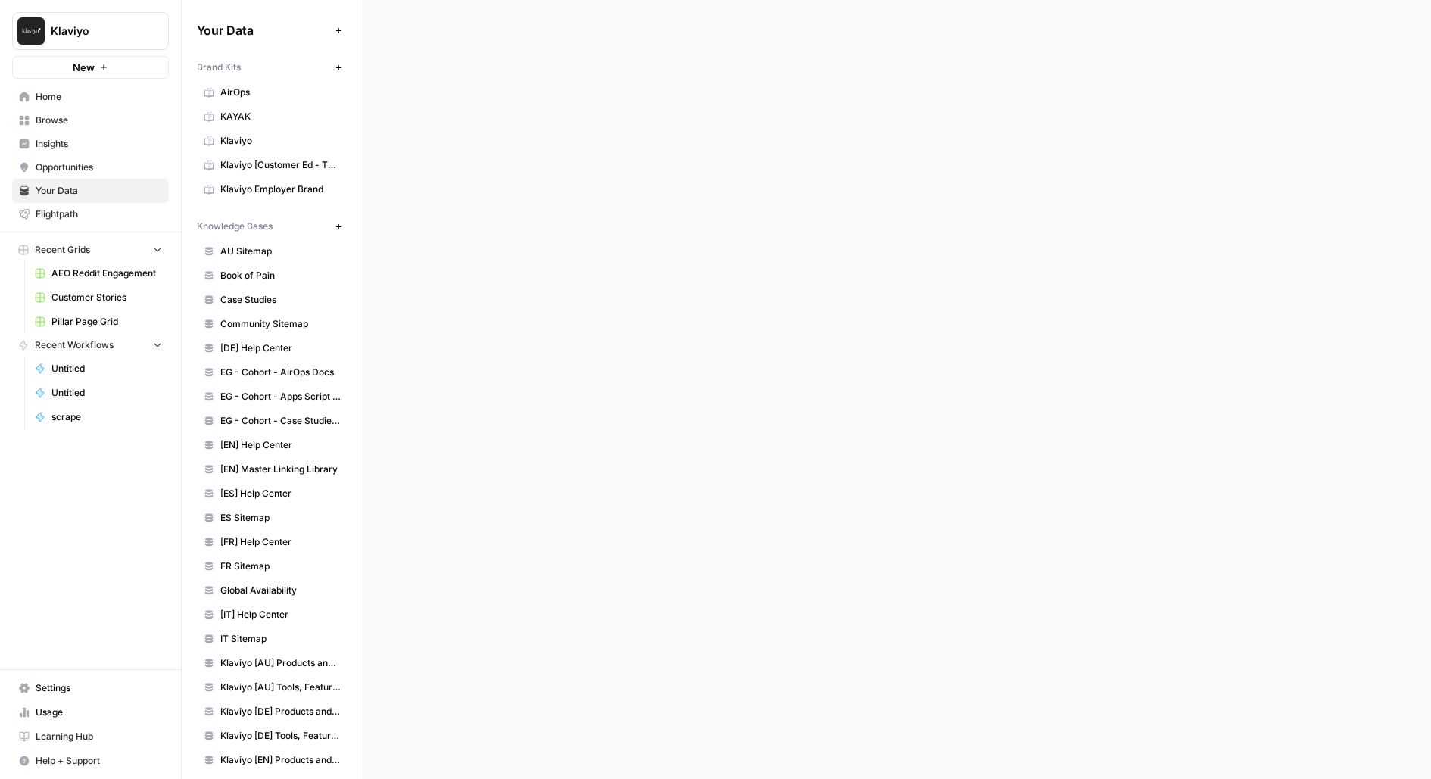
click at [673, 224] on div at bounding box center [896, 389] width 1067 height 779
click at [515, 167] on div at bounding box center [896, 389] width 1067 height 779
click at [260, 299] on span "Case Studies" at bounding box center [280, 300] width 120 height 14
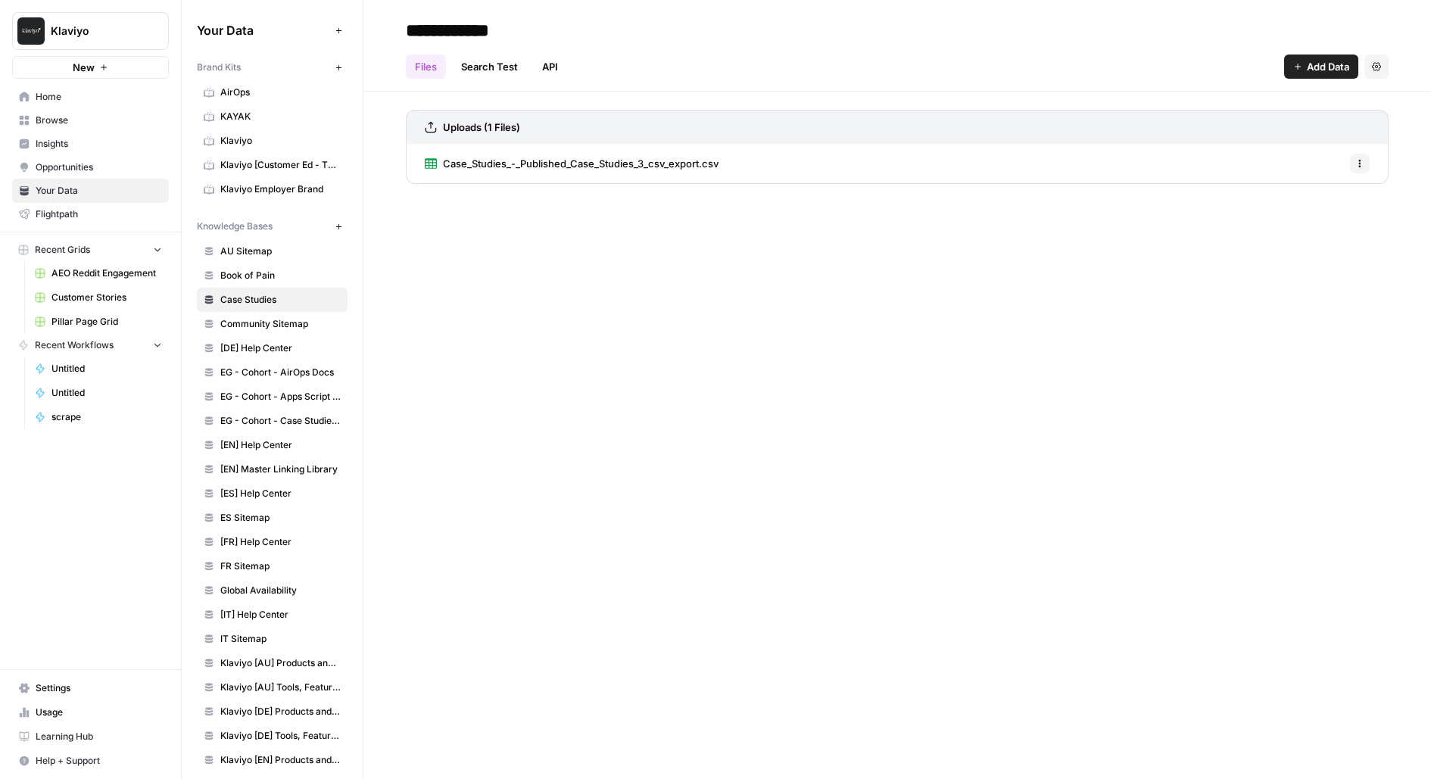
click at [632, 170] on span "Case_Studies_-_Published_Case_Studies_3_csv_export.csv" at bounding box center [581, 163] width 276 height 15
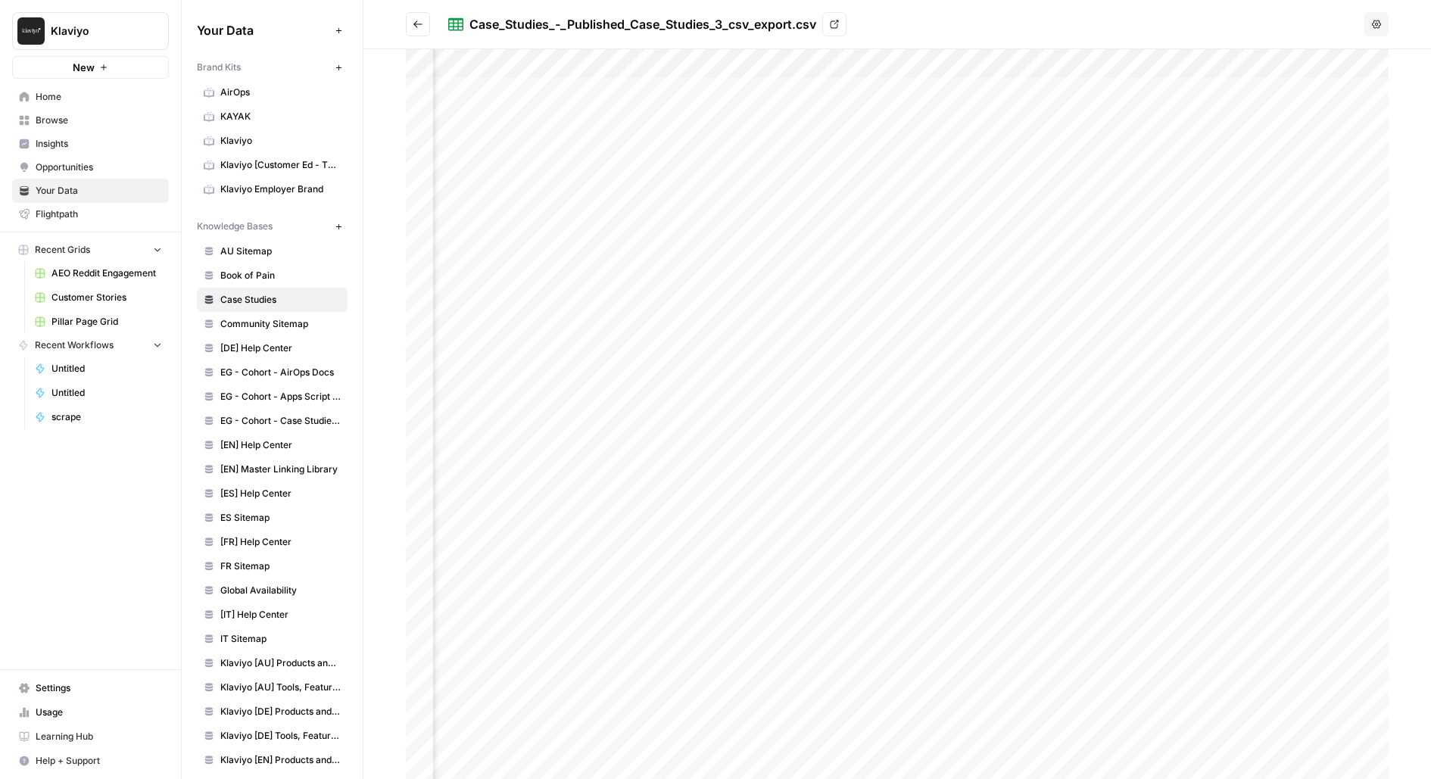
scroll to position [0, 294]
click at [55, 120] on span "Browse" at bounding box center [99, 121] width 126 height 14
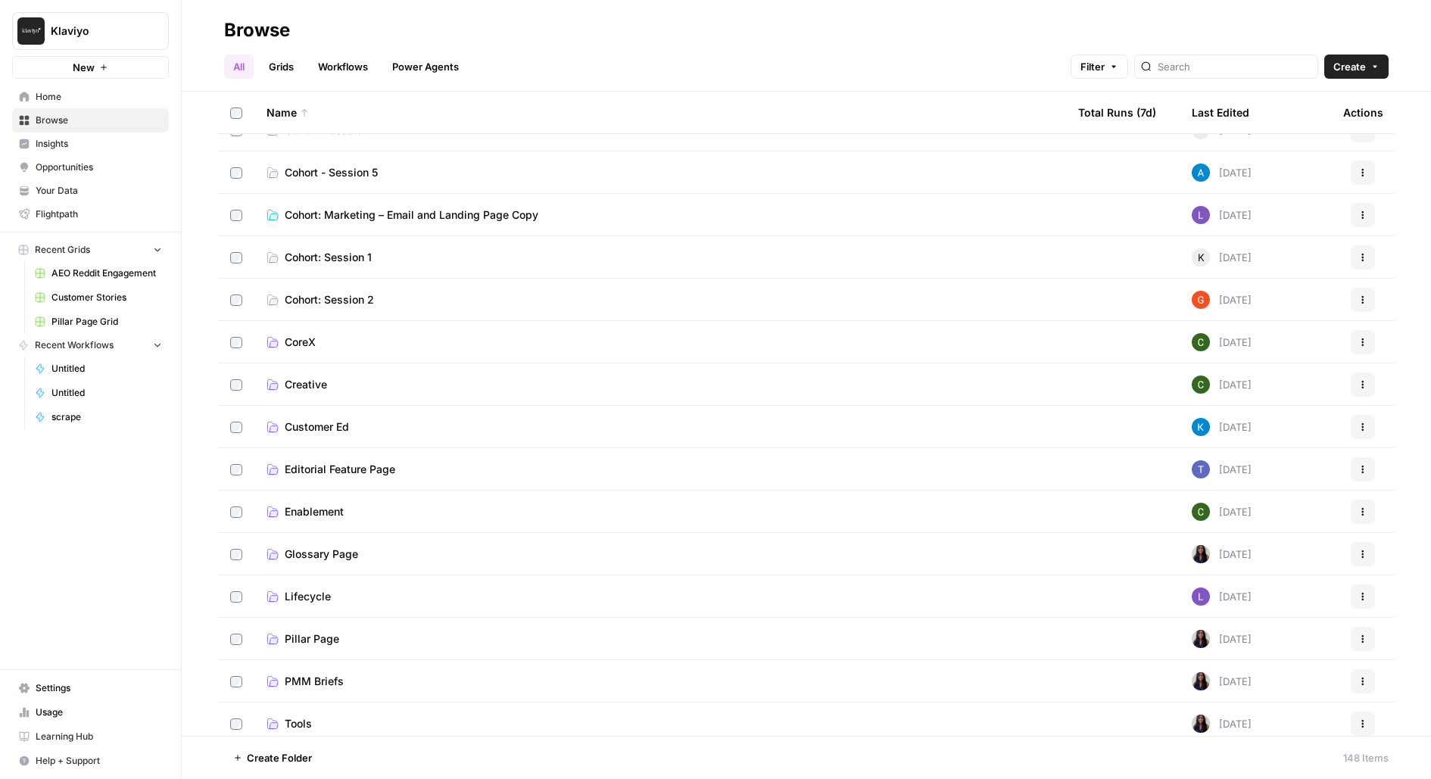
scroll to position [291, 0]
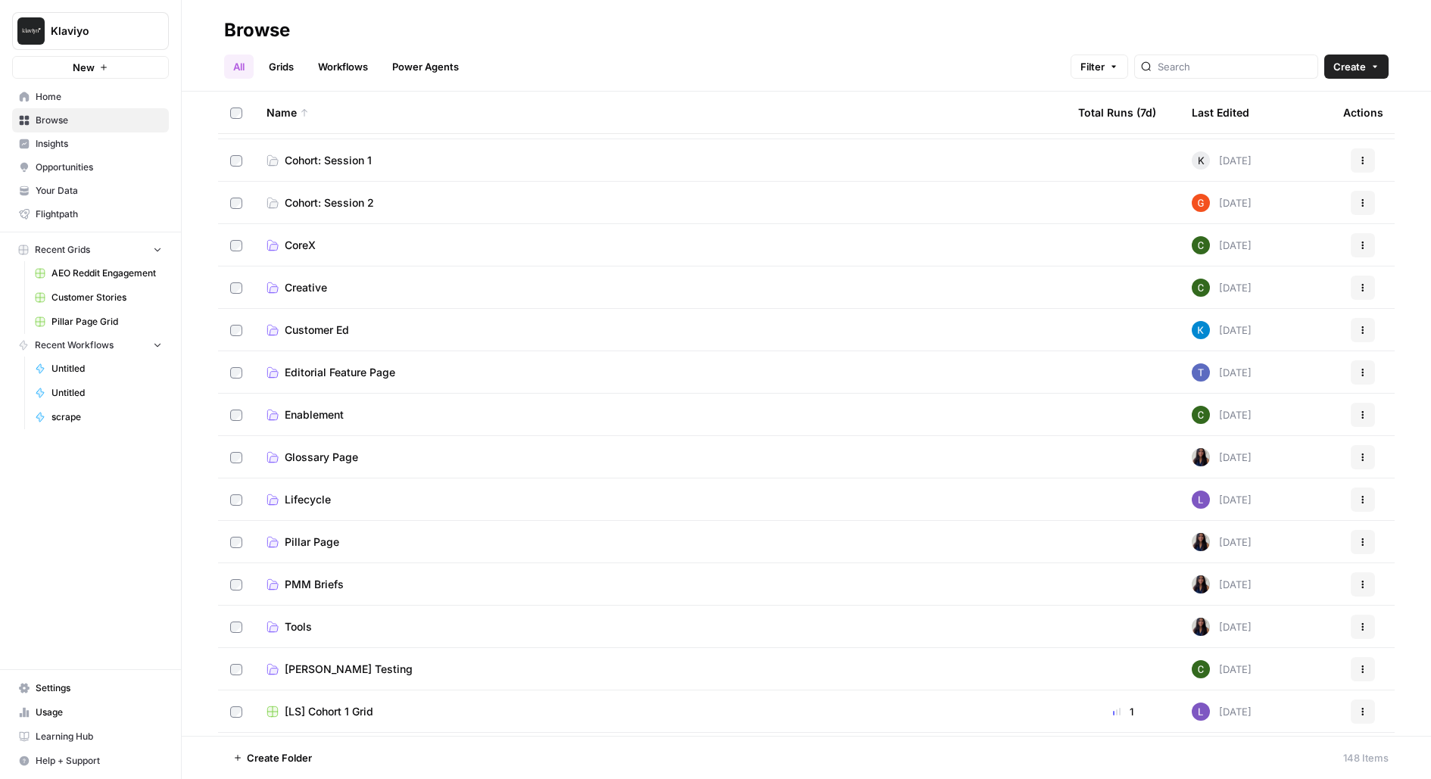
click at [92, 318] on span "Pillar Page Grid" at bounding box center [106, 322] width 111 height 14
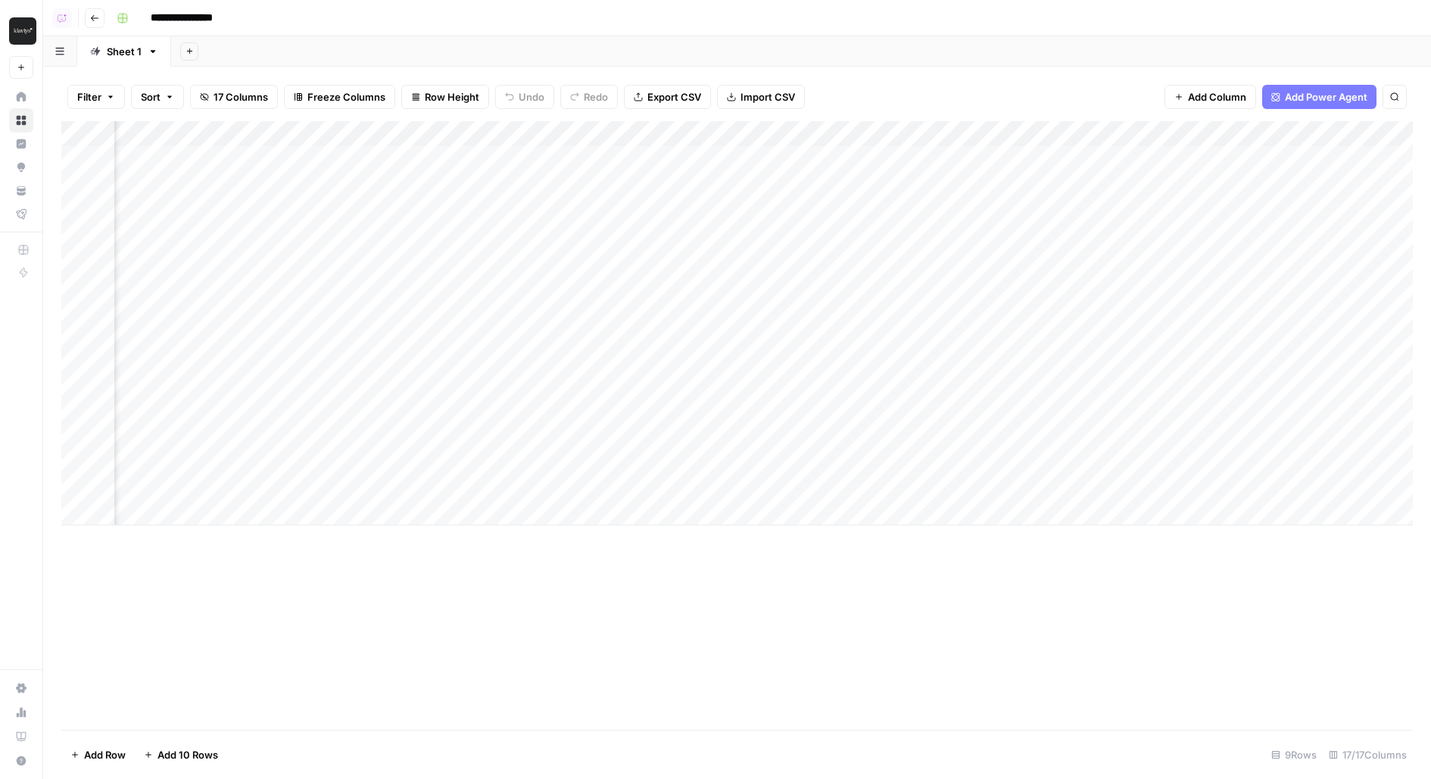
scroll to position [0, 687]
click at [1282, 137] on div "Add Column" at bounding box center [736, 323] width 1351 height 404
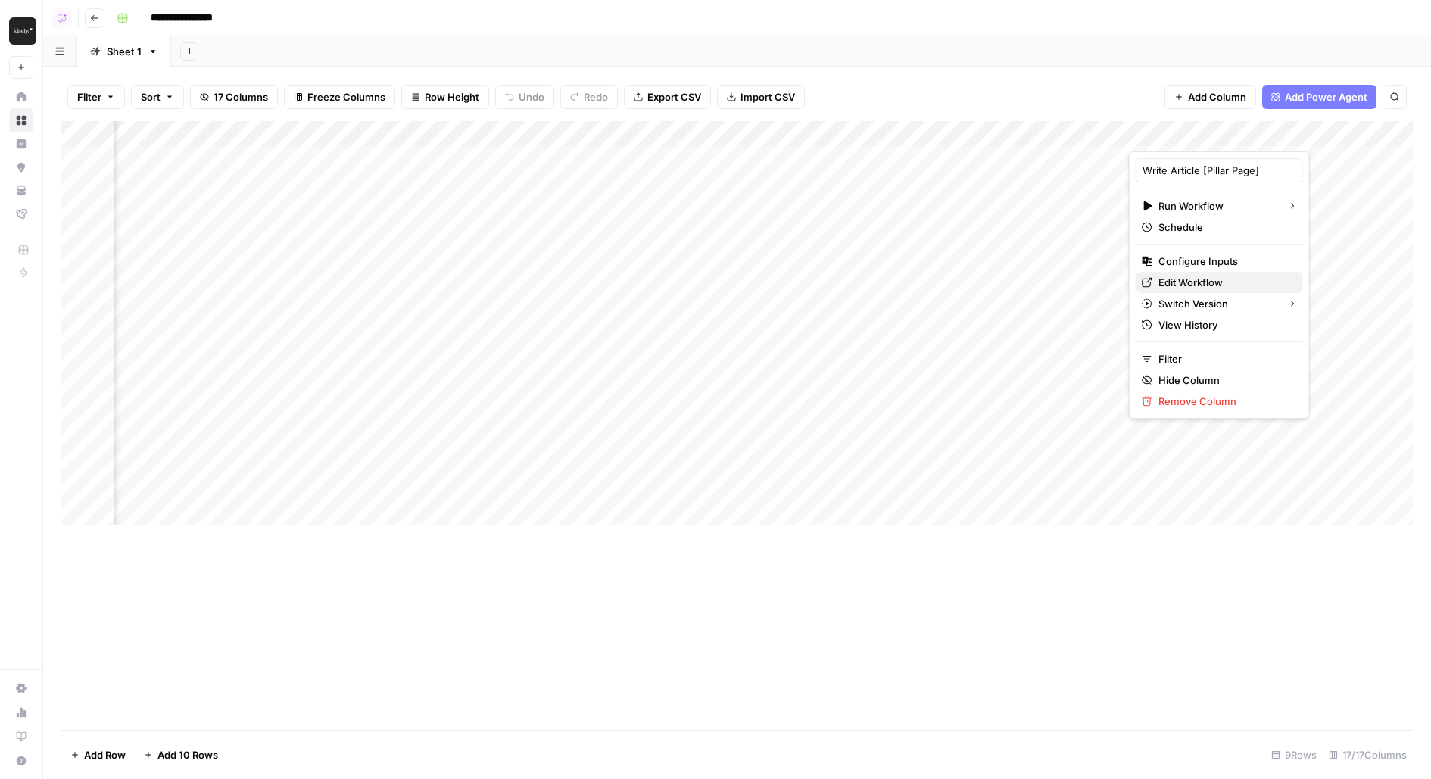
click at [1178, 279] on span "Edit Workflow" at bounding box center [1224, 282] width 132 height 15
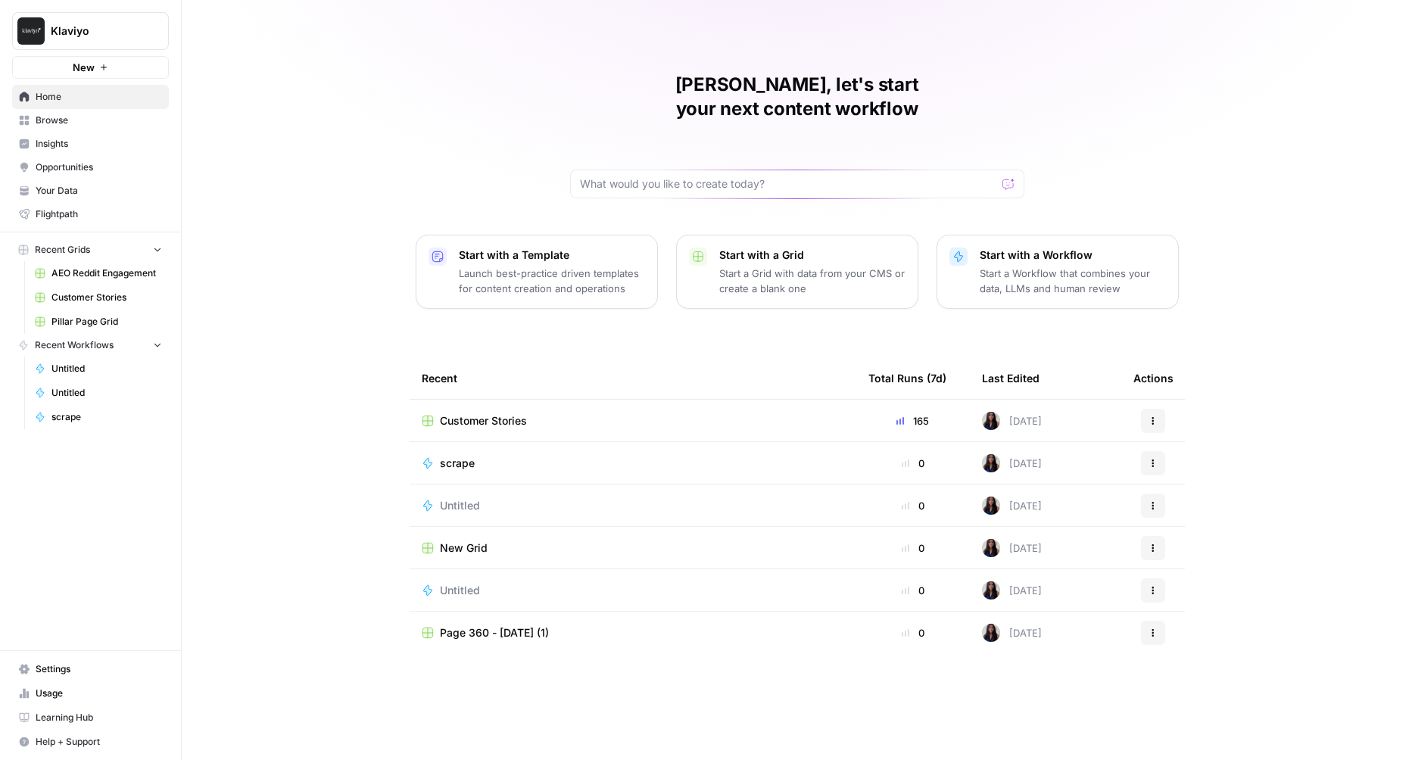
click at [110, 28] on span "Klaviyo" at bounding box center [97, 30] width 92 height 15
type input "carta"
click button "Carta" at bounding box center [137, 113] width 242 height 24
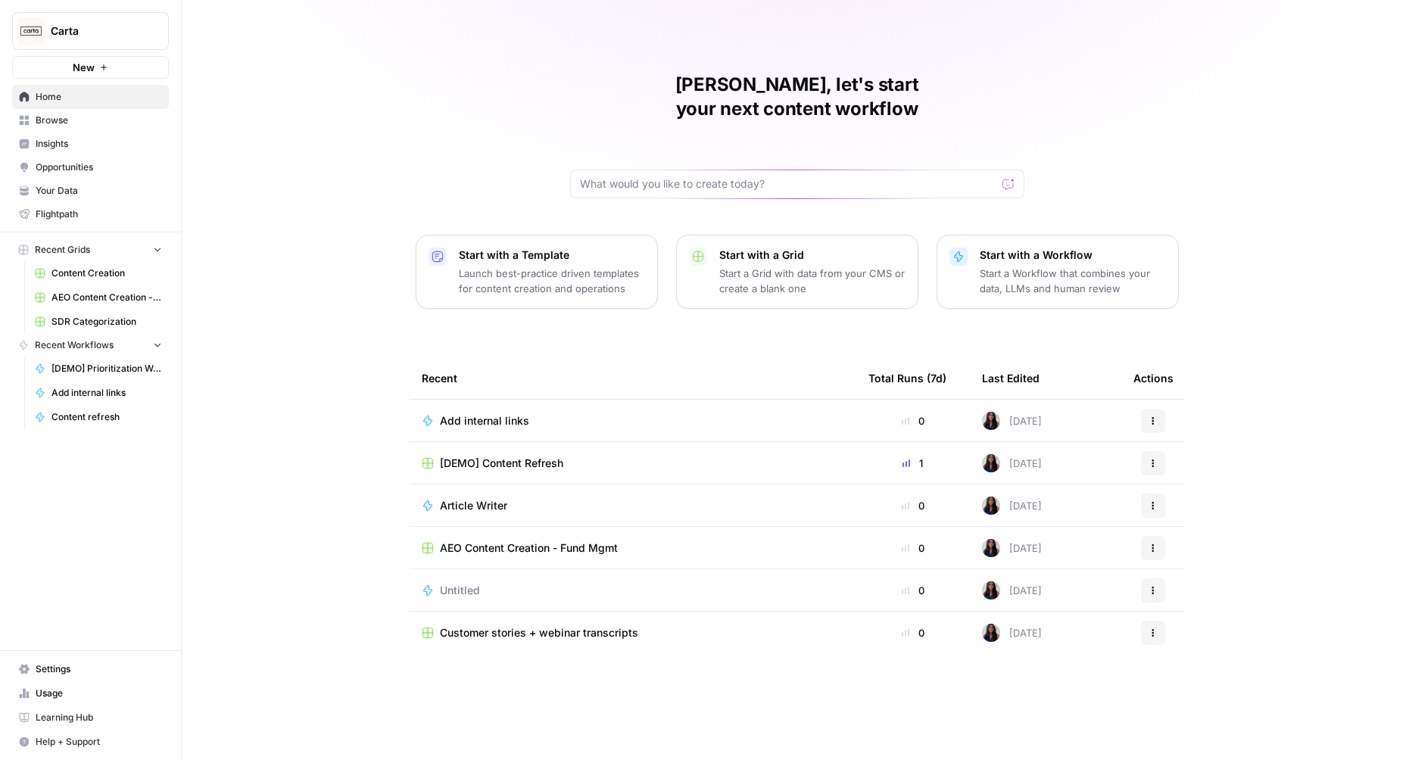
click at [518, 456] on span "[DEMO] Content Refresh" at bounding box center [501, 463] width 123 height 15
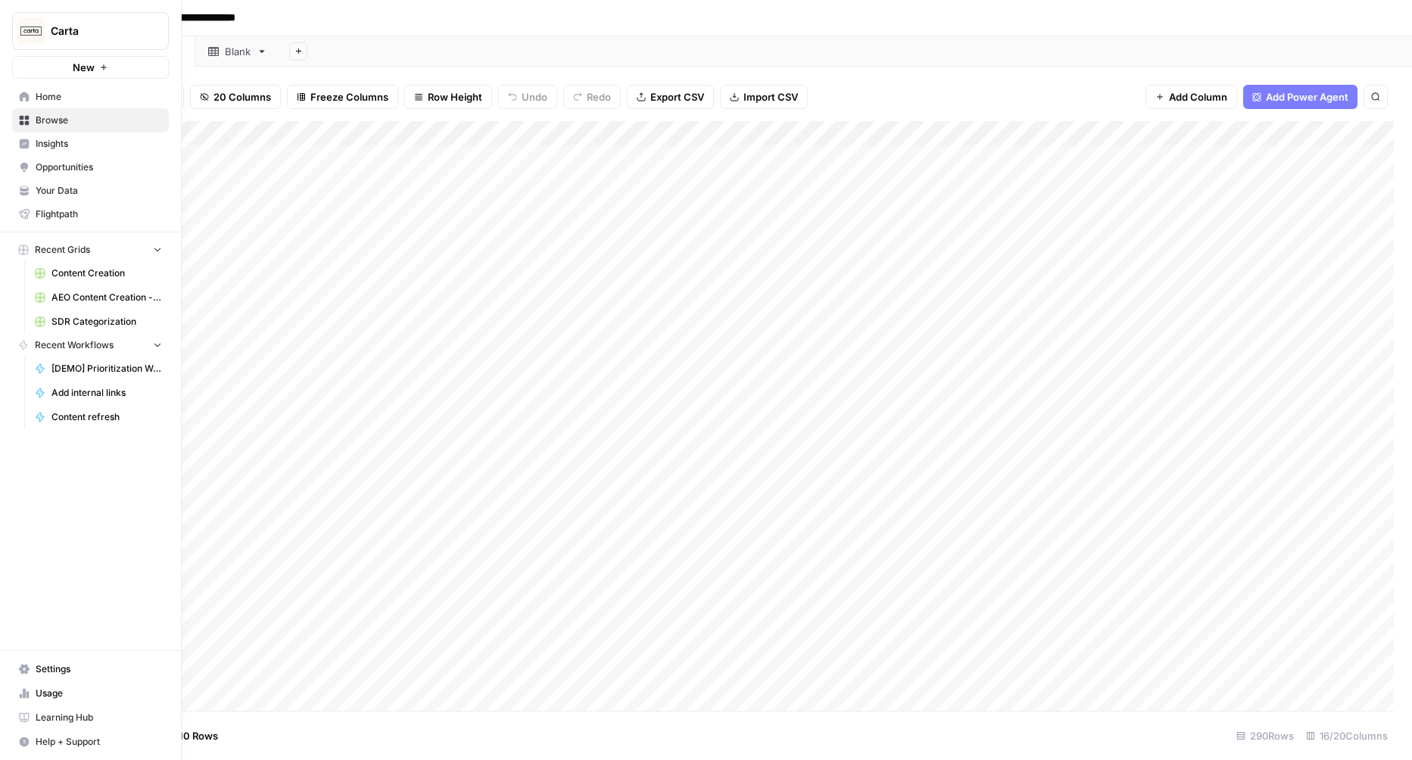
click at [76, 270] on span "Content Creation" at bounding box center [106, 273] width 111 height 14
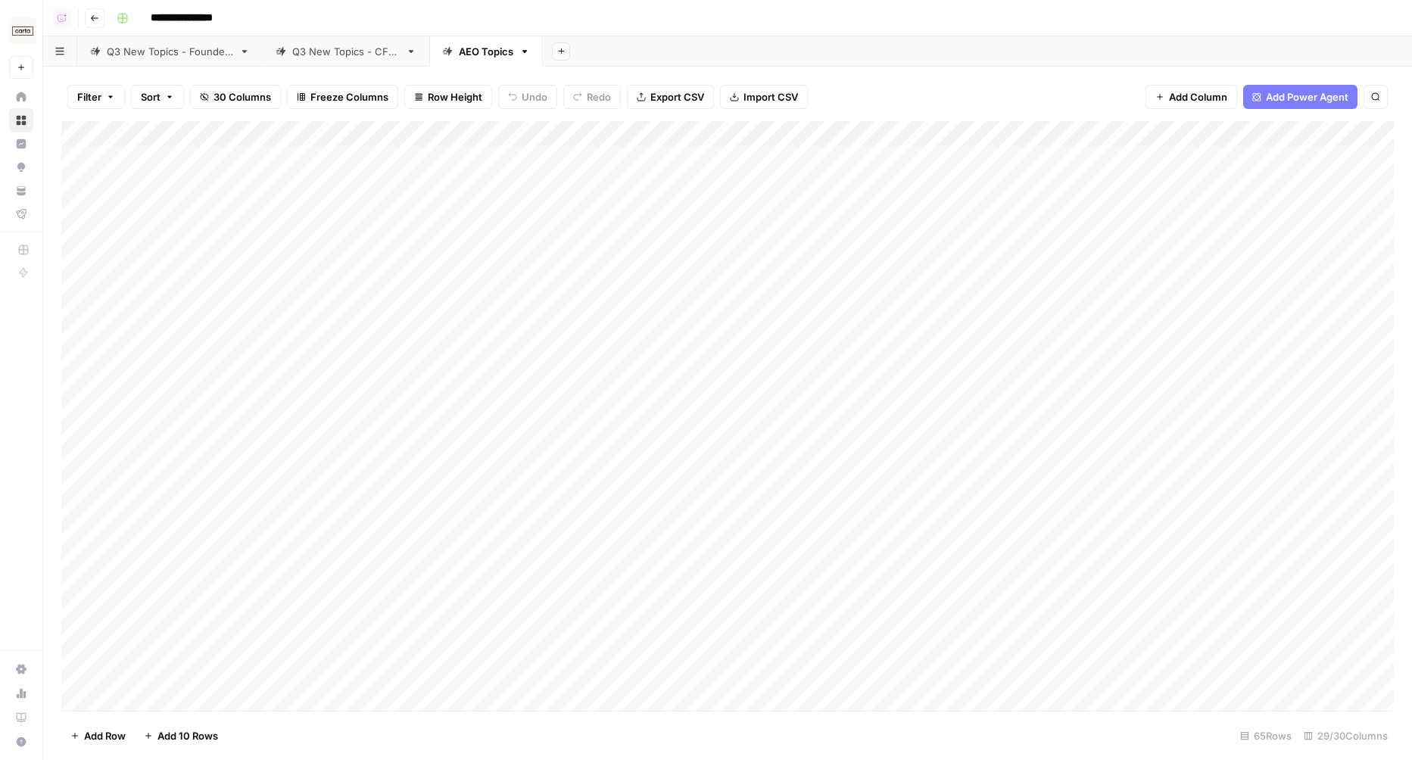
click at [296, 167] on div "Add Column" at bounding box center [727, 416] width 1332 height 590
click at [296, 167] on textarea "**********" at bounding box center [253, 159] width 279 height 21
click at [341, 205] on div "Add Column" at bounding box center [727, 416] width 1332 height 590
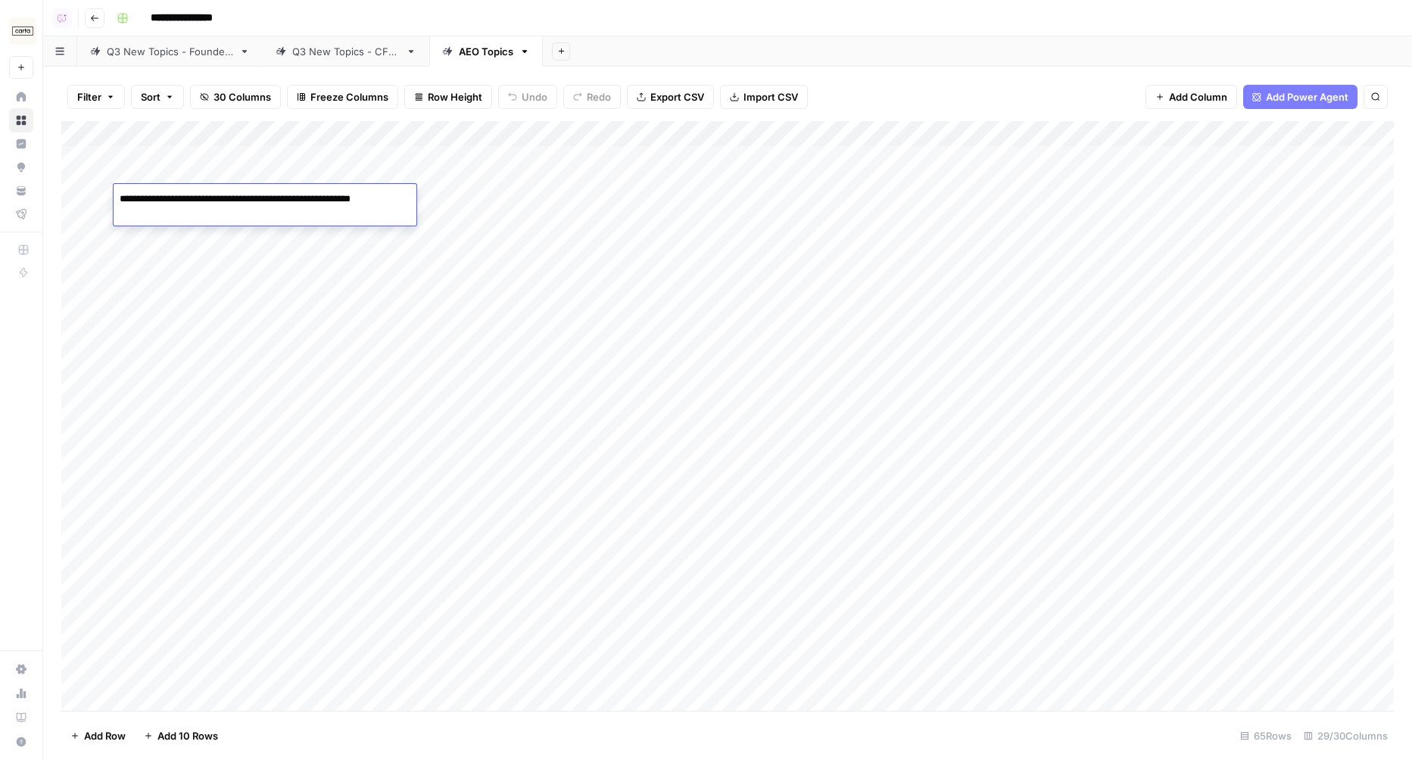
click at [341, 205] on textarea "**********" at bounding box center [265, 206] width 303 height 36
click at [233, 238] on div "Add Column" at bounding box center [727, 416] width 1332 height 590
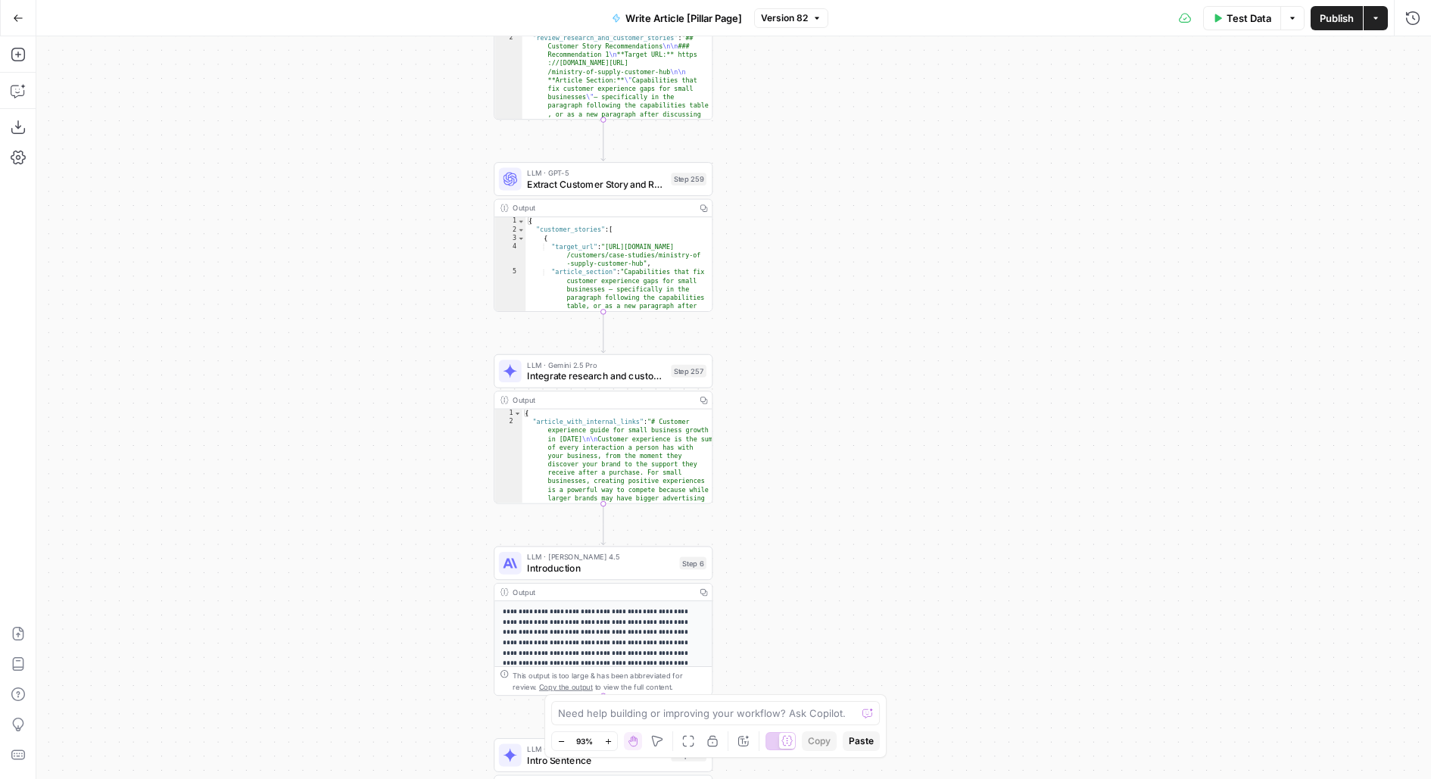
drag, startPoint x: 908, startPoint y: 382, endPoint x: 916, endPoint y: 179, distance: 202.3
click at [916, 179] on div "**********" at bounding box center [733, 407] width 1394 height 743
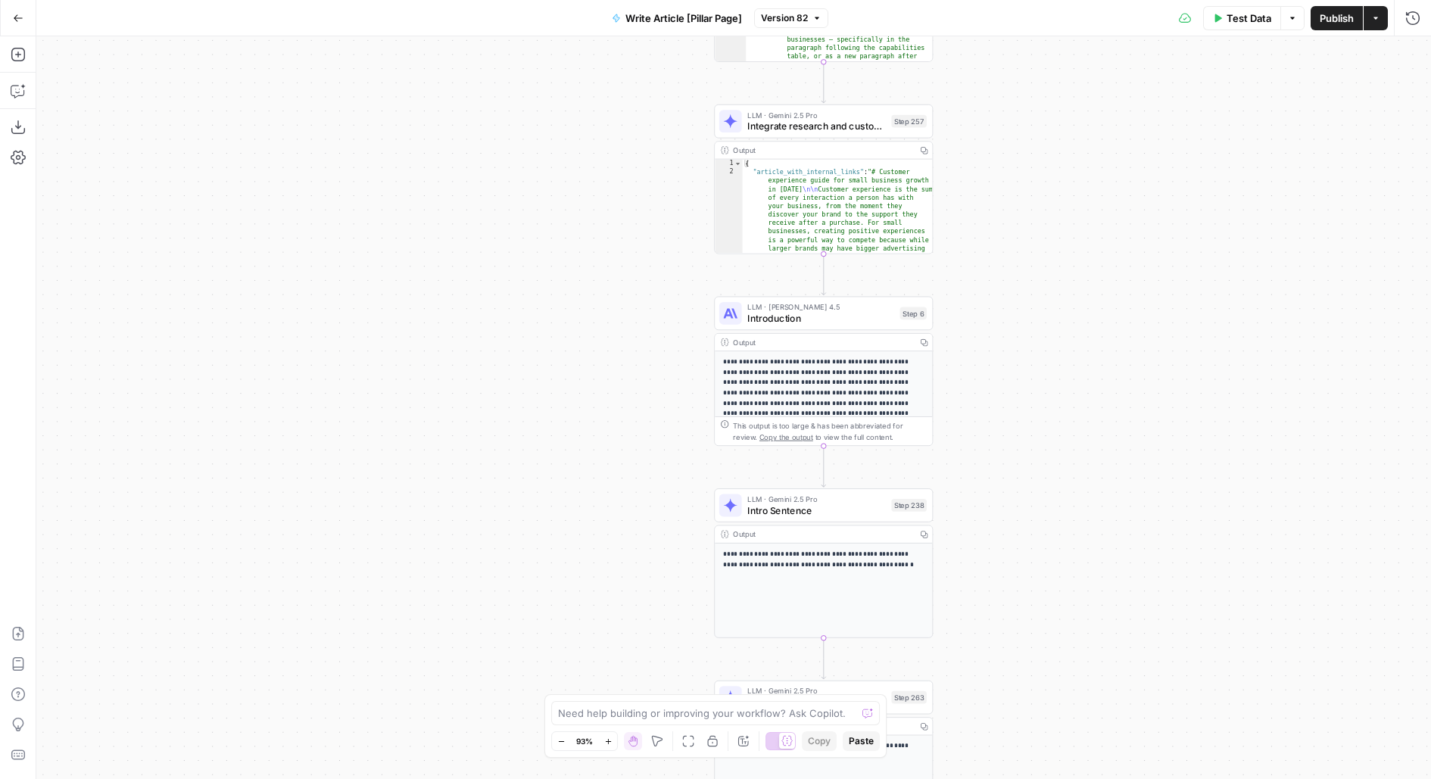
drag, startPoint x: 868, startPoint y: 316, endPoint x: 1078, endPoint y: 269, distance: 215.1
click at [1079, 269] on div "**********" at bounding box center [733, 407] width 1394 height 743
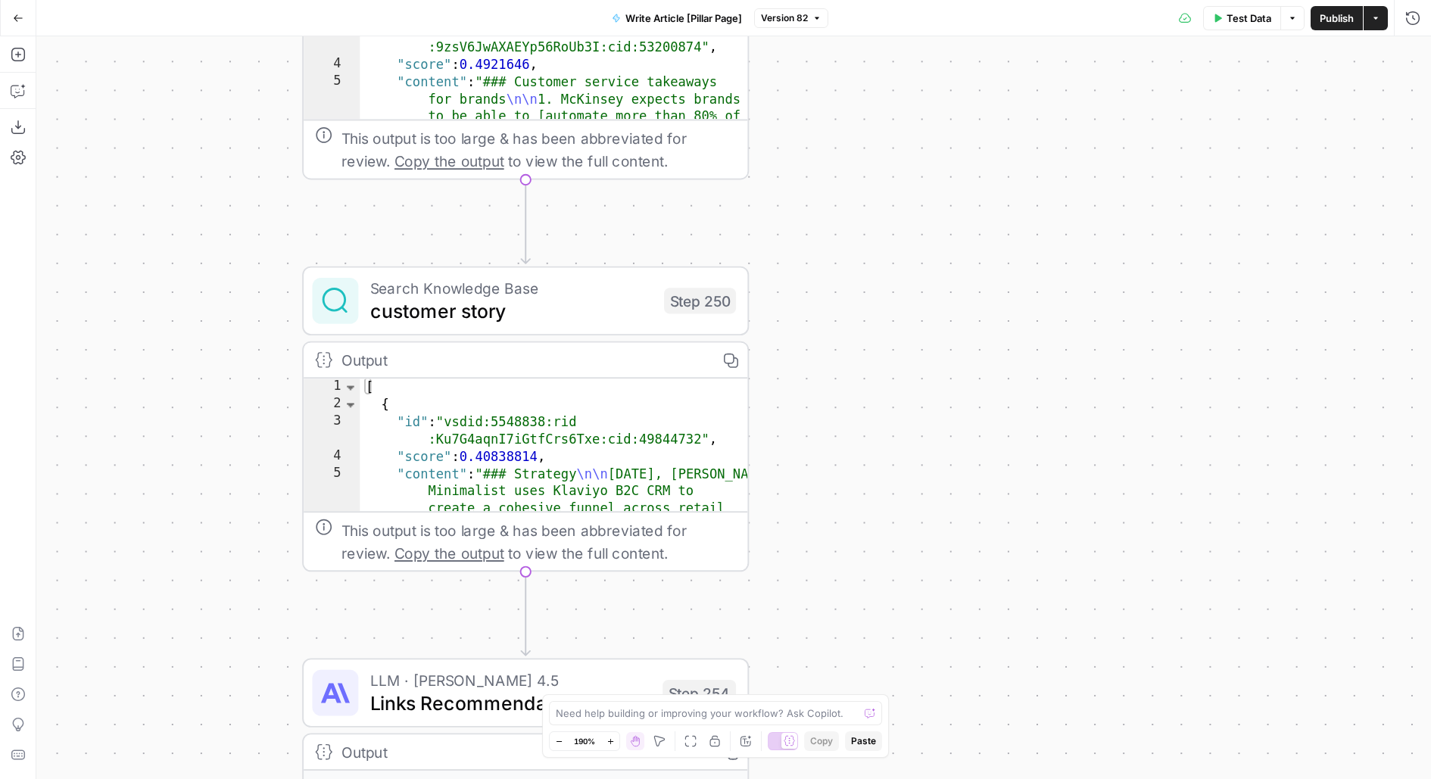
drag, startPoint x: 771, startPoint y: 390, endPoint x: 904, endPoint y: 374, distance: 133.4
click at [909, 375] on div "**********" at bounding box center [733, 407] width 1394 height 743
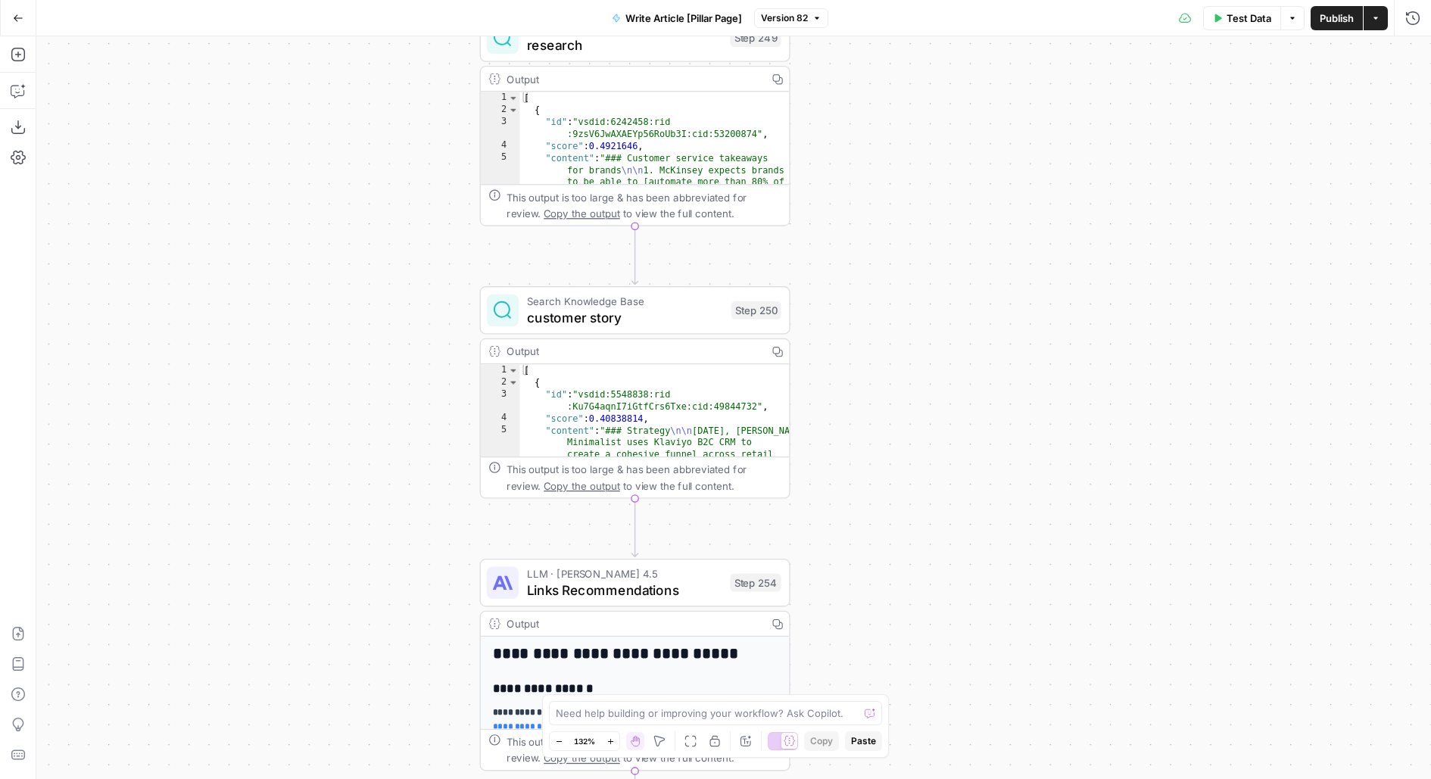
drag, startPoint x: 987, startPoint y: 382, endPoint x: 879, endPoint y: 360, distance: 110.3
click at [879, 360] on div "**********" at bounding box center [733, 407] width 1394 height 743
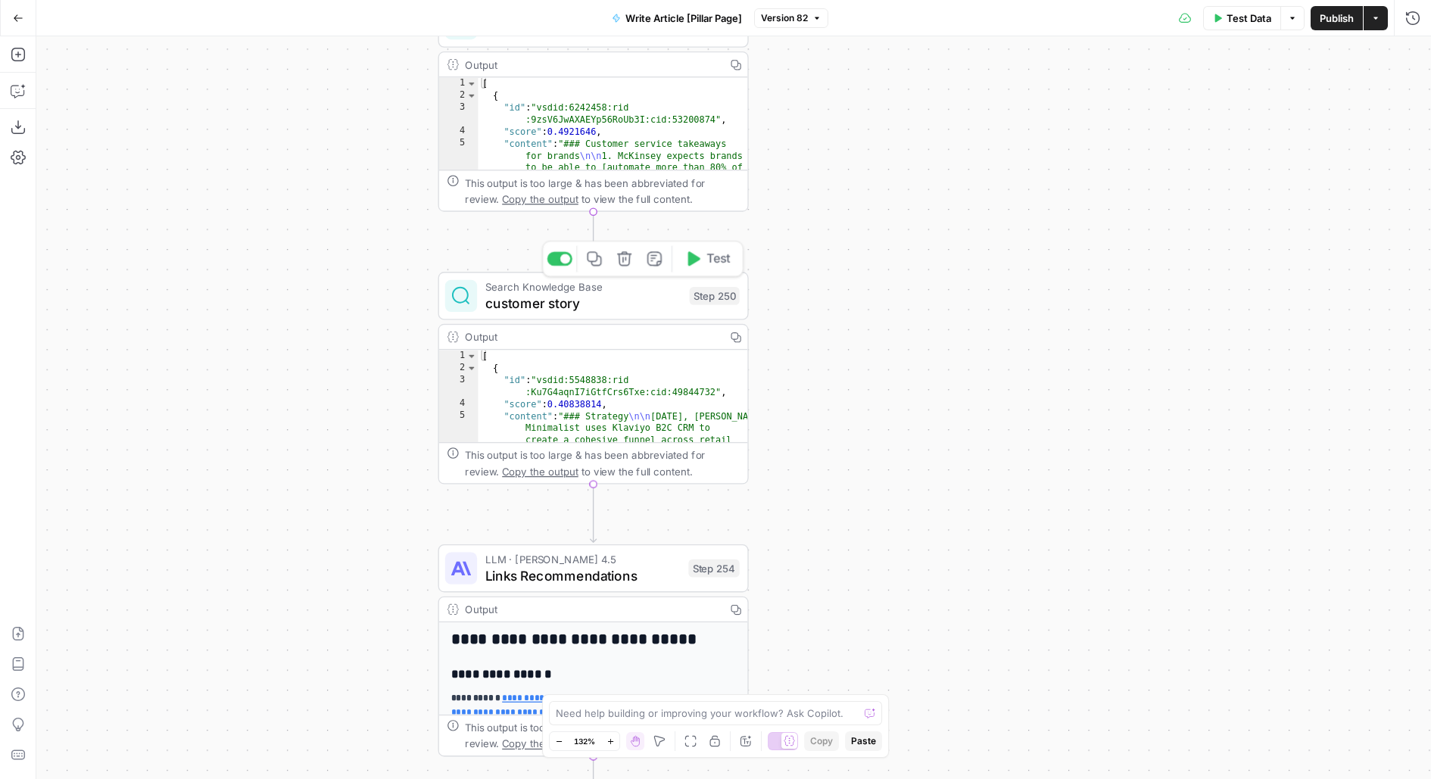
click at [639, 306] on span "customer story" at bounding box center [583, 303] width 196 height 20
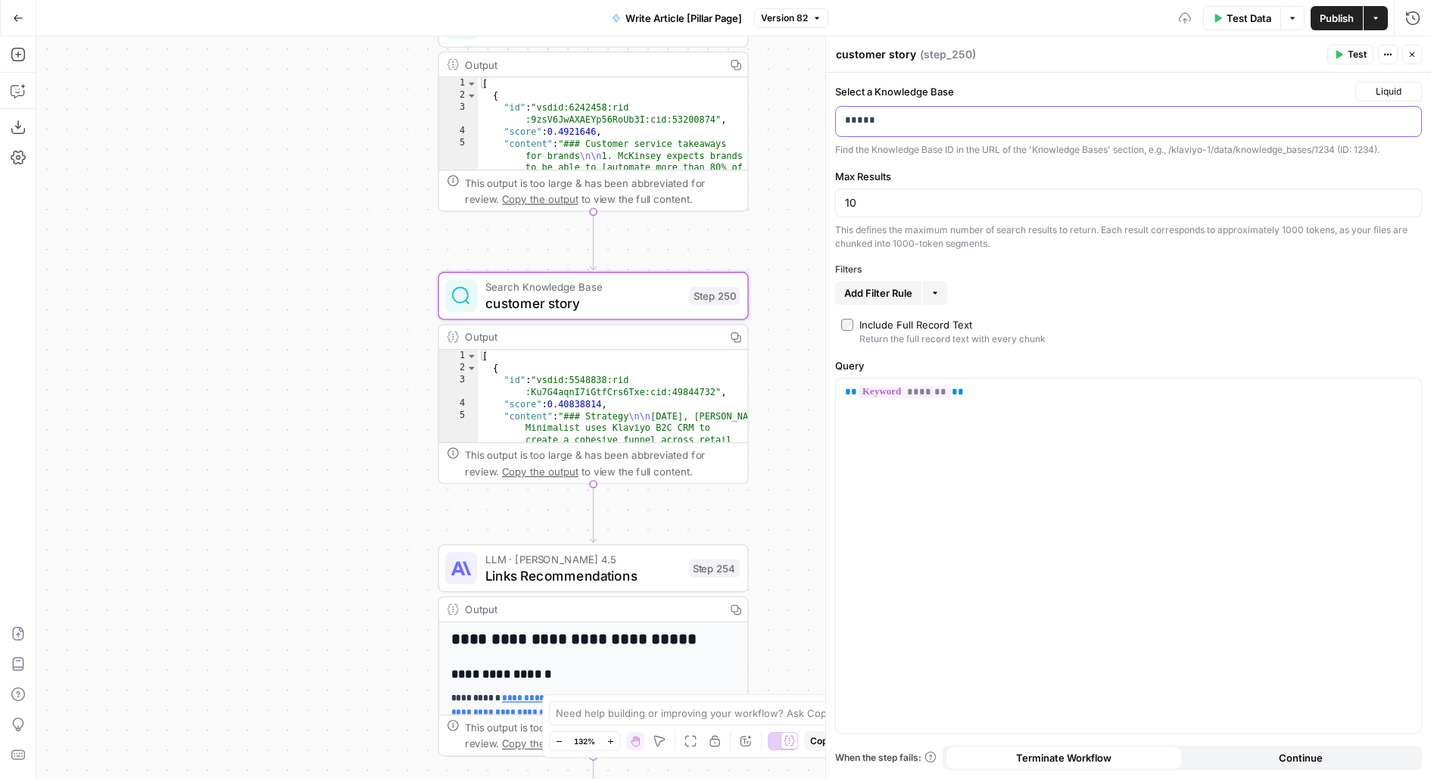
click at [1157, 123] on p "*****" at bounding box center [1129, 120] width 568 height 15
click at [1378, 90] on span "Liquid" at bounding box center [1389, 92] width 26 height 14
click at [1348, 130] on div "Choose from a list" at bounding box center [1348, 137] width 119 height 14
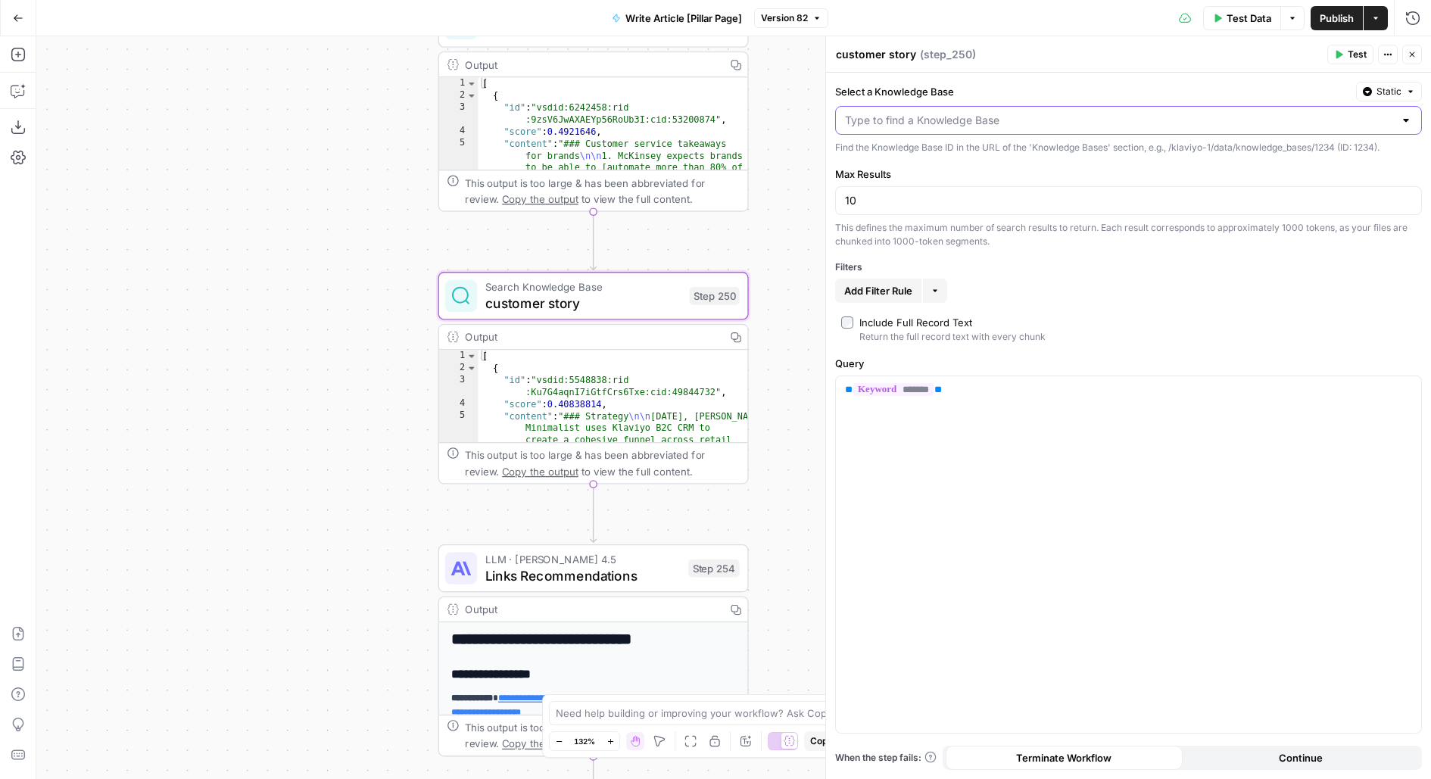
click at [1341, 115] on input "Select a Knowledge Base" at bounding box center [1119, 120] width 549 height 15
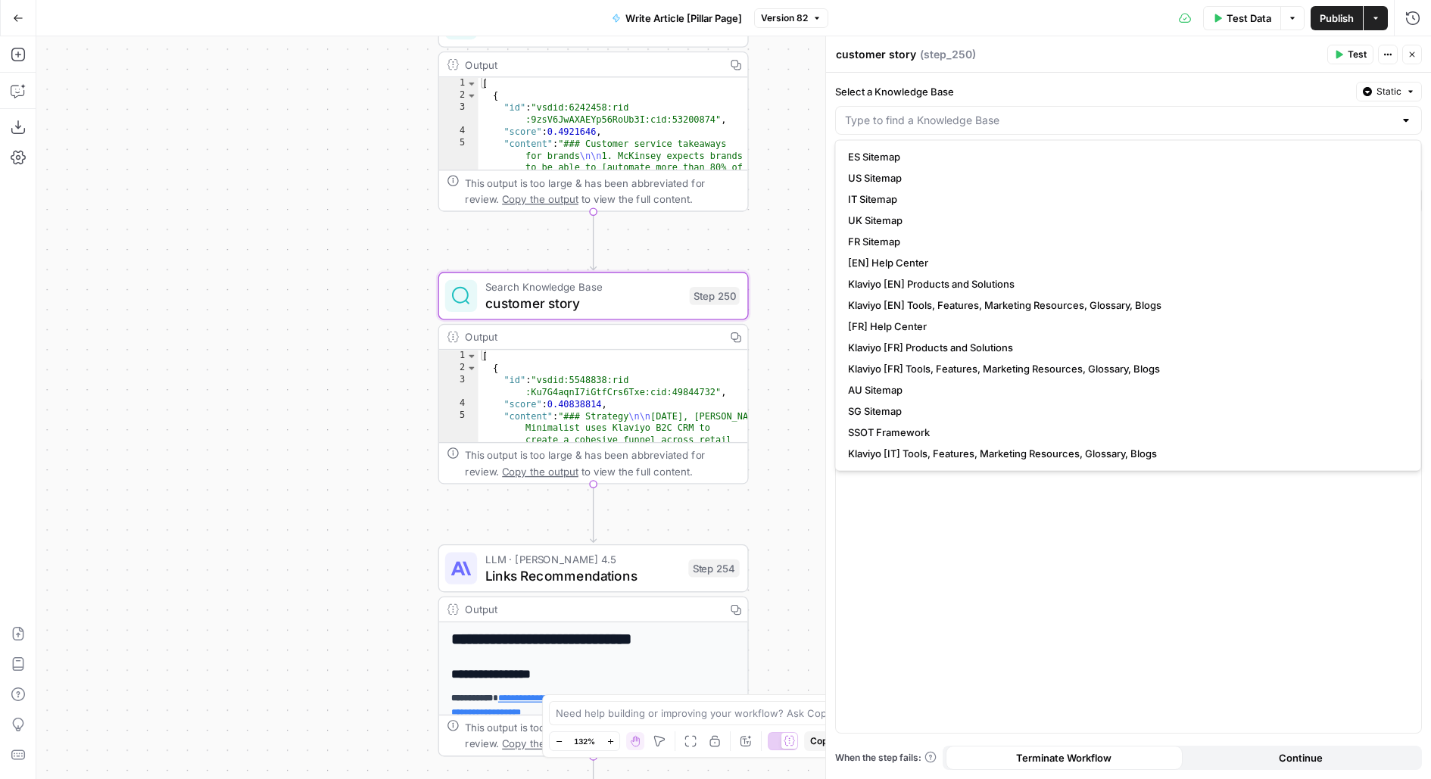
click at [1024, 128] on div at bounding box center [1128, 120] width 587 height 29
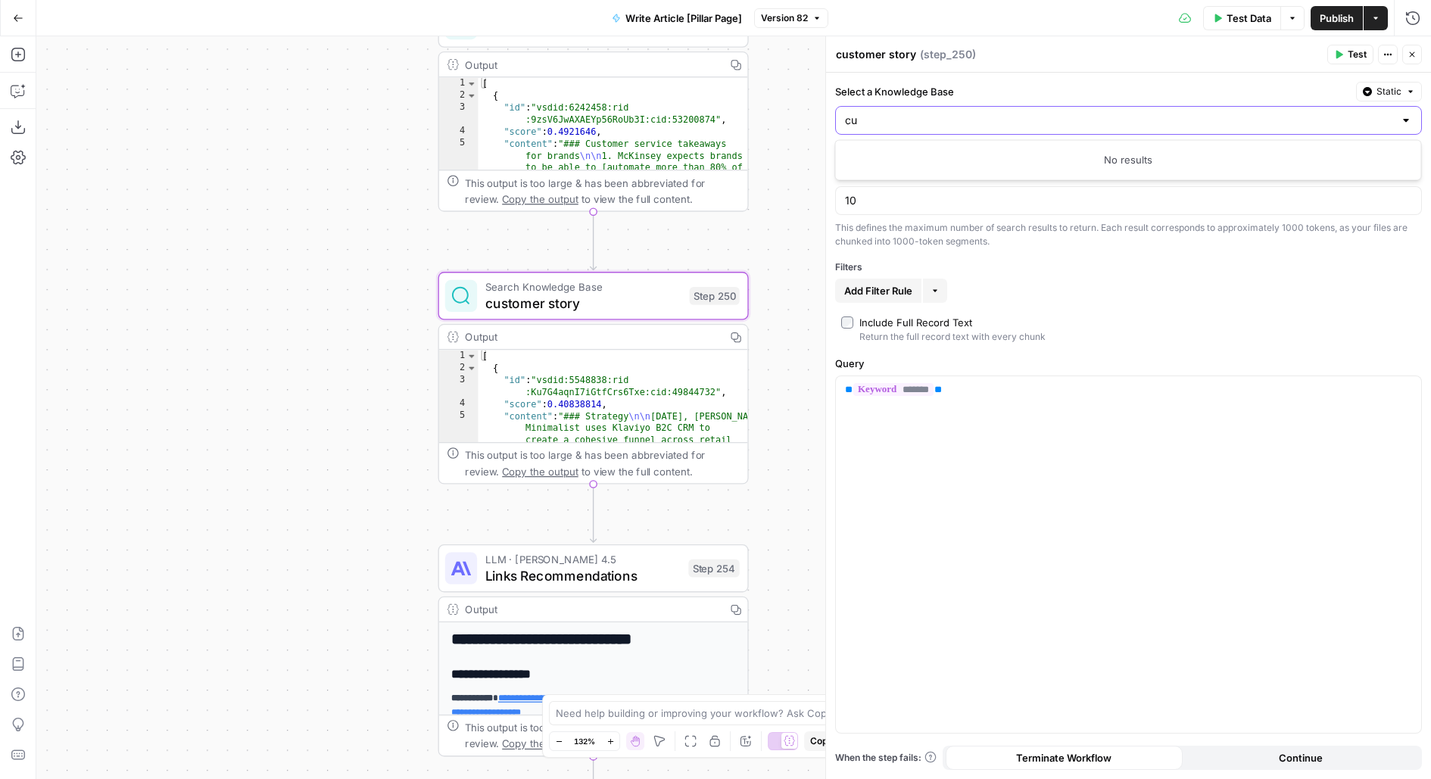
type input "c"
type input "a"
click at [928, 183] on span "Case Studies" at bounding box center [1125, 177] width 555 height 15
type input "Case Studies"
click at [1359, 58] on span "Test" at bounding box center [1357, 55] width 19 height 14
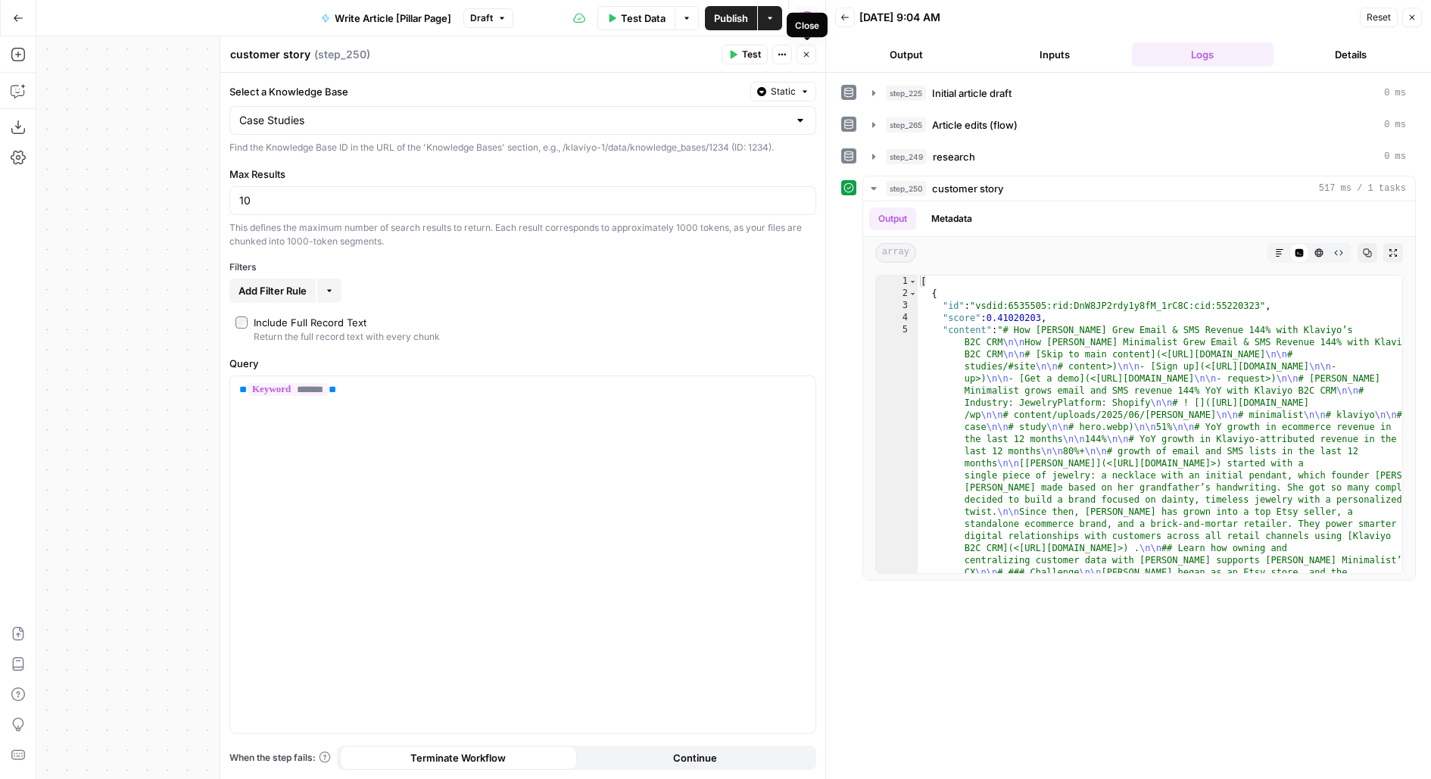
click at [808, 52] on icon "button" at bounding box center [806, 54] width 9 height 9
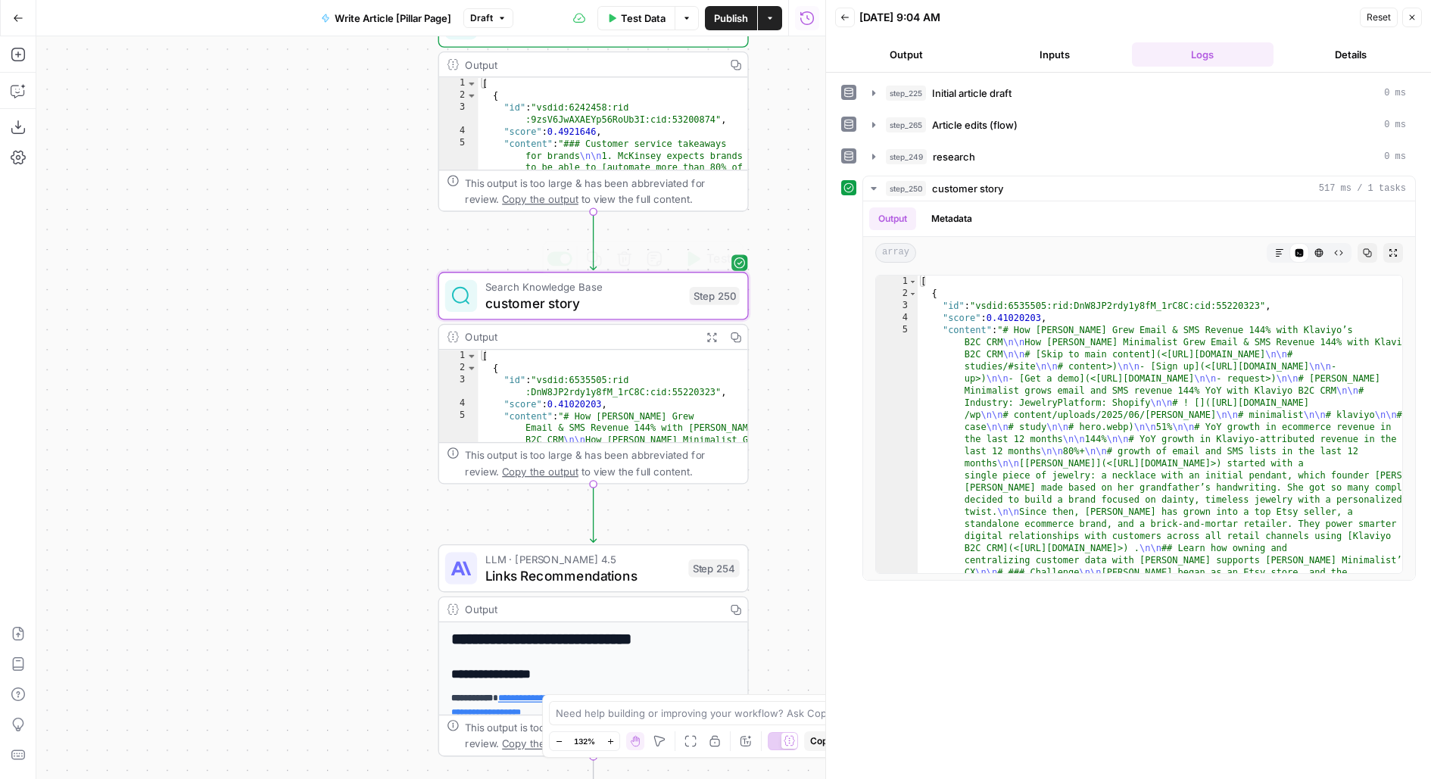
click at [631, 291] on span "Search Knowledge Base" at bounding box center [583, 287] width 196 height 16
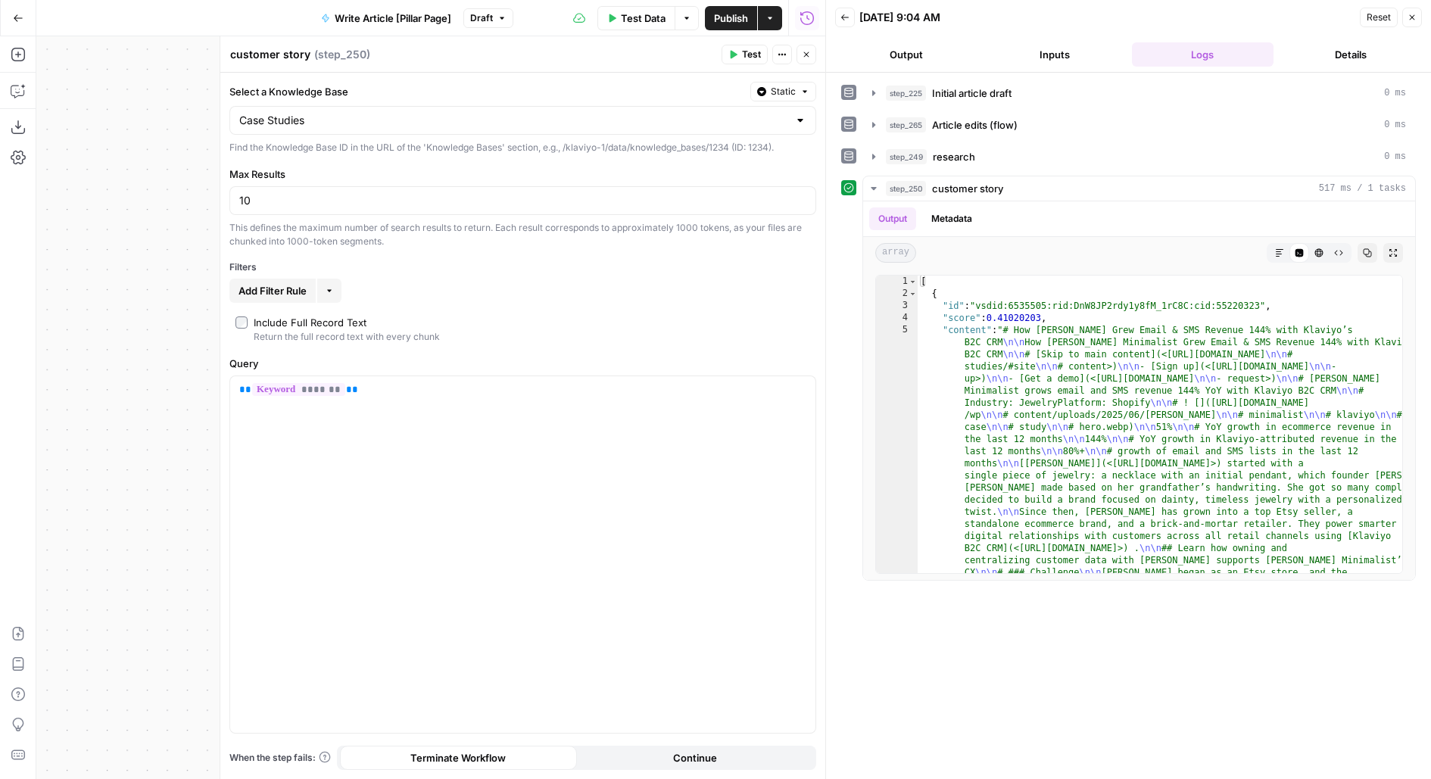
click at [251, 286] on span "Add Filter Rule" at bounding box center [272, 290] width 68 height 15
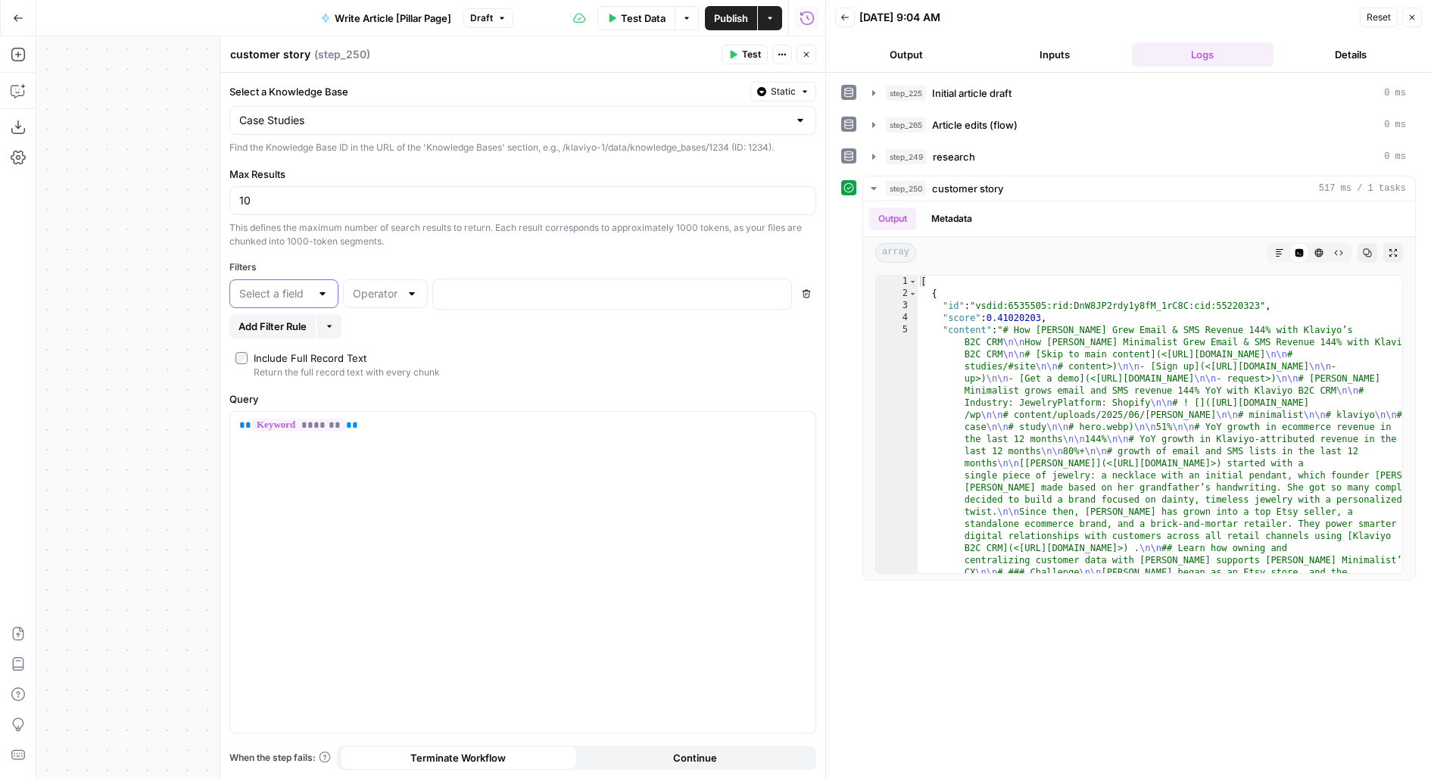
click at [270, 291] on input "text" at bounding box center [274, 293] width 71 height 15
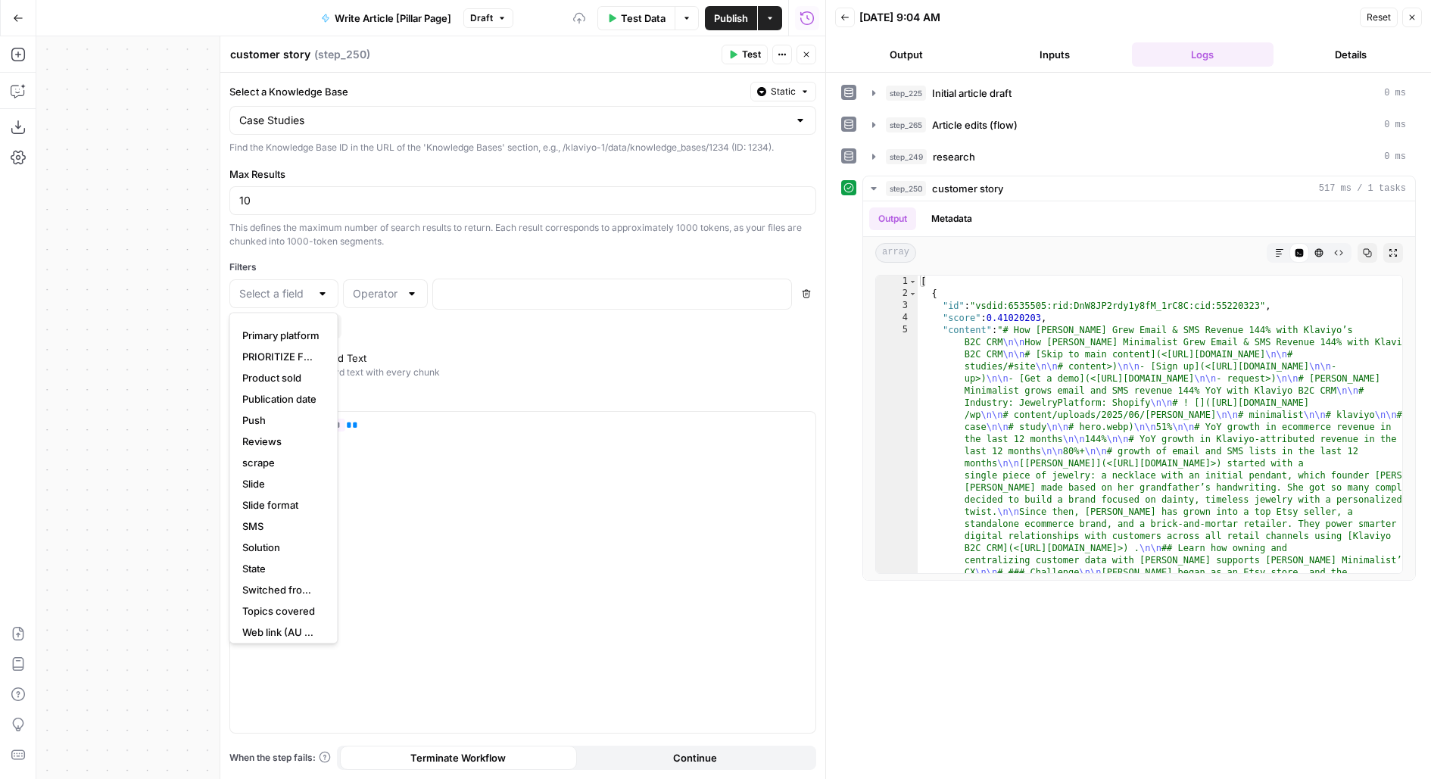
scroll to position [742, 0]
click at [283, 475] on span "Solution" at bounding box center [280, 478] width 77 height 15
type input "Solution"
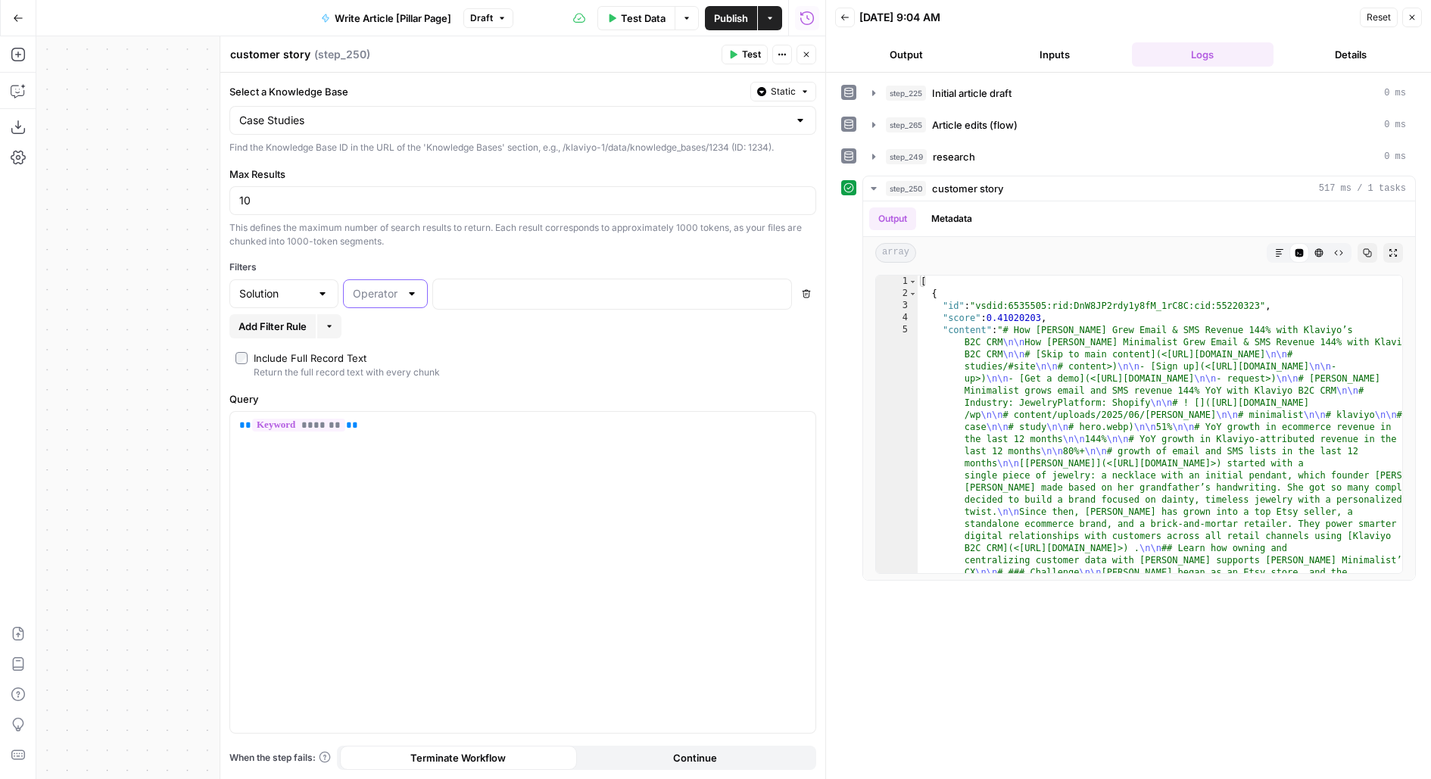
click at [375, 295] on input "text" at bounding box center [376, 293] width 47 height 15
click at [379, 411] on span "equal" at bounding box center [382, 414] width 53 height 15
type input "equal"
click at [463, 286] on p at bounding box center [600, 292] width 316 height 15
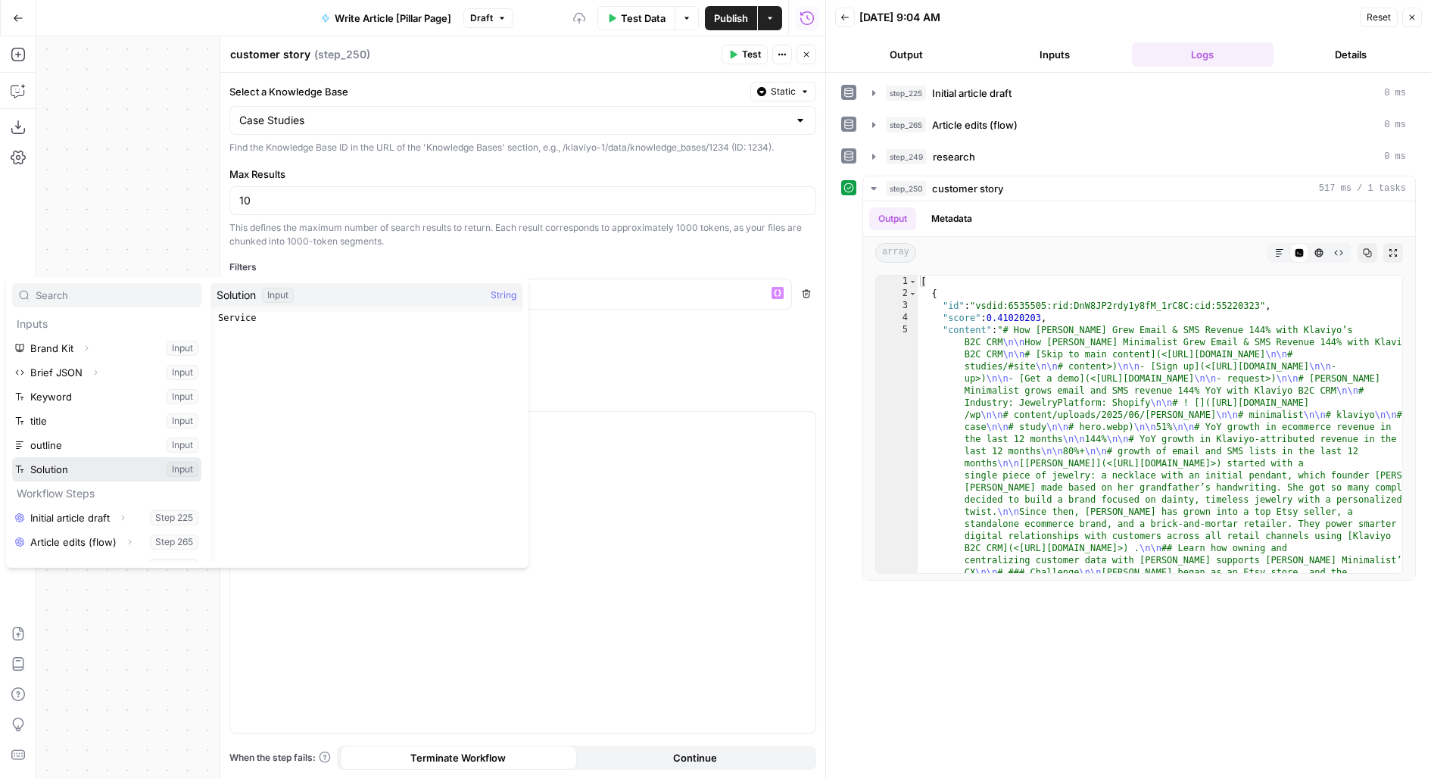
click at [63, 472] on button "Select variable Solution" at bounding box center [106, 469] width 189 height 24
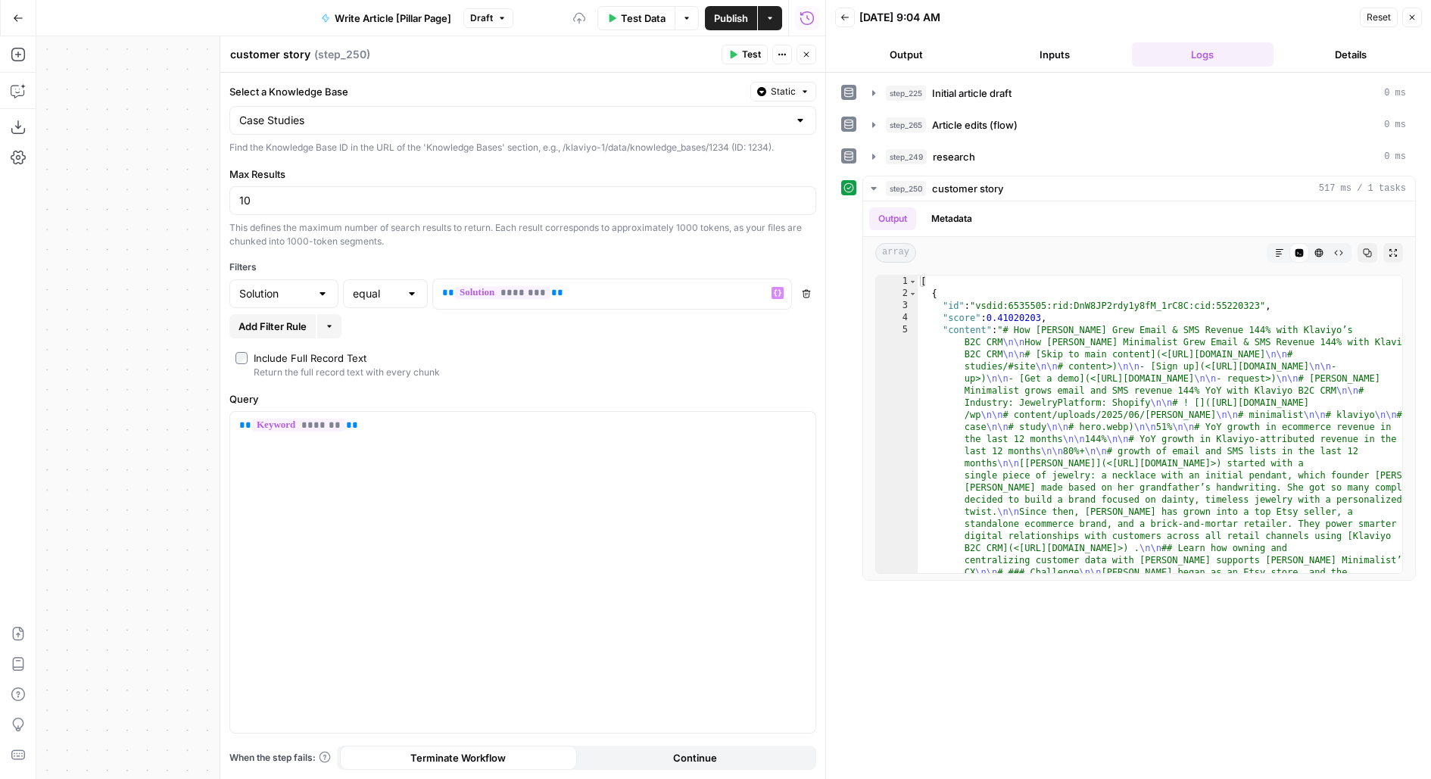
click at [746, 57] on span "Test" at bounding box center [751, 55] width 19 height 14
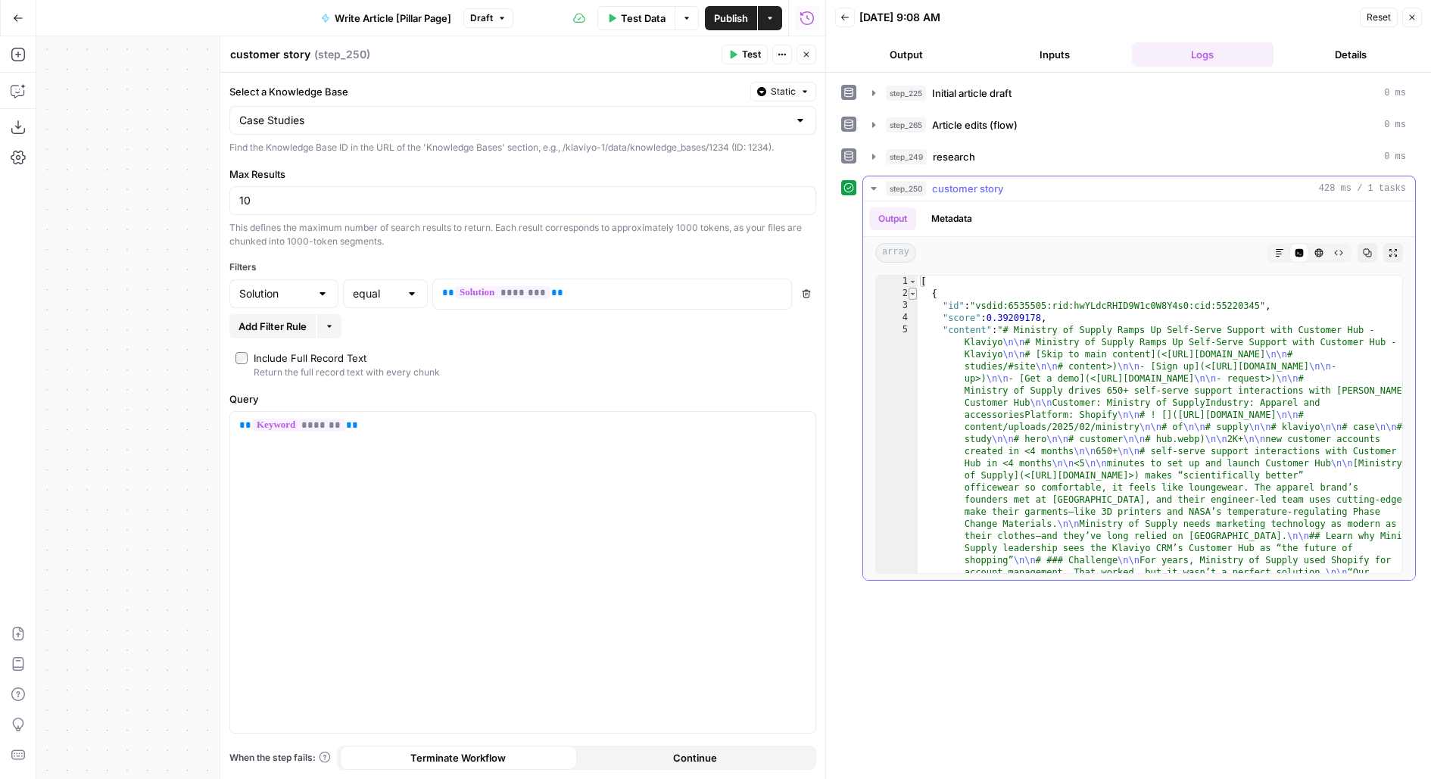
type textarea "*"
click at [908, 291] on span "Toggle code folding, rows 2 through 66" at bounding box center [912, 294] width 8 height 12
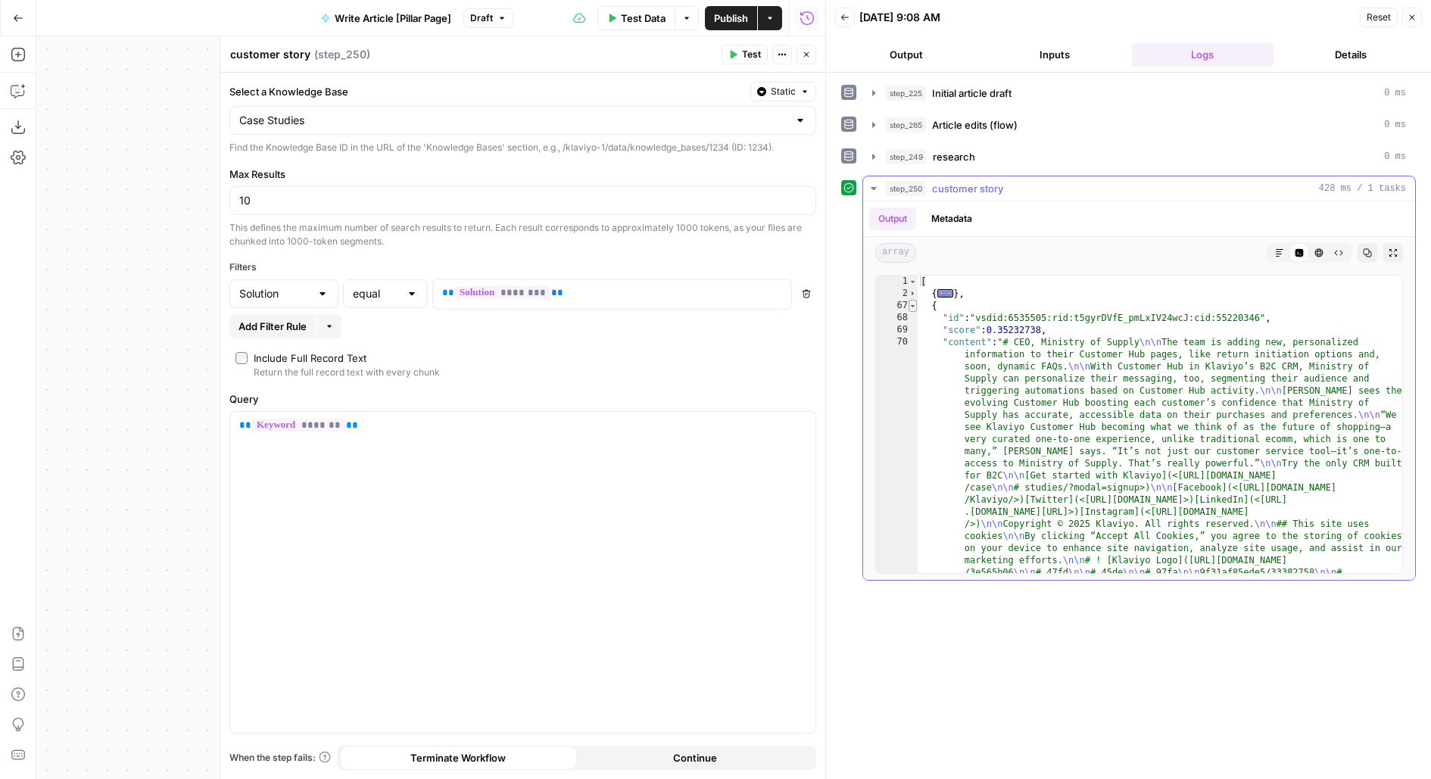
click at [909, 303] on span "Toggle code folding, rows 67 through 131" at bounding box center [912, 306] width 8 height 12
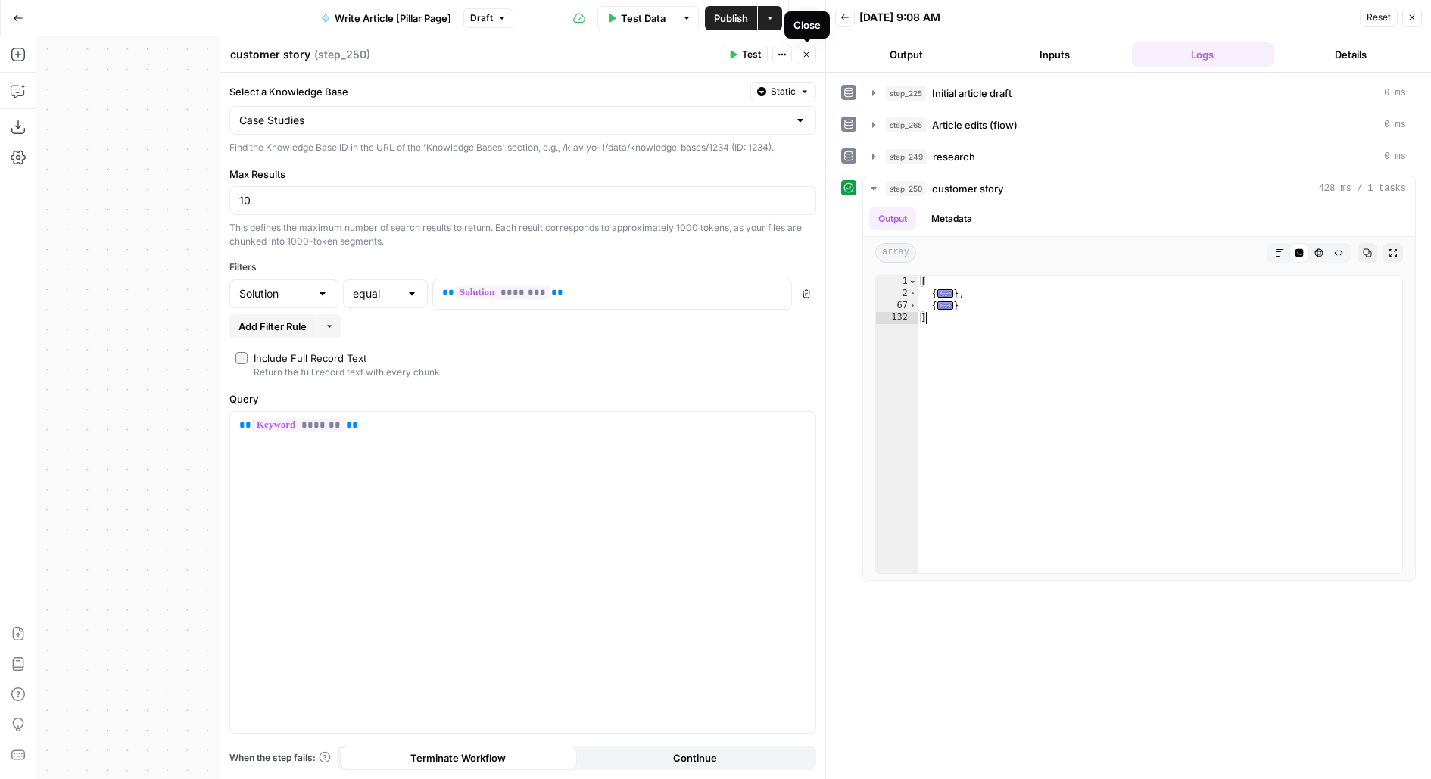
click at [809, 52] on icon "button" at bounding box center [806, 54] width 9 height 9
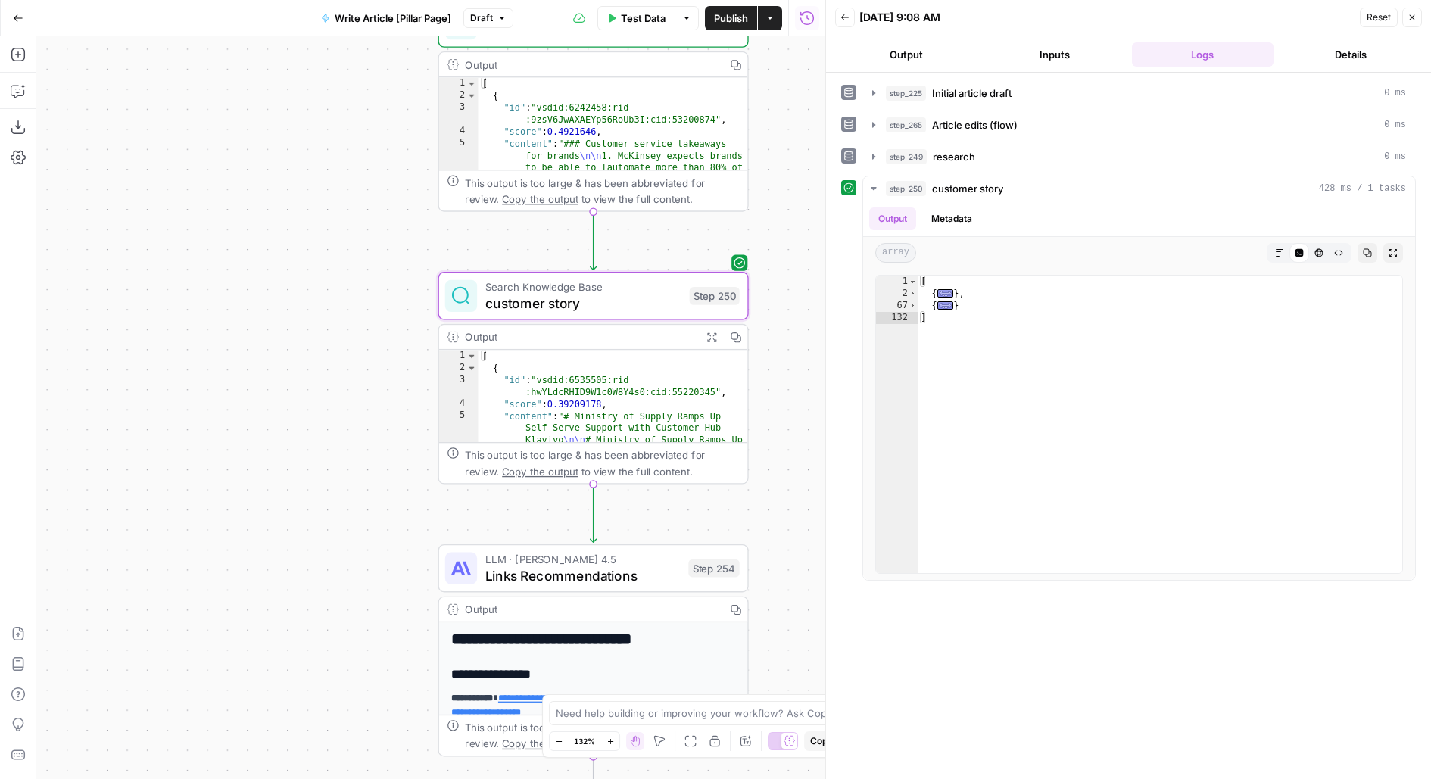
click at [724, 9] on button "Publish" at bounding box center [731, 18] width 52 height 24
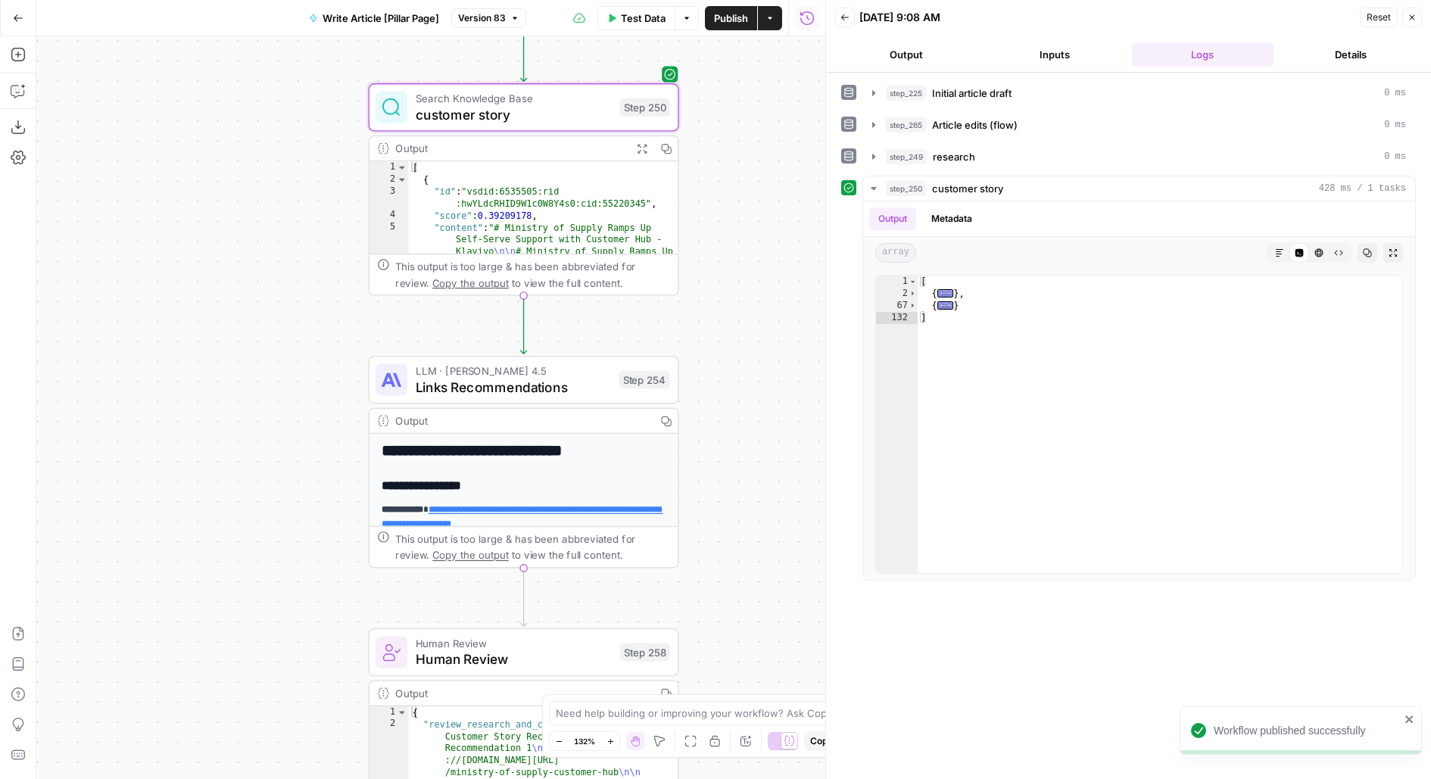
drag, startPoint x: 325, startPoint y: 391, endPoint x: 234, endPoint y: 173, distance: 236.2
click at [234, 173] on div "**********" at bounding box center [430, 407] width 789 height 743
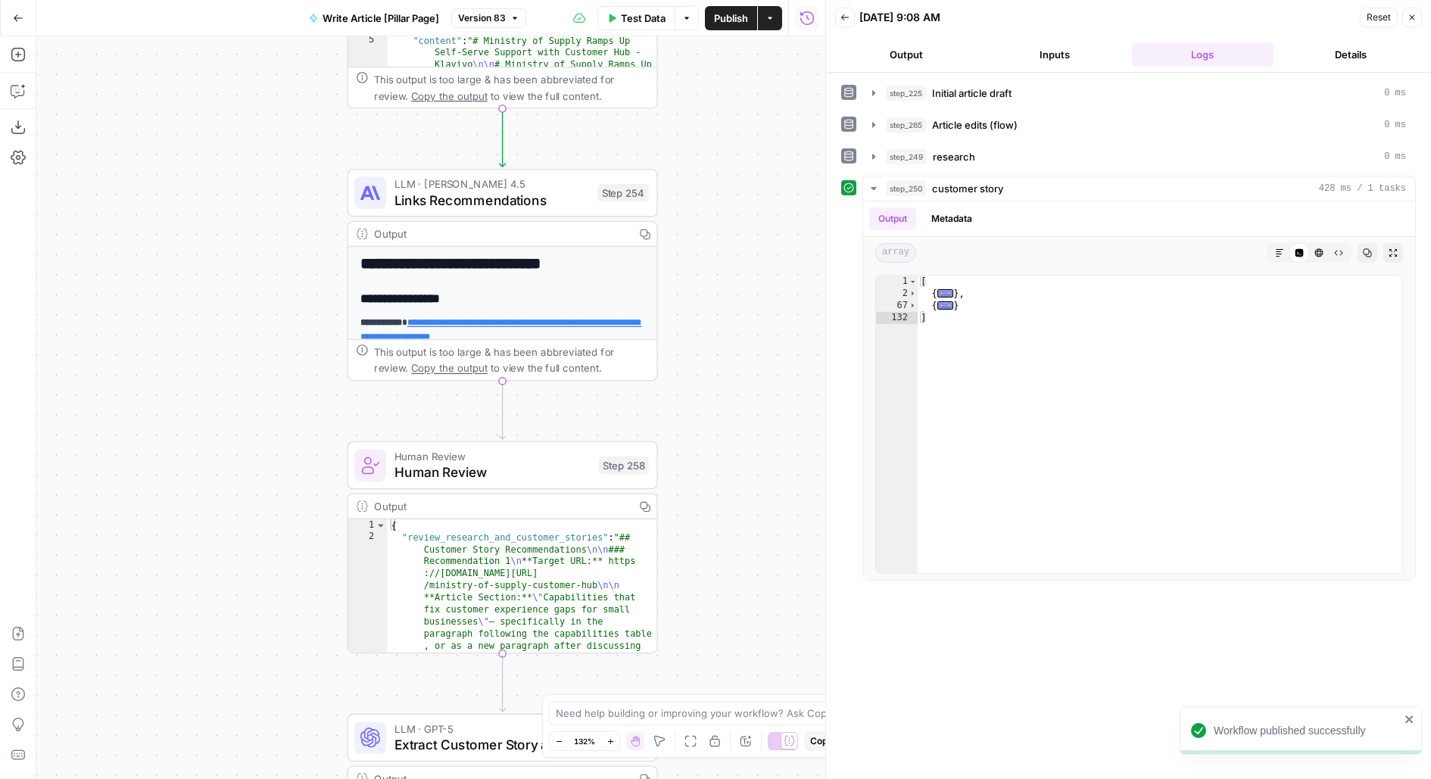
drag, startPoint x: 735, startPoint y: 373, endPoint x: 734, endPoint y: 204, distance: 168.8
click at [734, 205] on div "**********" at bounding box center [430, 407] width 789 height 743
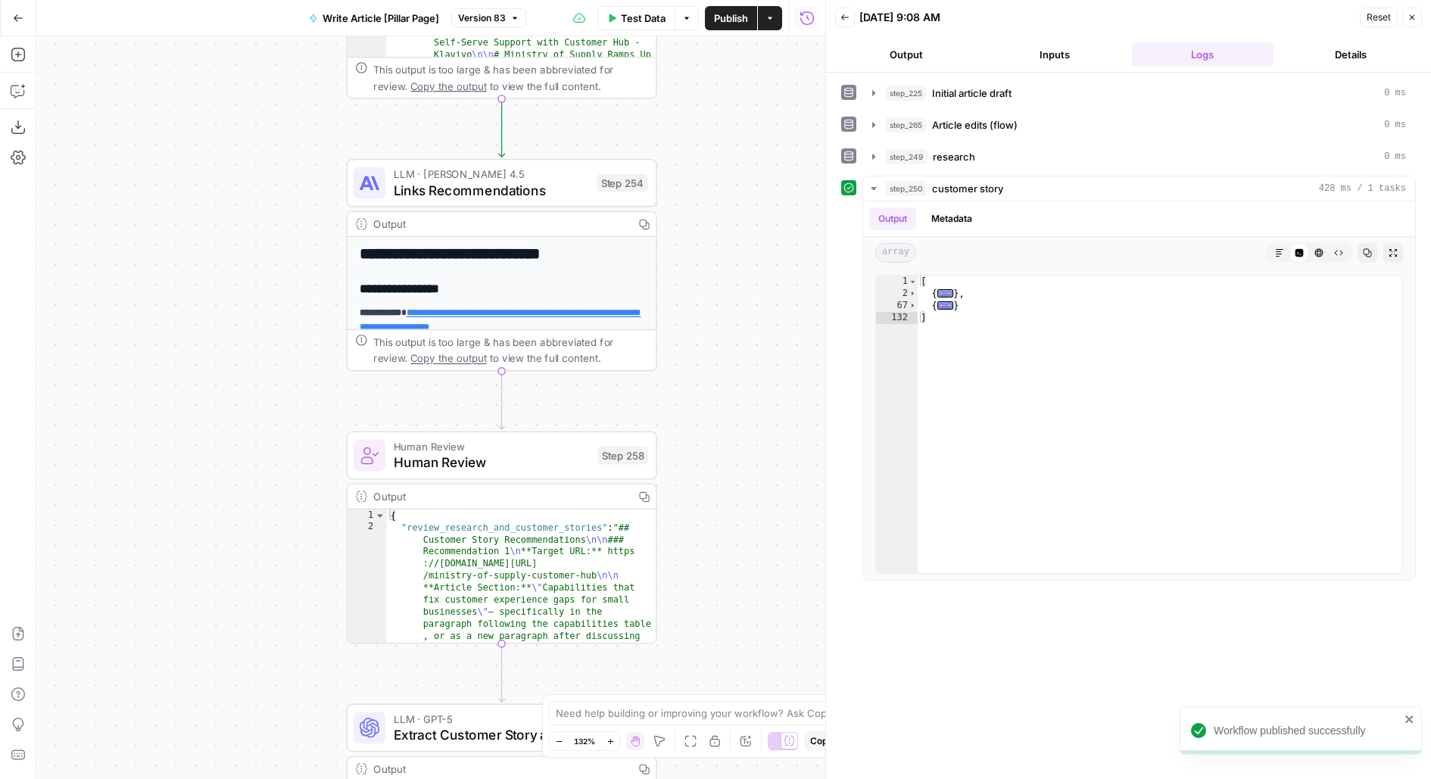
click at [636, 150] on span "Test" at bounding box center [627, 146] width 24 height 18
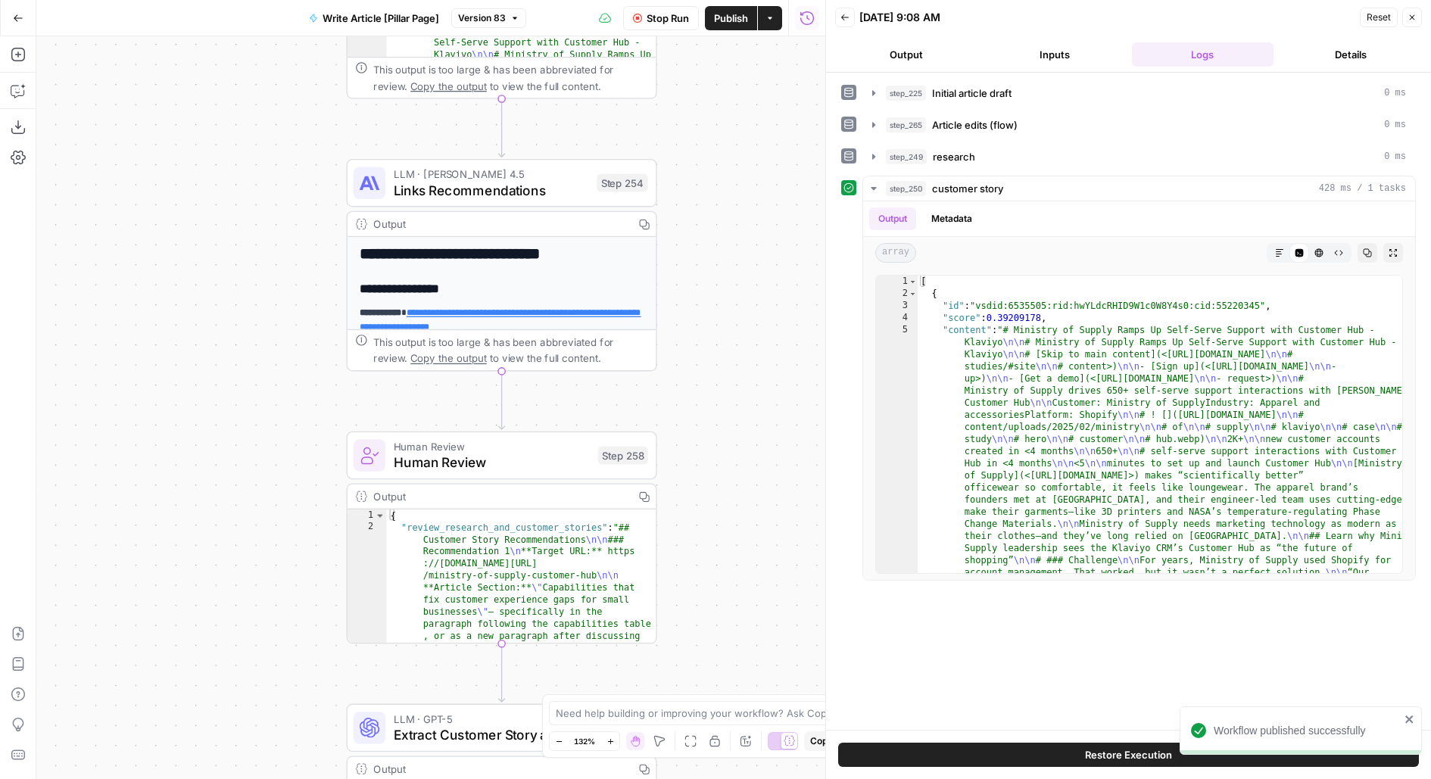
click at [734, 22] on span "Publish" at bounding box center [731, 18] width 34 height 15
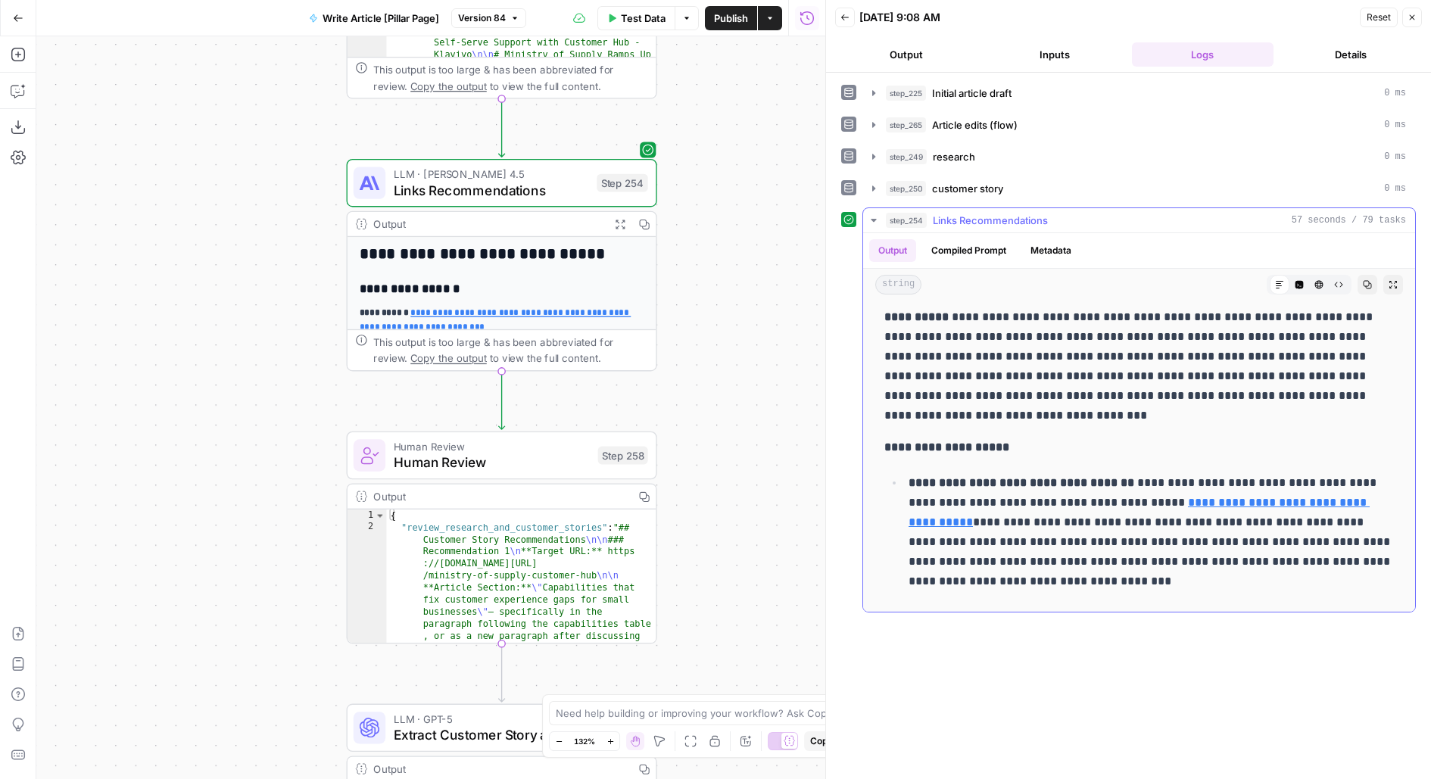
scroll to position [1708, 0]
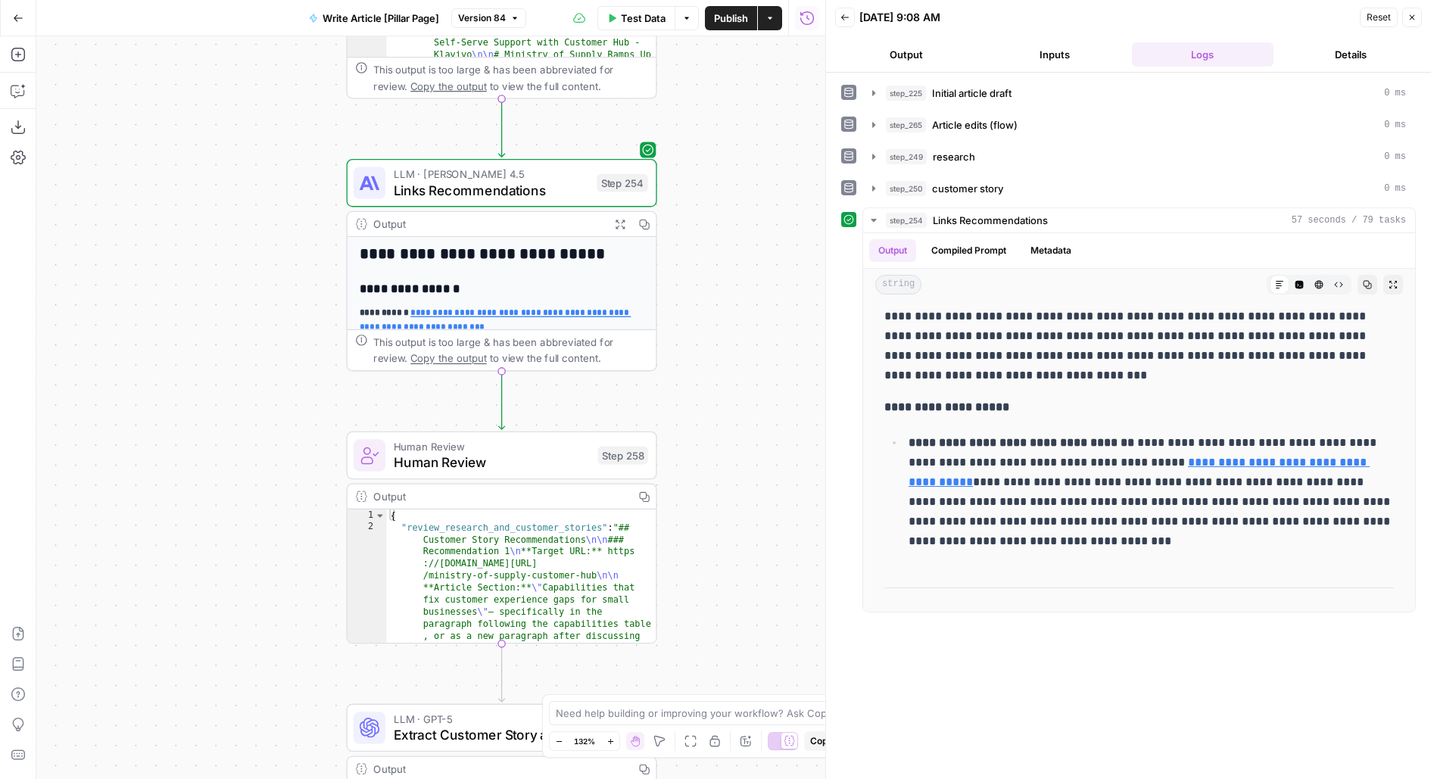
click at [742, 26] on button "Publish" at bounding box center [731, 18] width 52 height 24
click at [622, 185] on div "Step 254" at bounding box center [622, 183] width 51 height 18
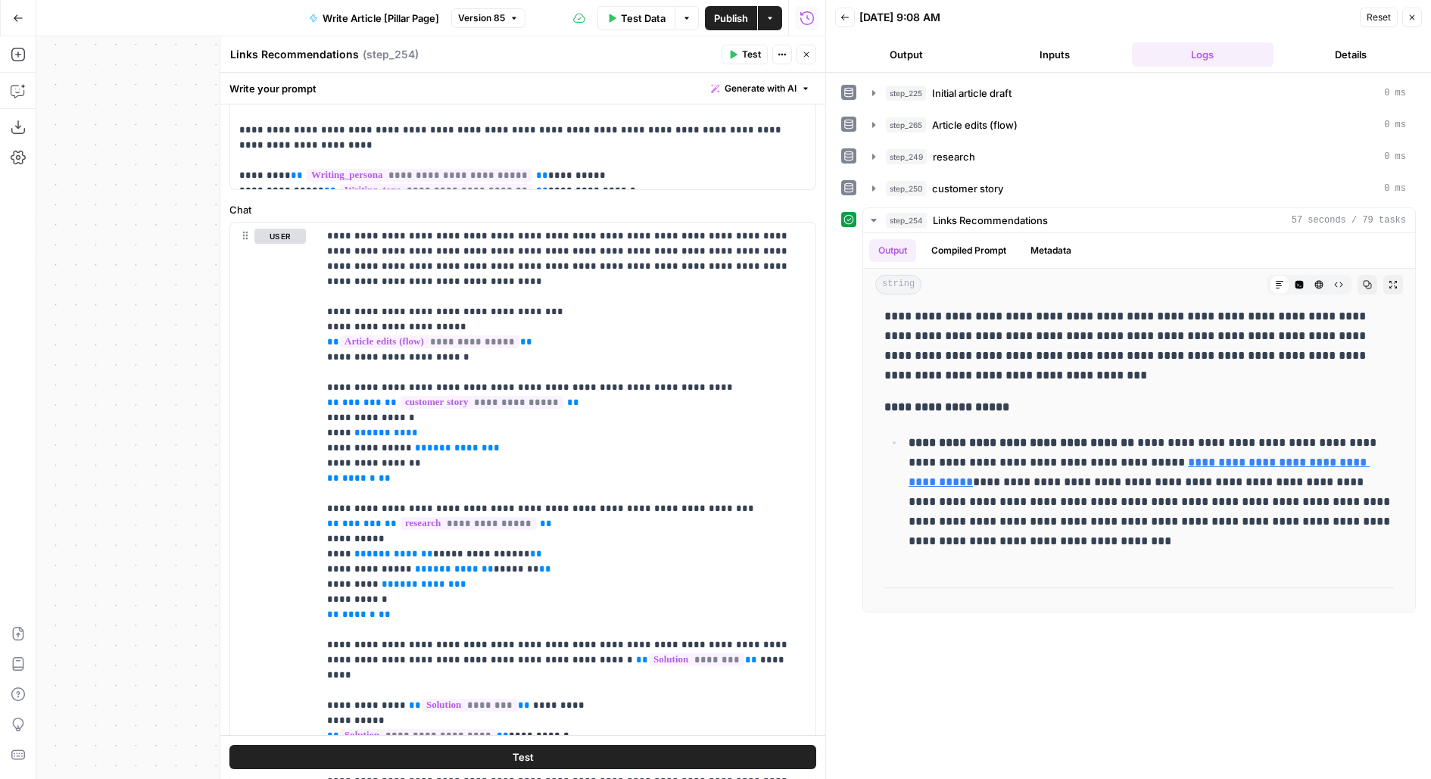
scroll to position [543, 0]
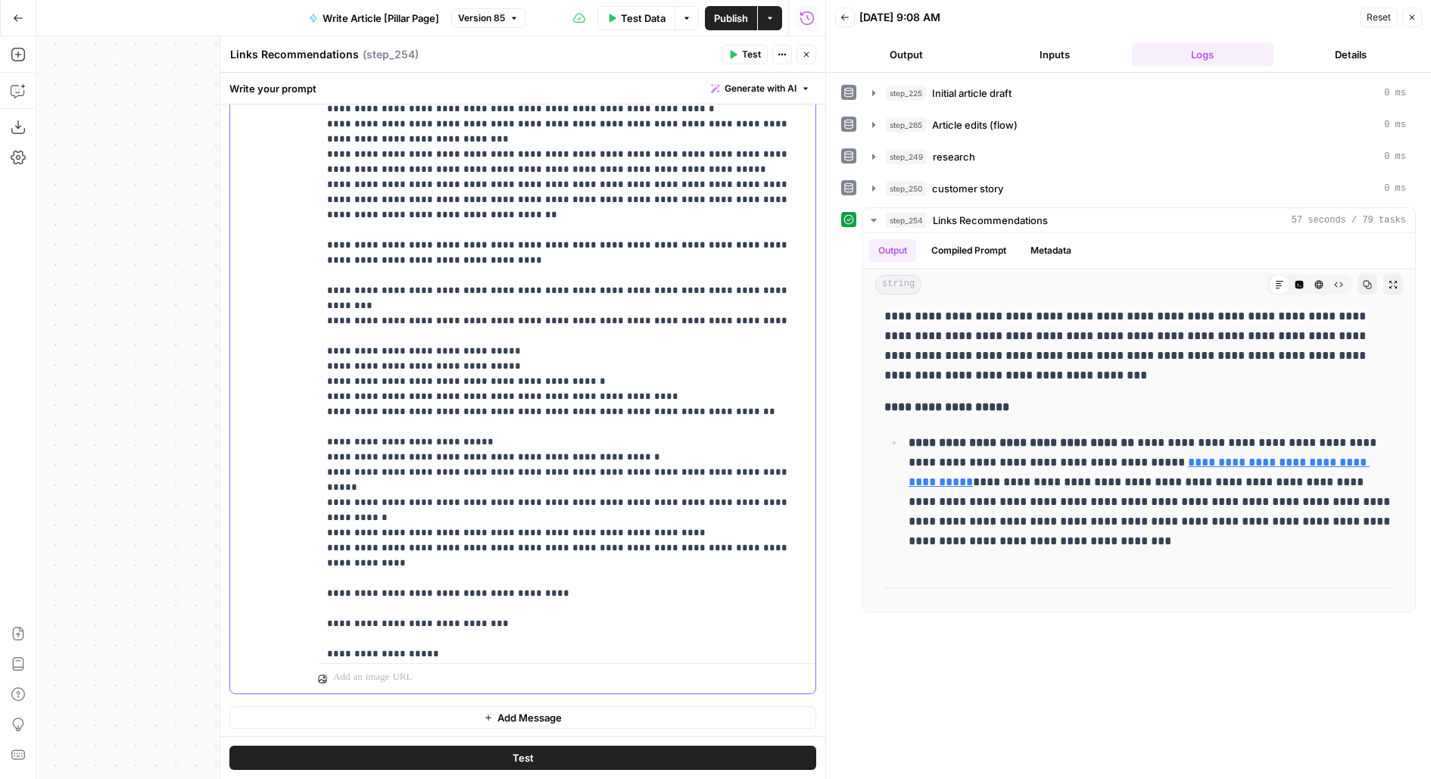
scroll to position [1174, 0]
click at [797, 382] on p "**********" at bounding box center [567, 137] width 480 height 2528
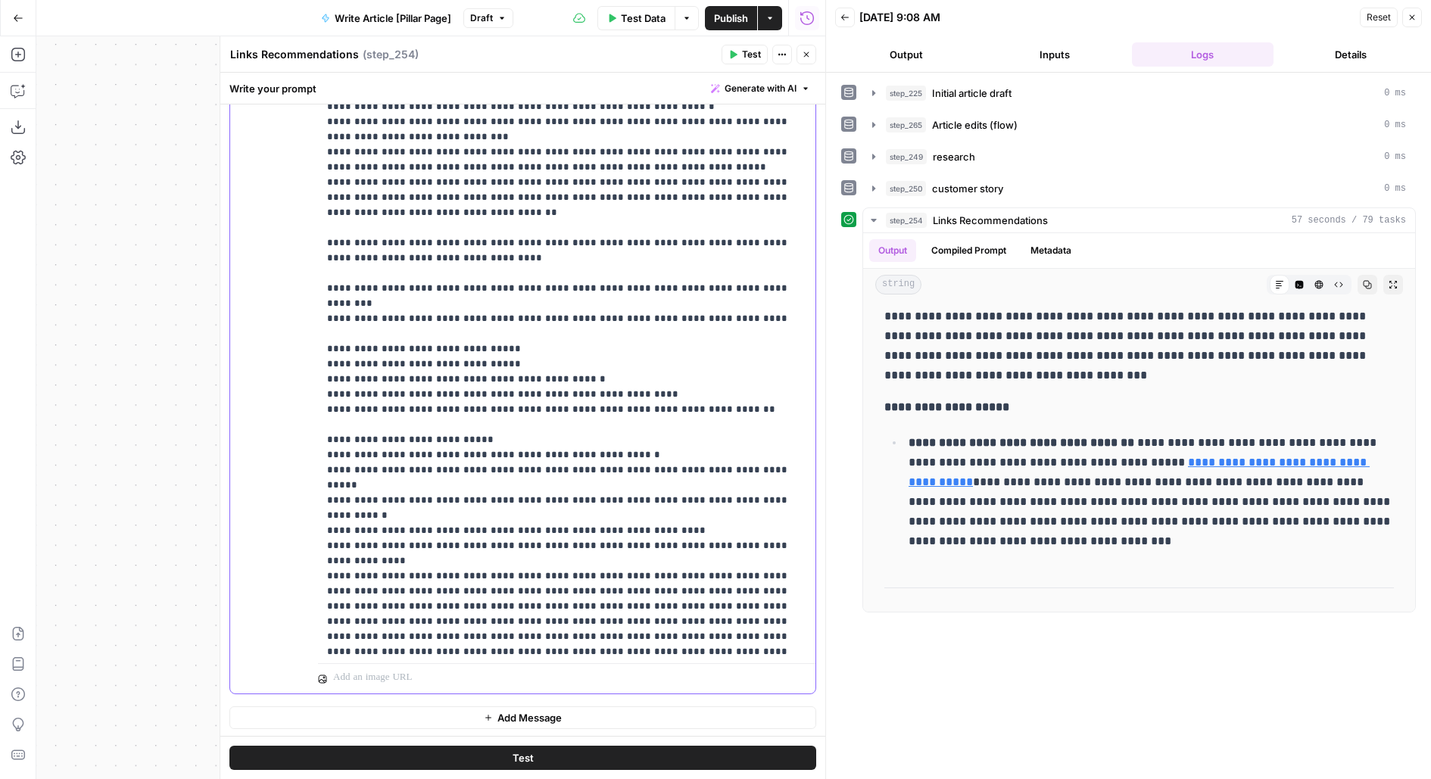
drag, startPoint x: 466, startPoint y: 389, endPoint x: 310, endPoint y: 393, distance: 156.0
click at [310, 394] on div "**********" at bounding box center [522, 367] width 585 height 653
click at [417, 394] on p "**********" at bounding box center [567, 182] width 480 height 2619
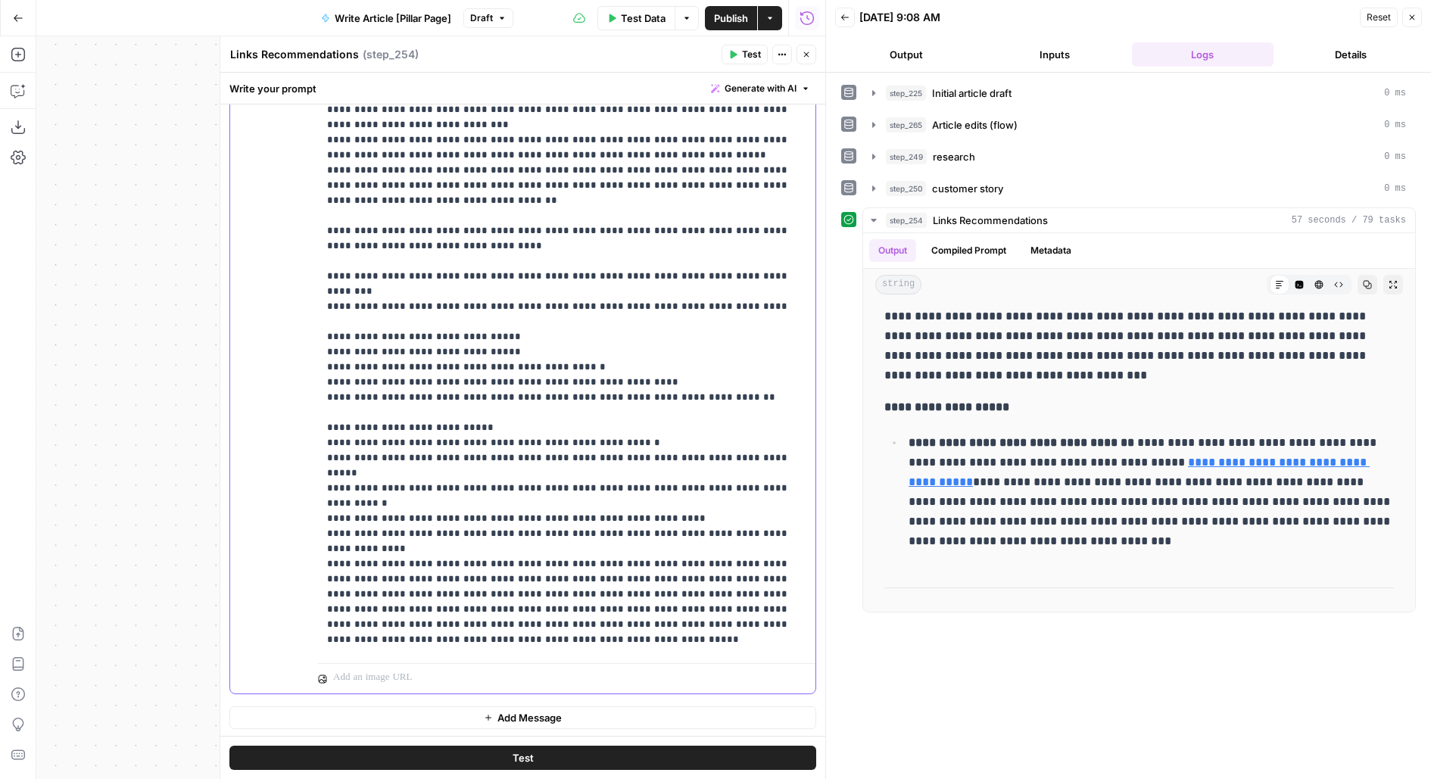
drag, startPoint x: 507, startPoint y: 397, endPoint x: 678, endPoint y: 391, distance: 171.2
click at [679, 391] on p "**********" at bounding box center [567, 170] width 480 height 2619
click at [728, 461] on p "**********" at bounding box center [567, 170] width 480 height 2619
click at [749, 21] on button "Publish" at bounding box center [731, 18] width 52 height 24
click at [616, 446] on p "**********" at bounding box center [567, 170] width 480 height 2619
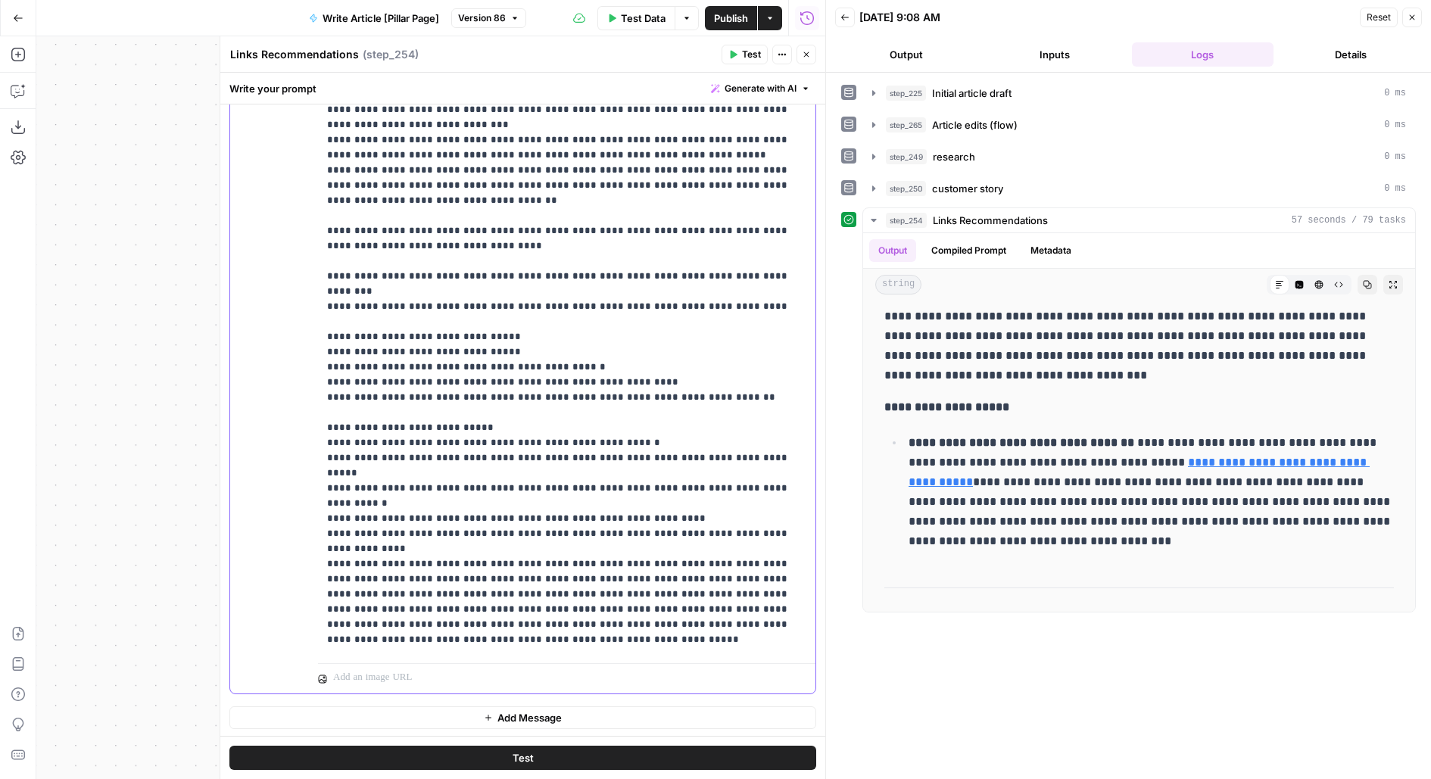
click at [483, 450] on p "**********" at bounding box center [567, 170] width 480 height 2619
click at [585, 470] on p "**********" at bounding box center [567, 201] width 480 height 2680
drag, startPoint x: 576, startPoint y: 475, endPoint x: 395, endPoint y: 502, distance: 182.9
click at [395, 502] on p "**********" at bounding box center [567, 201] width 480 height 2680
click at [418, 490] on p "**********" at bounding box center [567, 193] width 480 height 2665
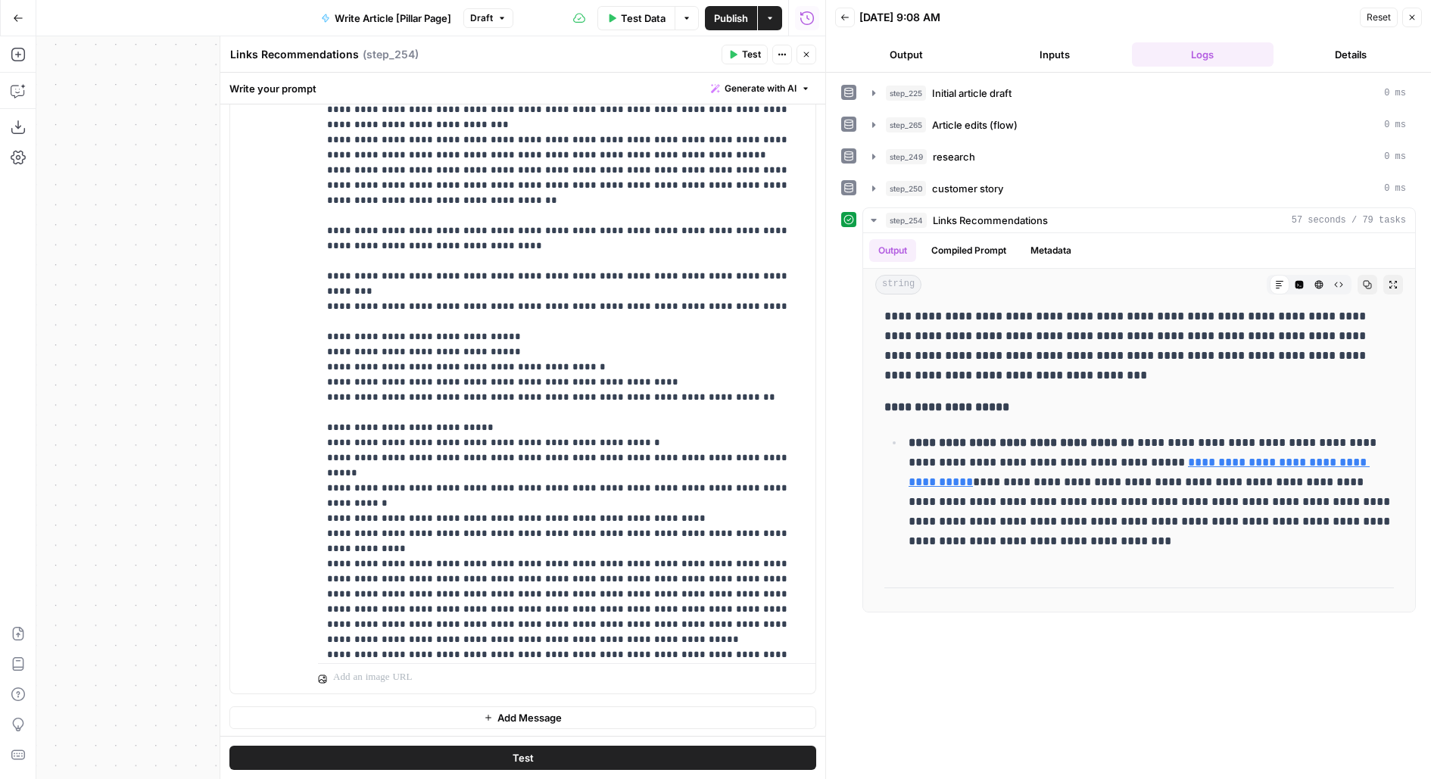
click at [743, 14] on span "Publish" at bounding box center [731, 18] width 34 height 15
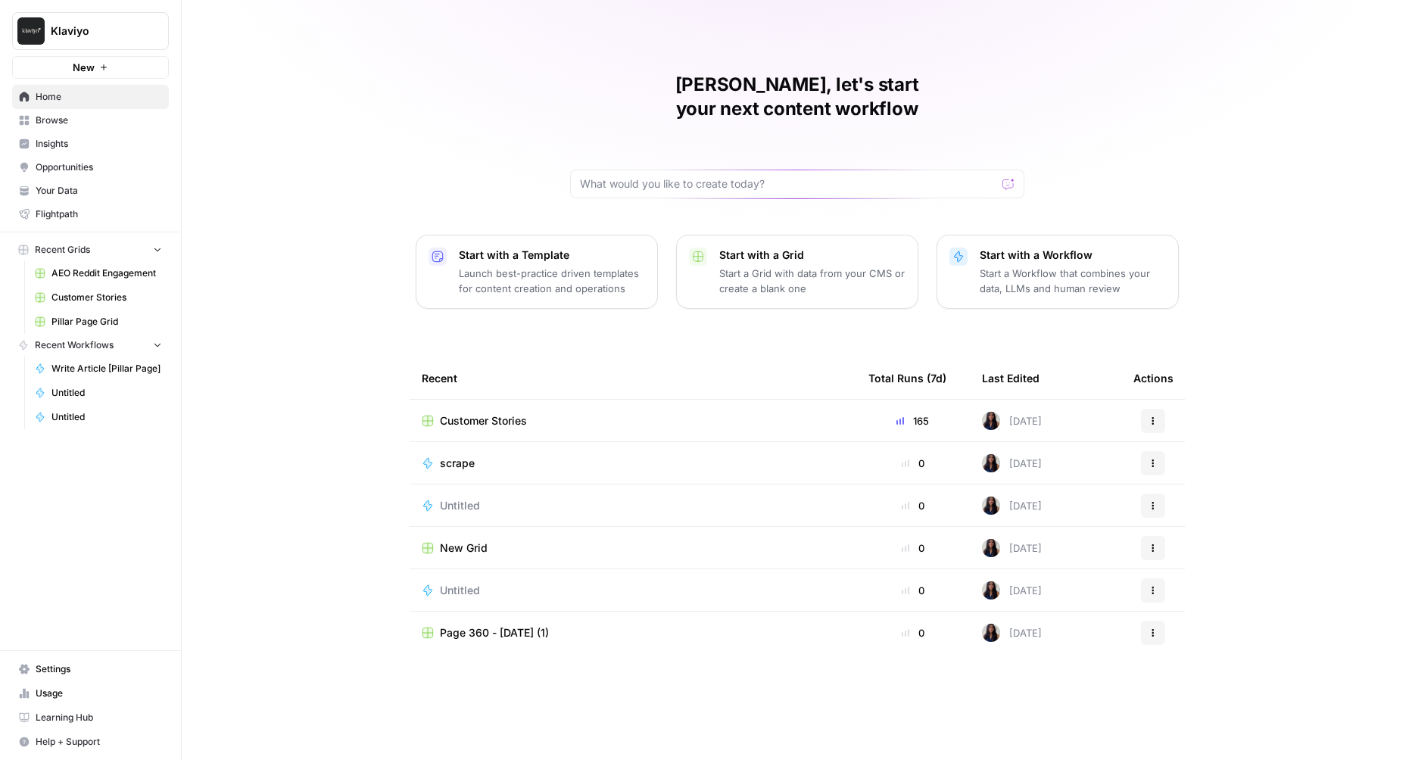
click at [90, 30] on span "Klaviyo" at bounding box center [97, 30] width 92 height 15
type input "cart"
click button "Carta" at bounding box center [137, 113] width 242 height 24
click at [89, 270] on span "Content Creation" at bounding box center [106, 273] width 111 height 14
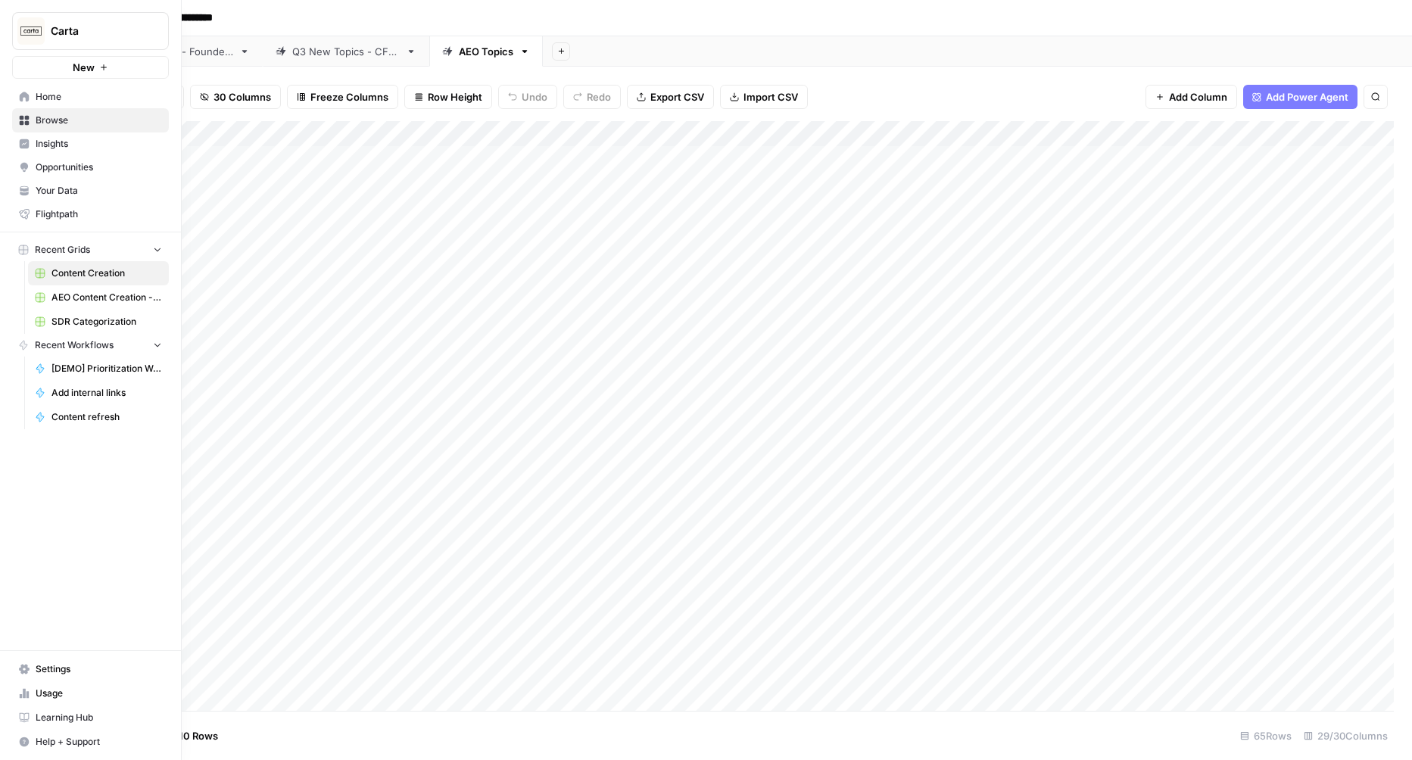
click at [28, 120] on icon at bounding box center [24, 120] width 11 height 11
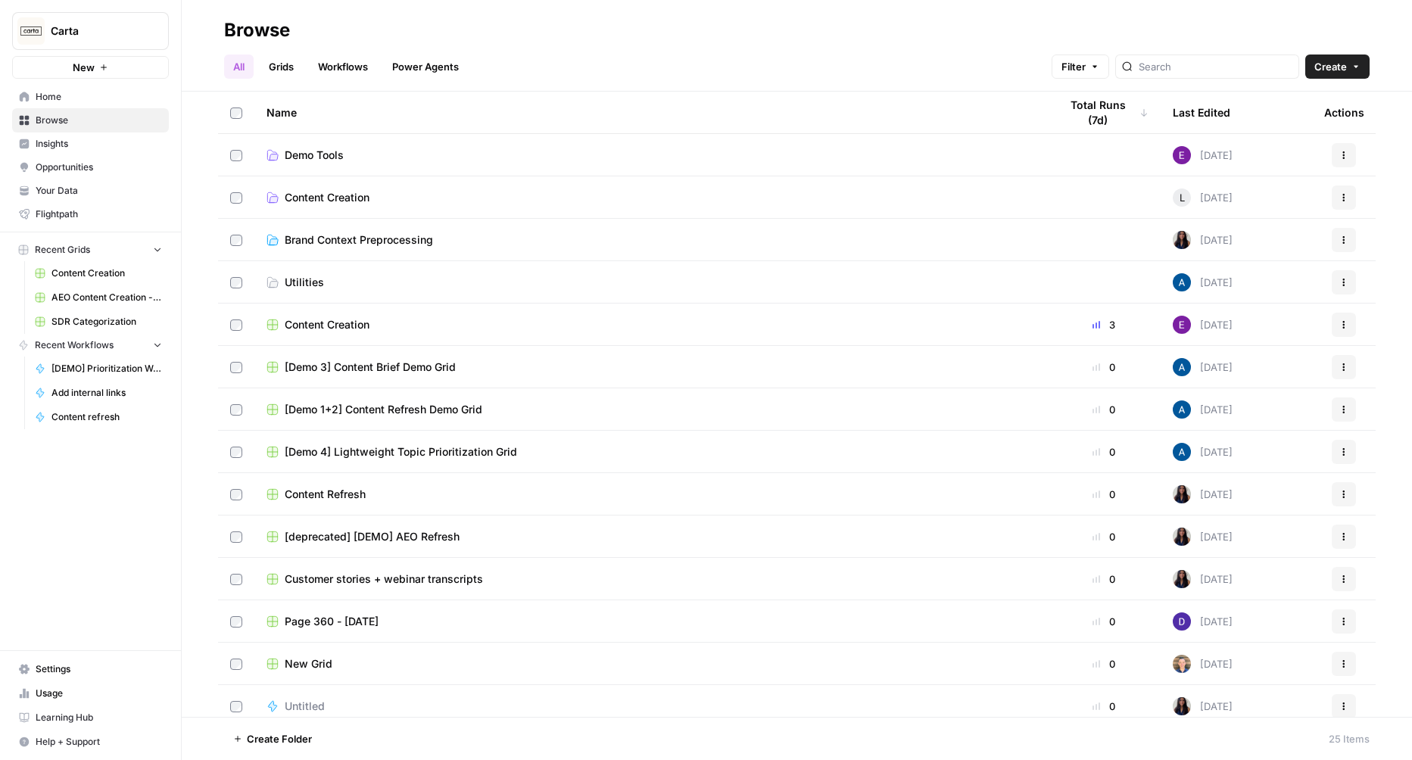
click at [391, 158] on link "Demo Tools" at bounding box center [650, 155] width 768 height 15
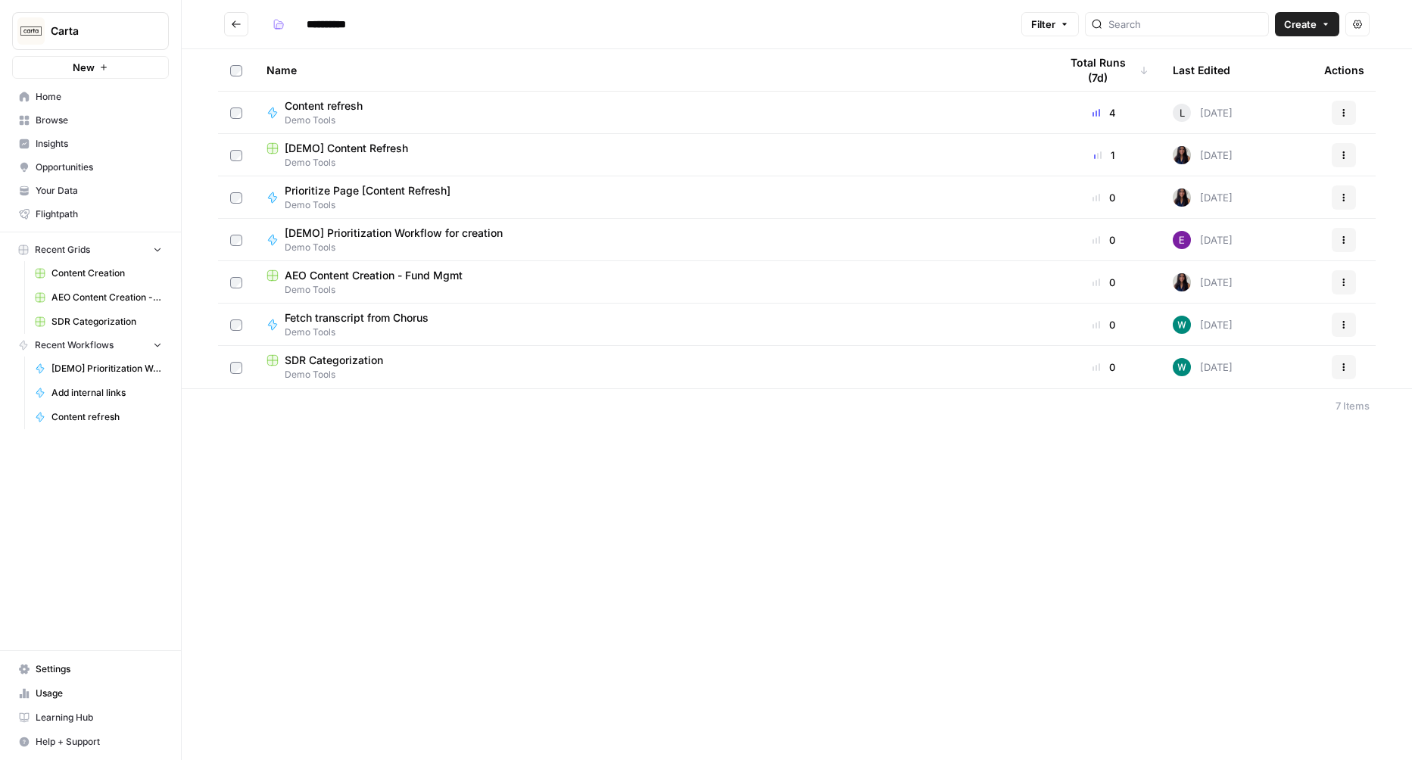
click at [320, 202] on span "Demo Tools" at bounding box center [374, 205] width 178 height 14
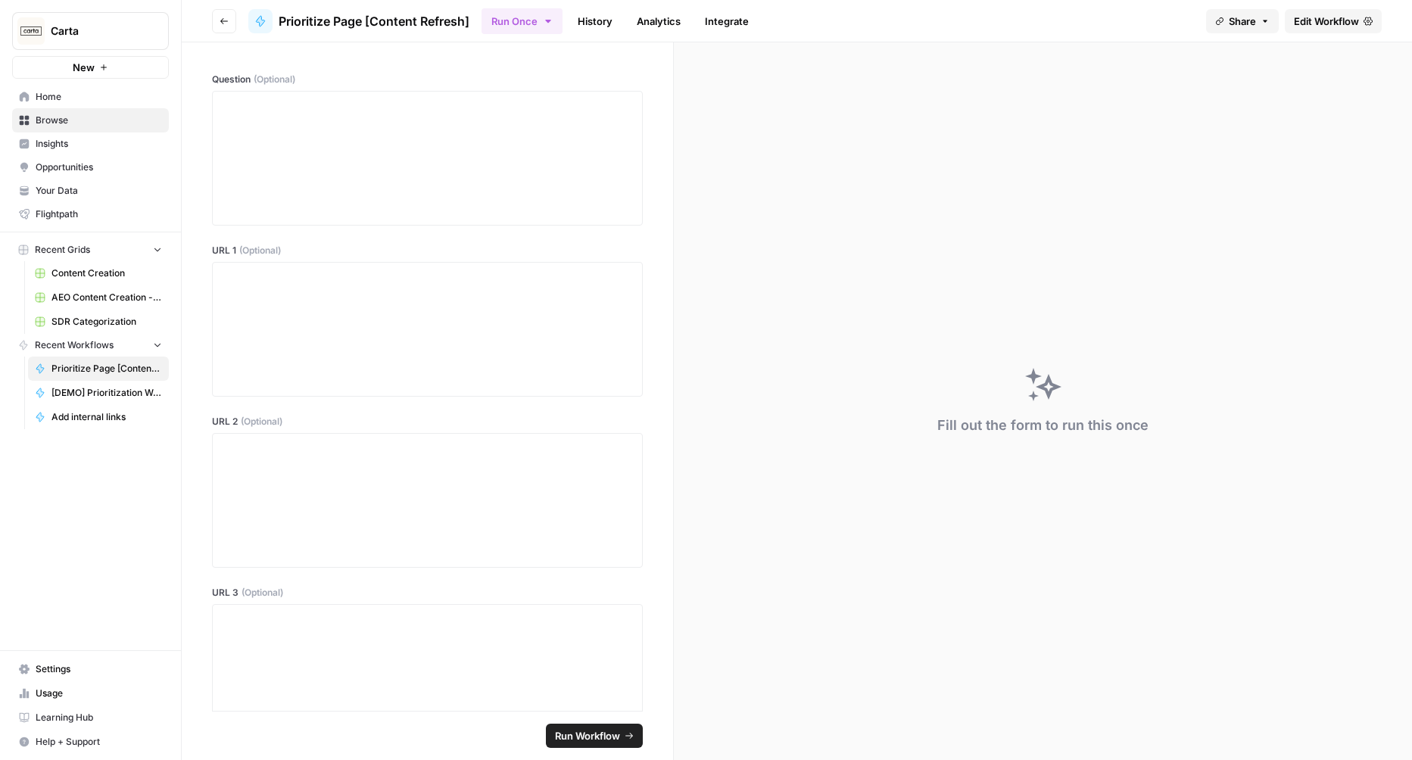
click at [1324, 8] on header "Go back Prioritize Page [Content Refresh] Run Once History Analytics Integrate …" at bounding box center [797, 21] width 1230 height 42
click at [226, 21] on icon "button" at bounding box center [224, 21] width 8 height 6
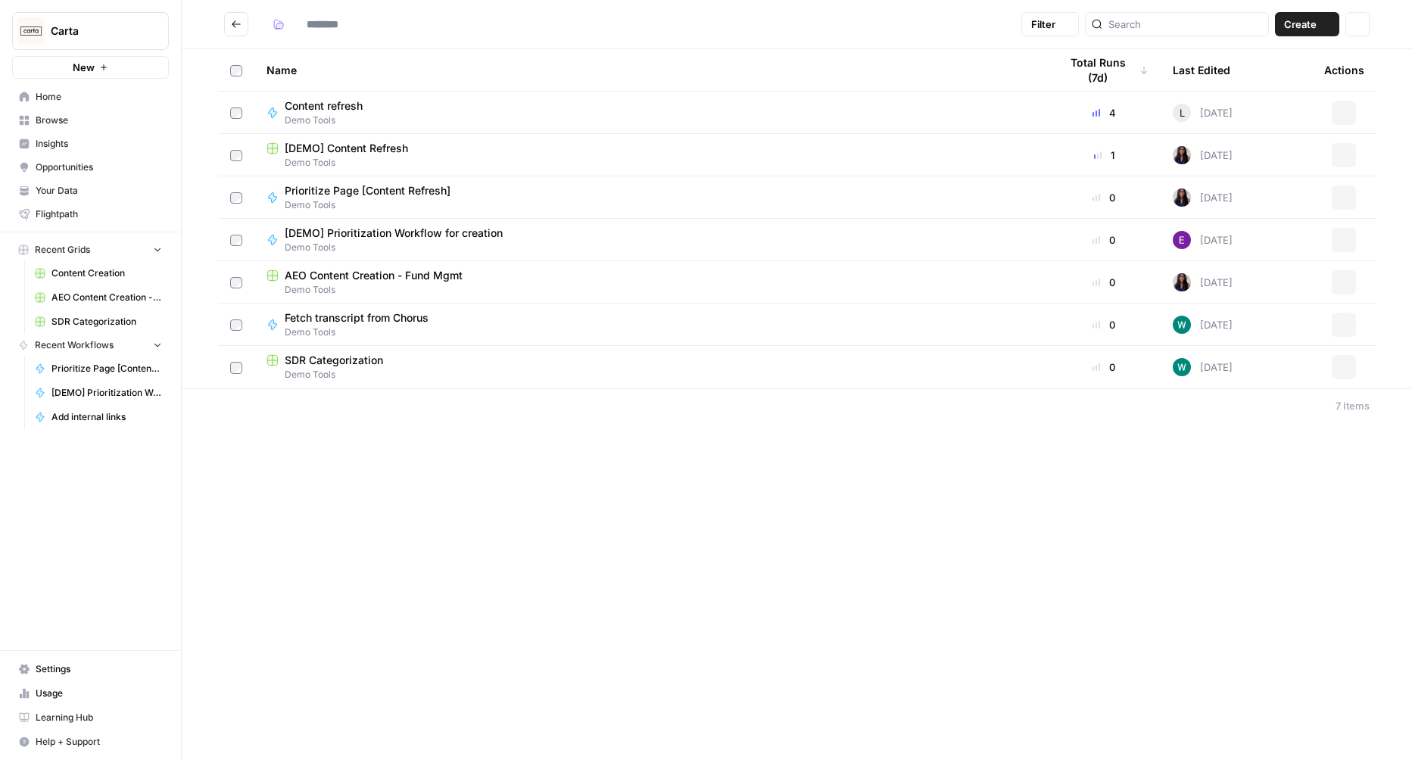
type input "**********"
click at [356, 241] on span "Demo Tools" at bounding box center [400, 248] width 230 height 14
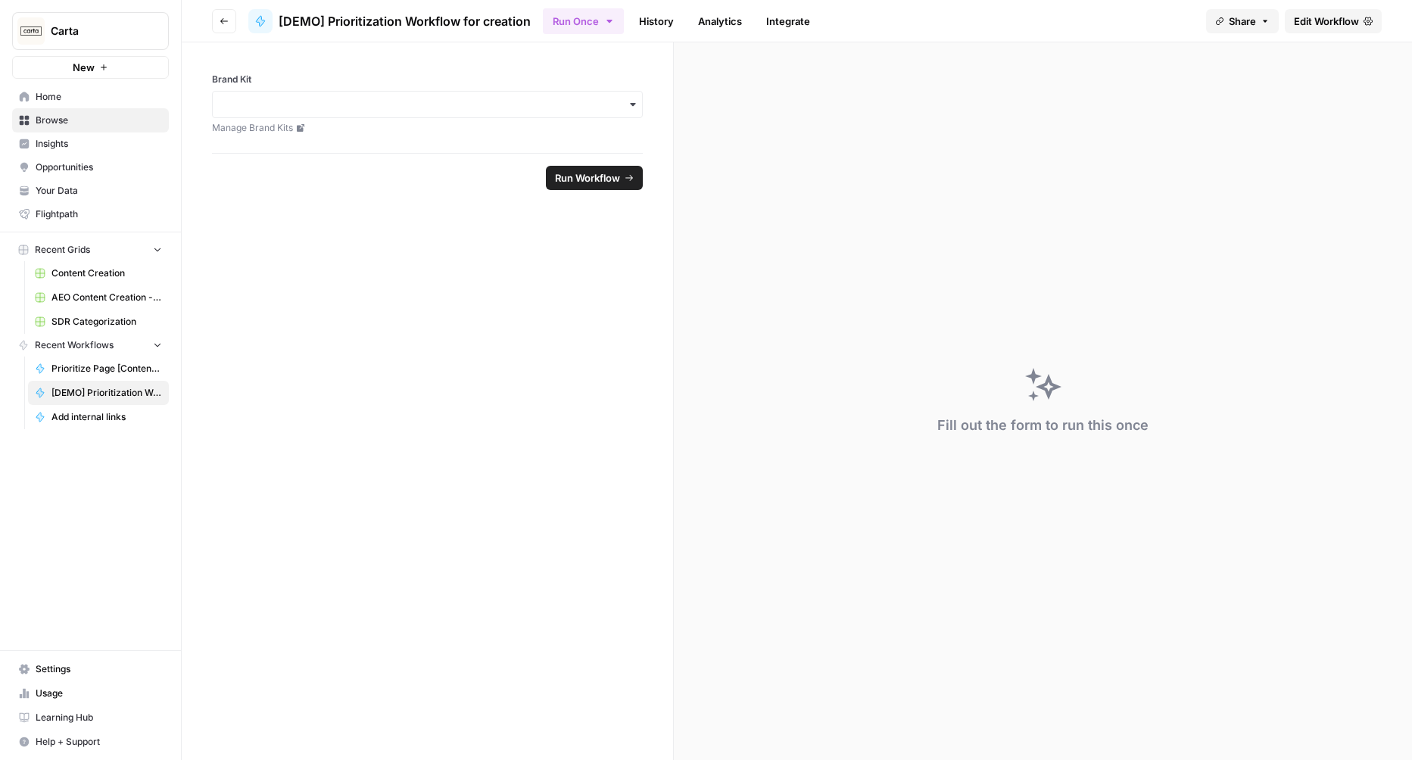
click at [1352, 23] on span "Edit Workflow" at bounding box center [1326, 21] width 65 height 15
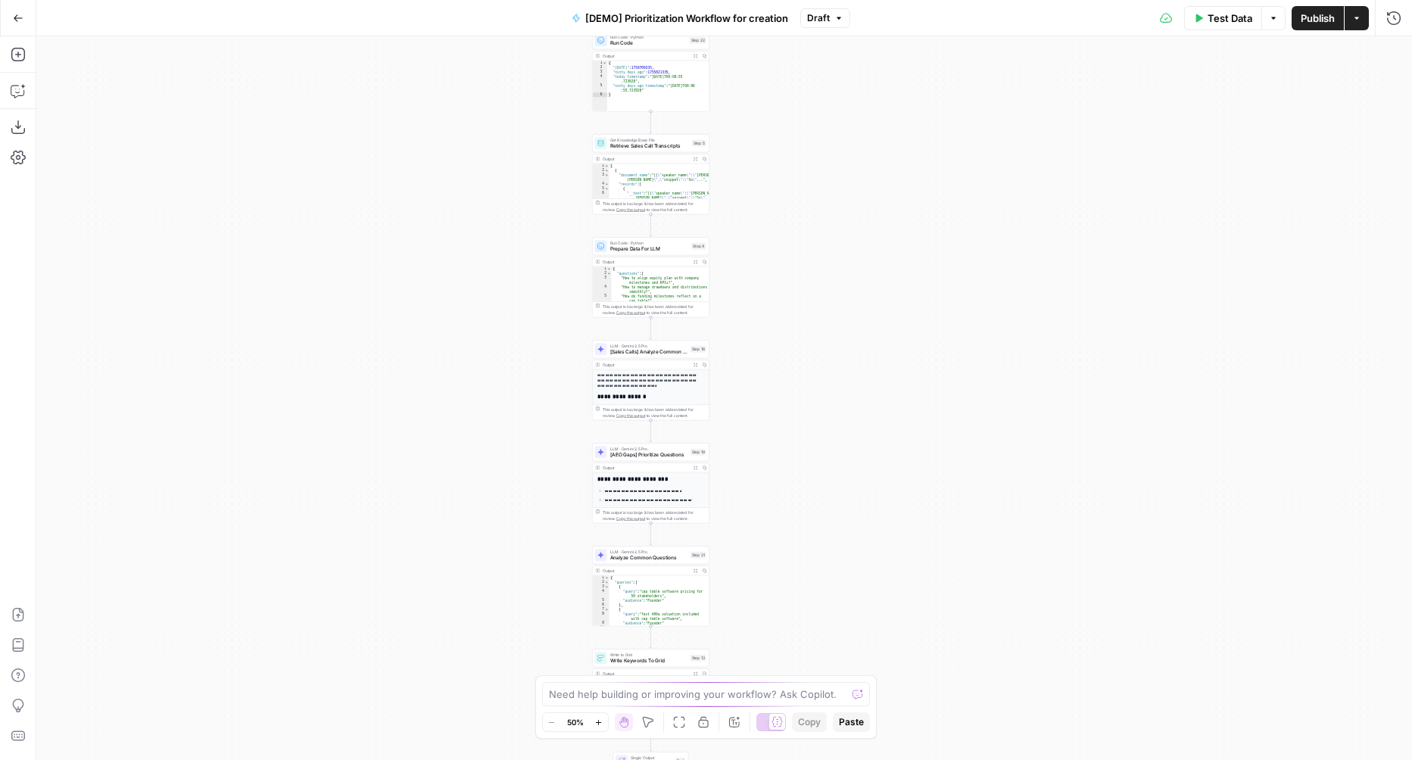
drag, startPoint x: 853, startPoint y: 421, endPoint x: 771, endPoint y: 341, distance: 114.6
click at [771, 341] on div "Workflow Input Settings Inputs Read from Grid Read AEO Queries Step 1 Output Ex…" at bounding box center [724, 398] width 1376 height 724
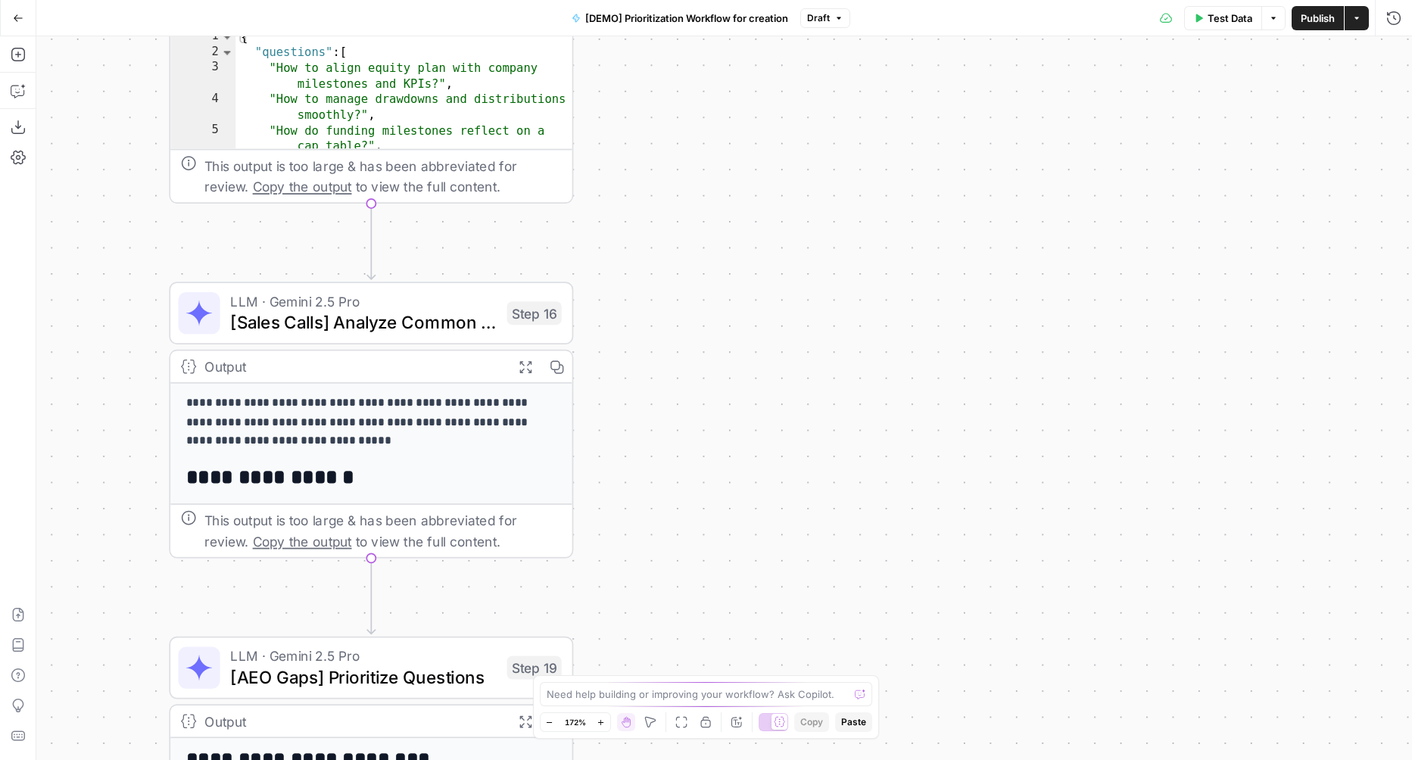
click at [526, 370] on icon "button" at bounding box center [525, 367] width 14 height 14
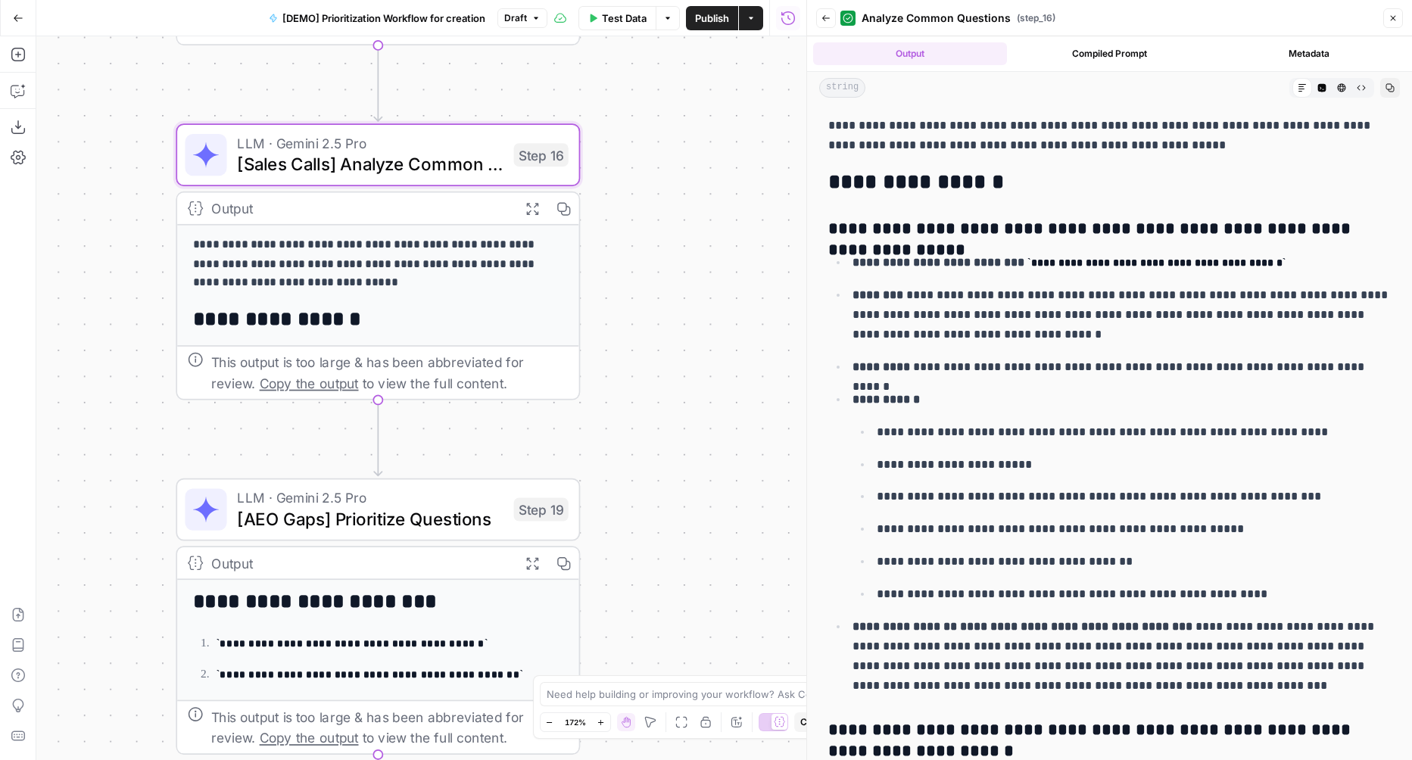
drag, startPoint x: 702, startPoint y: 415, endPoint x: 713, endPoint y: 137, distance: 278.1
click at [714, 138] on div "Workflow Input Settings Inputs Read from Grid Read AEO Queries Step 1 Output Ex…" at bounding box center [421, 398] width 770 height 724
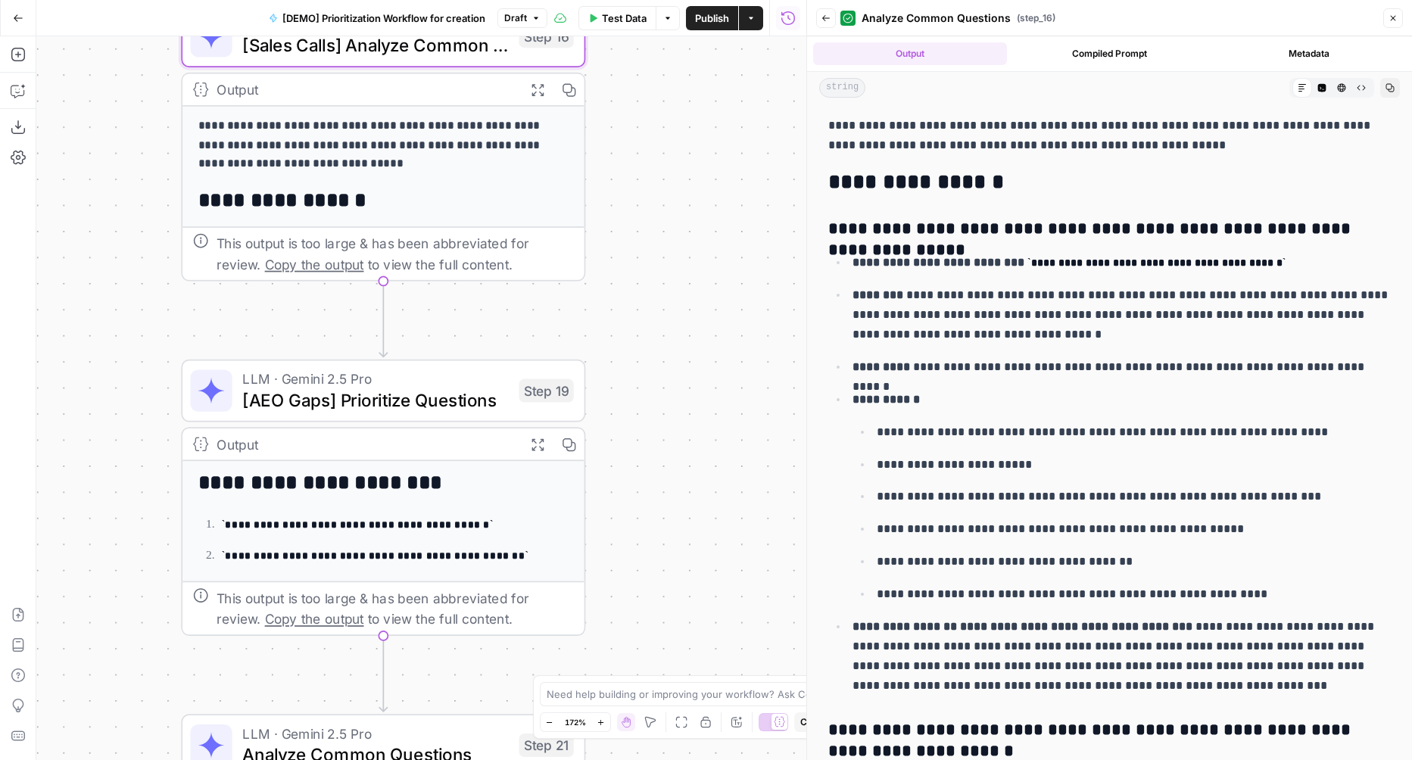
click at [824, 19] on icon "button" at bounding box center [825, 18] width 9 height 9
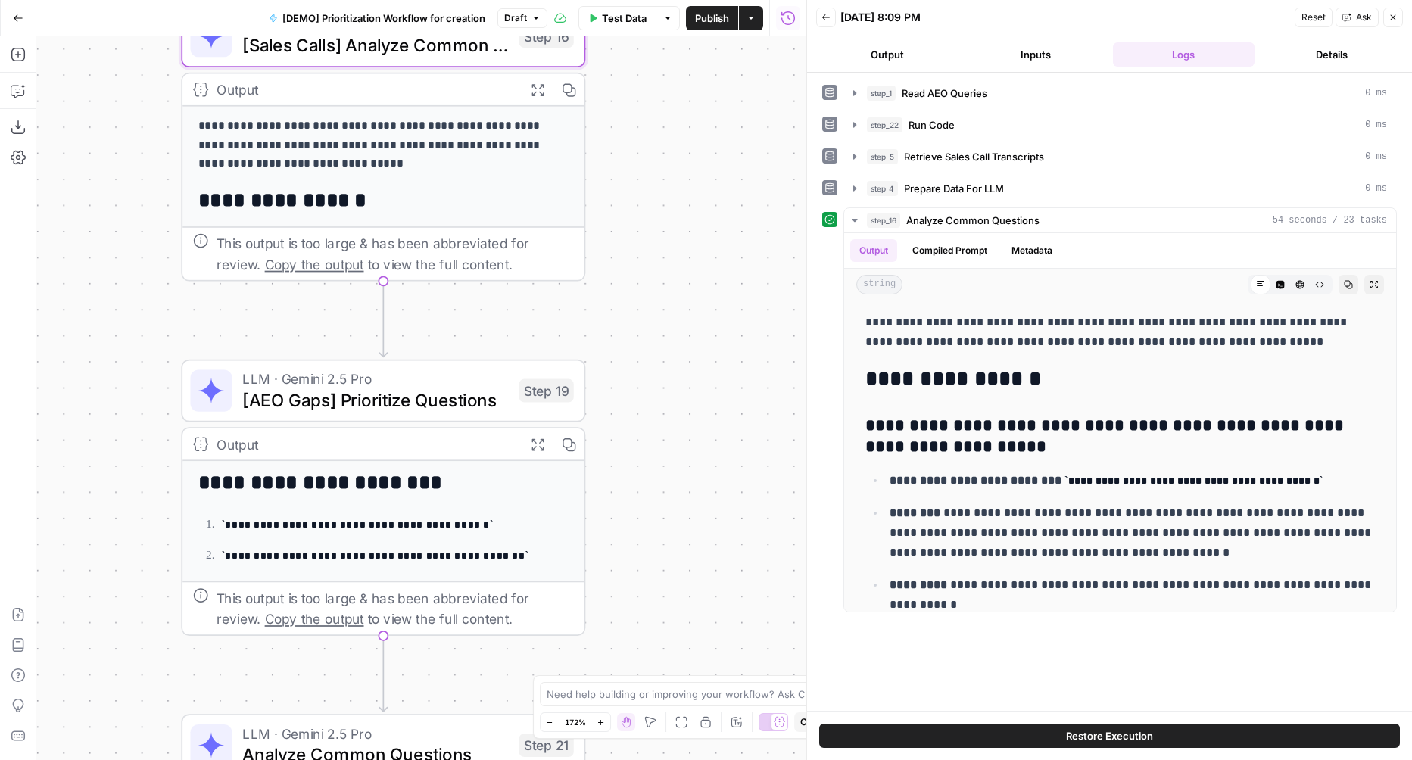
click at [830, 17] on button "Back" at bounding box center [826, 18] width 20 height 20
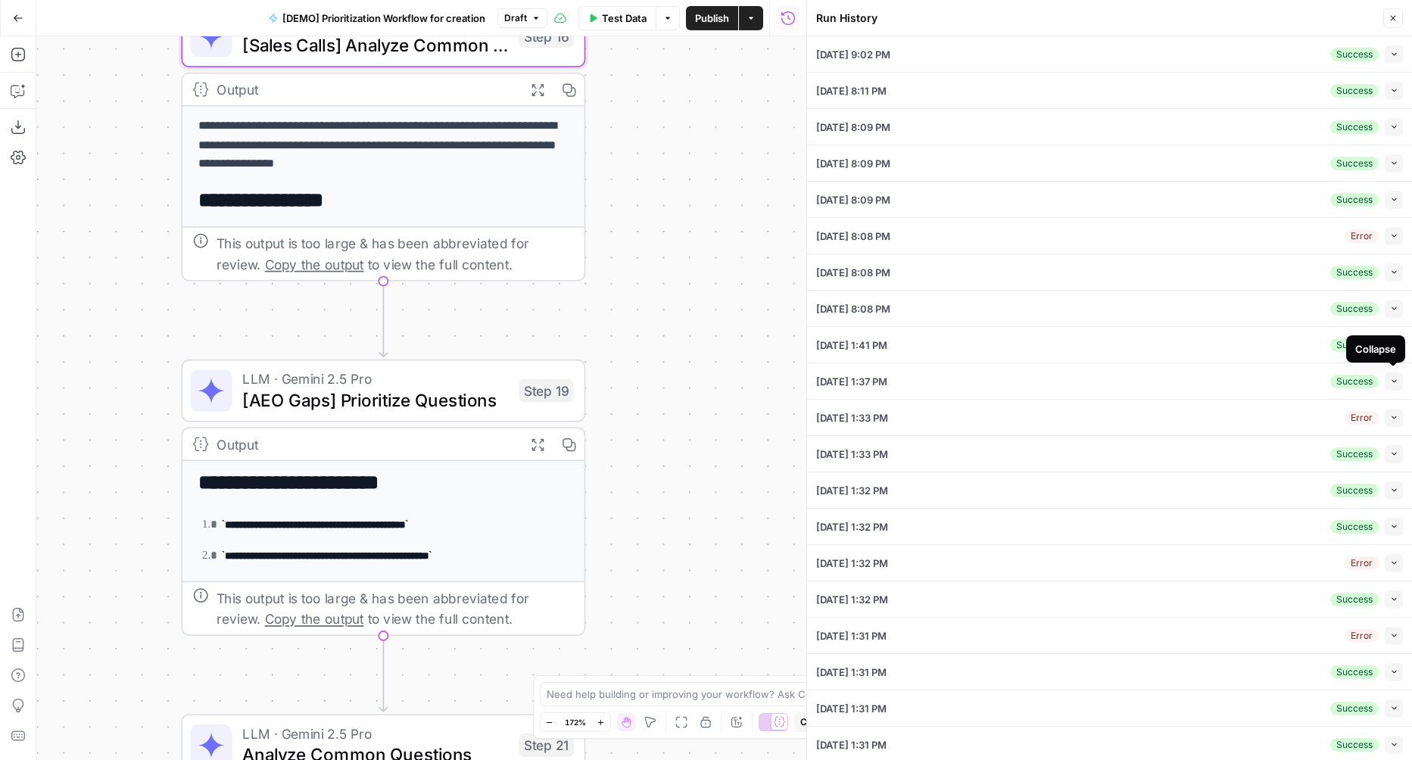
click at [1387, 377] on button "Collapse" at bounding box center [1394, 381] width 18 height 18
type input "Carta - Companies (cap table)"
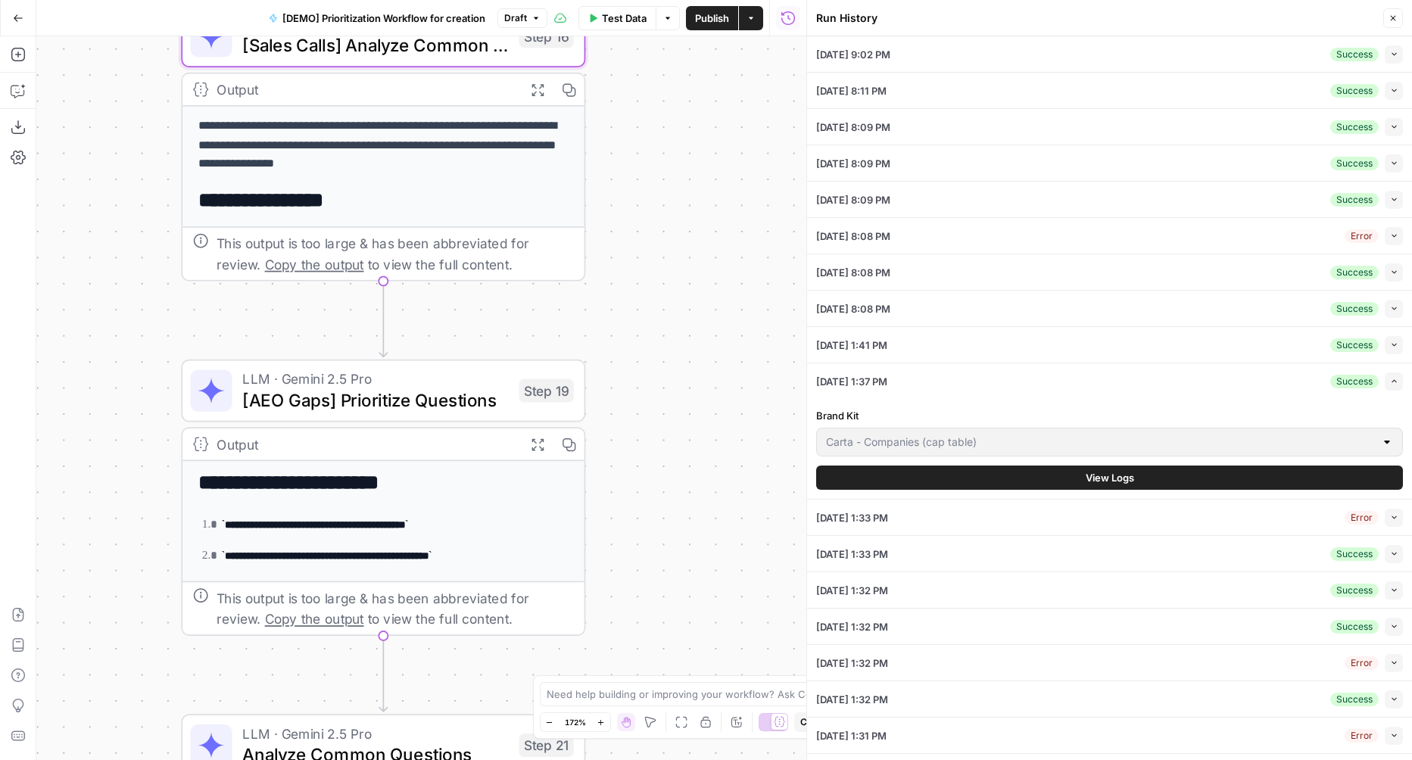
click at [1003, 479] on button "View Logs" at bounding box center [1109, 478] width 587 height 24
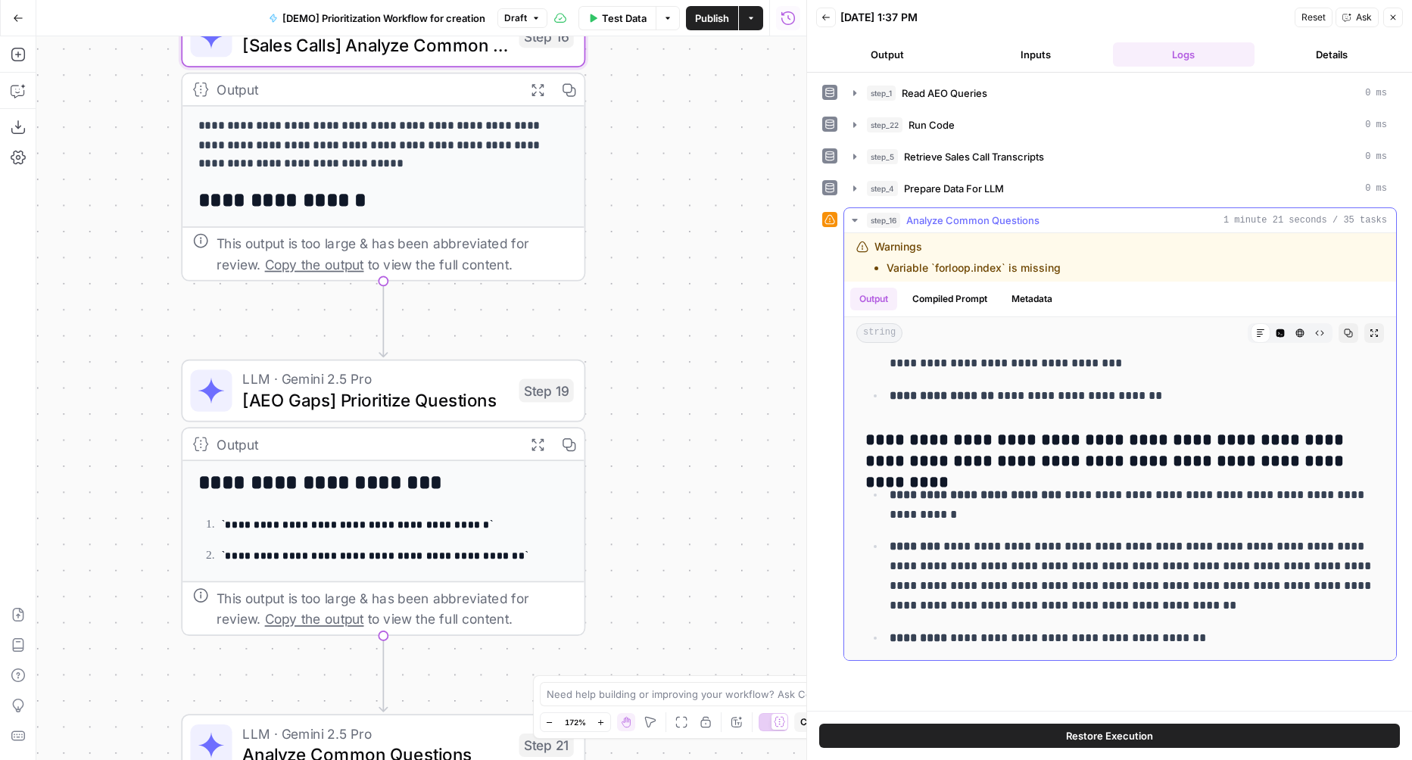
scroll to position [1503, 0]
drag, startPoint x: 961, startPoint y: 435, endPoint x: 1270, endPoint y: 441, distance: 308.9
click at [1270, 441] on h3 "**********" at bounding box center [1120, 449] width 510 height 42
copy h3 "**********"
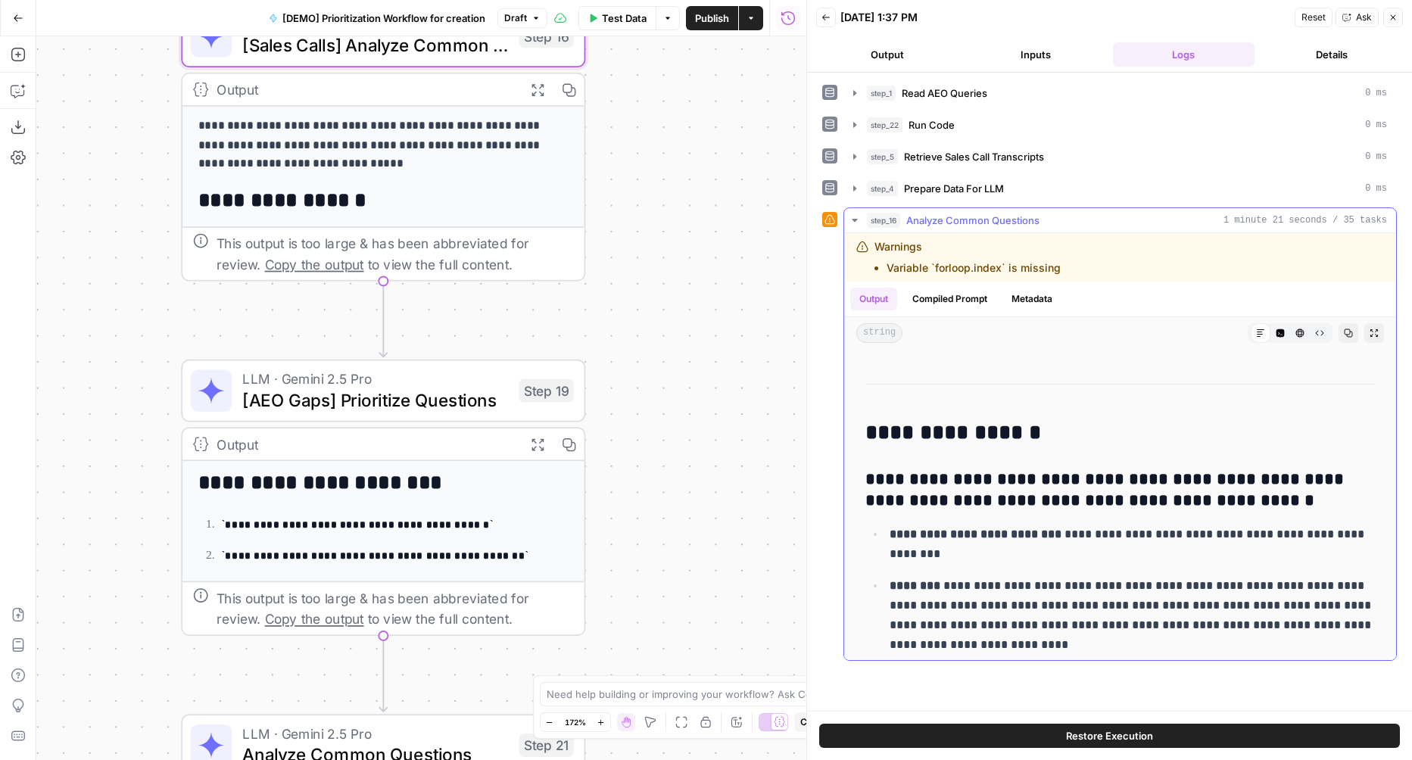
scroll to position [86, 0]
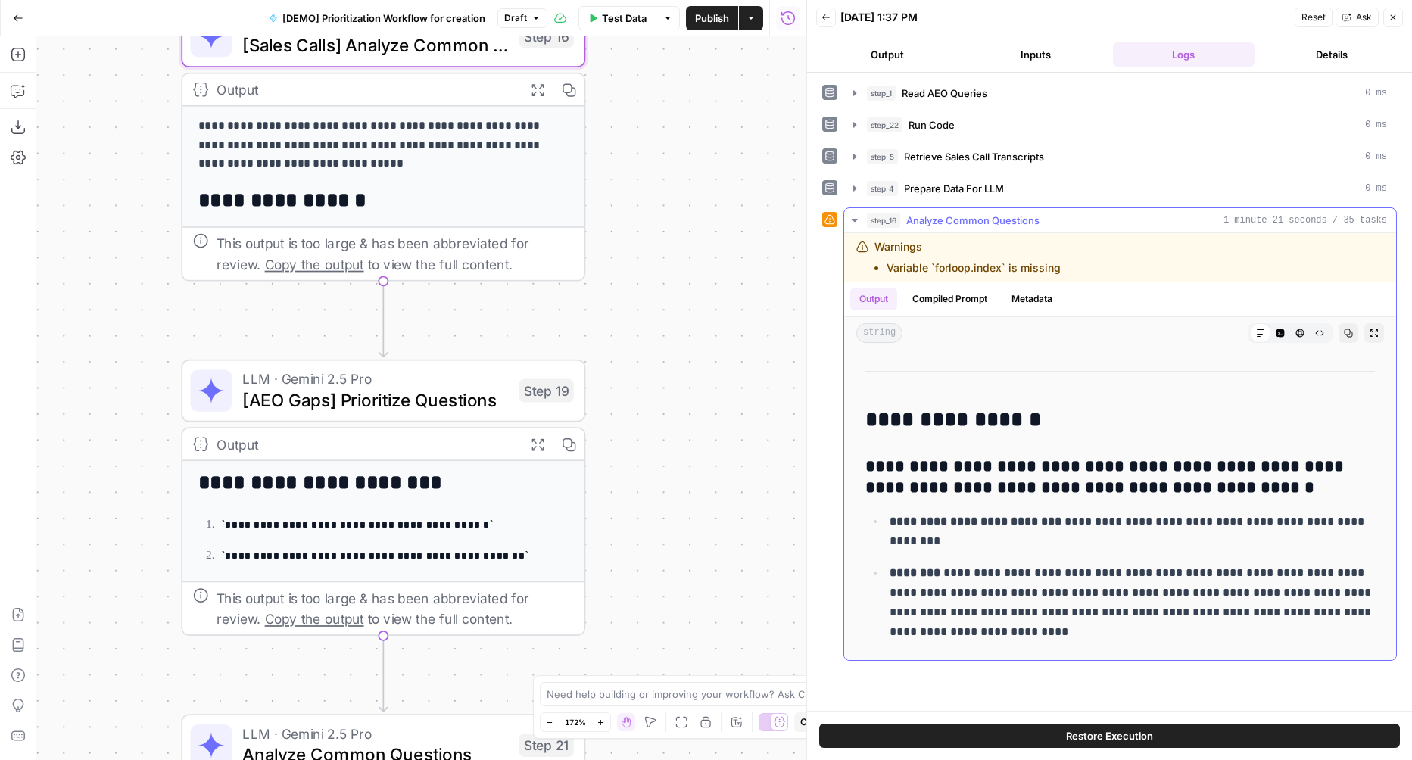
drag, startPoint x: 954, startPoint y: 462, endPoint x: 1282, endPoint y: 482, distance: 328.4
click at [1282, 482] on h3 "**********" at bounding box center [1120, 477] width 510 height 42
copy h3 "**********"
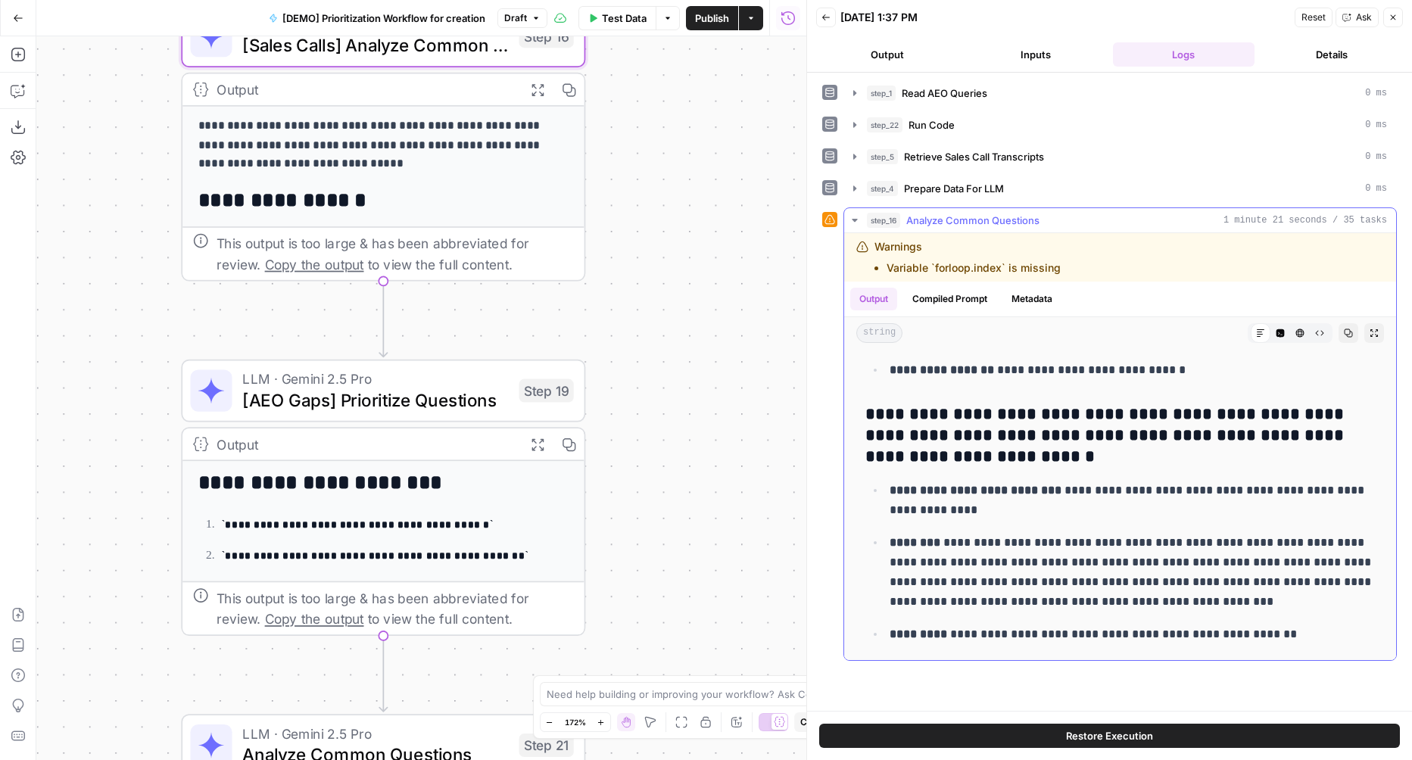
scroll to position [485, 0]
drag, startPoint x: 961, startPoint y: 410, endPoint x: 1008, endPoint y: 450, distance: 62.8
click at [1008, 450] on h3 "**********" at bounding box center [1120, 435] width 510 height 64
copy h3 "**********"
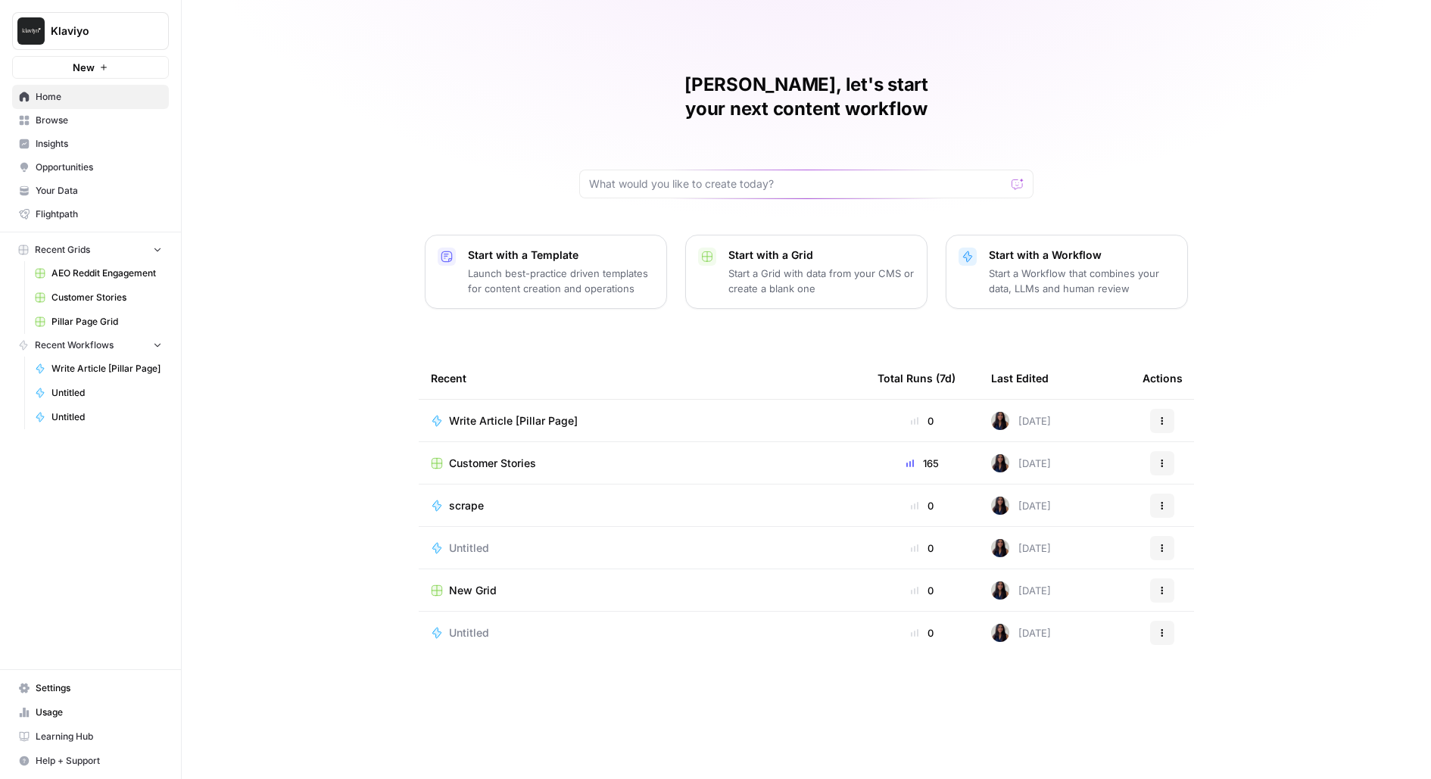
click at [150, 26] on icon "Workspace: Klaviyo" at bounding box center [155, 30] width 15 height 15
type input "sage"
click button "Sage SEO" at bounding box center [137, 113] width 242 height 24
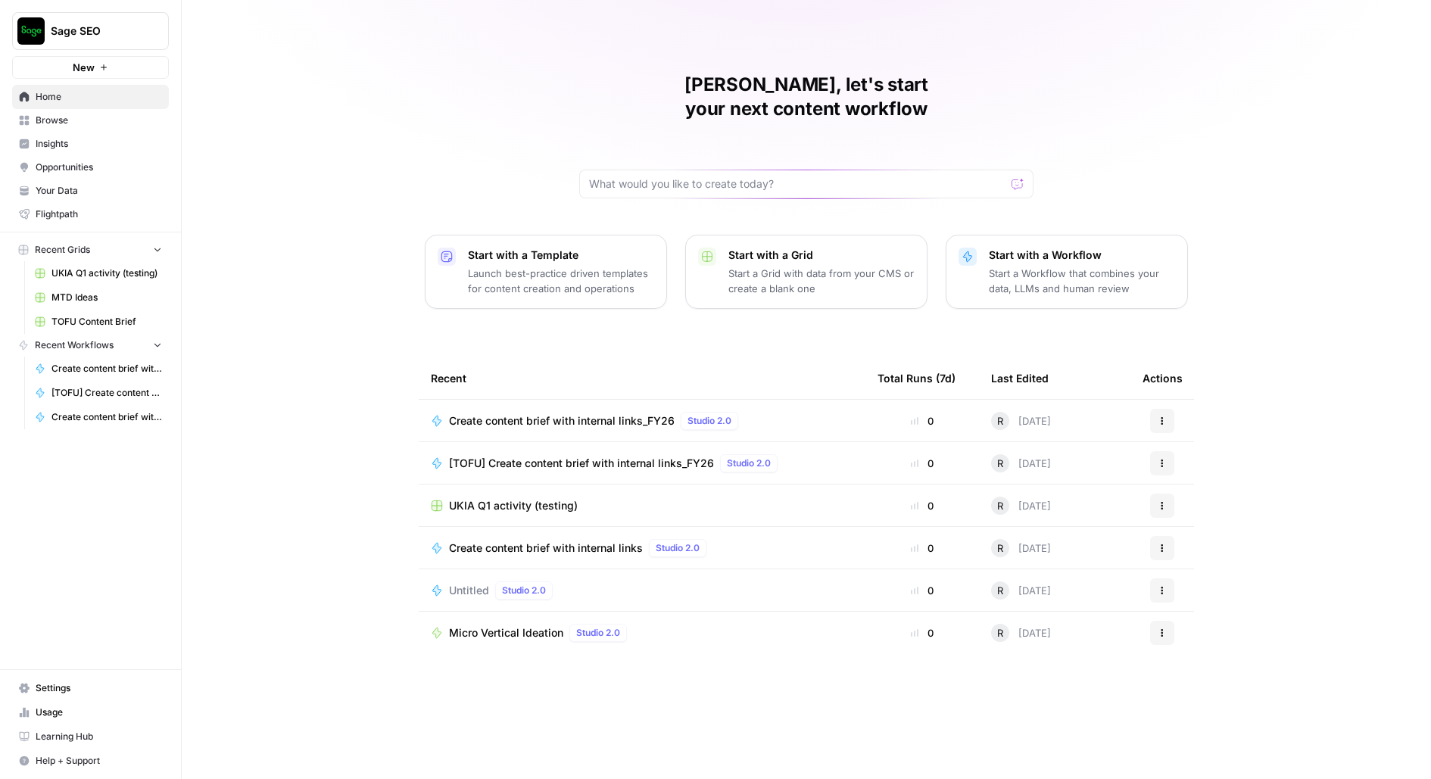
click at [83, 719] on span "Usage" at bounding box center [99, 713] width 126 height 14
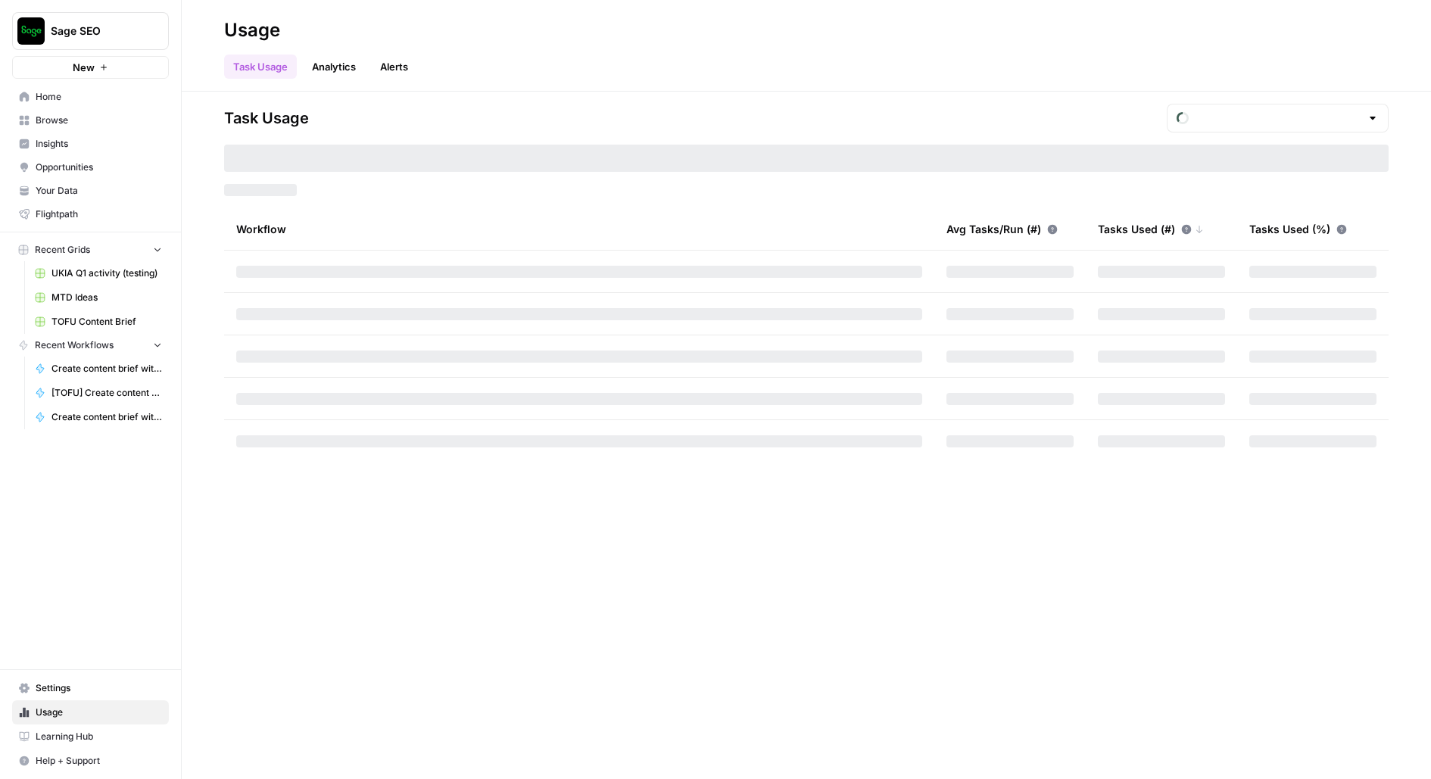
type input "October Tasks"
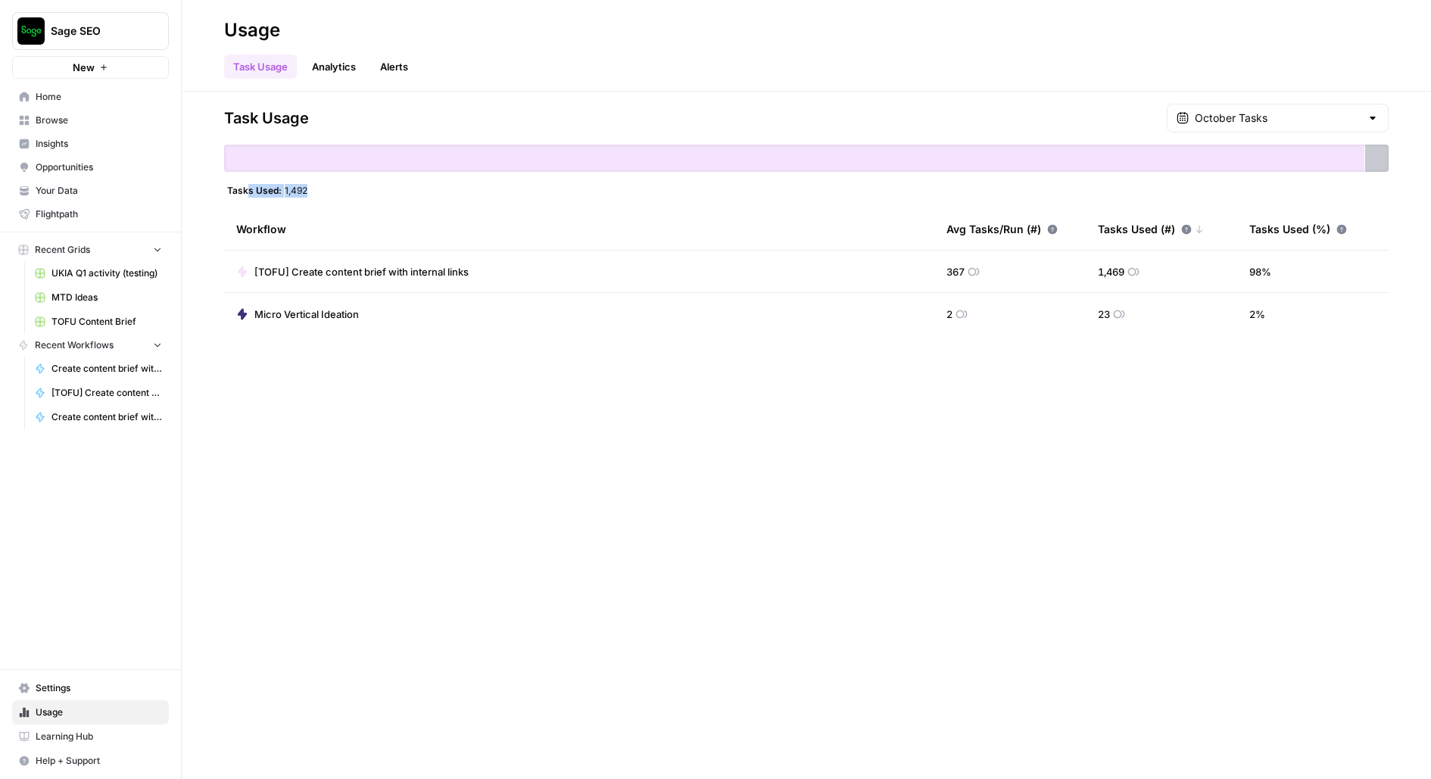
drag, startPoint x: 246, startPoint y: 193, endPoint x: 318, endPoint y: 192, distance: 71.9
click at [320, 192] on div "Tasks Used: 1,492" at bounding box center [806, 190] width 1164 height 12
click at [1264, 139] on div "Task Usage October Tasks Tasks Used: 1,492 Workflow Avg Tasks/Run (#) Tasks Use…" at bounding box center [806, 220] width 1164 height 232
click at [1264, 128] on div "October Tasks" at bounding box center [1278, 118] width 222 height 29
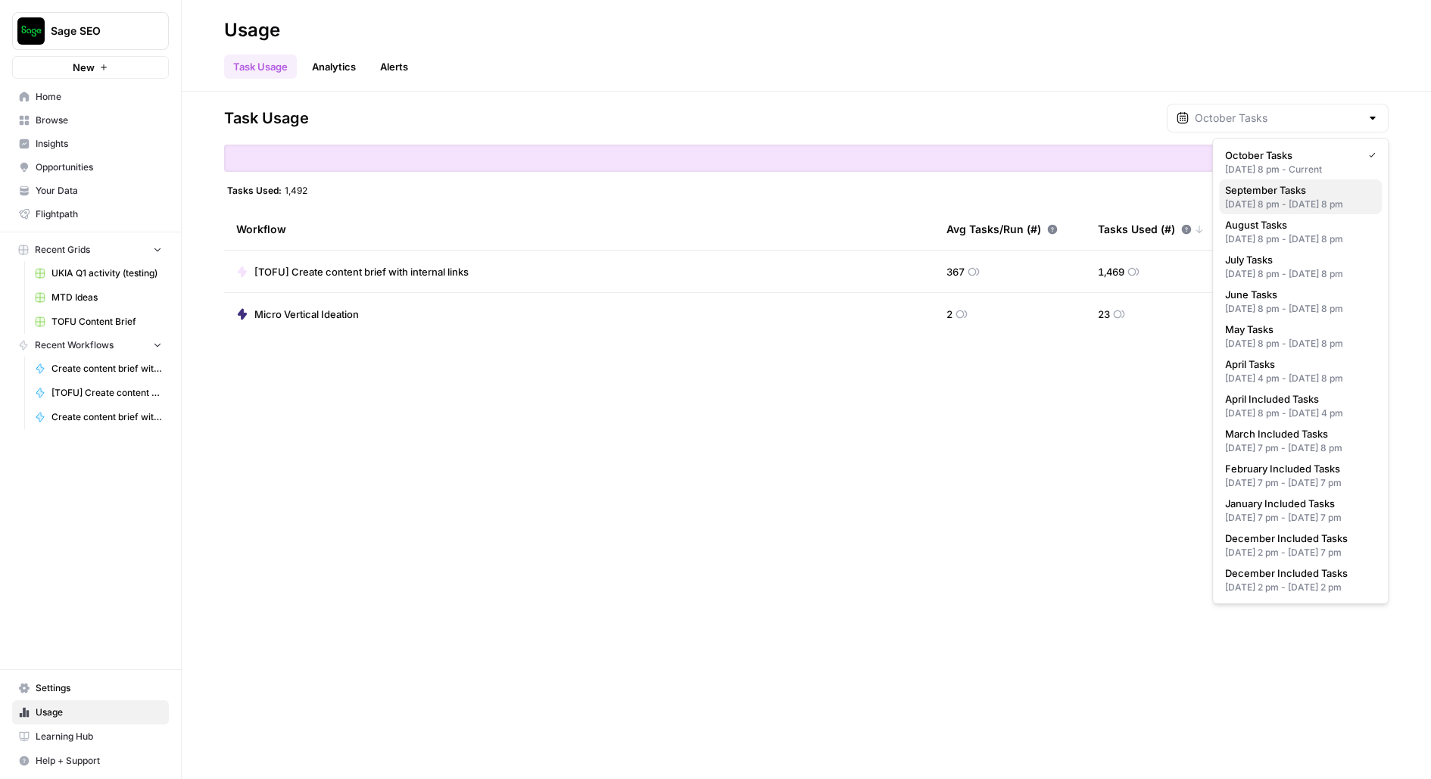
click at [1268, 202] on div "Aug 31, 2025 8 pm - Sep 30, 2025 8 pm" at bounding box center [1300, 205] width 151 height 14
type input "September Tasks"
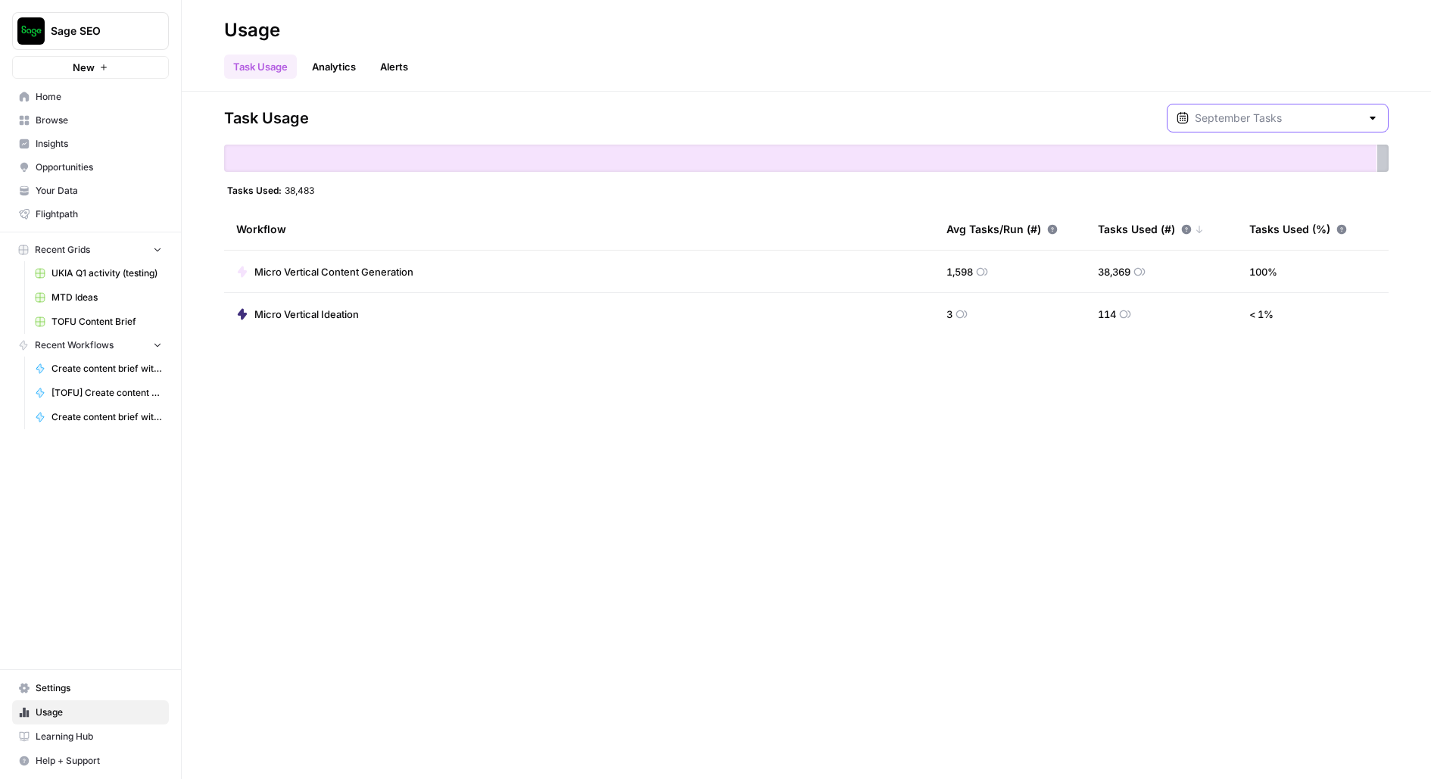
click at [1276, 119] on input "text" at bounding box center [1278, 118] width 166 height 15
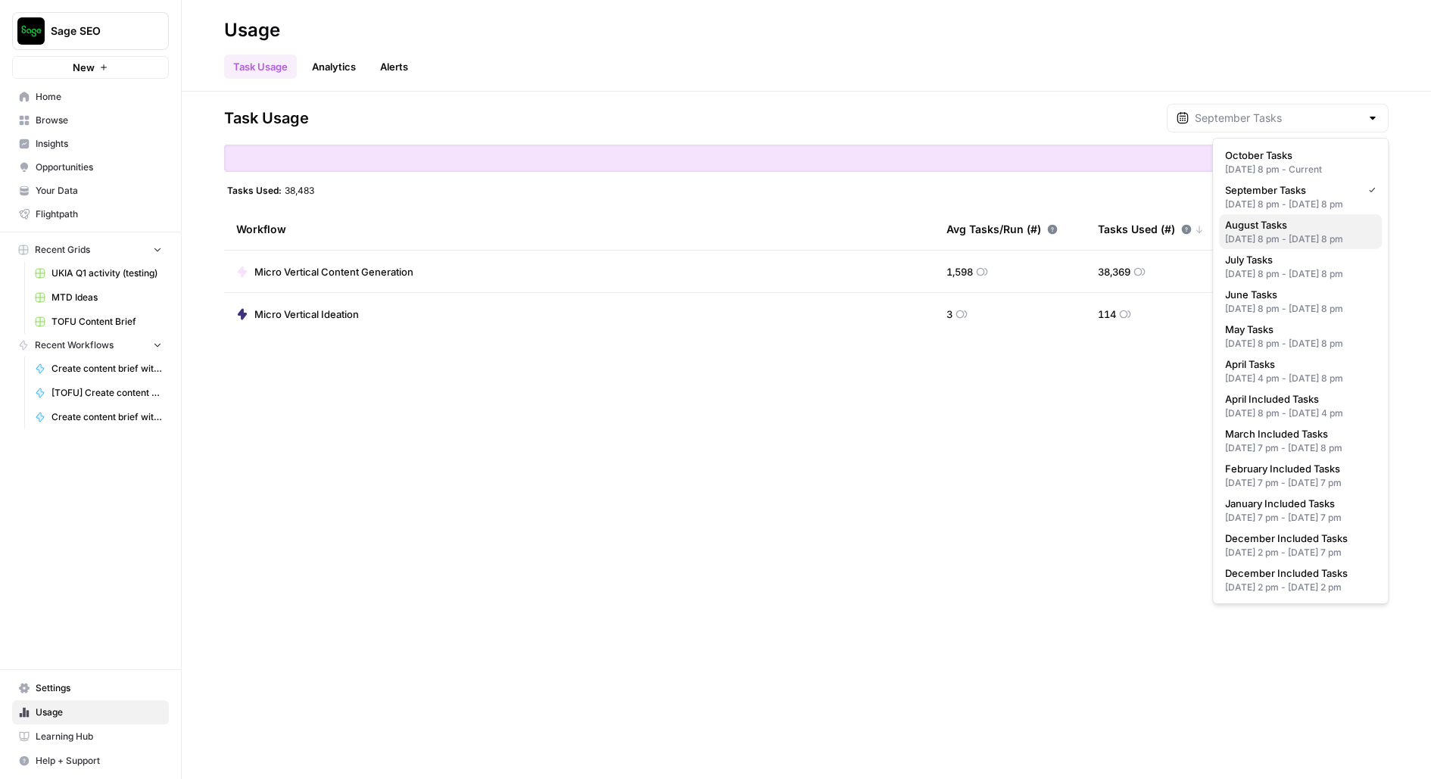
click at [1271, 246] on div "Jul 31, 2025 8 pm - Aug 31, 2025 8 pm" at bounding box center [1300, 239] width 151 height 14
type input "August Tasks"
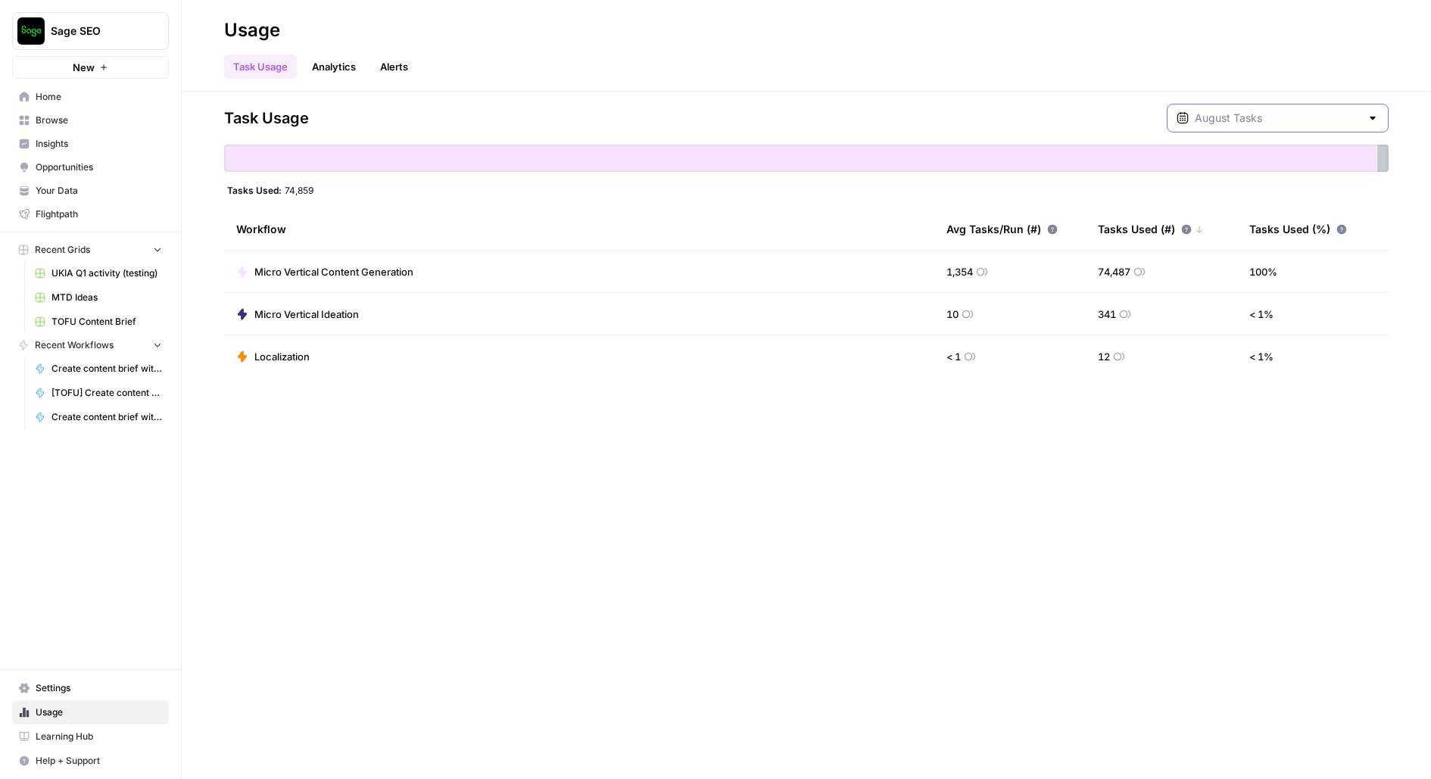
click at [1278, 111] on input "text" at bounding box center [1278, 118] width 166 height 15
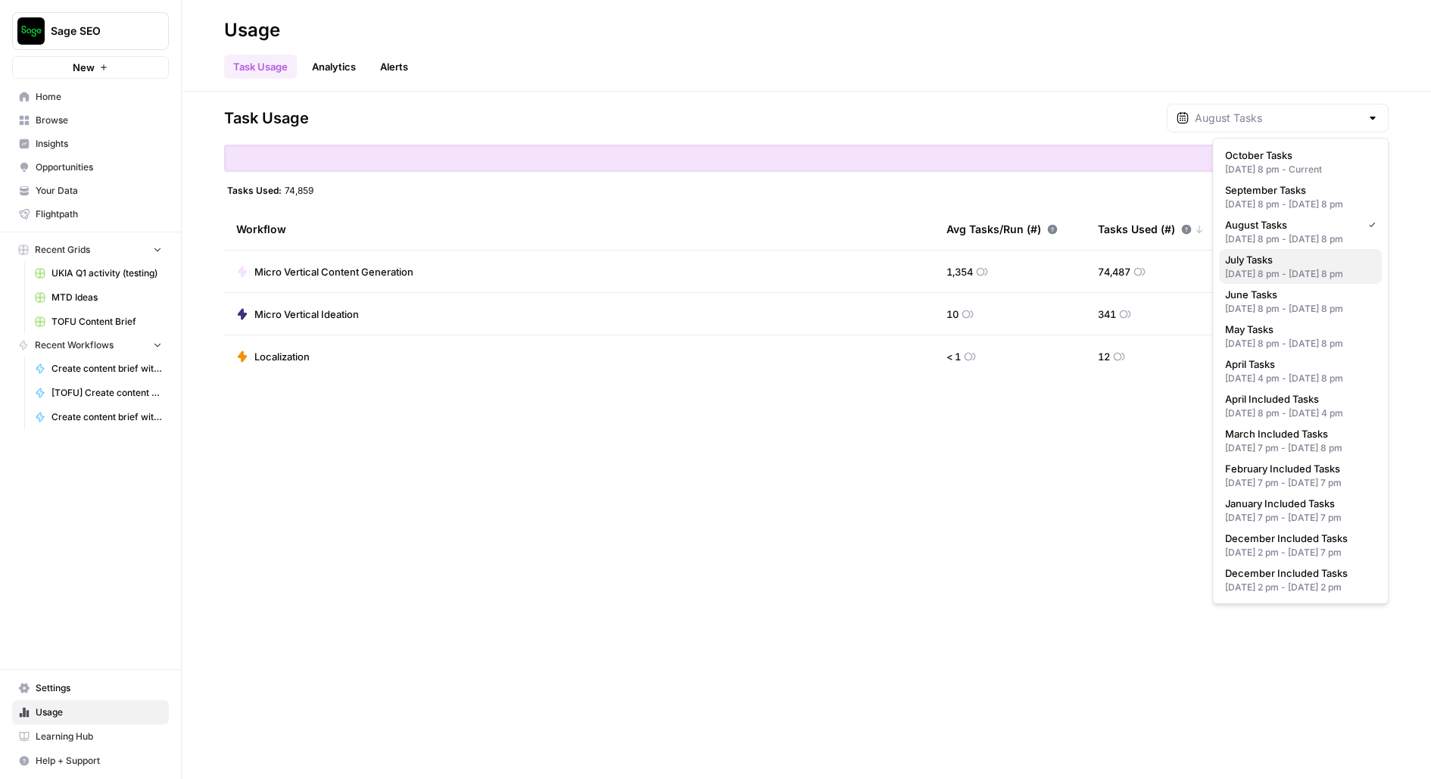
click at [1275, 267] on span "July Tasks" at bounding box center [1297, 259] width 145 height 15
type input "July Tasks"
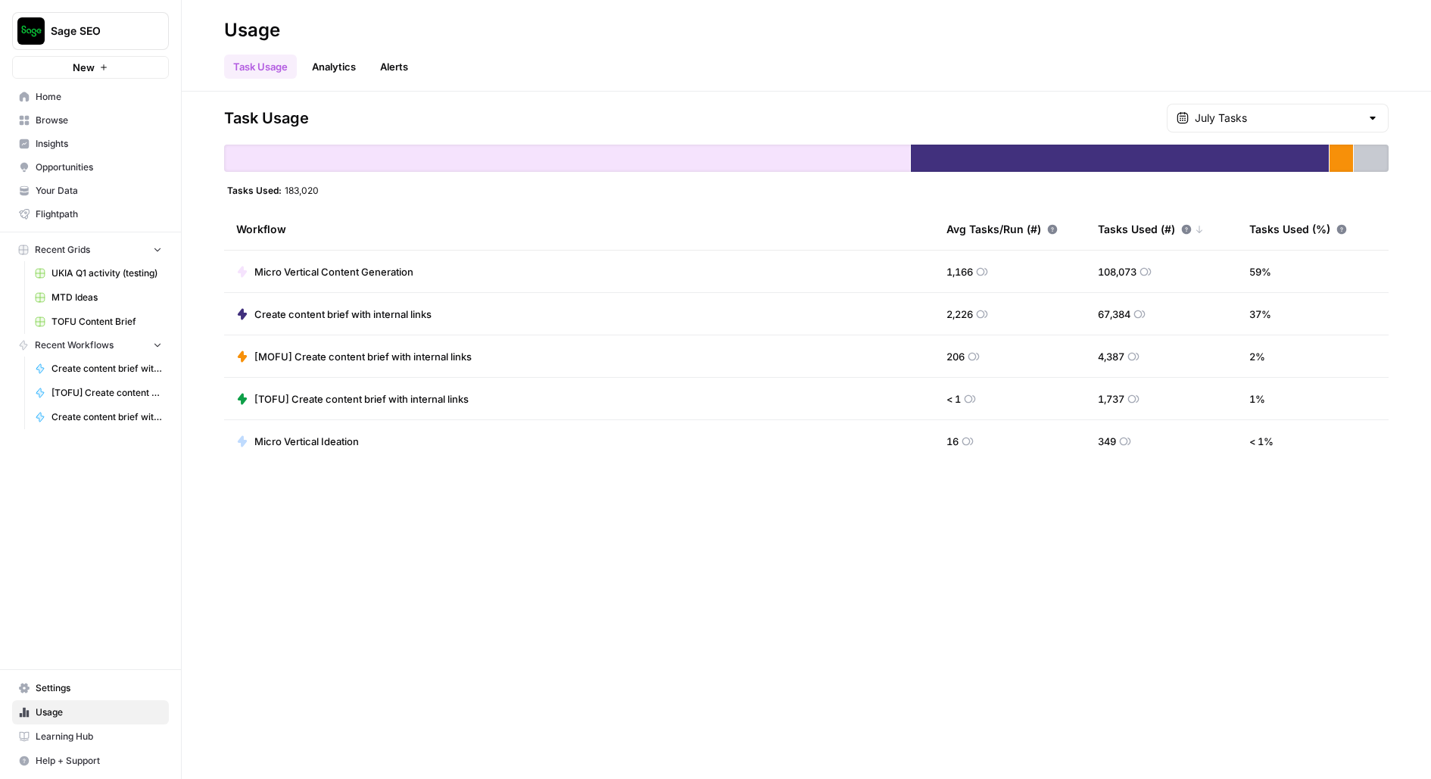
click at [112, 111] on link "Browse" at bounding box center [90, 120] width 157 height 24
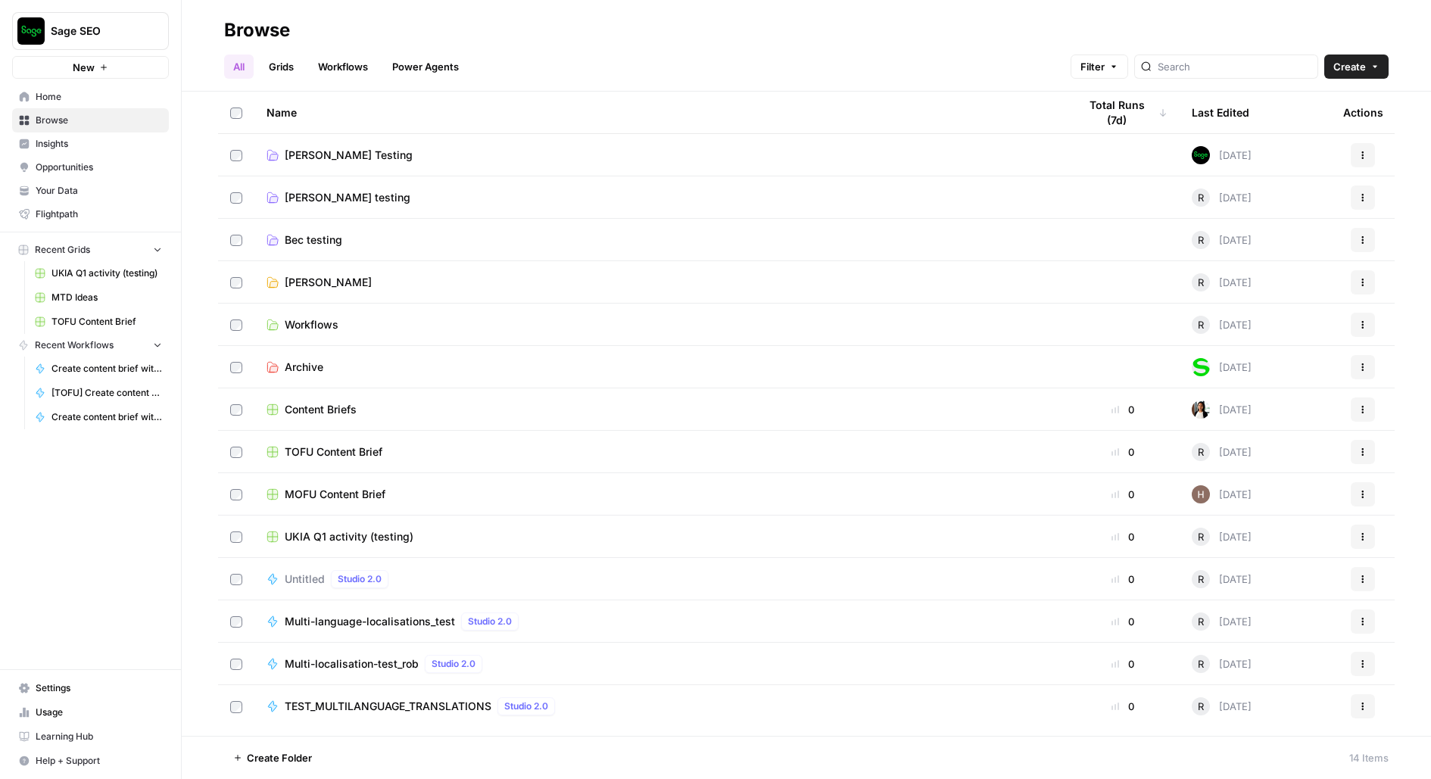
click at [1234, 102] on div "Last Edited" at bounding box center [1221, 113] width 58 height 42
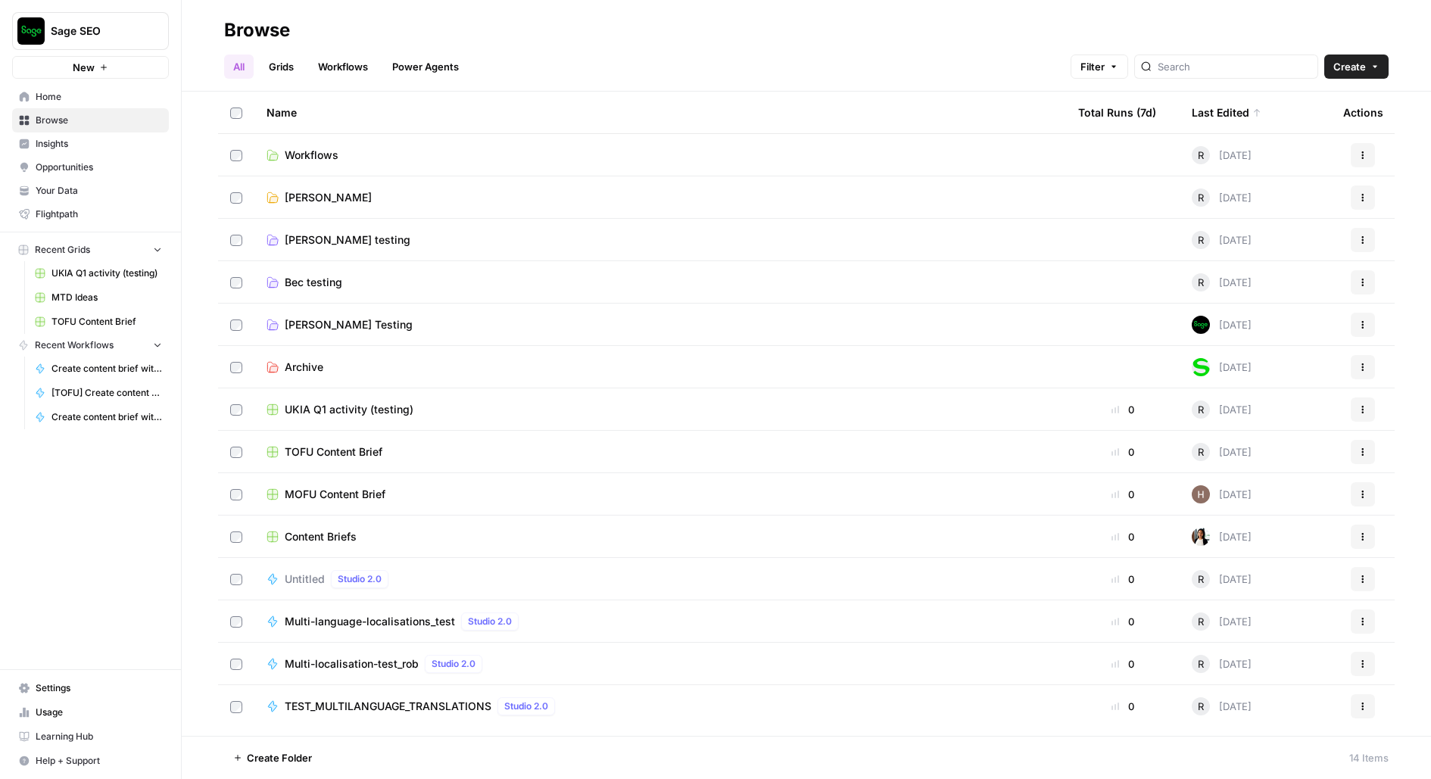
click at [284, 162] on td "Workflows" at bounding box center [660, 155] width 812 height 42
click at [288, 153] on span "Workflows" at bounding box center [312, 155] width 54 height 15
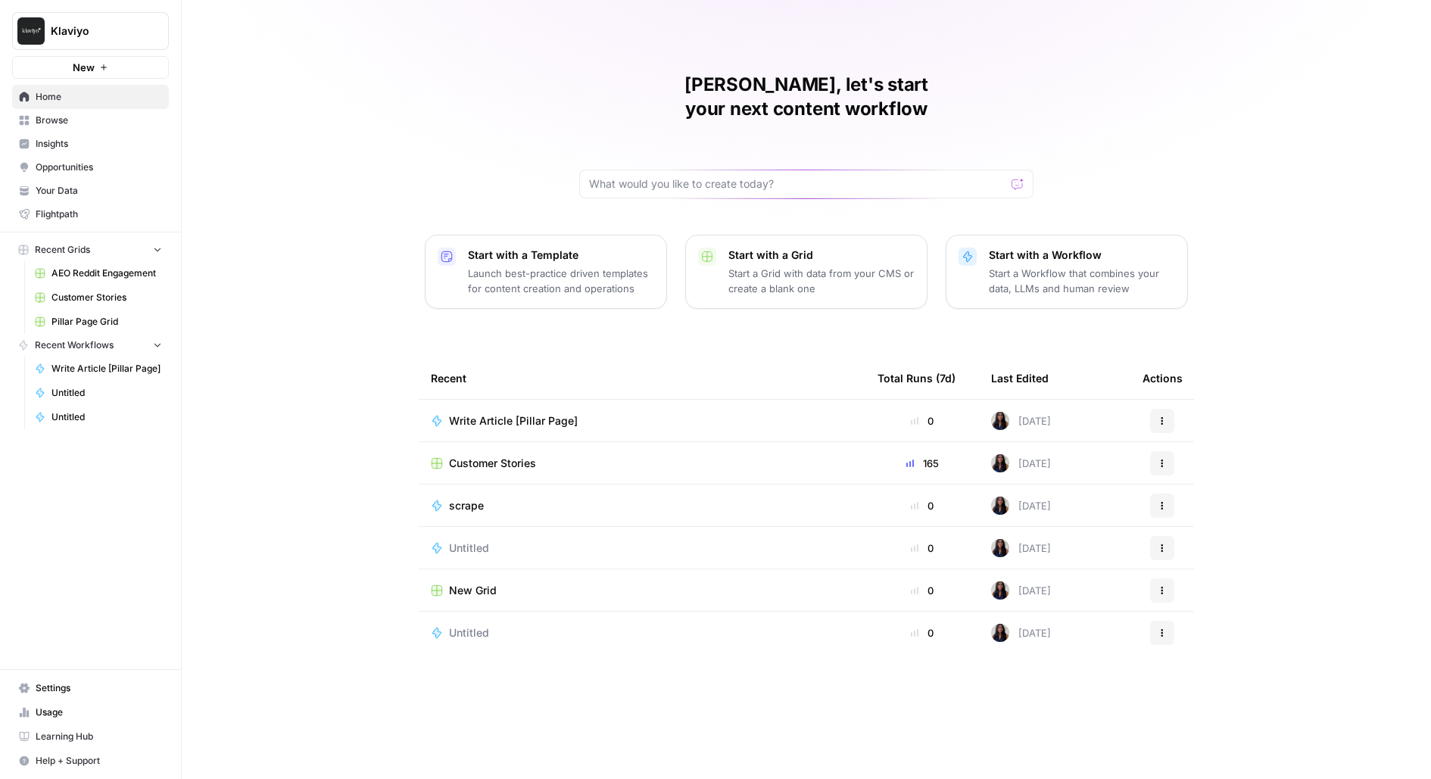
click at [92, 71] on span "New" at bounding box center [84, 67] width 22 height 15
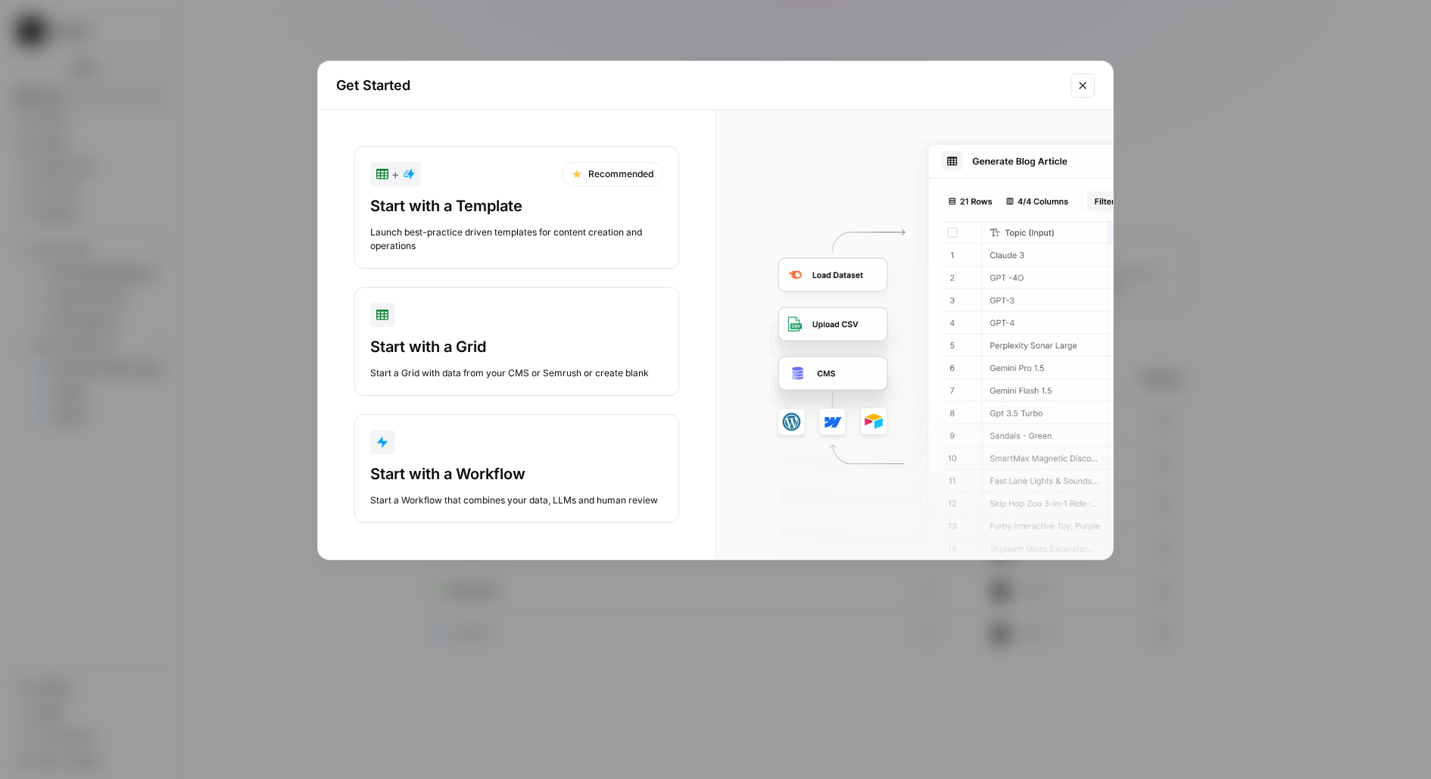
click at [517, 354] on div "Start with a Grid" at bounding box center [516, 346] width 293 height 21
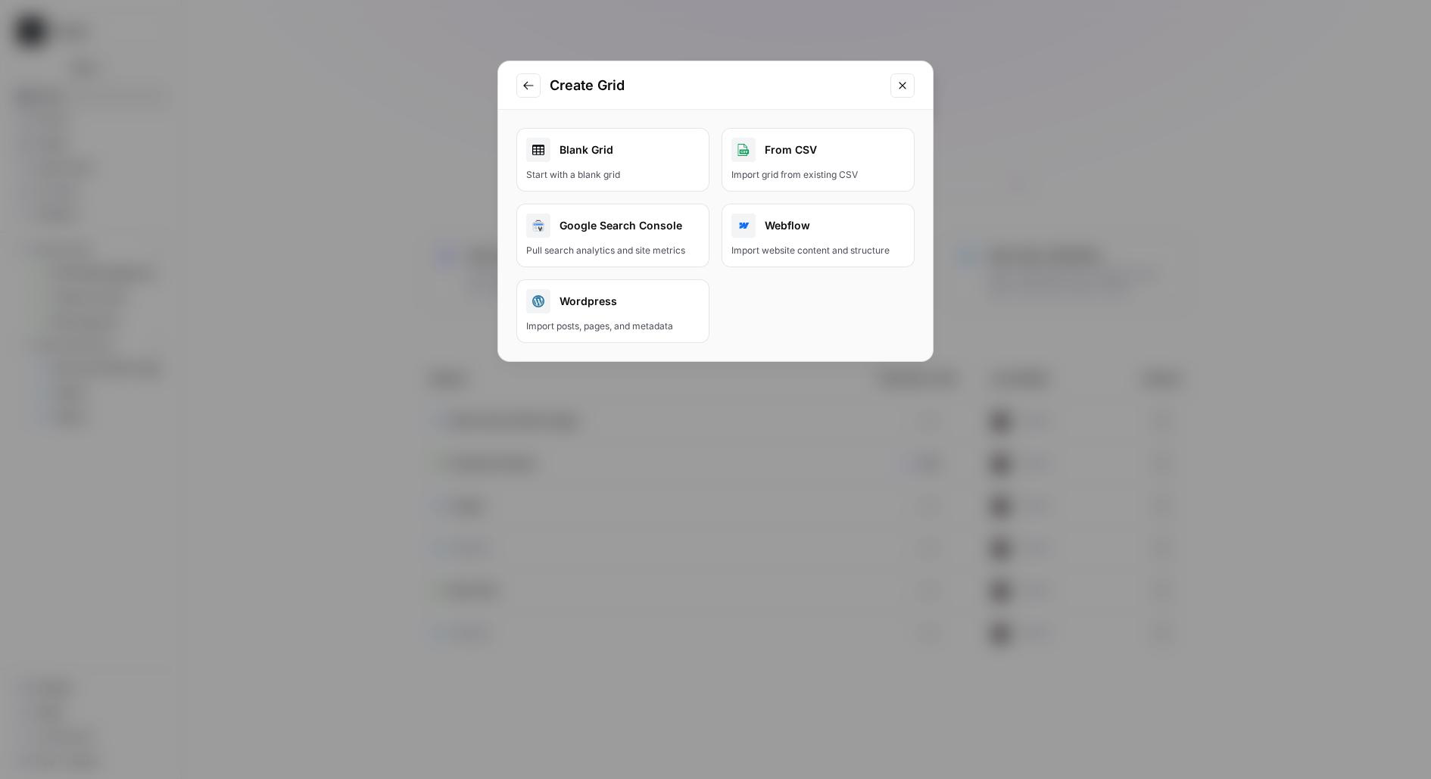
click at [585, 162] on link "Blank Grid Start with a blank grid" at bounding box center [612, 160] width 193 height 64
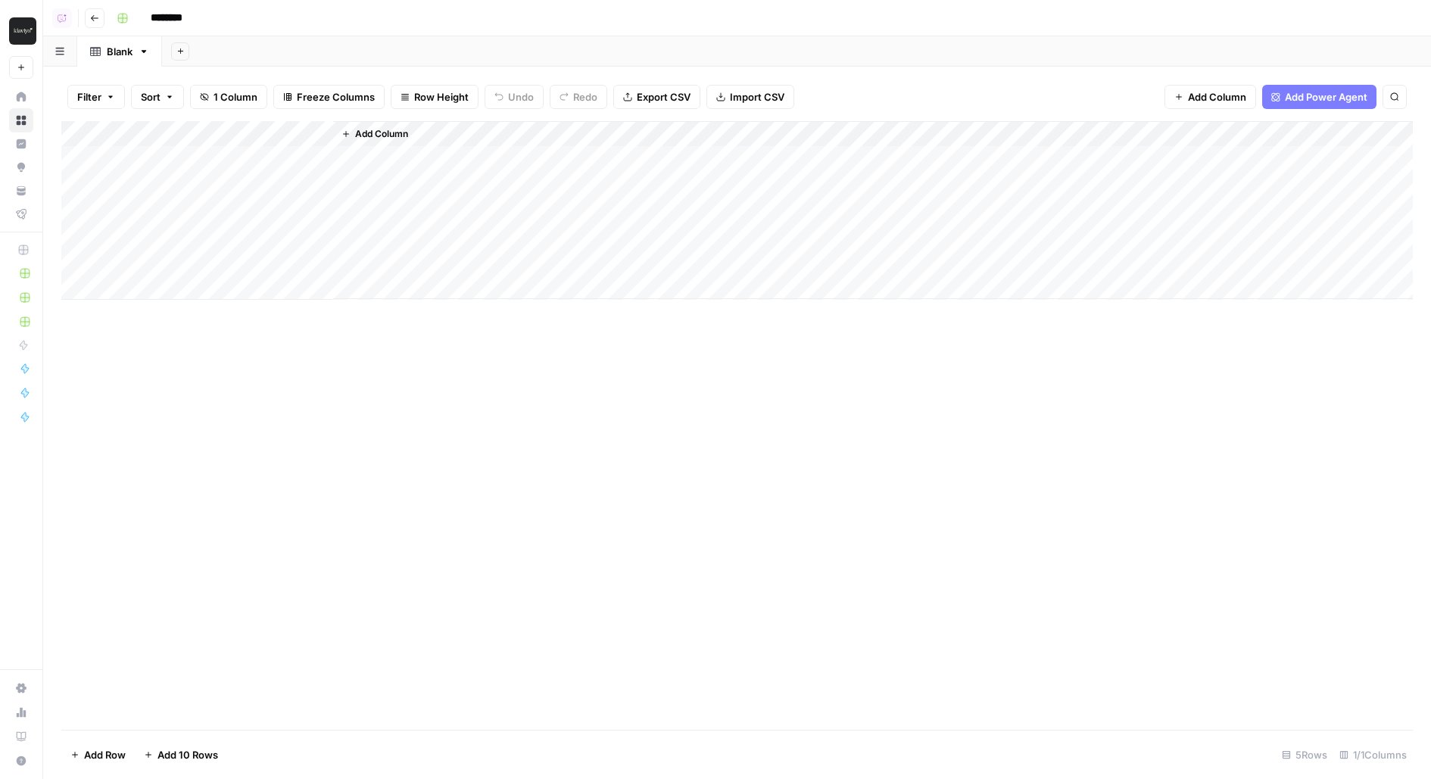
click at [189, 131] on div "Add Column" at bounding box center [736, 210] width 1351 height 179
click at [188, 173] on input "Title" at bounding box center [205, 170] width 154 height 15
type input "company"
click at [209, 156] on div "Add Column" at bounding box center [736, 210] width 1351 height 179
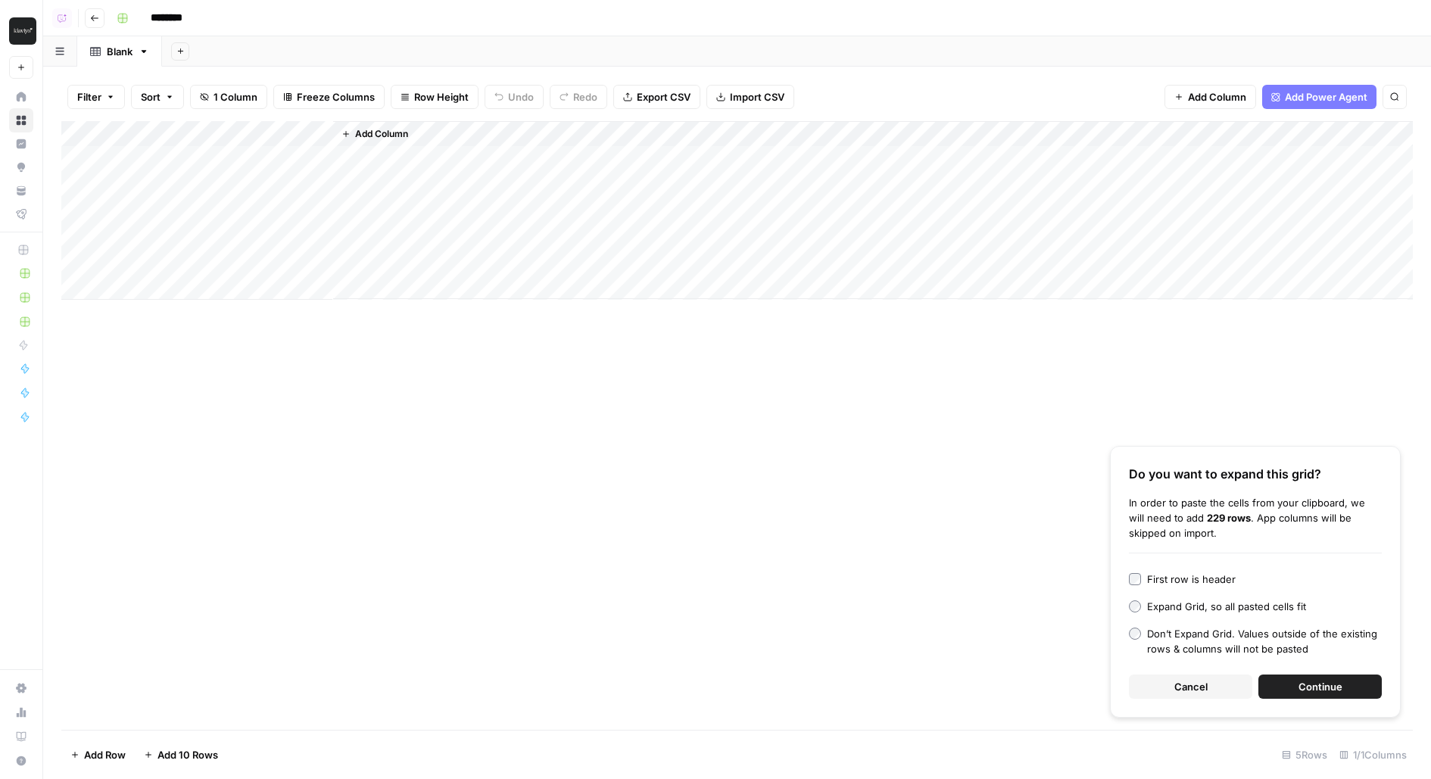
click at [1335, 686] on span "Continue" at bounding box center [1320, 686] width 44 height 15
click at [167, 20] on input "********" at bounding box center [186, 18] width 85 height 24
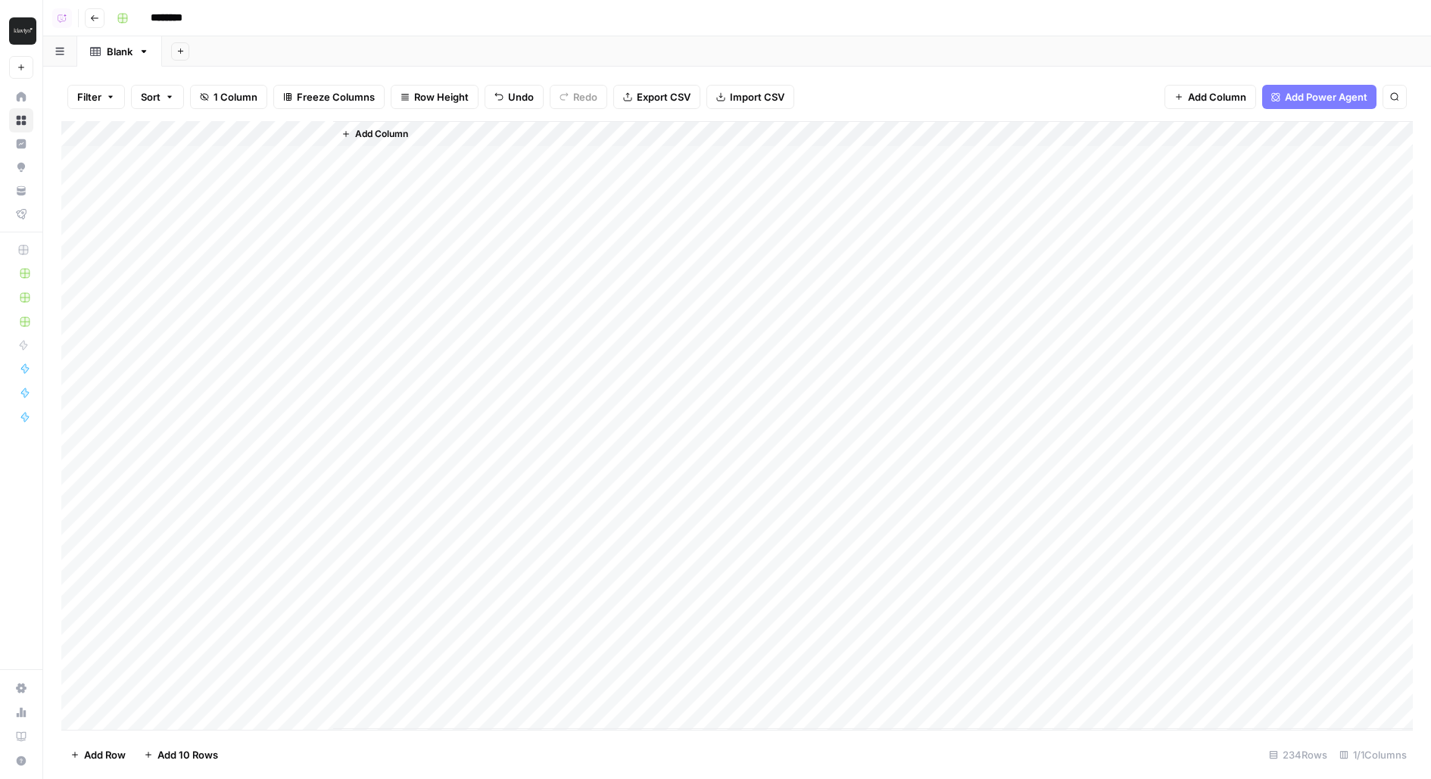
click at [167, 20] on input "********" at bounding box center [186, 18] width 85 height 24
type input "*********"
click at [276, 164] on div "Add Column" at bounding box center [736, 425] width 1351 height 609
click at [453, 277] on div "Add Column" at bounding box center [873, 425] width 1080 height 608
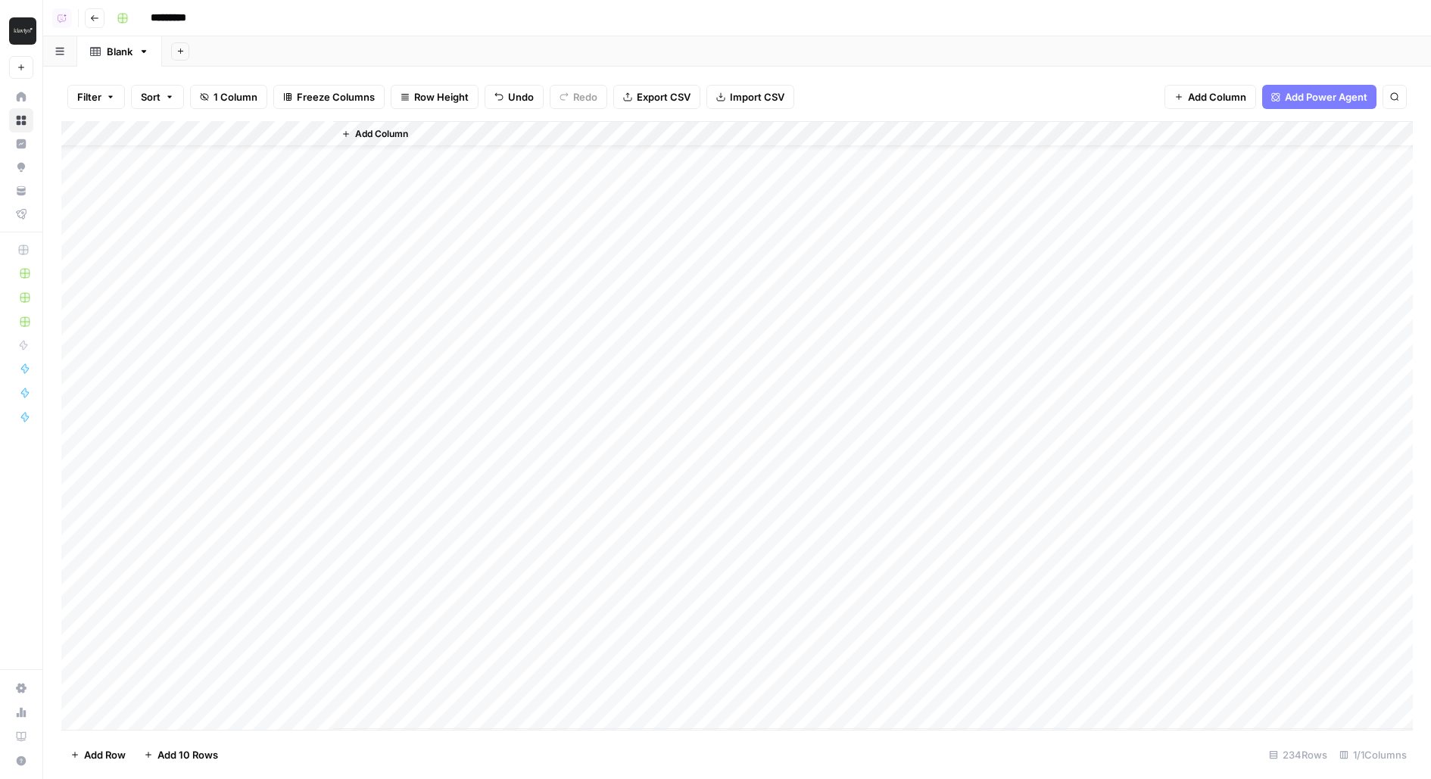
click at [281, 167] on div "Add Column" at bounding box center [736, 425] width 1351 height 609
click at [388, 129] on span "Add Column" at bounding box center [381, 134] width 53 height 14
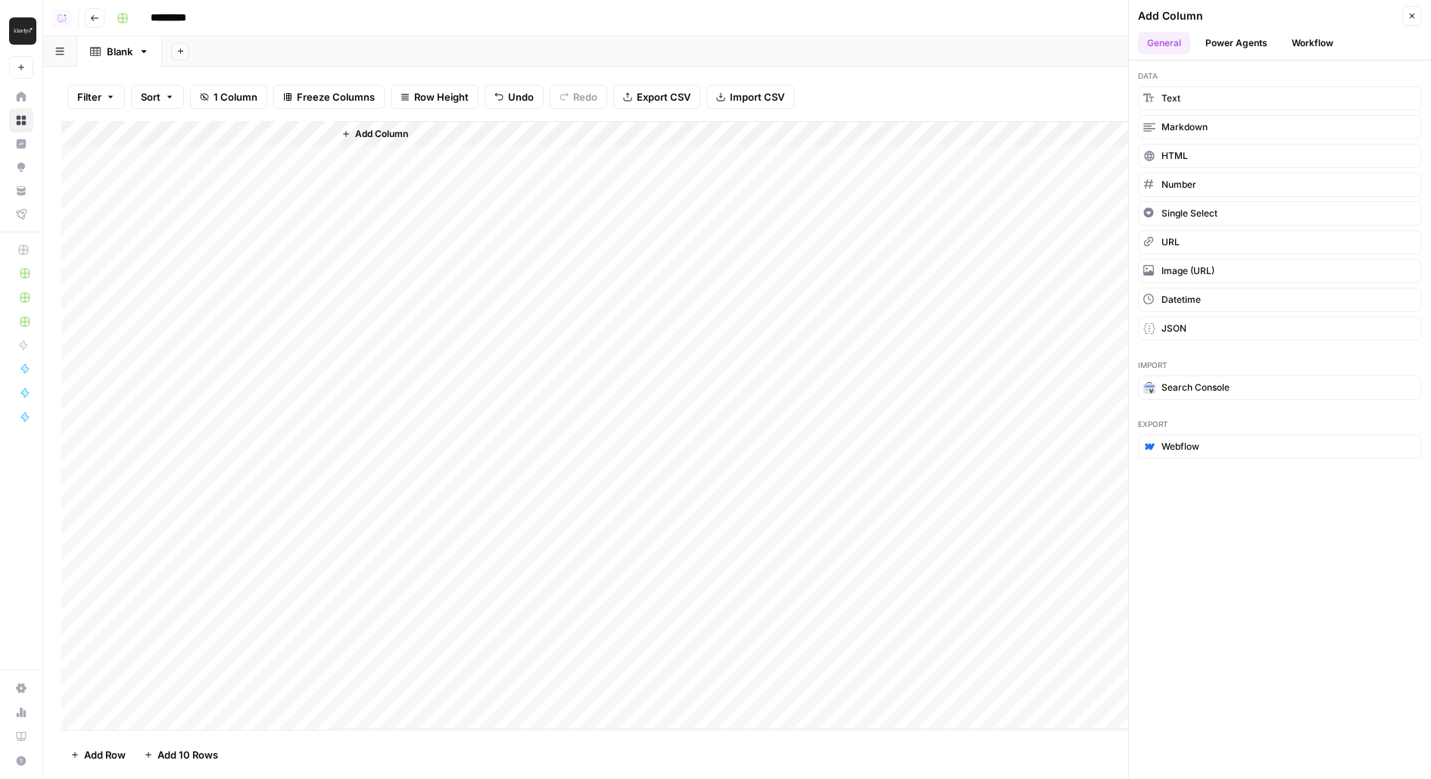
click at [1332, 38] on button "Workflow" at bounding box center [1312, 43] width 60 height 23
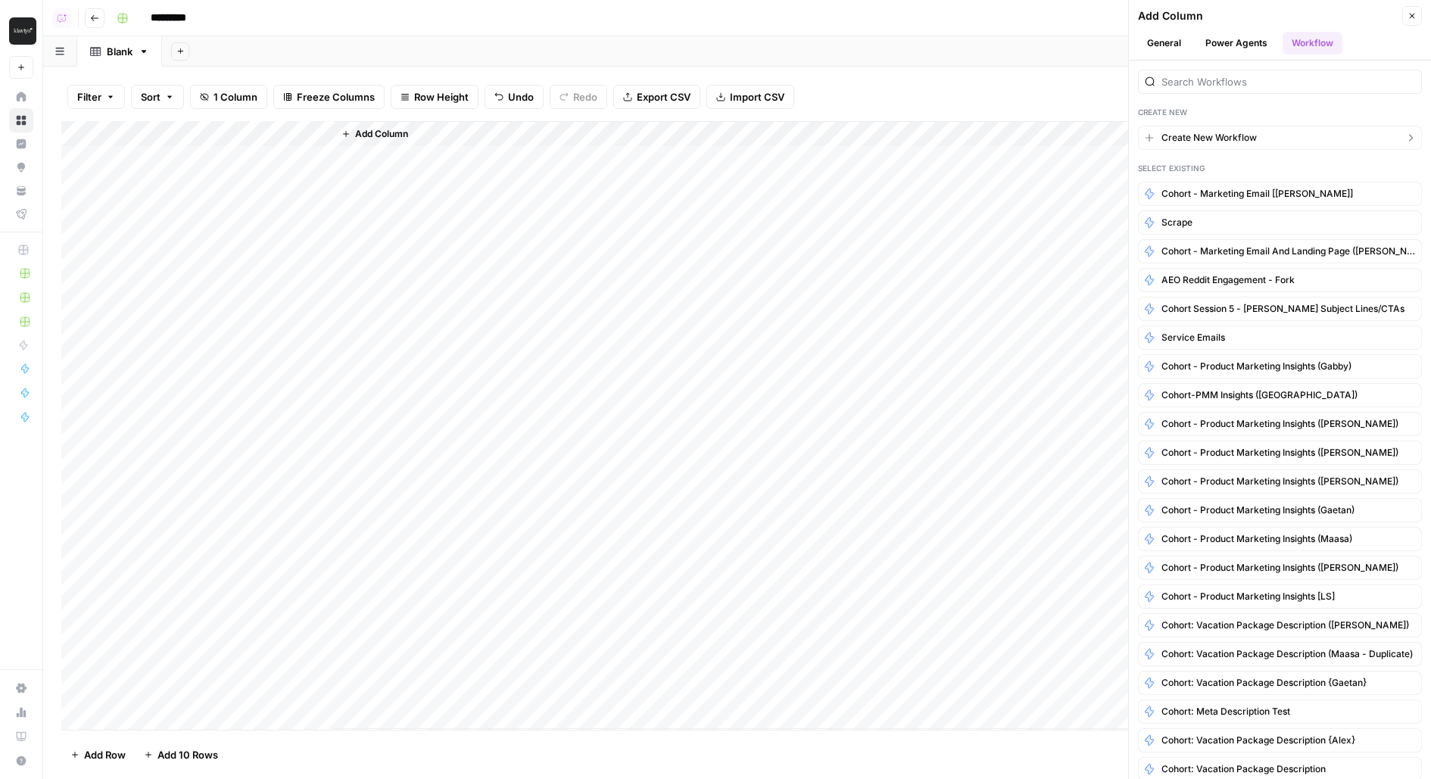
click at [1234, 143] on button "Create New Workflow" at bounding box center [1280, 138] width 284 height 24
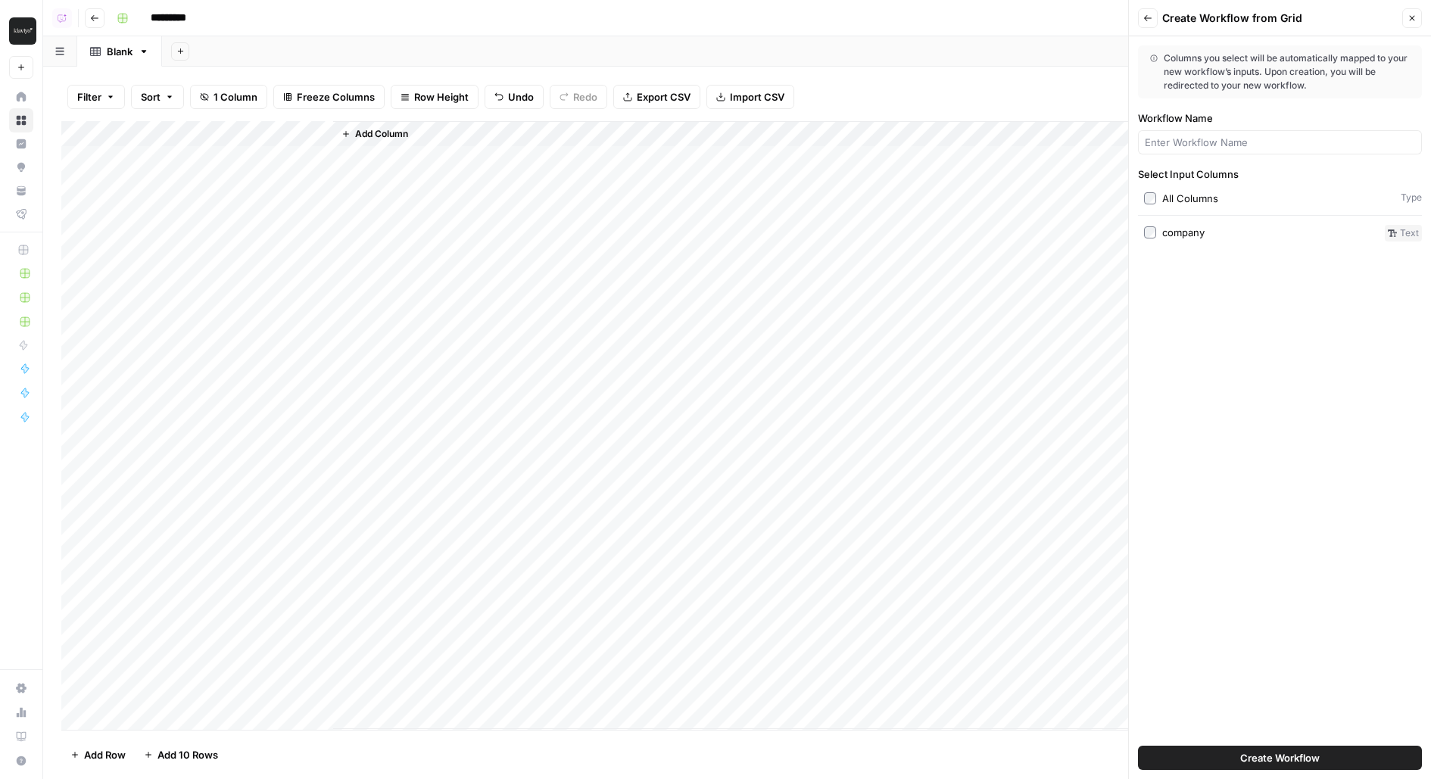
click at [1197, 238] on div "company" at bounding box center [1183, 232] width 42 height 15
click at [1220, 141] on input "Workflow Name" at bounding box center [1280, 142] width 270 height 15
type input "c"
type input "domain extractor"
click at [1138, 746] on button "Create Workflow" at bounding box center [1280, 758] width 284 height 24
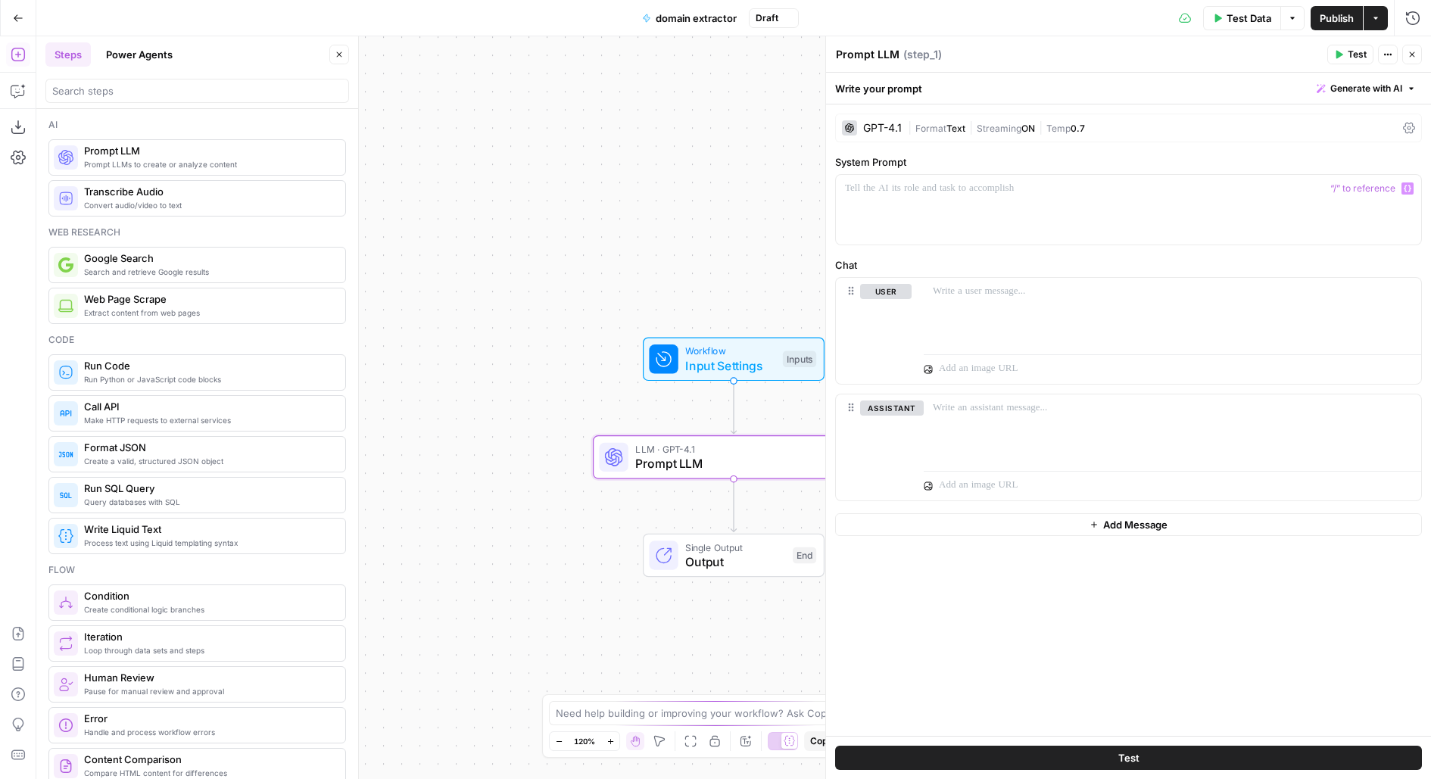
click at [864, 139] on div "GPT-4.1 | Format Text | Streaming ON | Temp 0.7" at bounding box center [1128, 128] width 587 height 29
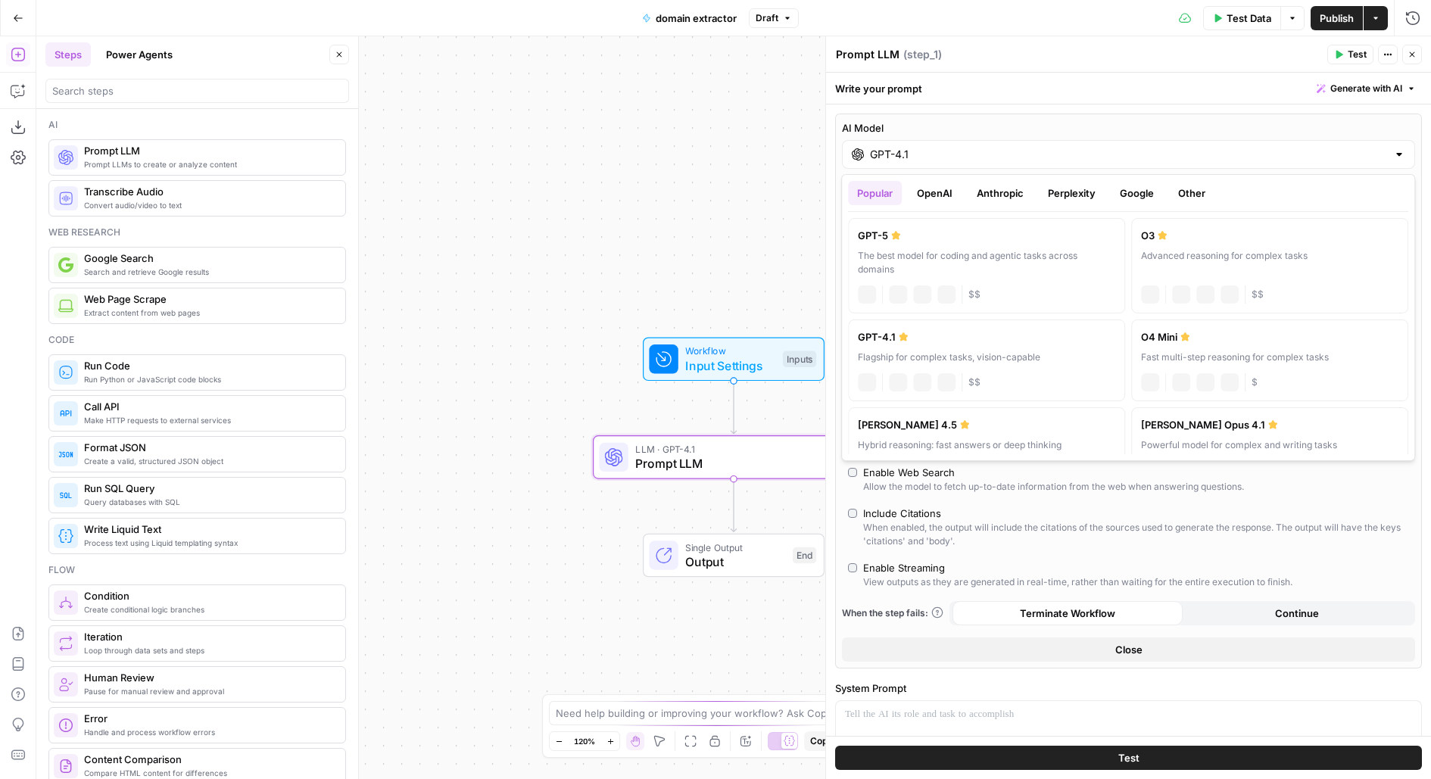
click at [908, 164] on div "GPT-4.1" at bounding box center [1128, 154] width 573 height 29
click at [930, 189] on button "OpenAI" at bounding box center [935, 193] width 54 height 24
click at [980, 189] on button "Anthropic" at bounding box center [999, 193] width 65 height 24
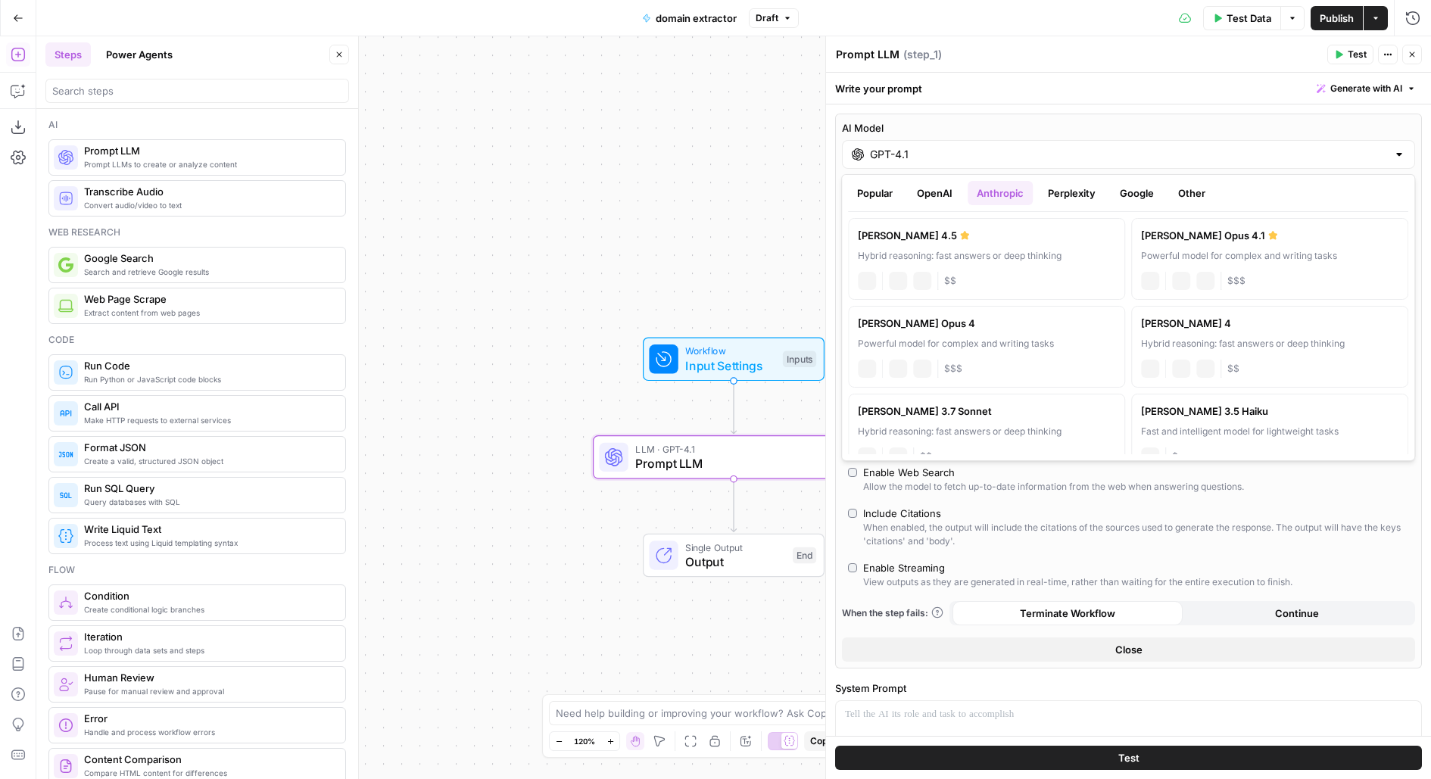
click at [883, 243] on label "Claude Sonnet 4.5 Hybrid reasoning: fast answers or deep thinking anthropic Vis…" at bounding box center [986, 259] width 277 height 82
type input "Claude Sonnet 4.5"
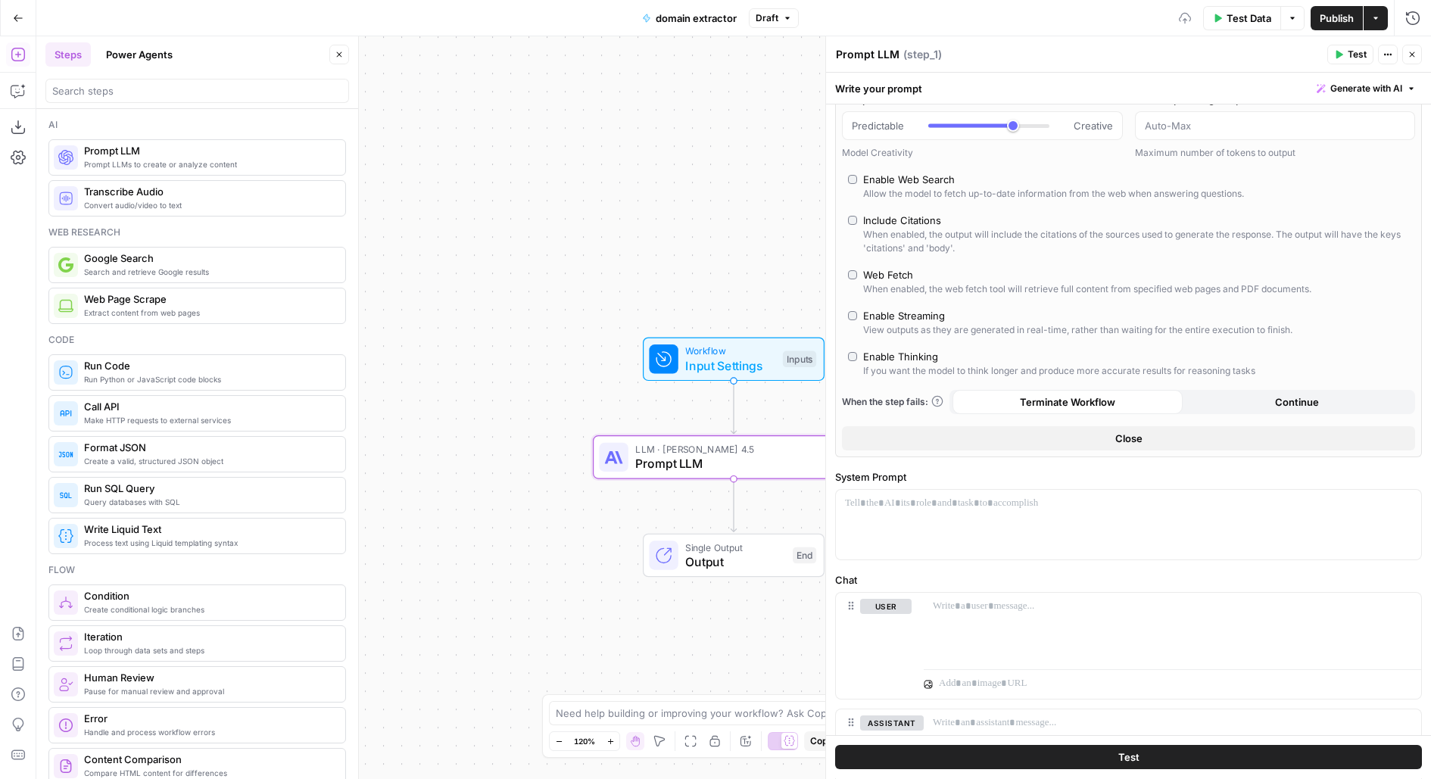
scroll to position [55, 0]
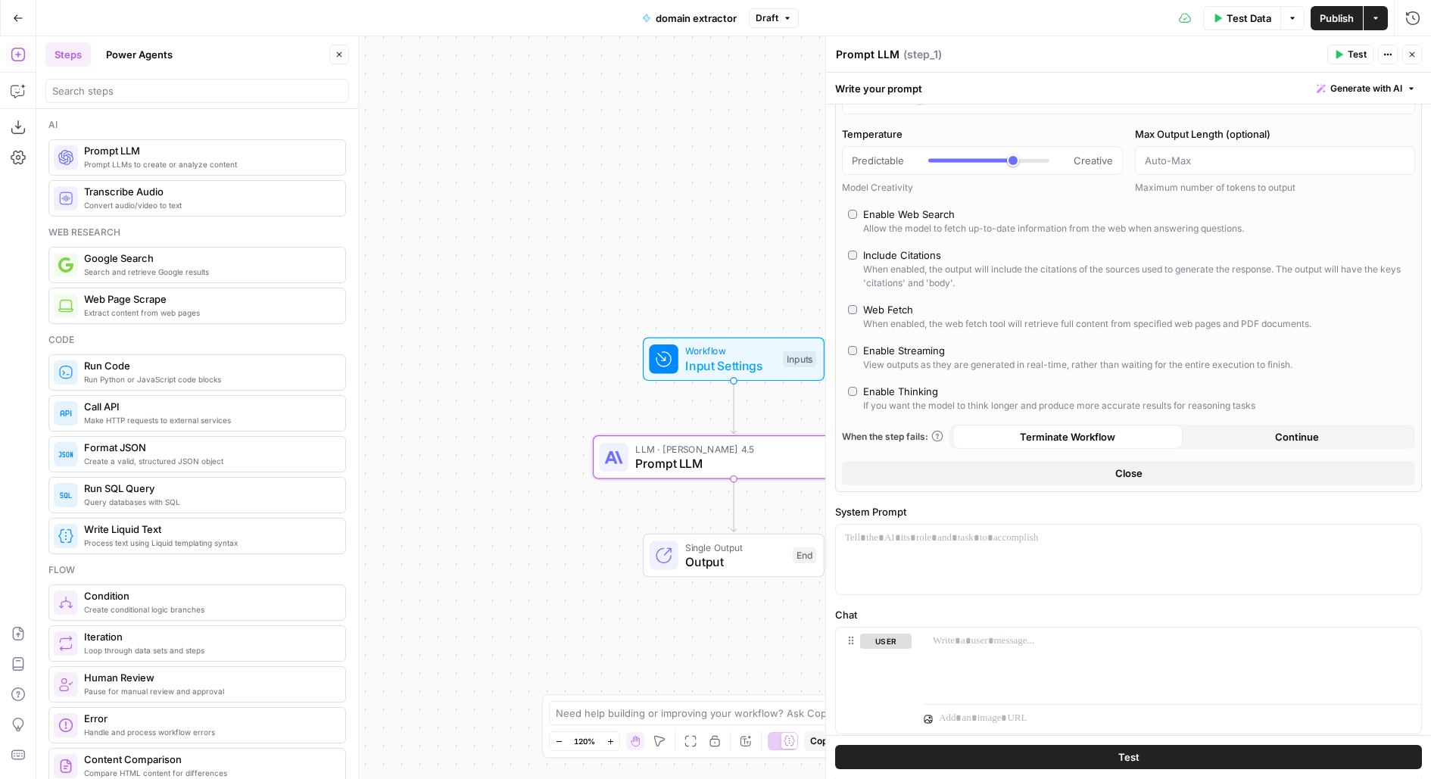
type input "***"
click at [942, 160] on div at bounding box center [988, 160] width 121 height 15
click at [889, 222] on div "Allow the model to fetch up-to-date information from the web when answering que…" at bounding box center [1053, 229] width 381 height 14
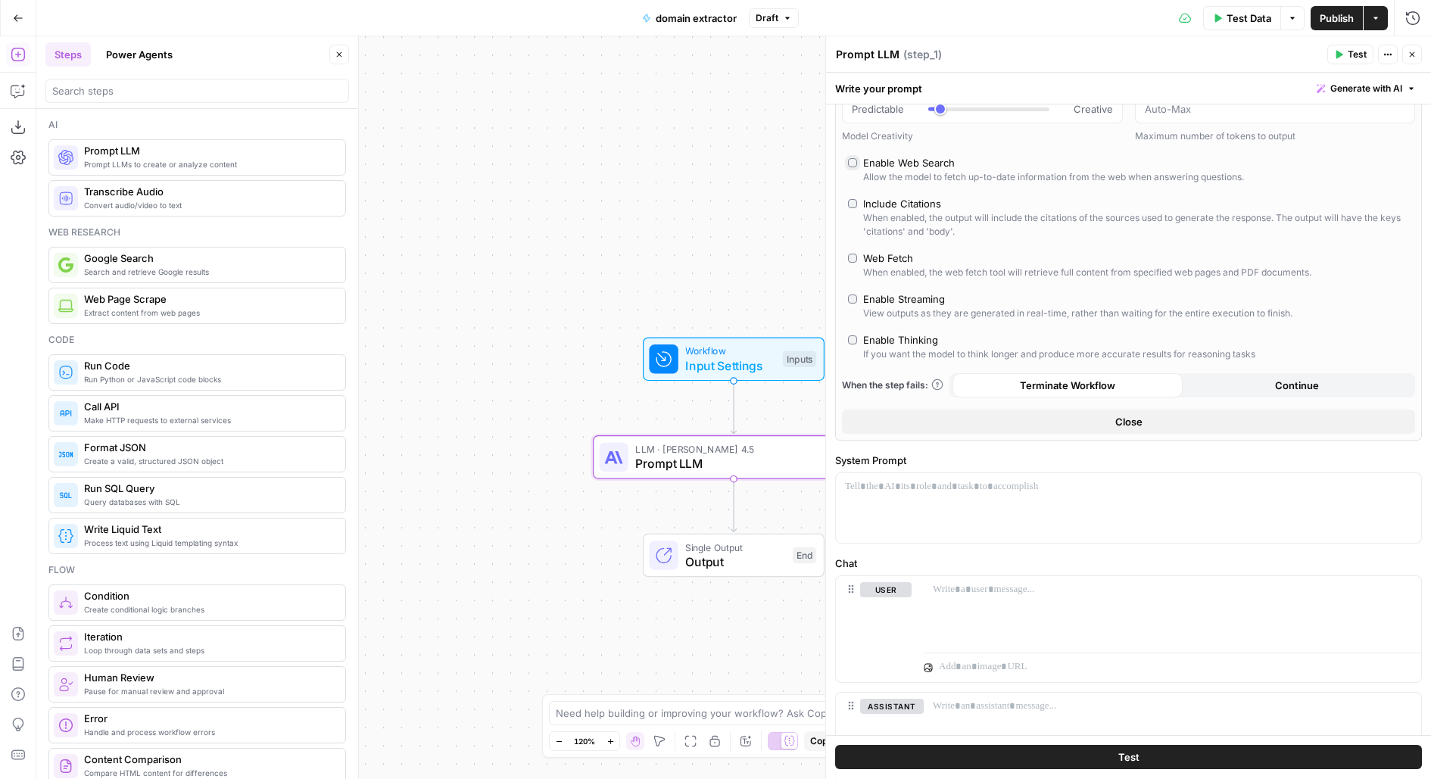
scroll to position [209, 0]
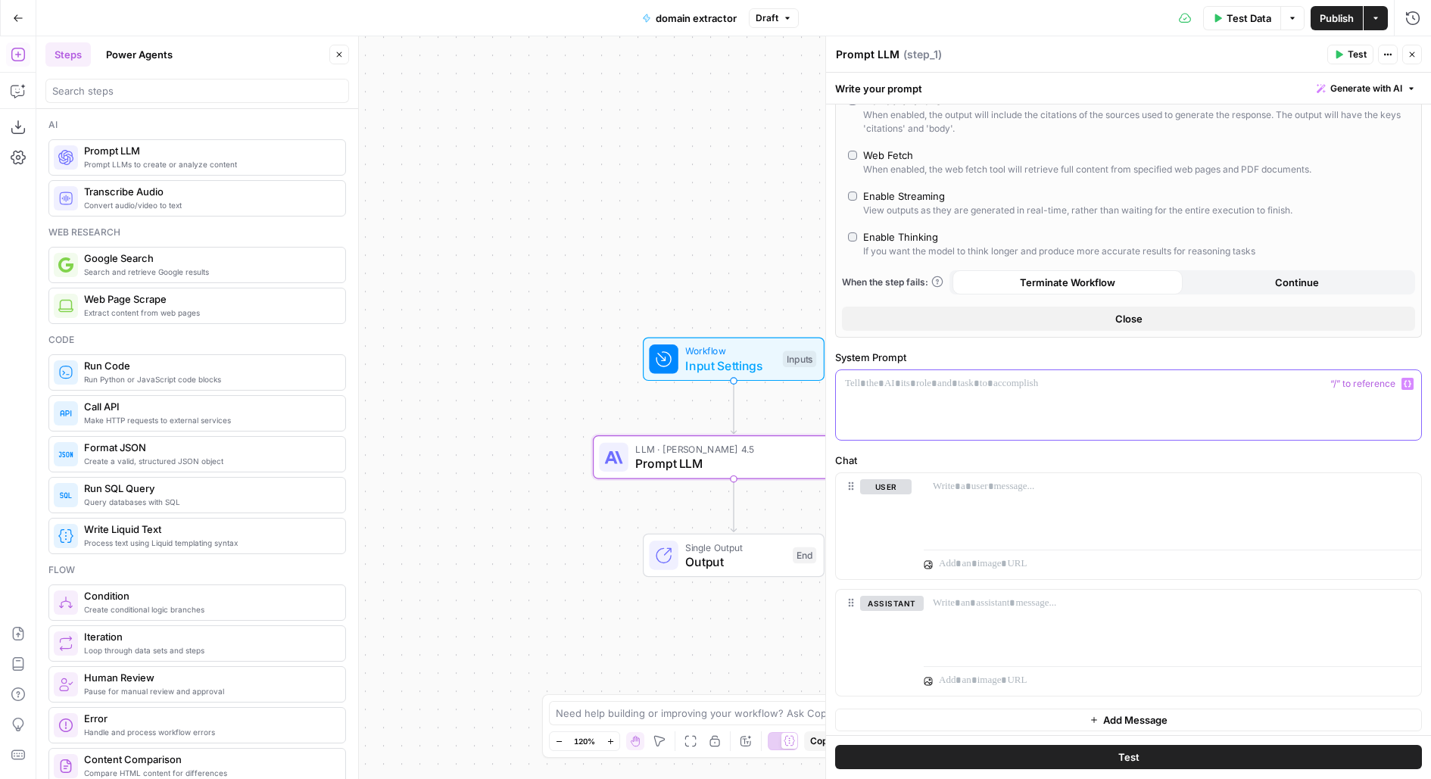
click at [958, 398] on div at bounding box center [1128, 405] width 585 height 70
click at [902, 385] on p "**********" at bounding box center [1129, 383] width 568 height 15
click at [1052, 389] on div "**********" at bounding box center [1128, 405] width 585 height 70
click at [1094, 494] on div at bounding box center [1172, 508] width 497 height 70
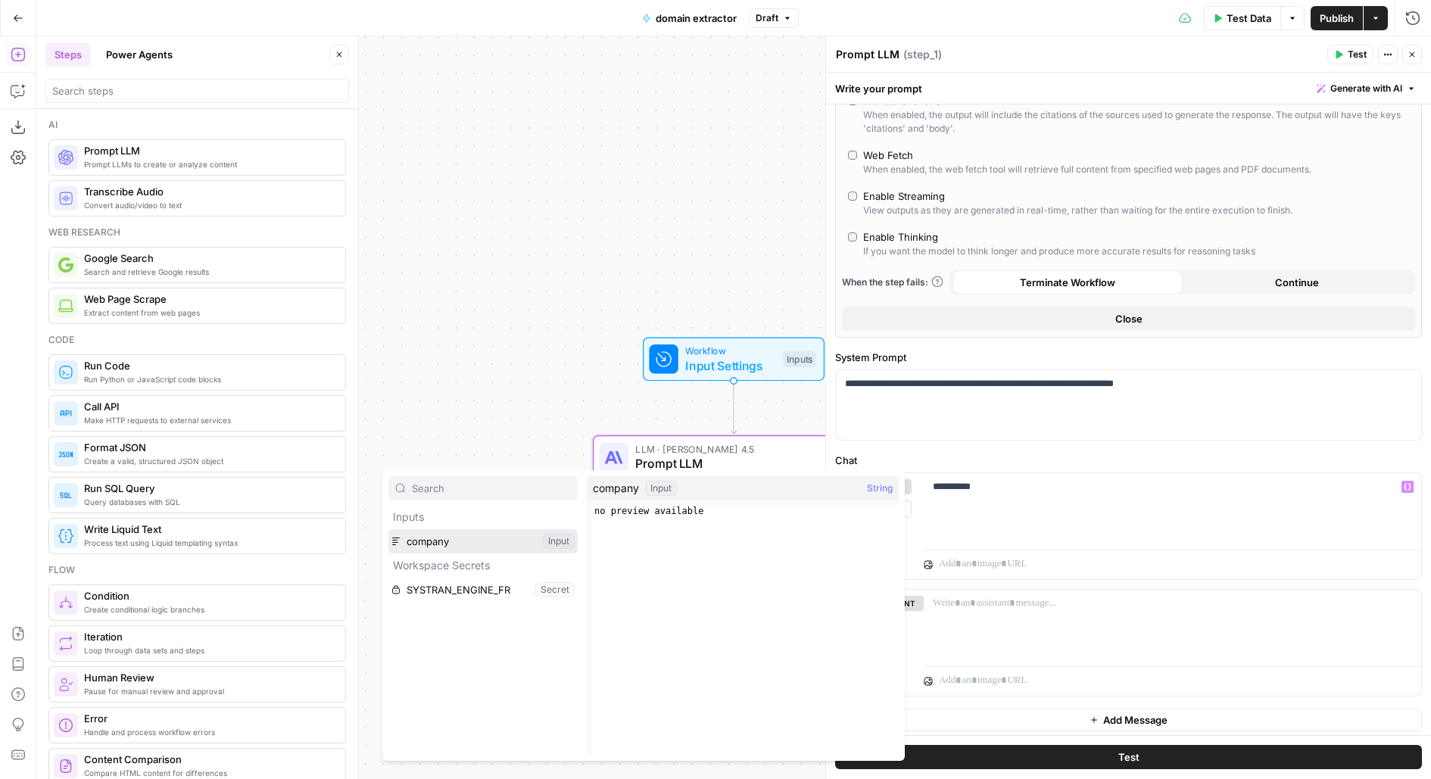
click at [388, 529] on button "Select variable company" at bounding box center [482, 541] width 189 height 24
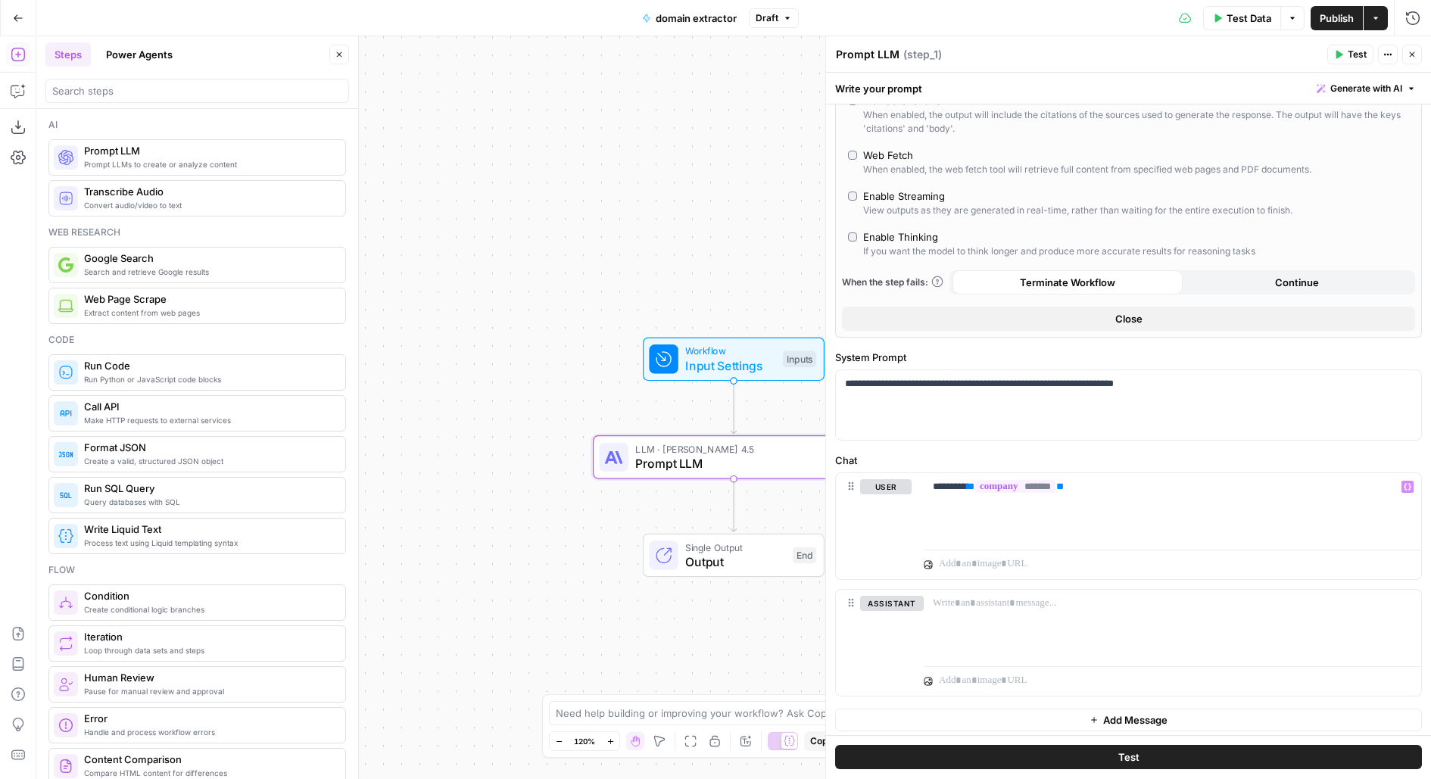
click at [765, 361] on span "Input Settings" at bounding box center [730, 366] width 90 height 18
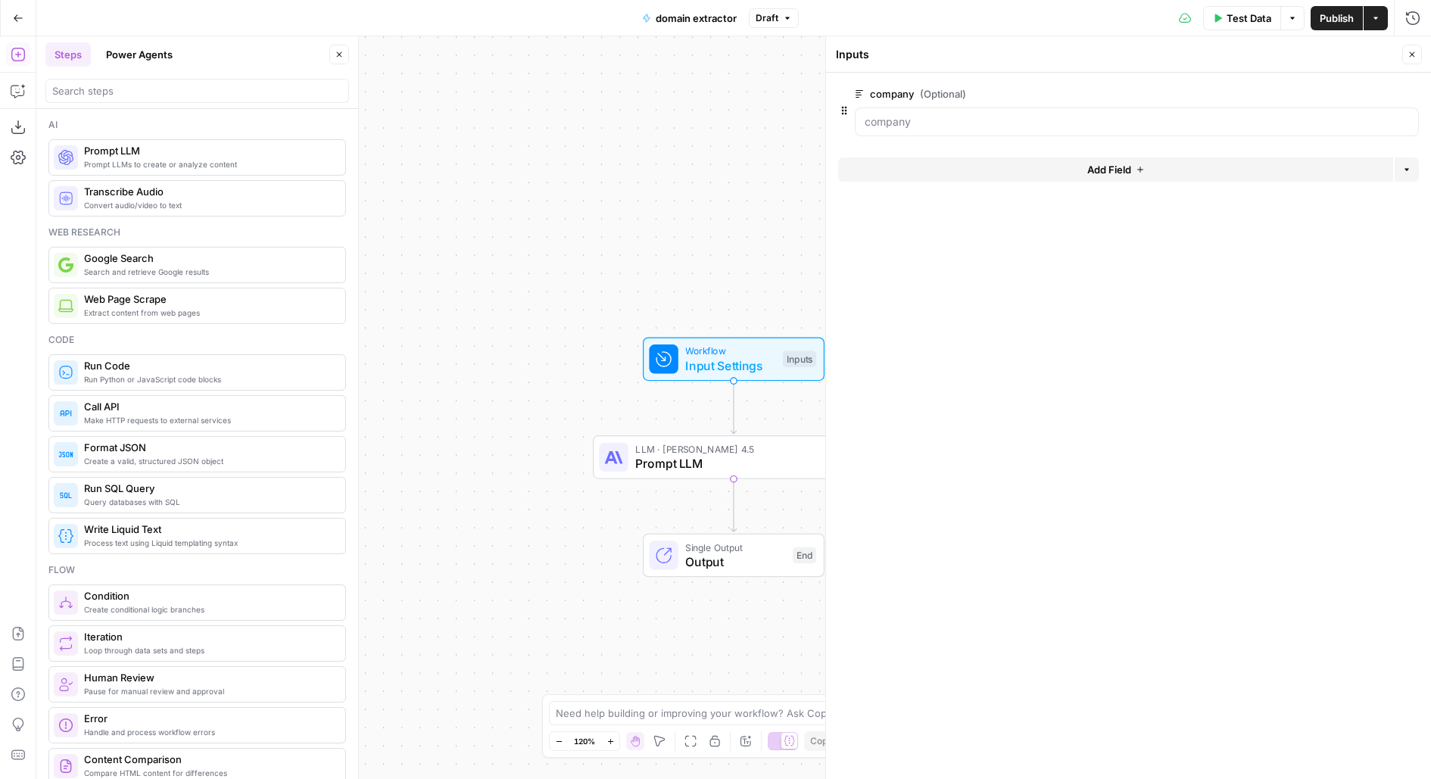
click at [1414, 54] on icon "button" at bounding box center [1411, 54] width 9 height 9
click at [1232, 24] on span "Test Data" at bounding box center [1248, 18] width 45 height 15
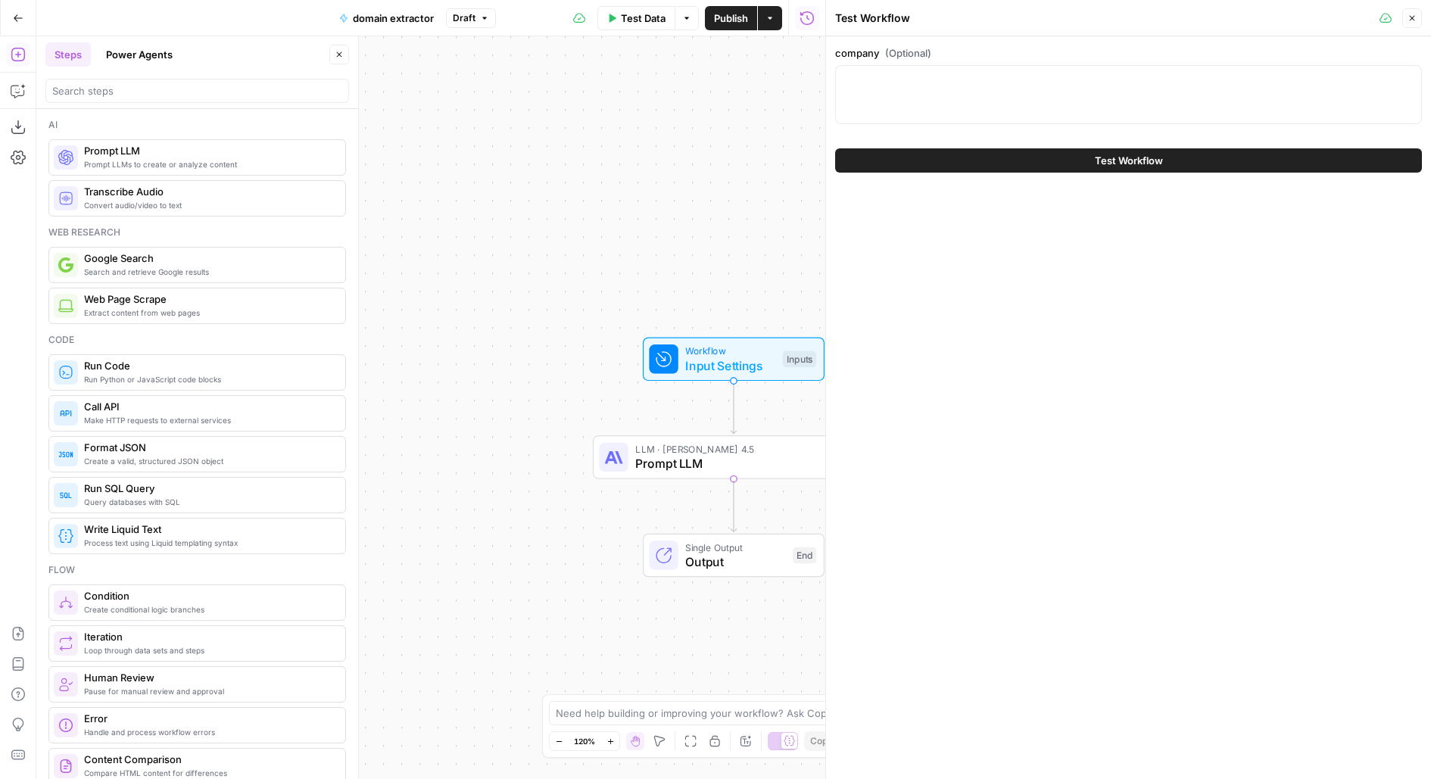
click at [1142, 96] on div at bounding box center [1128, 94] width 587 height 59
type textarea "folk clothing"
drag, startPoint x: 590, startPoint y: 262, endPoint x: 475, endPoint y: 197, distance: 132.2
click at [475, 198] on div "Workflow Input Settings Inputs LLM · Claude Sonnet 4.5 Prompt LLM Step 1 Copy s…" at bounding box center [430, 407] width 789 height 743
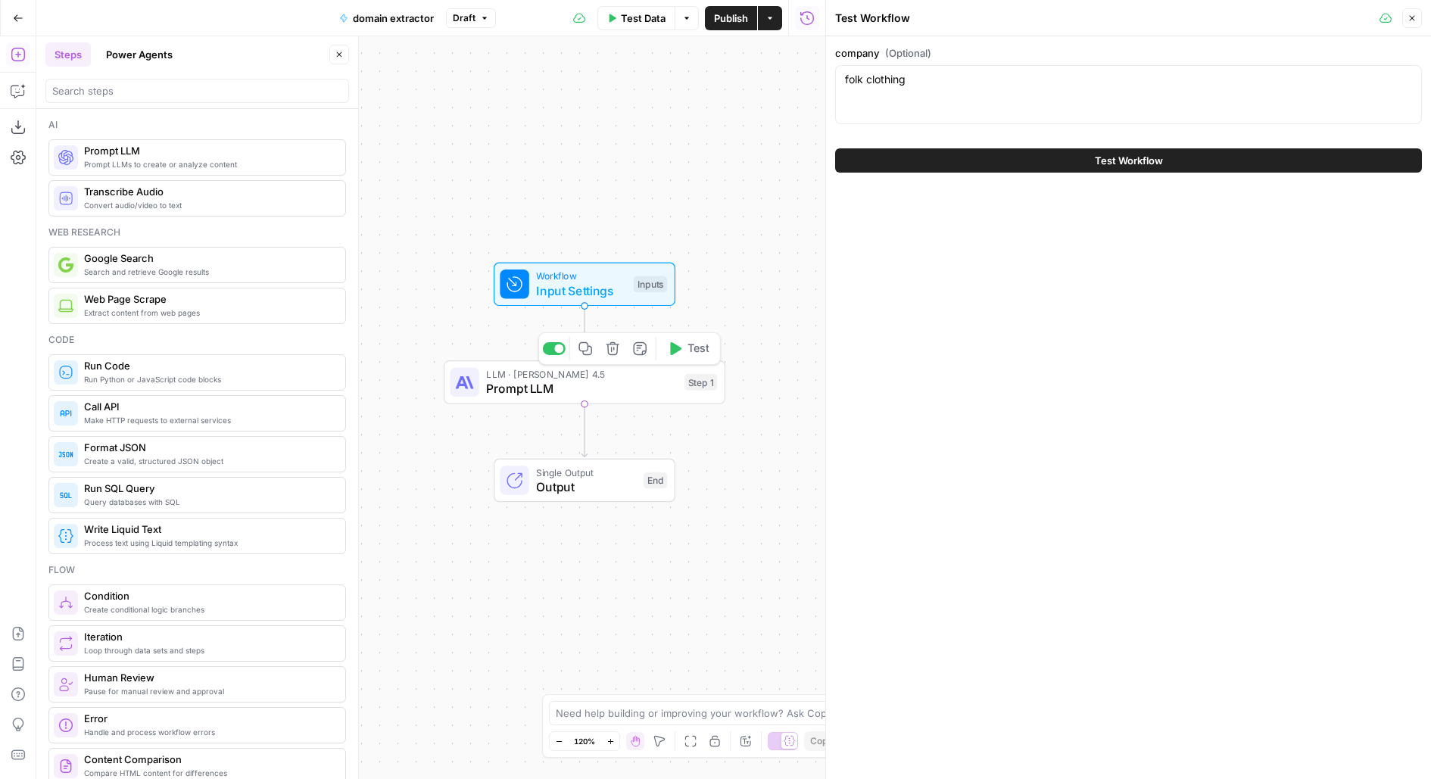
click at [703, 347] on span "Test" at bounding box center [698, 349] width 22 height 17
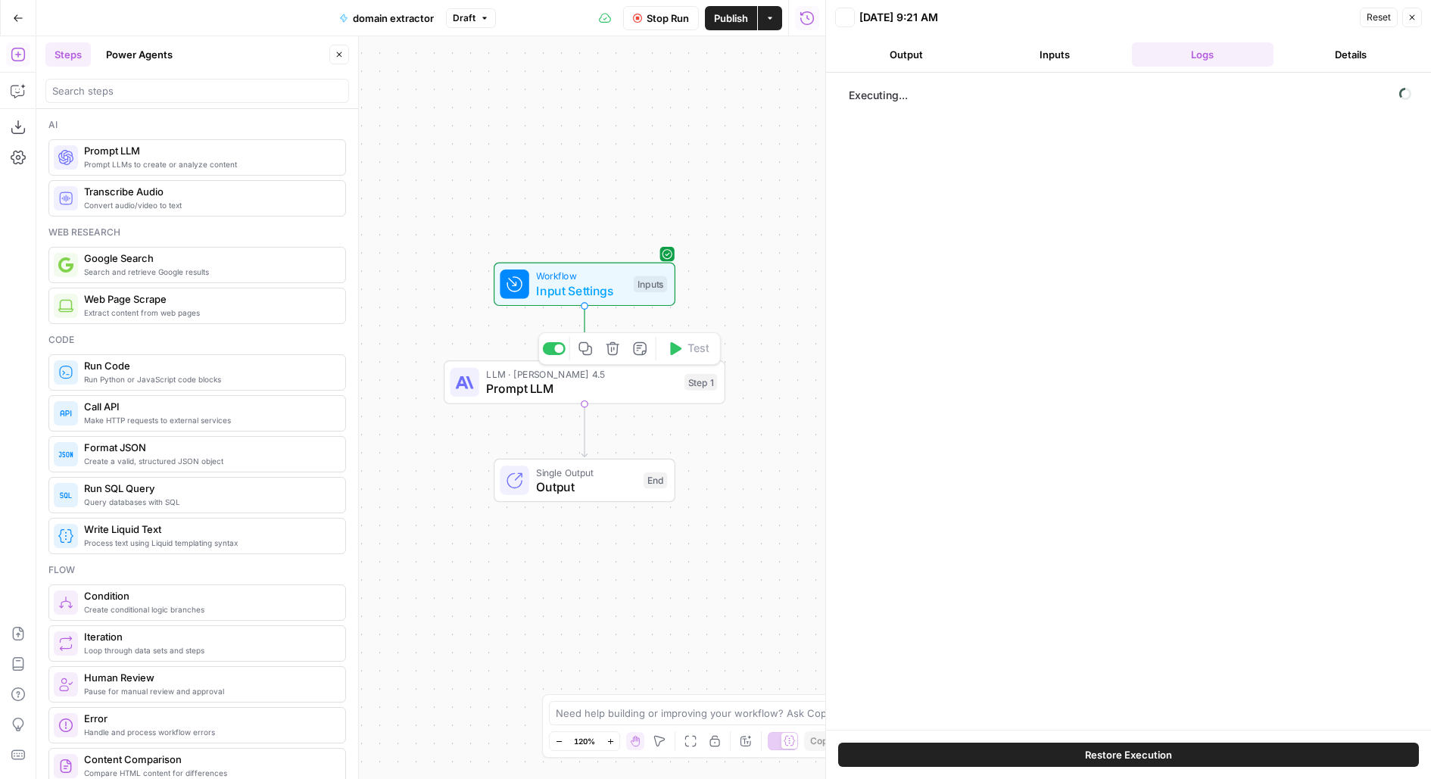
click at [646, 374] on span "LLM · Claude Sonnet 4.5" at bounding box center [581, 374] width 191 height 14
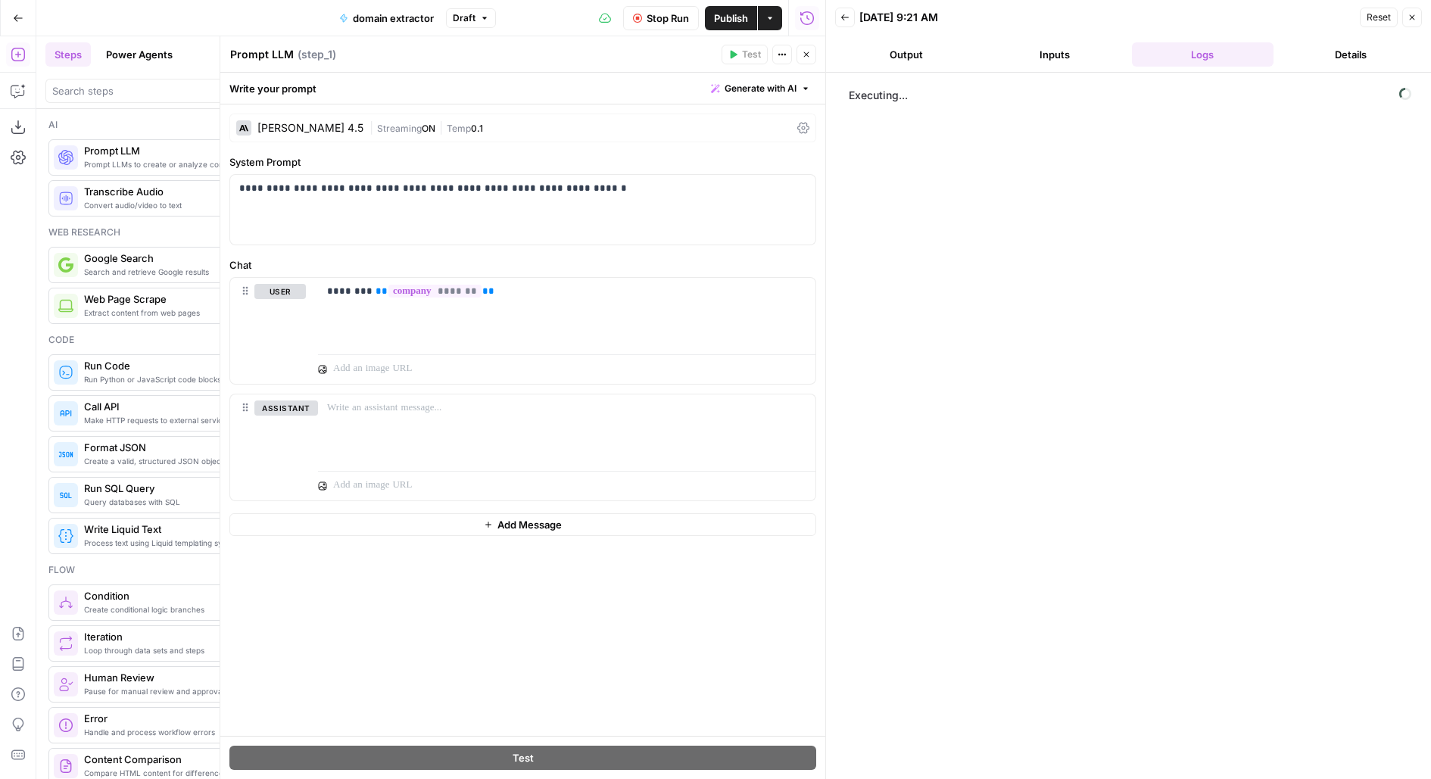
click at [670, 17] on span "Stop Run" at bounding box center [667, 18] width 42 height 15
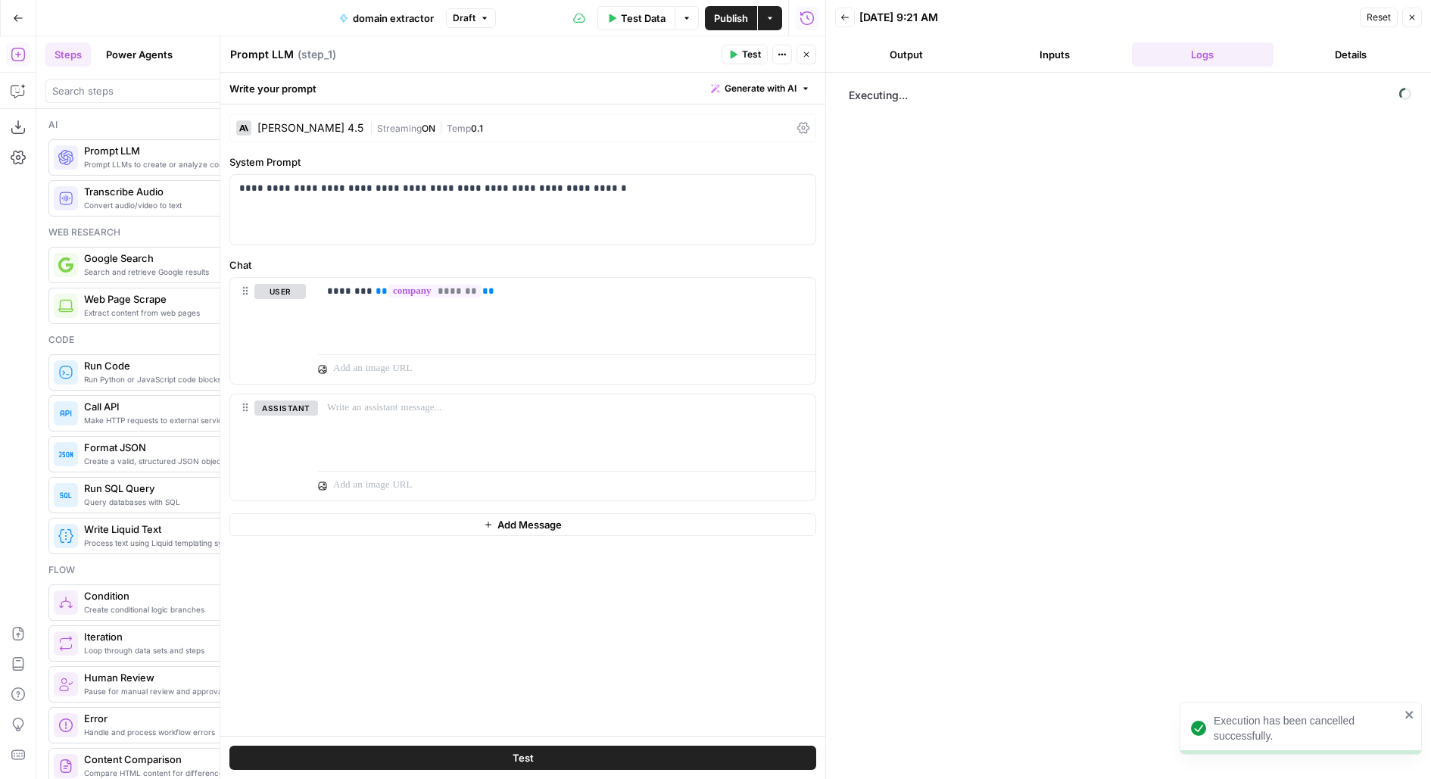
click at [347, 120] on div "Claude Sonnet 4.5" at bounding box center [299, 127] width 127 height 15
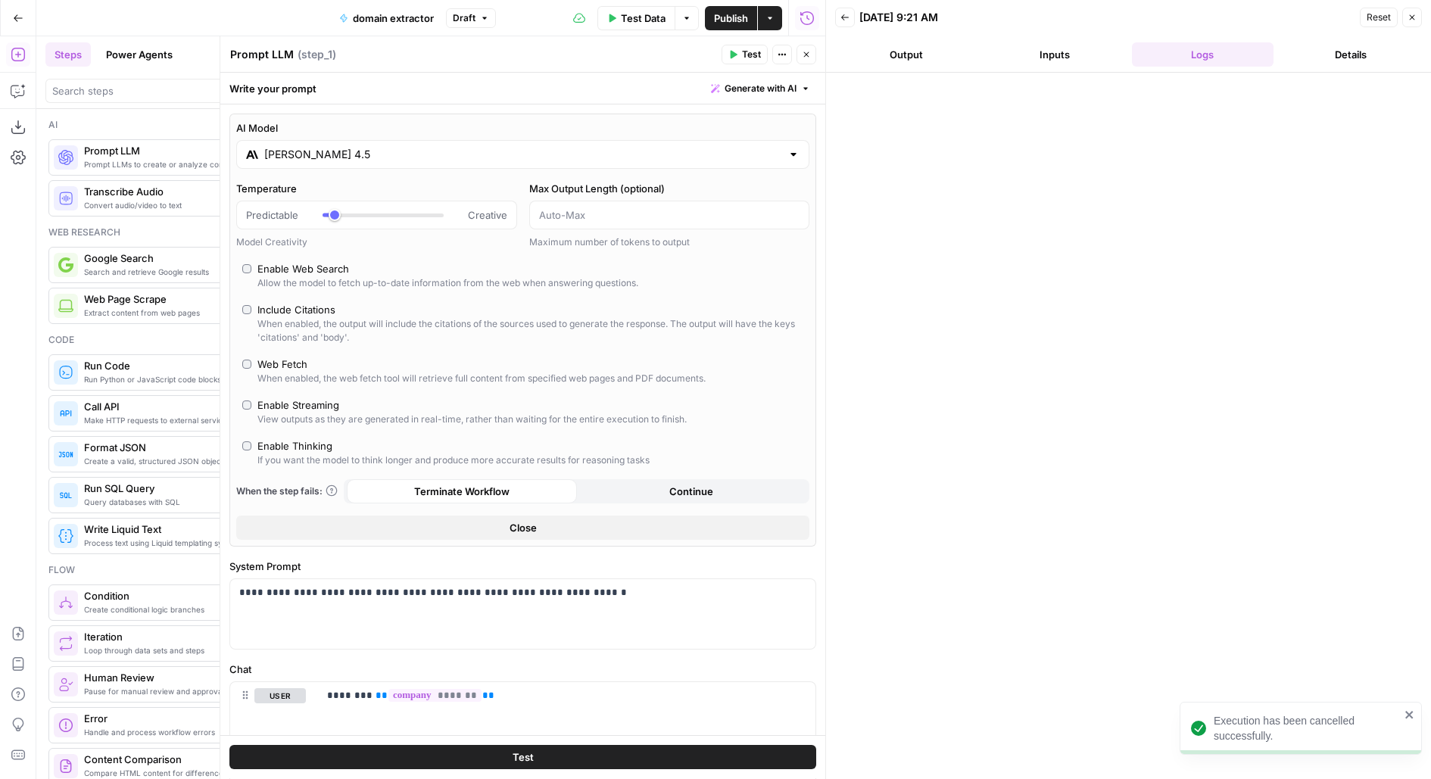
click at [413, 157] on input "Claude Sonnet 4.5" at bounding box center [522, 154] width 517 height 15
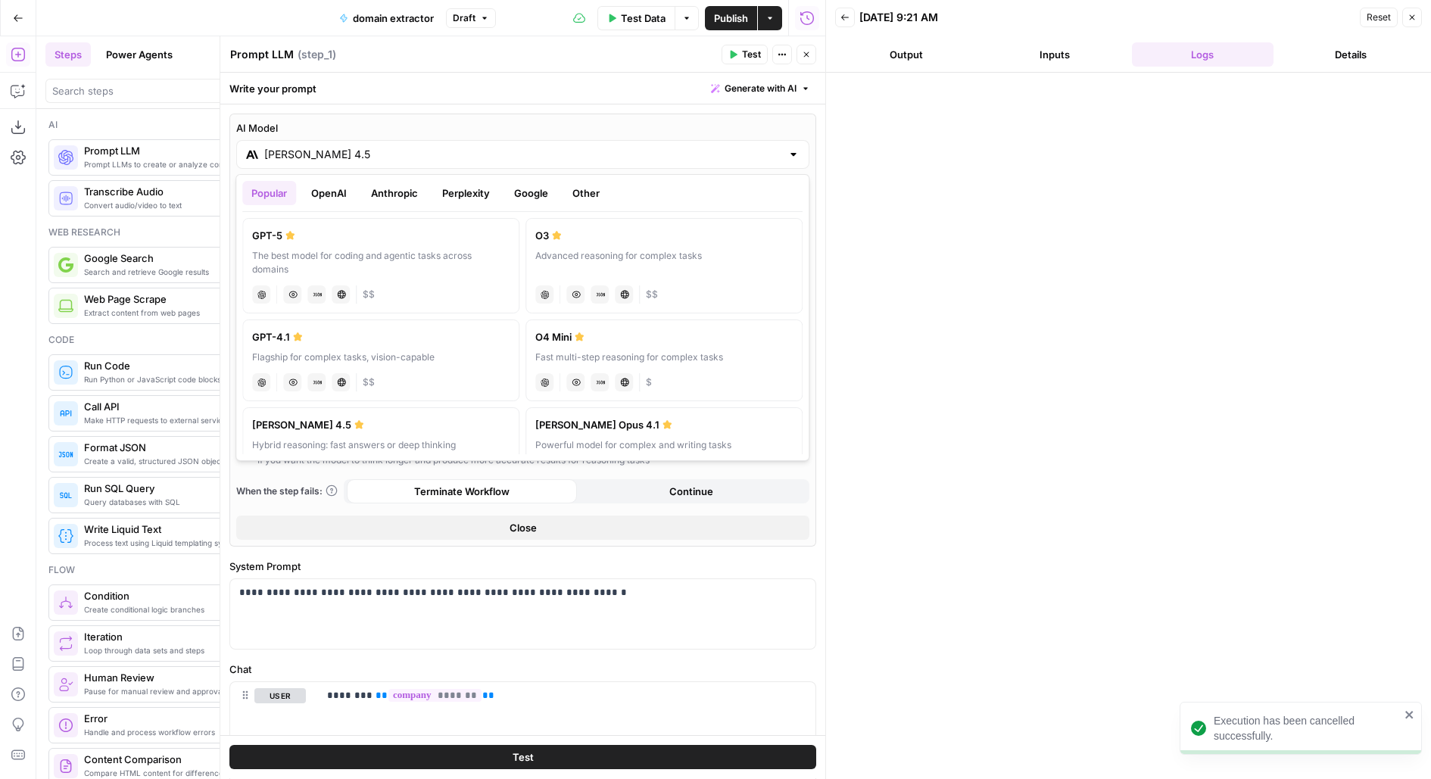
click at [554, 193] on button "Google" at bounding box center [531, 193] width 52 height 24
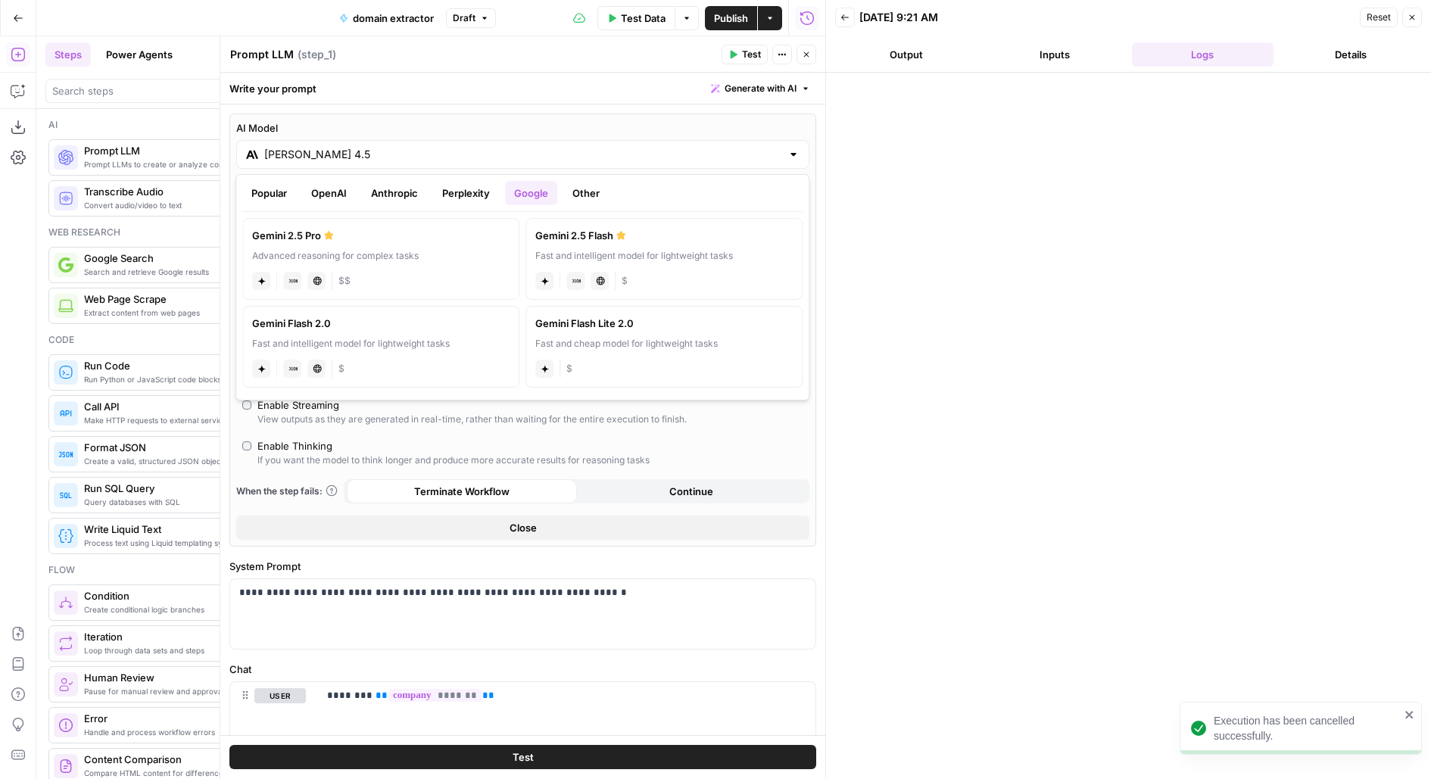
click at [432, 246] on label "Gemini 2.5 Pro Advanced reasoning for complex tasks gemini JSON Mode Live Web R…" at bounding box center [380, 259] width 277 height 82
type input "Gemini 2.5 Pro"
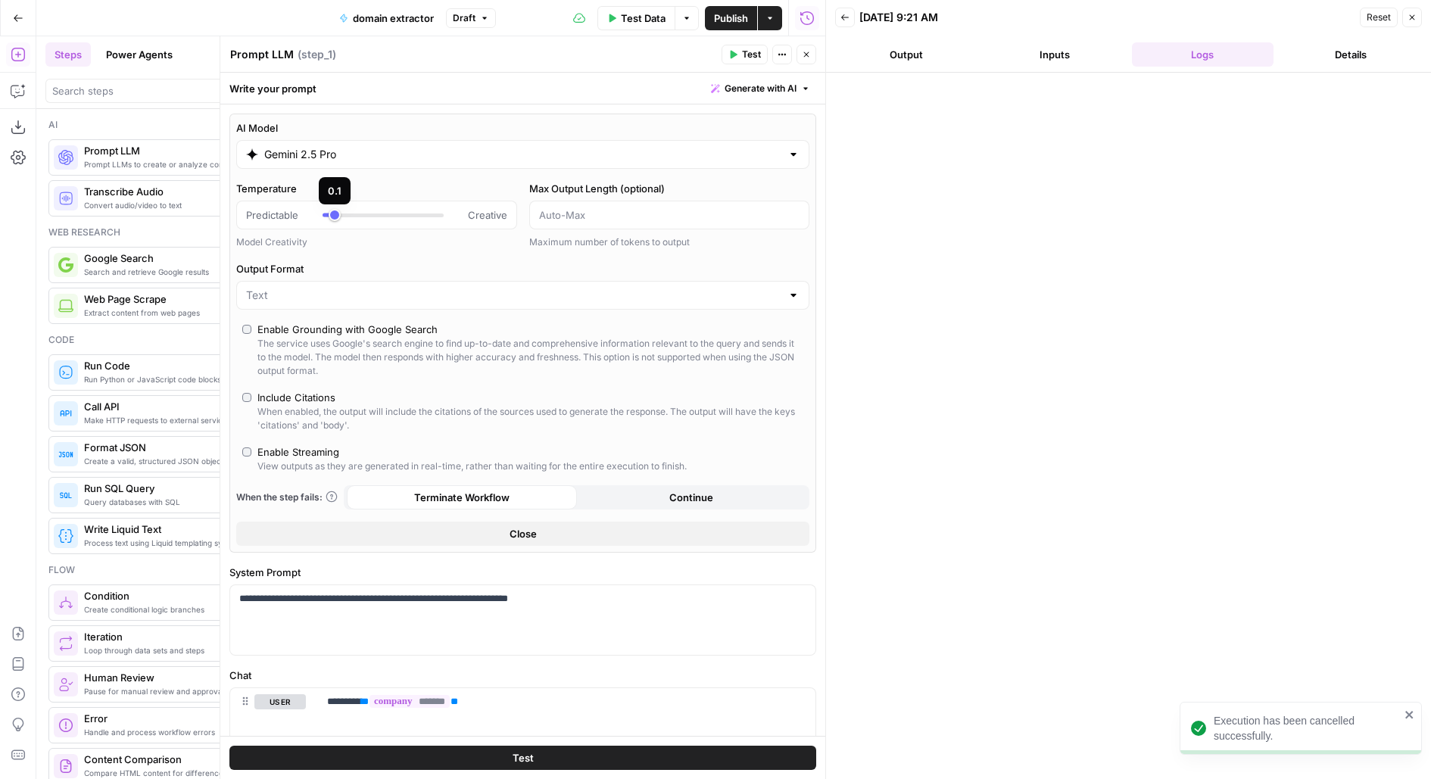
click at [356, 208] on div at bounding box center [382, 214] width 121 height 15
type input "***"
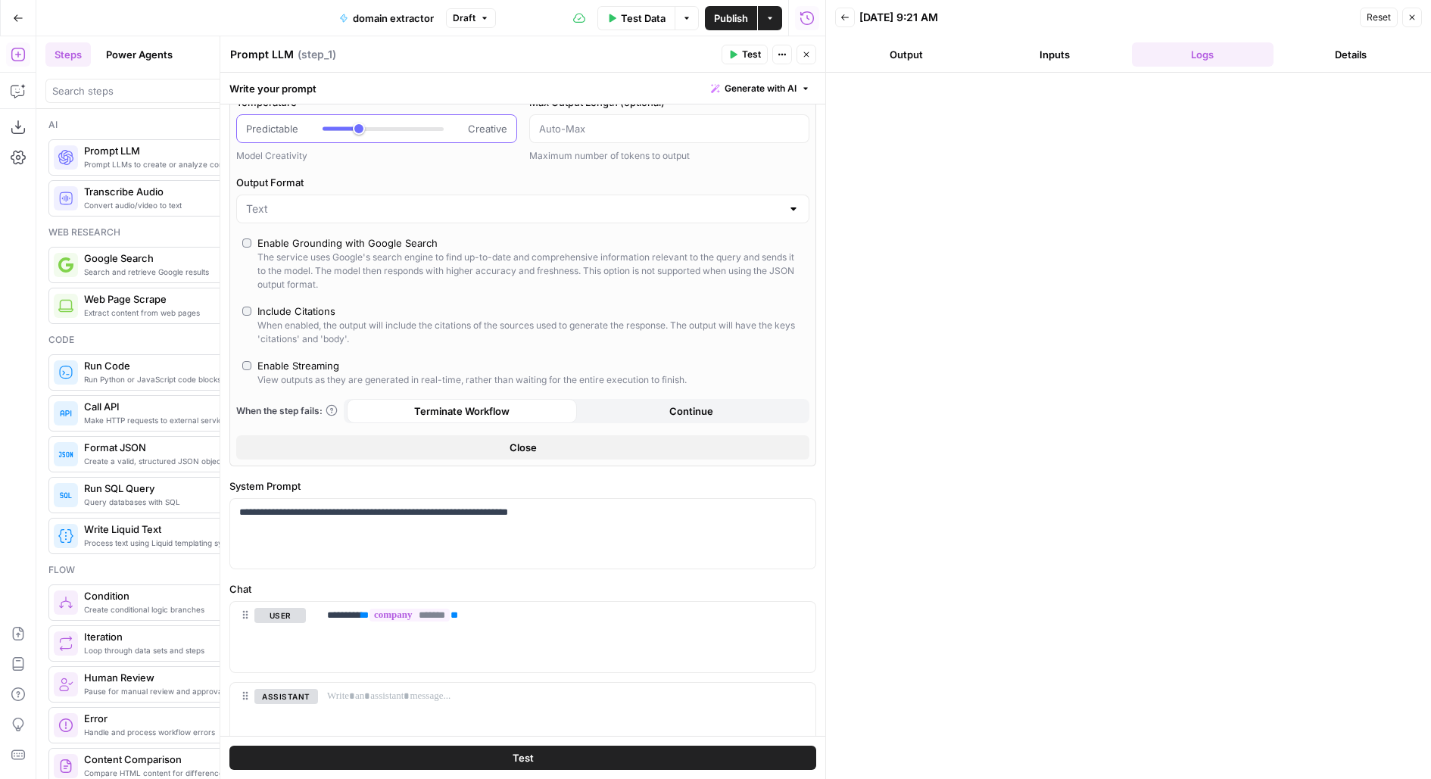
scroll to position [15, 0]
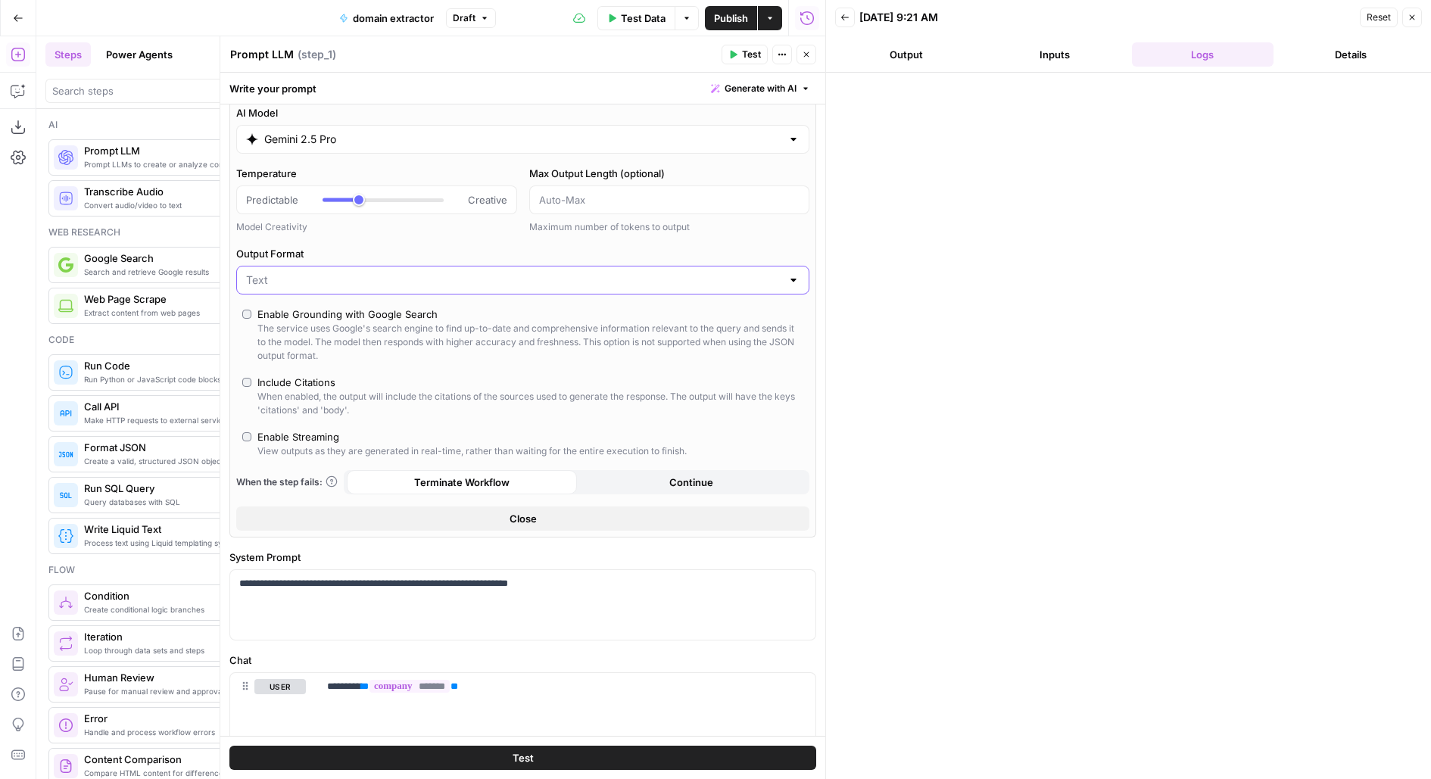
click at [315, 280] on input "Output Format" at bounding box center [513, 280] width 535 height 15
click at [313, 338] on span "JSON" at bounding box center [519, 336] width 542 height 15
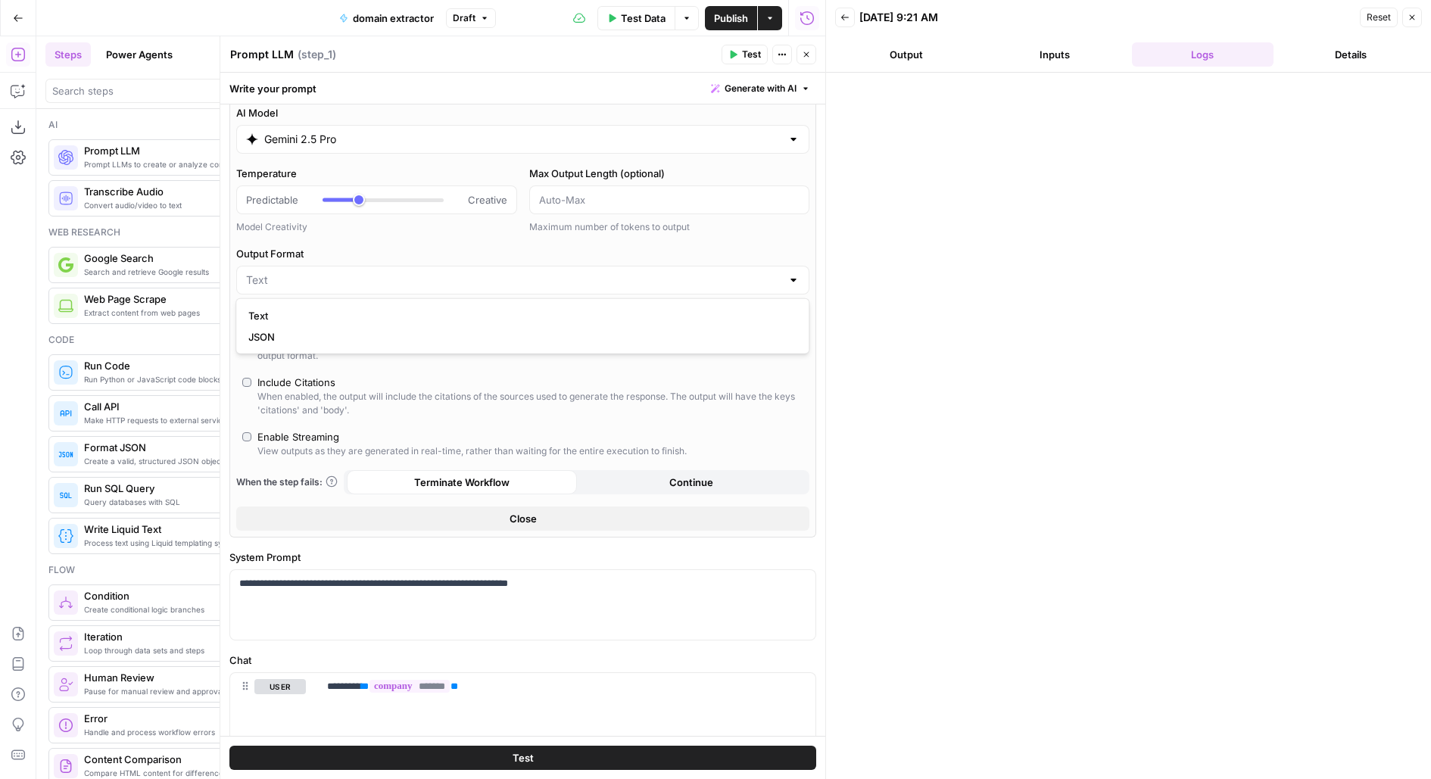
type input "JSON"
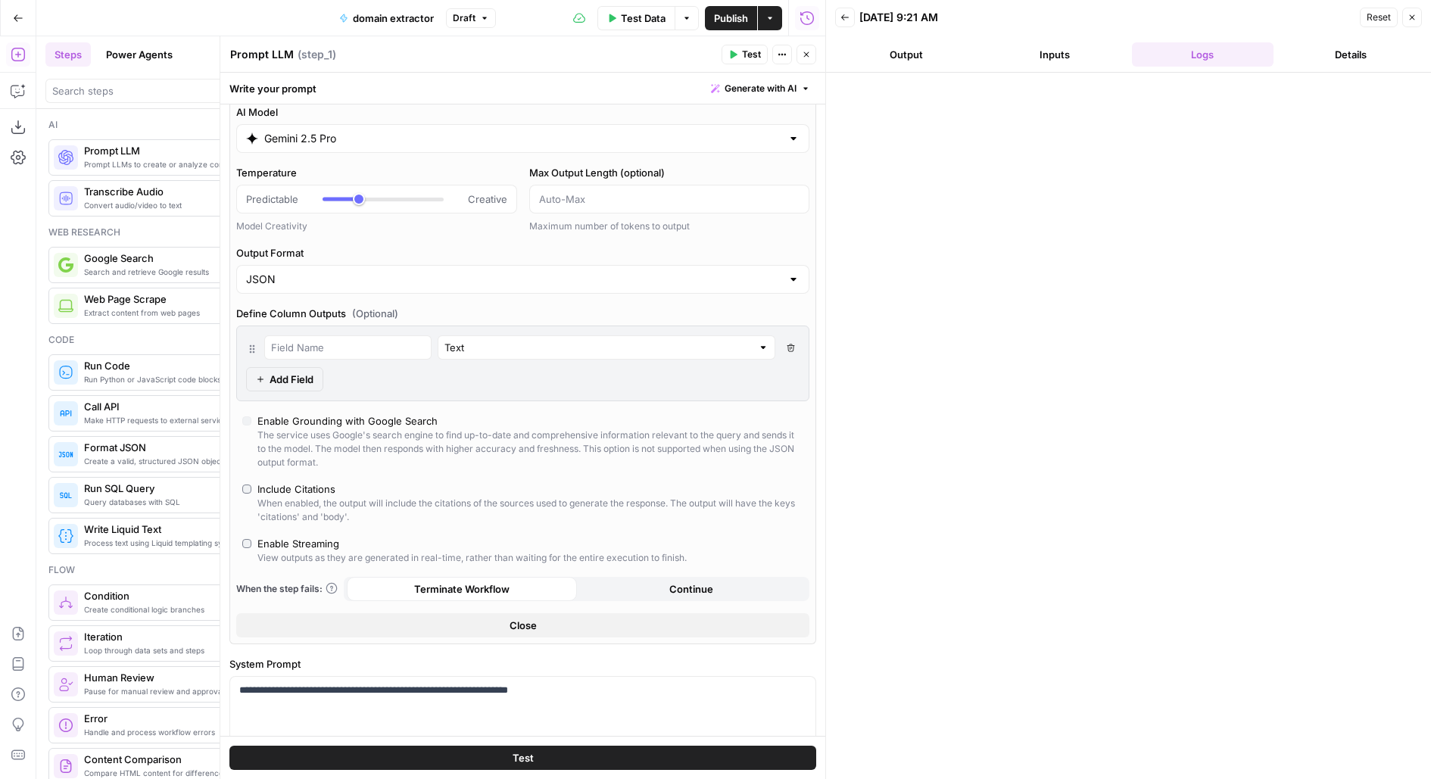
scroll to position [288, 0]
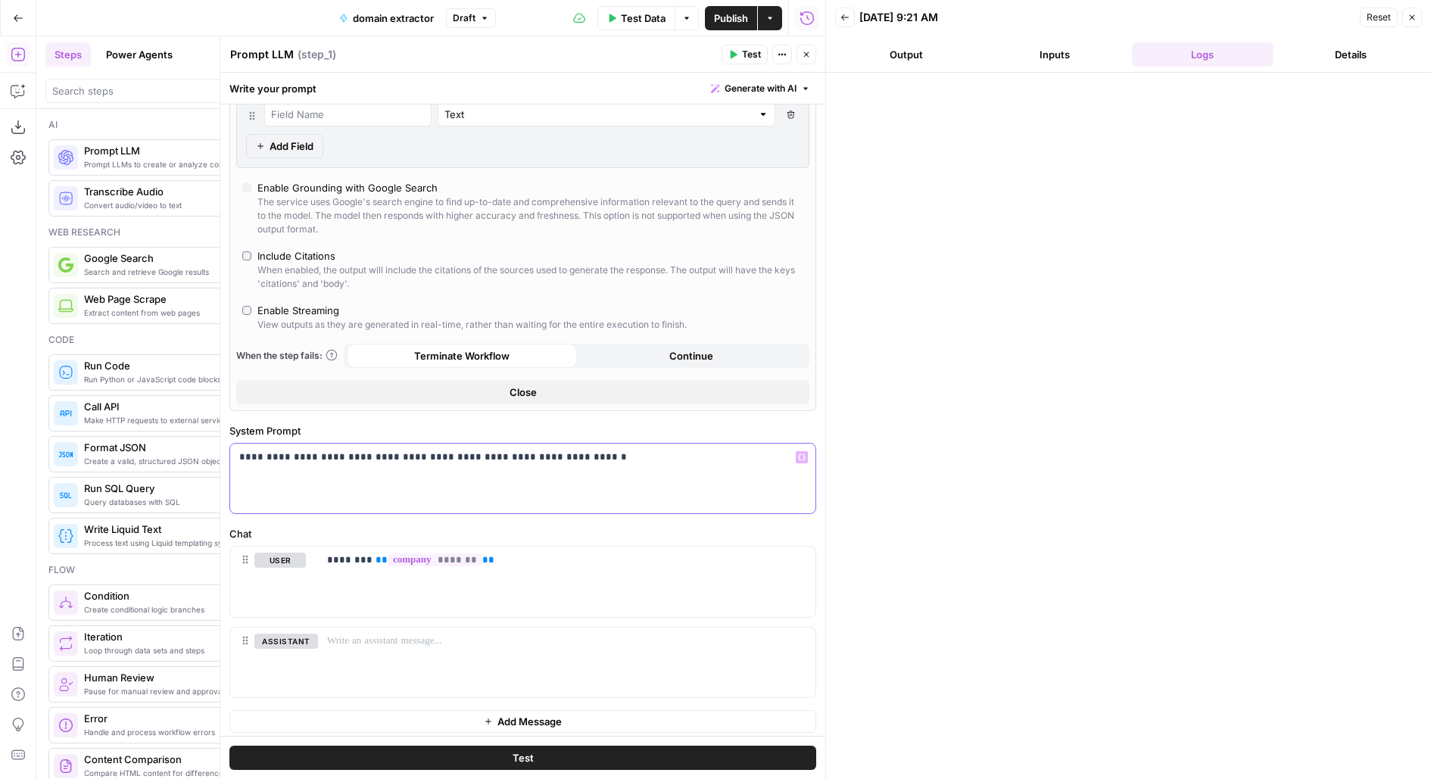
click at [647, 454] on p "**********" at bounding box center [523, 457] width 568 height 15
click at [273, 481] on p "**********" at bounding box center [523, 480] width 568 height 61
click at [452, 753] on button "Test" at bounding box center [522, 758] width 587 height 24
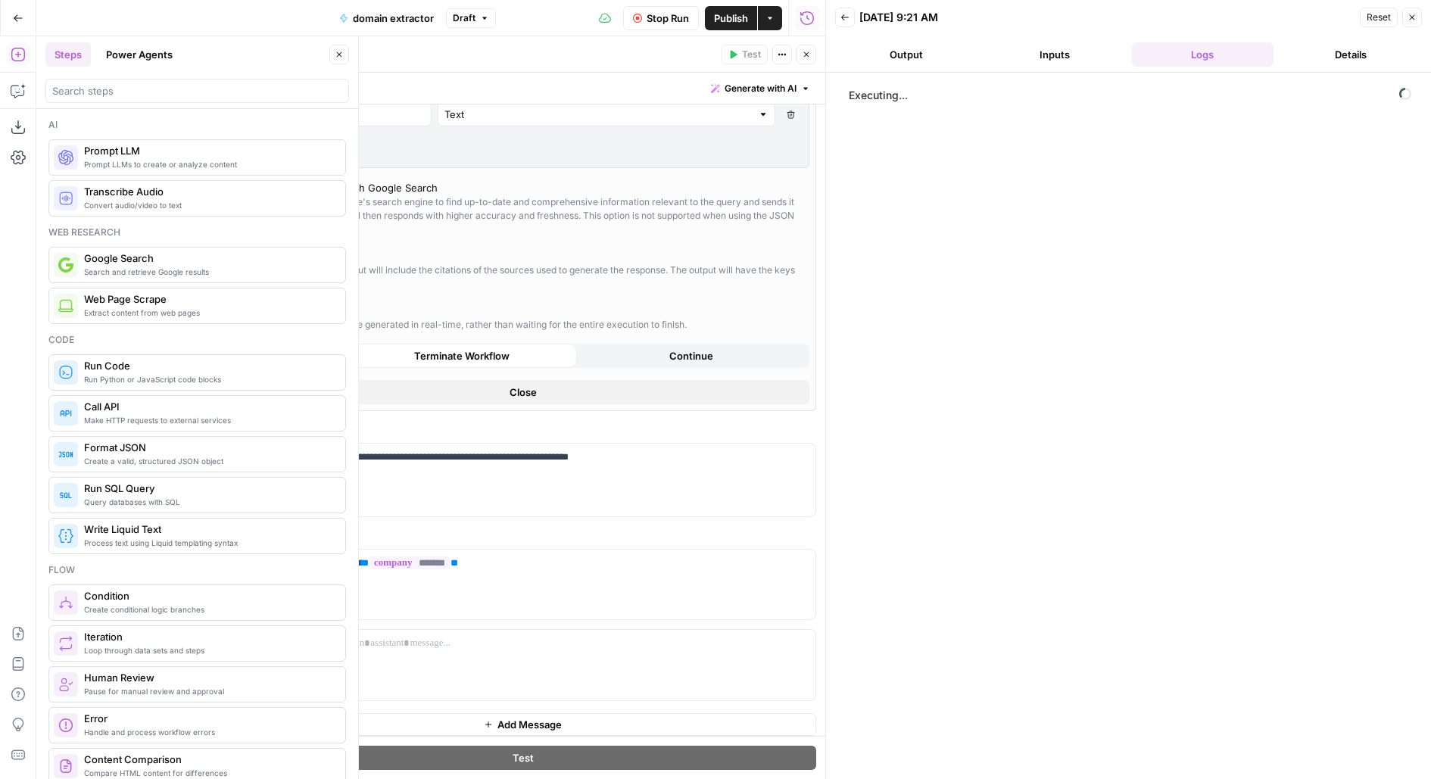
click at [338, 55] on icon "button" at bounding box center [339, 54] width 9 height 9
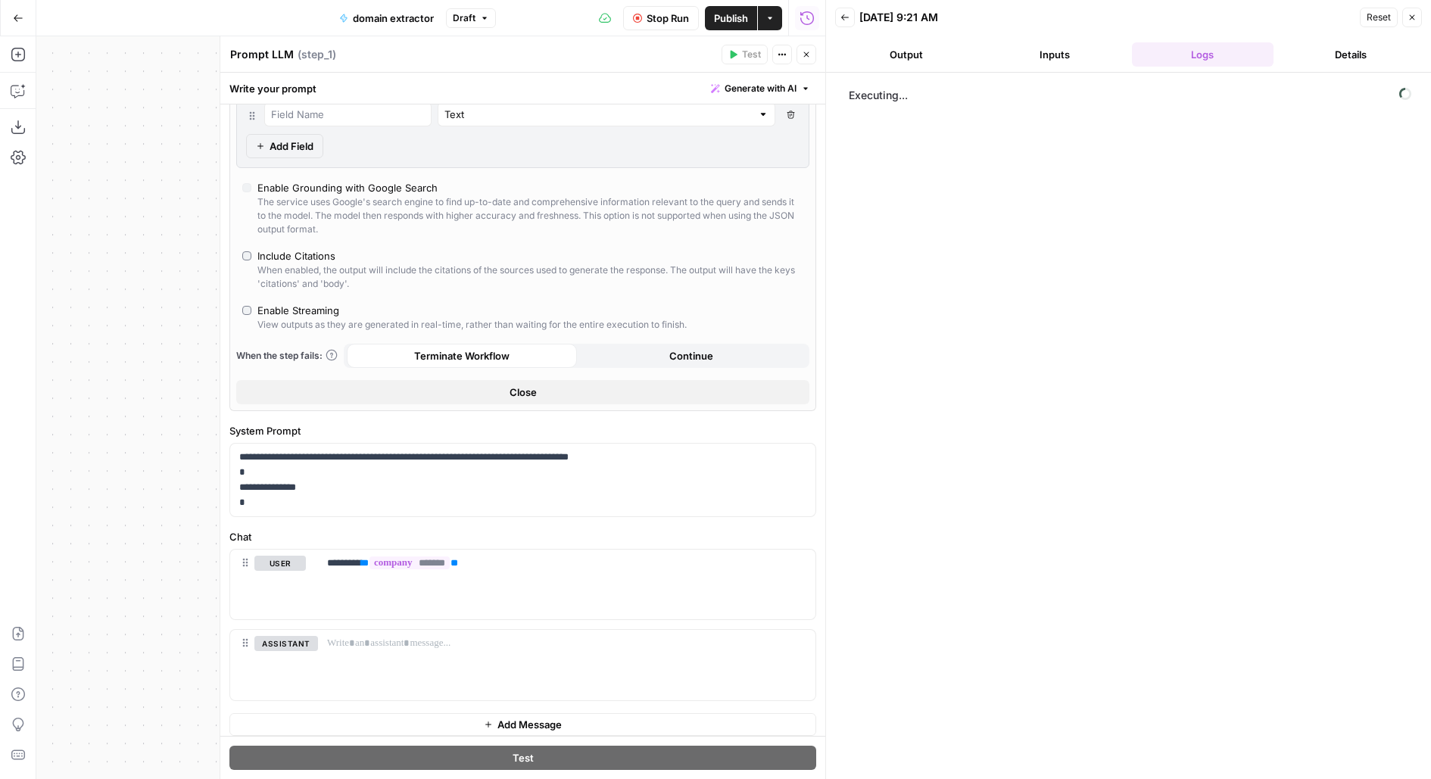
click at [746, 23] on span "Publish" at bounding box center [731, 18] width 34 height 15
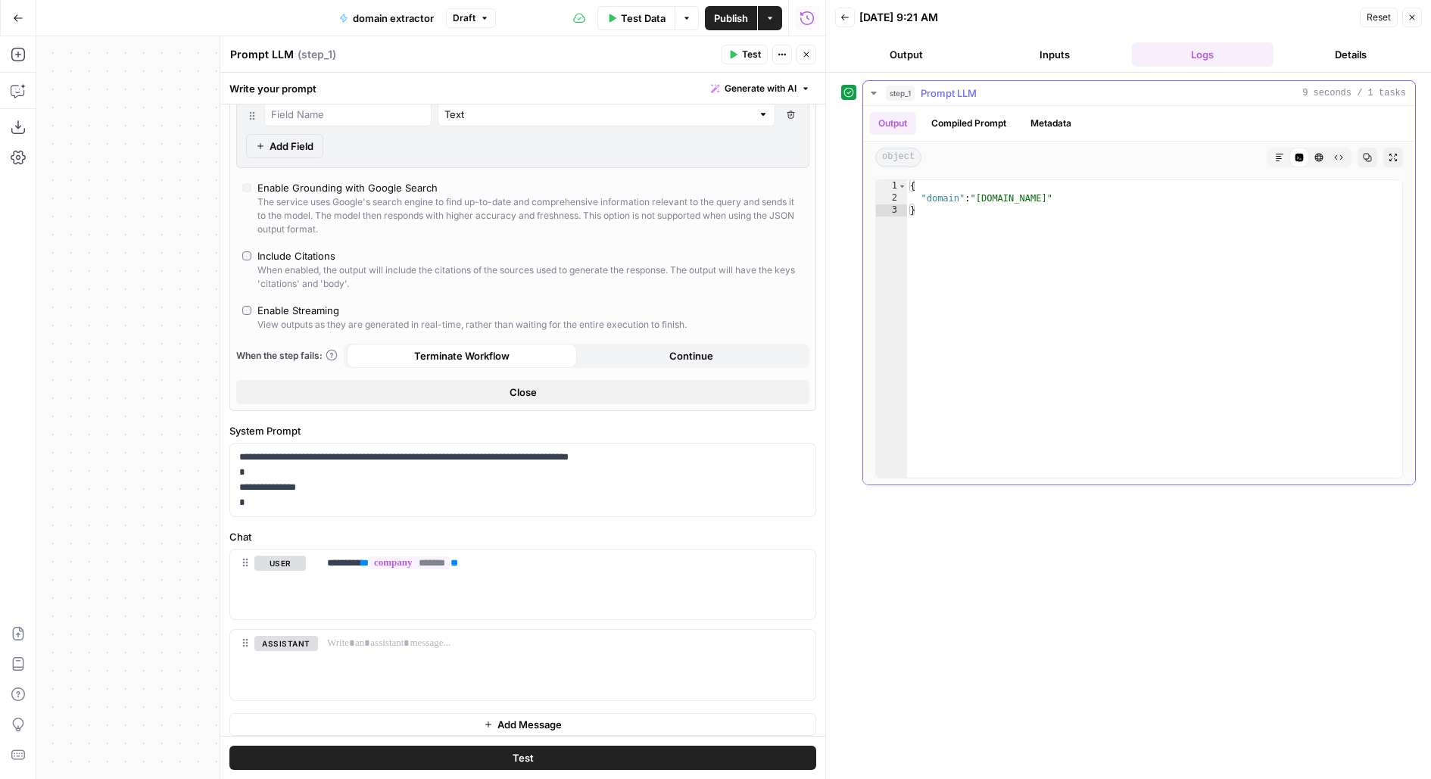
type textarea "**********"
drag, startPoint x: 980, startPoint y: 195, endPoint x: 1064, endPoint y: 192, distance: 84.1
click at [1065, 193] on div "{ "domain" : "folkclothing.com" }" at bounding box center [1155, 341] width 497 height 322
click at [319, 454] on p "**********" at bounding box center [523, 480] width 568 height 61
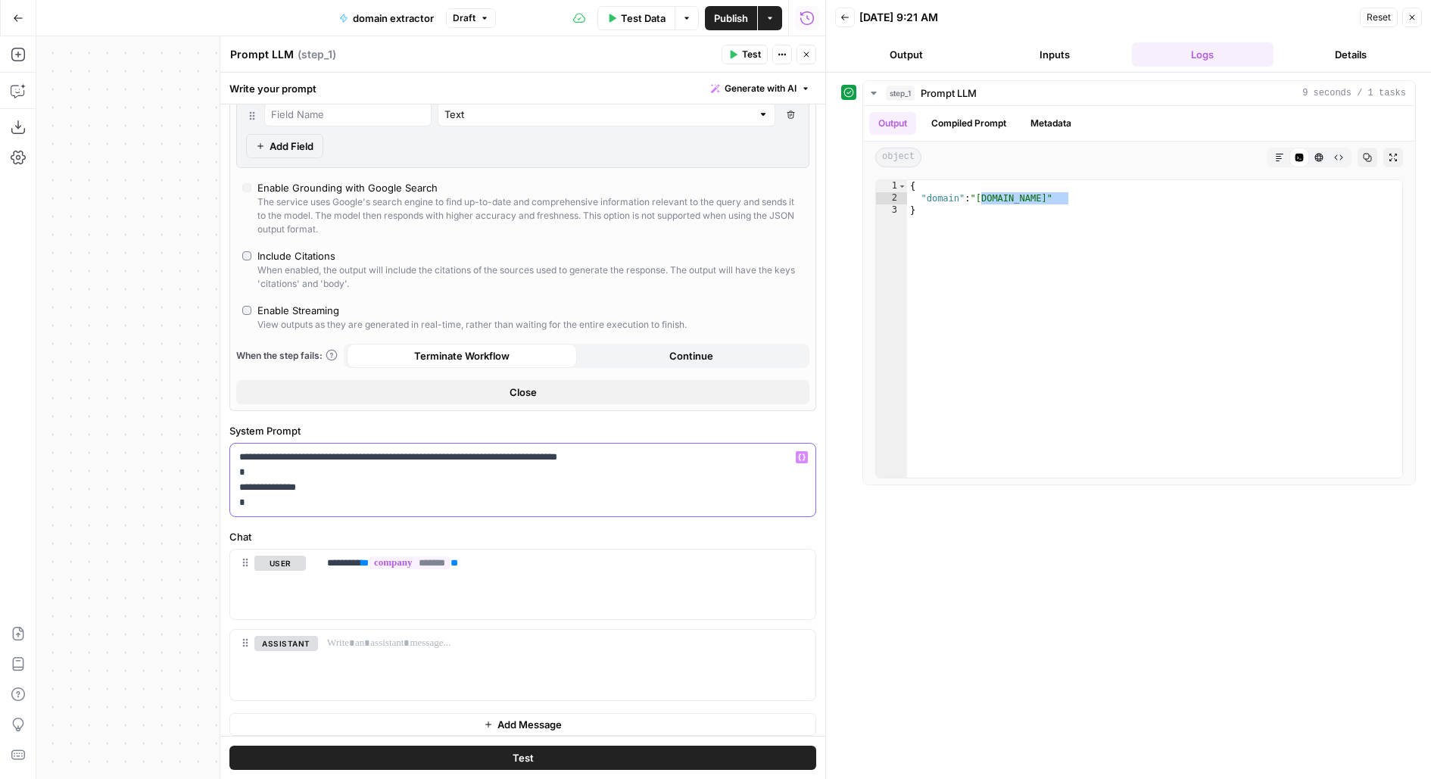
click at [349, 454] on p "**********" at bounding box center [523, 480] width 568 height 61
click at [395, 452] on p "**********" at bounding box center [523, 480] width 568 height 61
click at [431, 762] on button "Test" at bounding box center [522, 758] width 587 height 24
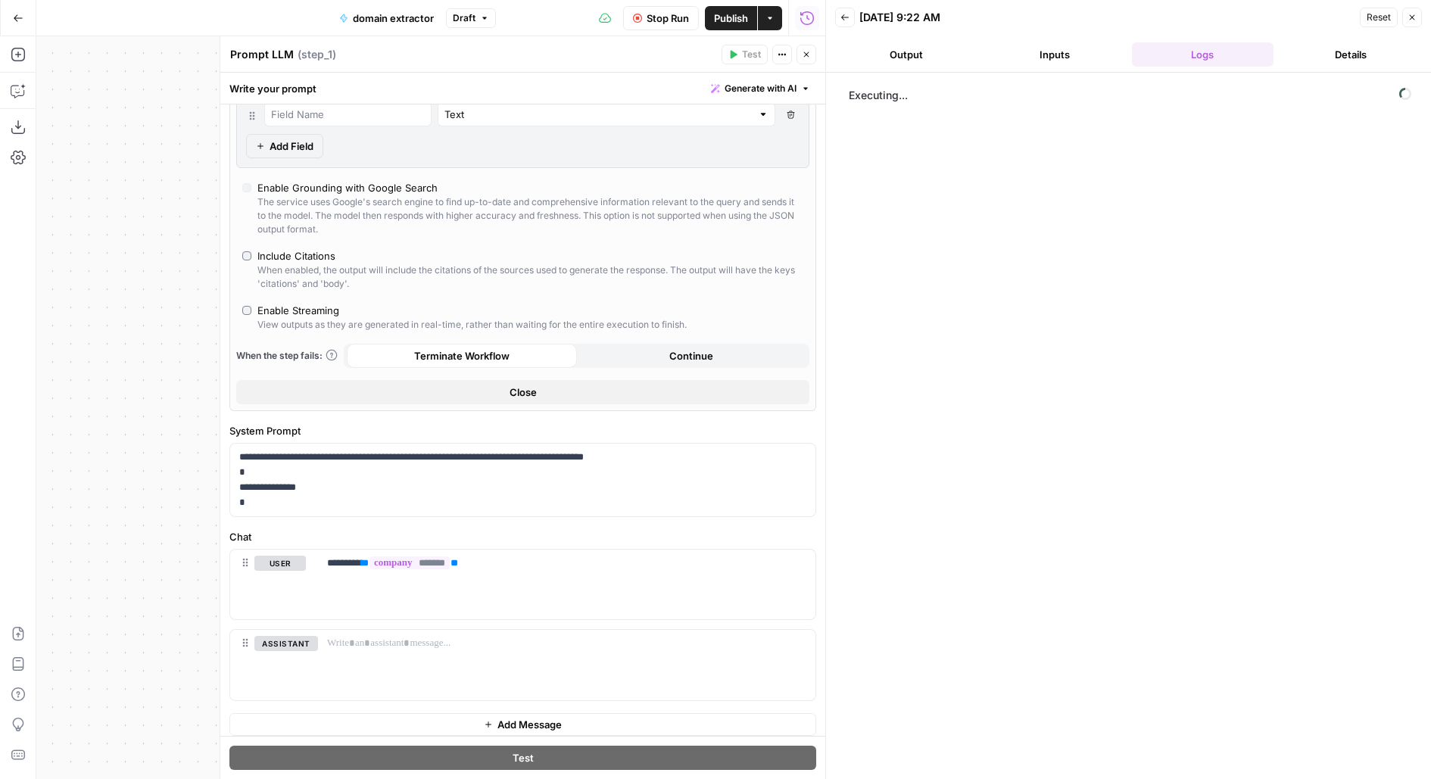
click at [659, 21] on span "Stop Run" at bounding box center [667, 18] width 42 height 15
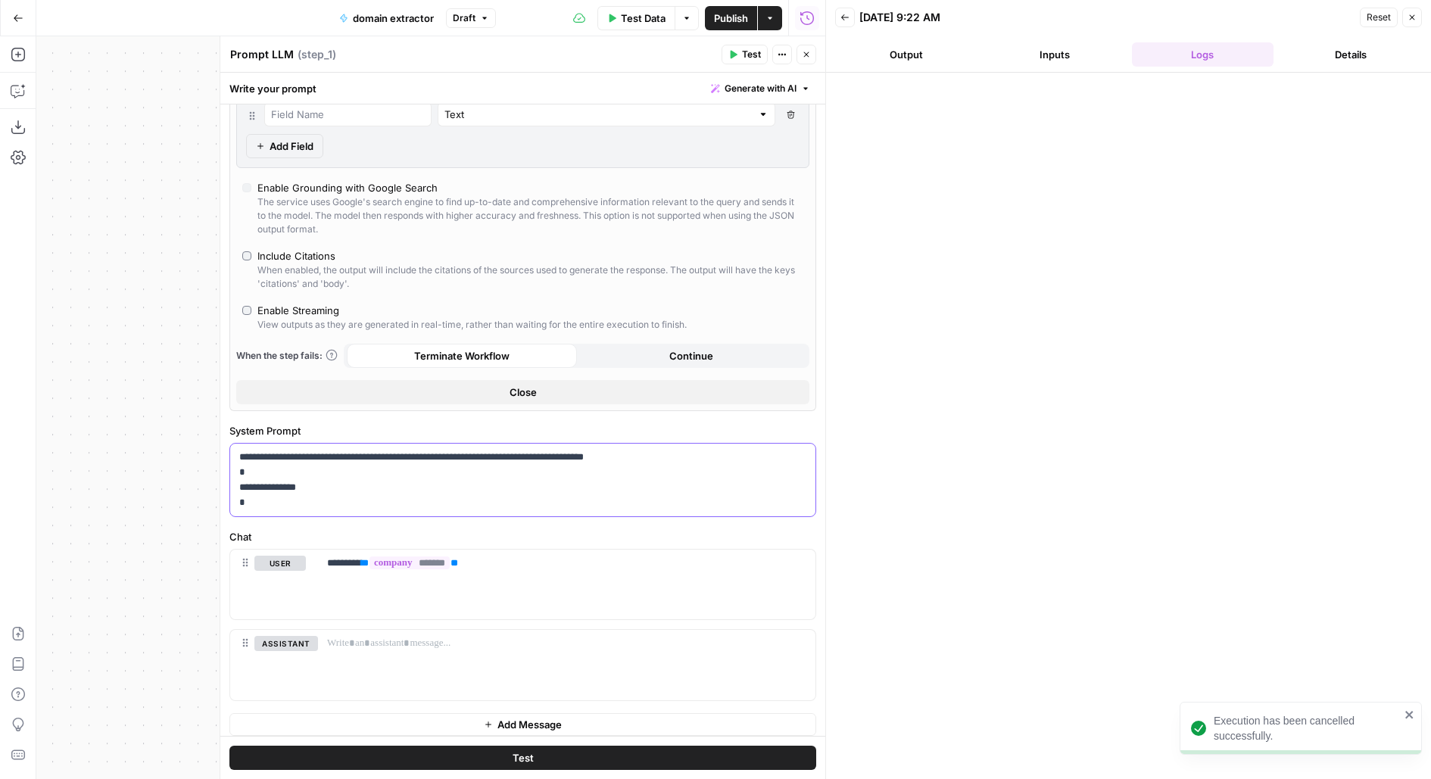
click at [255, 483] on p "**********" at bounding box center [523, 480] width 568 height 61
click at [244, 480] on p "**********" at bounding box center [523, 480] width 568 height 61
click at [421, 743] on div "Test" at bounding box center [522, 757] width 605 height 43
click at [447, 752] on button "Test" at bounding box center [522, 758] width 587 height 24
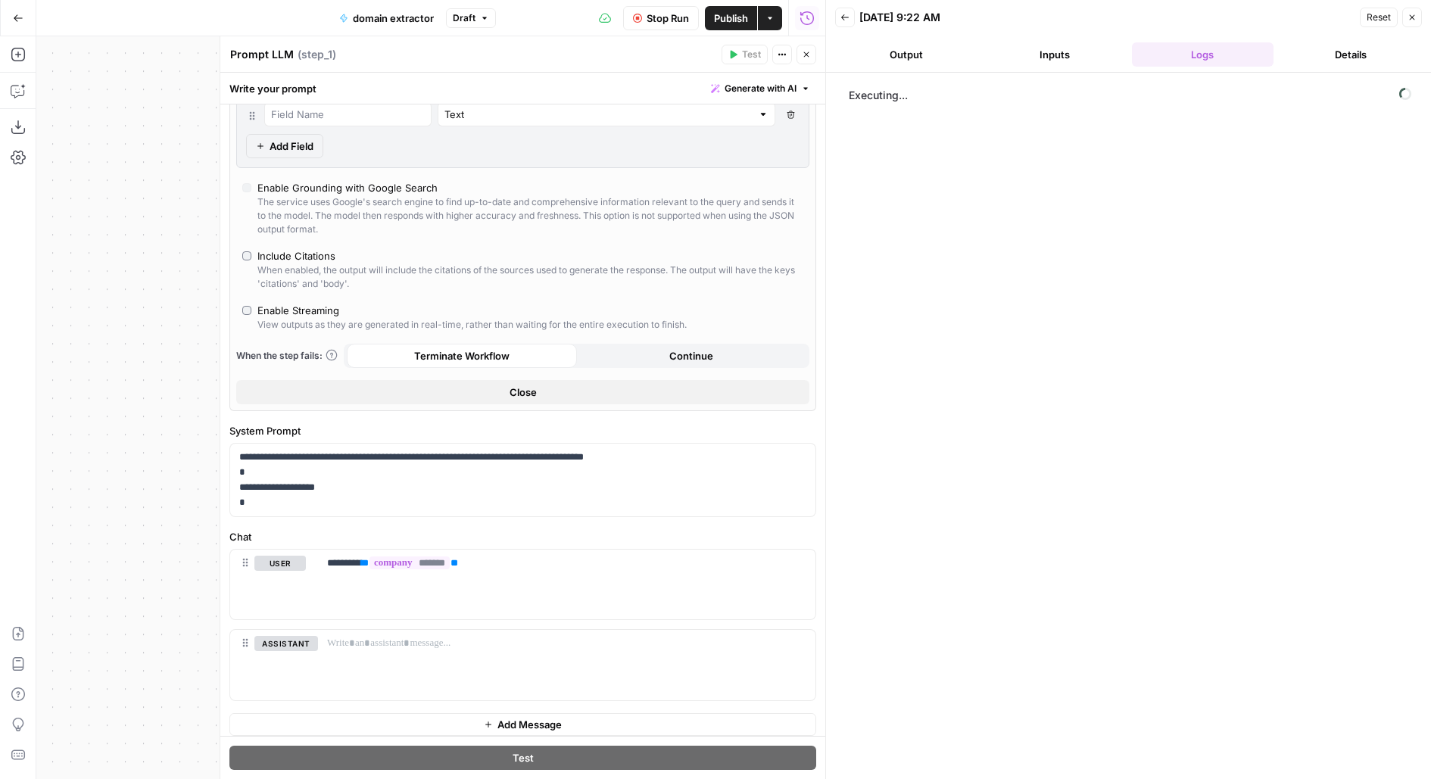
click at [748, 15] on button "Publish" at bounding box center [731, 18] width 52 height 24
click at [1088, 23] on div "10/08/25 at 9:22 AM" at bounding box center [1107, 17] width 496 height 15
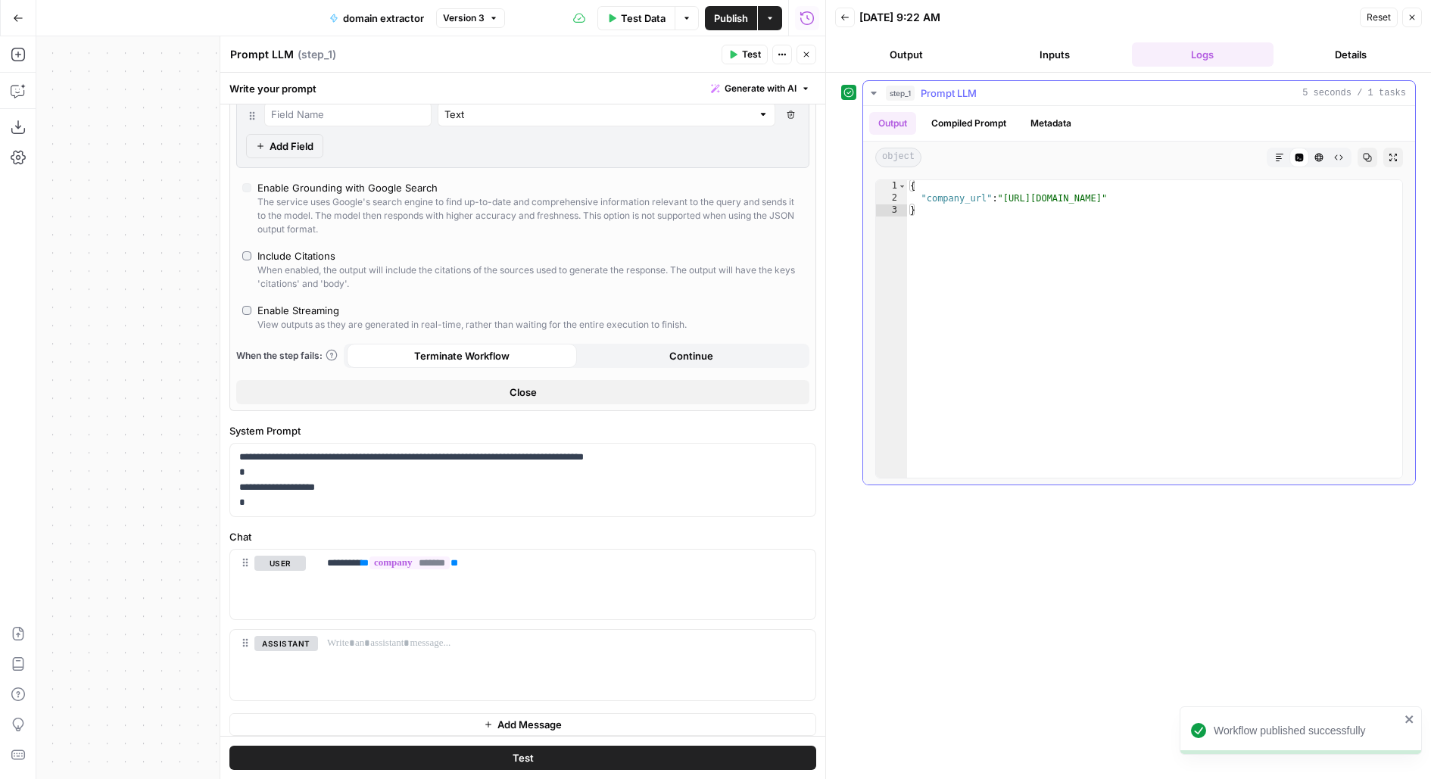
type textarea "**********"
drag, startPoint x: 1008, startPoint y: 198, endPoint x: 1164, endPoint y: 195, distance: 156.0
click at [1164, 195] on div "{ "company_url" : "https://www.folkclothing.com/" }" at bounding box center [1155, 341] width 497 height 322
click at [722, 23] on span "Publish" at bounding box center [731, 18] width 34 height 15
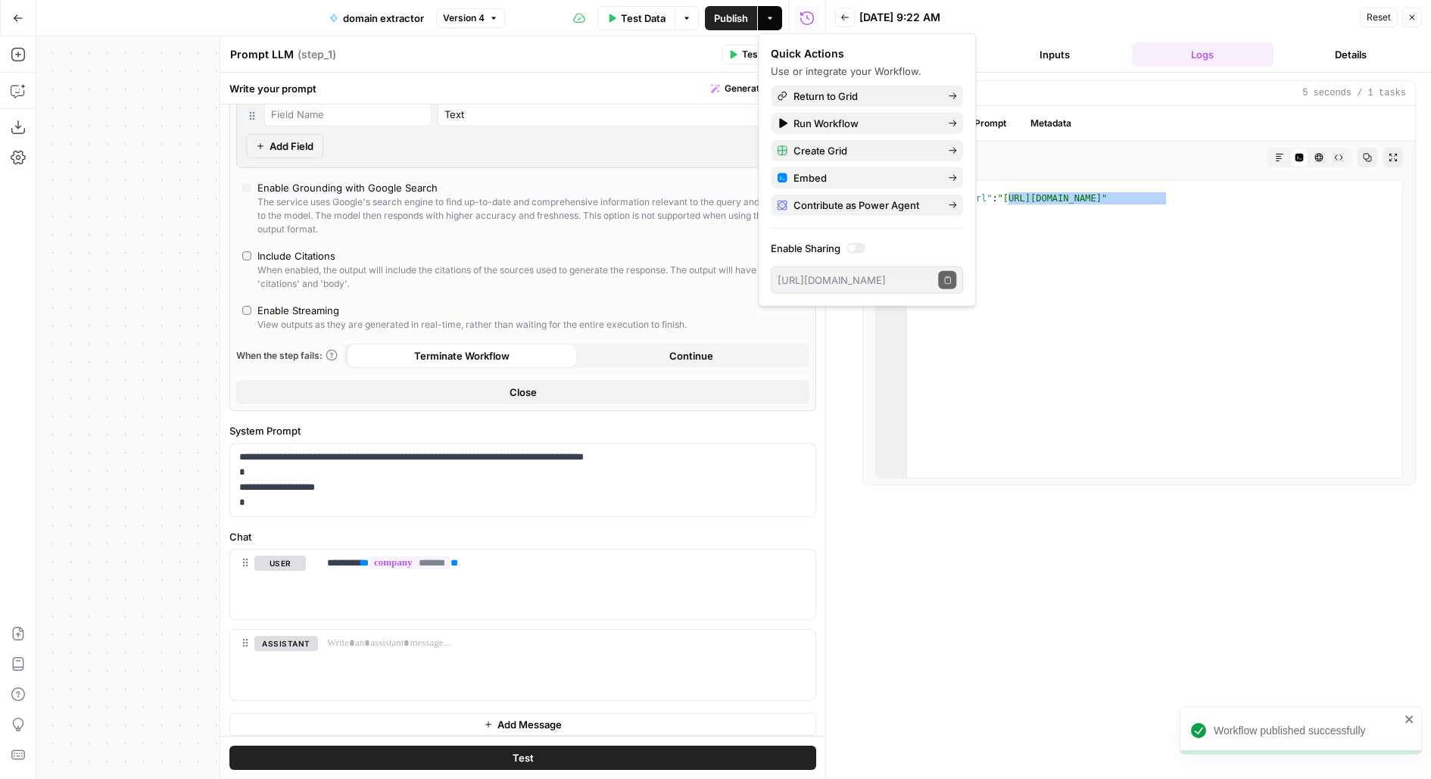
click at [8, 19] on button "Go Back" at bounding box center [18, 18] width 27 height 27
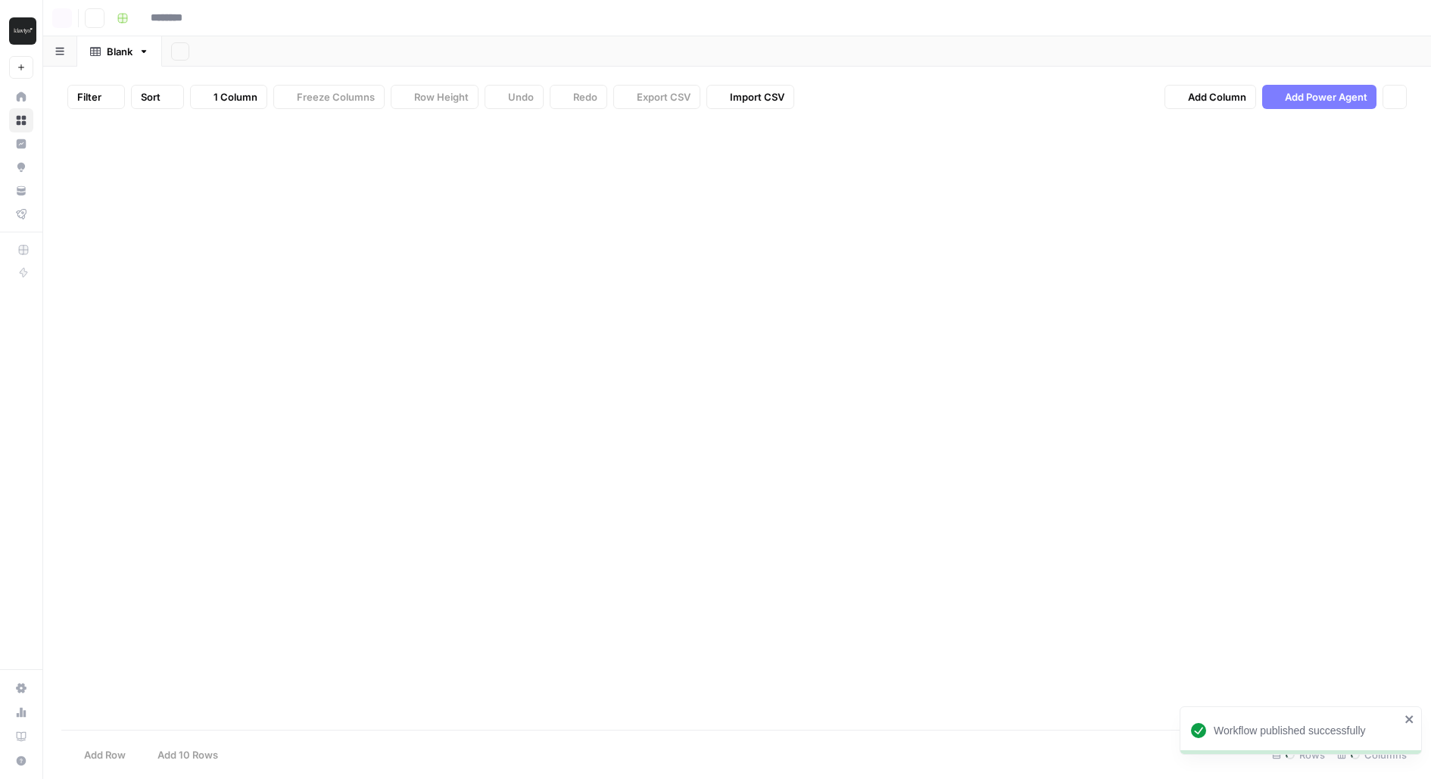
type input "*********"
click at [428, 141] on div "Add Column" at bounding box center [736, 425] width 1351 height 609
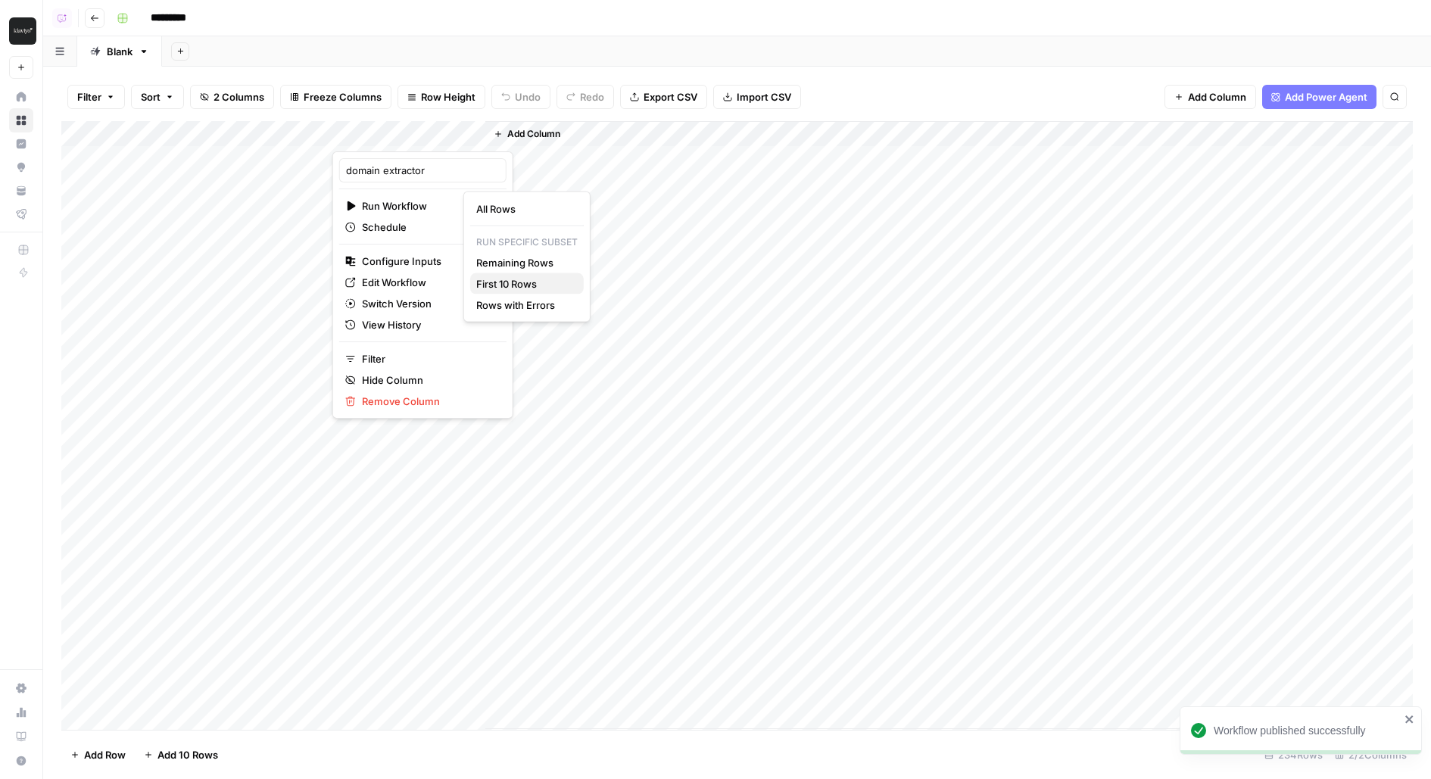
click at [513, 280] on span "First 10 Rows" at bounding box center [523, 283] width 95 height 15
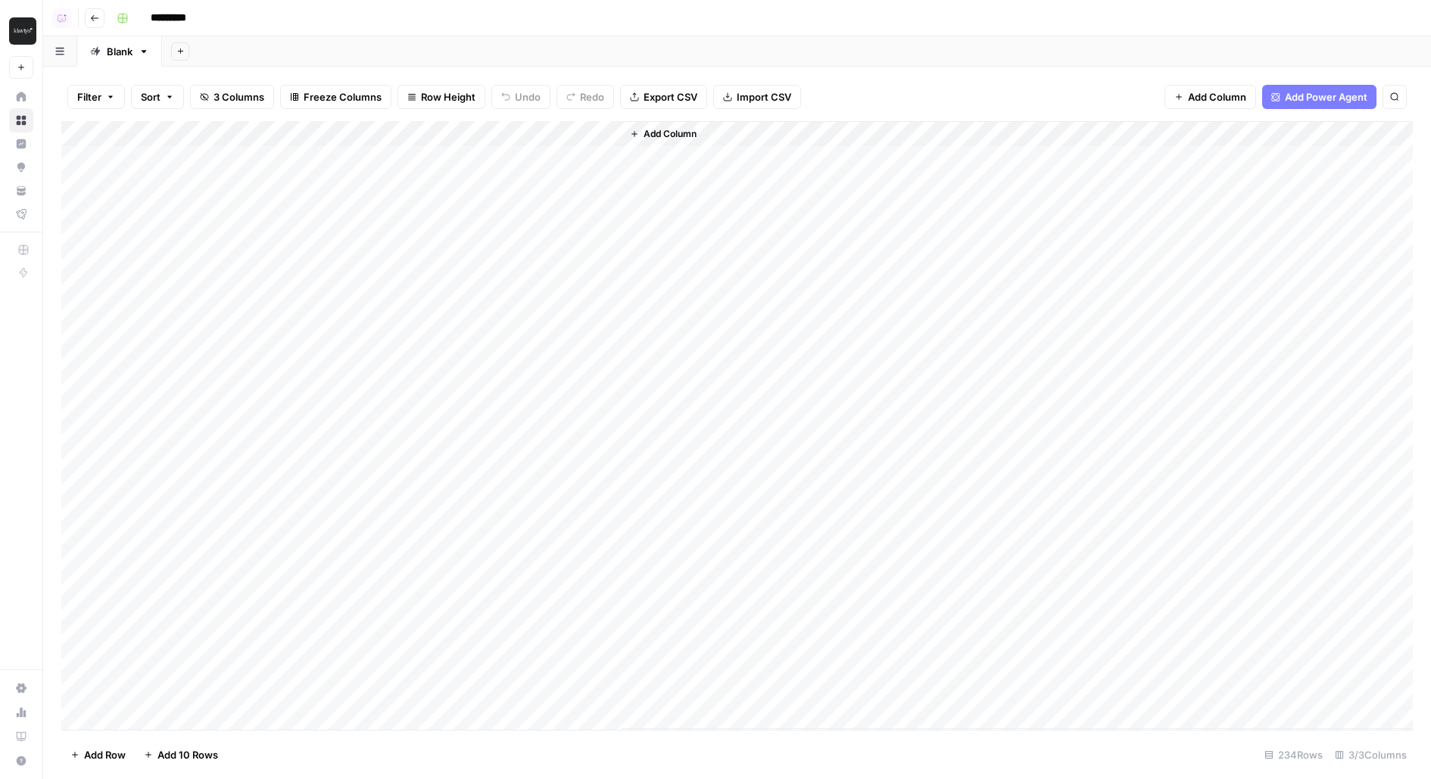
click at [446, 126] on div "Add Column" at bounding box center [736, 425] width 1351 height 609
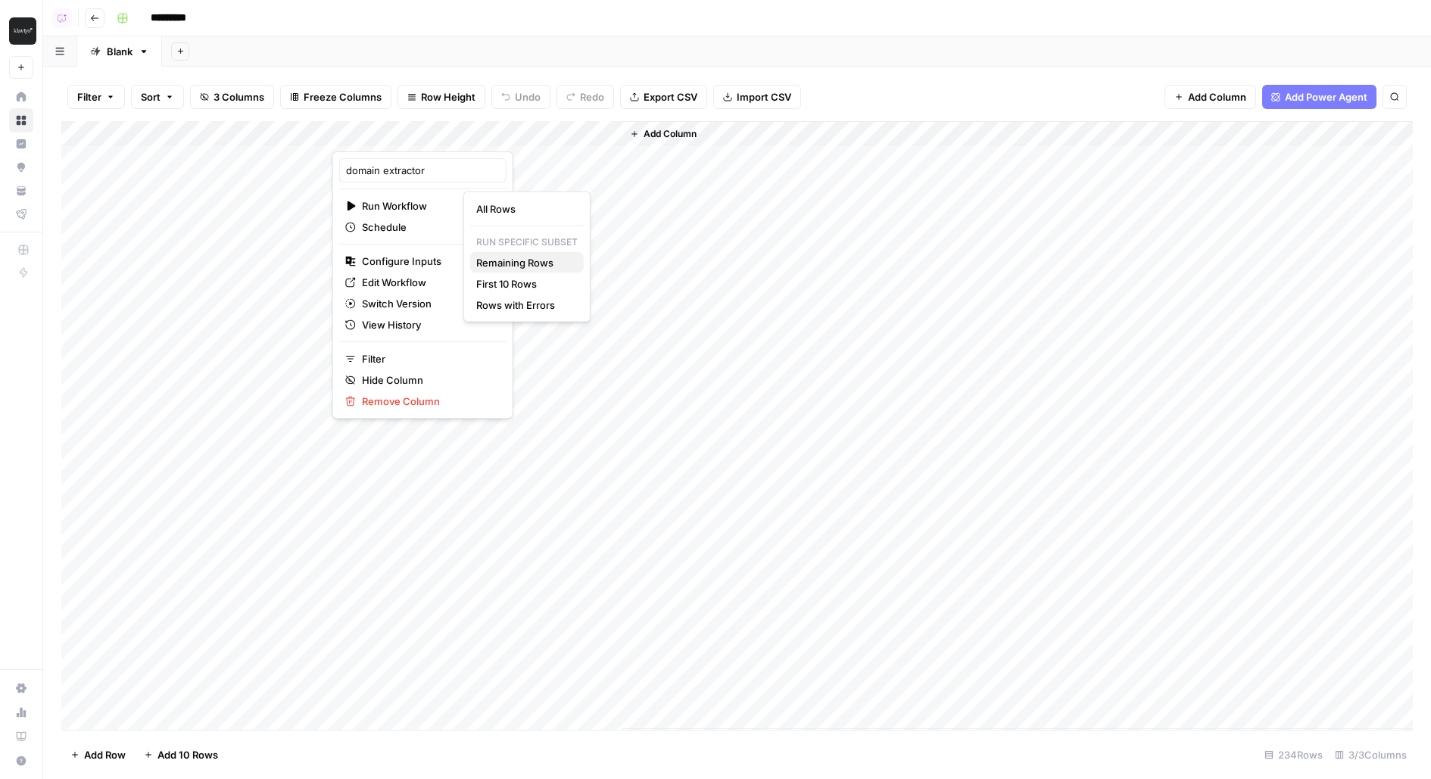
click at [491, 261] on span "Remaining Rows" at bounding box center [523, 262] width 95 height 15
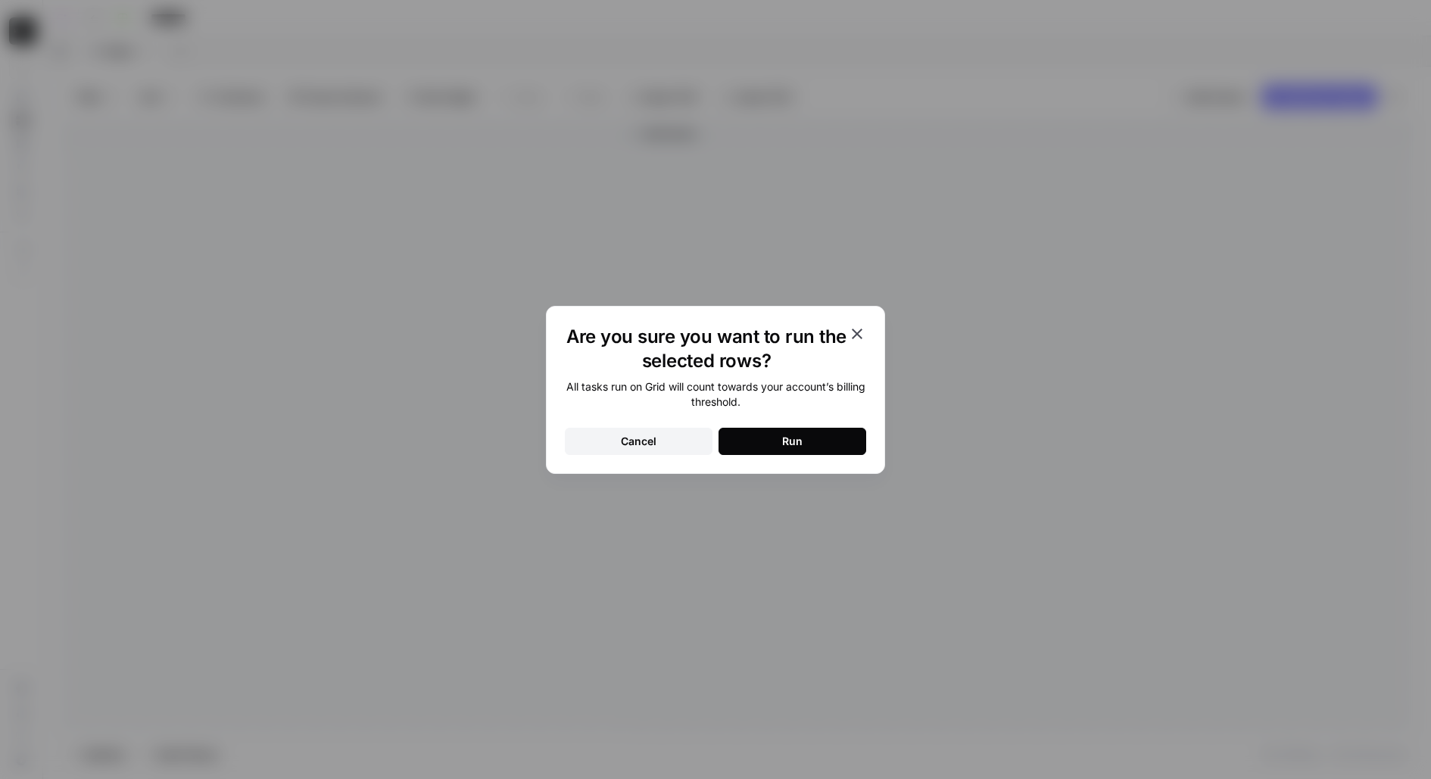
click at [780, 447] on button "Run" at bounding box center [792, 441] width 148 height 27
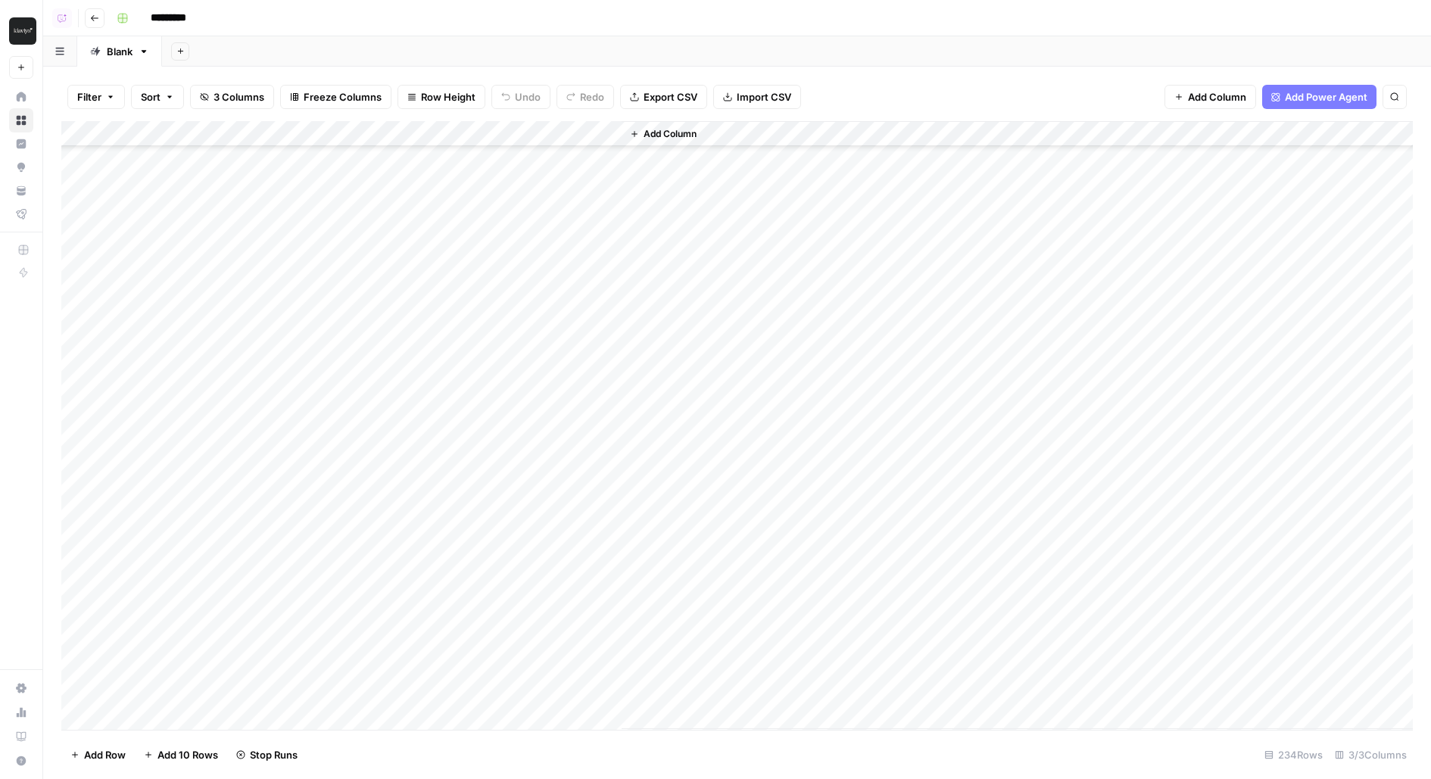
scroll to position [1118, 0]
click at [605, 224] on div "Add Column" at bounding box center [736, 425] width 1351 height 609
click at [606, 280] on div "Add Column" at bounding box center [736, 425] width 1351 height 609
click at [534, 158] on div "Add Column" at bounding box center [736, 425] width 1351 height 609
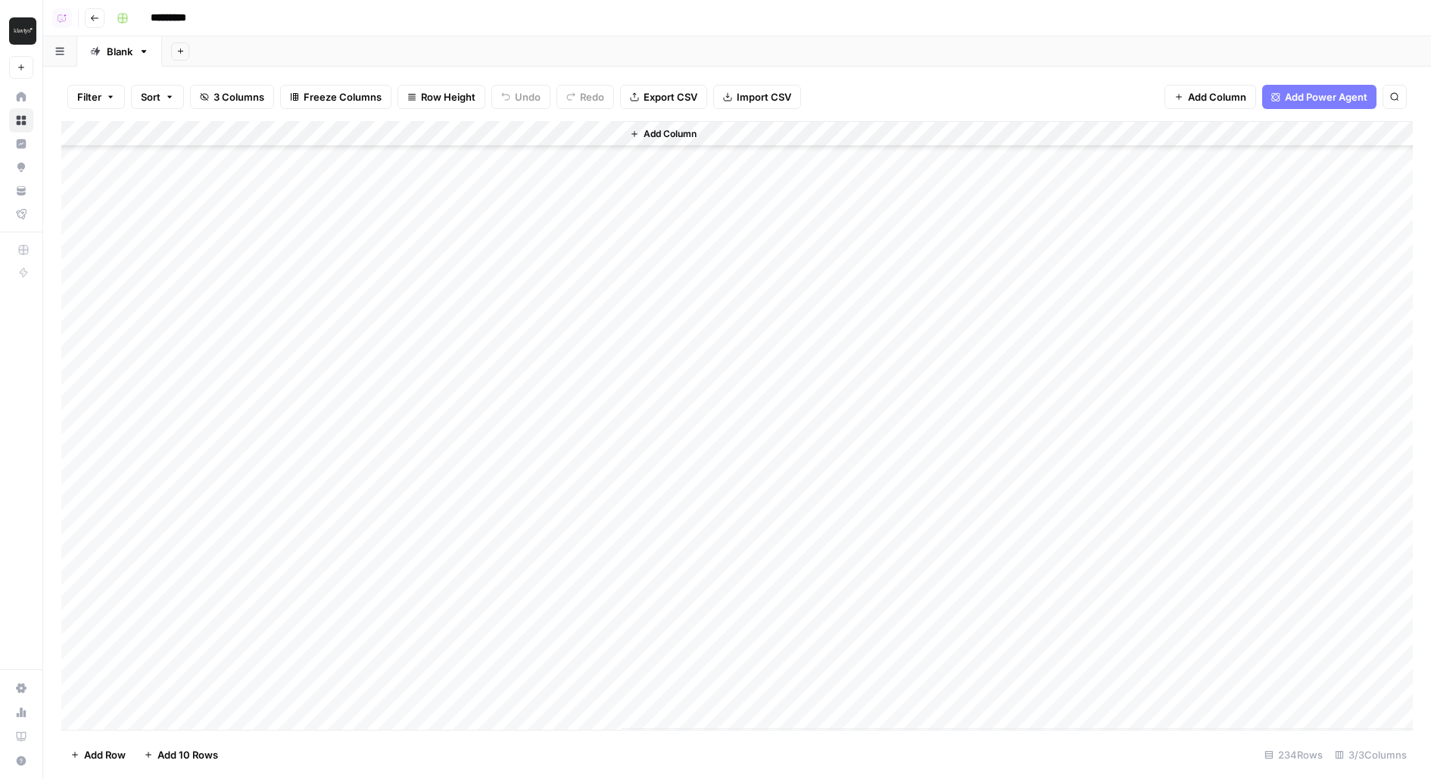
scroll to position [5463, 0]
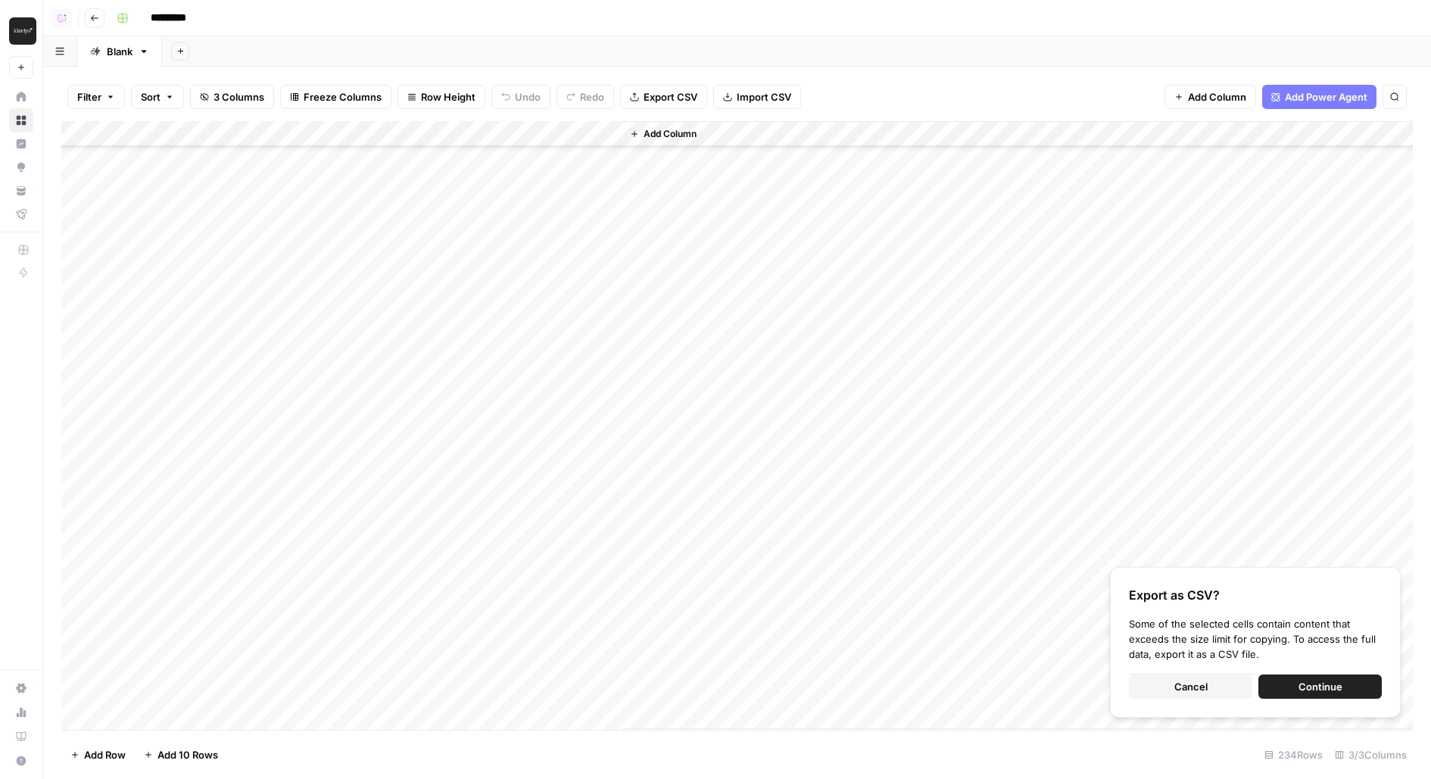
click at [1315, 681] on span "Continue" at bounding box center [1320, 686] width 44 height 15
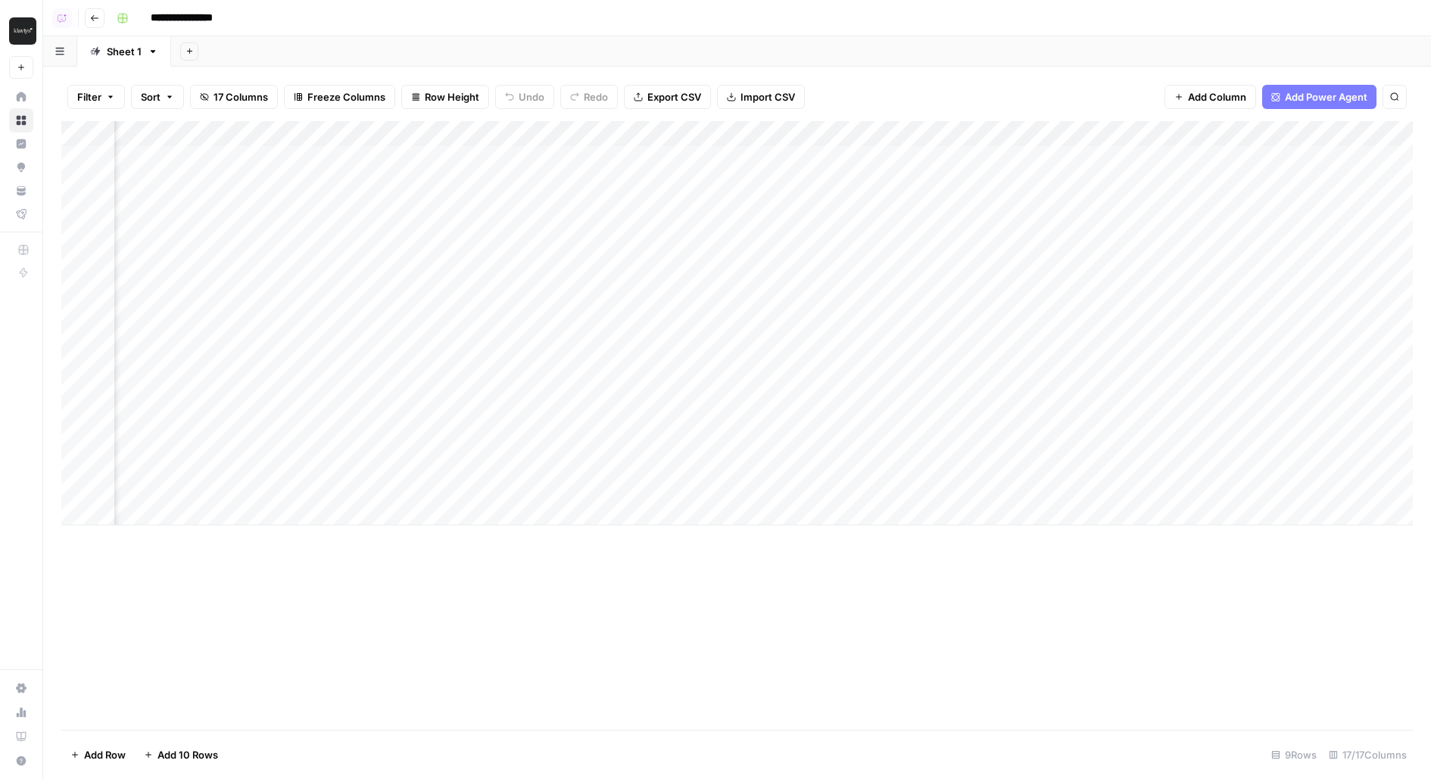
scroll to position [0, 687]
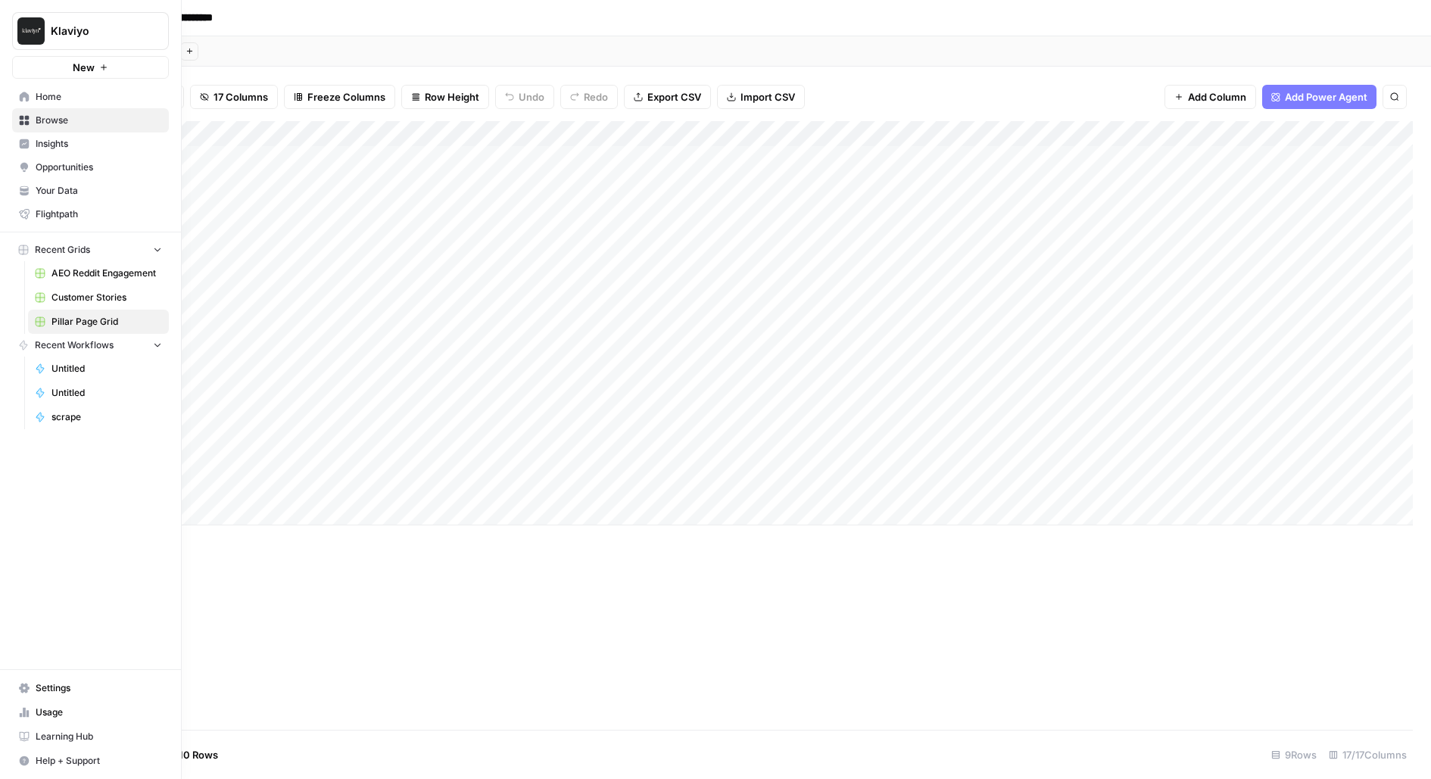
click at [67, 190] on span "Your Data" at bounding box center [99, 191] width 126 height 14
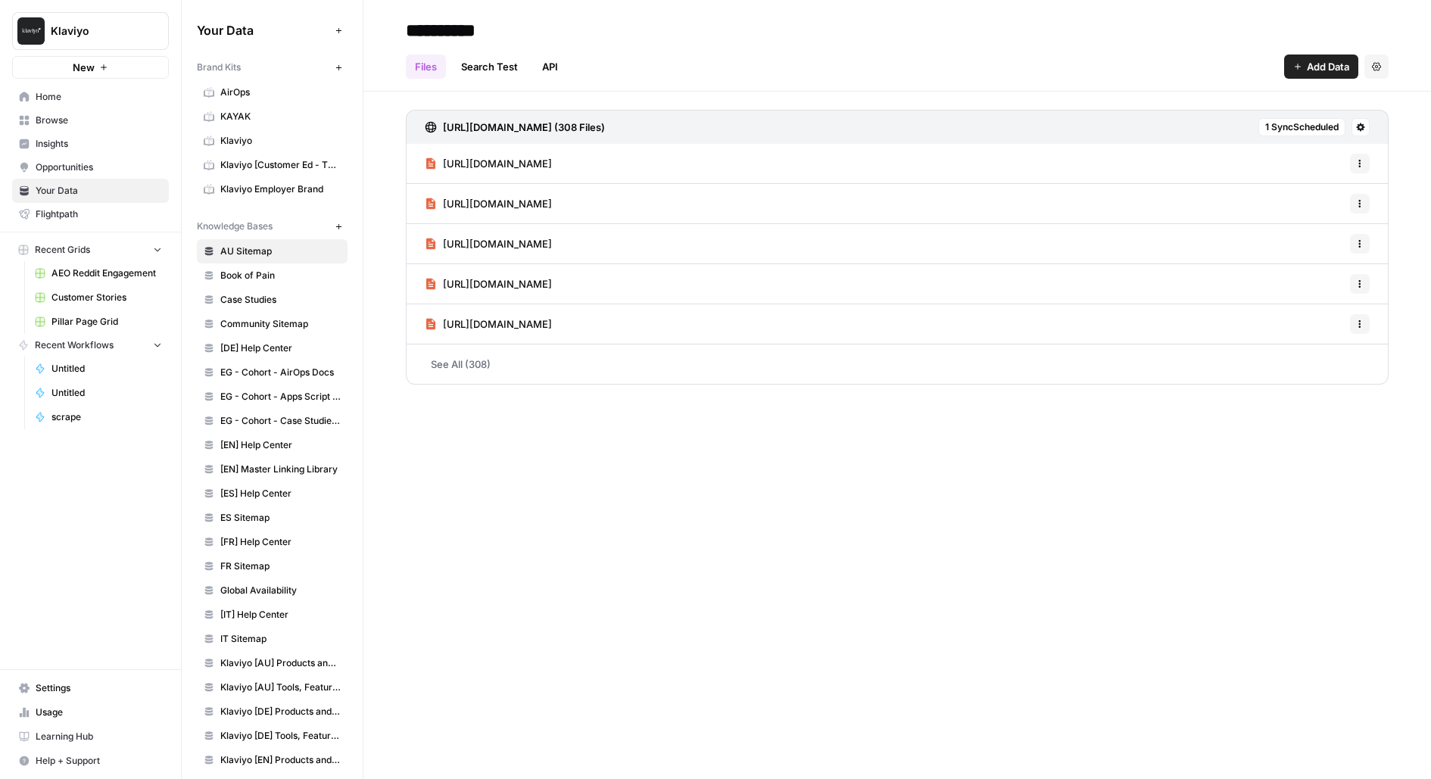
click at [271, 139] on span "Klaviyo" at bounding box center [280, 141] width 120 height 14
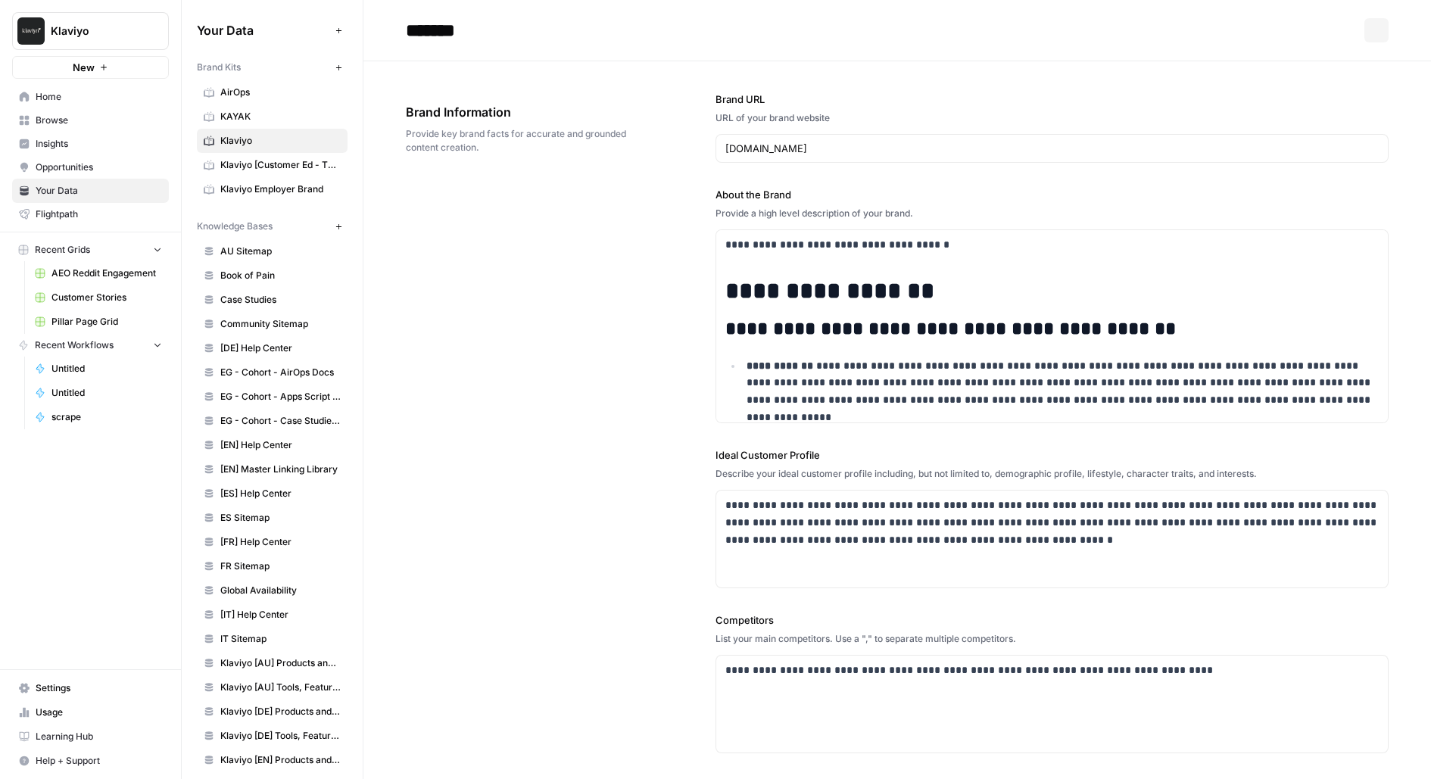
click at [255, 293] on span "Case Studies" at bounding box center [280, 300] width 120 height 14
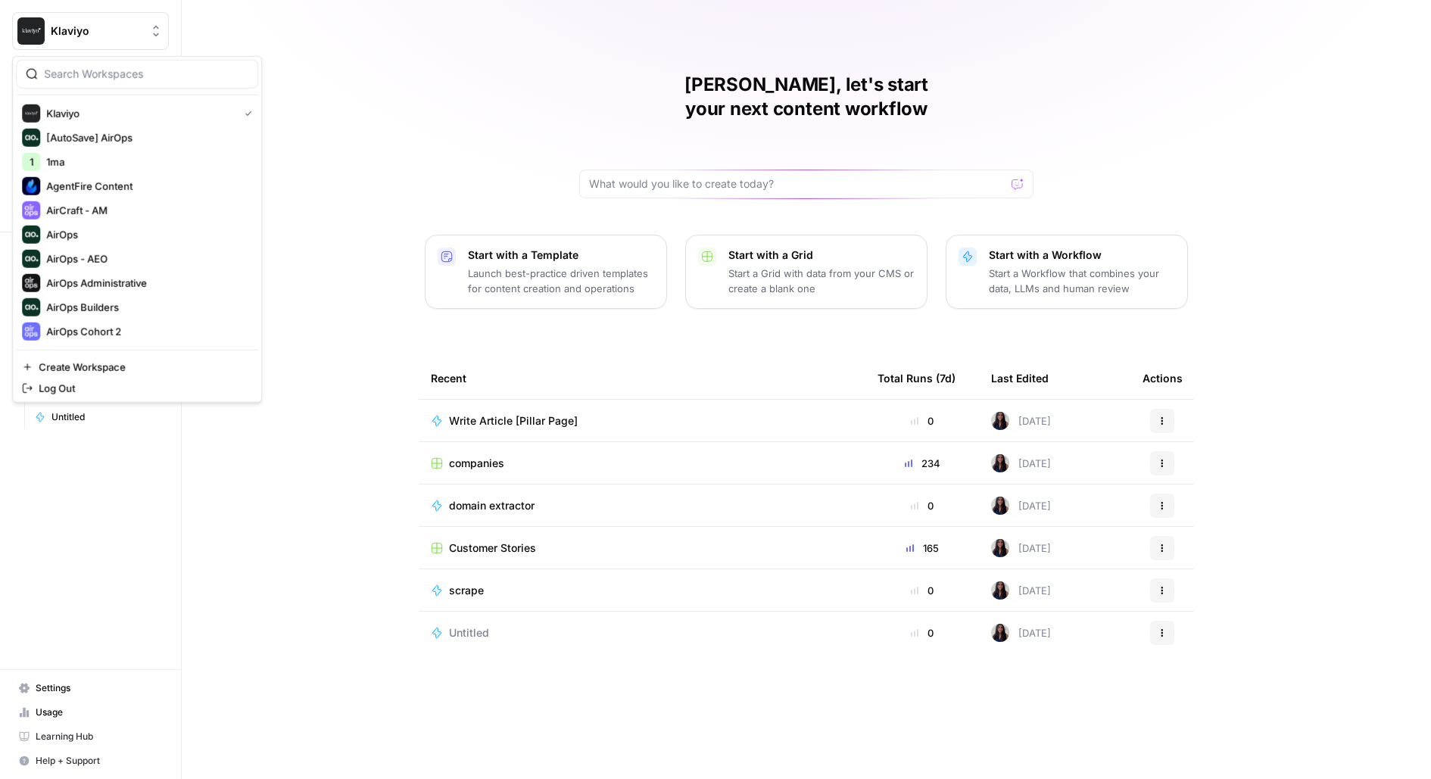
click at [340, 52] on div "[PERSON_NAME], let's start your next content workflow Start with a Template Lau…" at bounding box center [806, 389] width 1249 height 779
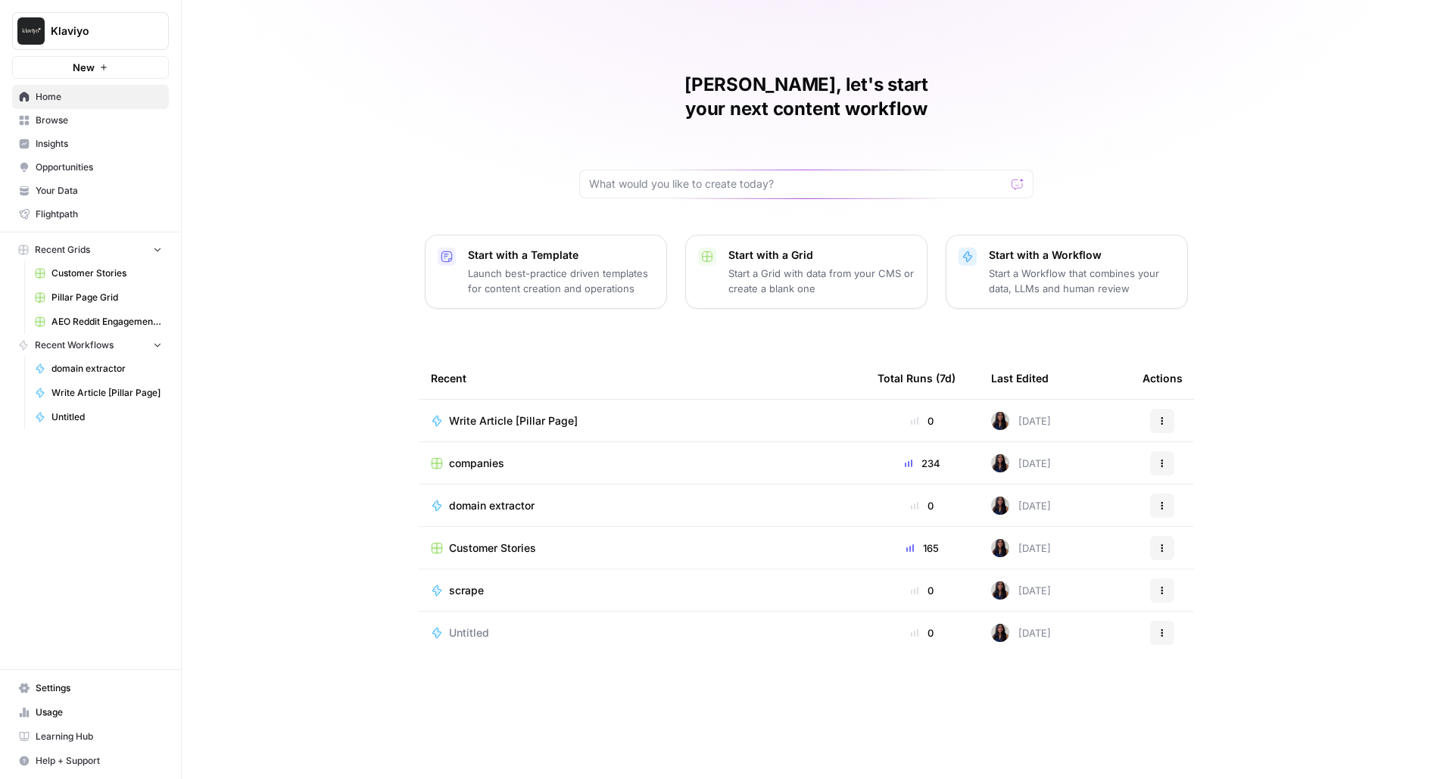
click at [57, 42] on button "Klaviyo" at bounding box center [90, 31] width 157 height 38
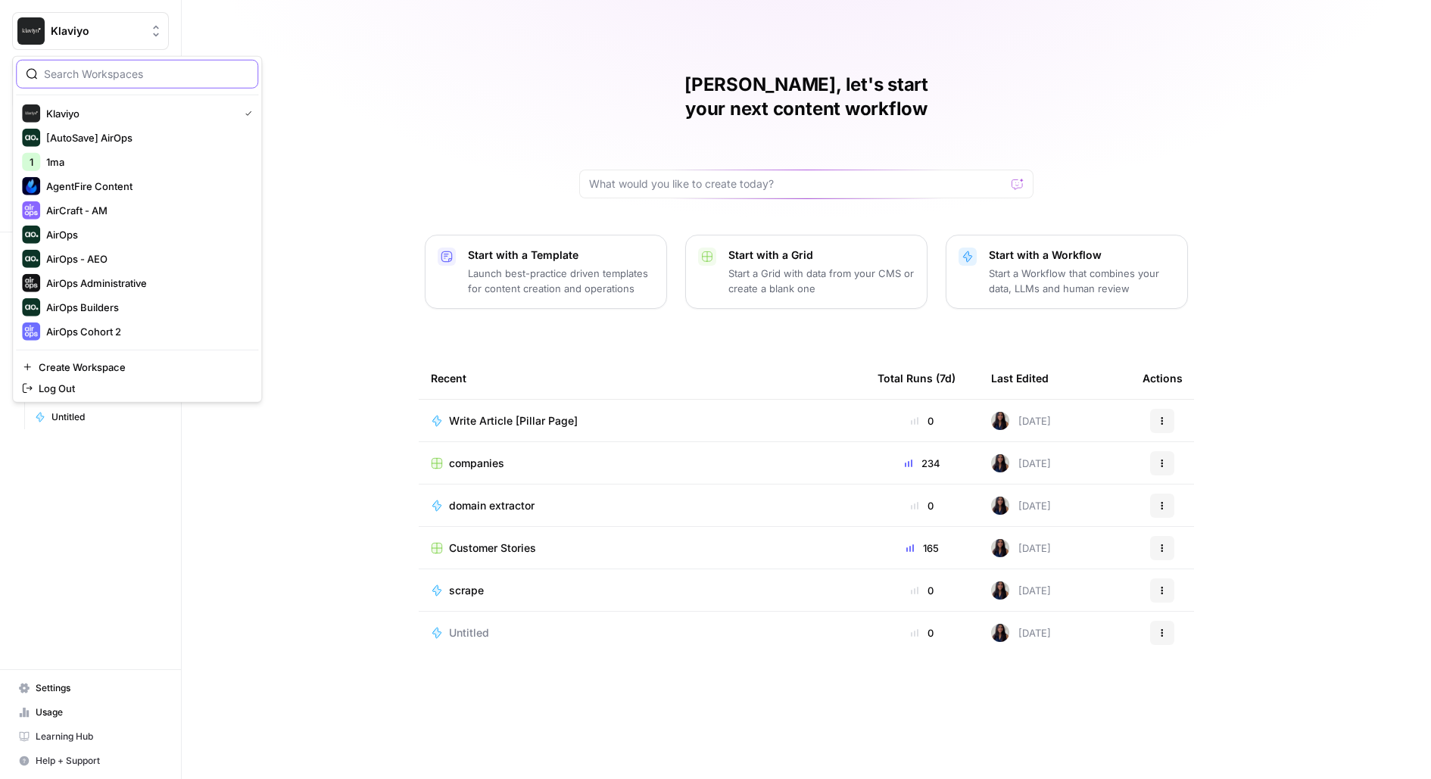
click at [92, 79] on input "search" at bounding box center [146, 74] width 204 height 15
type input "p"
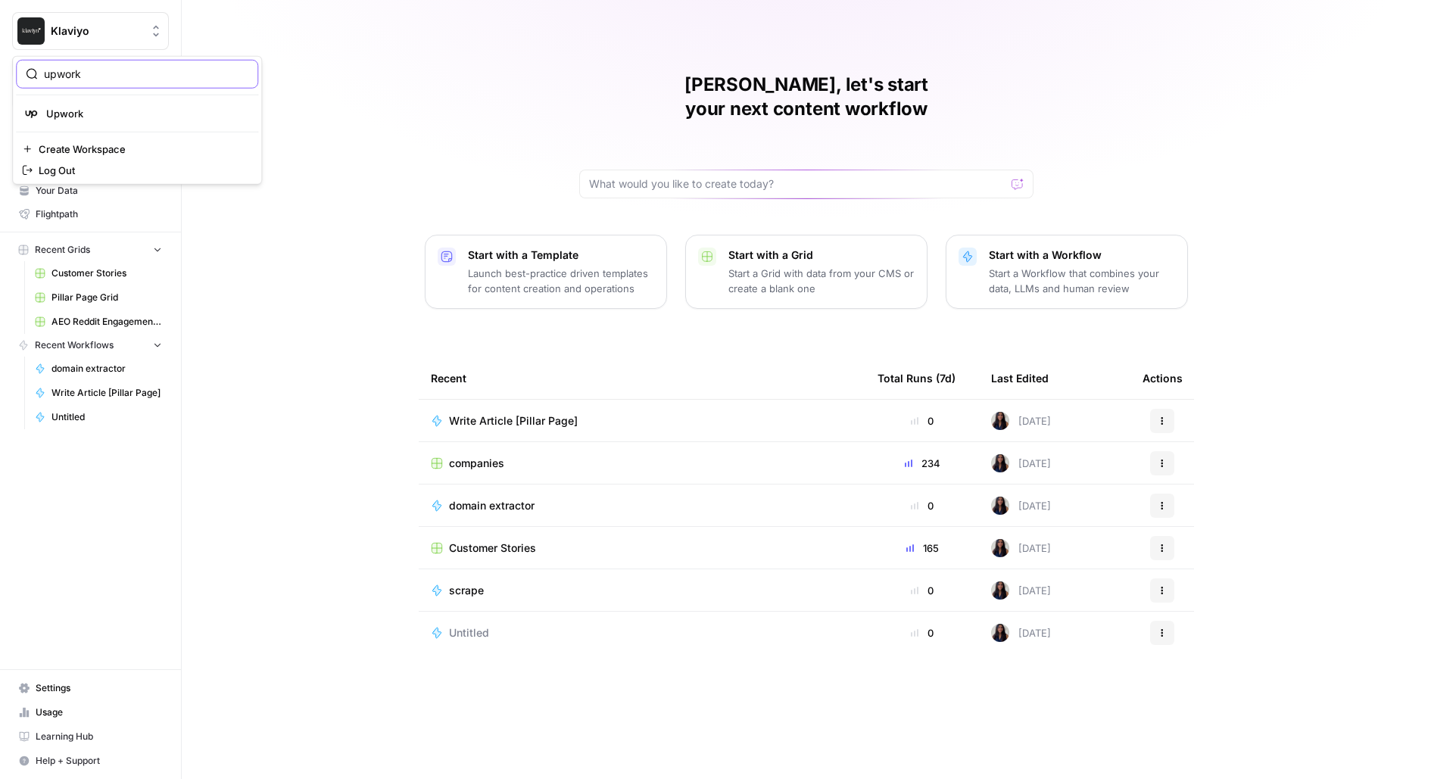
type input "upwork"
click button "Upwork" at bounding box center [137, 113] width 242 height 24
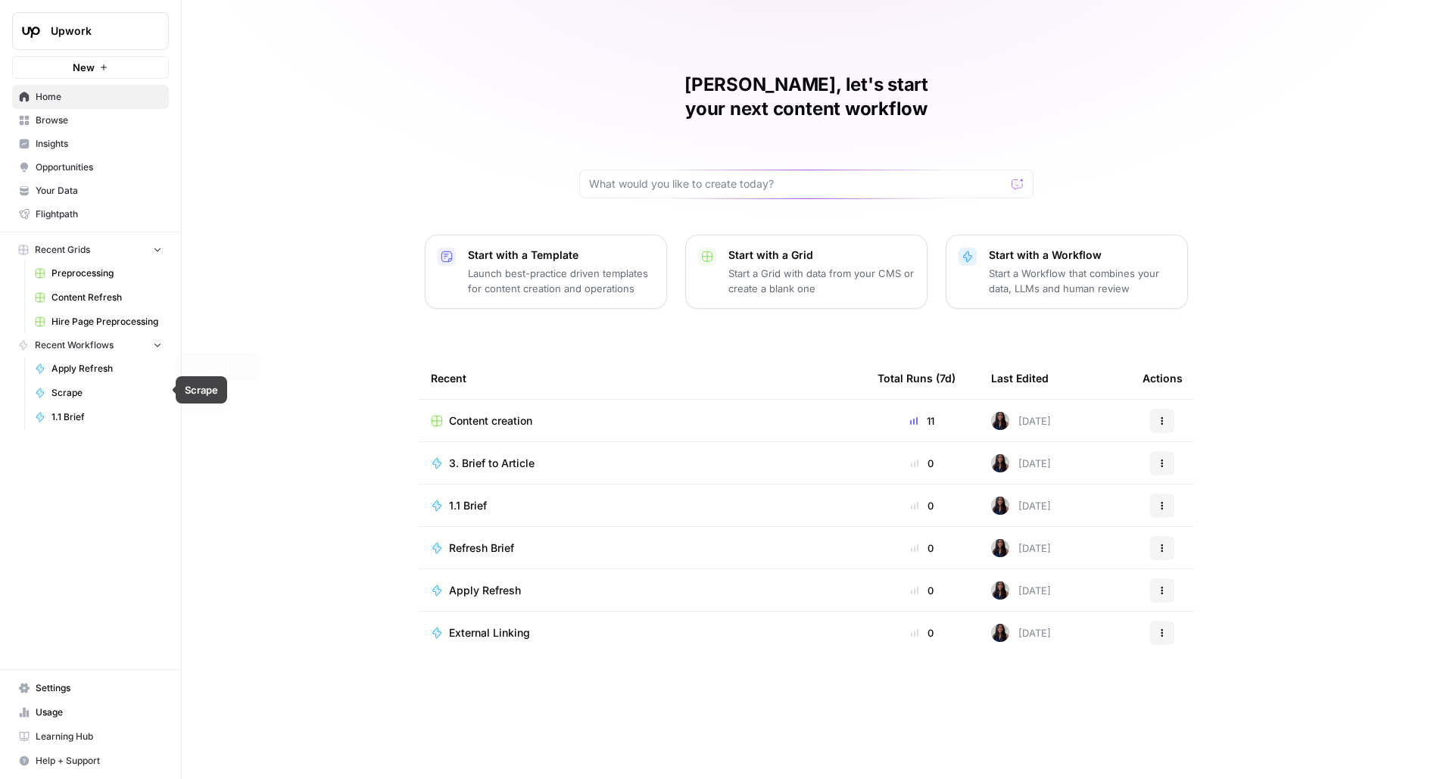
click at [90, 369] on span "Apply Refresh" at bounding box center [106, 369] width 111 height 14
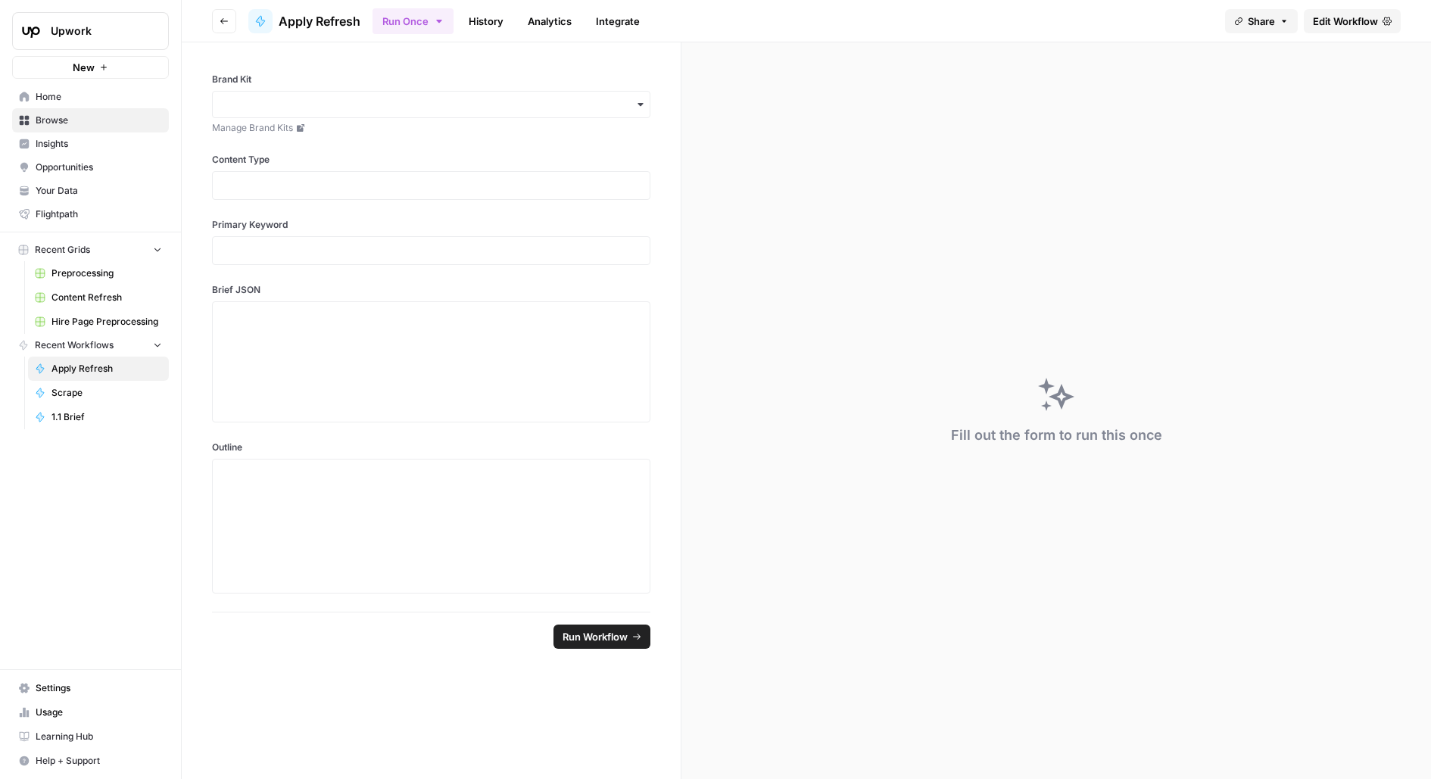
click at [1369, 22] on span "Edit Workflow" at bounding box center [1345, 21] width 65 height 15
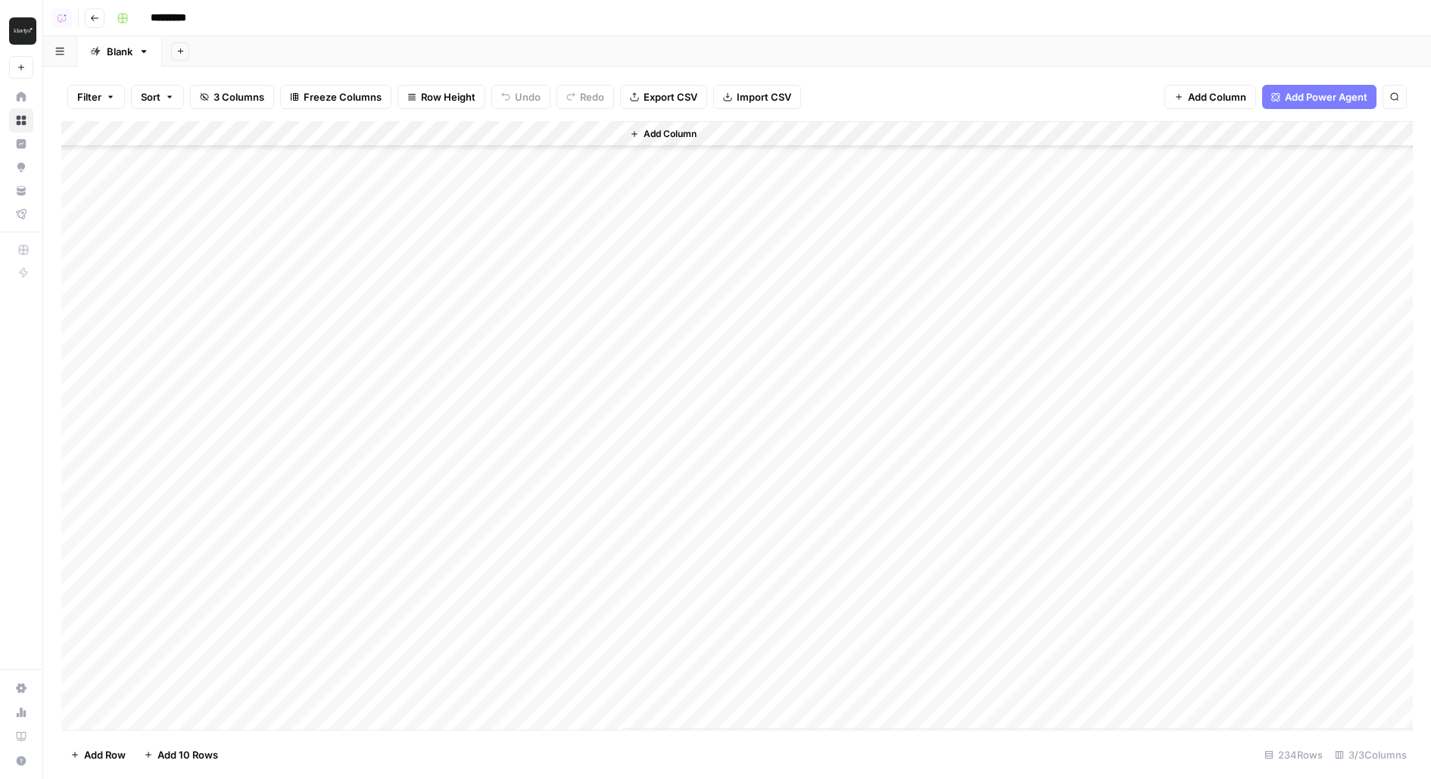
scroll to position [5463, 0]
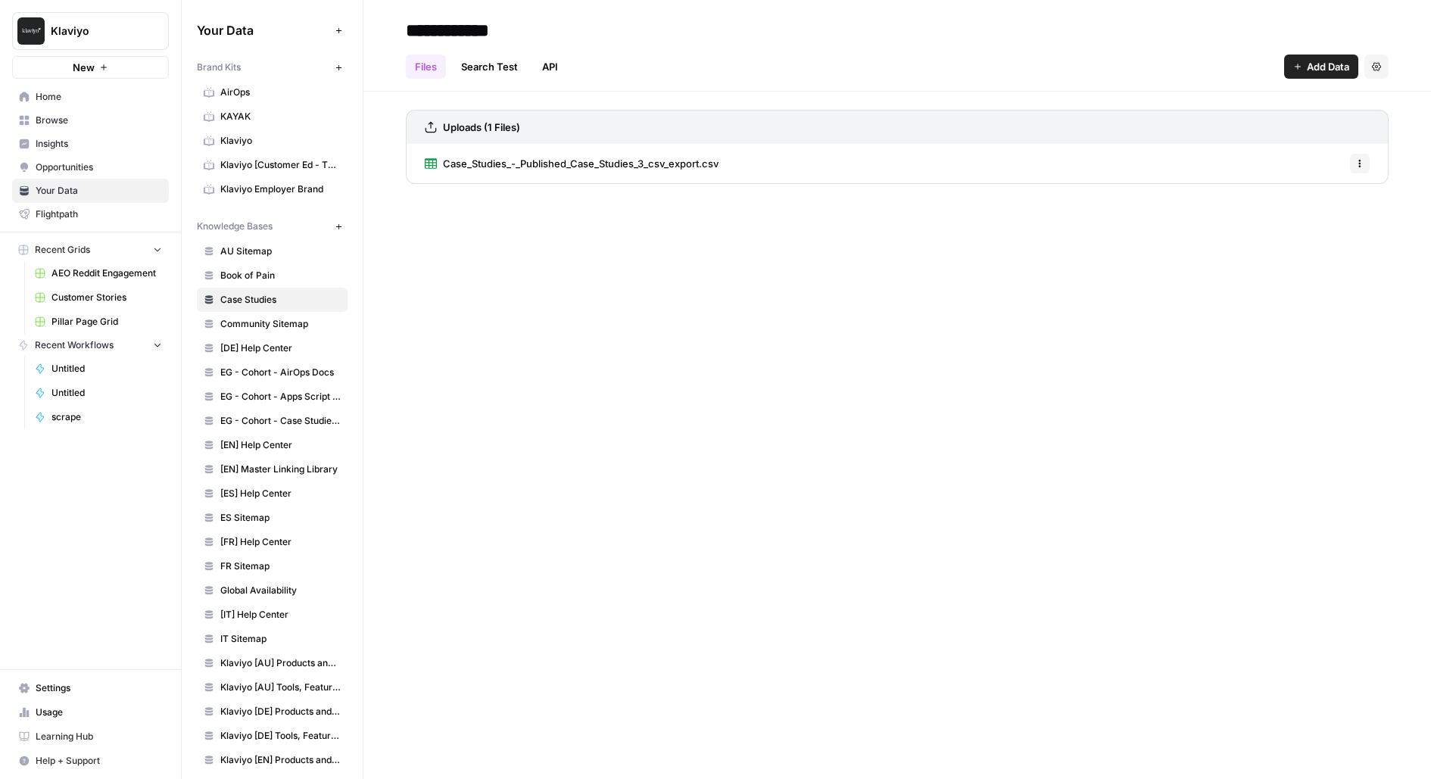
click at [1359, 161] on icon "button" at bounding box center [1359, 163] width 9 height 9
click at [1323, 192] on span "Delete File" at bounding box center [1326, 195] width 49 height 15
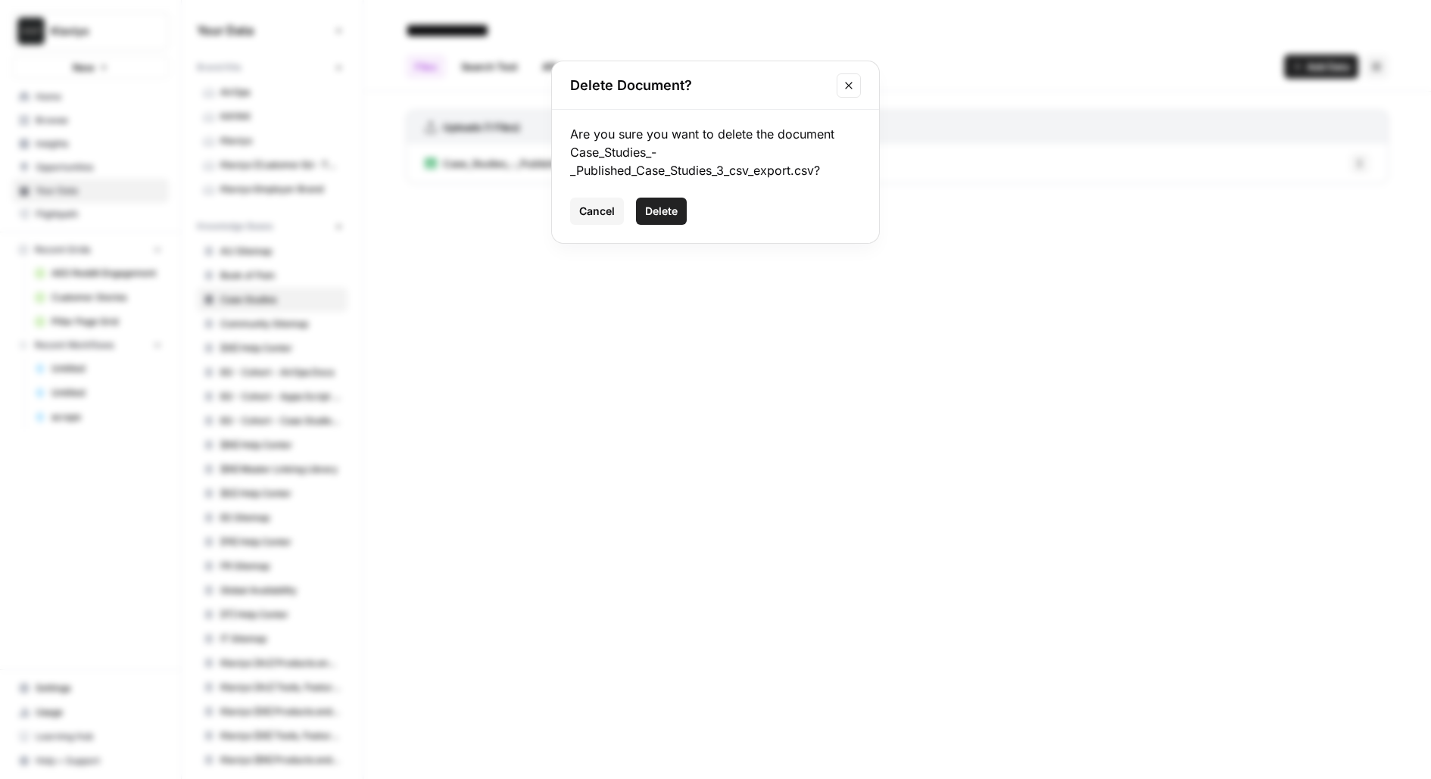
click at [679, 212] on button "Delete" at bounding box center [661, 211] width 51 height 27
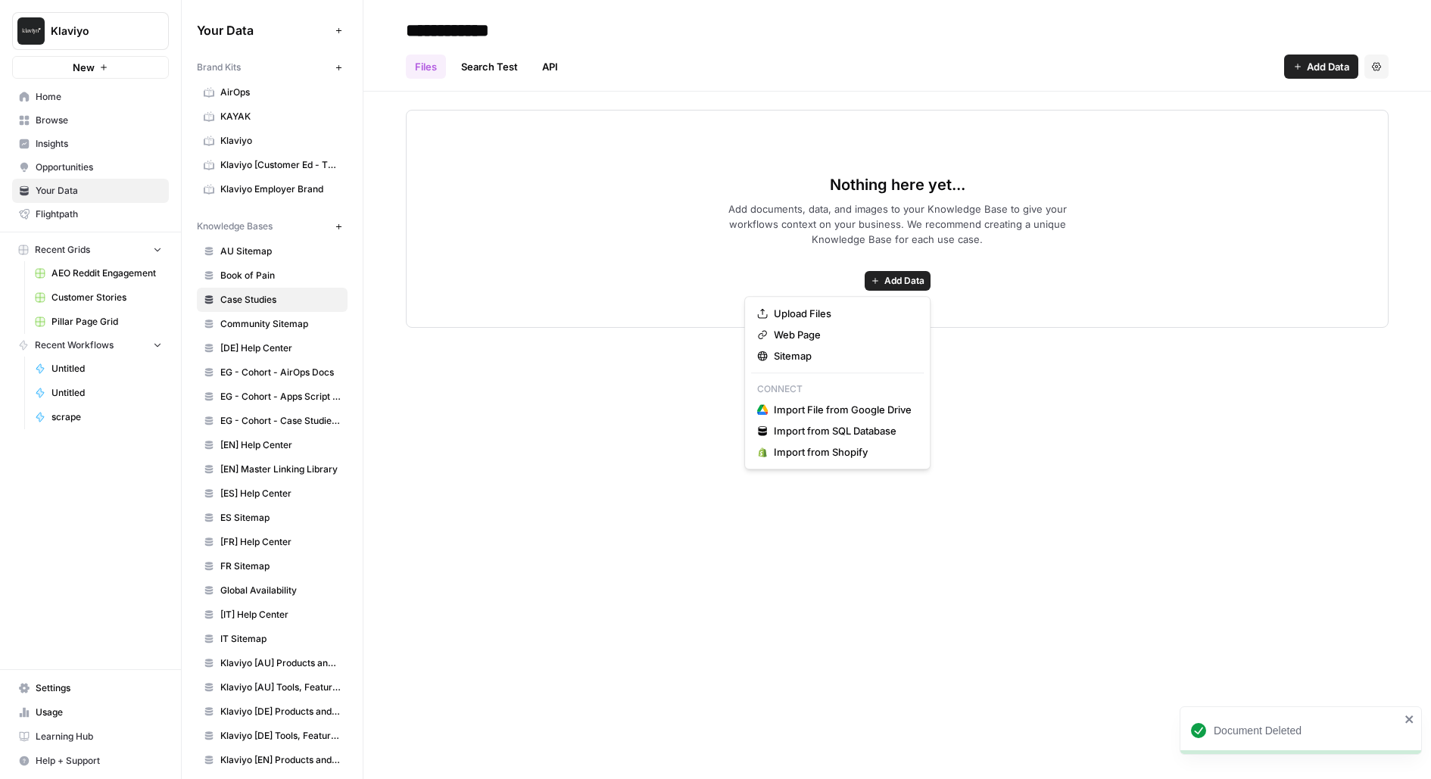
click at [881, 275] on button "Add Data" at bounding box center [898, 281] width 66 height 20
click at [767, 313] on div "Upload Files" at bounding box center [837, 313] width 160 height 15
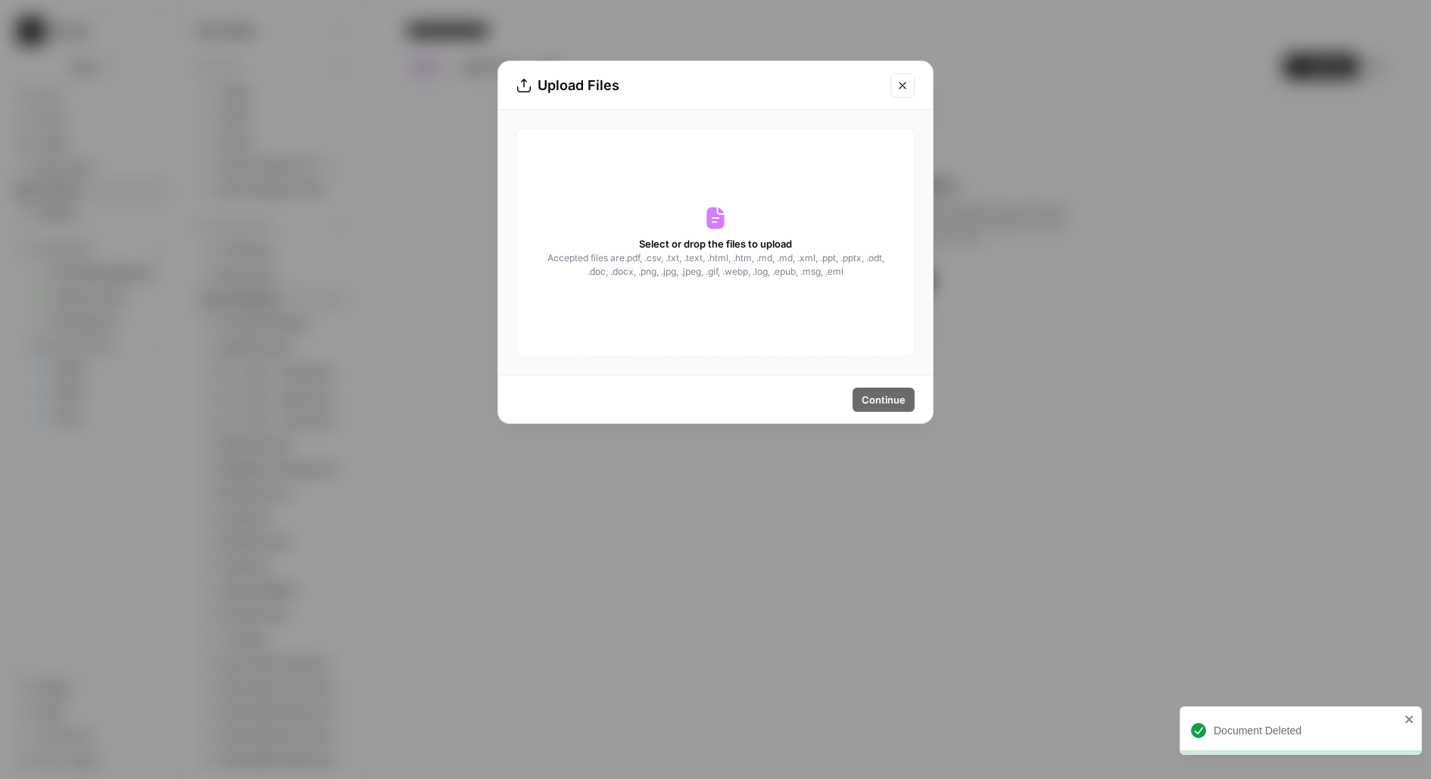
click at [657, 254] on span "Accepted files are .pdf, .csv, .txt, .text, .html, .htm, .md, .md, .xml, .ppt, …" at bounding box center [715, 264] width 339 height 27
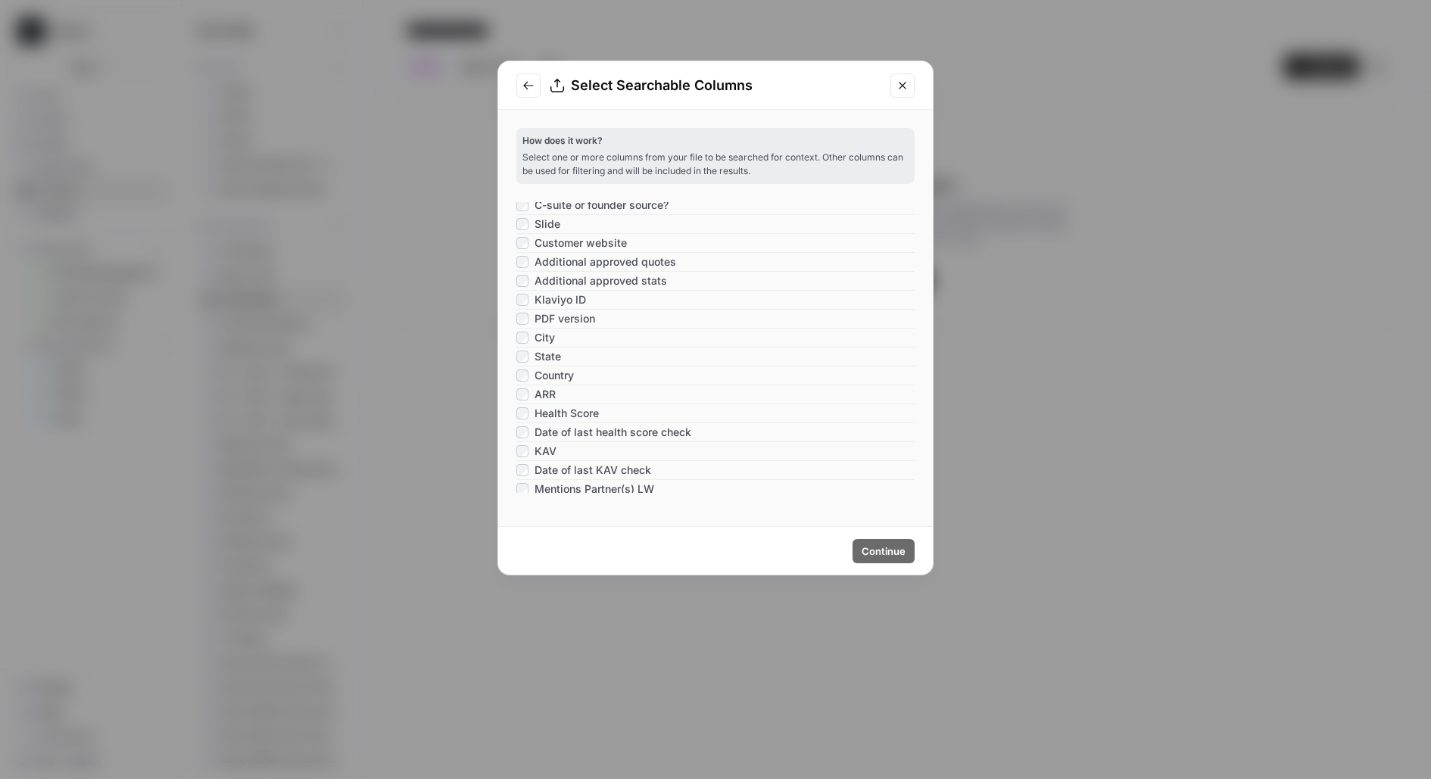
scroll to position [646, 0]
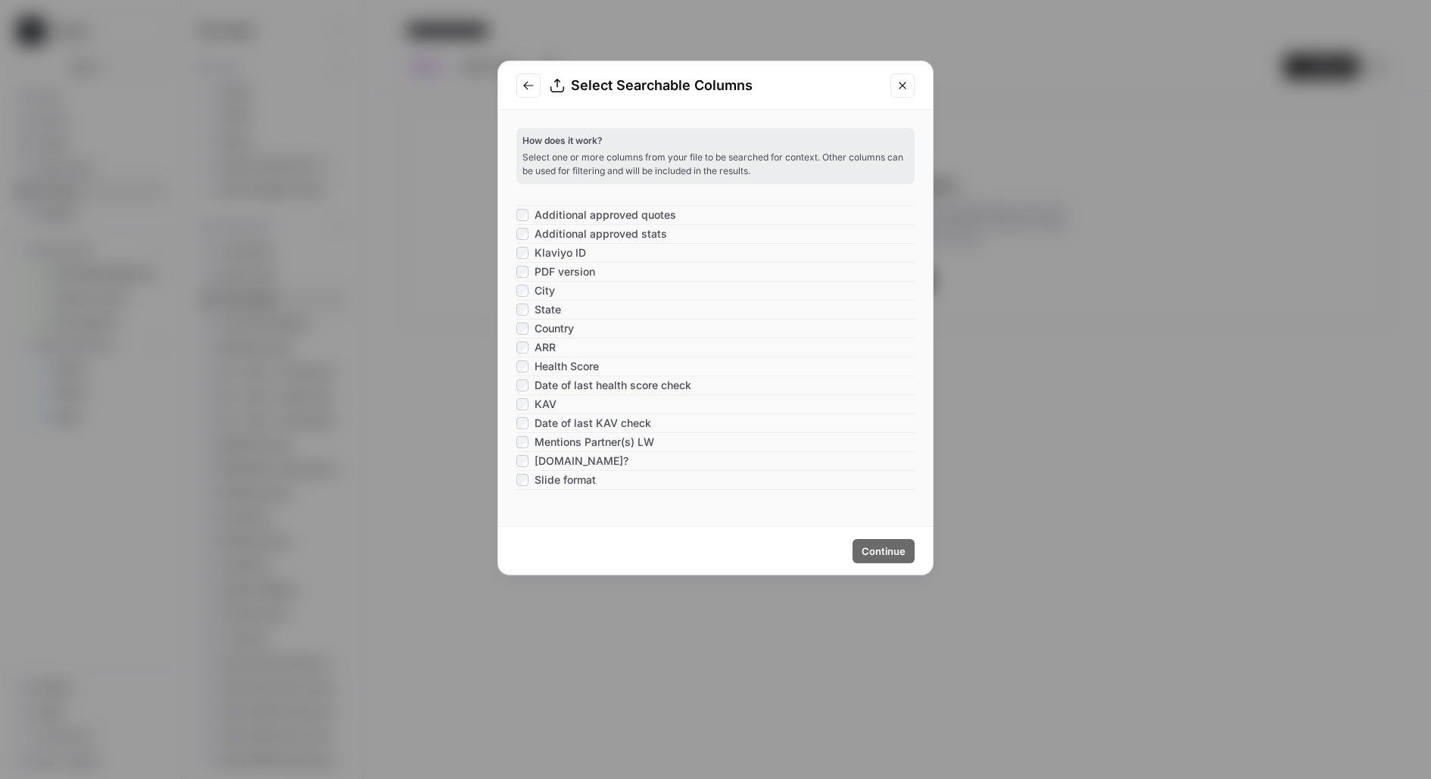
click at [906, 84] on icon "Close modal" at bounding box center [902, 85] width 12 height 12
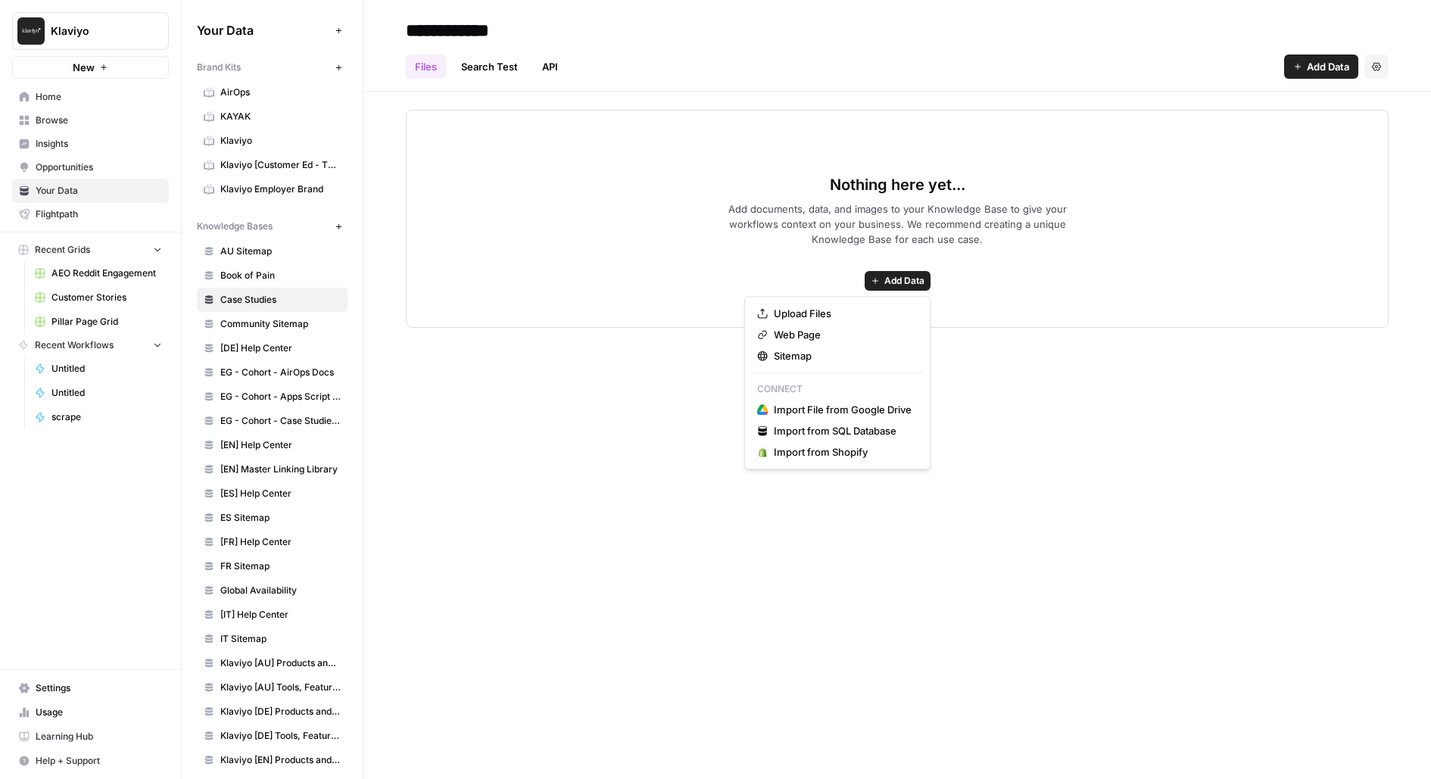
click at [916, 279] on span "Add Data" at bounding box center [904, 281] width 40 height 14
click at [851, 312] on span "Upload Files" at bounding box center [843, 313] width 138 height 15
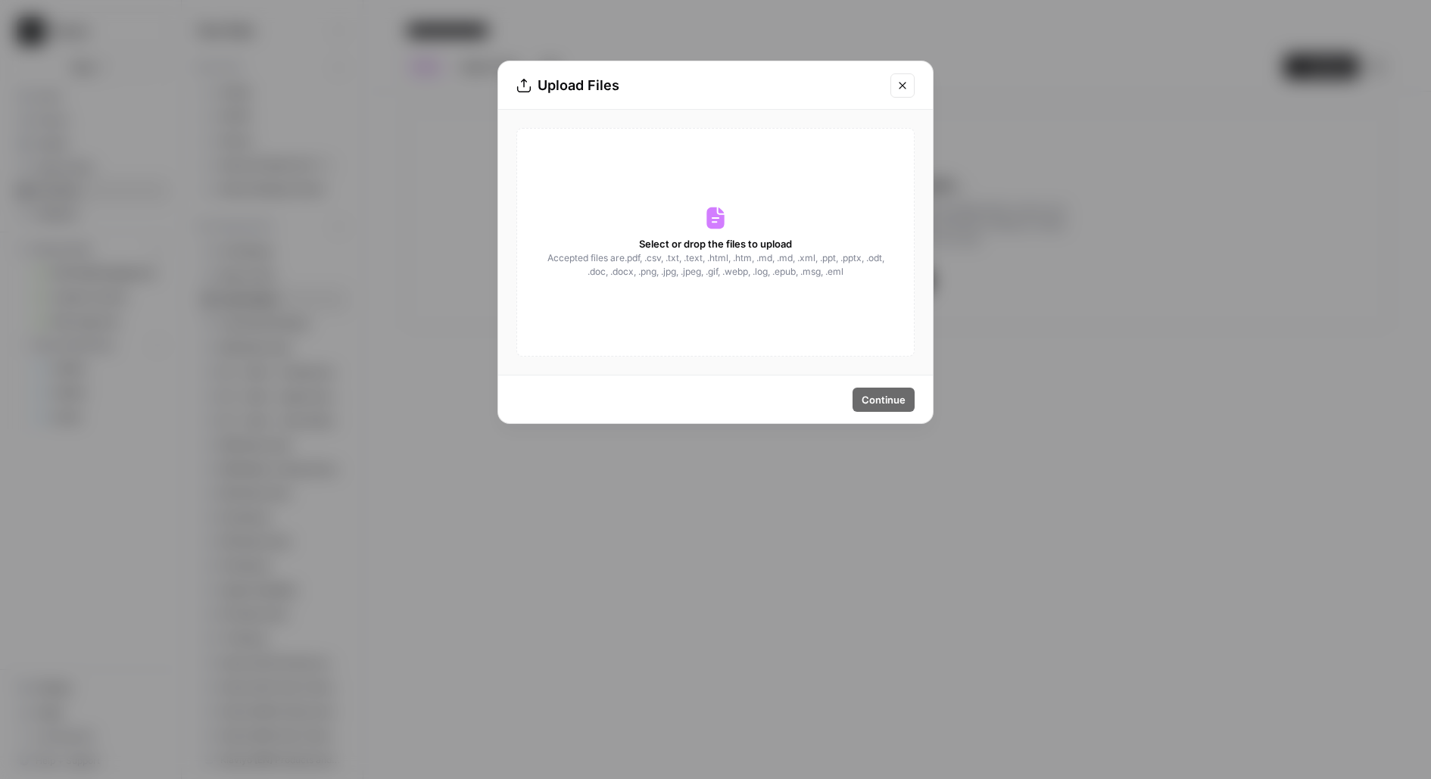
click at [678, 195] on div "Select or drop the files to upload Accepted files are .pdf, .csv, .txt, .text, …" at bounding box center [715, 242] width 398 height 229
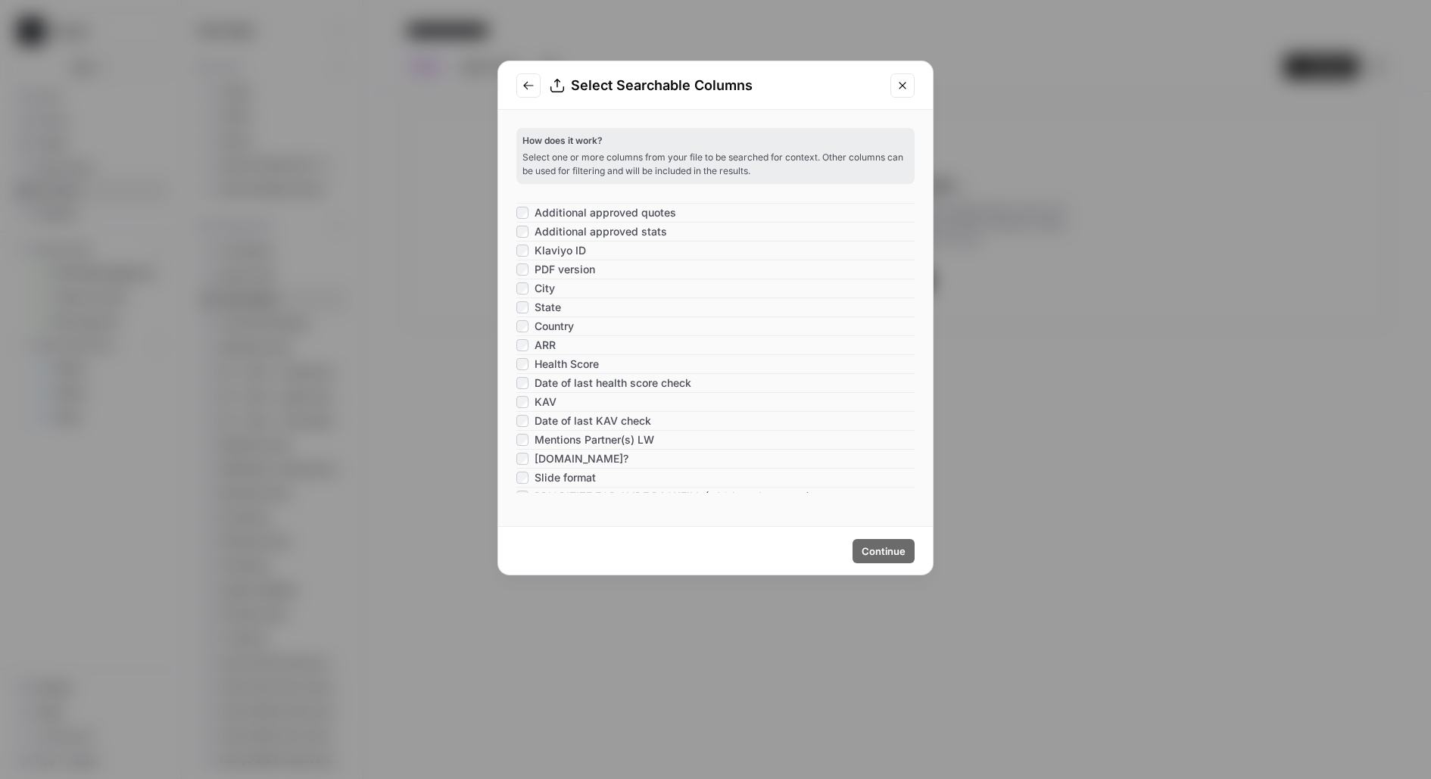
scroll to position [665, 0]
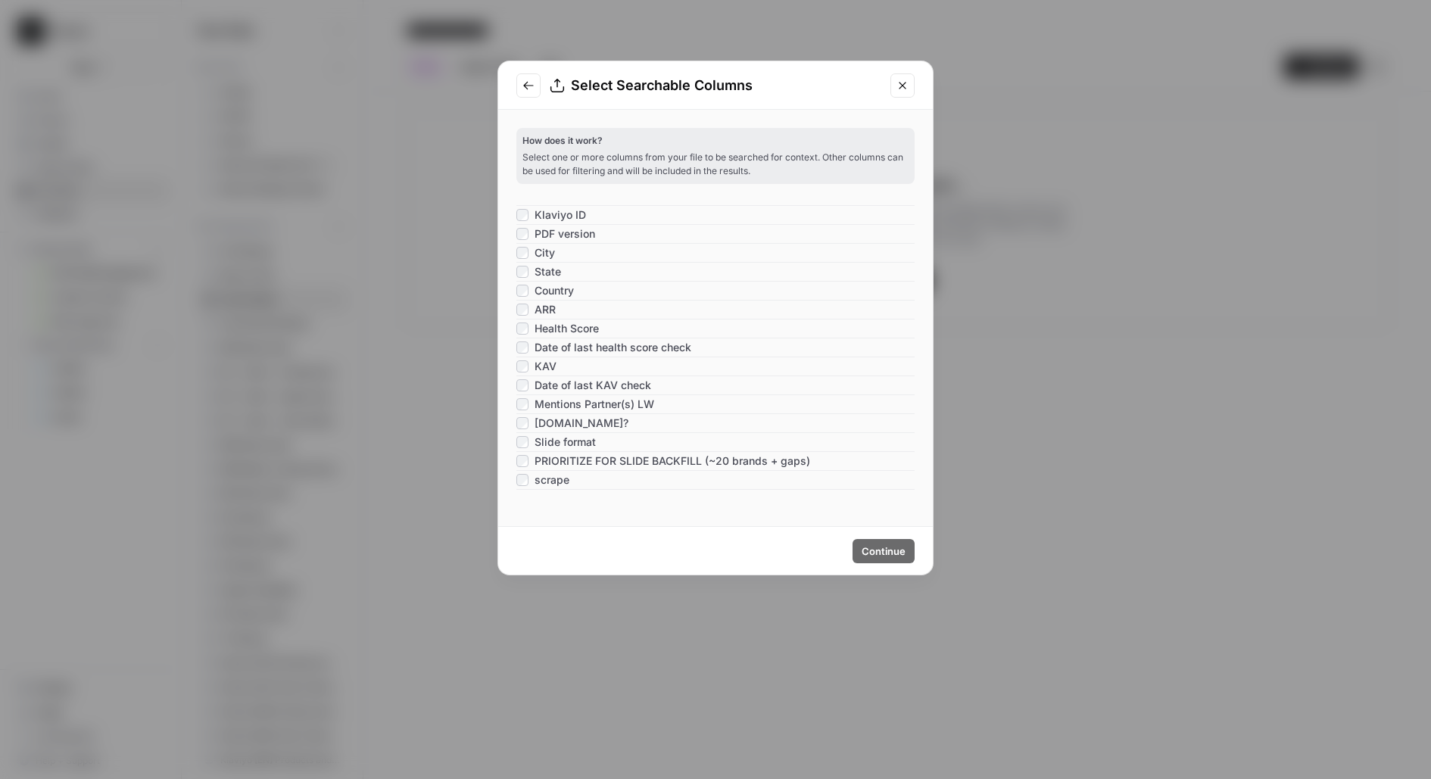
click at [534, 491] on span "Output" at bounding box center [551, 498] width 35 height 15
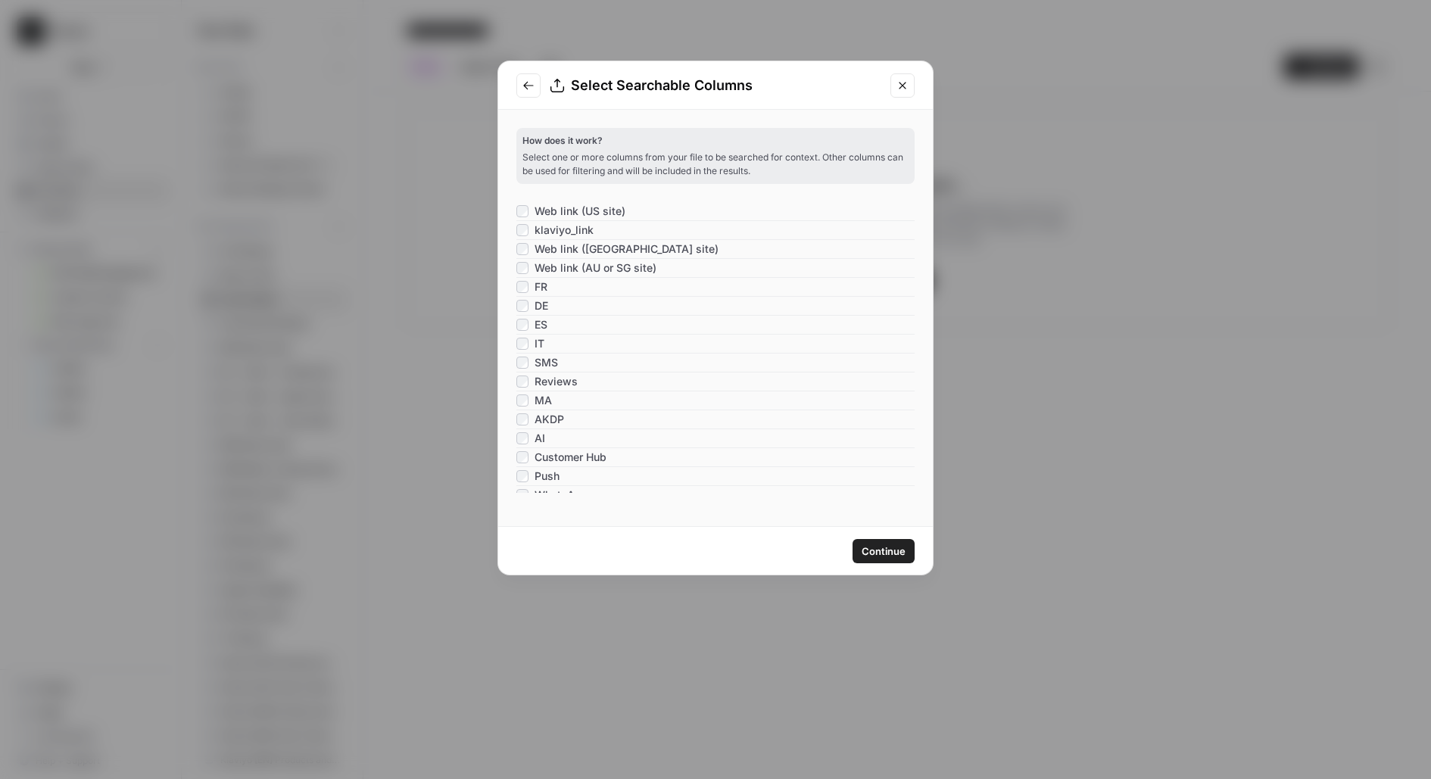
scroll to position [0, 0]
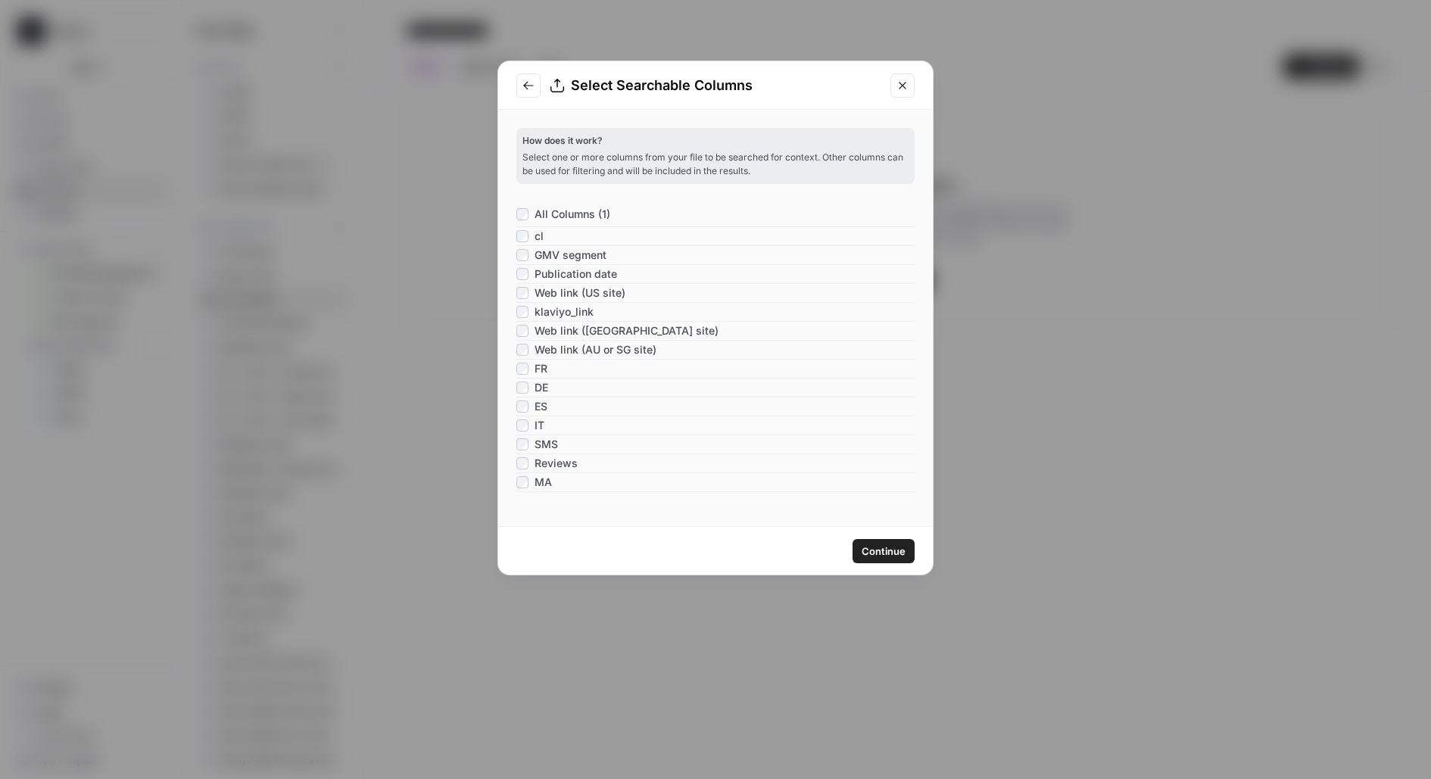
click at [870, 556] on span "Continue" at bounding box center [883, 551] width 44 height 15
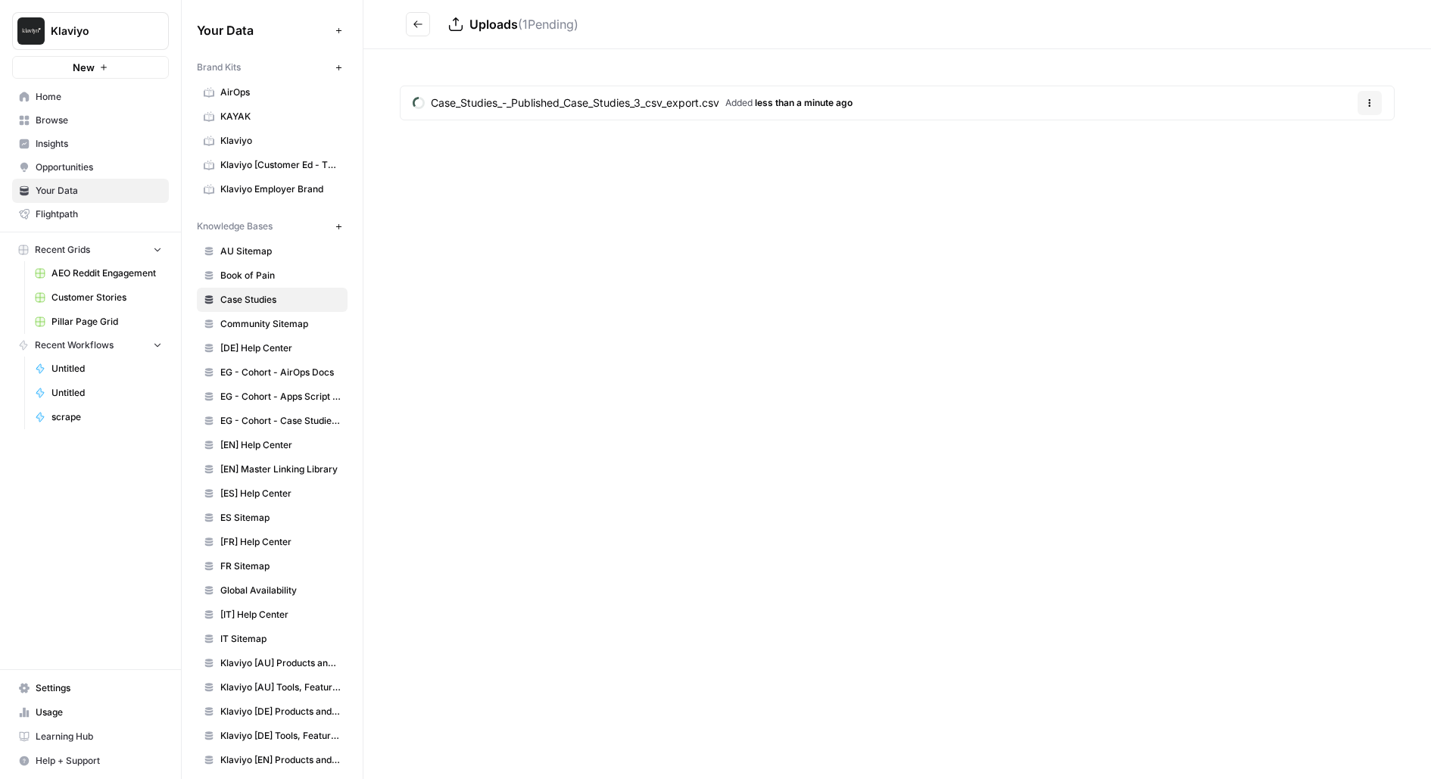
click at [425, 19] on button "Go back" at bounding box center [418, 24] width 24 height 24
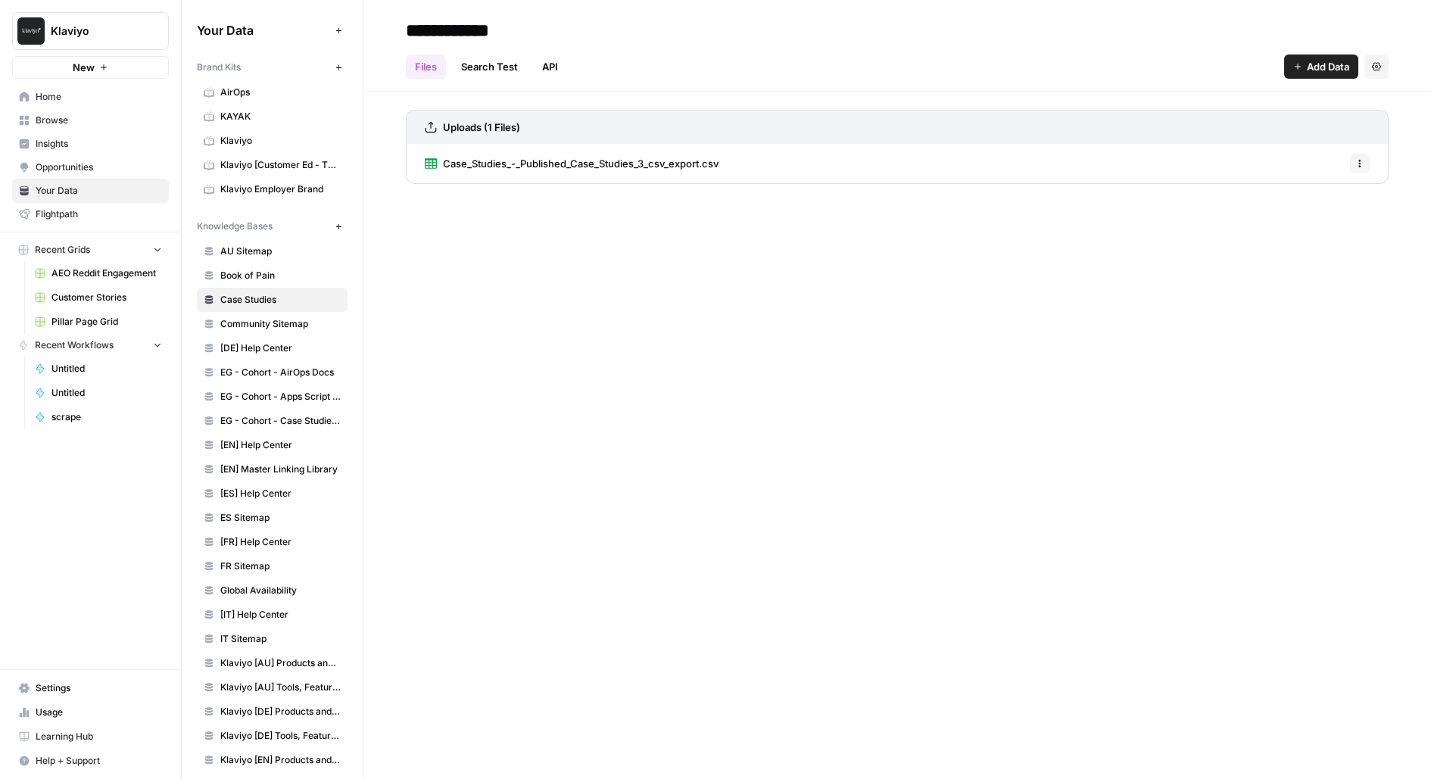
click at [584, 146] on link "Case_Studies_-_Published_Case_Studies_3_csv_export.csv" at bounding box center [572, 163] width 294 height 39
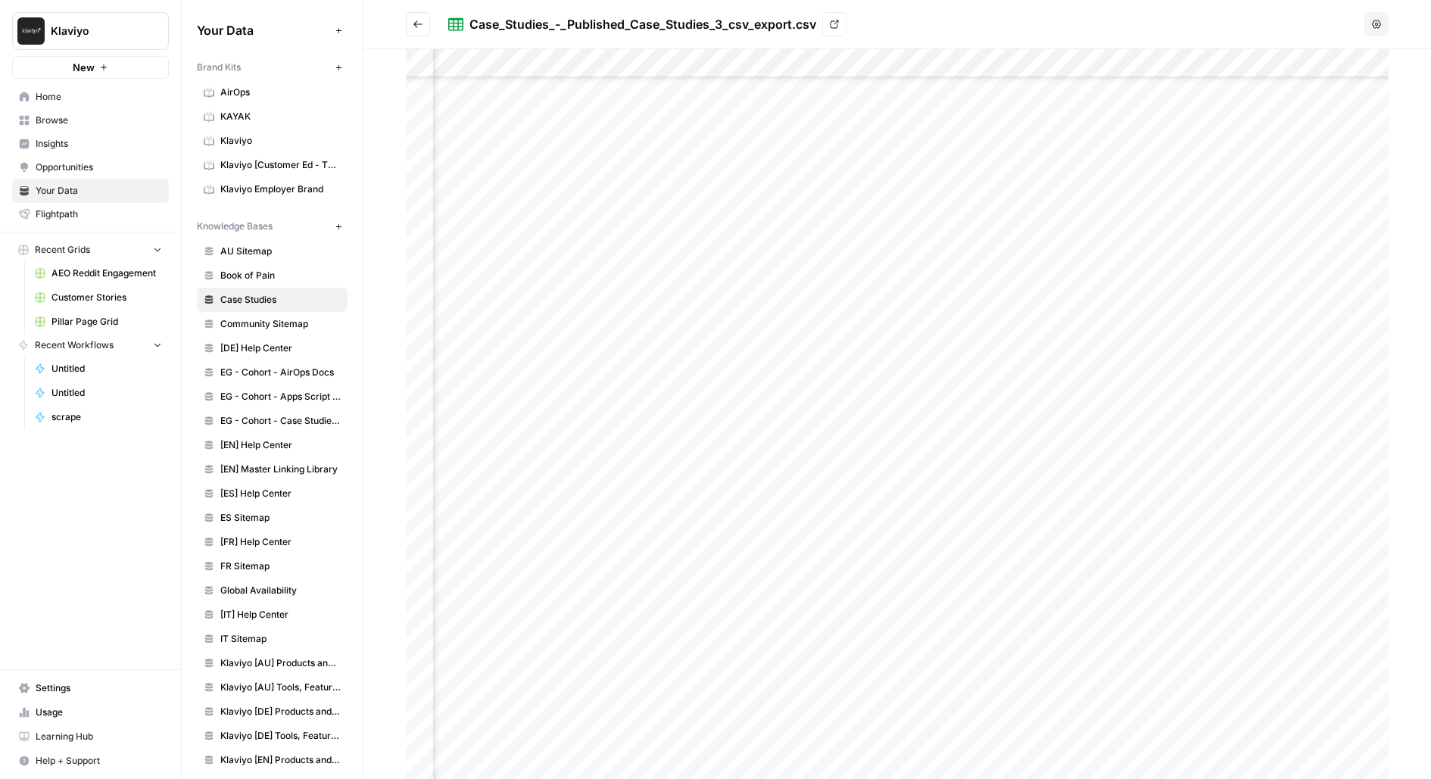
scroll to position [96, 5742]
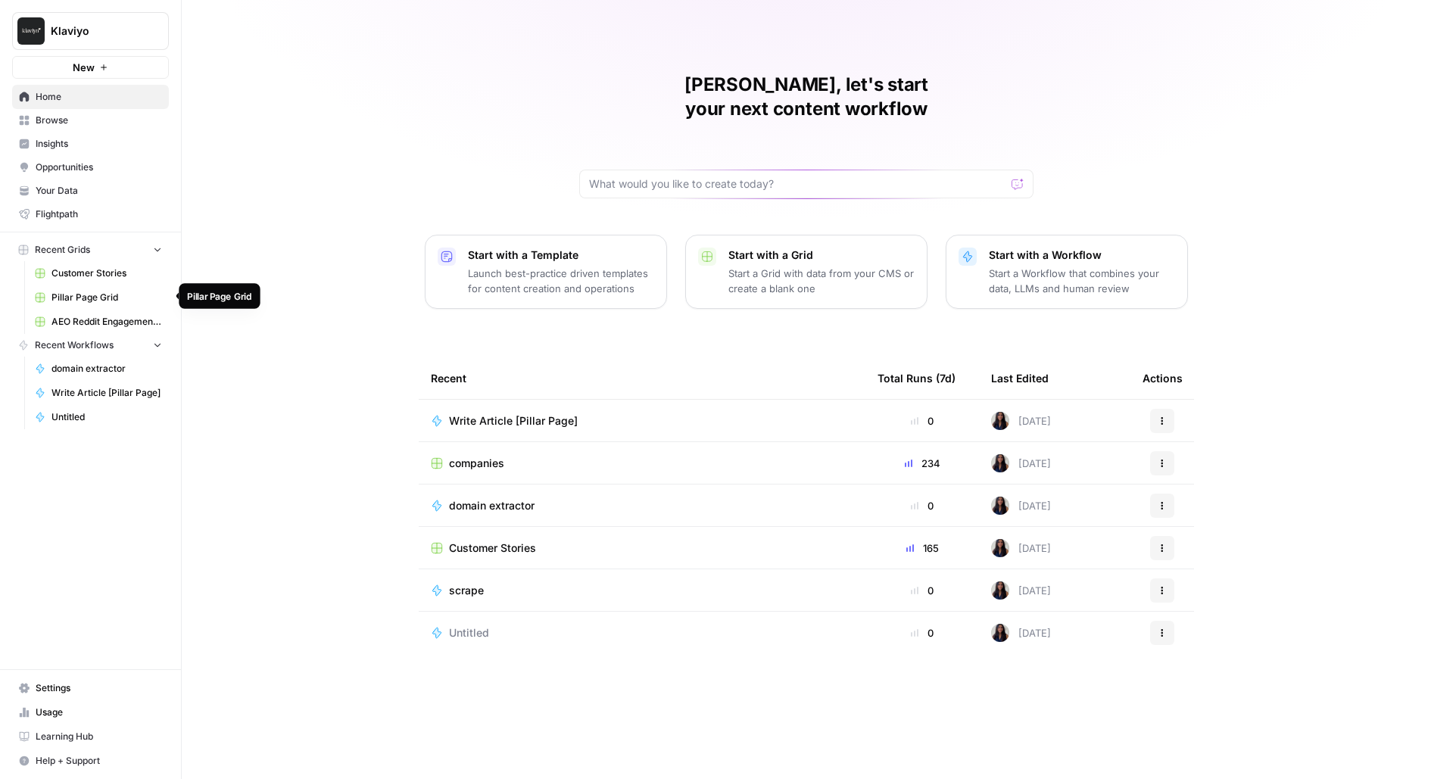
click at [123, 285] on link "Pillar Page Grid" at bounding box center [98, 297] width 141 height 24
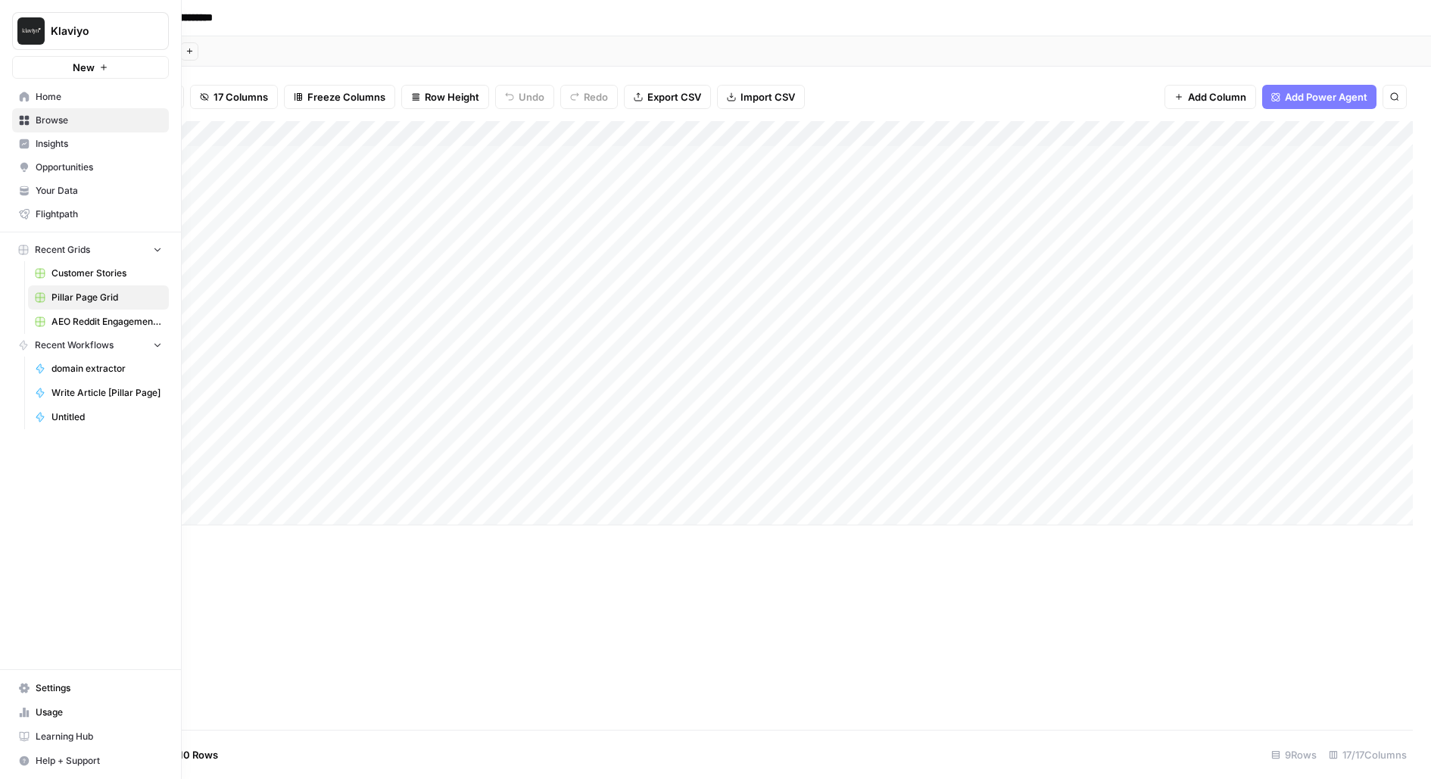
click at [81, 275] on span "Customer Stories" at bounding box center [106, 273] width 111 height 14
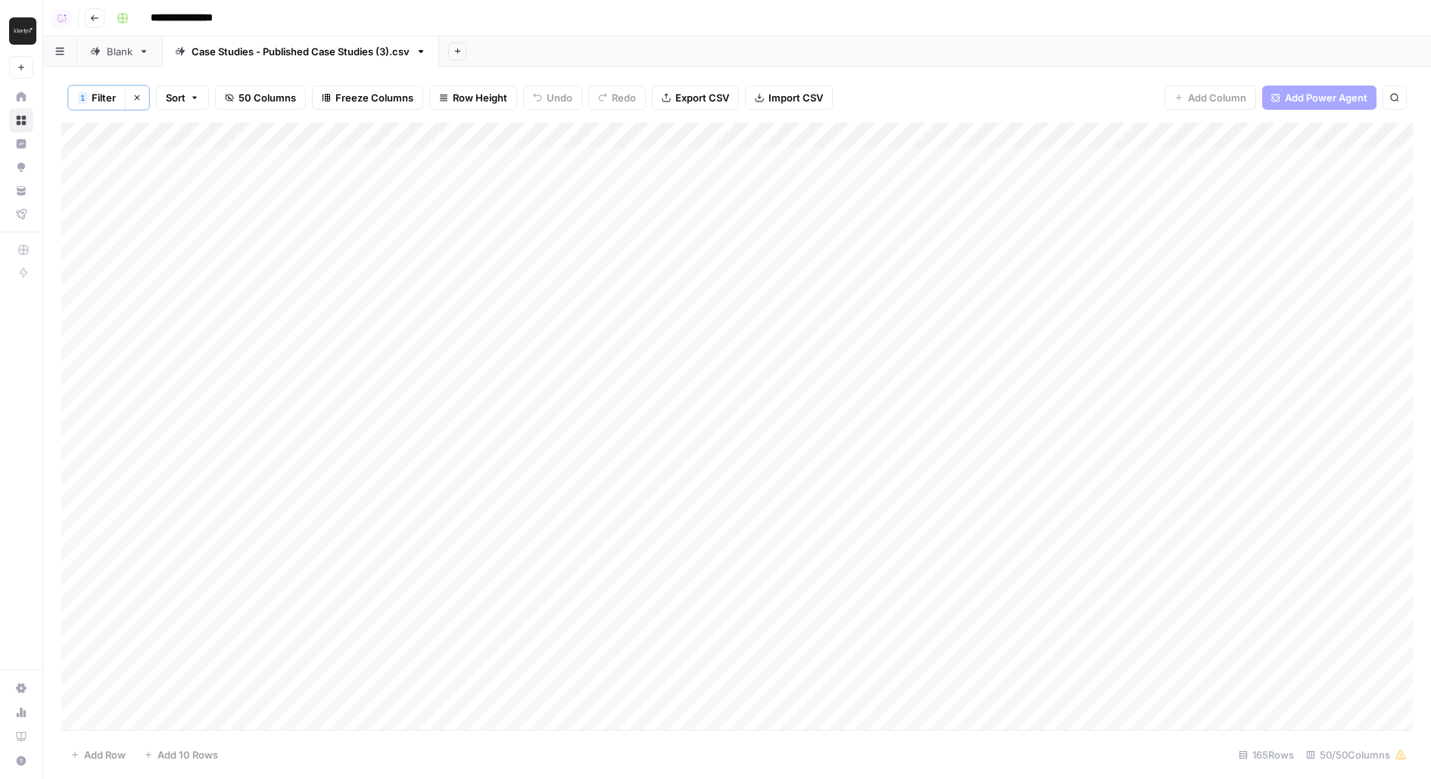
click at [389, 135] on div "Add Column" at bounding box center [736, 427] width 1351 height 609
click at [418, 143] on div at bounding box center [441, 136] width 219 height 30
click at [944, 141] on div "Add Column" at bounding box center [736, 427] width 1351 height 609
click at [934, 331] on span "Remove Column" at bounding box center [933, 338] width 132 height 15
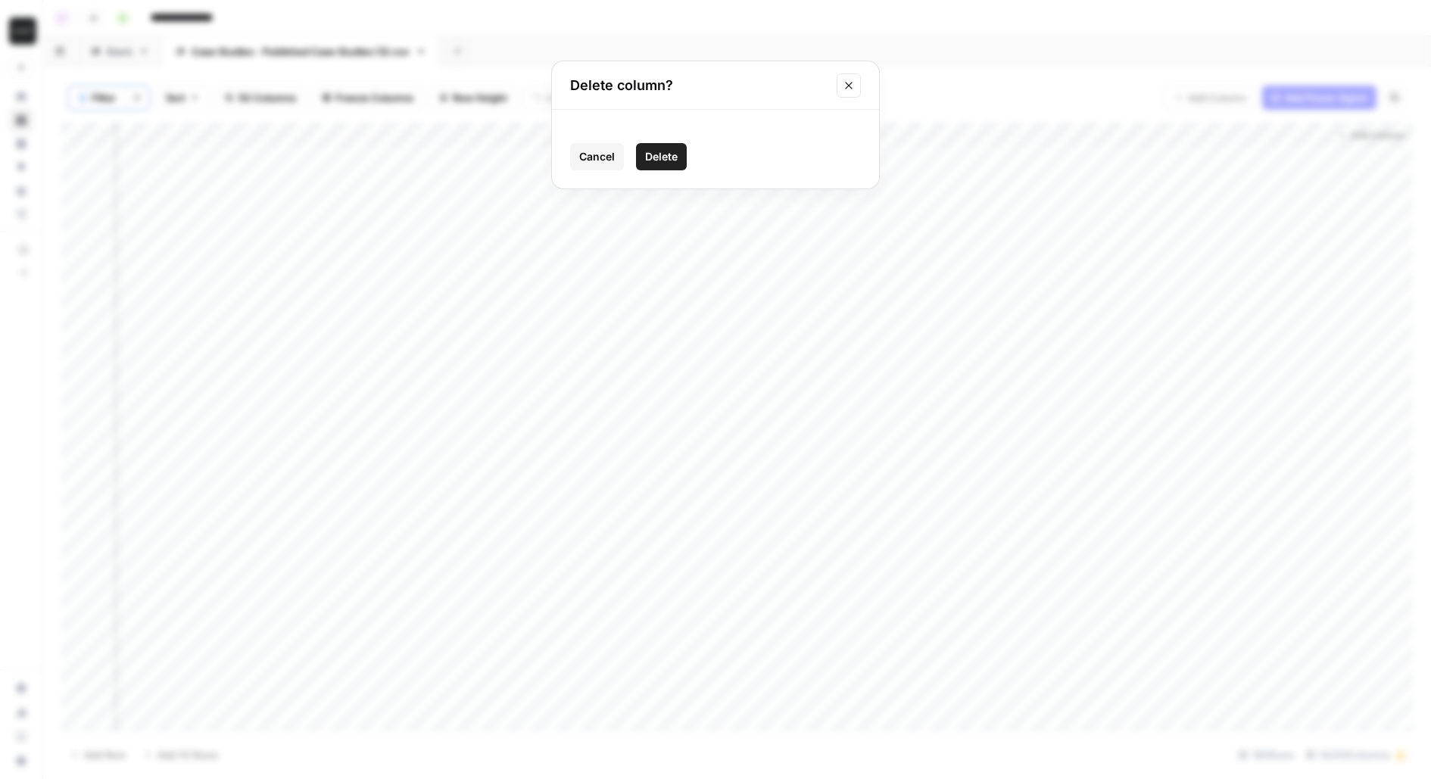
click at [667, 158] on span "Delete" at bounding box center [661, 156] width 33 height 15
click at [1372, 139] on span "Add Column" at bounding box center [1377, 136] width 53 height 14
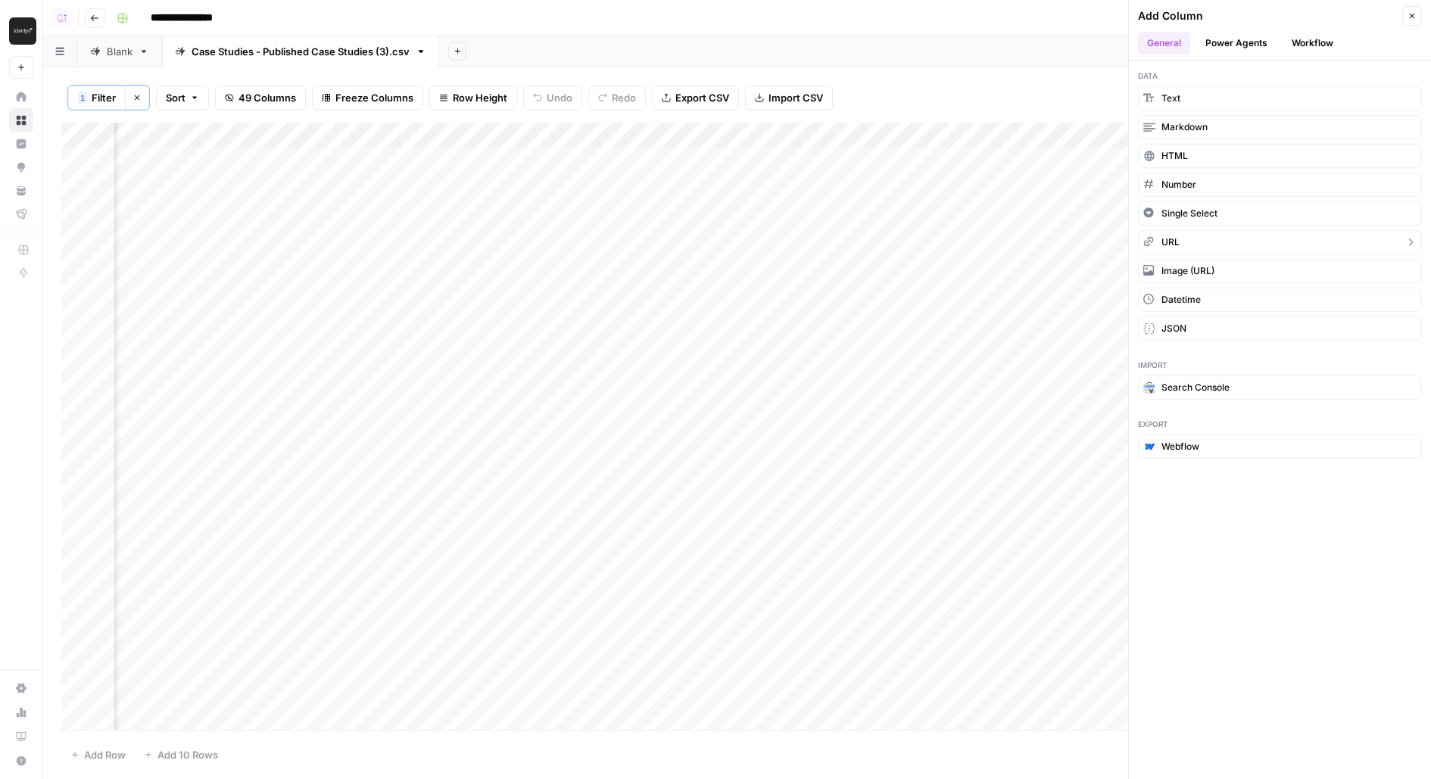
click at [1204, 235] on button "URL" at bounding box center [1280, 242] width 284 height 24
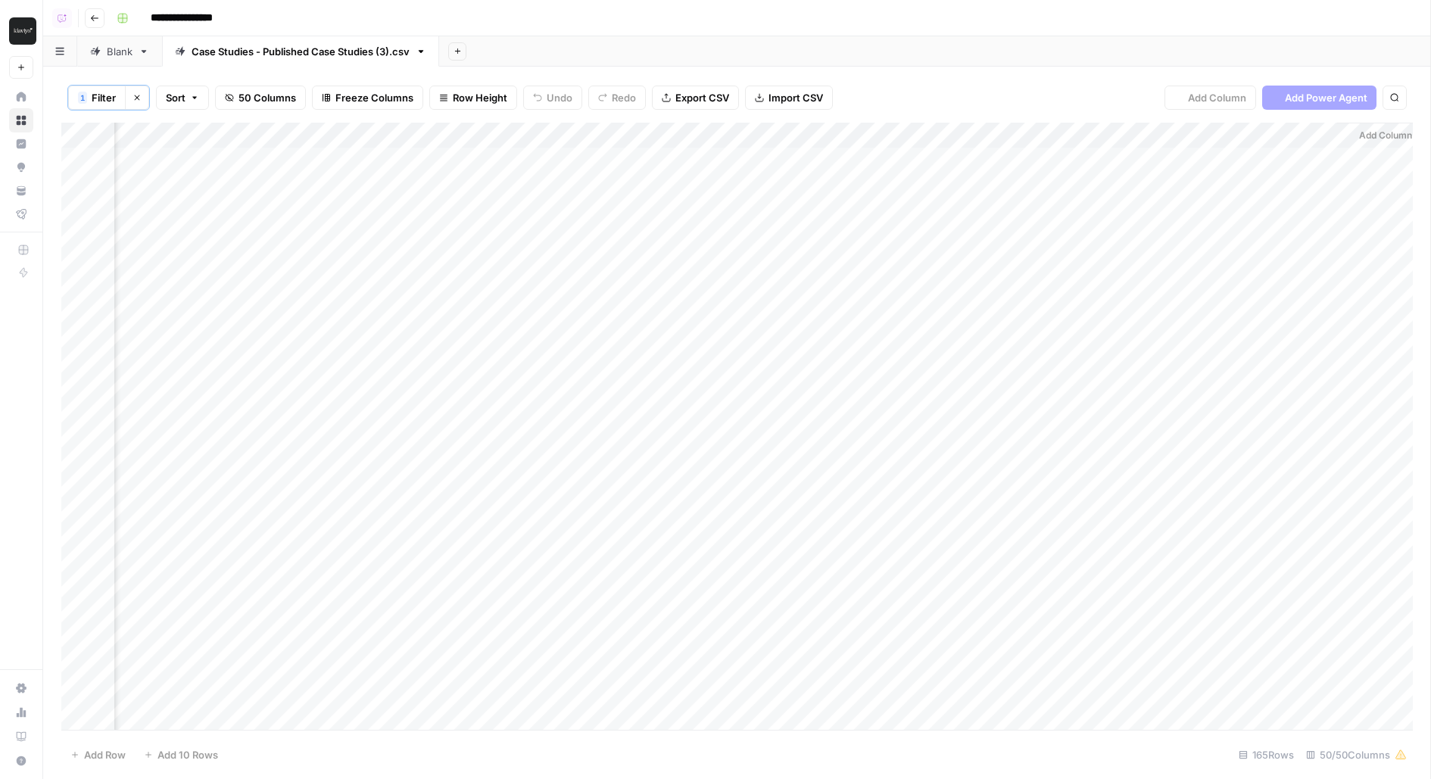
scroll to position [0, 9196]
click at [1233, 163] on div "Add Column" at bounding box center [736, 427] width 1351 height 609
click at [1232, 143] on div "Add Column" at bounding box center [736, 427] width 1351 height 609
click at [1229, 177] on input "New Column" at bounding box center [1282, 171] width 154 height 15
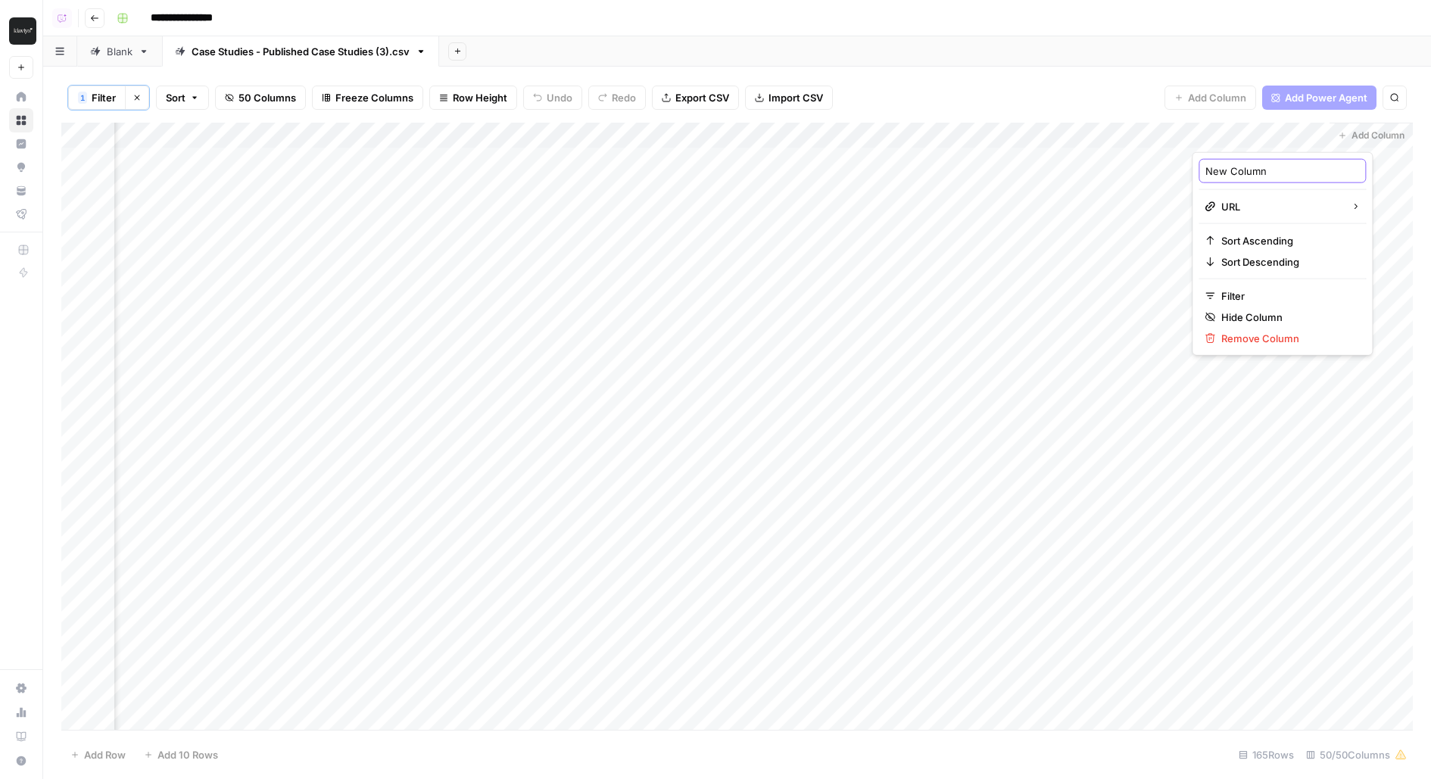
click at [1229, 177] on input "New Column" at bounding box center [1282, 171] width 154 height 15
type input "company_url"
click at [1268, 145] on div "Add Column" at bounding box center [736, 427] width 1351 height 609
click at [1267, 144] on div at bounding box center [1260, 136] width 137 height 30
click at [1201, 11] on div "**********" at bounding box center [763, 18] width 1305 height 24
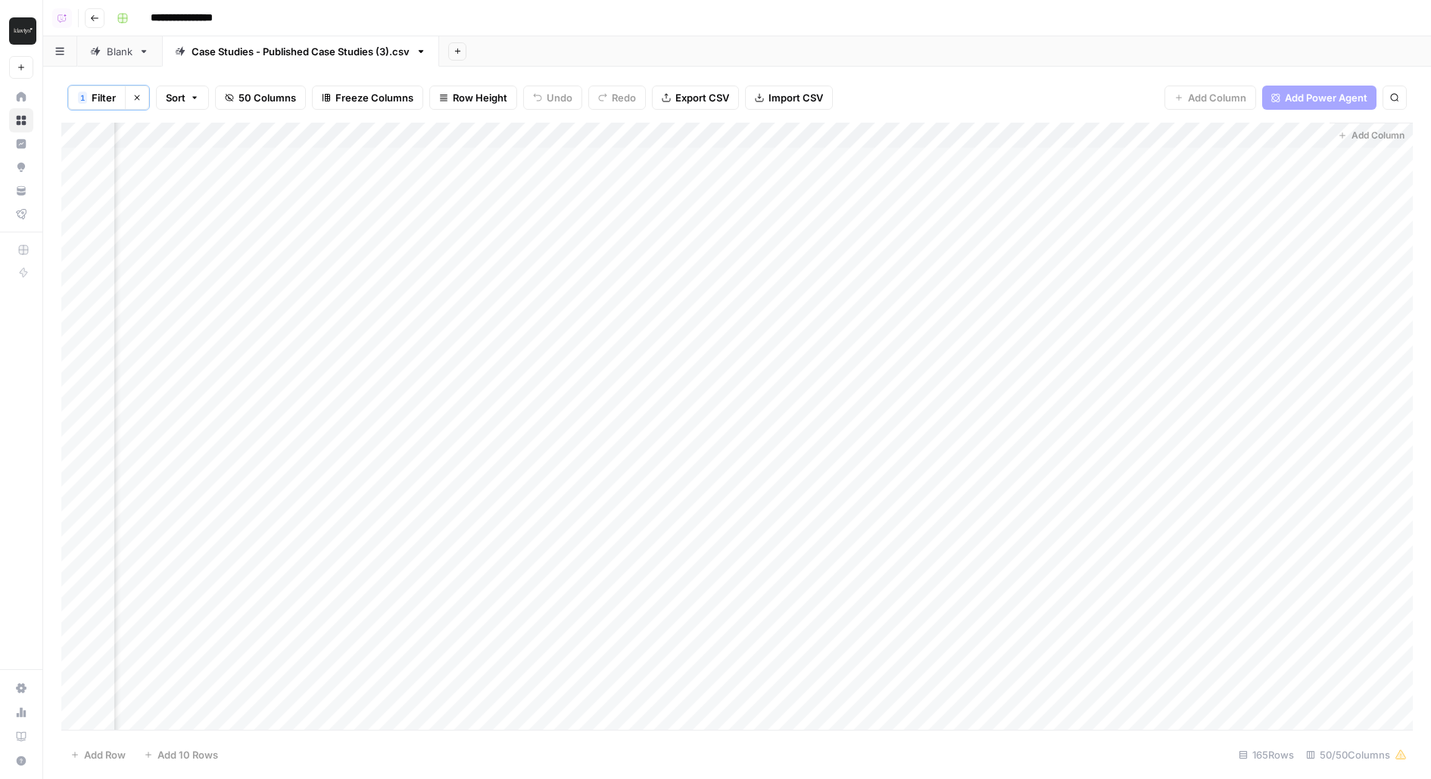
click at [1233, 157] on div "Add Column" at bounding box center [736, 427] width 1351 height 609
drag, startPoint x: 1262, startPoint y: 134, endPoint x: 134, endPoint y: 139, distance: 1128.0
click at [133, 139] on div "Add Column" at bounding box center [736, 427] width 1351 height 609
drag, startPoint x: 1238, startPoint y: 136, endPoint x: 43, endPoint y: 124, distance: 1195.4
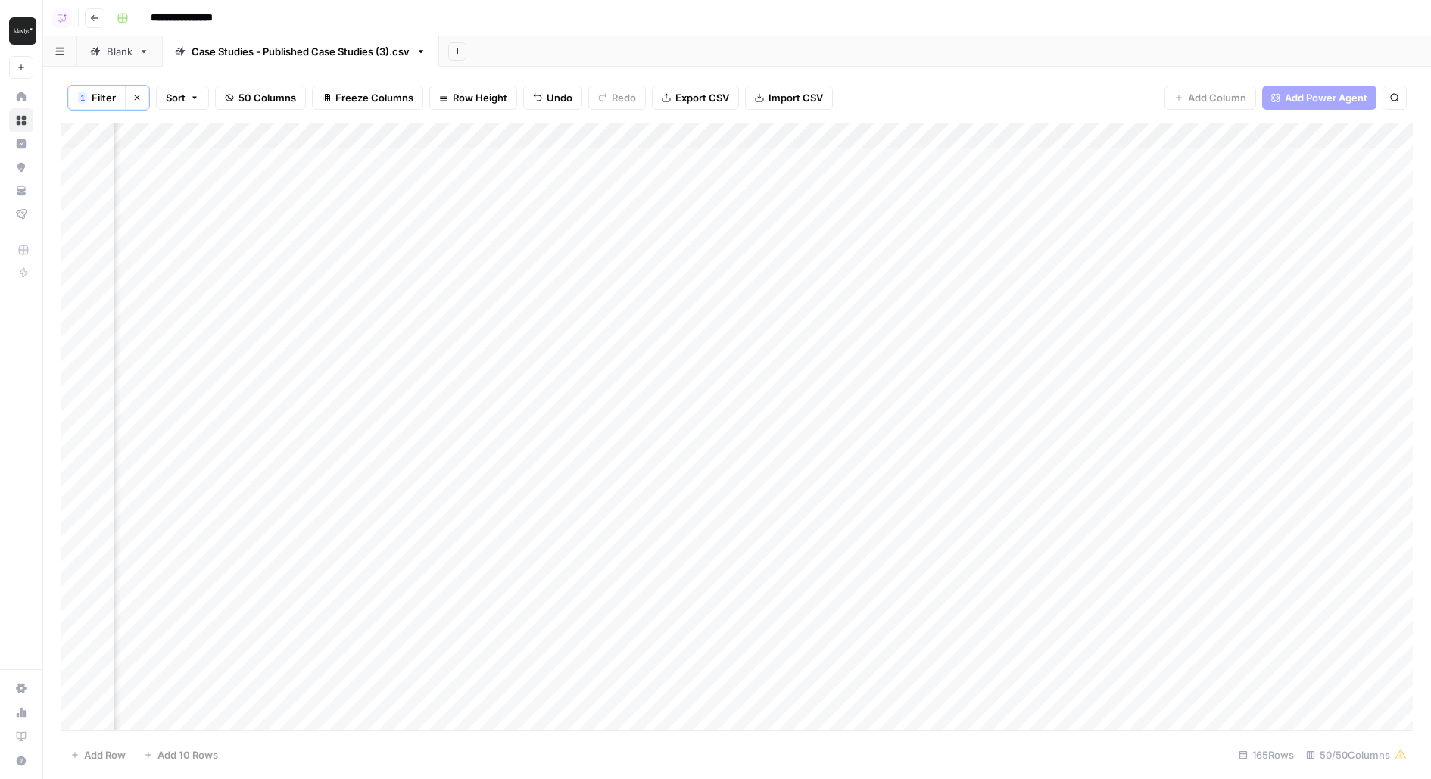
click at [43, 124] on div "1 Filter Clear filters Sort 50 Columns Freeze Columns Row Height Undo Redo Expo…" at bounding box center [737, 423] width 1388 height 712
drag, startPoint x: 840, startPoint y: 127, endPoint x: 94, endPoint y: 130, distance: 746.4
click at [102, 129] on div "Add Column" at bounding box center [736, 427] width 1351 height 609
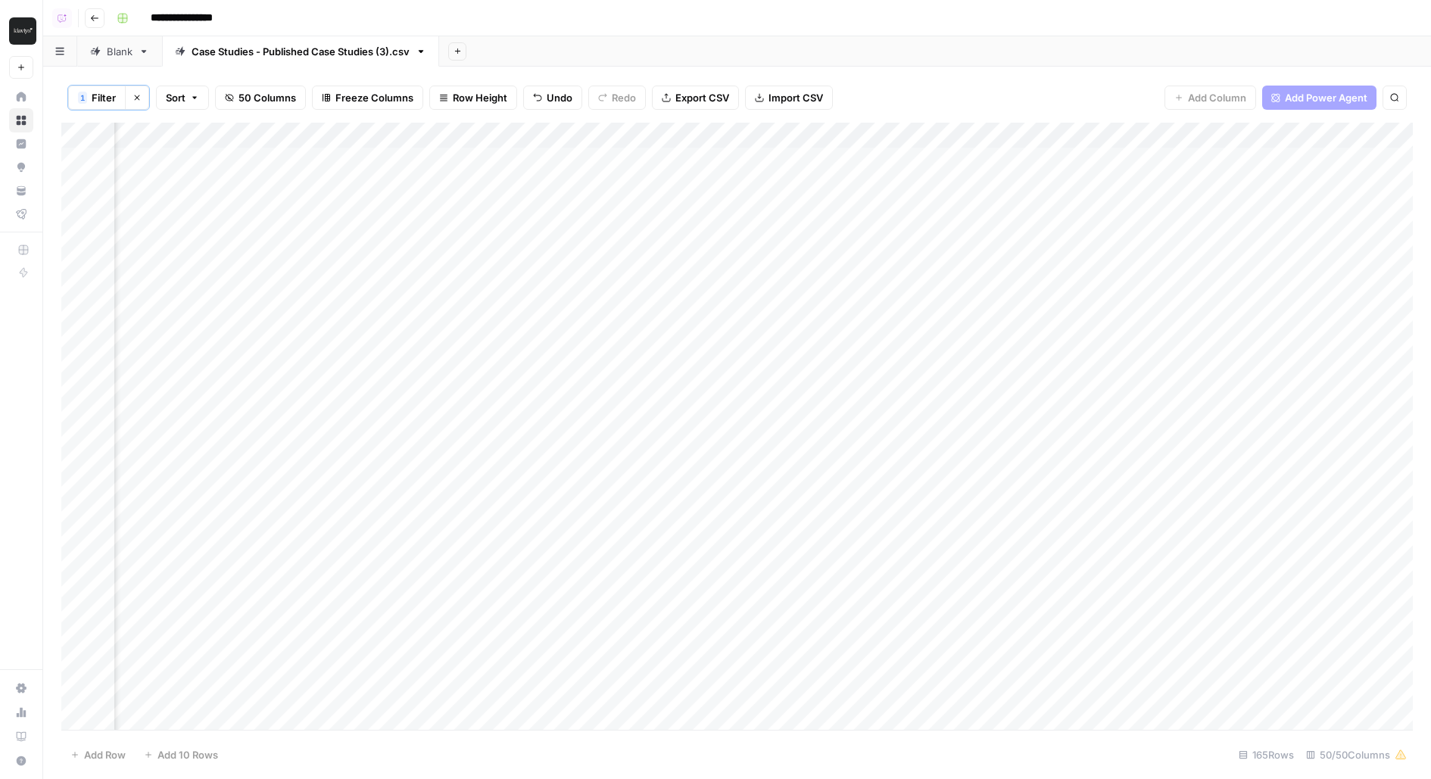
drag, startPoint x: 871, startPoint y: 132, endPoint x: 124, endPoint y: 128, distance: 747.2
click at [125, 129] on div "Add Column" at bounding box center [736, 427] width 1351 height 609
drag, startPoint x: 811, startPoint y: 131, endPoint x: 0, endPoint y: 129, distance: 810.8
click at [0, 129] on div "**********" at bounding box center [715, 389] width 1431 height 779
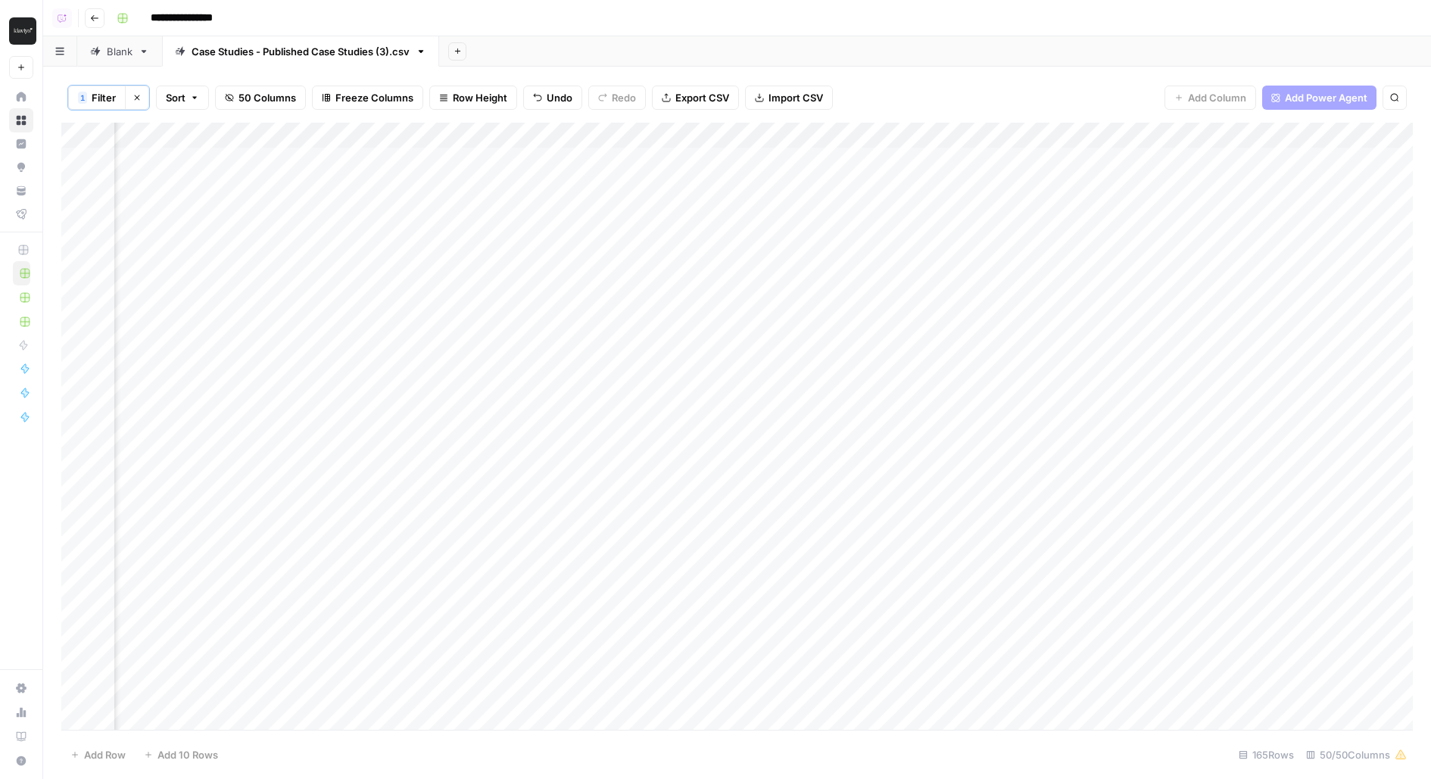
scroll to position [0, 4869]
drag, startPoint x: 1042, startPoint y: 133, endPoint x: 336, endPoint y: 133, distance: 706.3
click at [343, 133] on div "Add Column" at bounding box center [736, 427] width 1351 height 609
drag, startPoint x: 1167, startPoint y: 137, endPoint x: 0, endPoint y: 285, distance: 1175.9
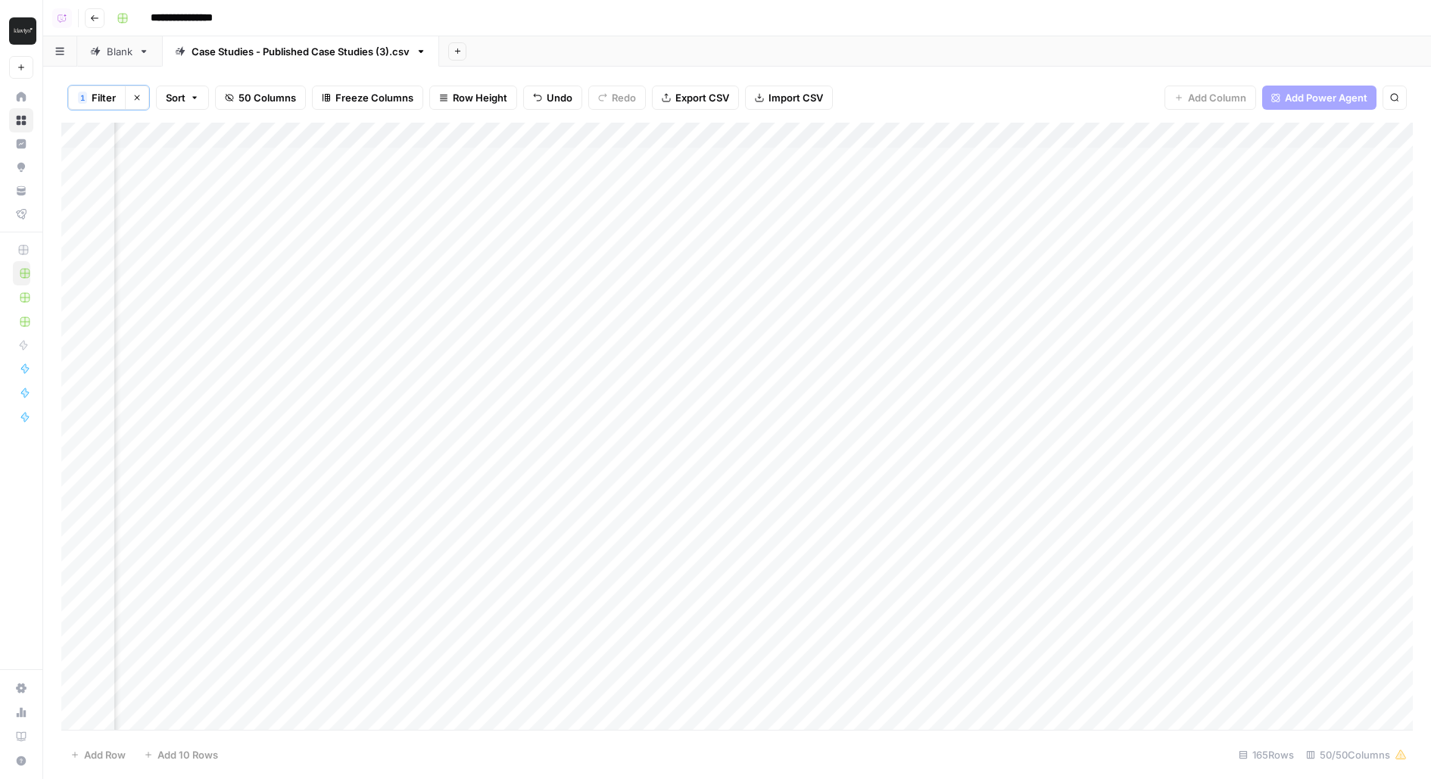
click at [0, 287] on div "**********" at bounding box center [715, 389] width 1431 height 779
drag, startPoint x: 915, startPoint y: 131, endPoint x: 0, endPoint y: 136, distance: 915.3
click at [0, 136] on div "**********" at bounding box center [715, 389] width 1431 height 779
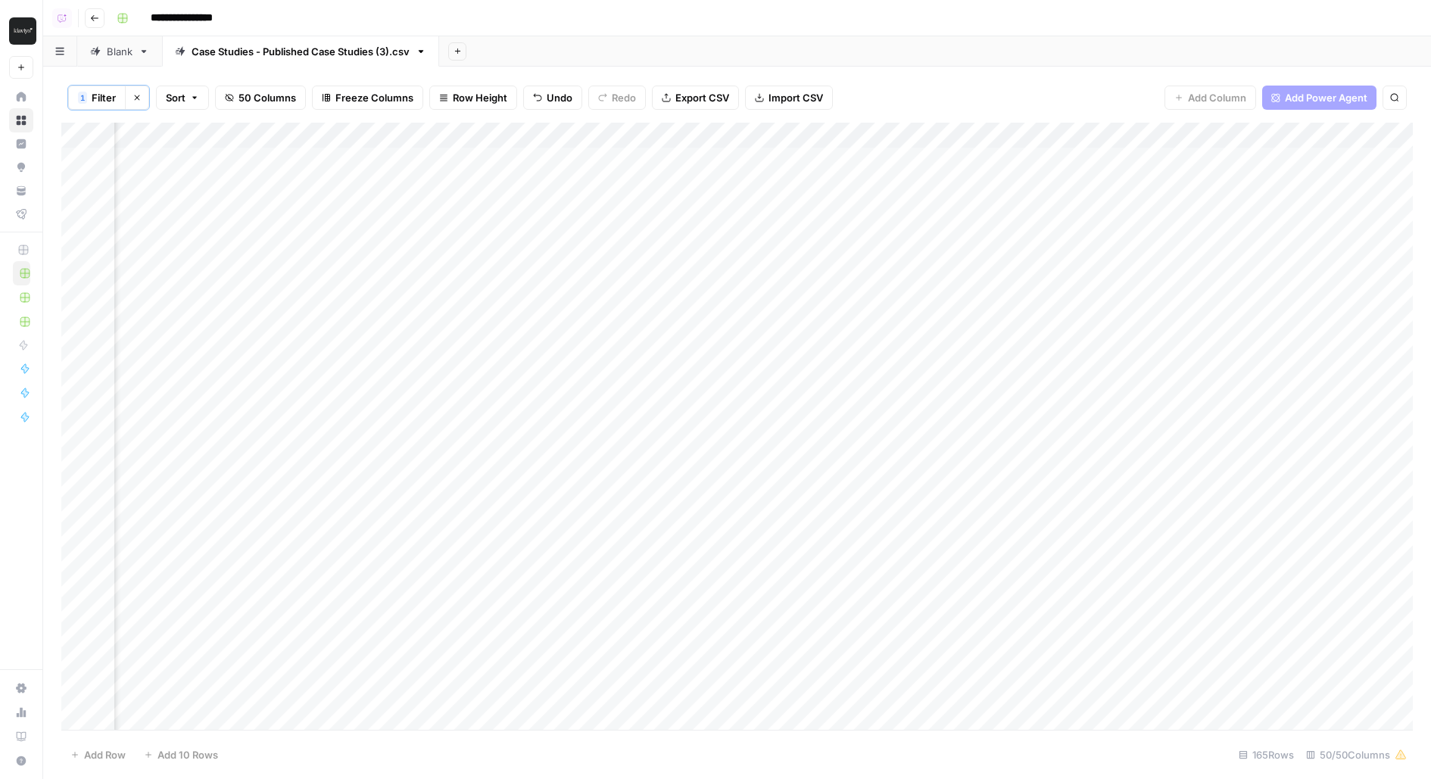
drag, startPoint x: 1201, startPoint y: 136, endPoint x: 103, endPoint y: 174, distance: 1099.1
click at [104, 175] on div "Add Column" at bounding box center [736, 427] width 1351 height 609
drag, startPoint x: 1035, startPoint y: 136, endPoint x: 0, endPoint y: 142, distance: 1034.9
click at [0, 142] on div "**********" at bounding box center [715, 389] width 1431 height 779
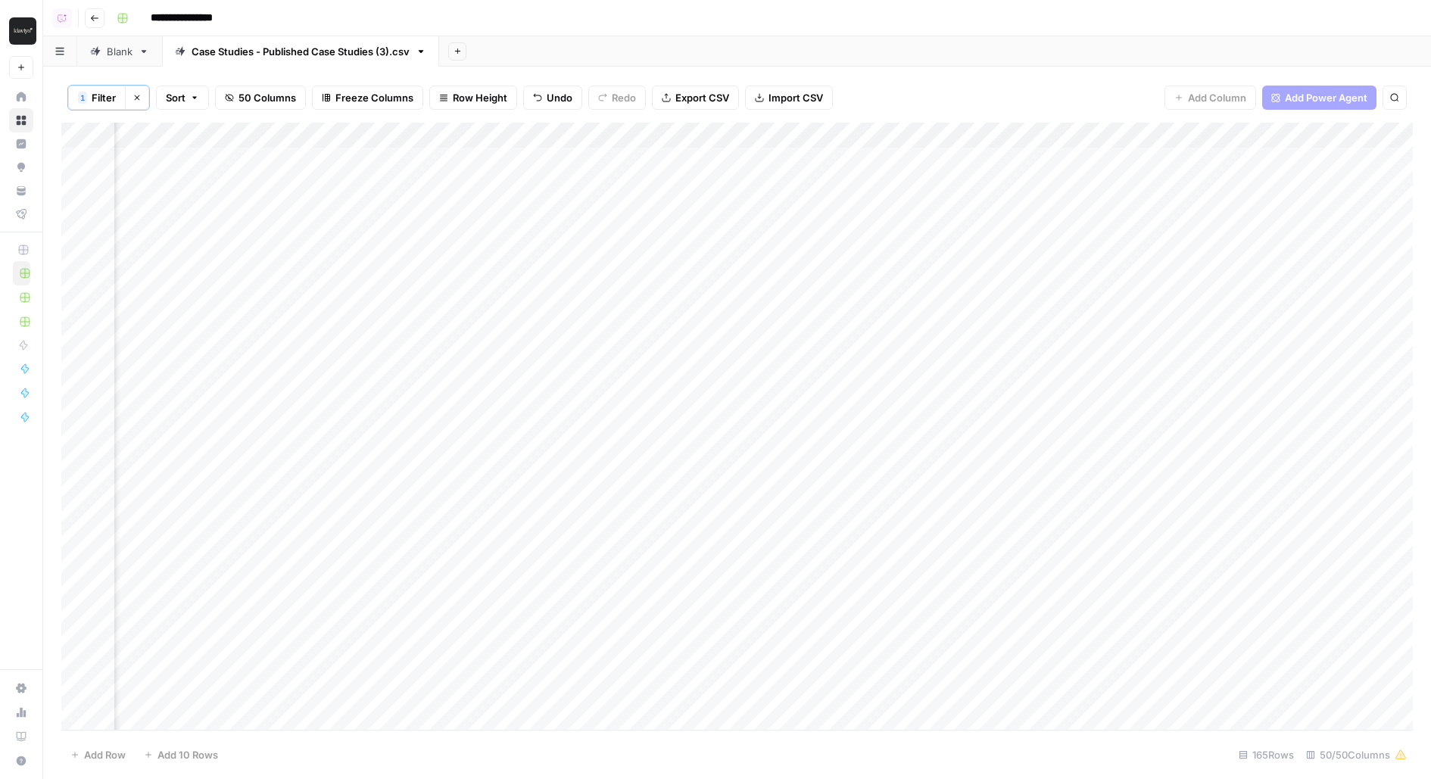
scroll to position [0, 0]
drag, startPoint x: 1309, startPoint y: 130, endPoint x: 17, endPoint y: 138, distance: 1292.3
click at [17, 139] on div "**********" at bounding box center [715, 389] width 1431 height 779
drag, startPoint x: 190, startPoint y: 132, endPoint x: 339, endPoint y: 129, distance: 149.2
click at [340, 129] on div "Add Column" at bounding box center [736, 427] width 1351 height 609
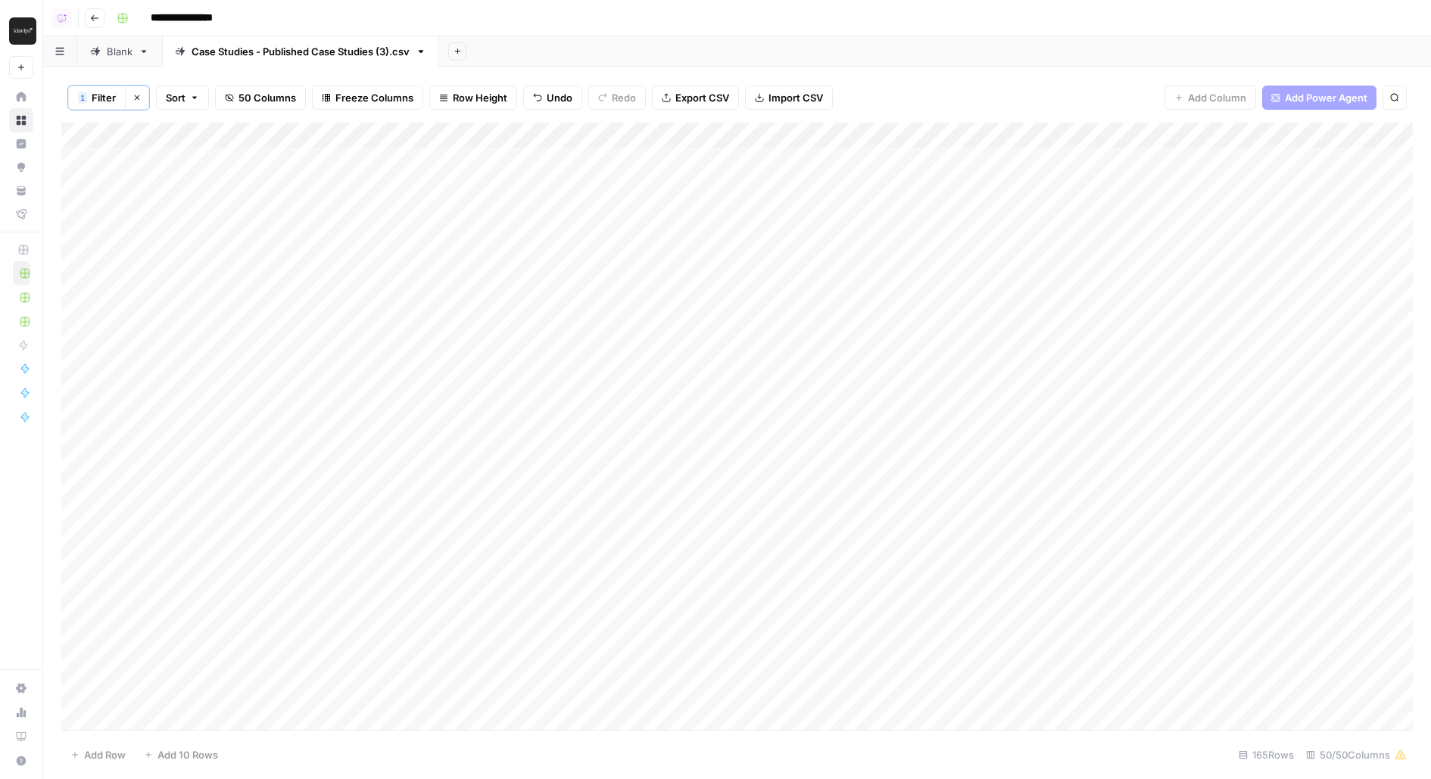
click at [407, 161] on div "Add Column" at bounding box center [736, 427] width 1351 height 609
click at [414, 326] on div "Add Column" at bounding box center [736, 427] width 1351 height 609
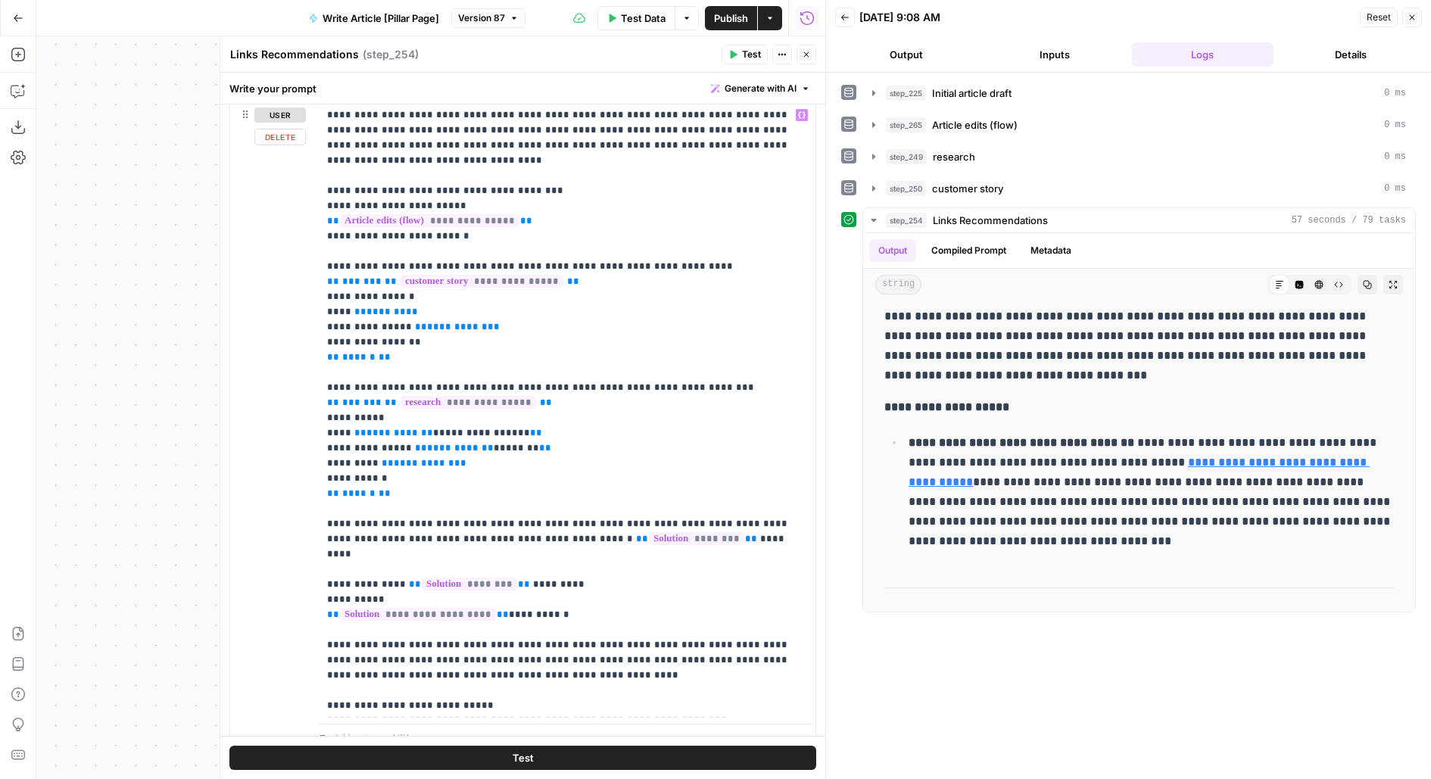
scroll to position [481, 0]
click at [952, 181] on span "customer story" at bounding box center [967, 188] width 71 height 15
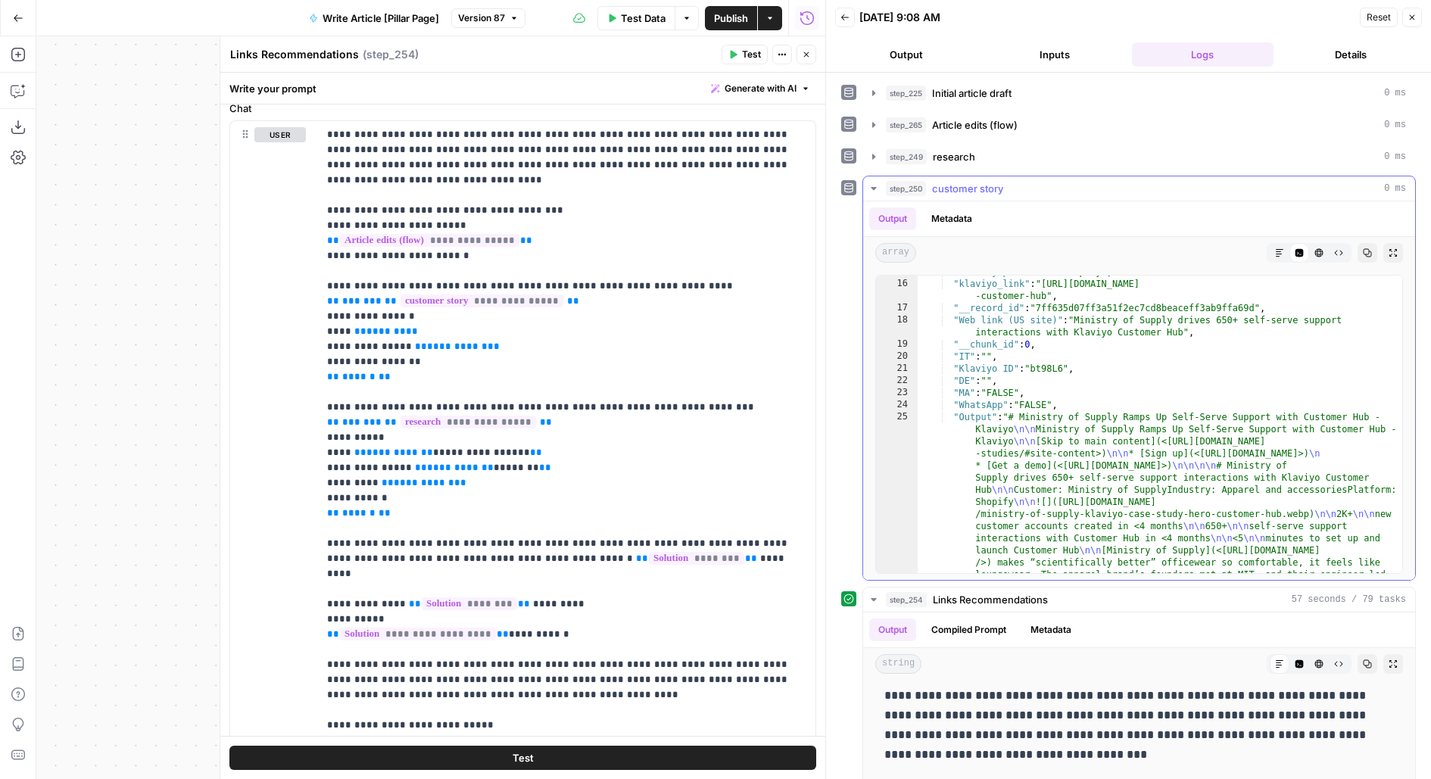
scroll to position [921, 0]
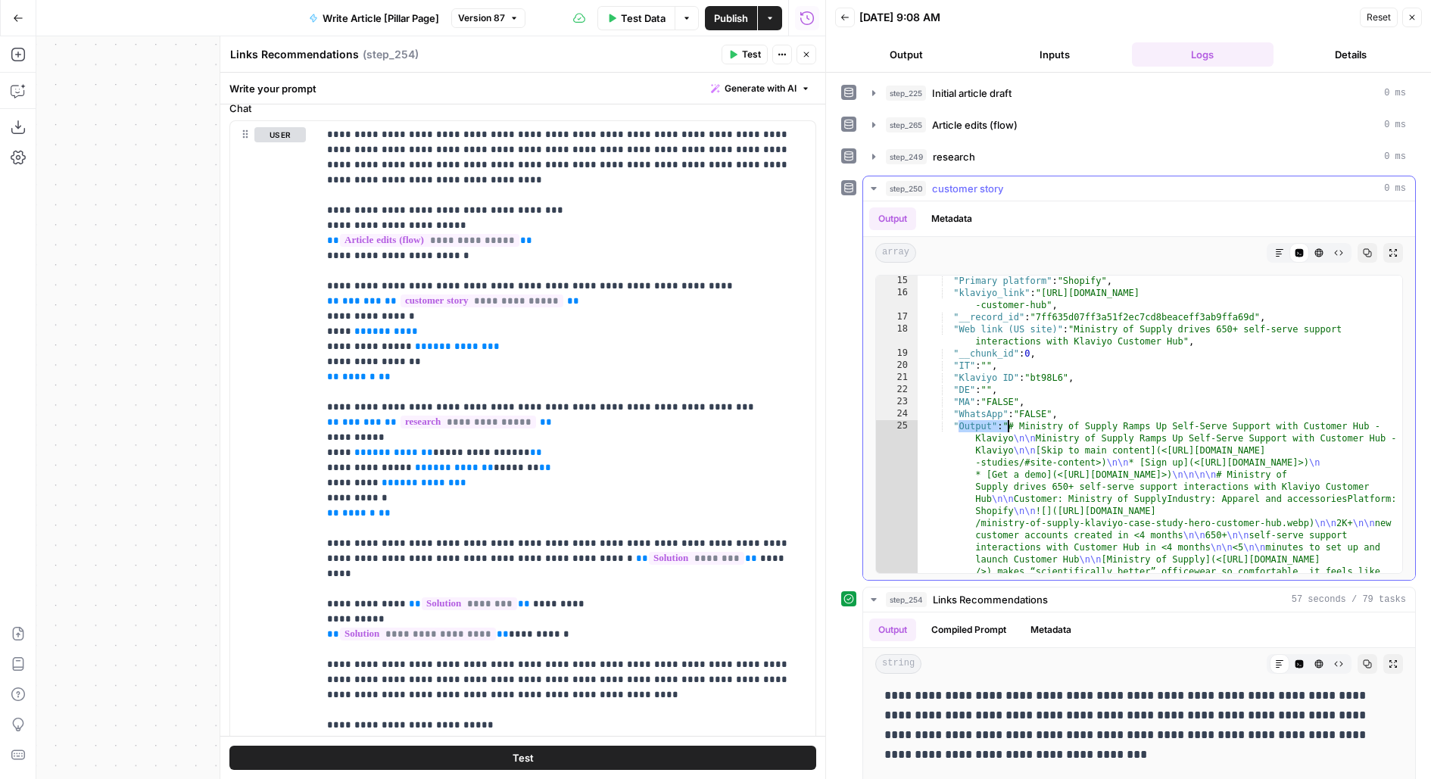
drag, startPoint x: 955, startPoint y: 422, endPoint x: 1031, endPoint y: 422, distance: 75.7
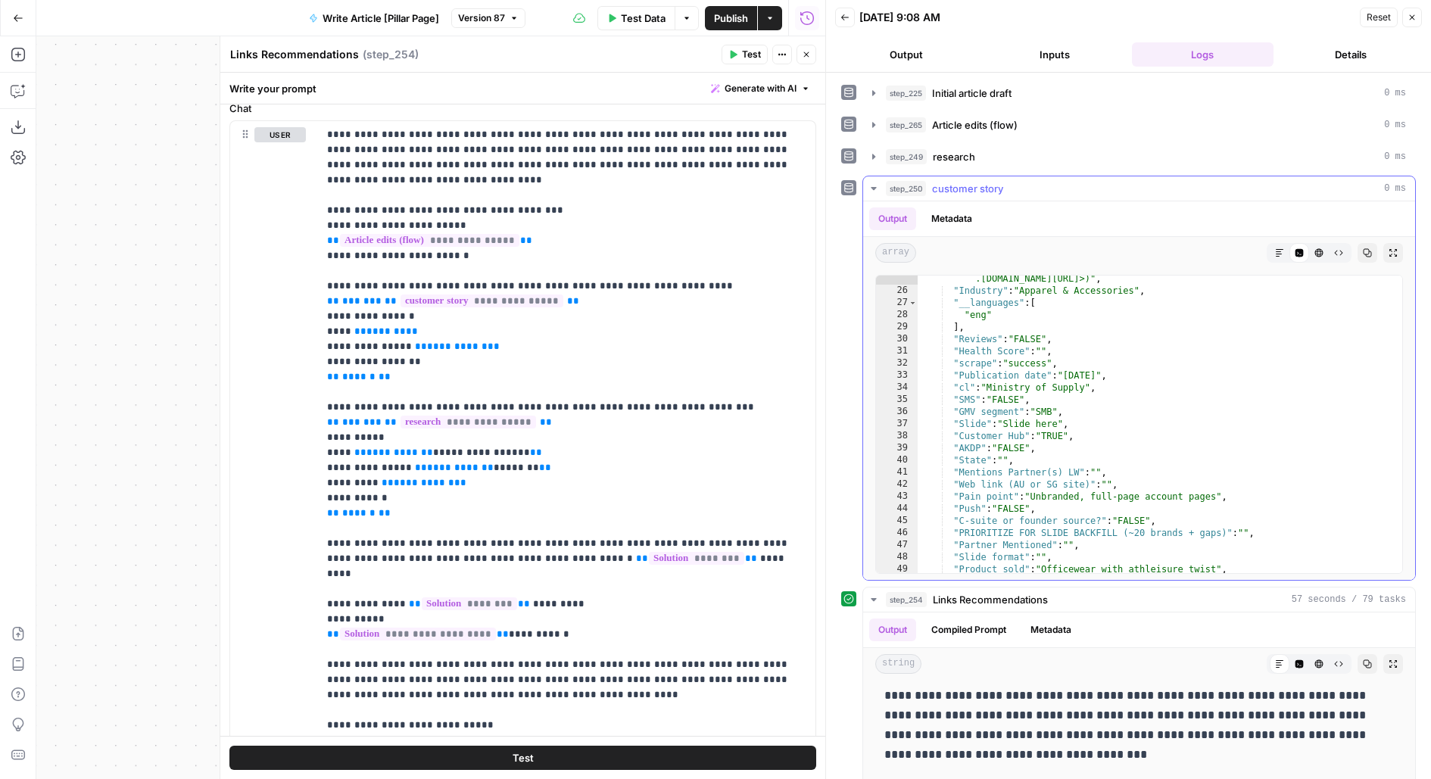
scroll to position [2618, 0]
type textarea "**********"
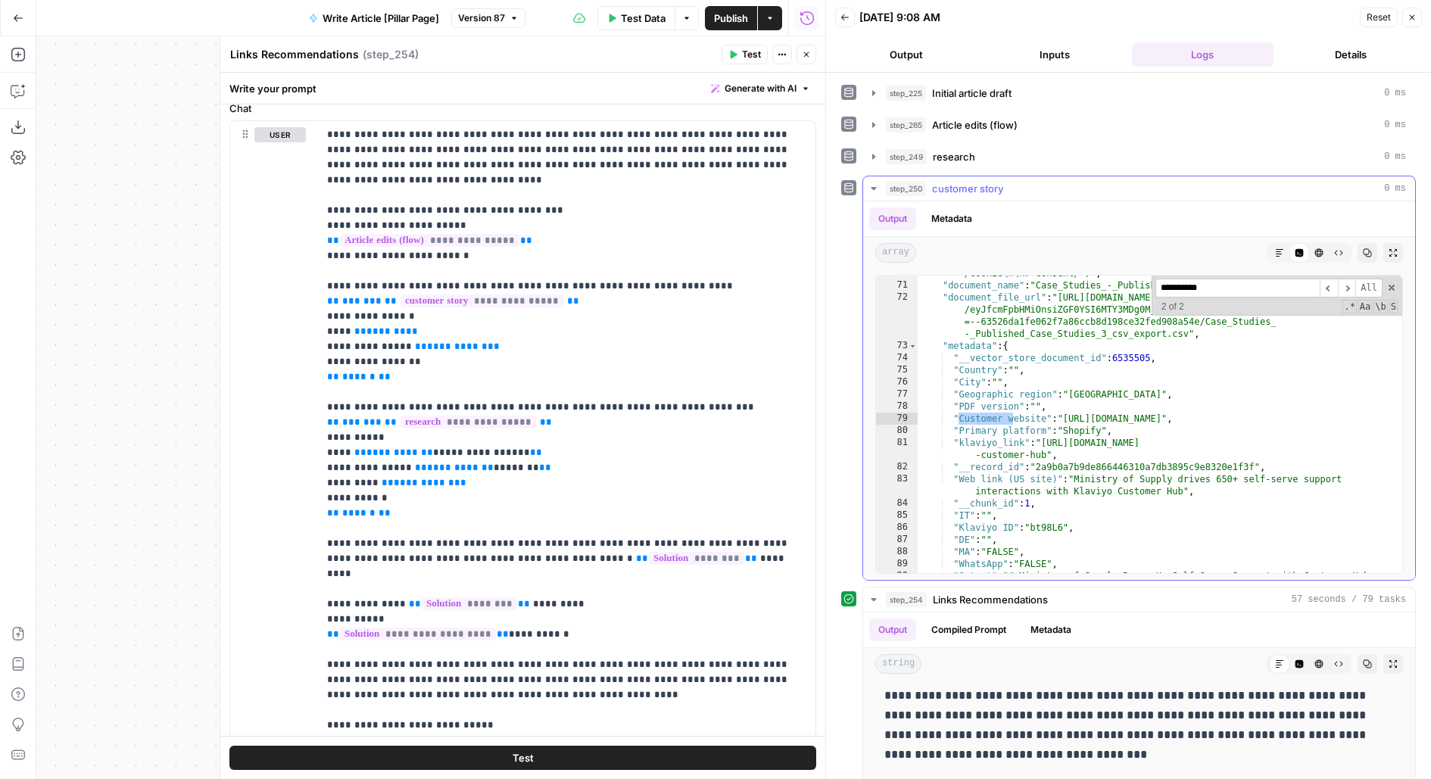
scroll to position [4005, 0]
type input "**********"
drag, startPoint x: 956, startPoint y: 413, endPoint x: 1042, endPoint y: 413, distance: 86.3
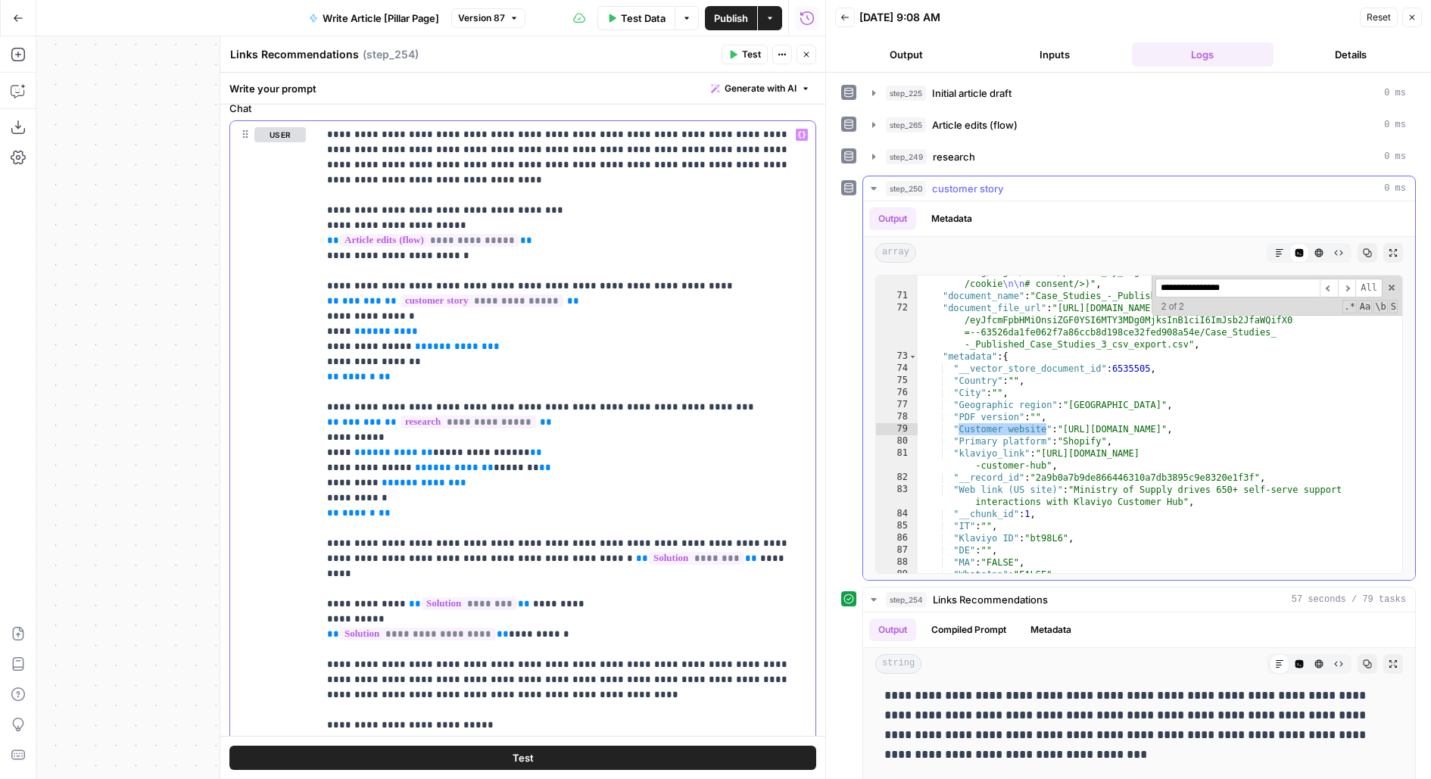
scroll to position [3996, 0]
click at [998, 444] on div ""content" : "# CEO, Ministry of Supply \n\n The team is adding new, personalize…" at bounding box center [1161, 32] width 486 height 1134
click at [999, 447] on div ""content" : "# CEO, Ministry of Supply \n\n The team is adding new, personalize…" at bounding box center [1161, 32] width 486 height 1134
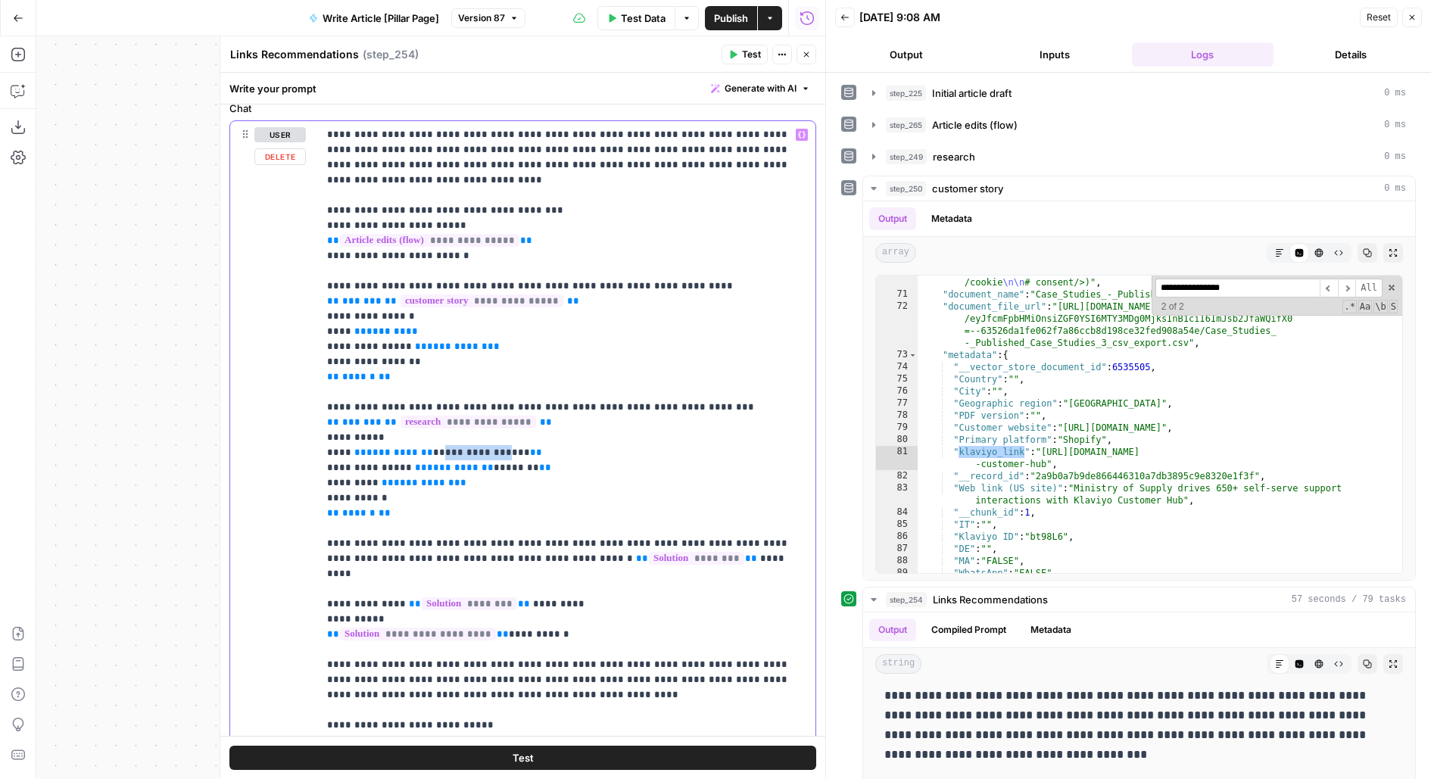
drag, startPoint x: 428, startPoint y: 434, endPoint x: 489, endPoint y: 435, distance: 61.3
click at [489, 447] on span "**********" at bounding box center [481, 452] width 85 height 10
click at [376, 326] on span "*******" at bounding box center [385, 331] width 39 height 10
click at [383, 326] on span "*******" at bounding box center [385, 331] width 39 height 10
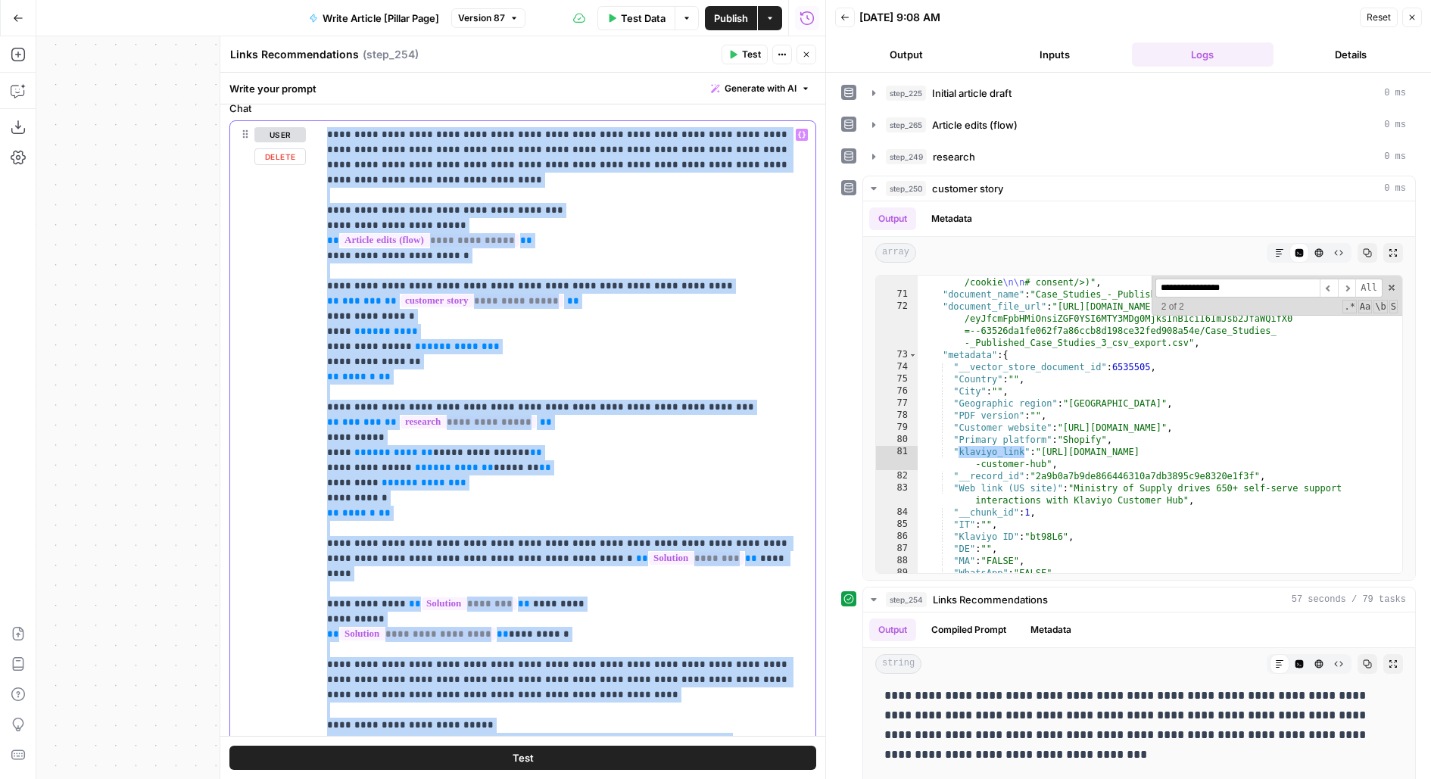
click at [383, 326] on span "*******" at bounding box center [385, 331] width 39 height 10
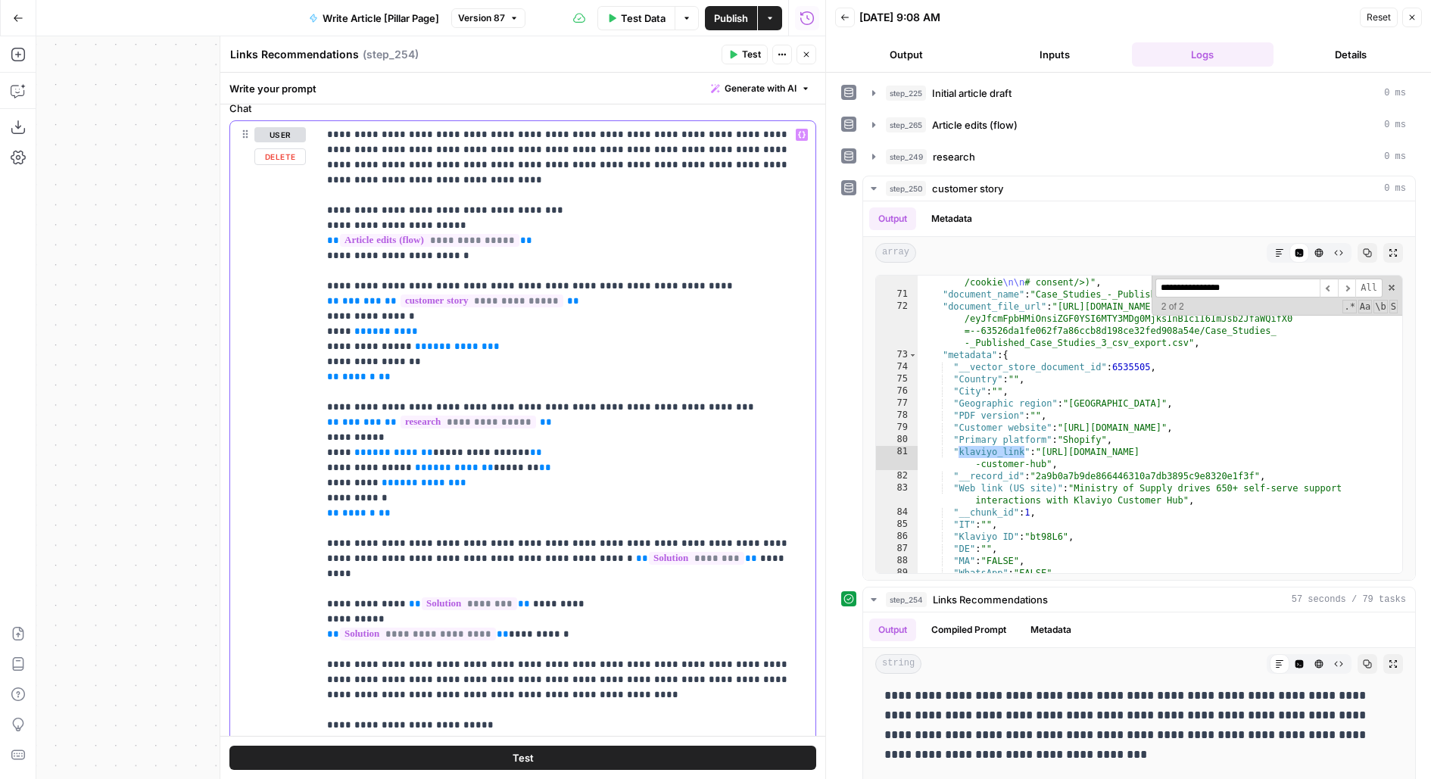
click at [381, 326] on span "*******" at bounding box center [385, 331] width 39 height 10
type textarea "**********"
drag, startPoint x: 958, startPoint y: 425, endPoint x: 1042, endPoint y: 424, distance: 84.0
click at [1043, 424] on div ""content" : "# CEO, Ministry of Supply \n\n The team is adding new, personalize…" at bounding box center [1161, 32] width 486 height 1134
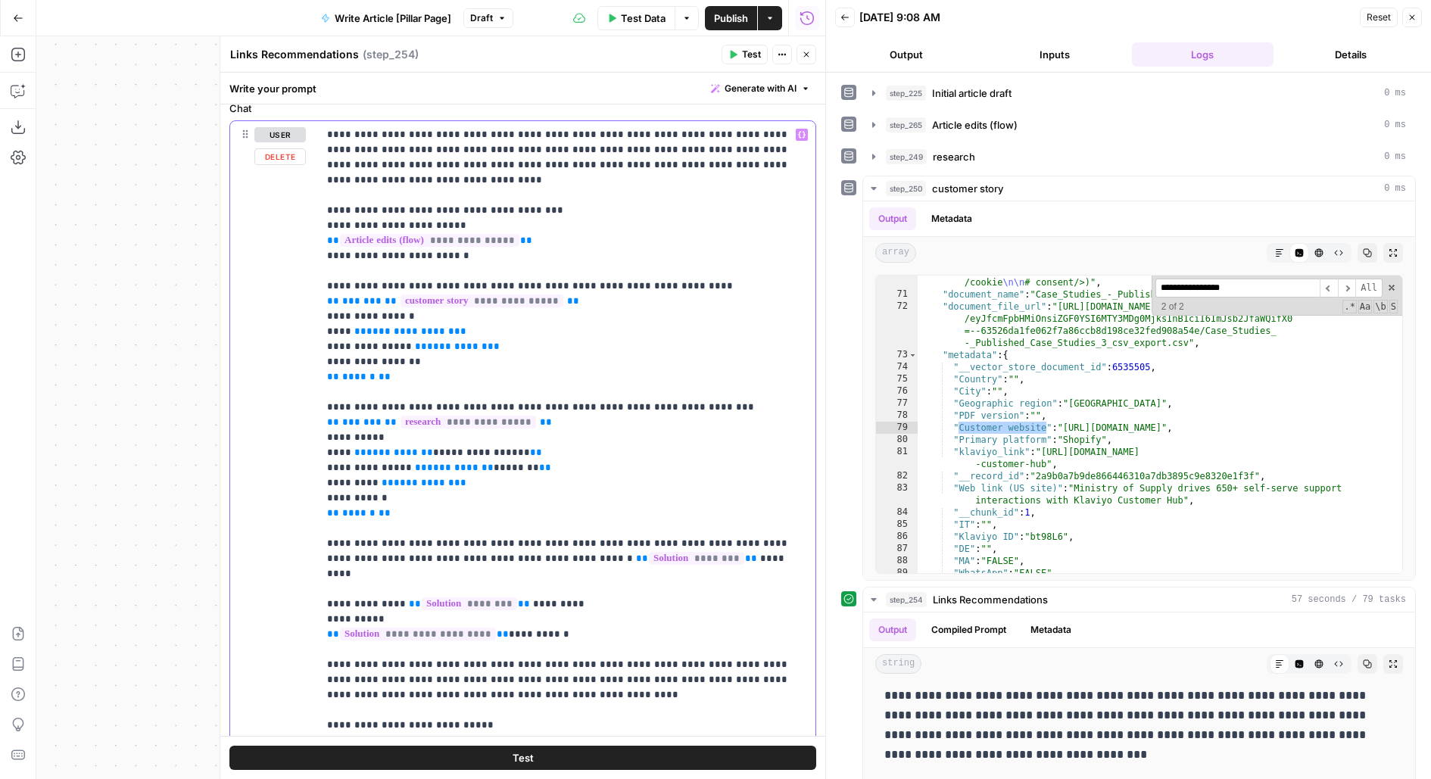
click at [450, 341] on span "**********" at bounding box center [457, 346] width 61 height 10
click at [375, 326] on span "**********" at bounding box center [410, 331] width 88 height 10
click at [719, 24] on span "Publish" at bounding box center [731, 18] width 34 height 15
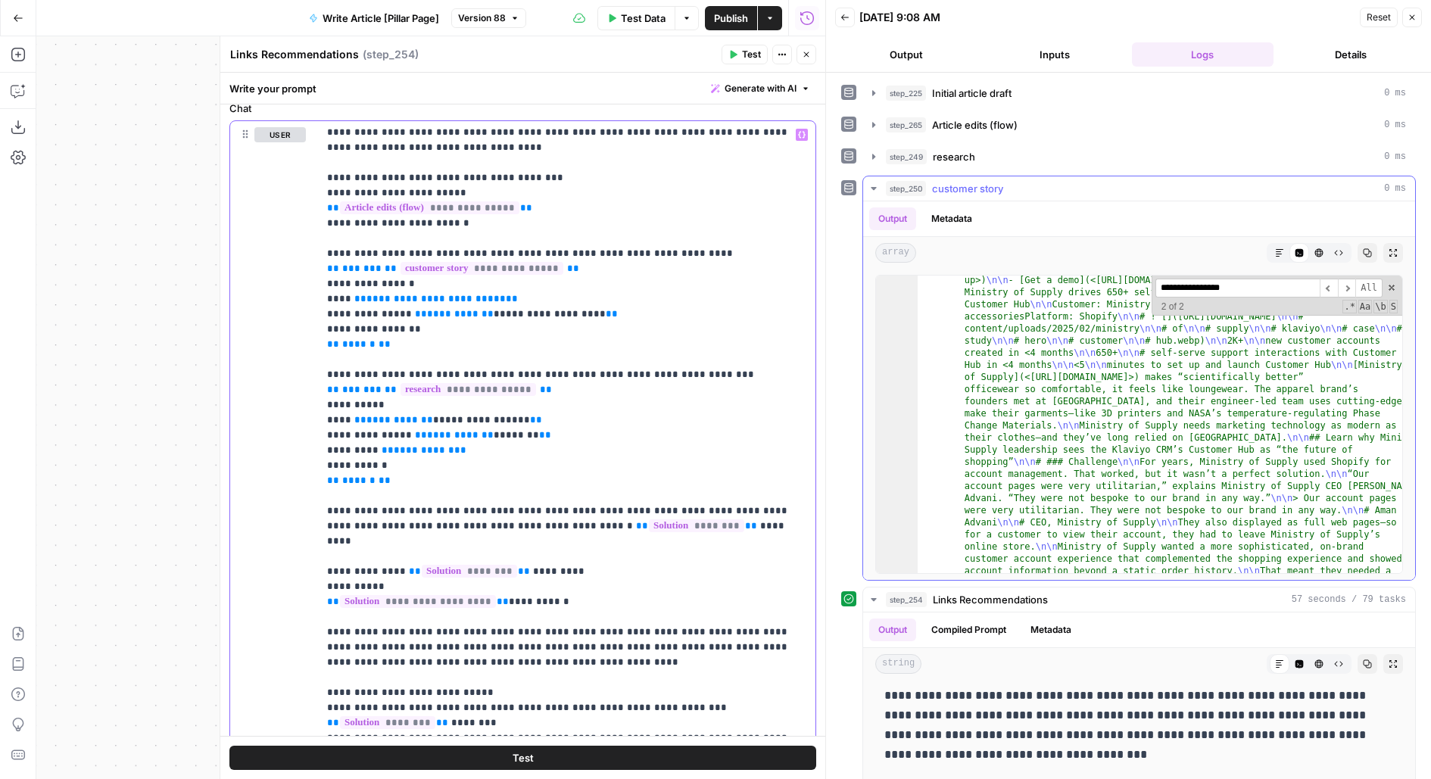
scroll to position [0, 0]
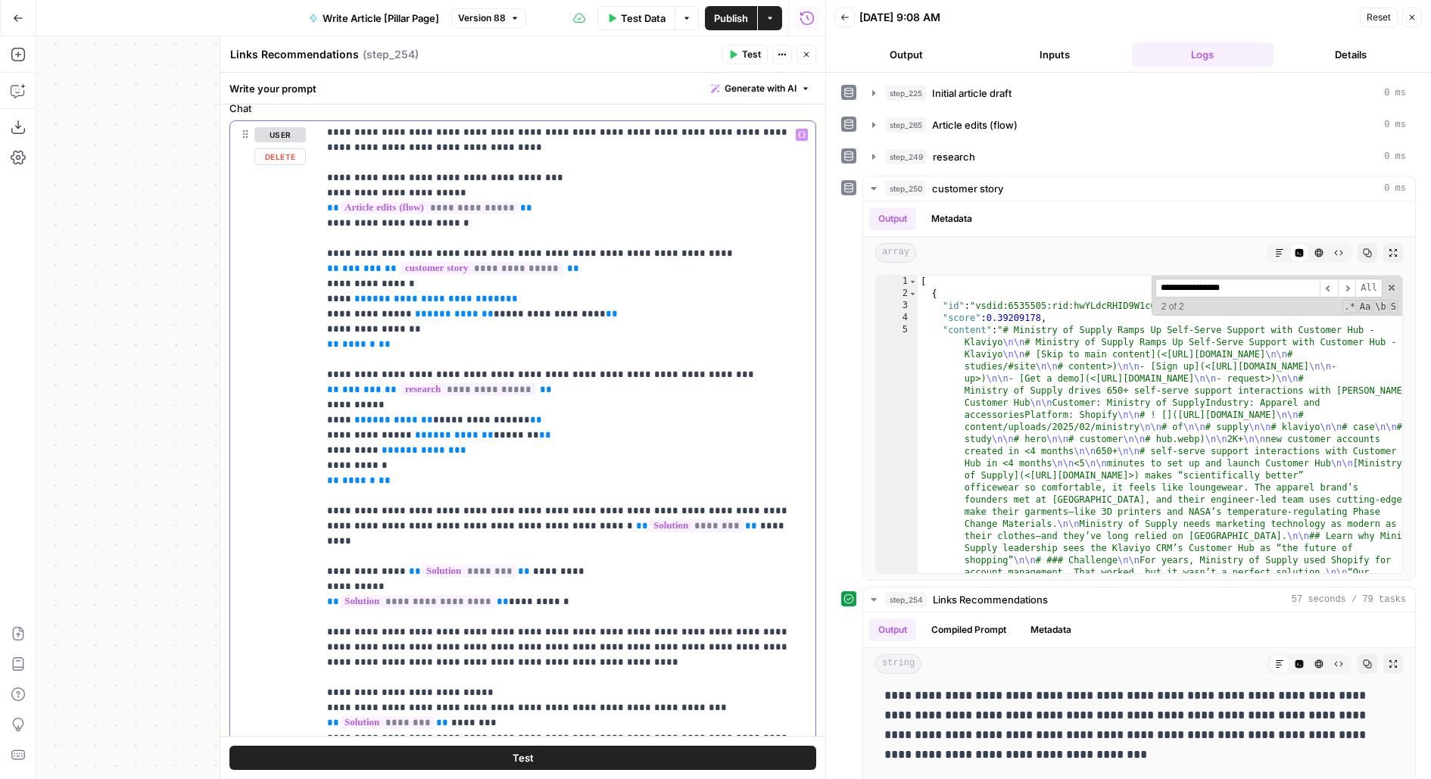
drag, startPoint x: 431, startPoint y: 298, endPoint x: 575, endPoint y: 298, distance: 144.6
drag, startPoint x: 321, startPoint y: 298, endPoint x: 625, endPoint y: 304, distance: 304.4
click at [625, 305] on div "**********" at bounding box center [567, 429] width 498 height 616
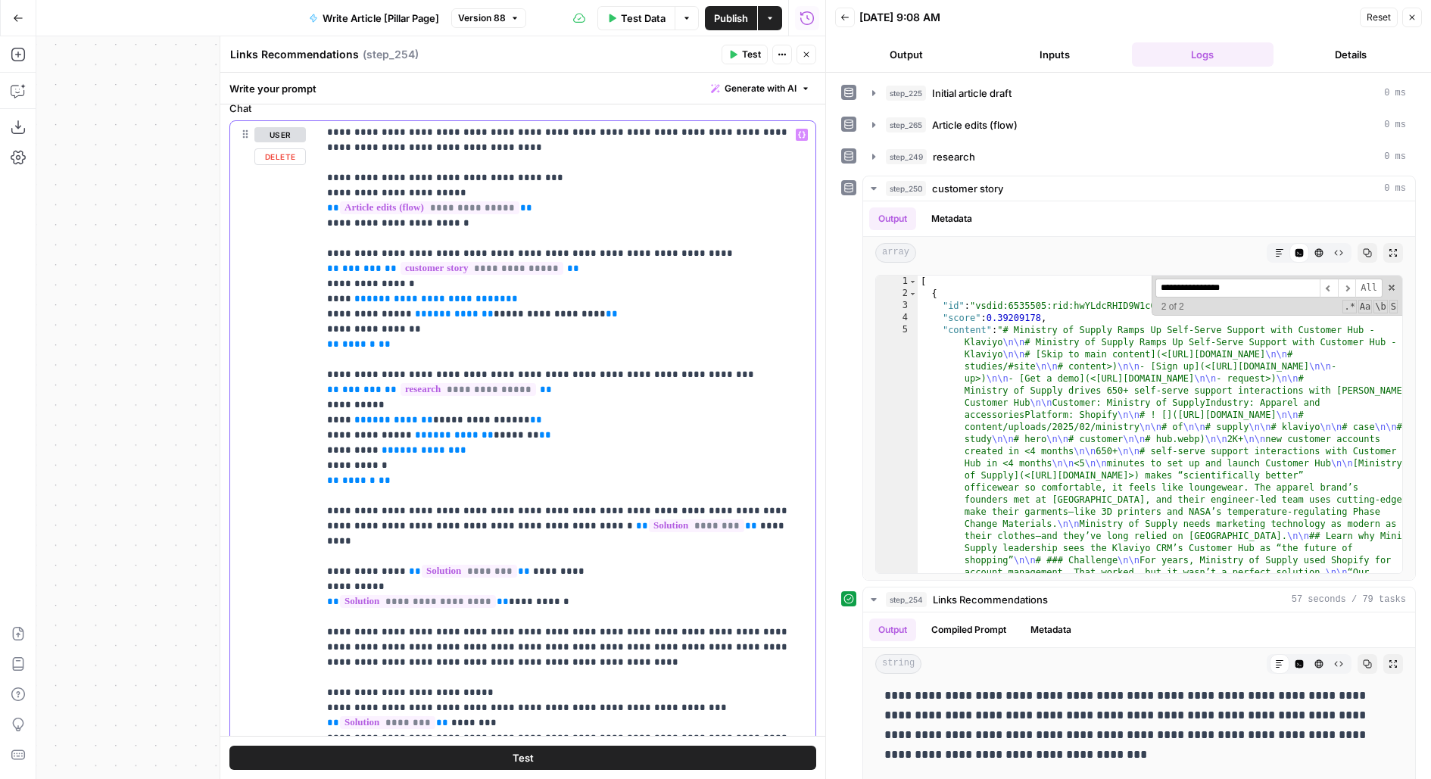
drag, startPoint x: 595, startPoint y: 304, endPoint x: 442, endPoint y: 304, distance: 152.9
drag, startPoint x: 591, startPoint y: 299, endPoint x: 313, endPoint y: 301, distance: 277.8
click at [313, 301] on div "**********" at bounding box center [522, 447] width 585 height 653
copy p "**********"
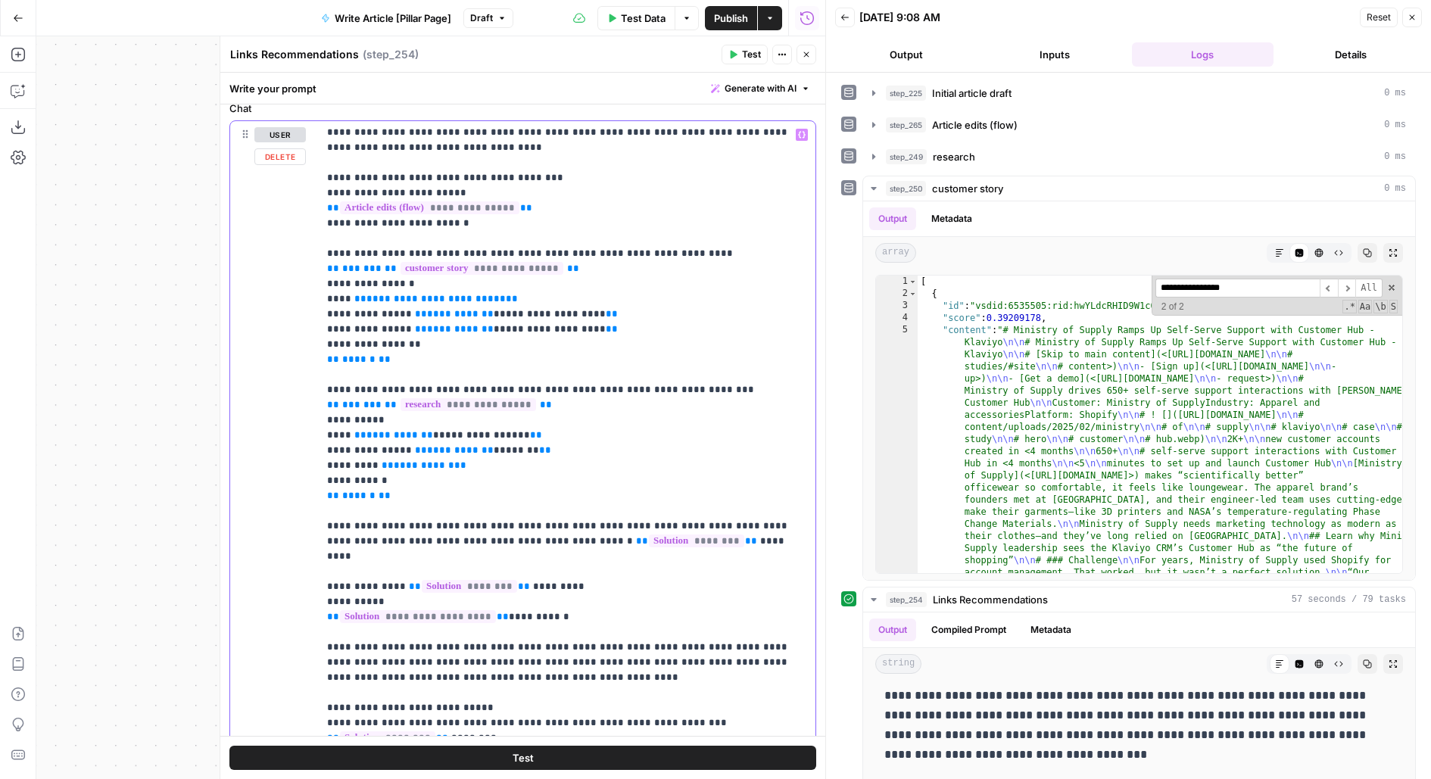
drag, startPoint x: 431, startPoint y: 314, endPoint x: 573, endPoint y: 314, distance: 142.3
drag, startPoint x: 402, startPoint y: 298, endPoint x: 206, endPoint y: 297, distance: 196.1
click at [206, 297] on body "**********" at bounding box center [715, 389] width 1431 height 779
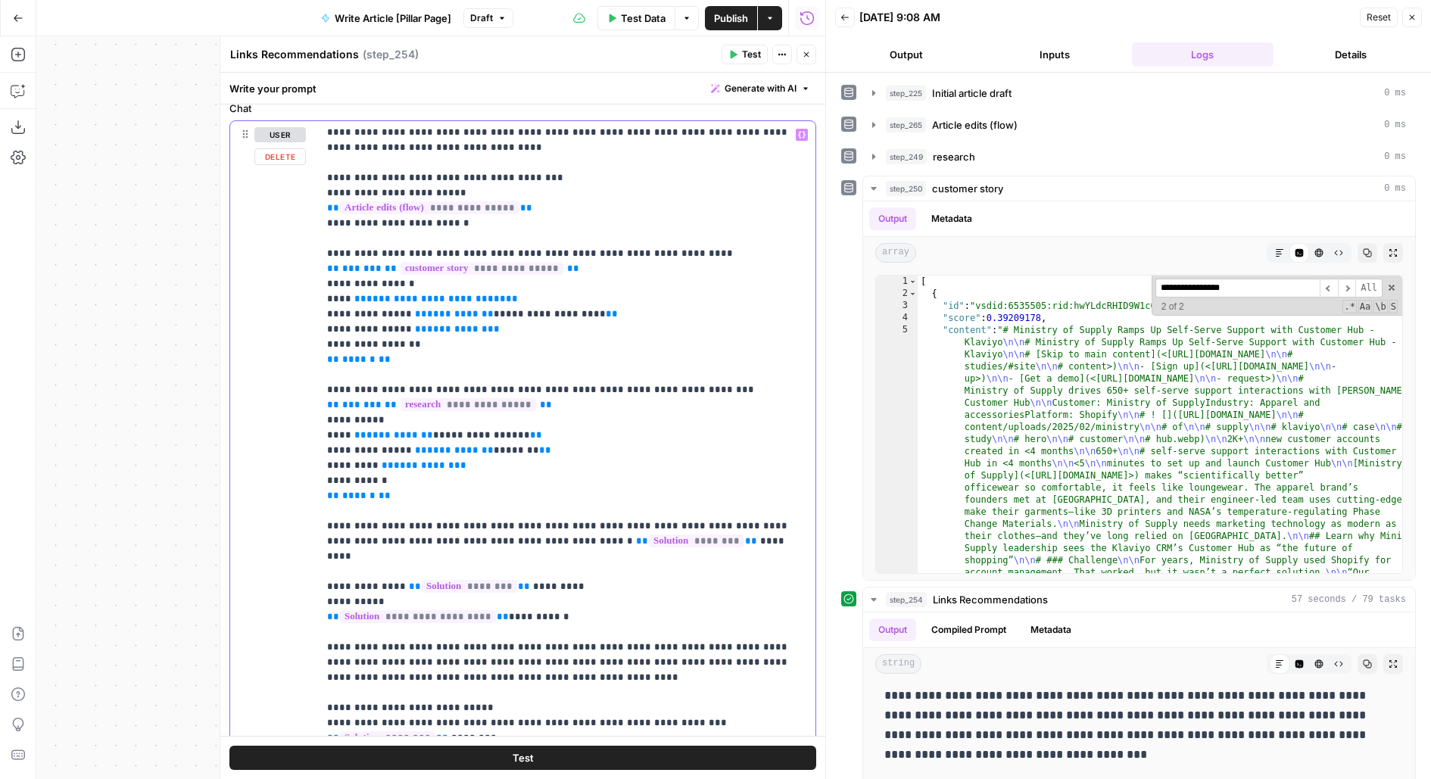
drag, startPoint x: 400, startPoint y: 304, endPoint x: 326, endPoint y: 304, distance: 74.2
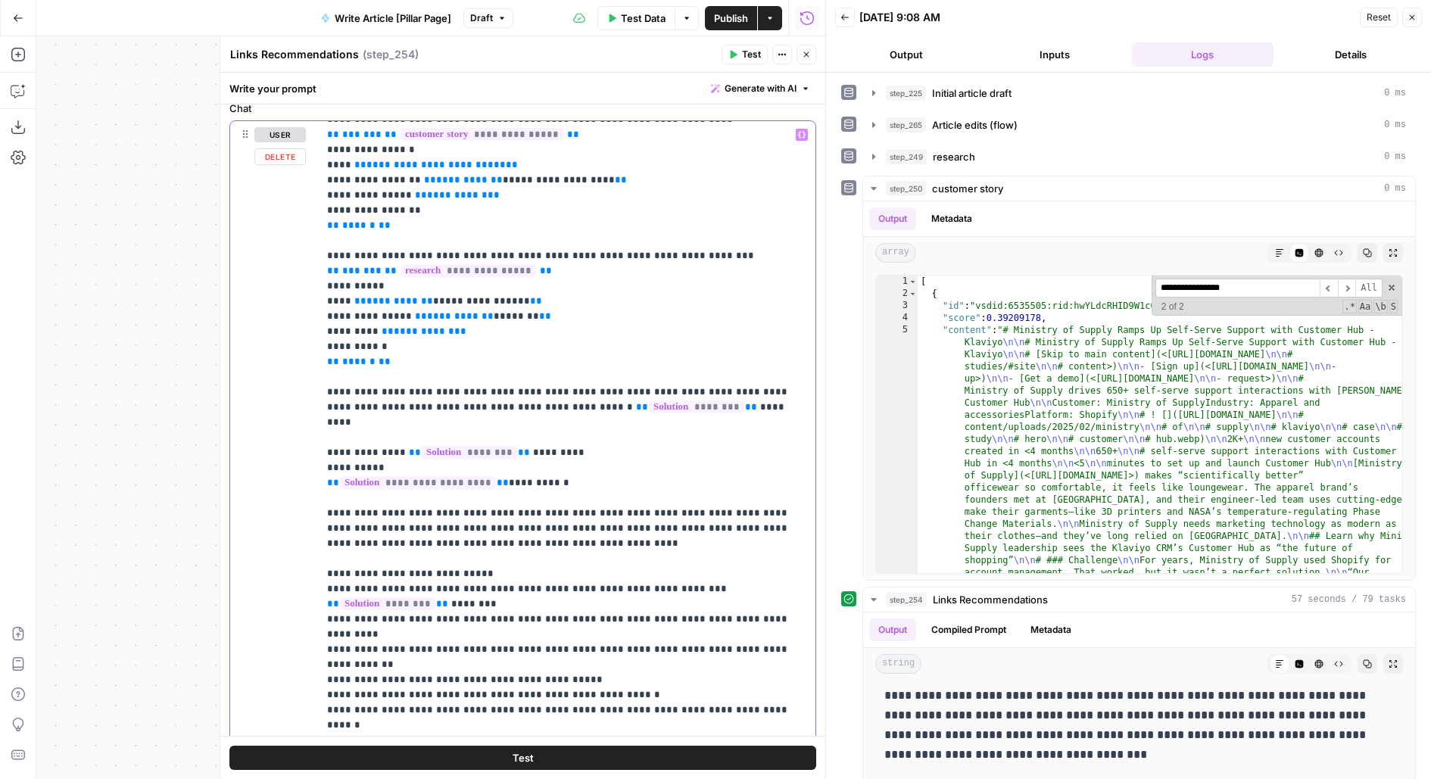
scroll to position [76, 0]
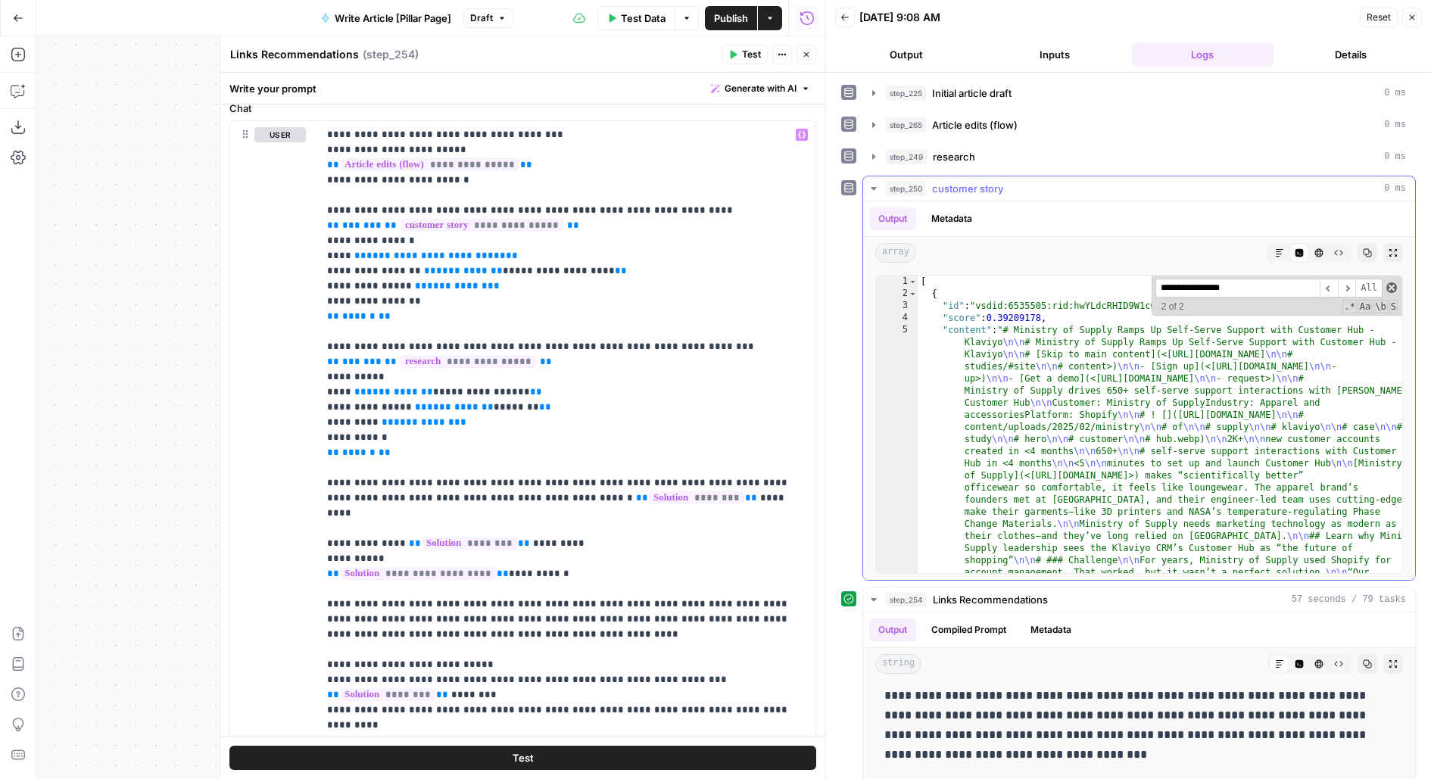
click at [1394, 282] on span at bounding box center [1391, 287] width 11 height 11
click at [731, 14] on span "Publish" at bounding box center [731, 18] width 34 height 15
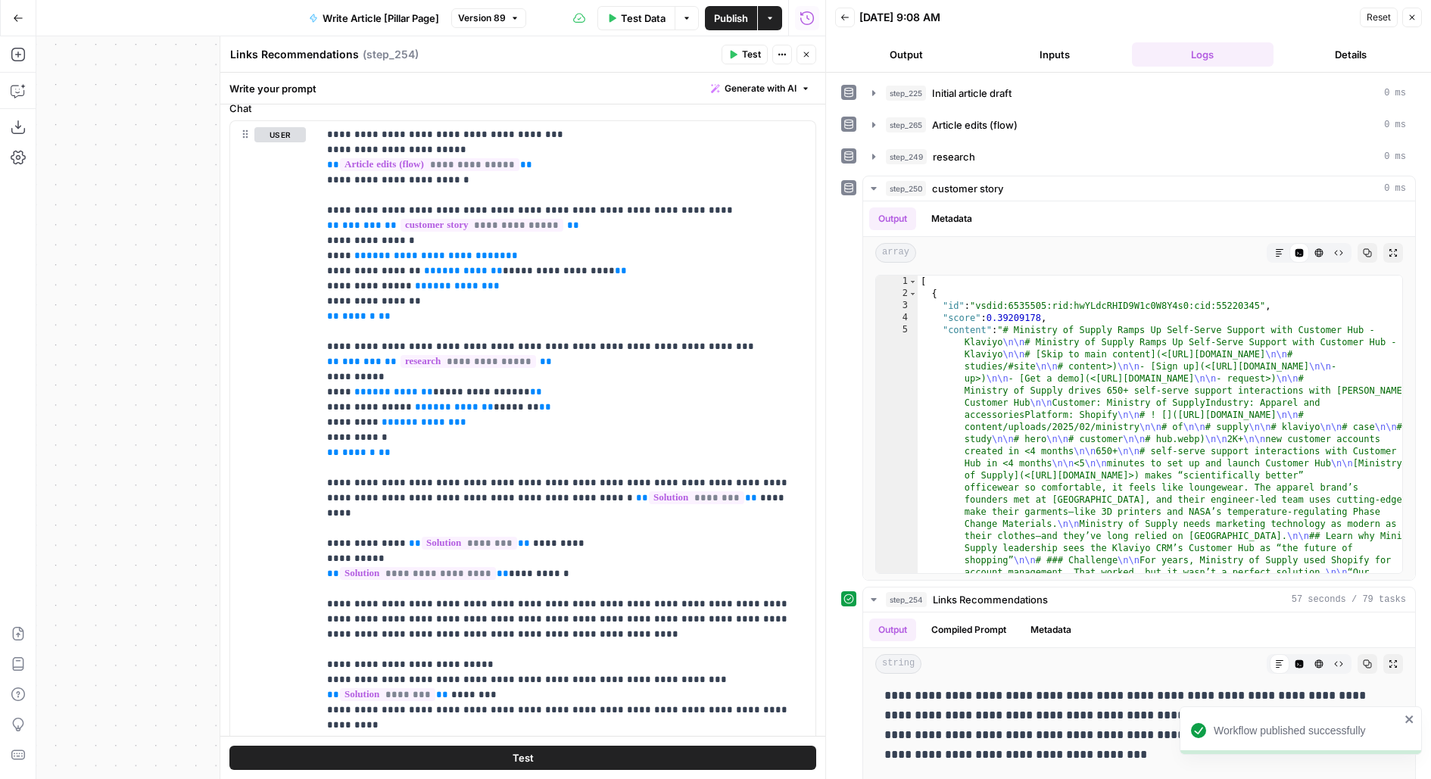
click at [807, 54] on icon "button" at bounding box center [806, 54] width 5 height 5
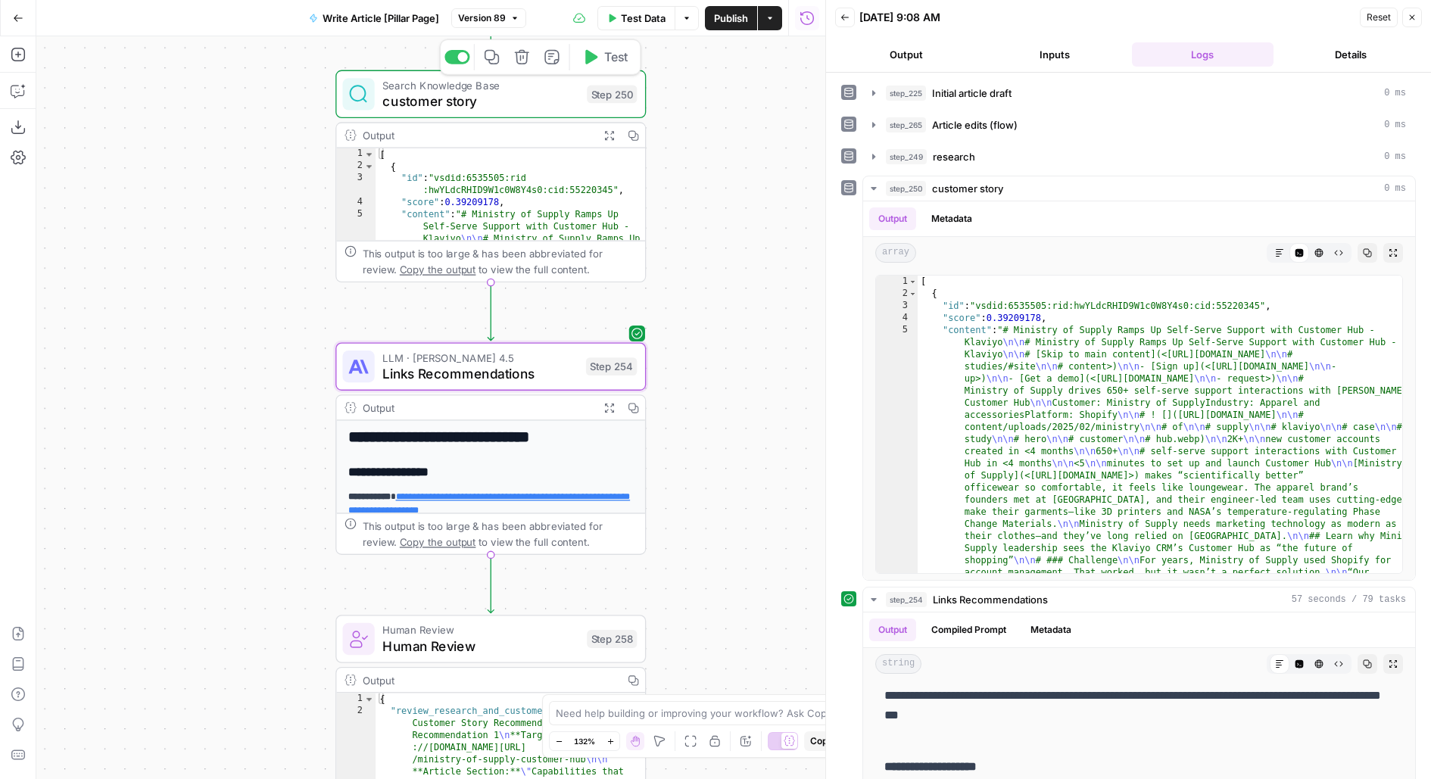
click at [609, 70] on div "Copy step Delete step Add Note Test" at bounding box center [540, 57] width 201 height 36
click at [615, 64] on span "Test" at bounding box center [616, 57] width 24 height 18
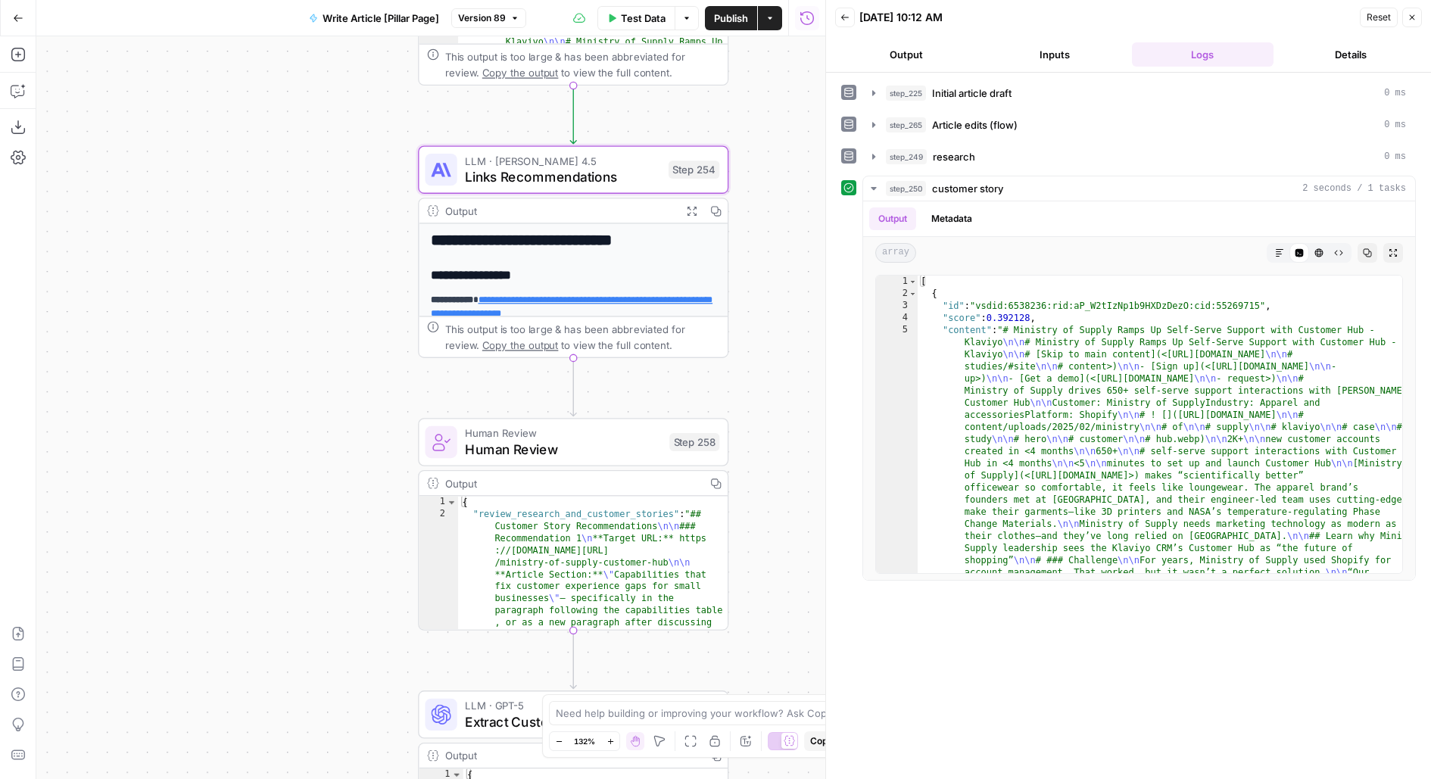
drag, startPoint x: 703, startPoint y: 363, endPoint x: 779, endPoint y: 160, distance: 216.5
click at [779, 160] on div "**********" at bounding box center [430, 407] width 789 height 743
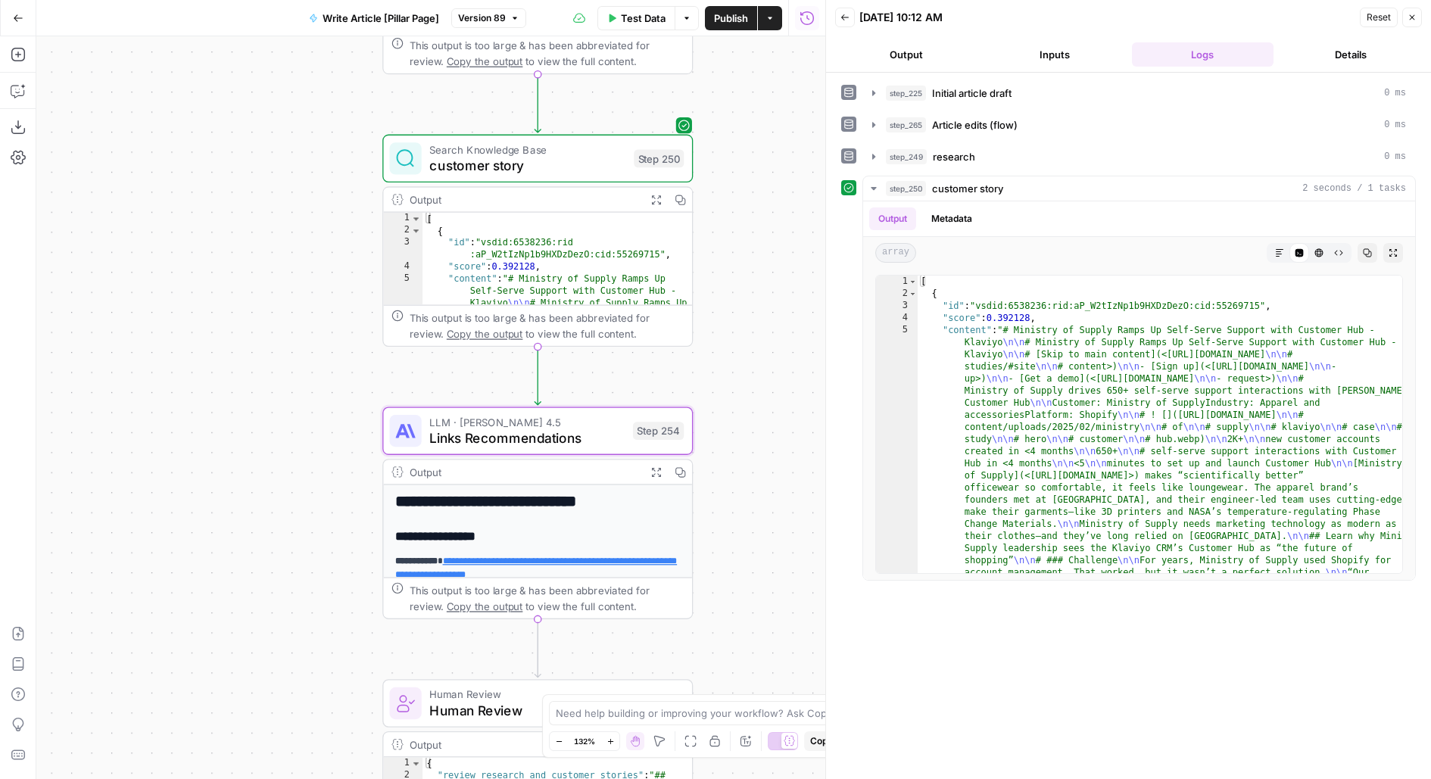
drag, startPoint x: 765, startPoint y: 106, endPoint x: 723, endPoint y: 374, distance: 271.2
click at [724, 375] on div "**********" at bounding box center [430, 407] width 789 height 743
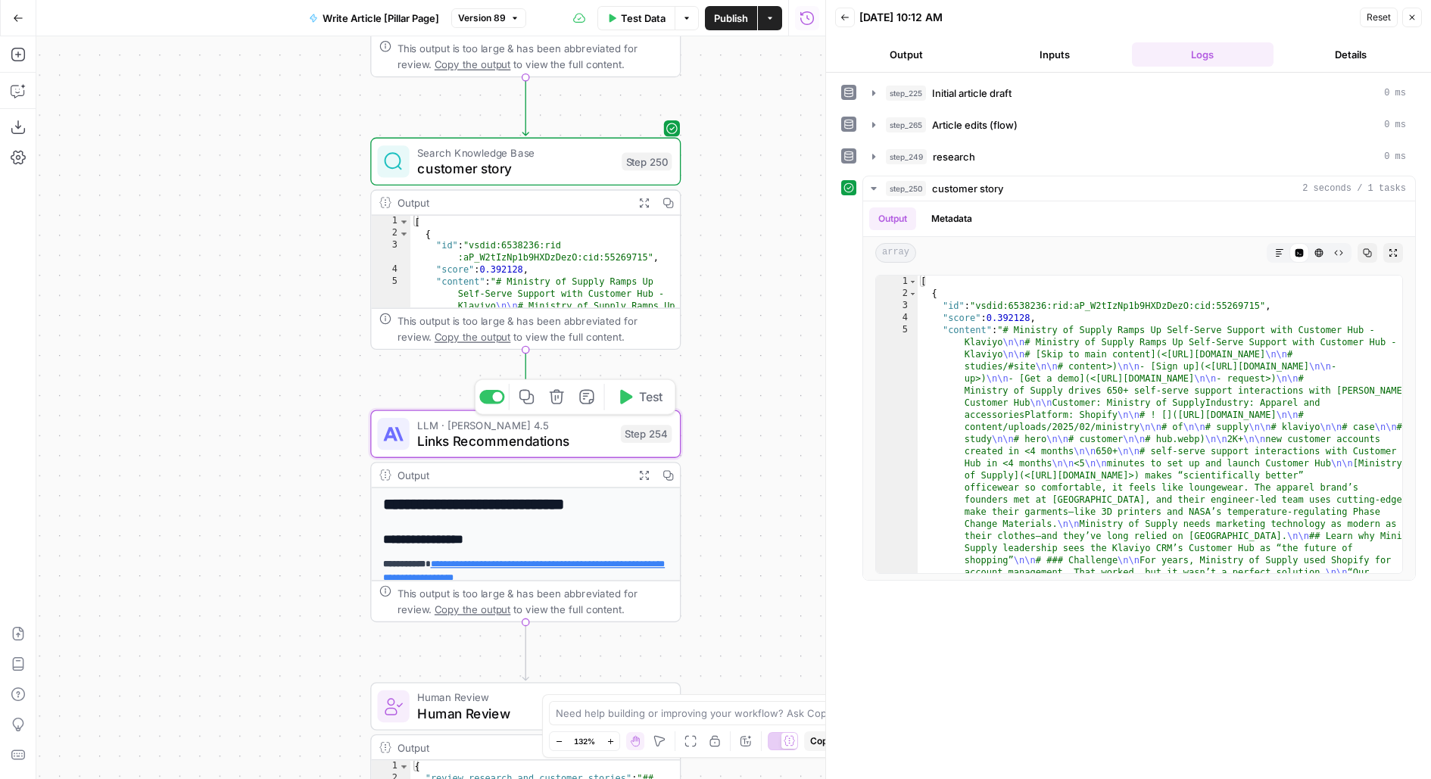
click at [651, 381] on div "Copy step Delete step Add Note Test" at bounding box center [575, 397] width 201 height 36
click at [654, 400] on span "Test" at bounding box center [651, 397] width 24 height 18
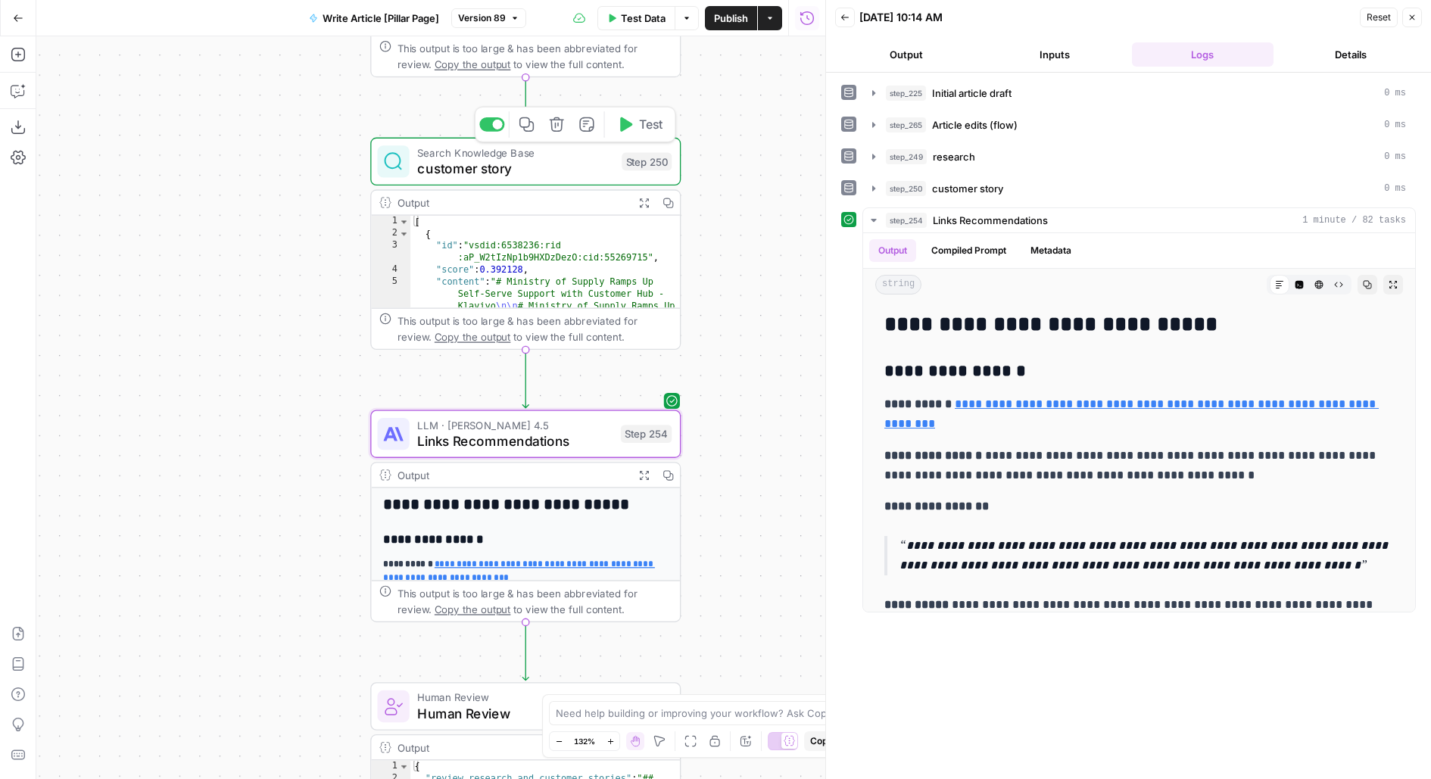
drag, startPoint x: 776, startPoint y: 322, endPoint x: 767, endPoint y: 92, distance: 230.3
click at [773, 99] on div "**********" at bounding box center [430, 407] width 789 height 743
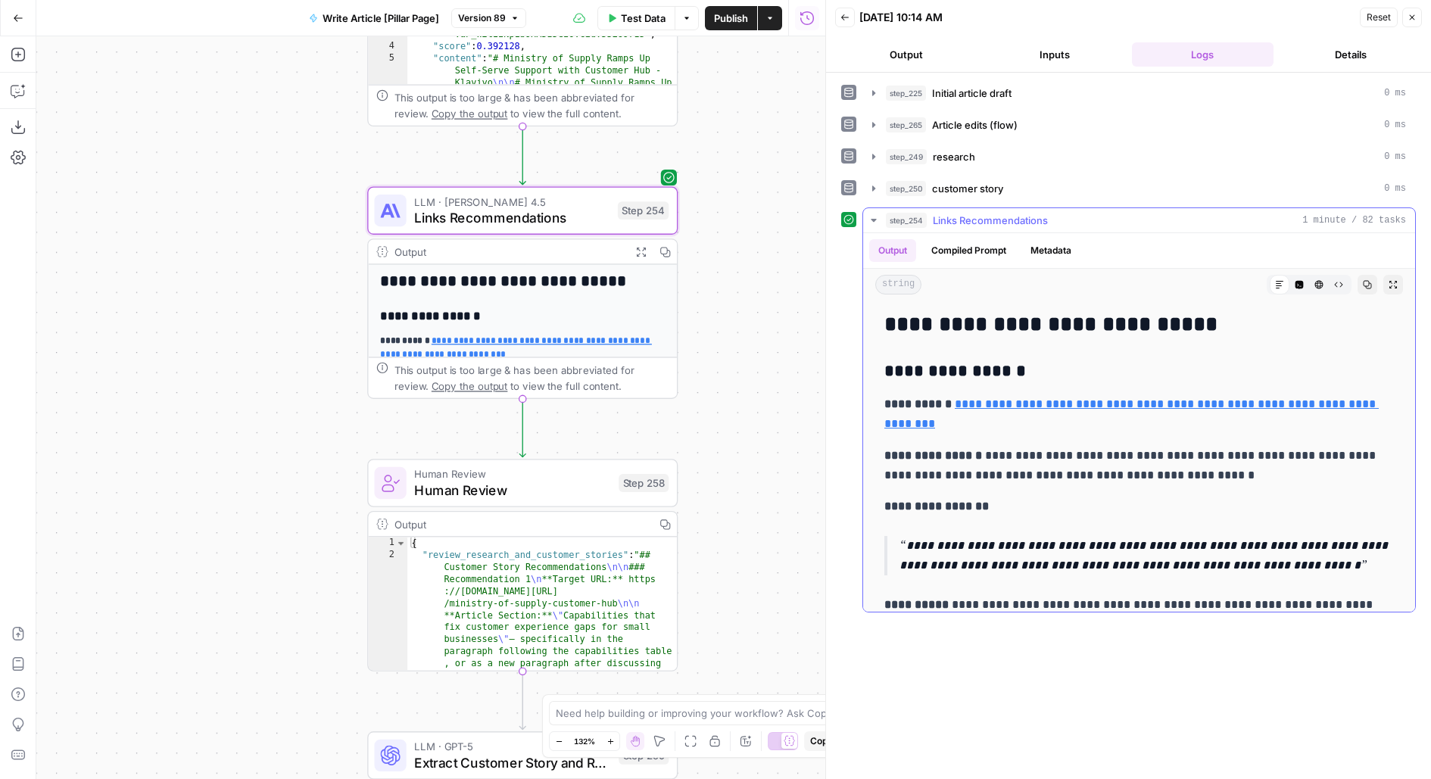
click at [1395, 280] on icon "button" at bounding box center [1392, 284] width 9 height 9
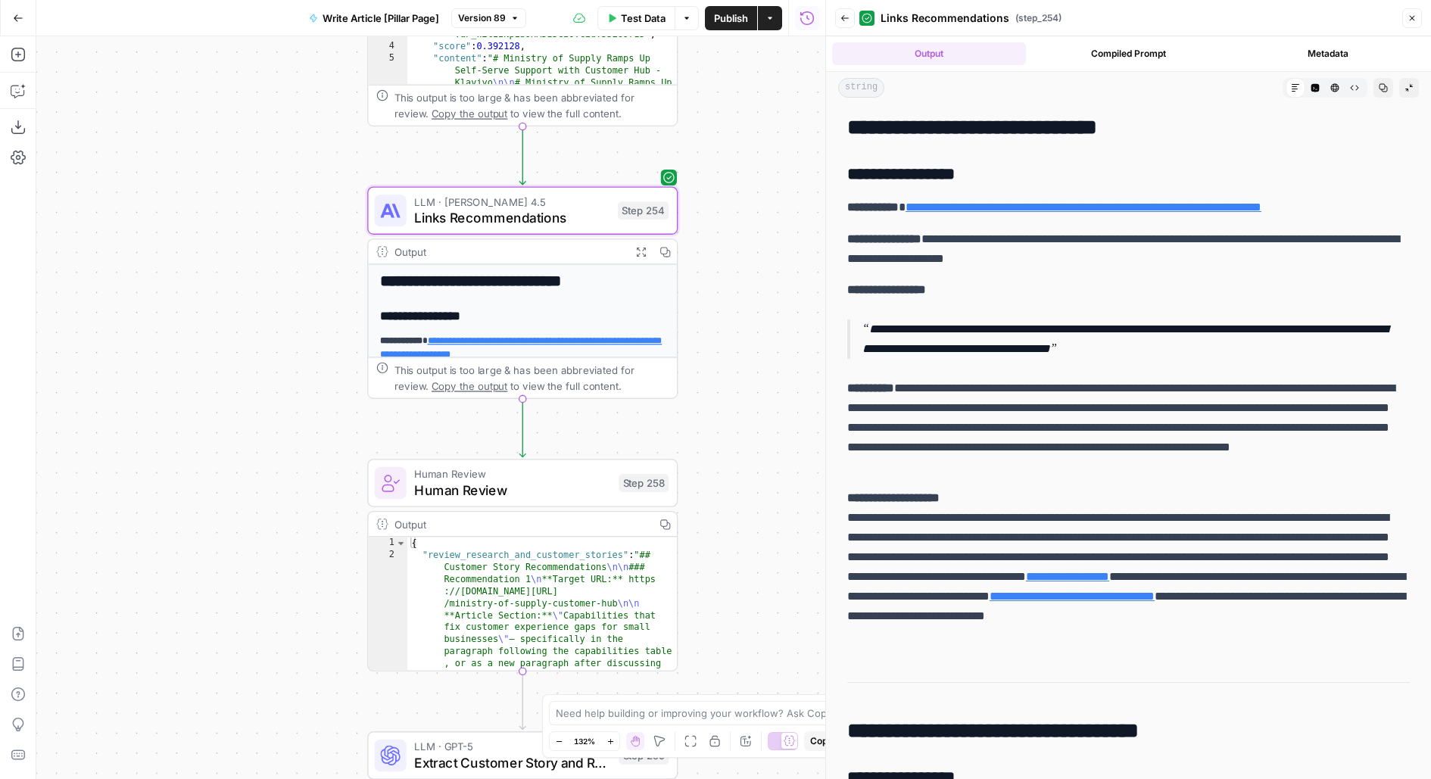
scroll to position [30, 0]
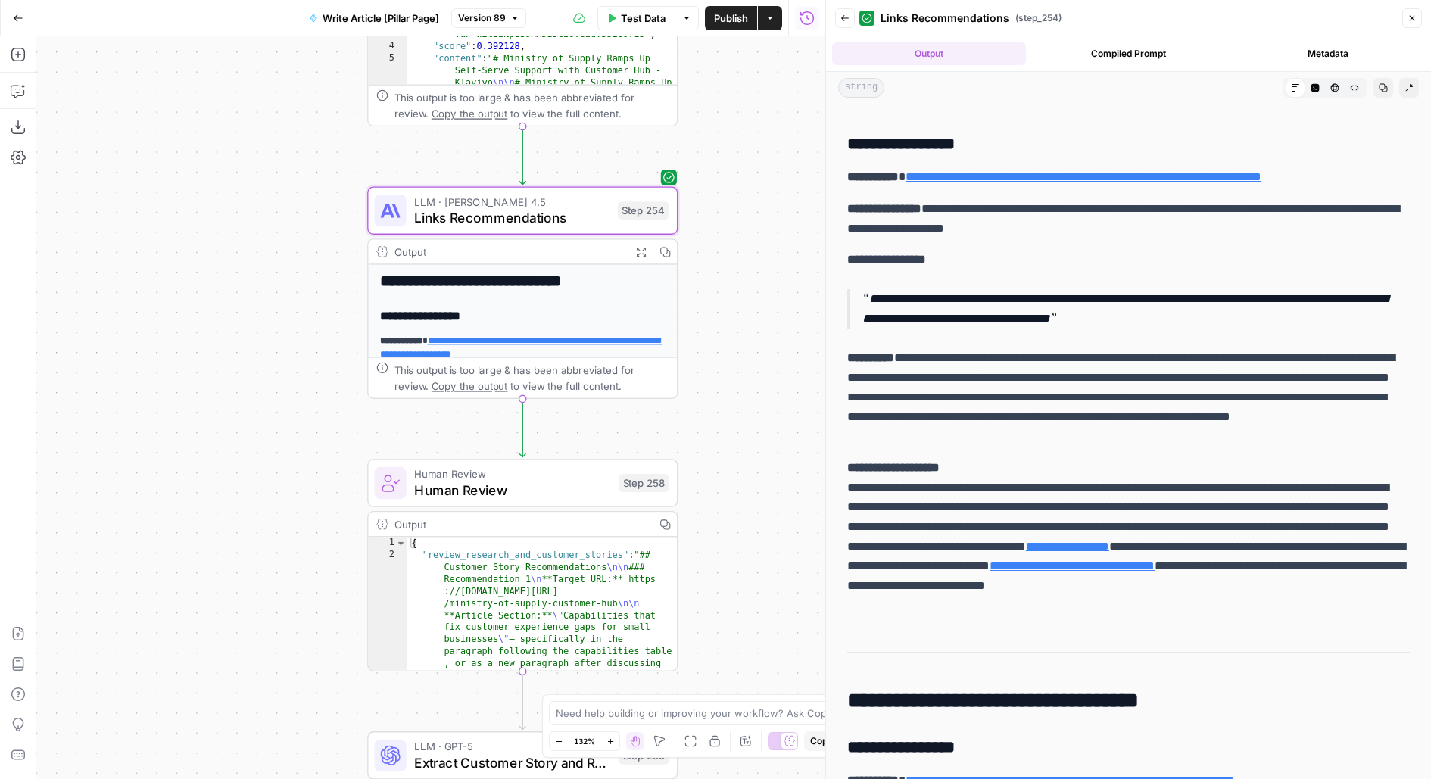
click at [617, 218] on div "LLM · Claude Sonnet 4.5 Links Recommendations Step 254 Copy step Delete step Ad…" at bounding box center [521, 211] width 294 height 34
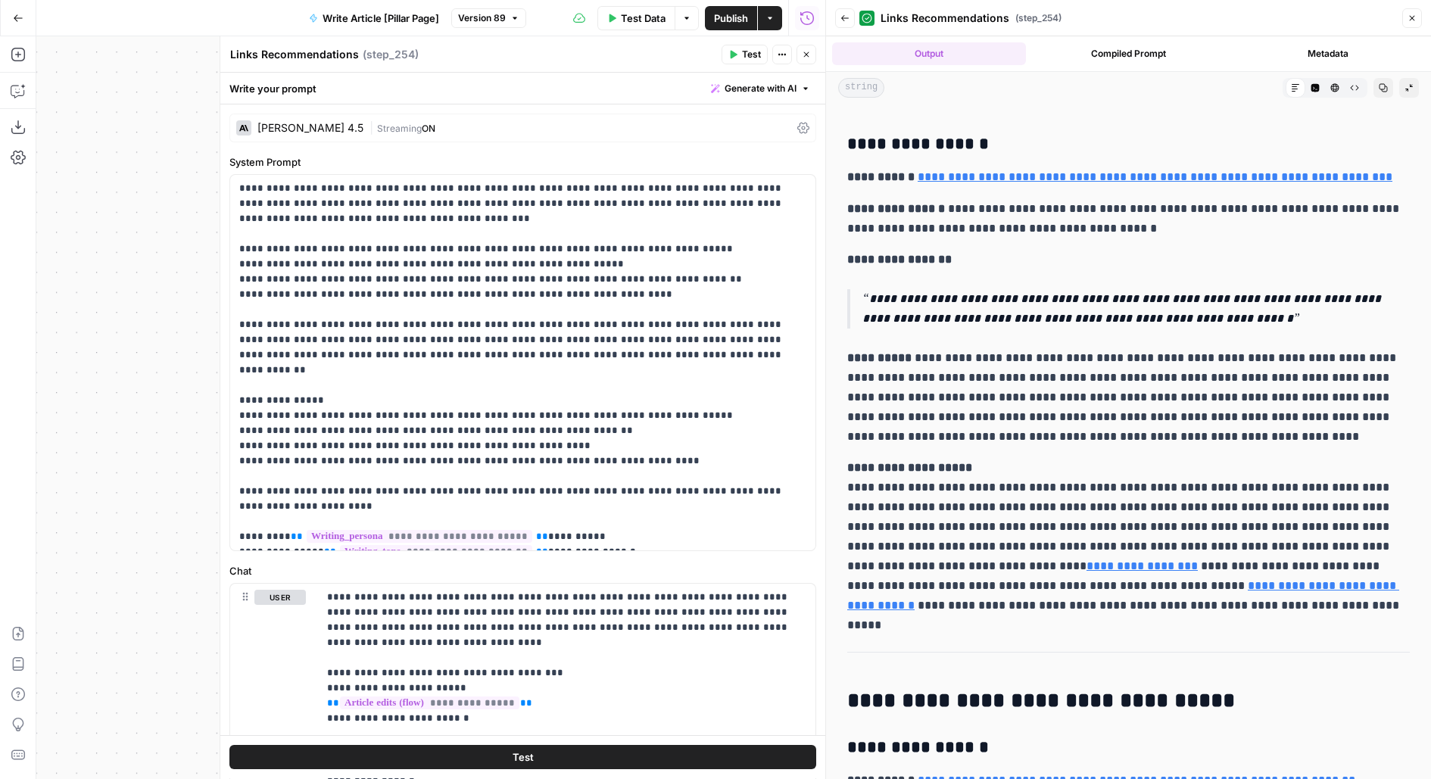
click at [802, 56] on icon "button" at bounding box center [806, 54] width 9 height 9
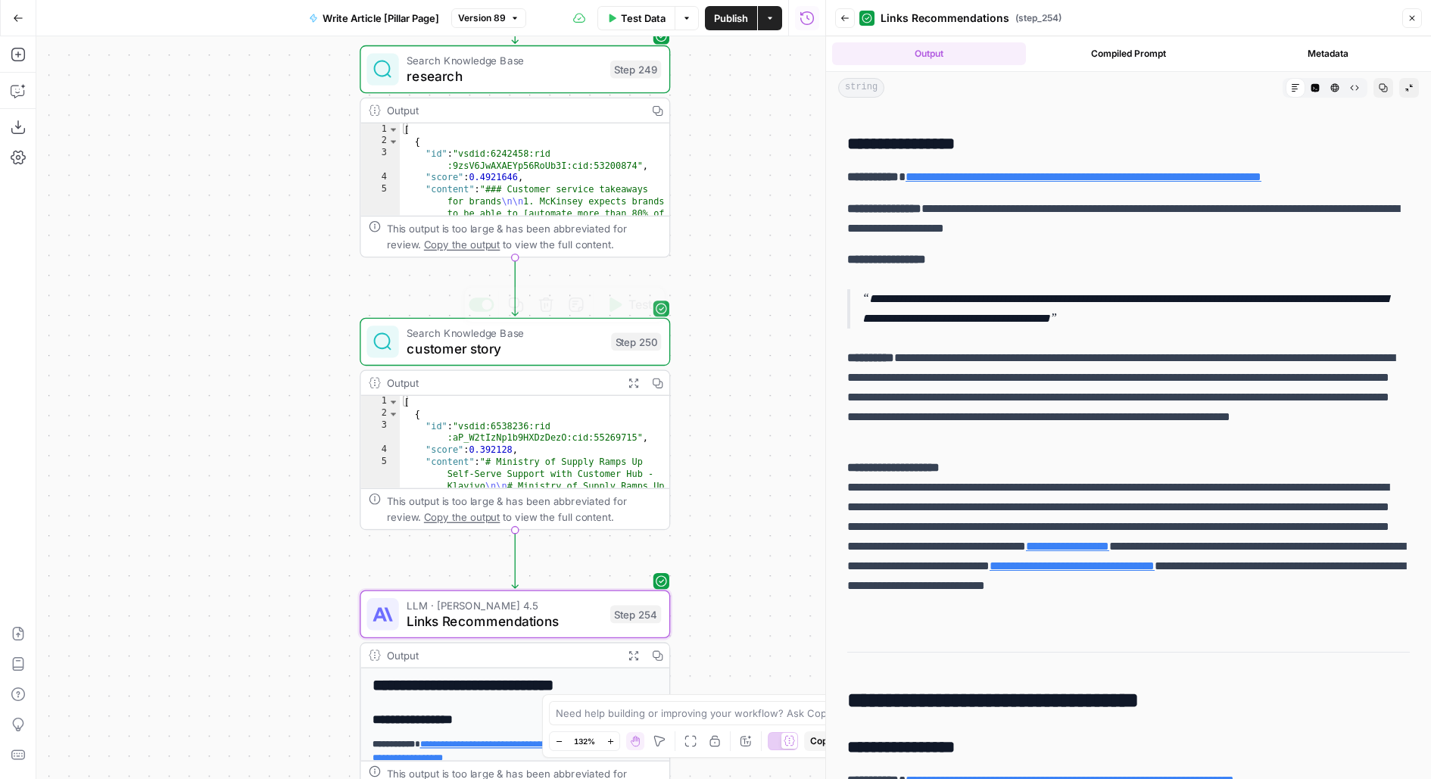
click at [475, 344] on span "customer story" at bounding box center [505, 348] width 196 height 20
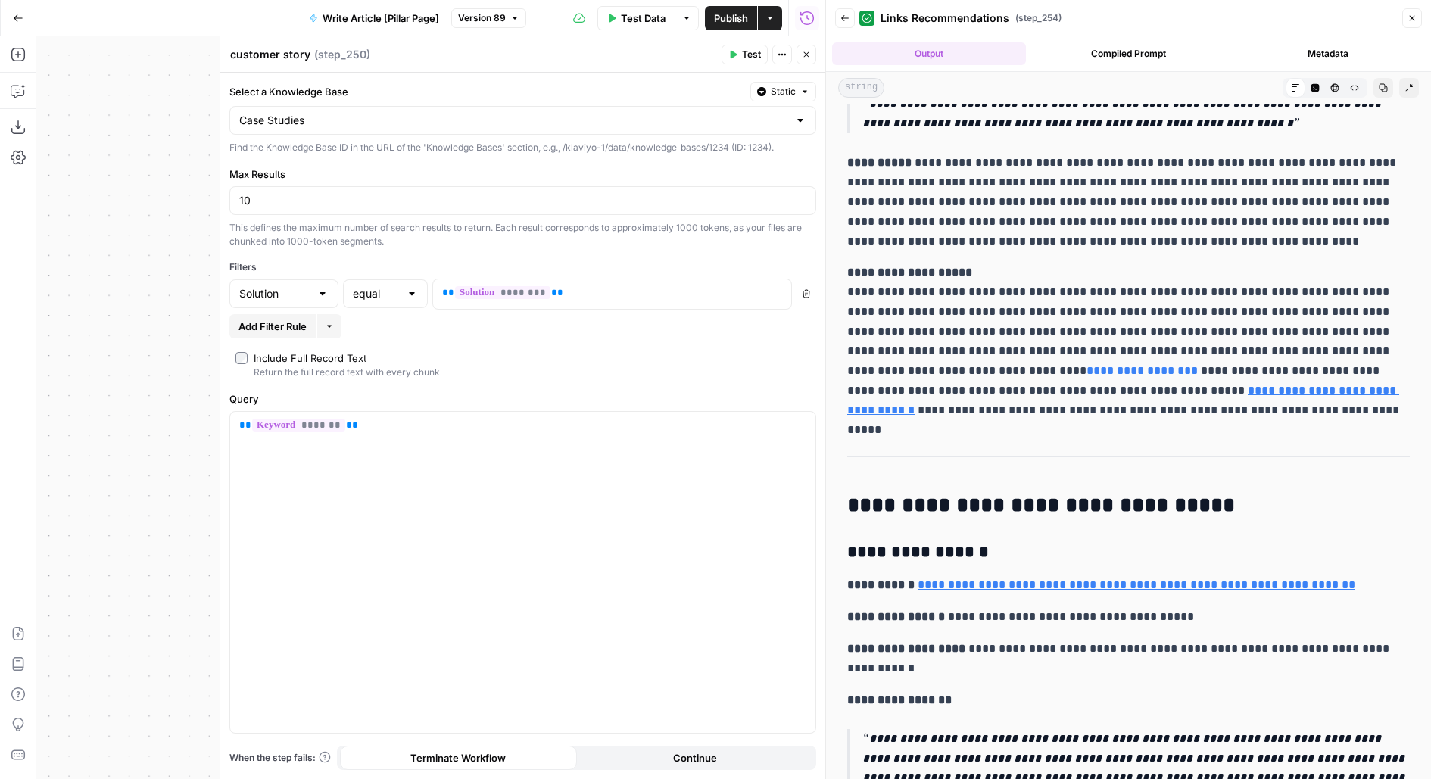
scroll to position [0, 0]
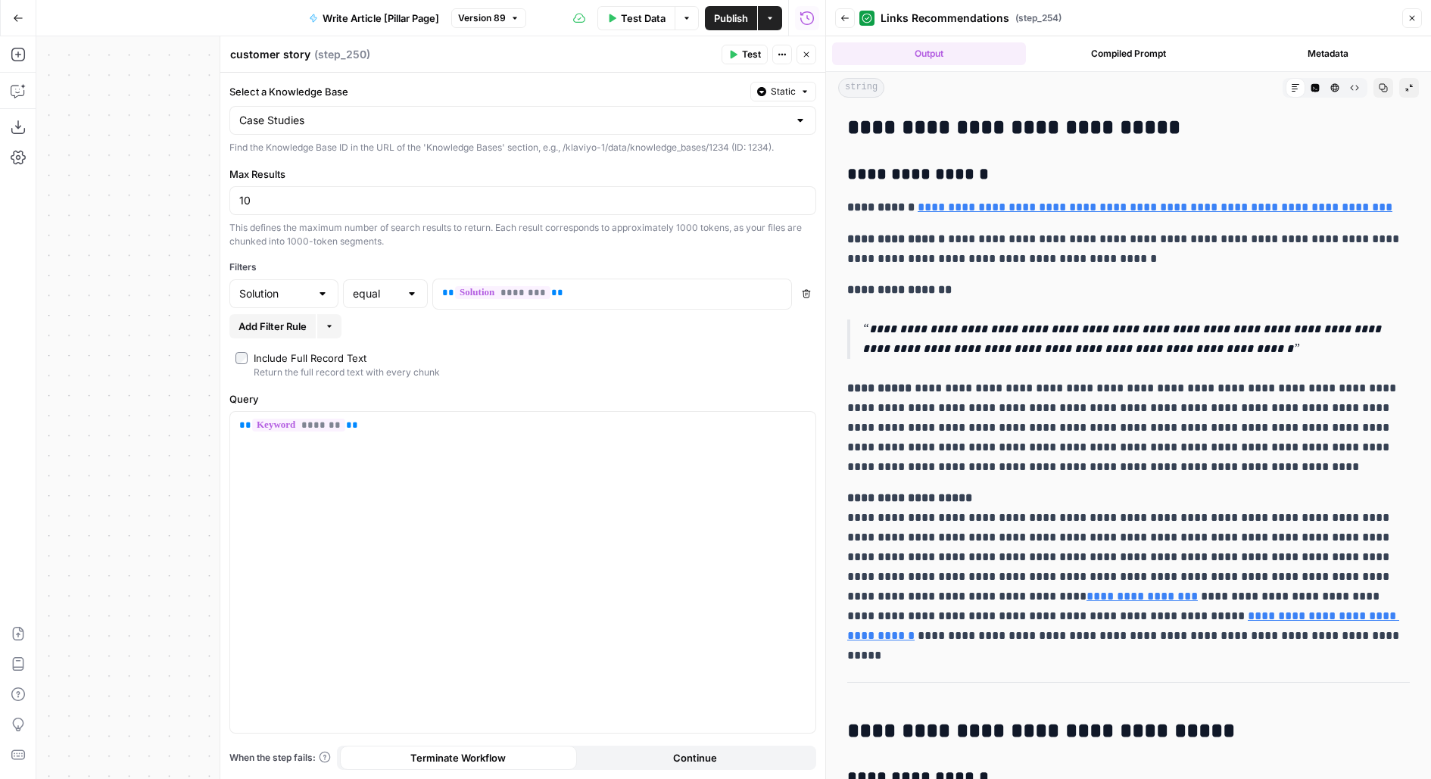
click at [847, 16] on icon "button" at bounding box center [844, 18] width 9 height 9
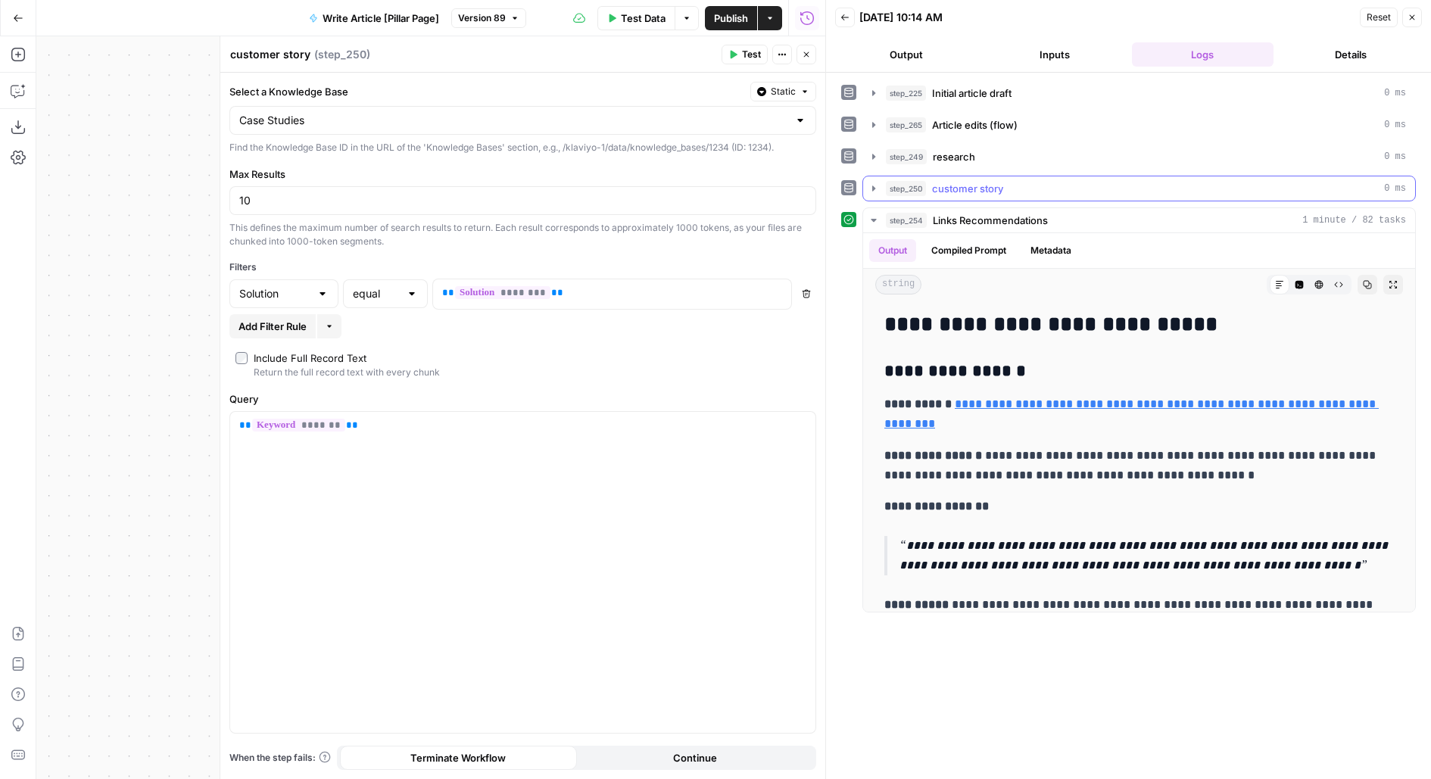
click at [954, 186] on span "customer story" at bounding box center [967, 188] width 71 height 15
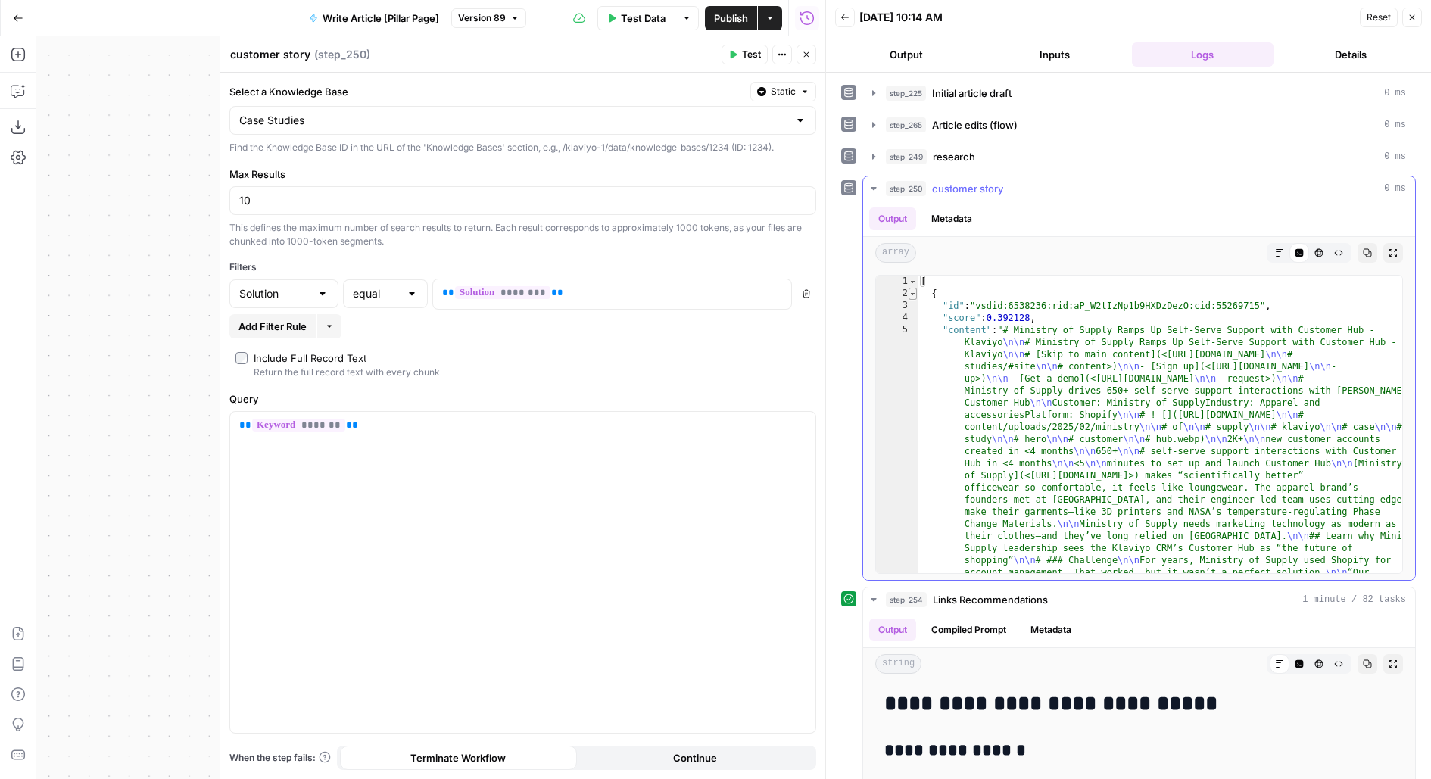
type textarea "*"
click at [910, 292] on span "Toggle code folding, rows 2 through 66" at bounding box center [912, 294] width 8 height 12
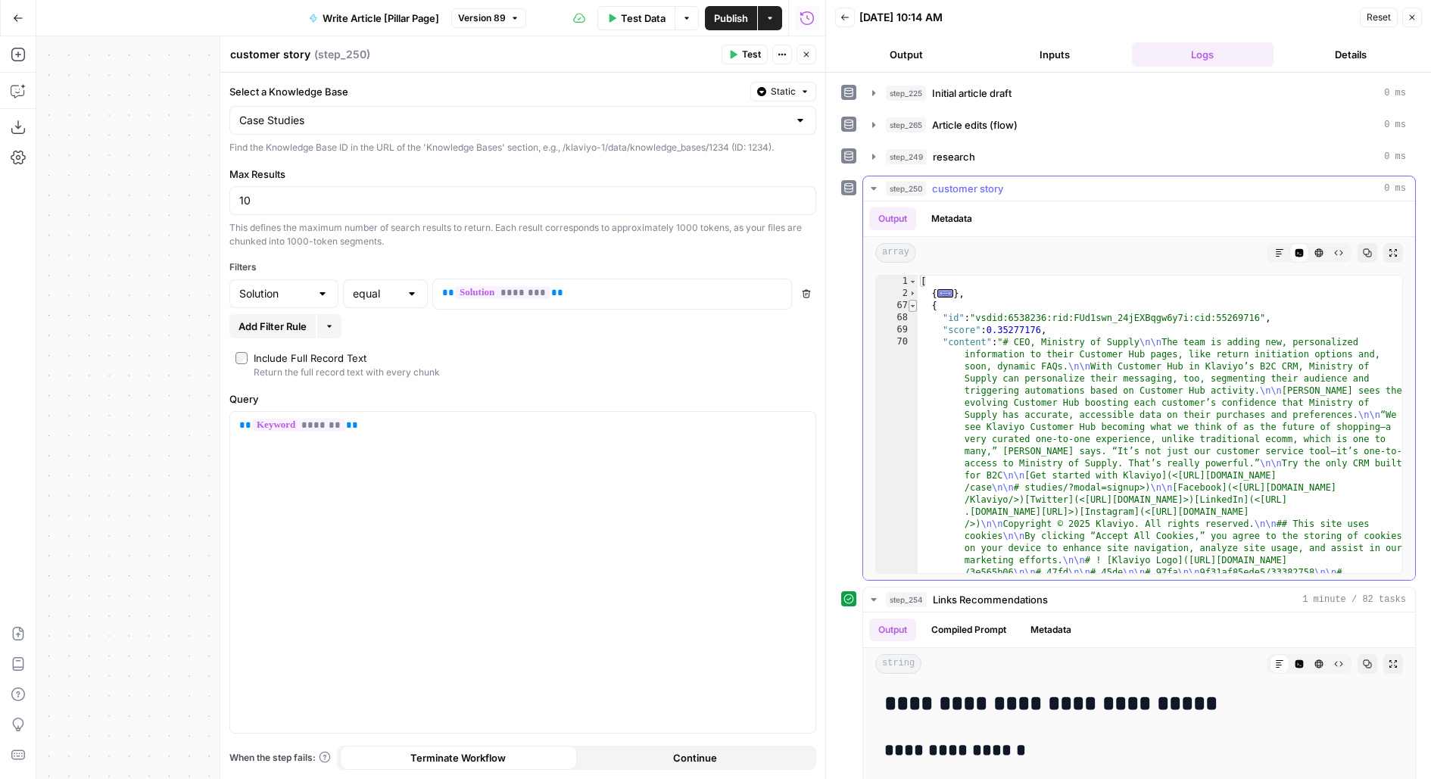
click at [910, 302] on span "Toggle code folding, rows 67 through 131" at bounding box center [912, 306] width 8 height 12
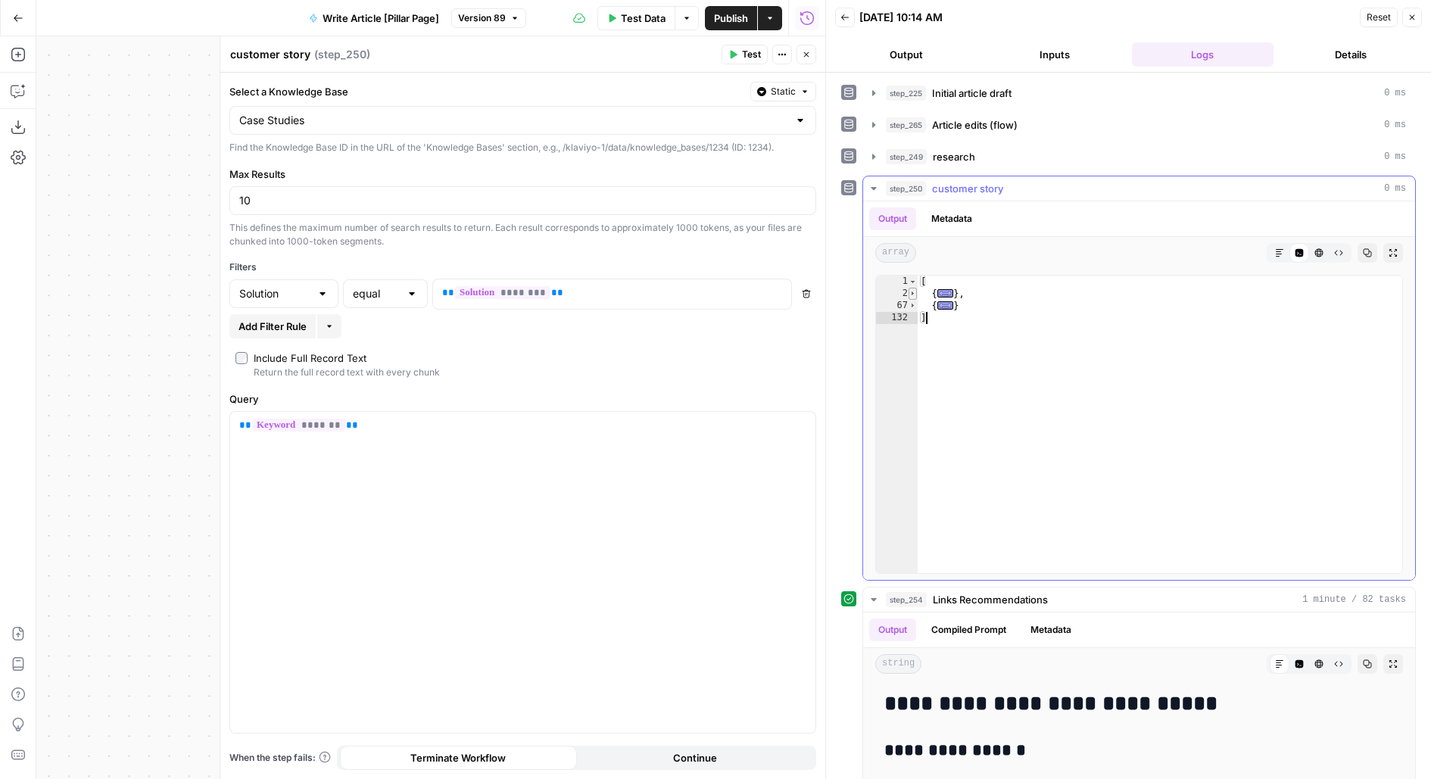
click at [913, 288] on span "Toggle code folding, rows 2 through 66" at bounding box center [912, 294] width 8 height 12
click at [914, 276] on span "Toggle code folding, rows 1 through 132" at bounding box center [912, 282] width 8 height 12
click at [914, 288] on span "Toggle code folding, rows 2 through 66" at bounding box center [912, 294] width 8 height 12
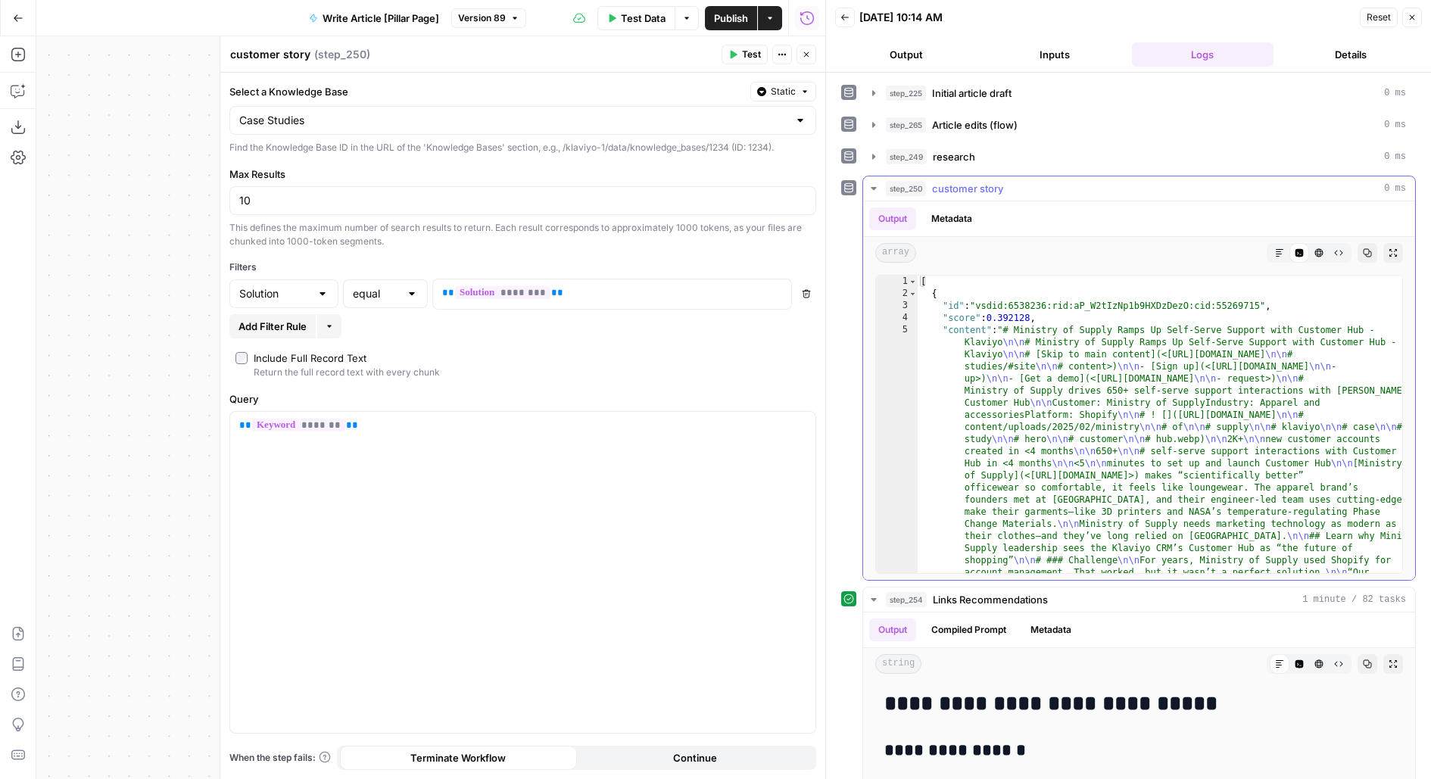
click at [891, 188] on span "step_250" at bounding box center [906, 188] width 40 height 15
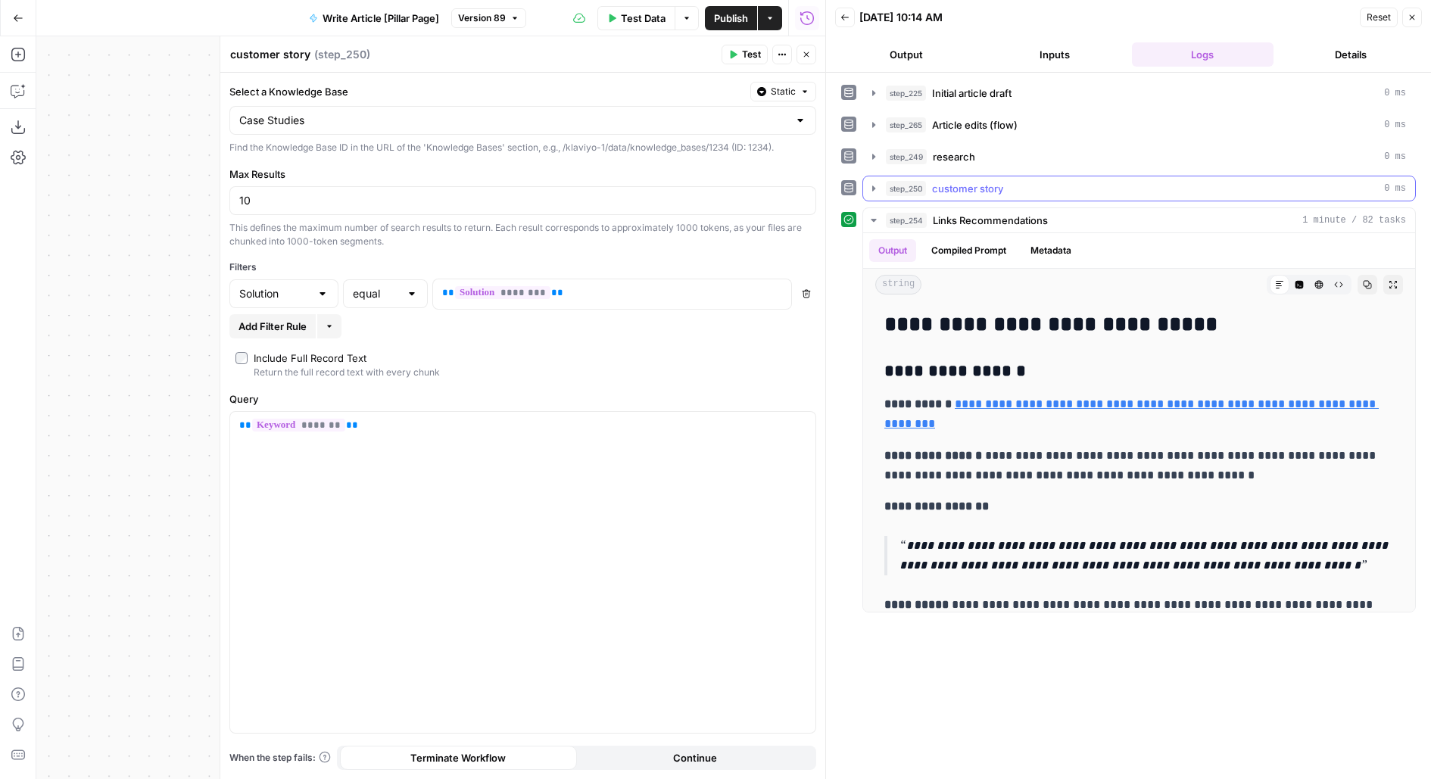
click at [891, 188] on span "step_250" at bounding box center [906, 188] width 40 height 15
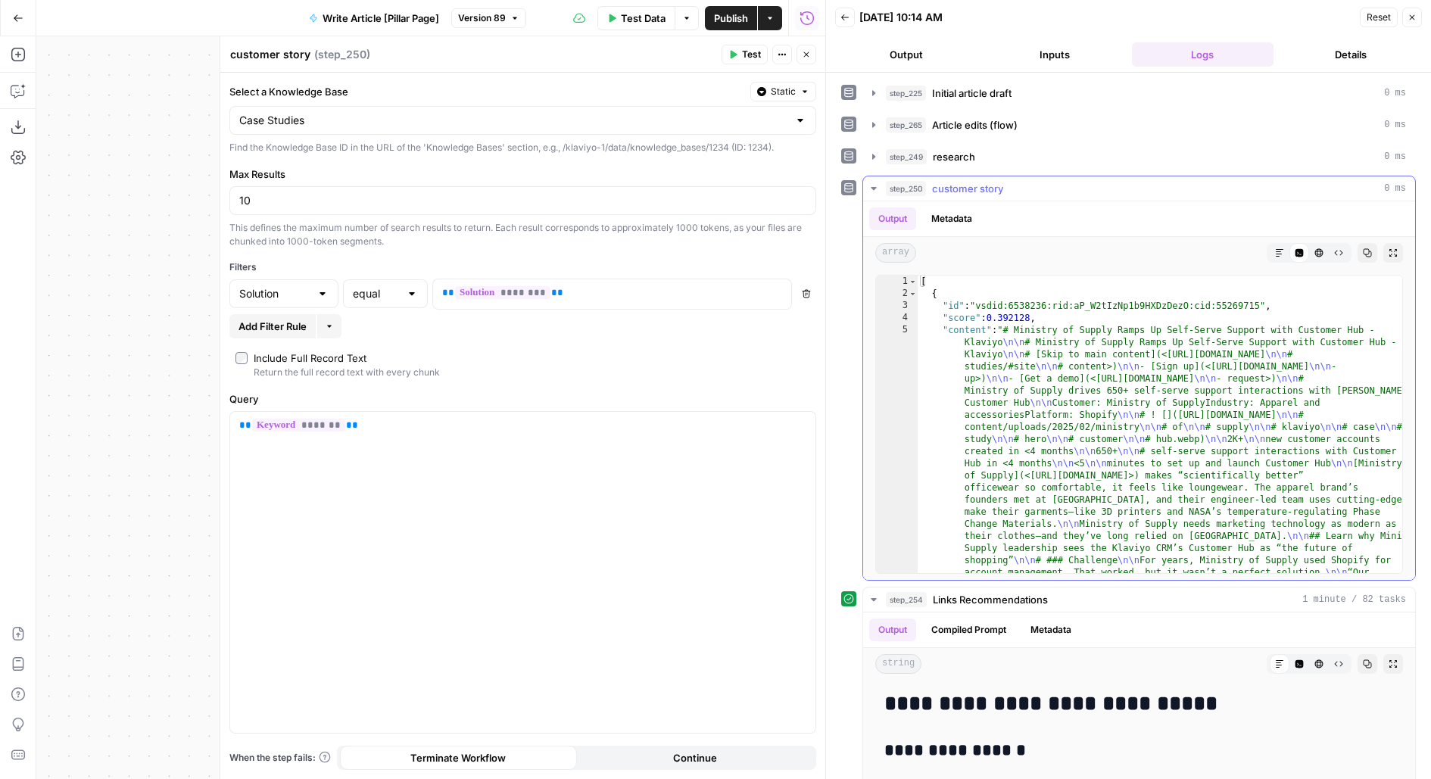
click at [893, 191] on span "step_250" at bounding box center [906, 188] width 40 height 15
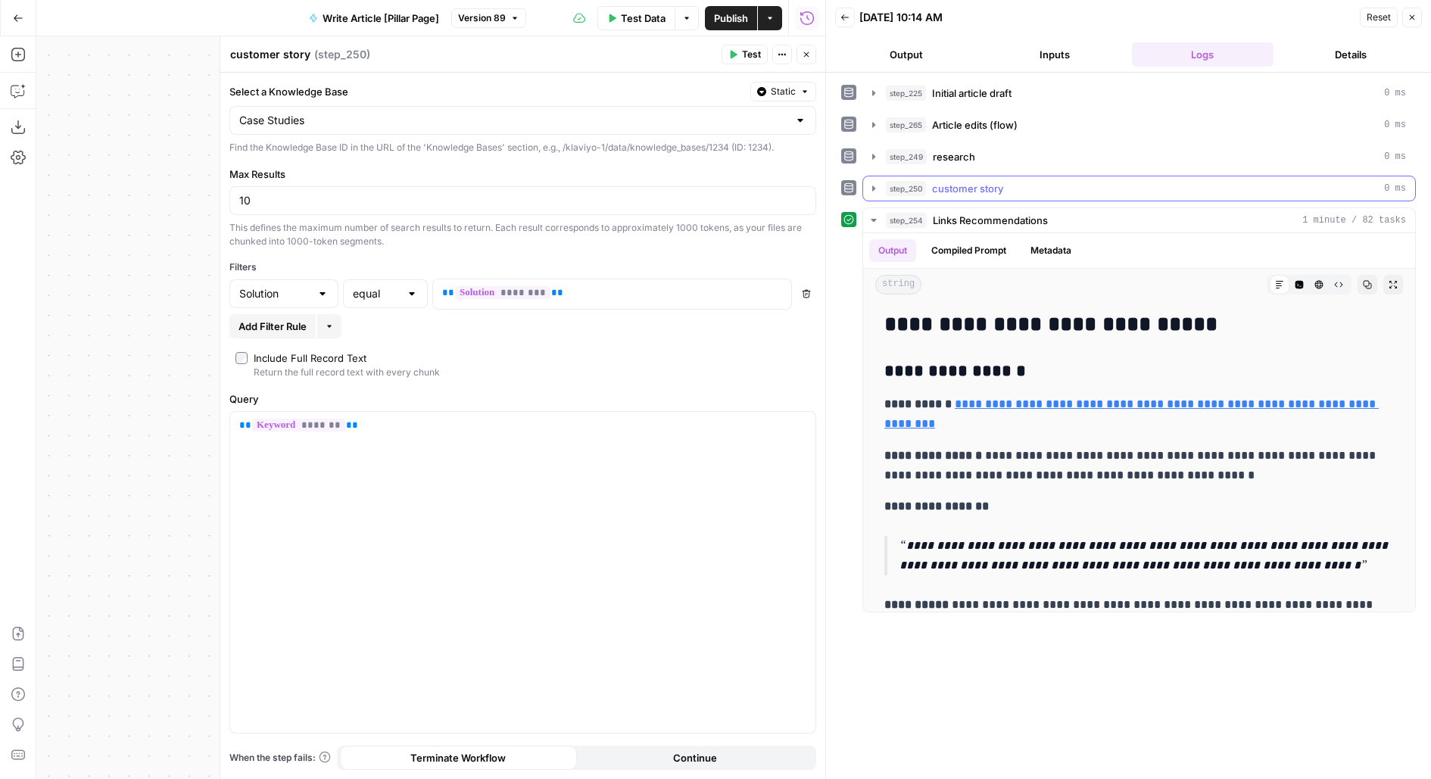
click at [894, 194] on button "step_250 customer story 0 ms" at bounding box center [1139, 188] width 552 height 24
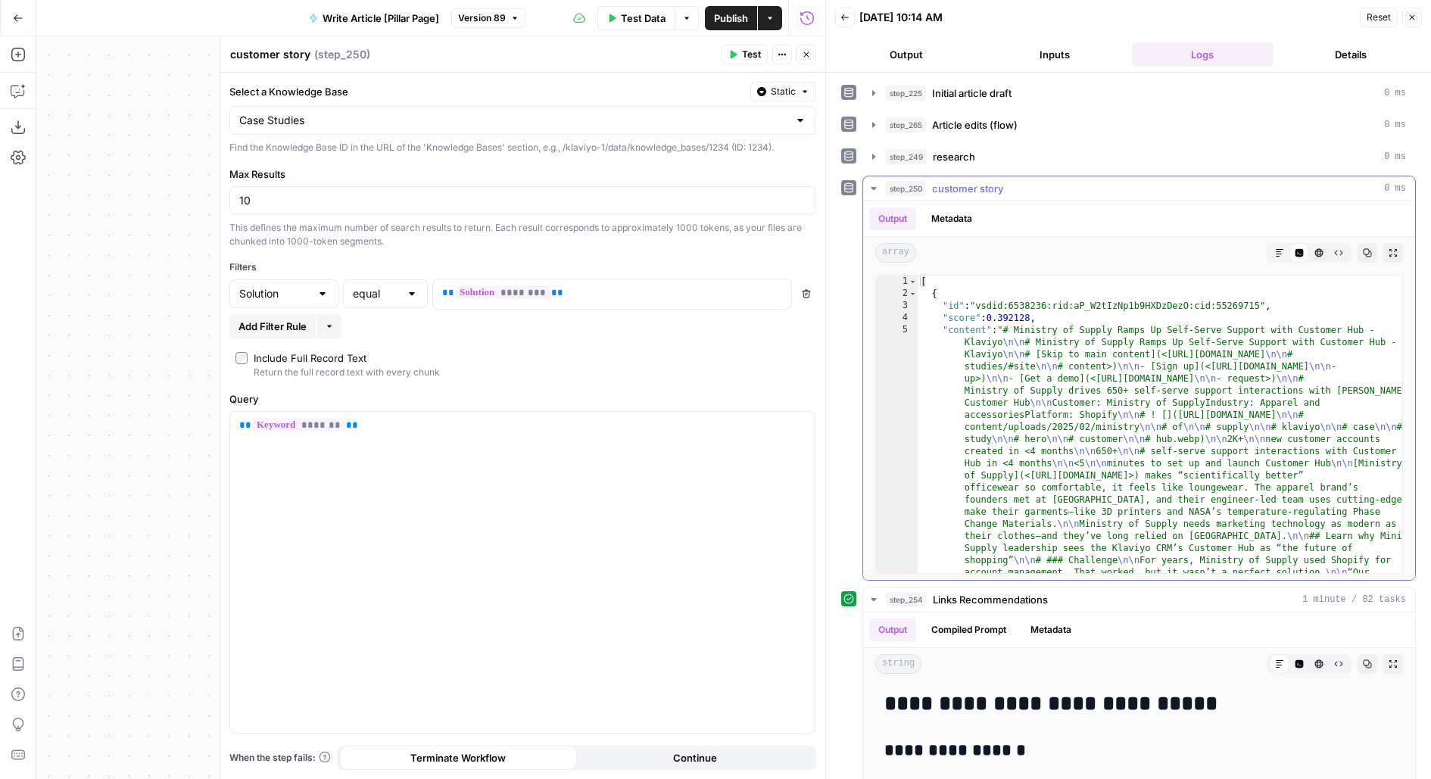
click at [895, 195] on button "step_250 customer story 0 ms" at bounding box center [1139, 188] width 552 height 24
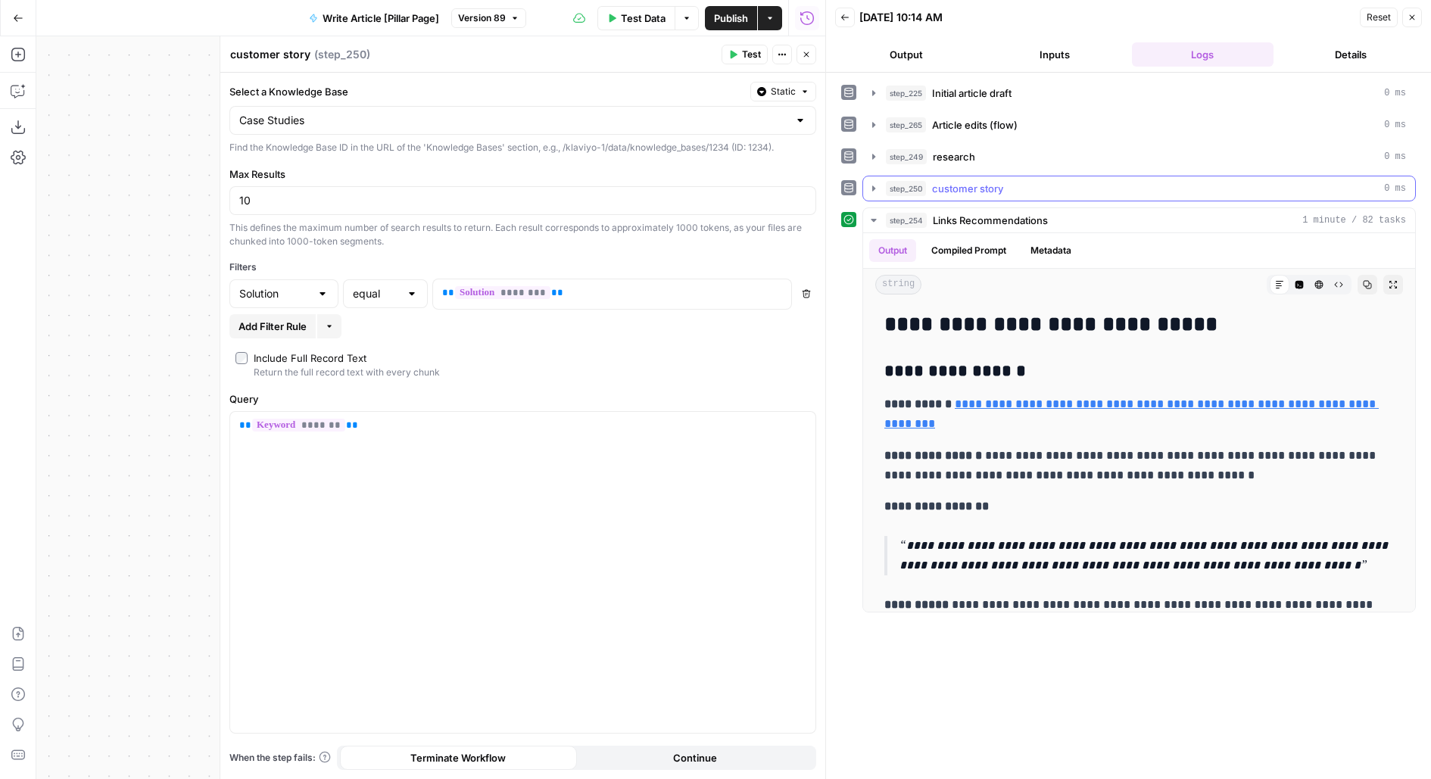
click at [895, 197] on button "step_250 customer story 0 ms" at bounding box center [1139, 188] width 552 height 24
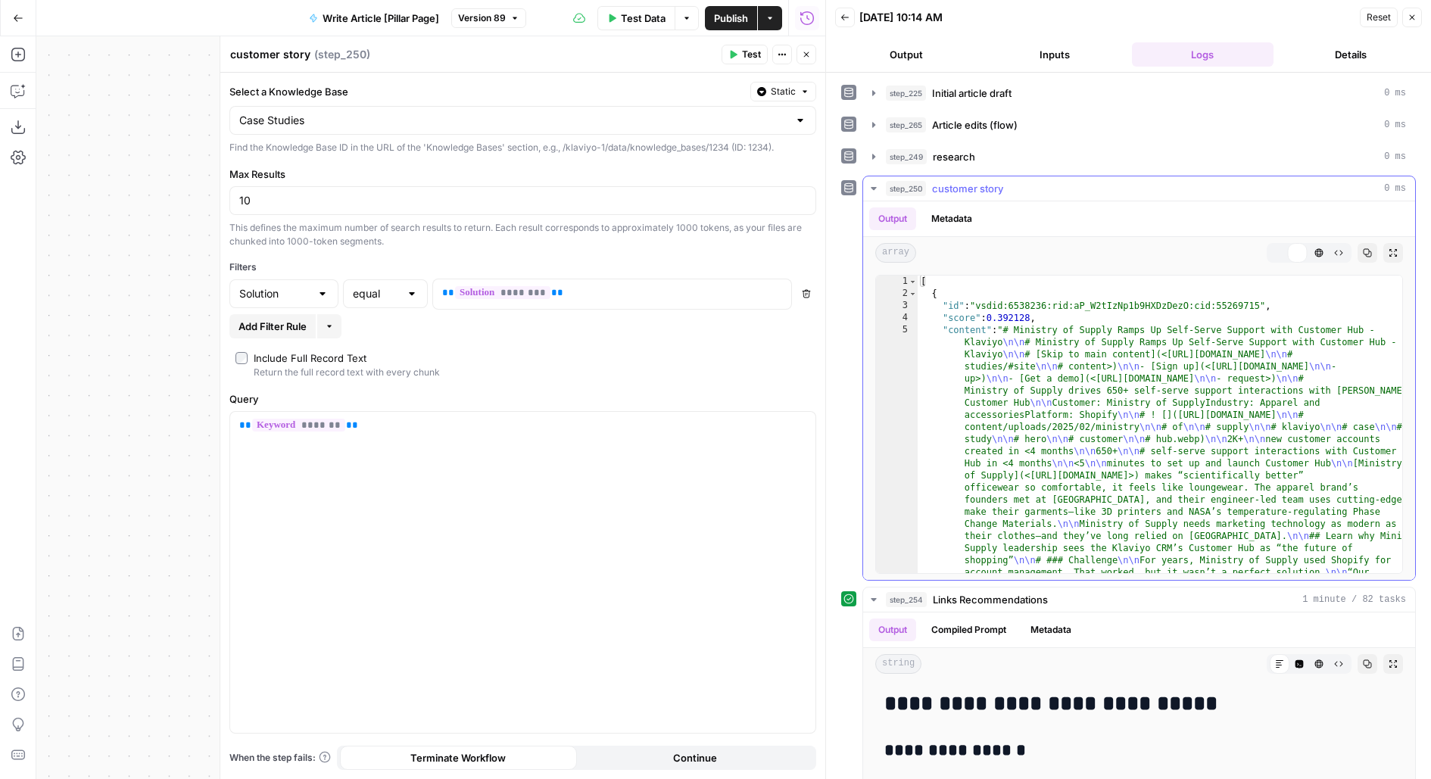
click at [896, 201] on div "Output Metadata" at bounding box center [1139, 218] width 552 height 35
click at [918, 185] on span "step_250" at bounding box center [906, 188] width 40 height 15
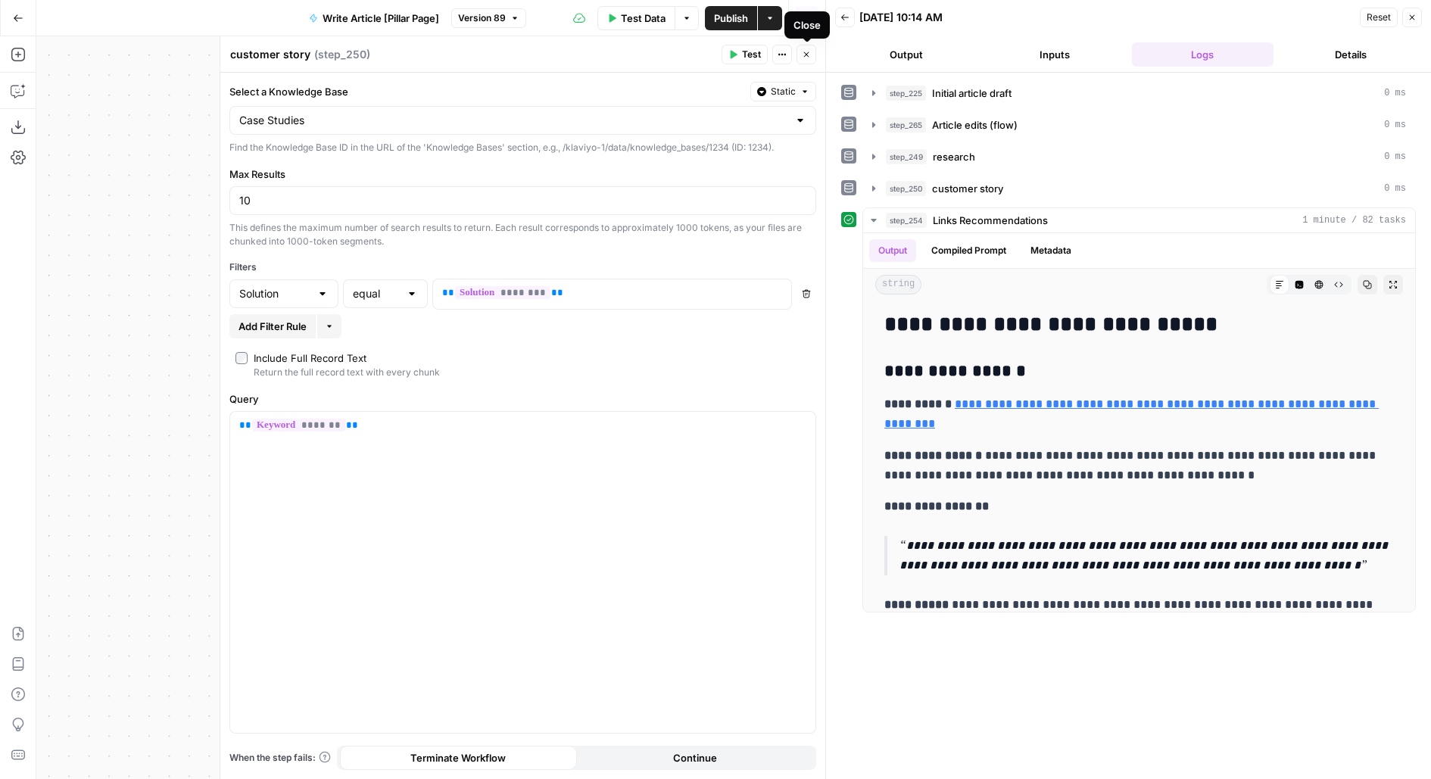
click at [814, 52] on button "Close" at bounding box center [806, 55] width 20 height 20
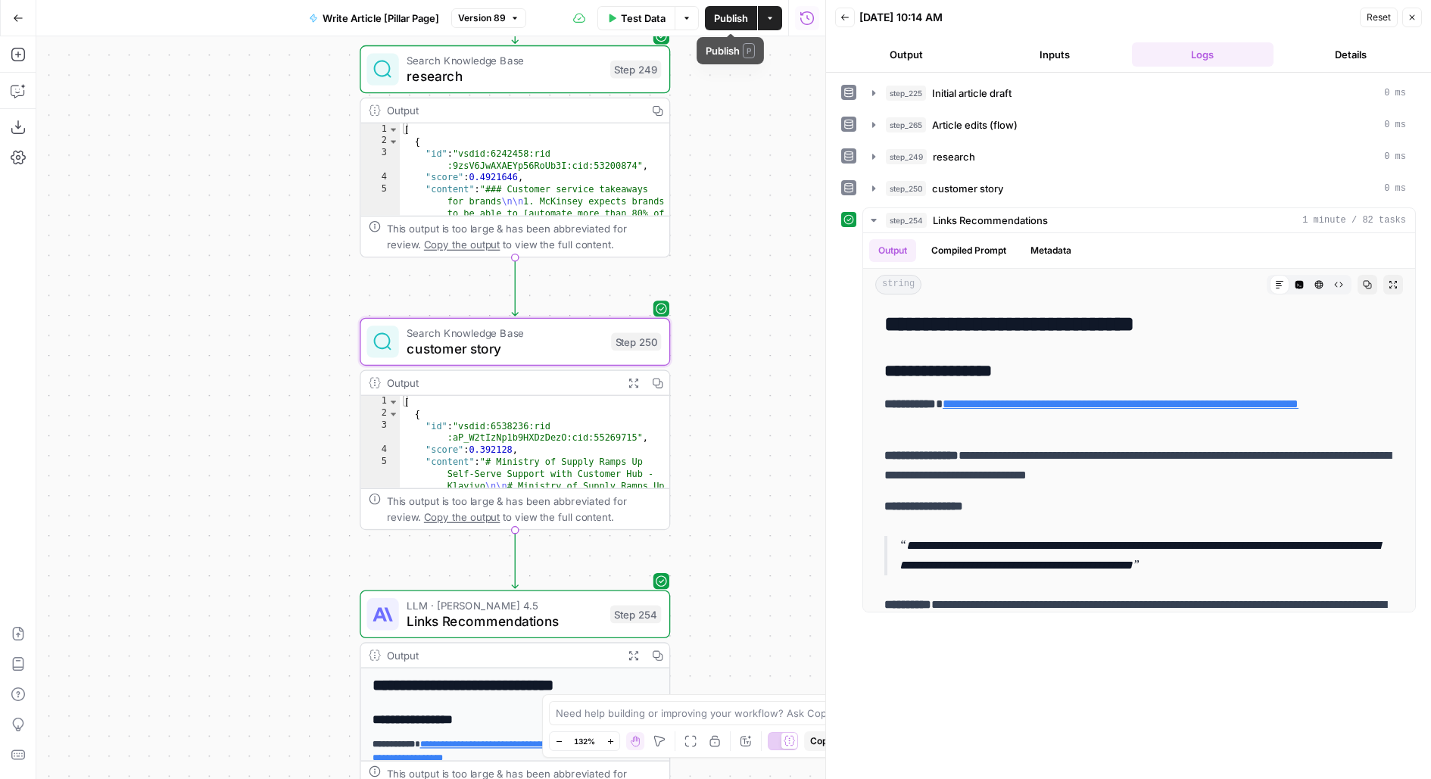
click at [738, 22] on span "Publish" at bounding box center [731, 18] width 34 height 15
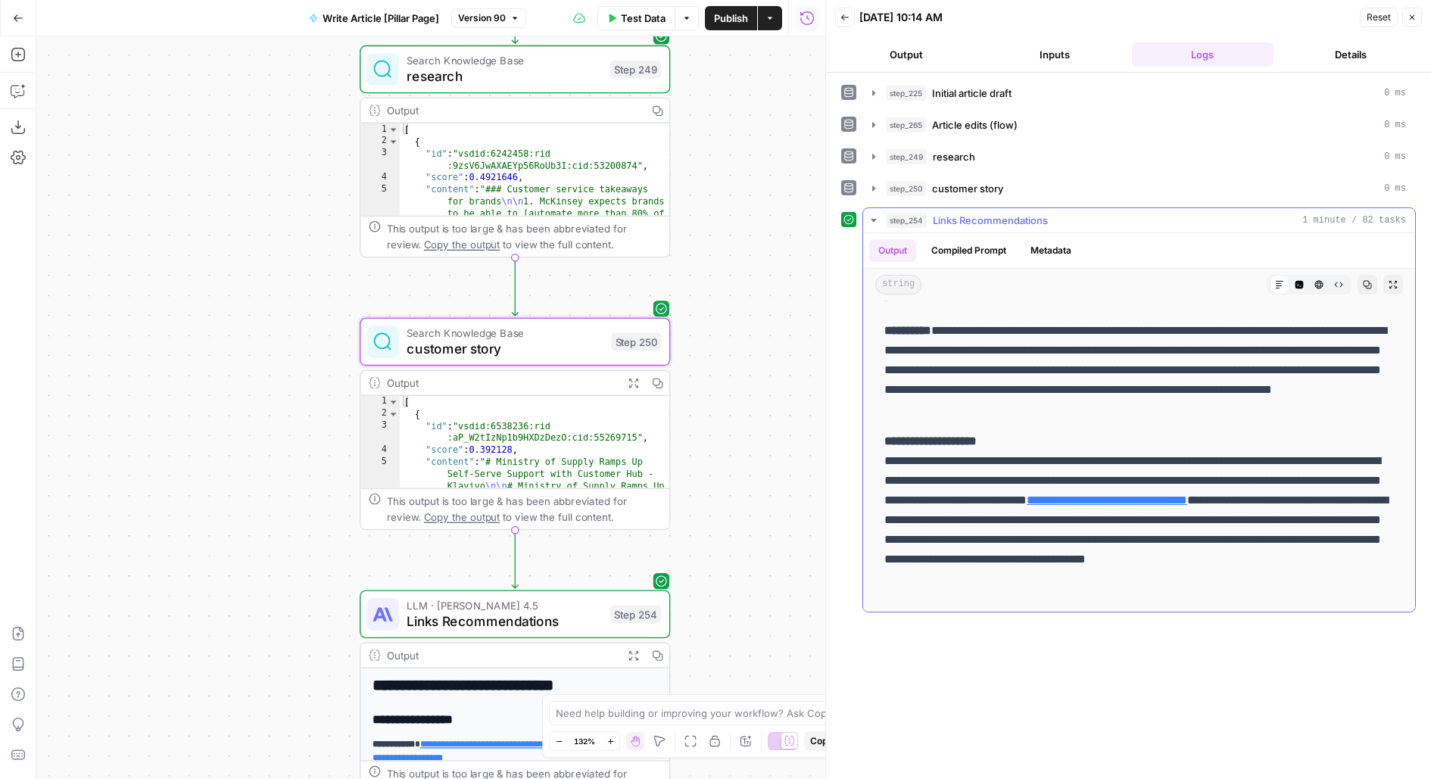
scroll to position [1024, 0]
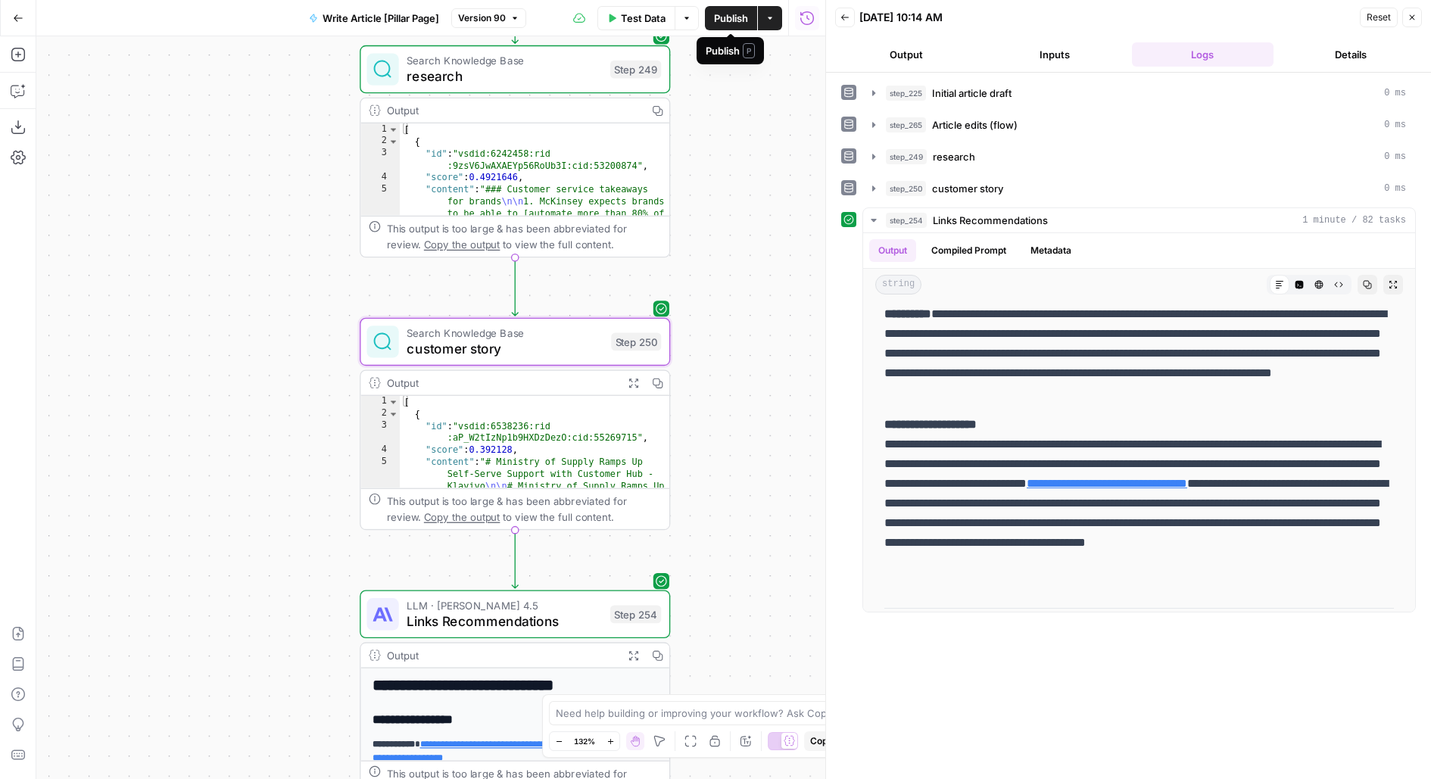
click at [743, 25] on button "Publish" at bounding box center [731, 18] width 52 height 24
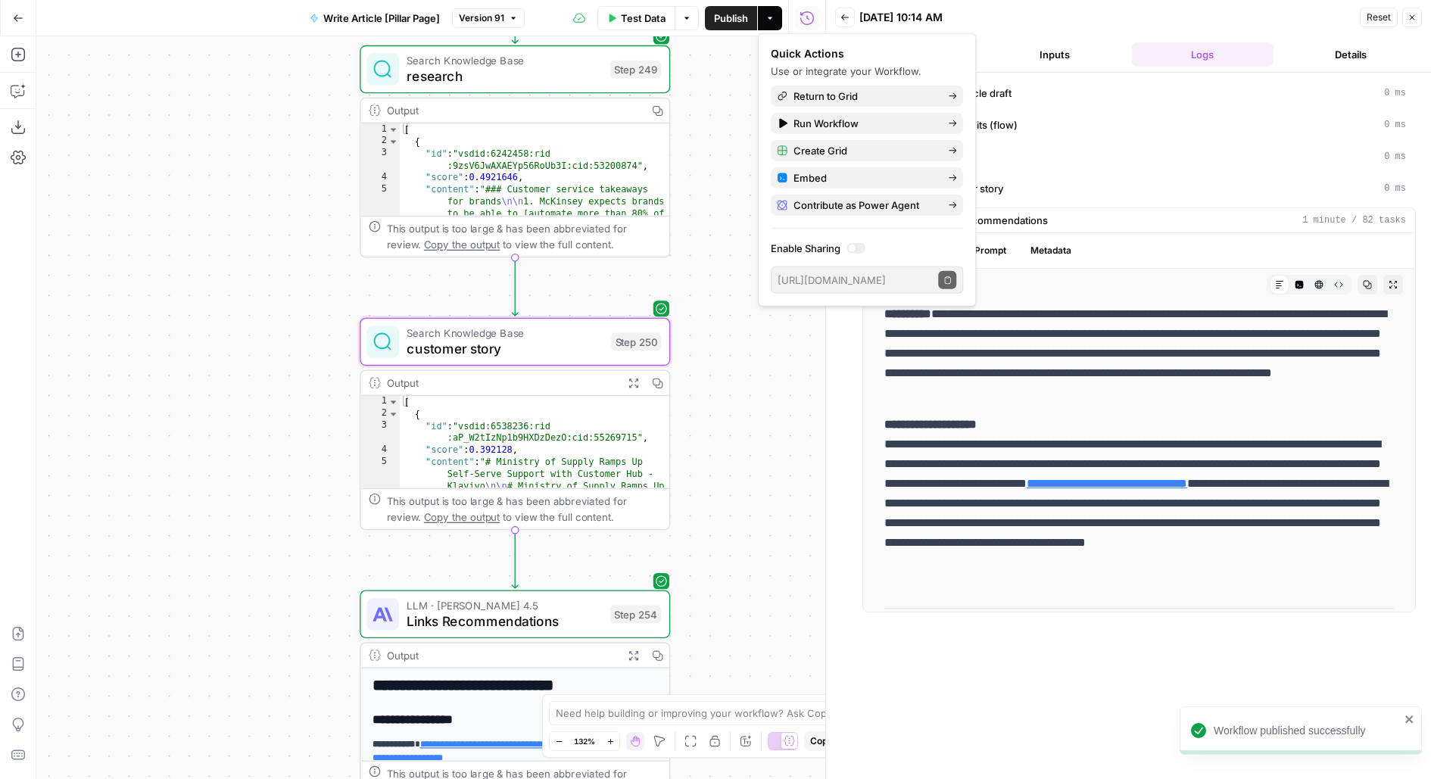
click at [20, 19] on icon "button" at bounding box center [18, 18] width 11 height 11
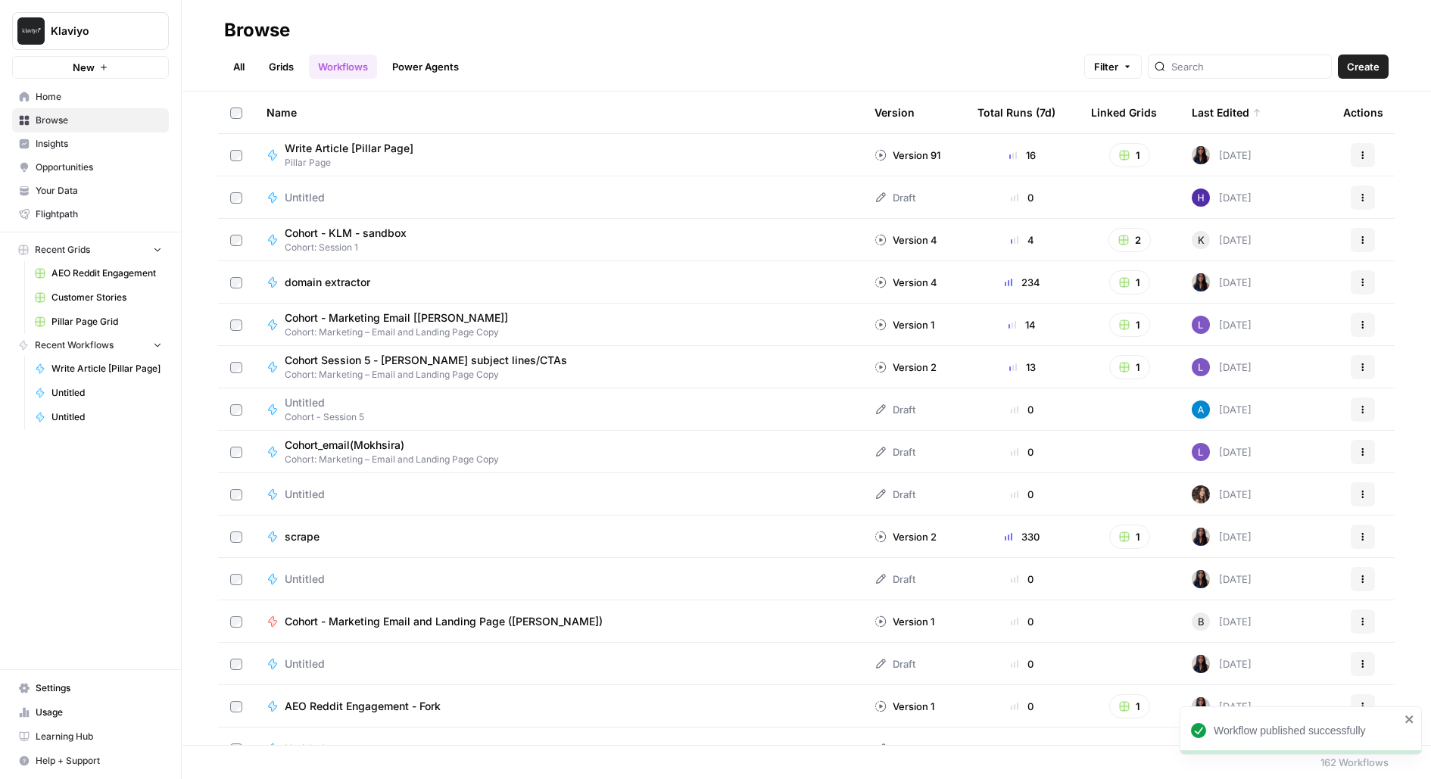
click at [52, 321] on span "Pillar Page Grid" at bounding box center [106, 322] width 111 height 14
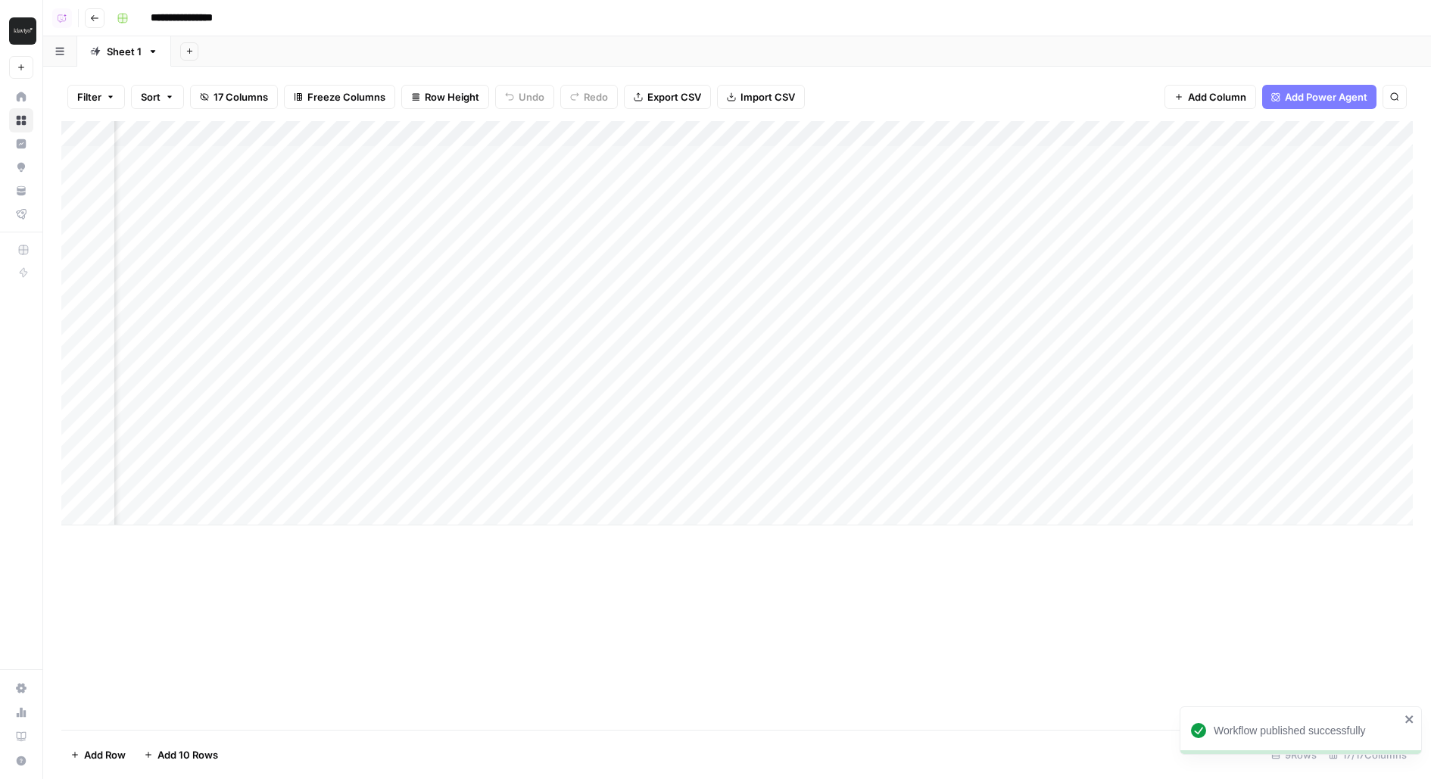
scroll to position [0, 1195]
click at [793, 160] on div "Add Column" at bounding box center [736, 323] width 1351 height 404
click at [799, 159] on div "Add Column" at bounding box center [736, 323] width 1351 height 404
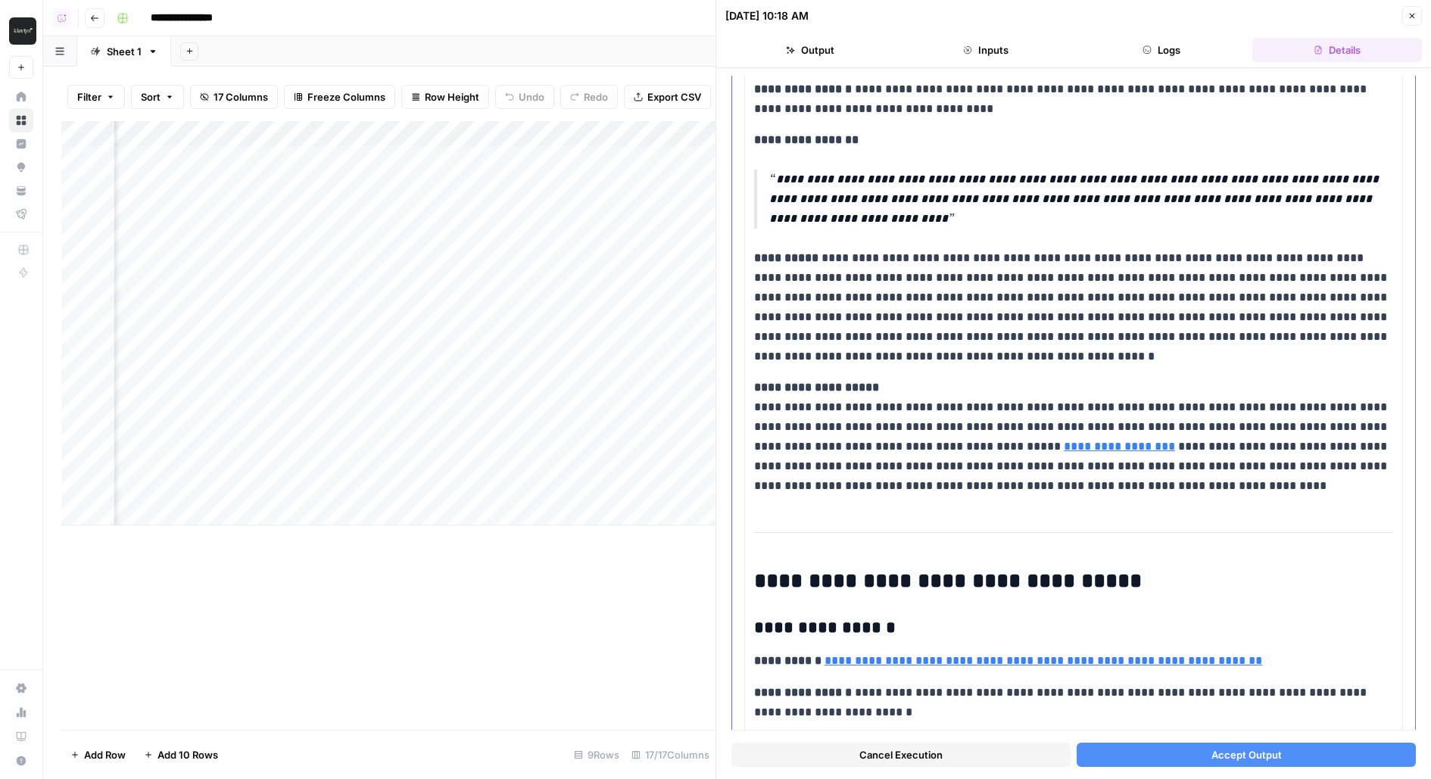
scroll to position [238, 0]
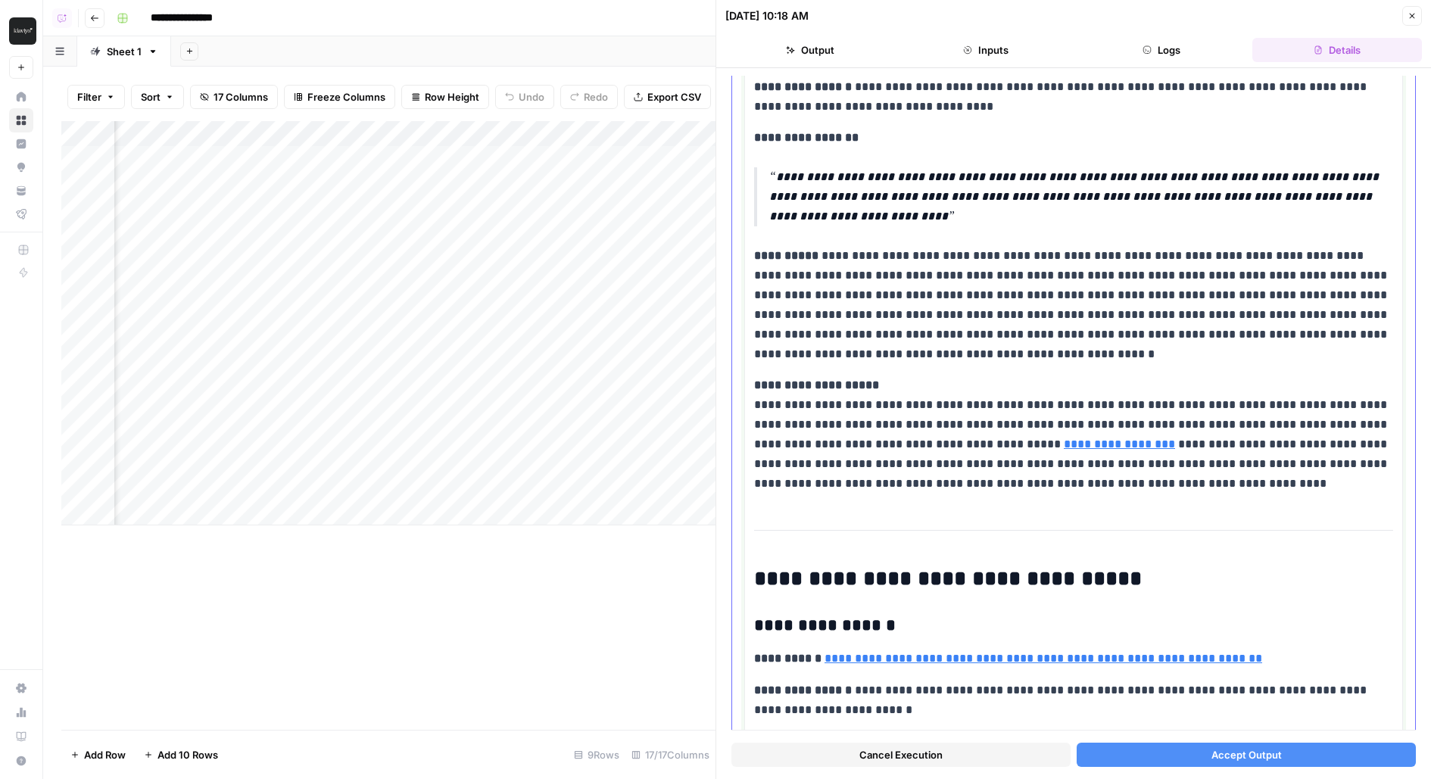
click at [799, 456] on p "**********" at bounding box center [1074, 434] width 640 height 118
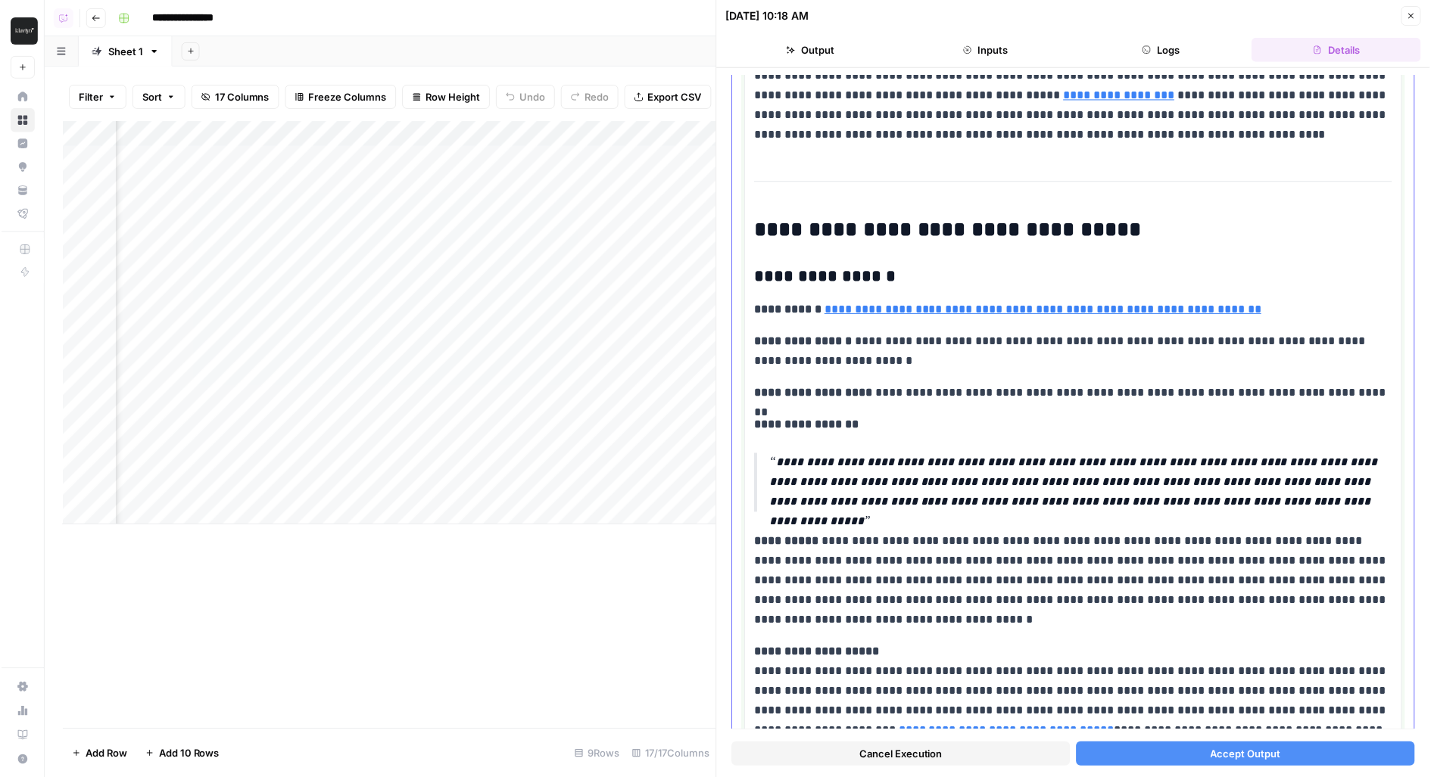
scroll to position [583, 0]
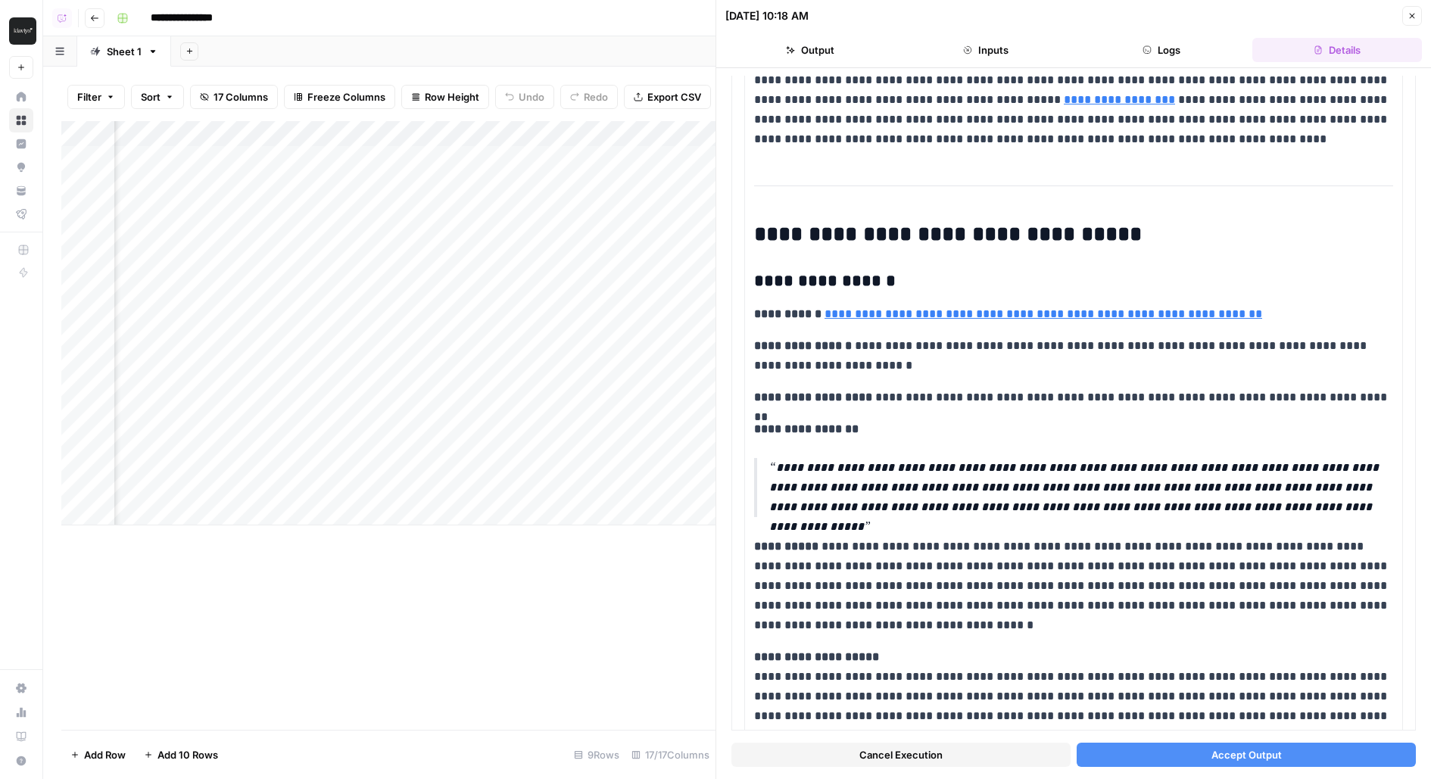
click at [394, 136] on div "Add Column" at bounding box center [388, 323] width 654 height 404
click at [298, 283] on span "Edit Workflow" at bounding box center [348, 282] width 132 height 15
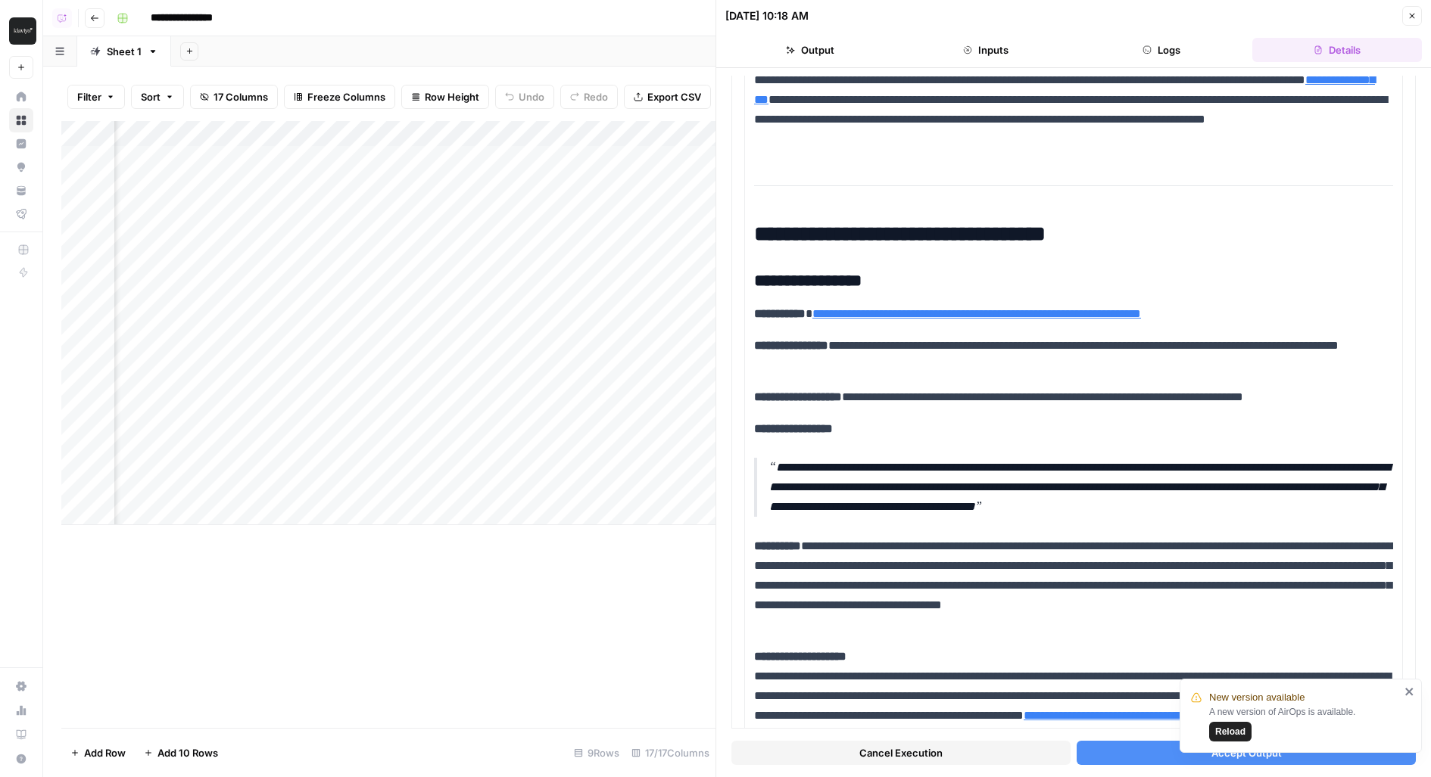
click at [858, 752] on button "Cancel Execution" at bounding box center [900, 753] width 339 height 24
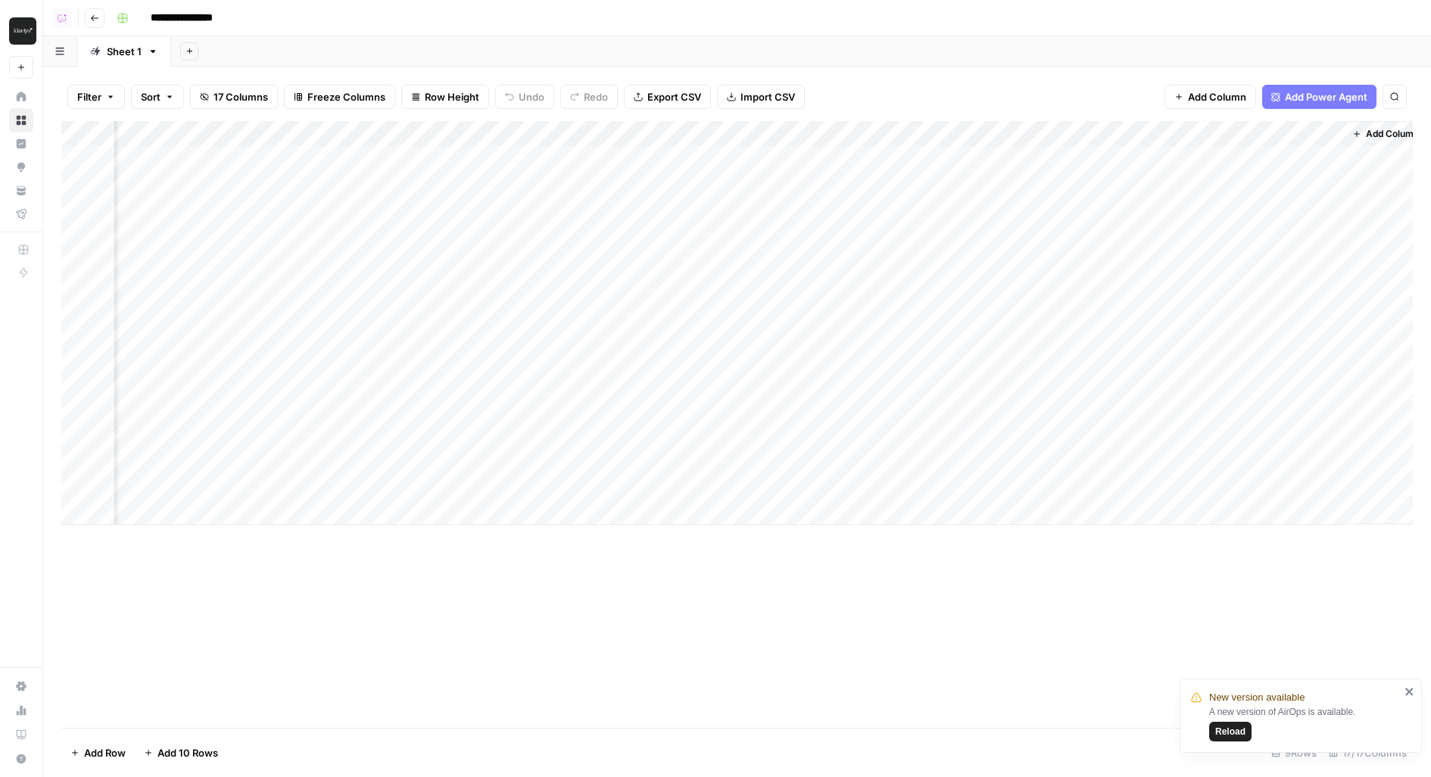
scroll to position [0, 1176]
click at [814, 161] on div "Add Column" at bounding box center [736, 323] width 1351 height 404
click at [790, 123] on div "Add Column" at bounding box center [736, 323] width 1351 height 404
click at [1148, 42] on div "Add Sheet" at bounding box center [801, 51] width 1260 height 30
click at [812, 160] on div "Add Column" at bounding box center [736, 323] width 1351 height 404
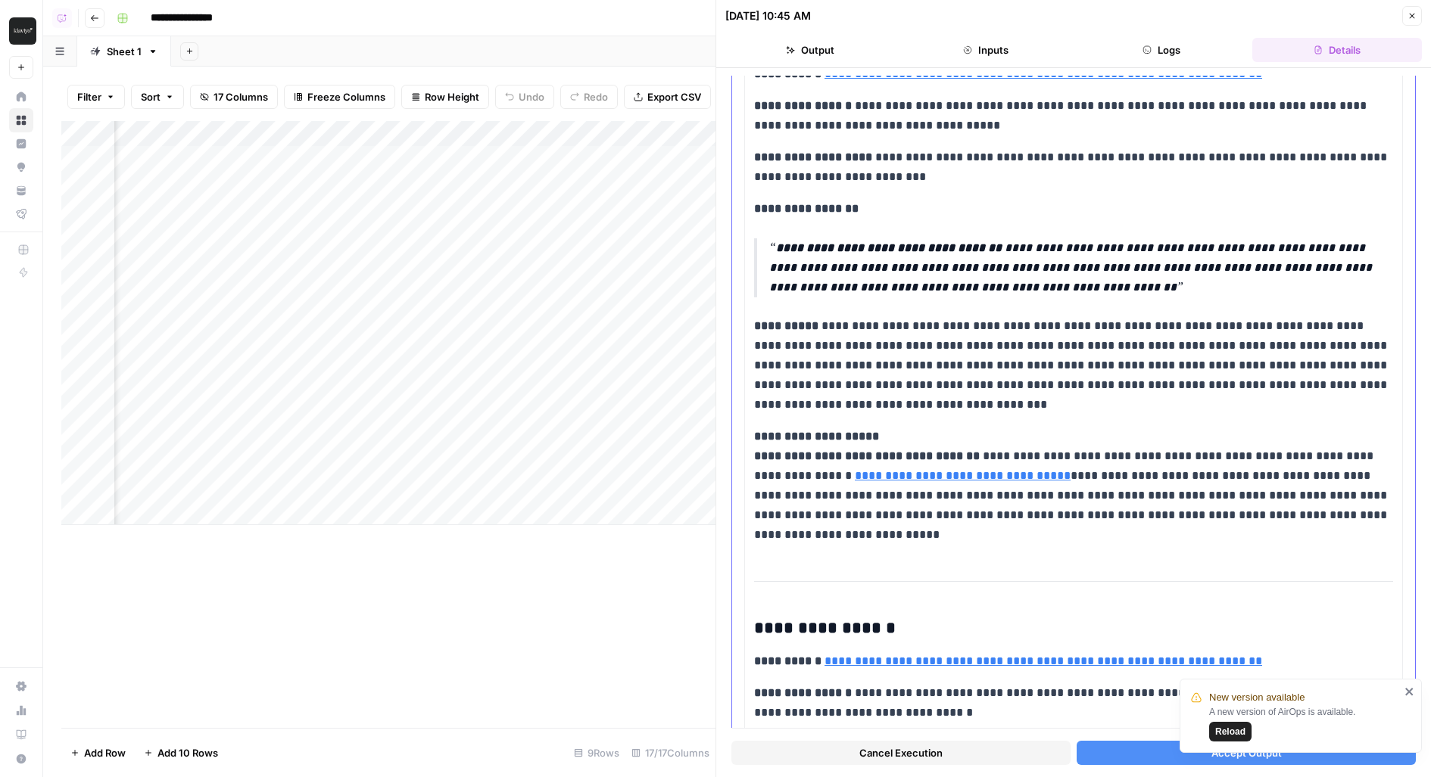
scroll to position [1337, 0]
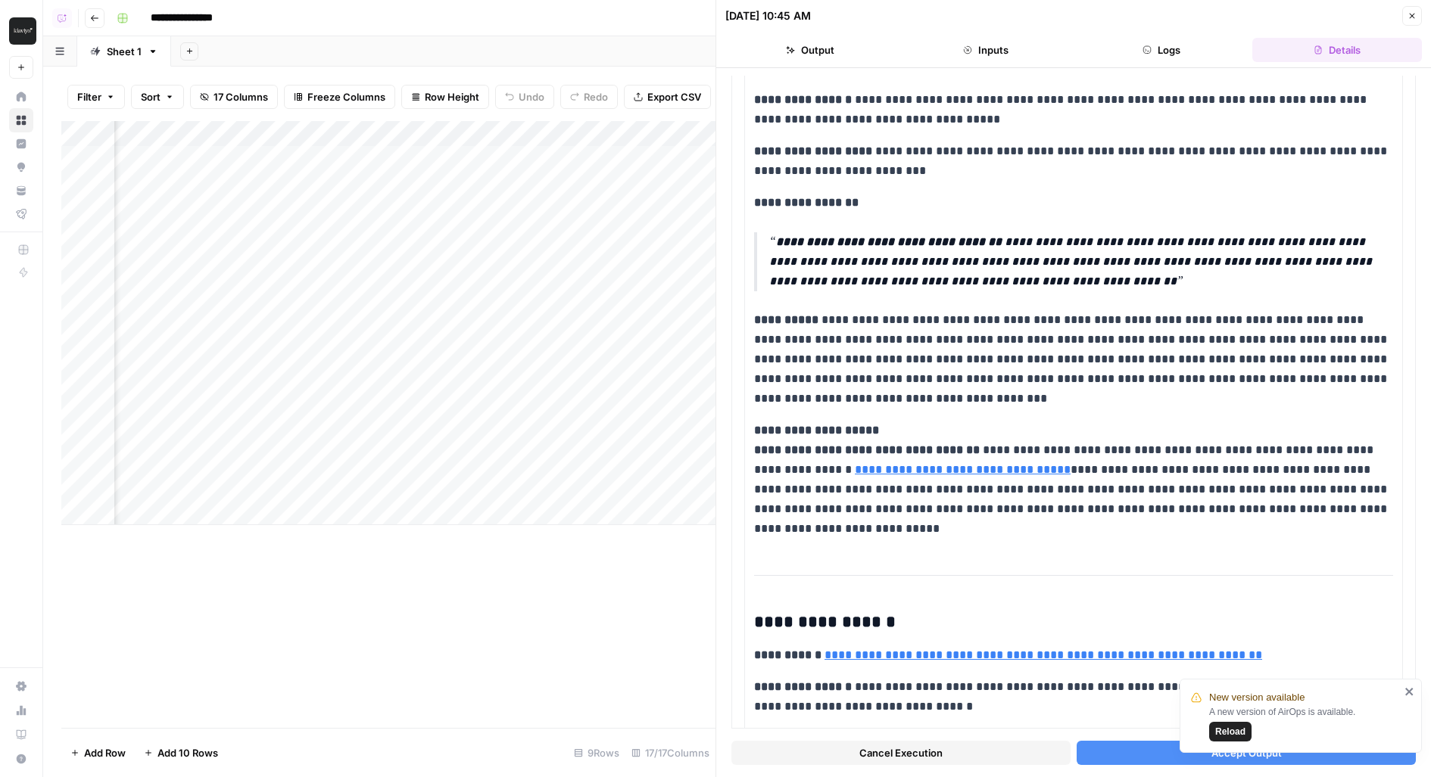
click at [1115, 756] on button "Accept Output" at bounding box center [1245, 753] width 339 height 24
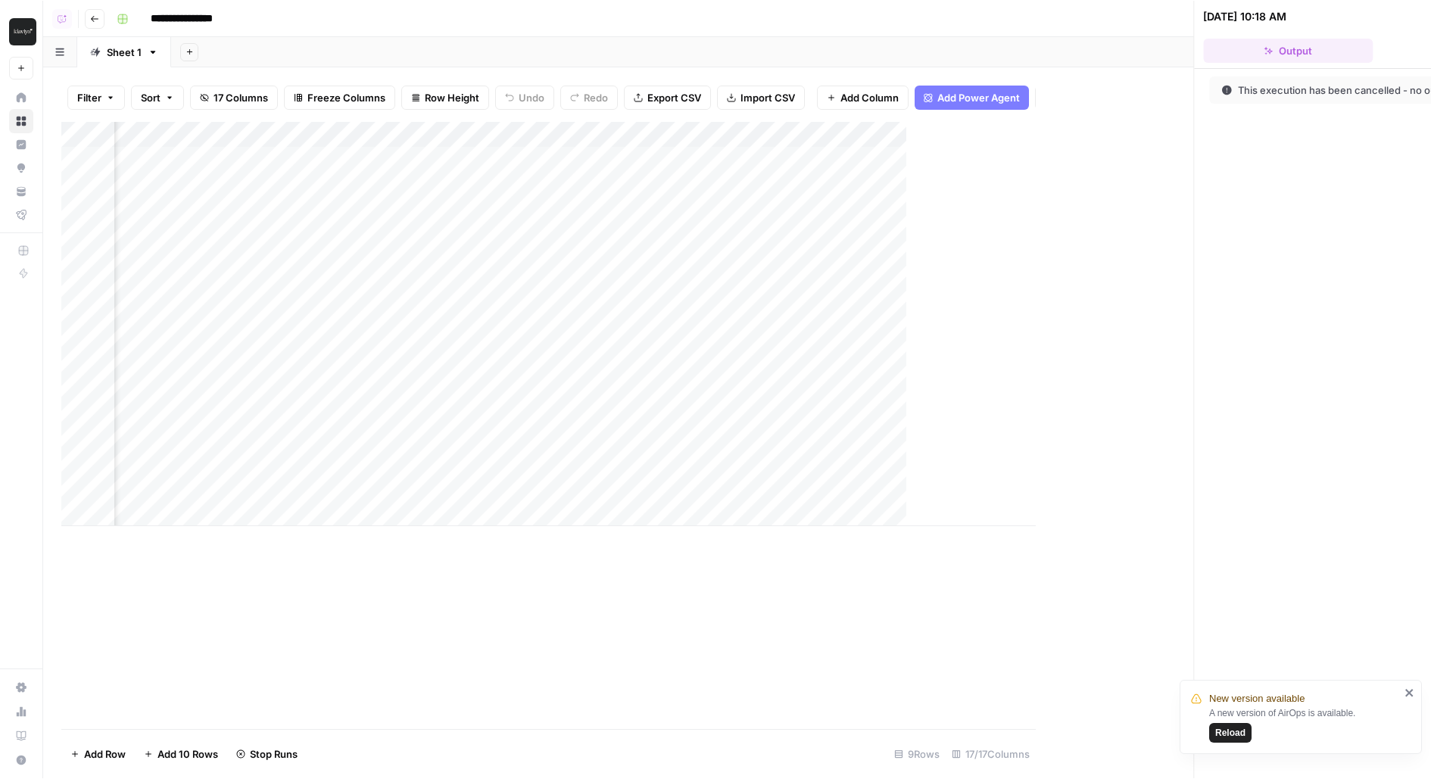
scroll to position [0, 1176]
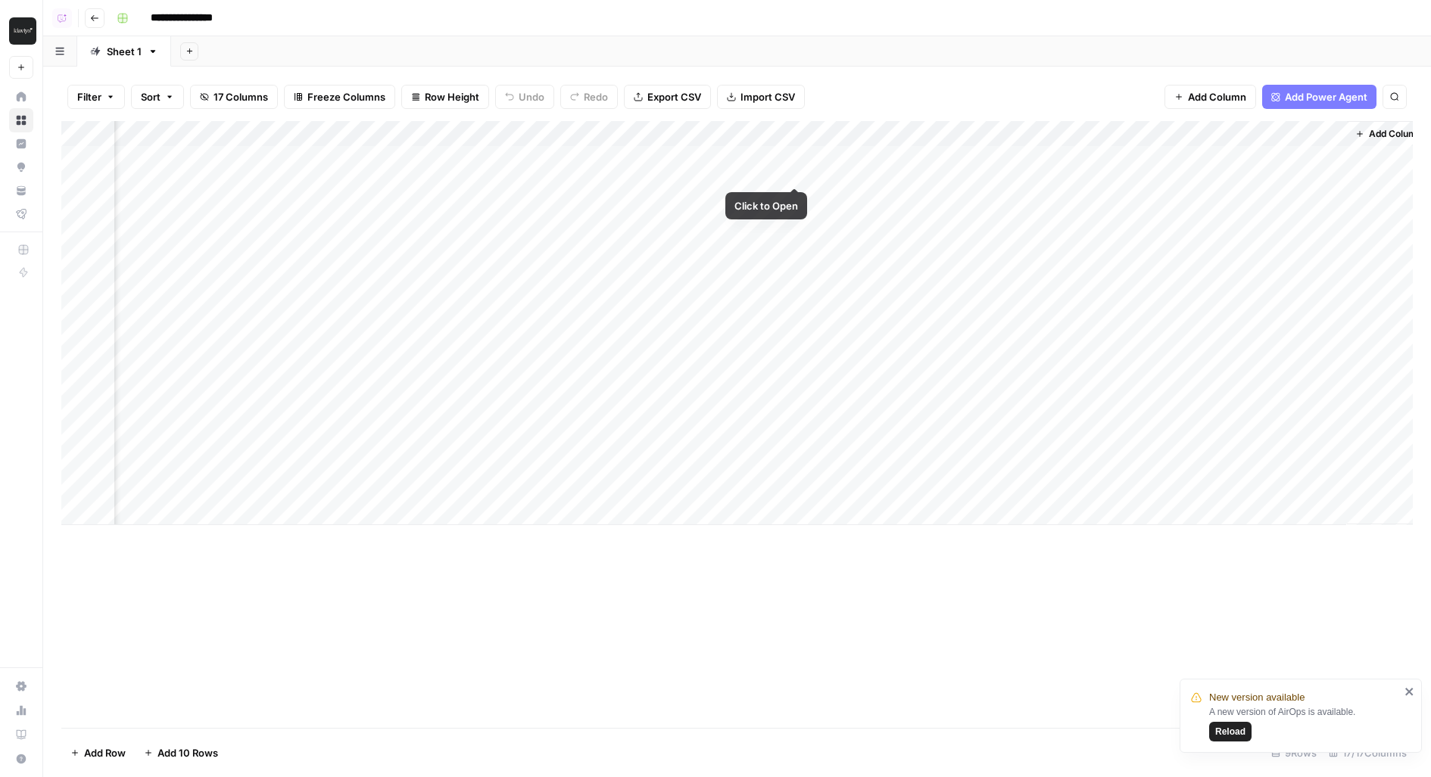
click at [787, 138] on div "Add Column" at bounding box center [736, 323] width 1351 height 404
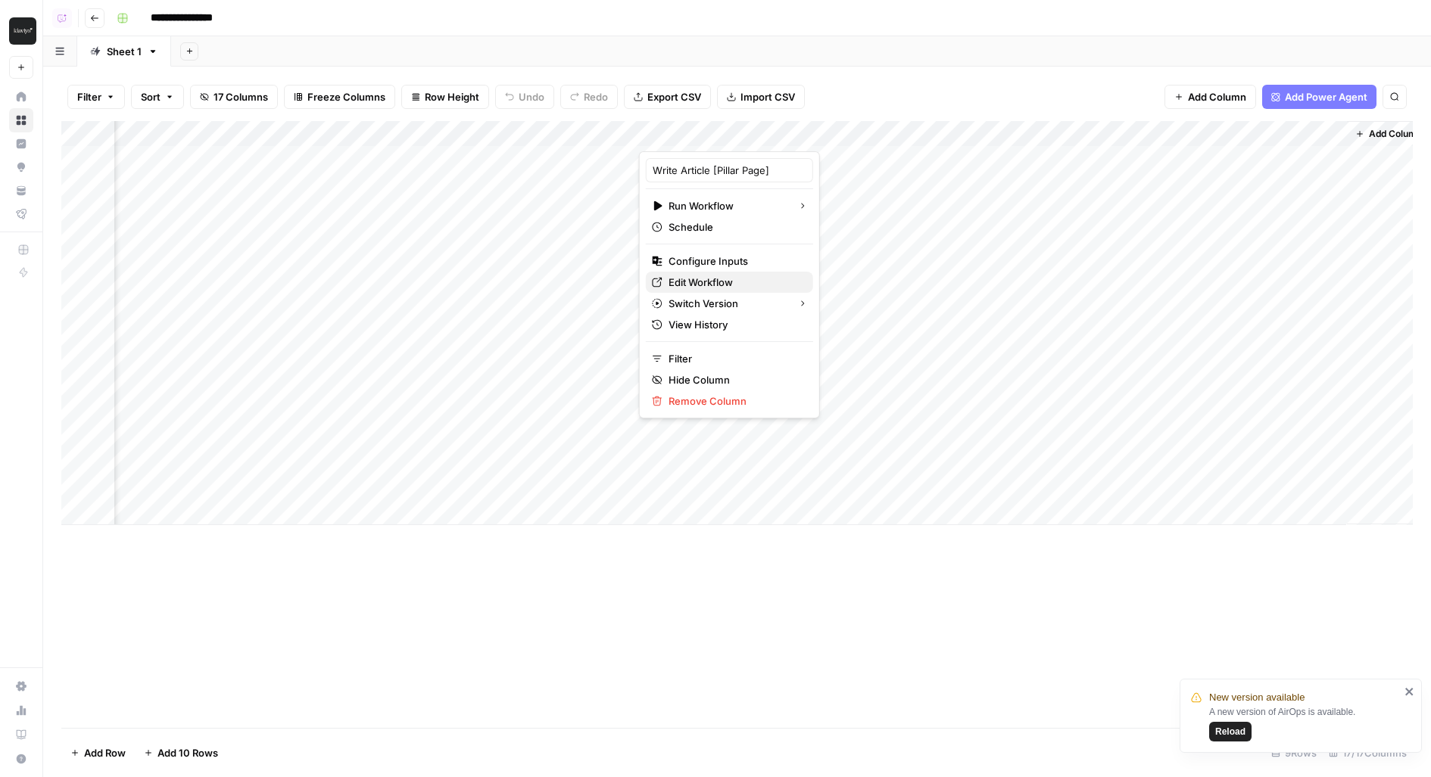
click at [694, 283] on span "Edit Workflow" at bounding box center [734, 282] width 132 height 15
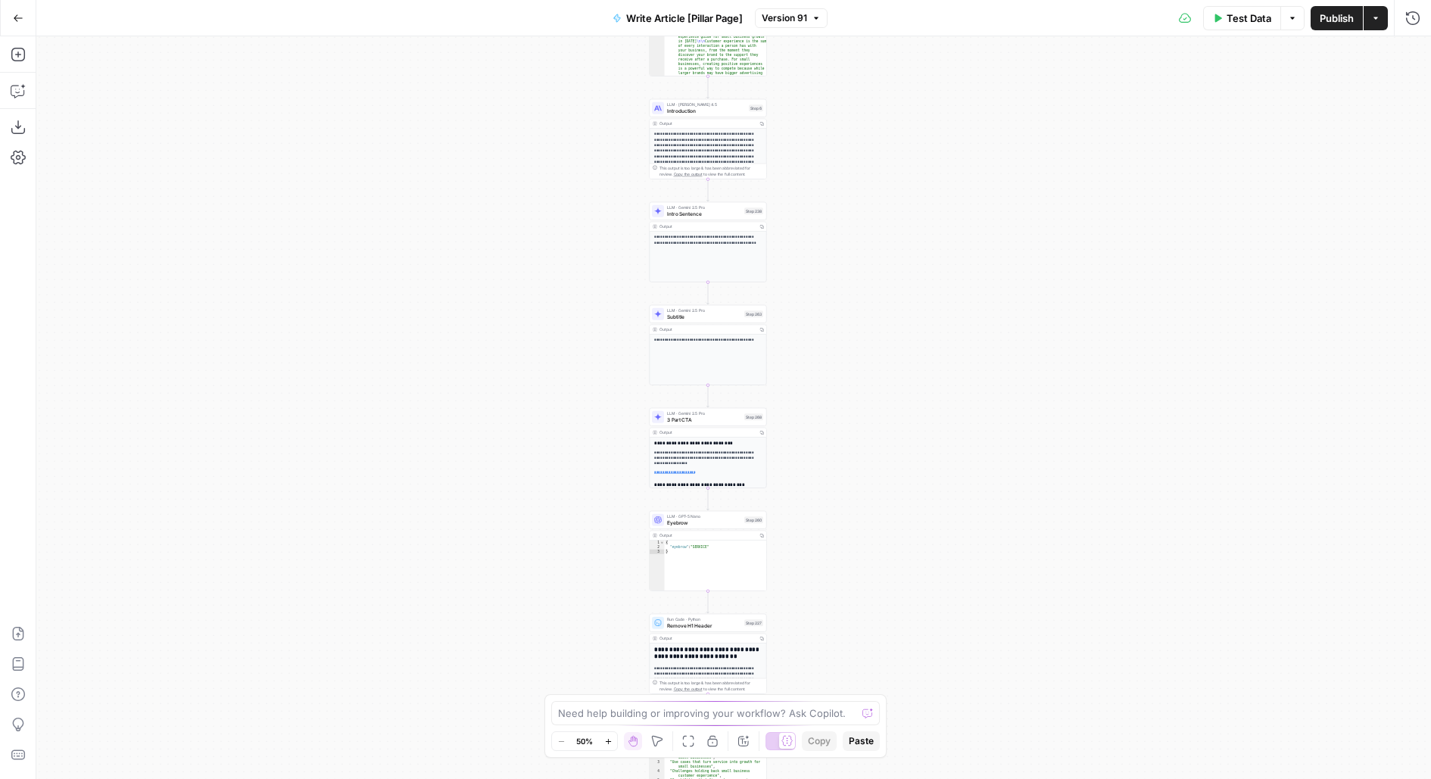
drag, startPoint x: 845, startPoint y: 242, endPoint x: 784, endPoint y: 26, distance: 224.8
click at [788, 37] on div "**********" at bounding box center [733, 407] width 1394 height 743
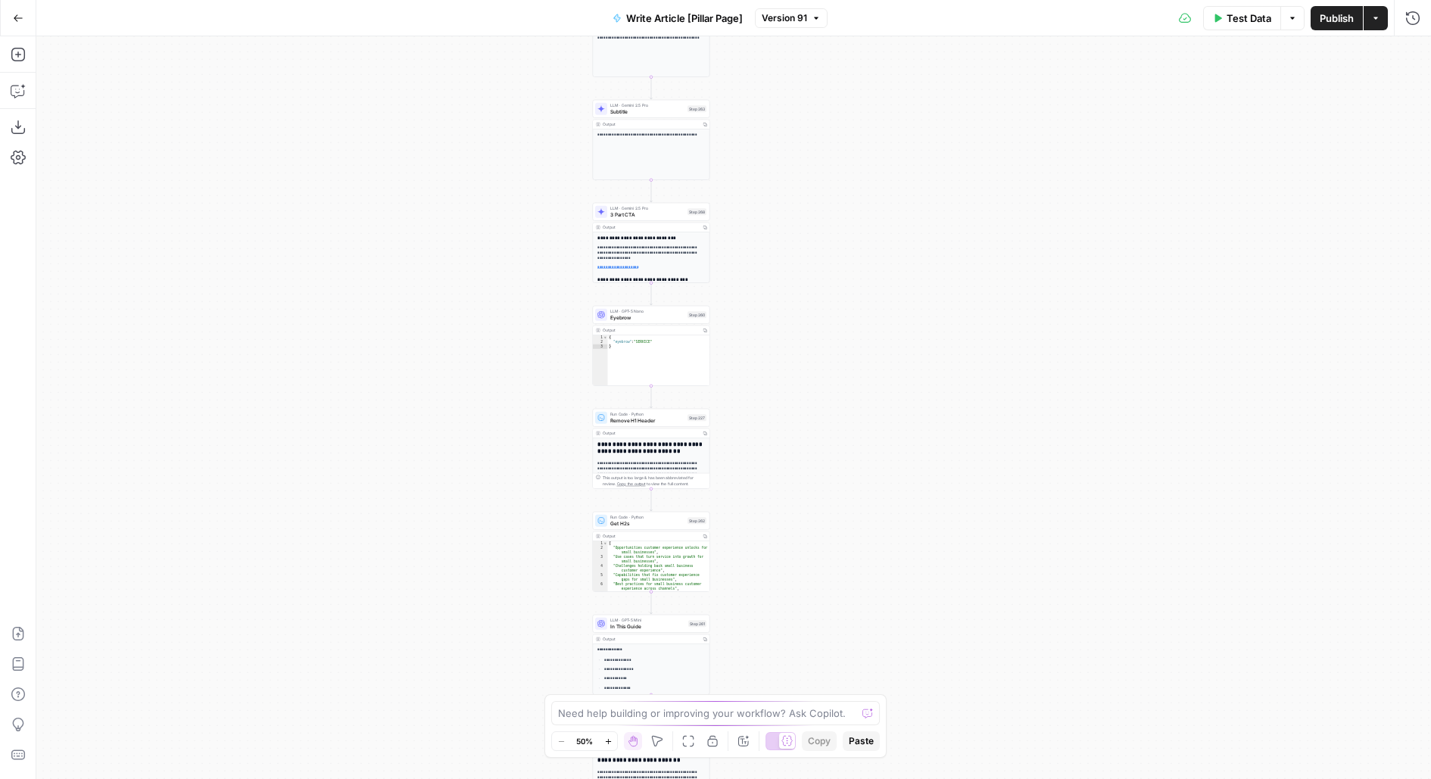
drag, startPoint x: 814, startPoint y: 441, endPoint x: 814, endPoint y: 233, distance: 207.4
click at [814, 241] on div "**********" at bounding box center [733, 407] width 1394 height 743
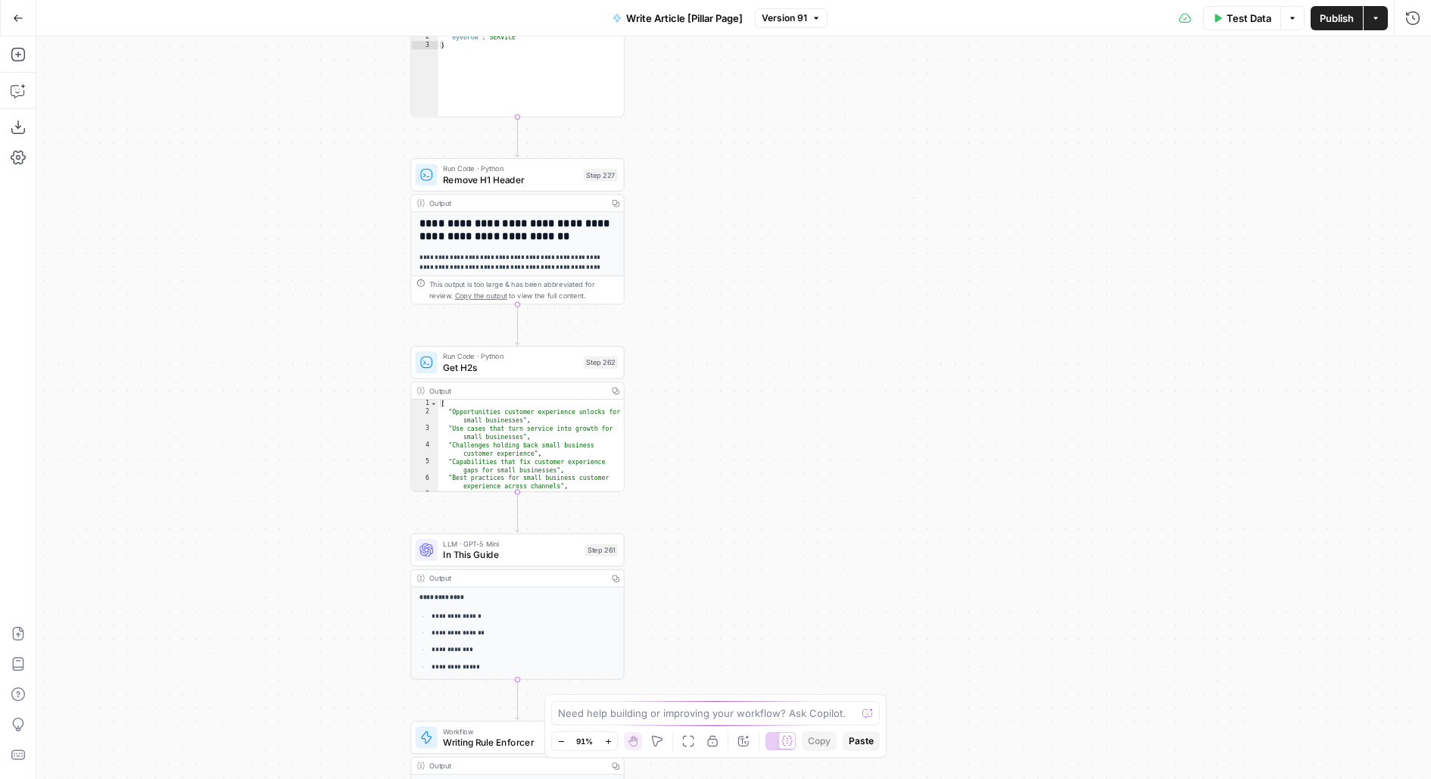
click at [719, 475] on div "**********" at bounding box center [733, 407] width 1394 height 743
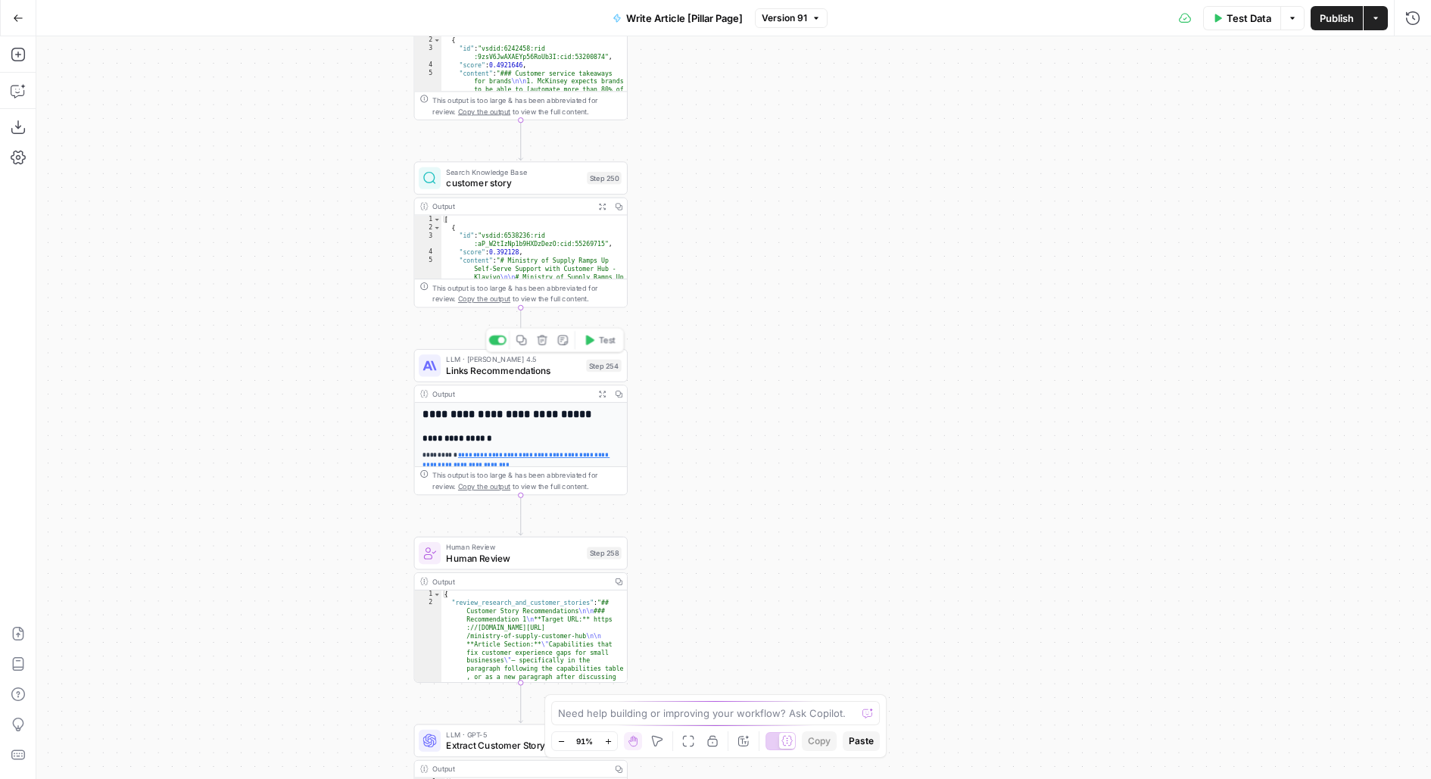
click at [556, 355] on span "LLM · [PERSON_NAME] 4.5" at bounding box center [513, 359] width 135 height 11
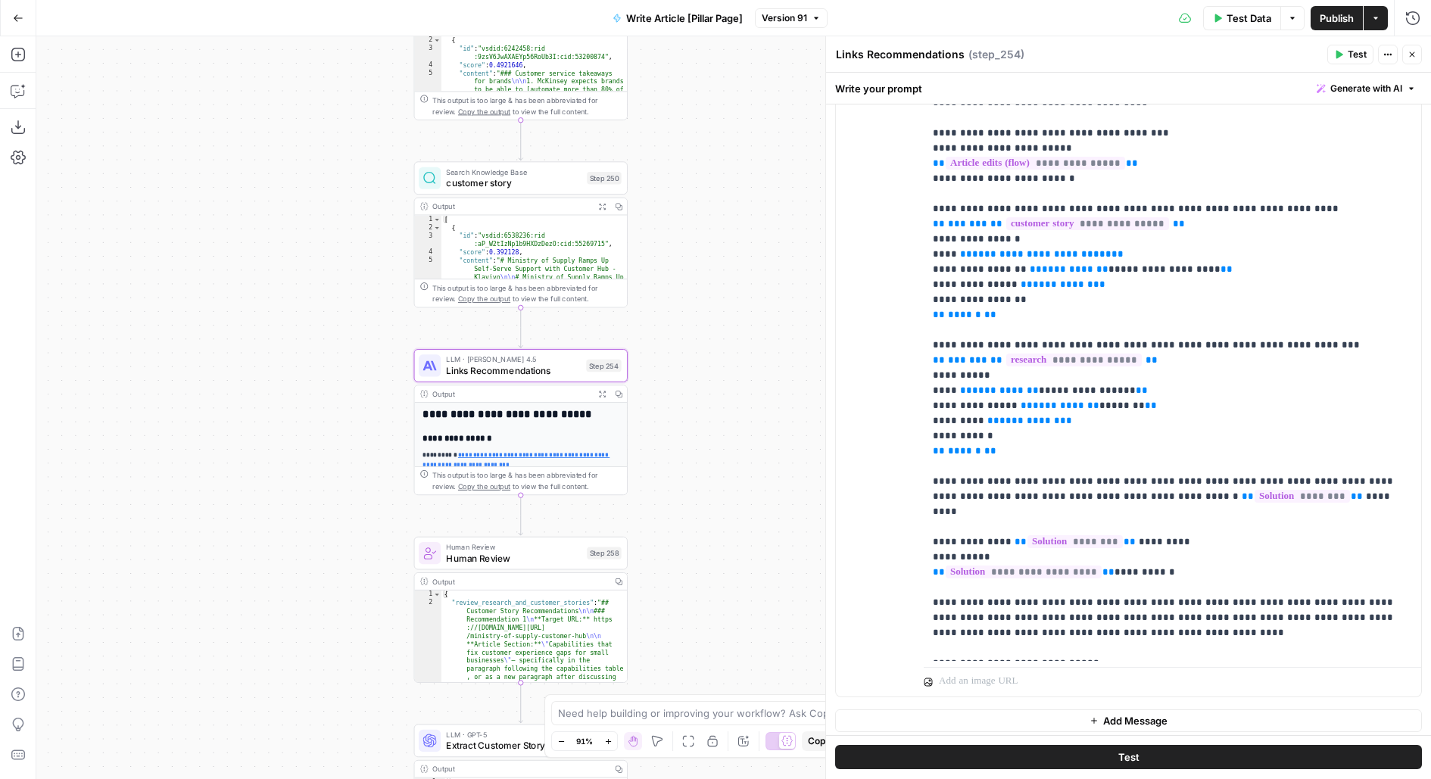
scroll to position [542, 0]
click at [1359, 58] on span "Test" at bounding box center [1357, 55] width 19 height 14
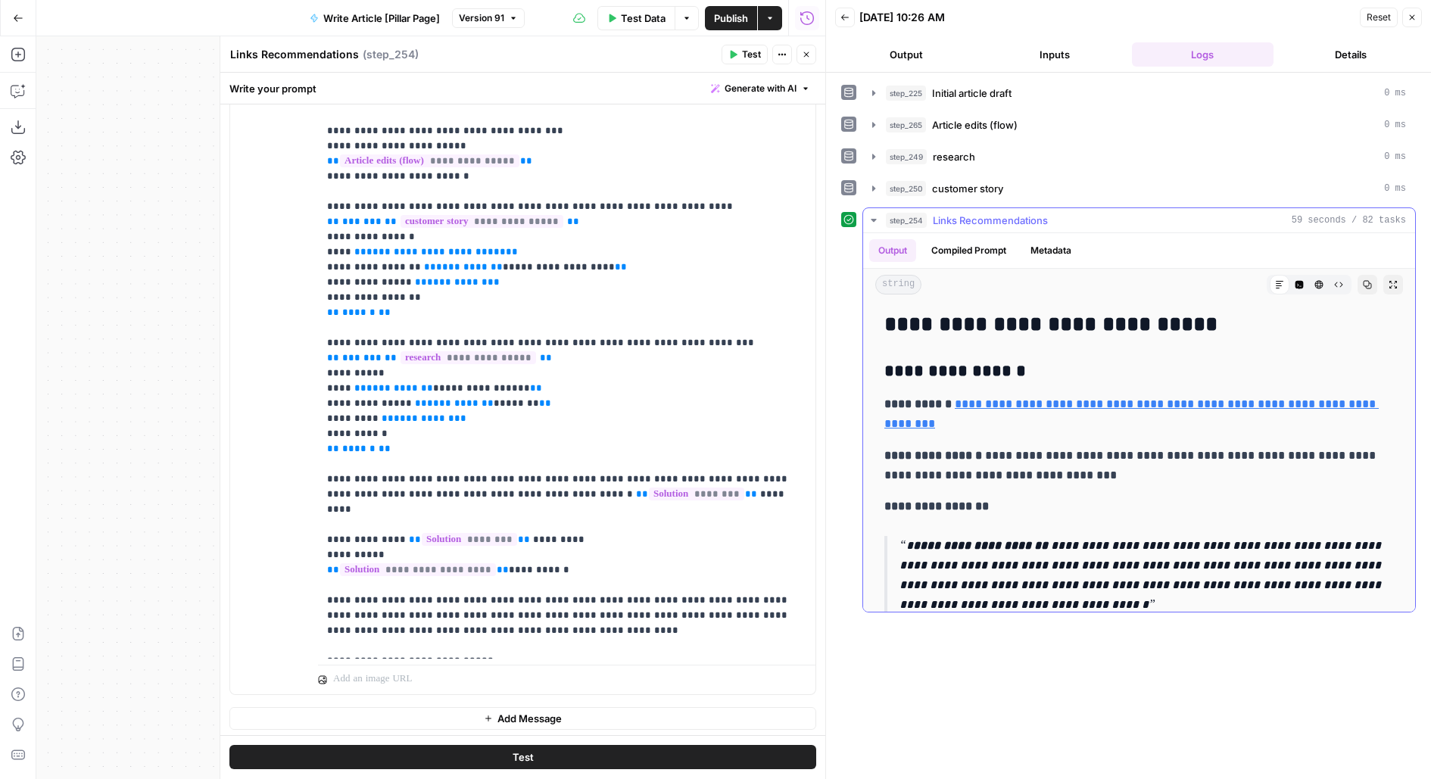
click at [955, 246] on button "Compiled Prompt" at bounding box center [968, 250] width 93 height 23
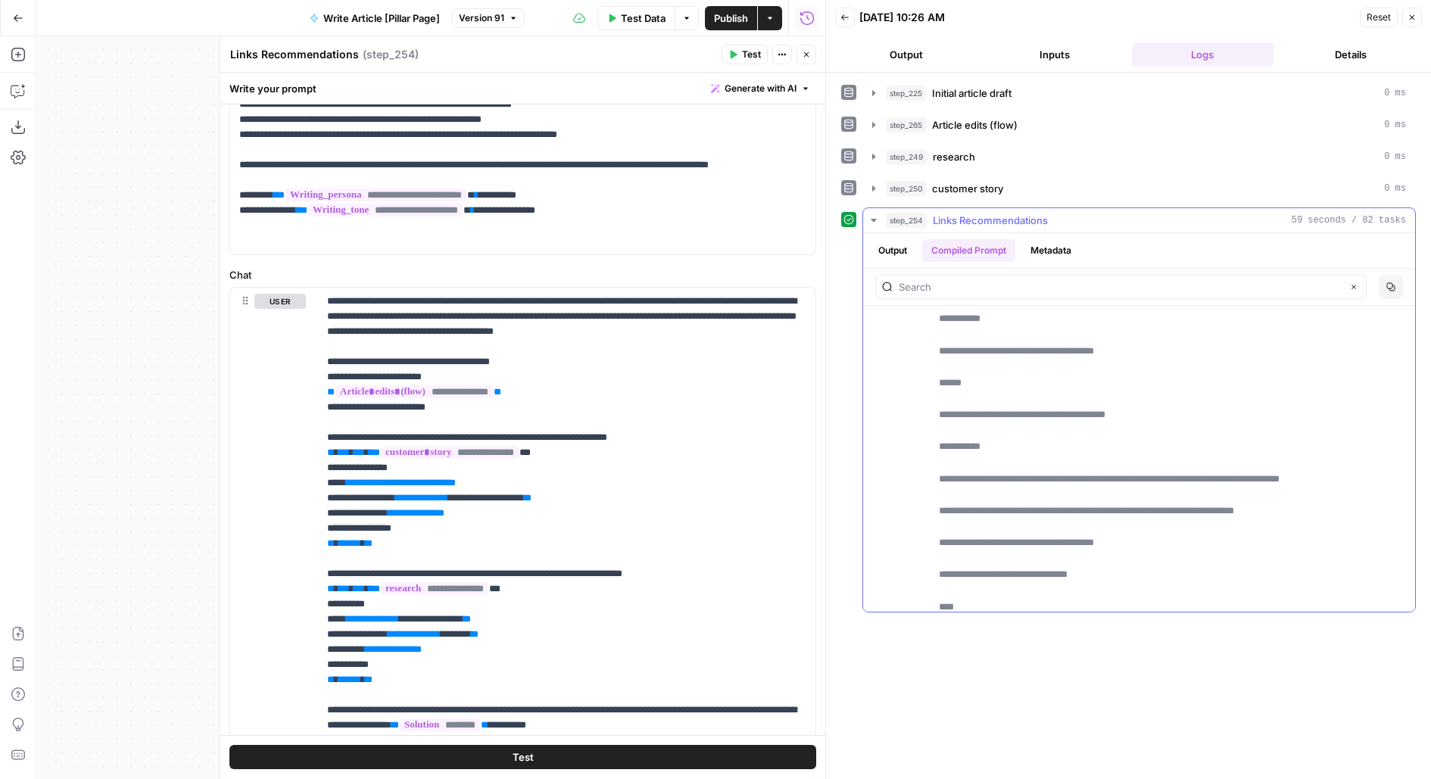
scroll to position [5133, 0]
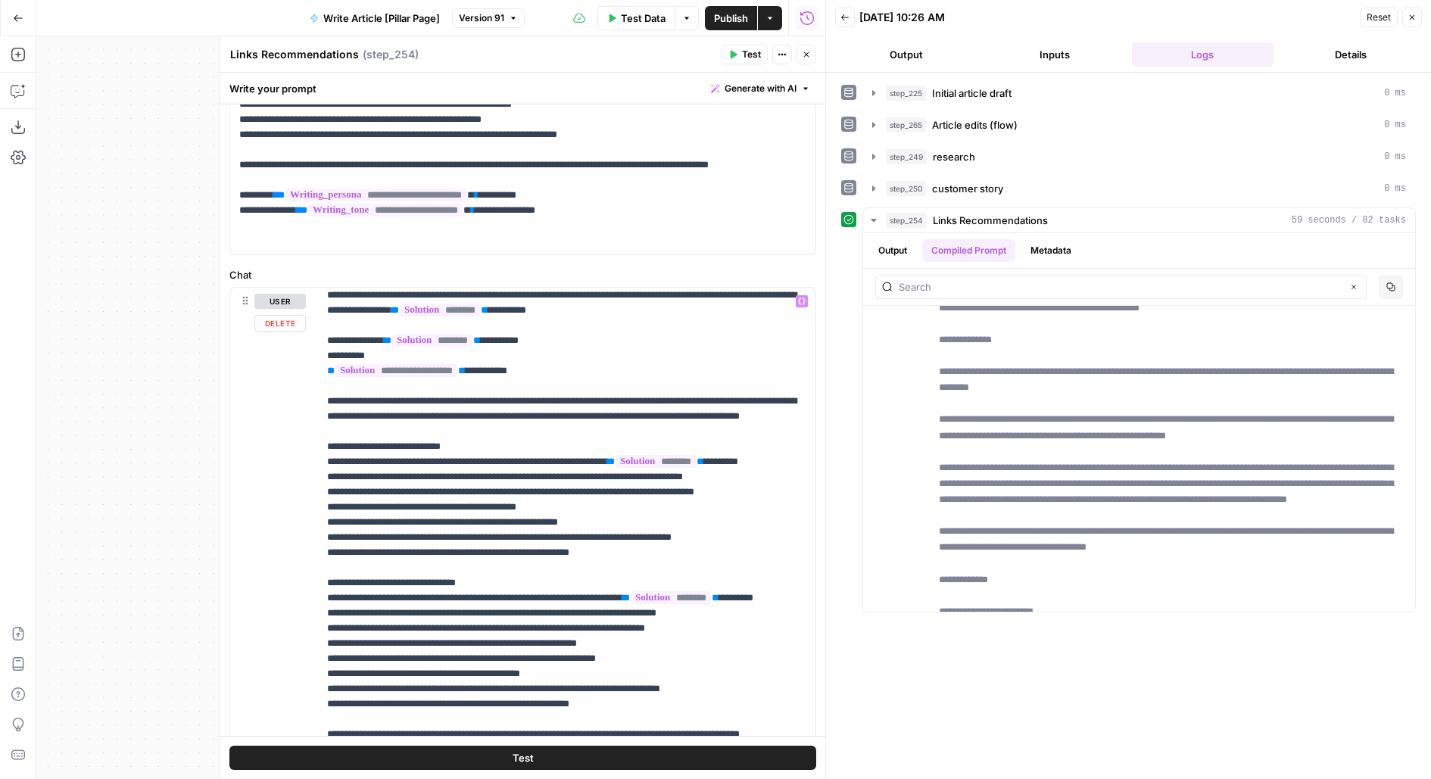
scroll to position [447, 0]
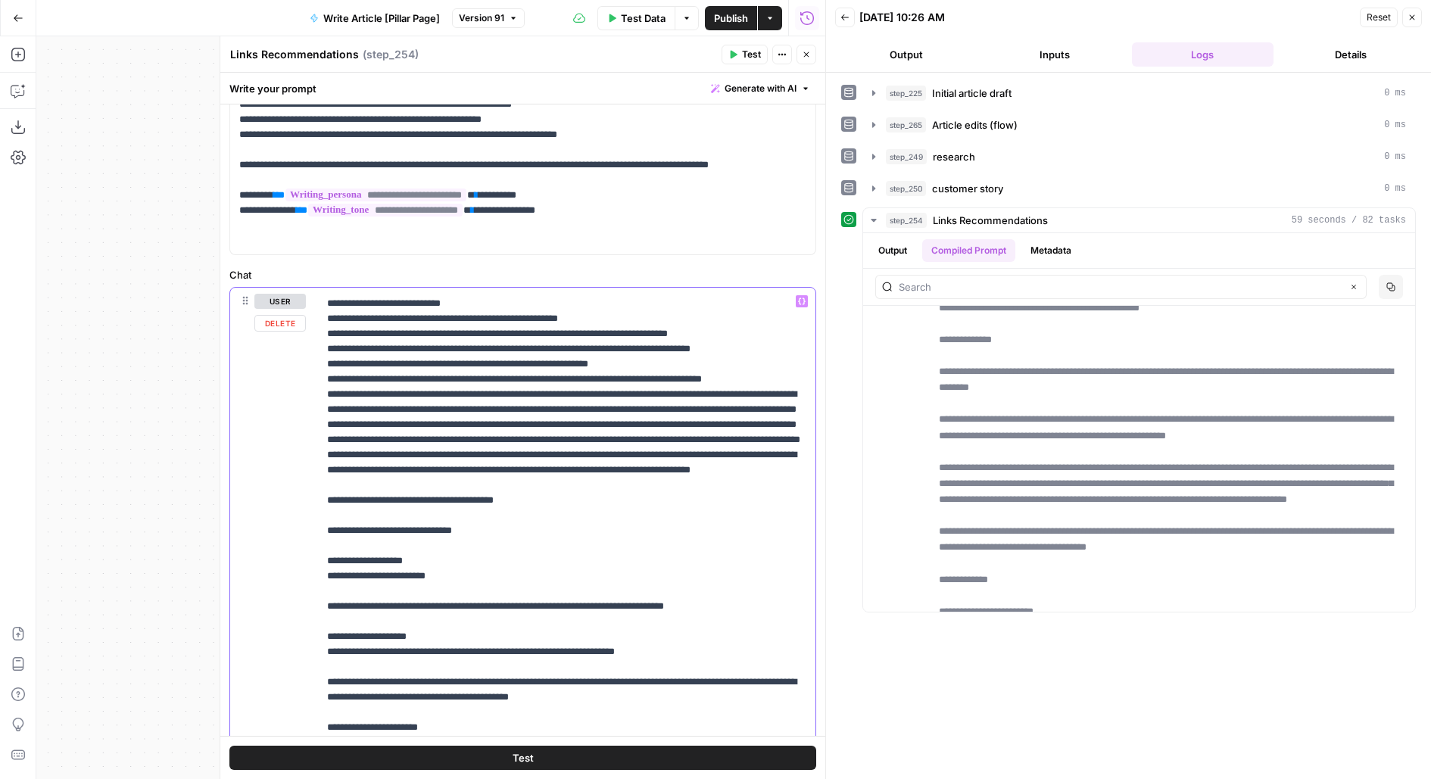
scroll to position [1317, 0]
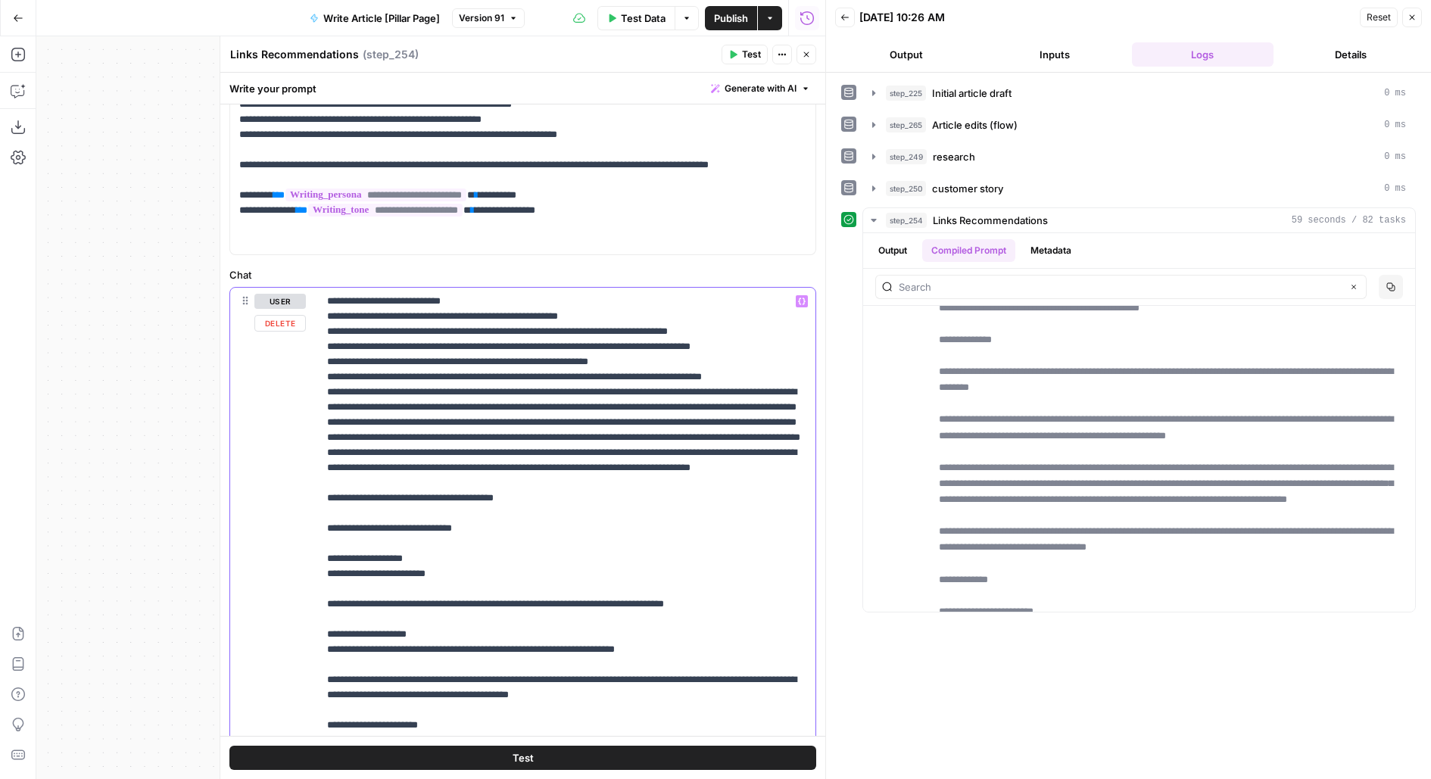
click at [704, 603] on p "**********" at bounding box center [567, 317] width 480 height 2680
click at [456, 618] on p "**********" at bounding box center [567, 317] width 480 height 2680
drag, startPoint x: 459, startPoint y: 618, endPoint x: 456, endPoint y: 626, distance: 7.9
click at [456, 626] on p "**********" at bounding box center [567, 317] width 480 height 2680
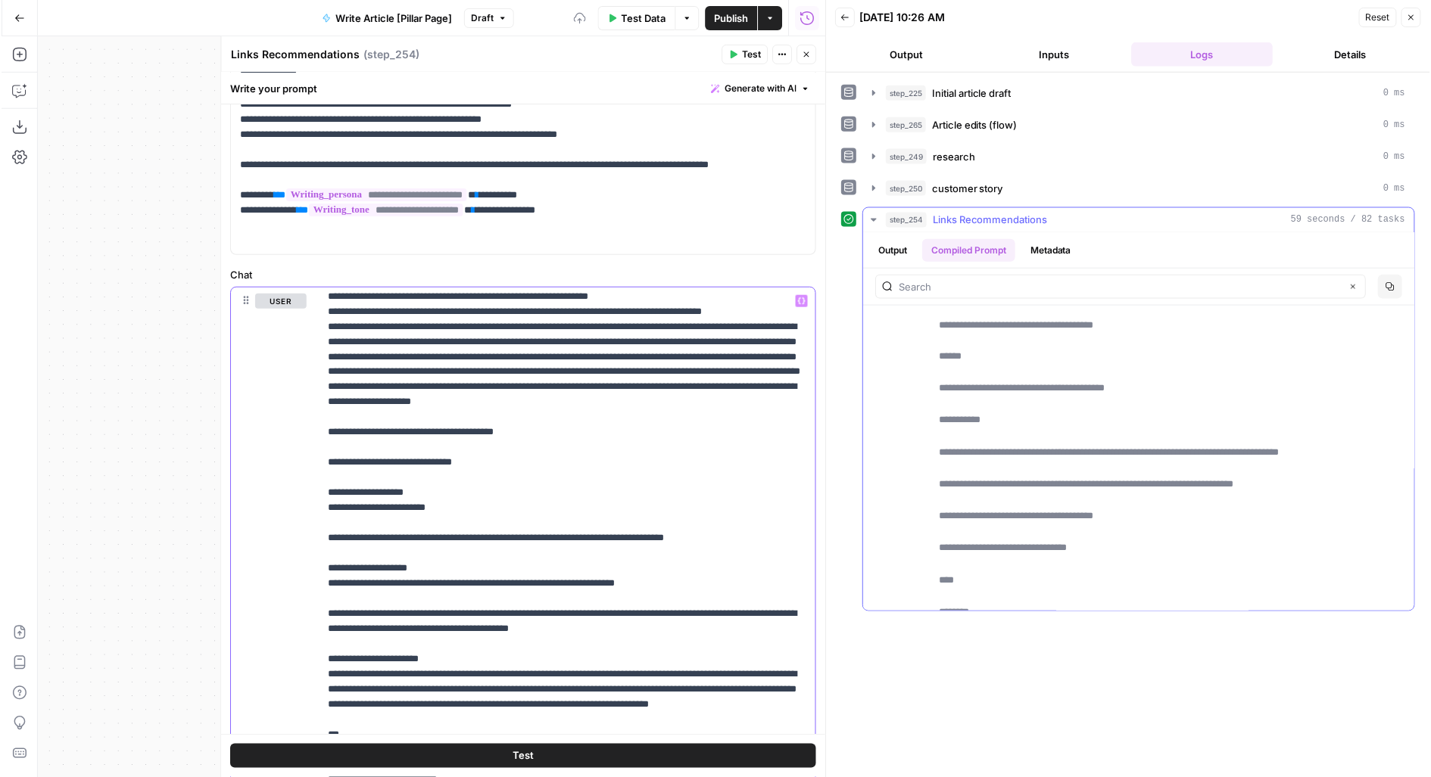
scroll to position [5127, 0]
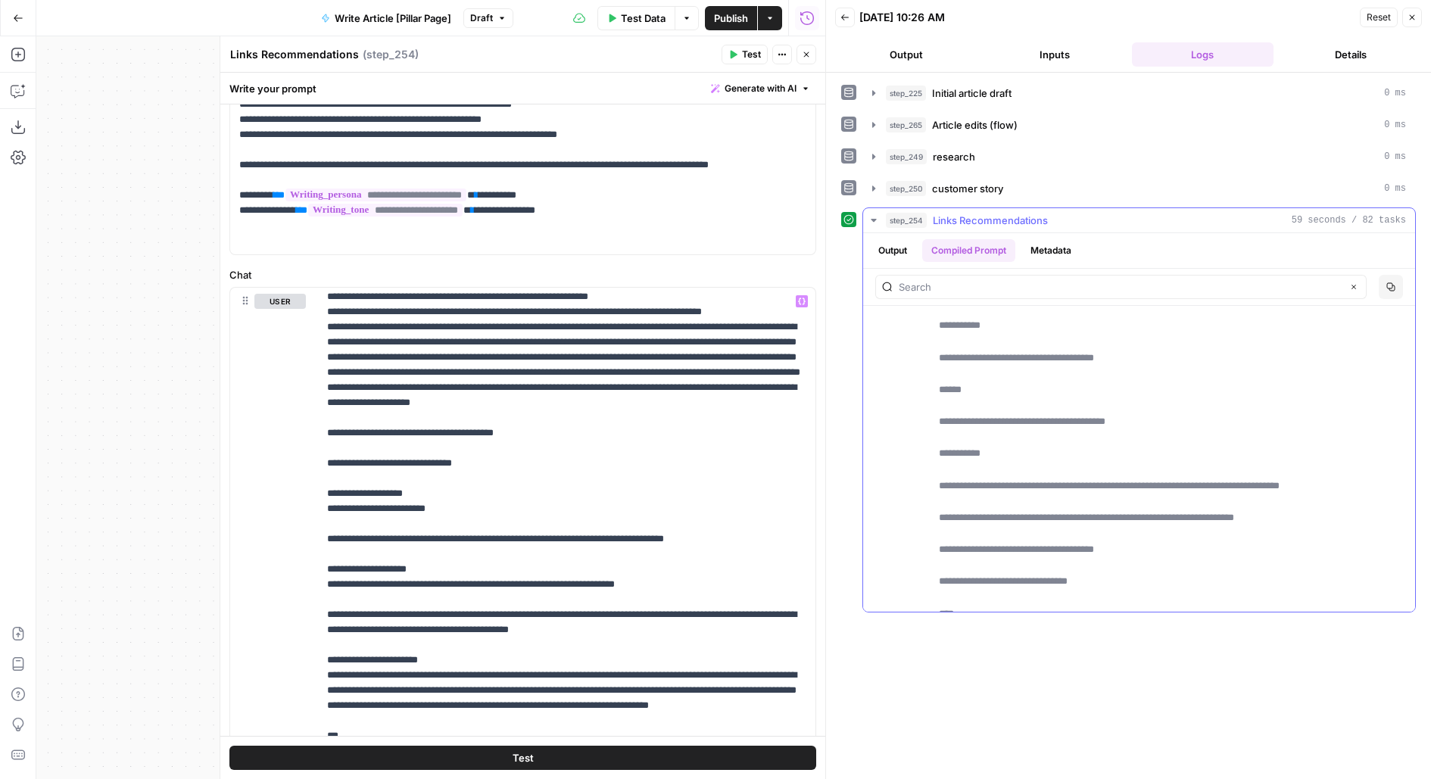
drag, startPoint x: 939, startPoint y: 443, endPoint x: 980, endPoint y: 442, distance: 41.6
copy p "***"
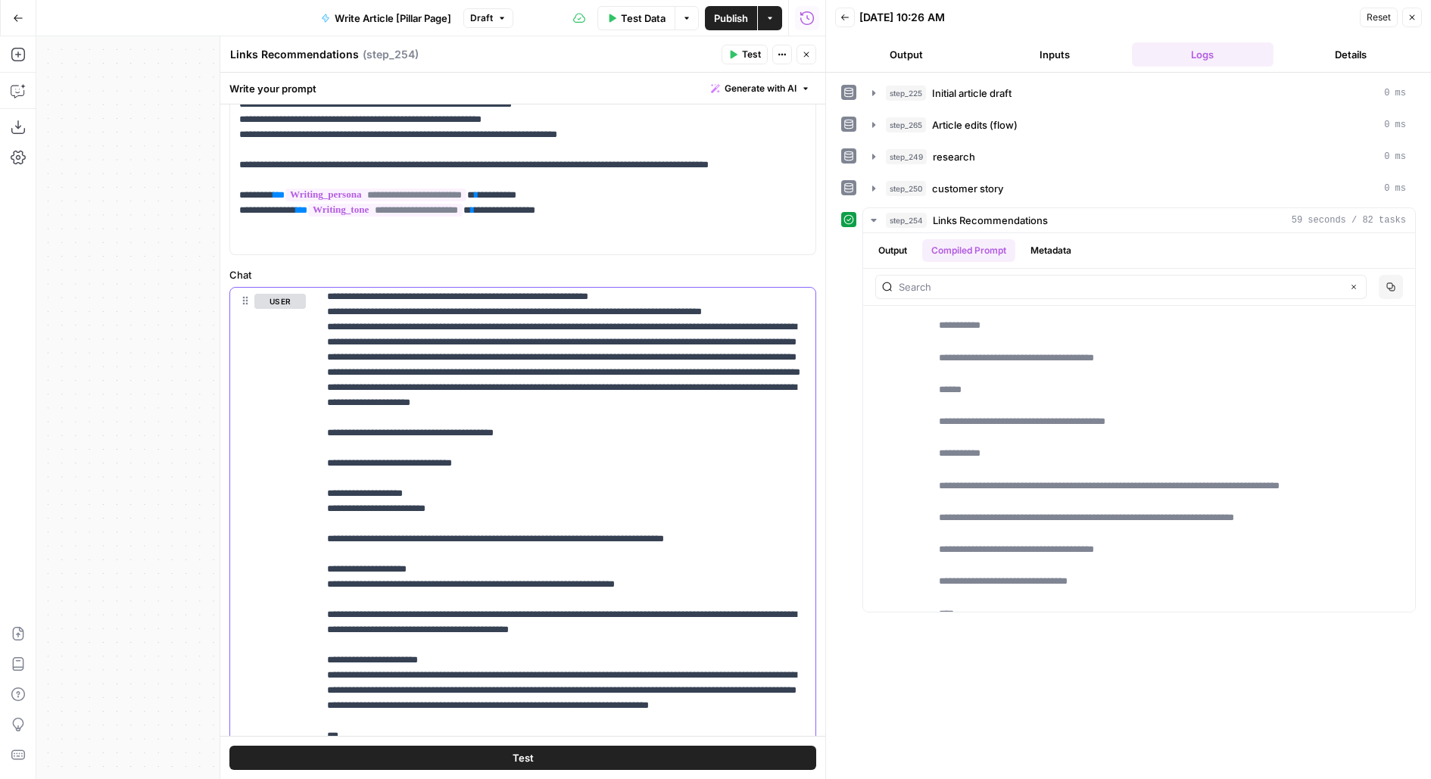
click at [727, 562] on p "**********" at bounding box center [567, 243] width 480 height 2665
click at [687, 547] on p "**********" at bounding box center [567, 243] width 480 height 2665
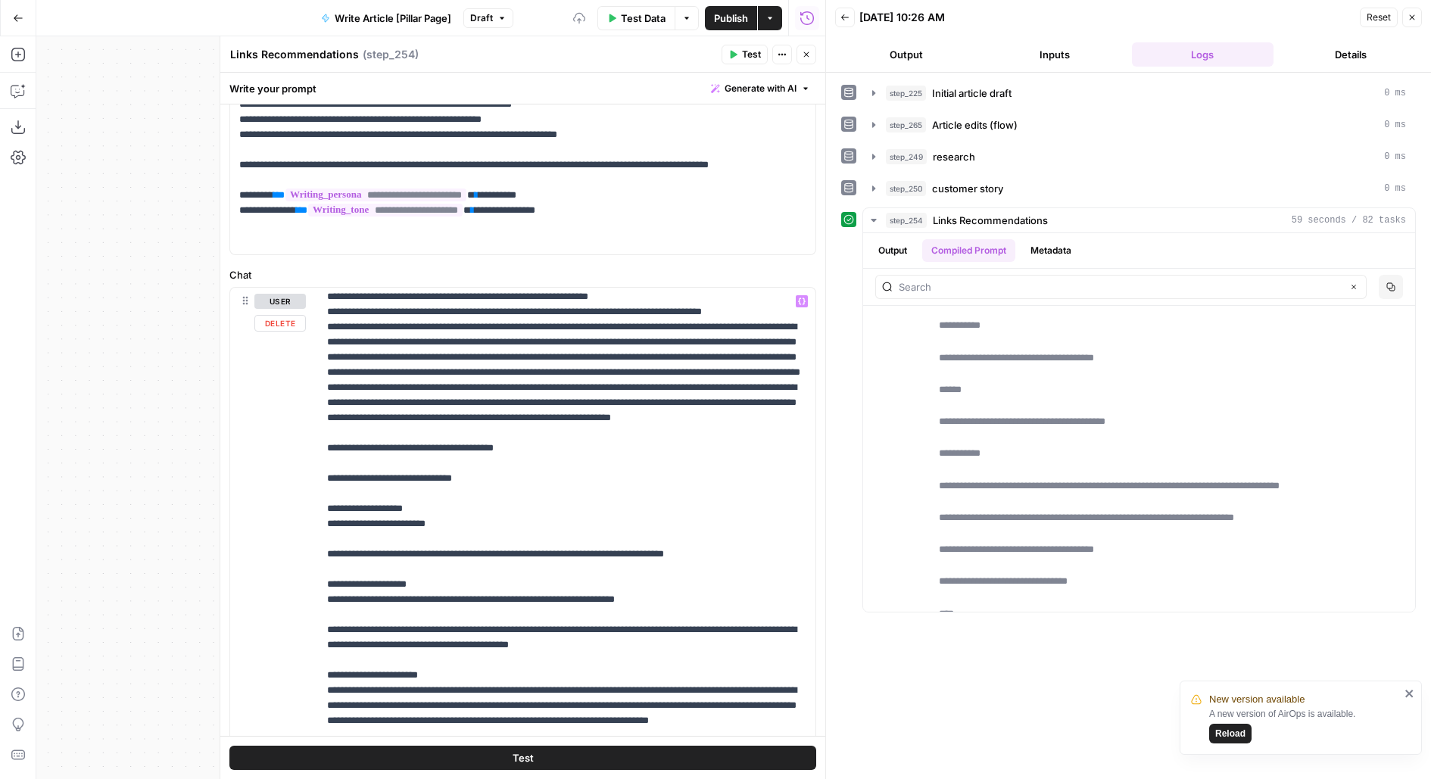
click at [637, 765] on button "Test" at bounding box center [522, 758] width 587 height 24
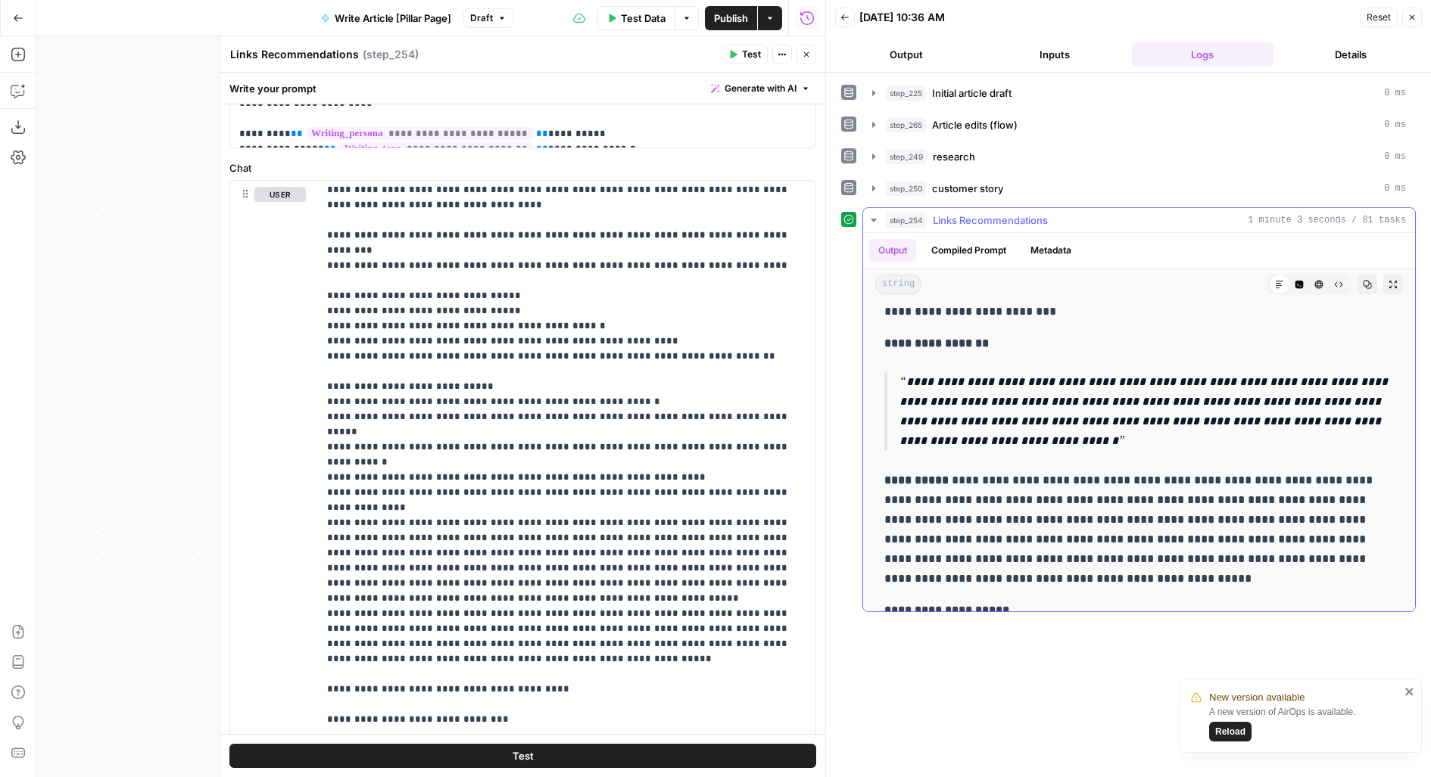
scroll to position [2915, 0]
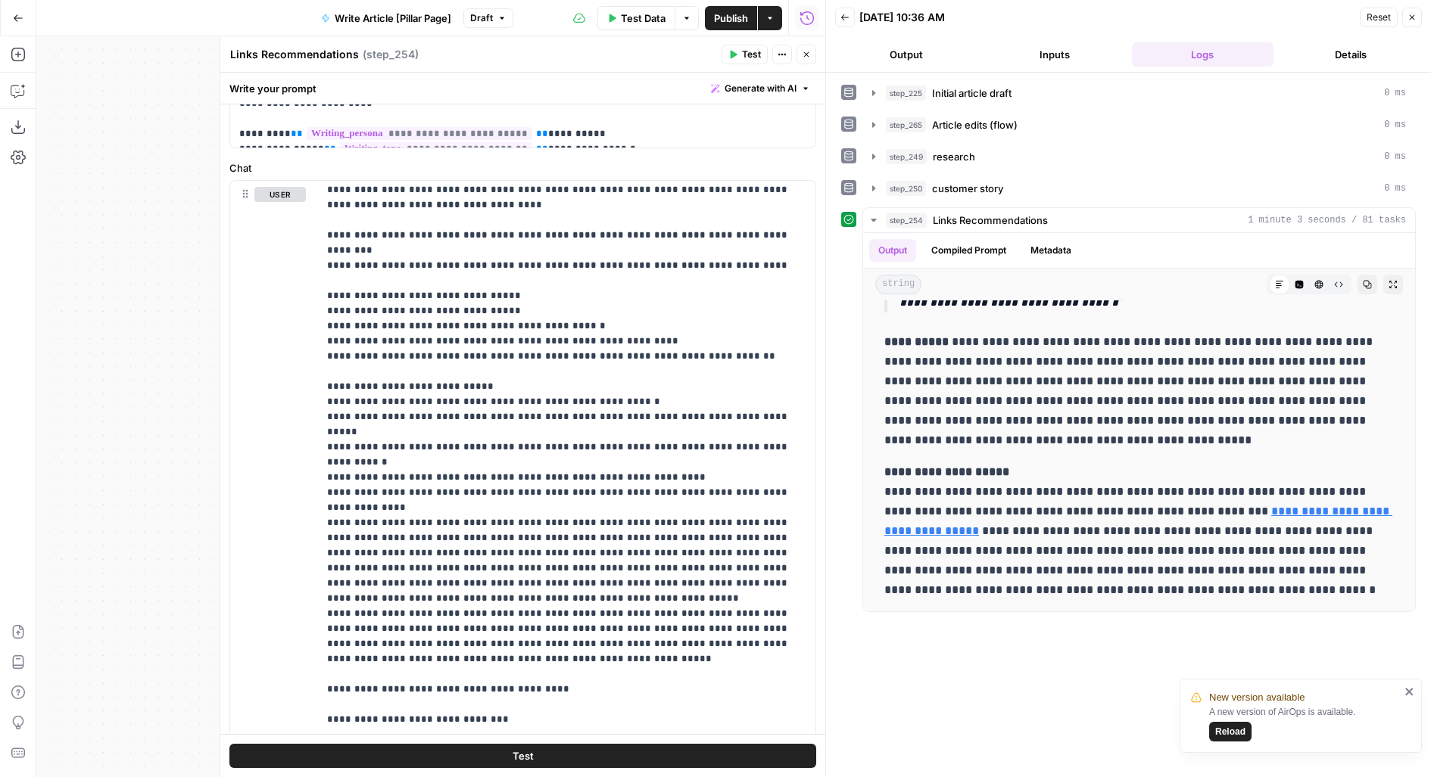
click at [739, 20] on span "Publish" at bounding box center [731, 18] width 34 height 15
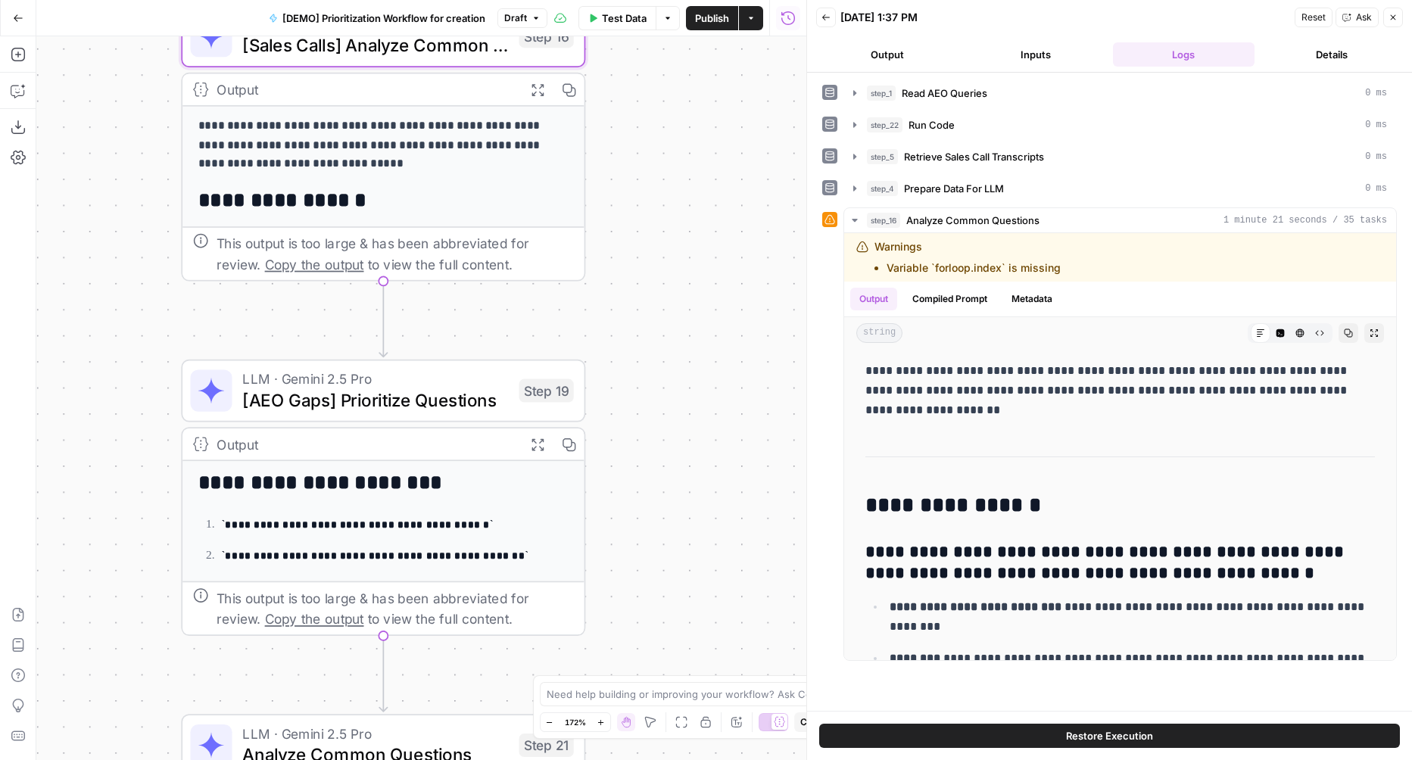
scroll to position [485, 0]
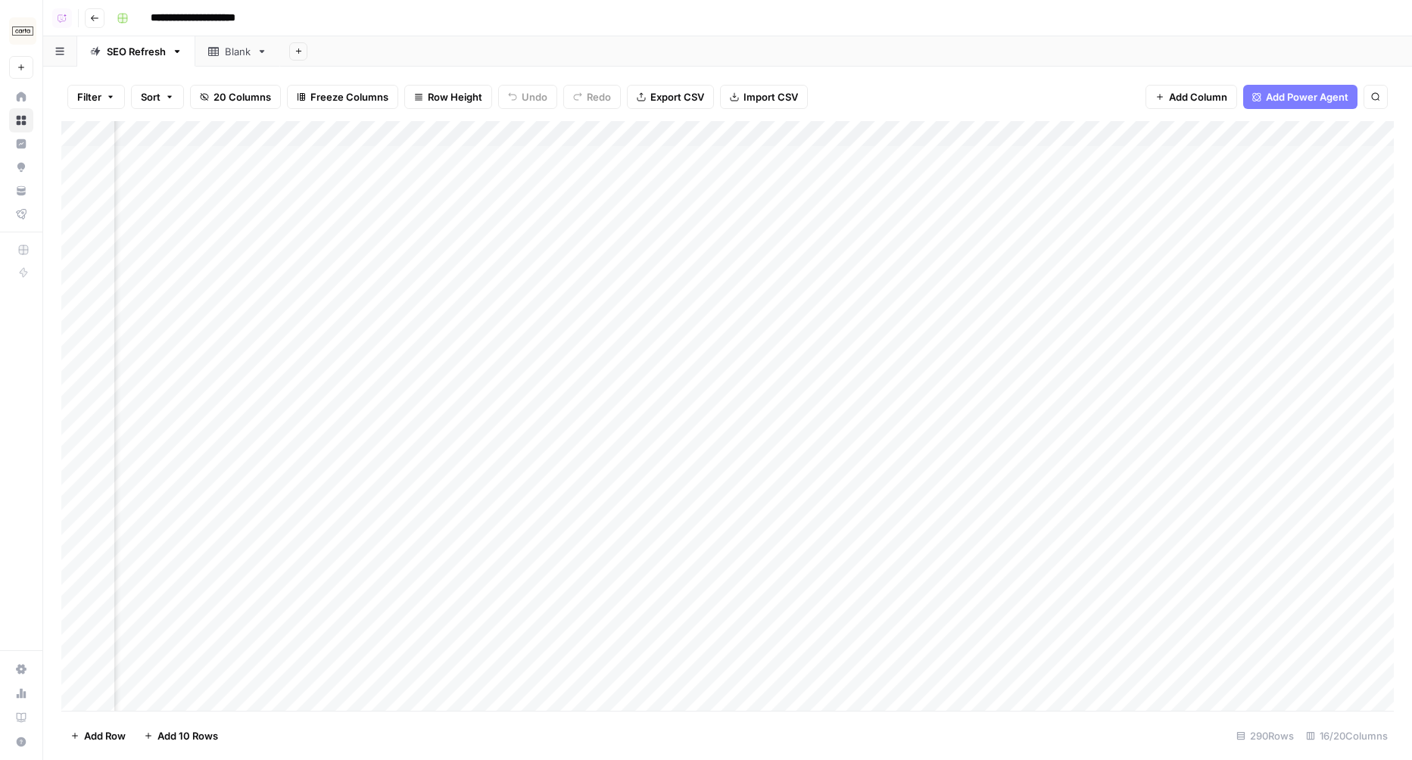
scroll to position [0, 1354]
click at [868, 154] on div "Add Column" at bounding box center [727, 416] width 1332 height 590
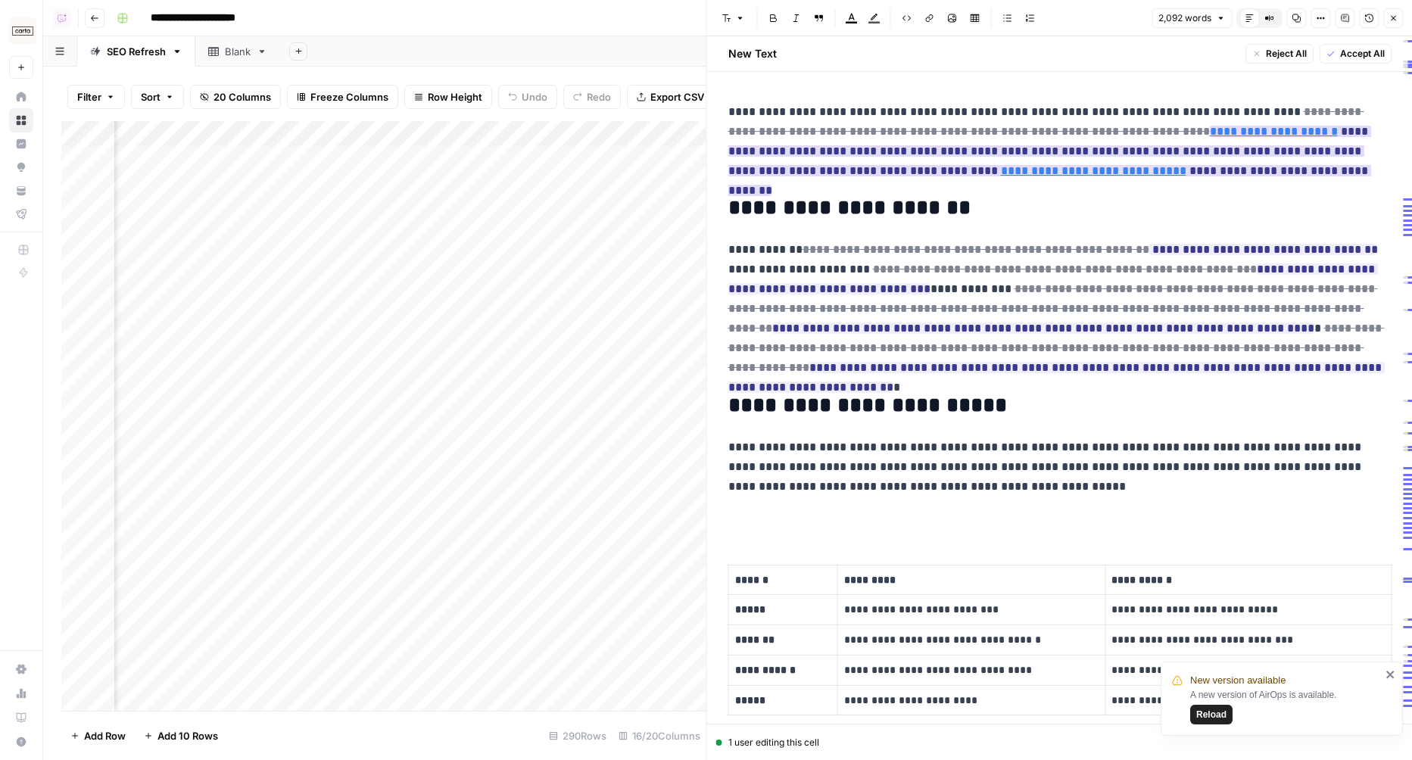
scroll to position [0, 1591]
click at [1347, 17] on icon "button" at bounding box center [1345, 18] width 8 height 8
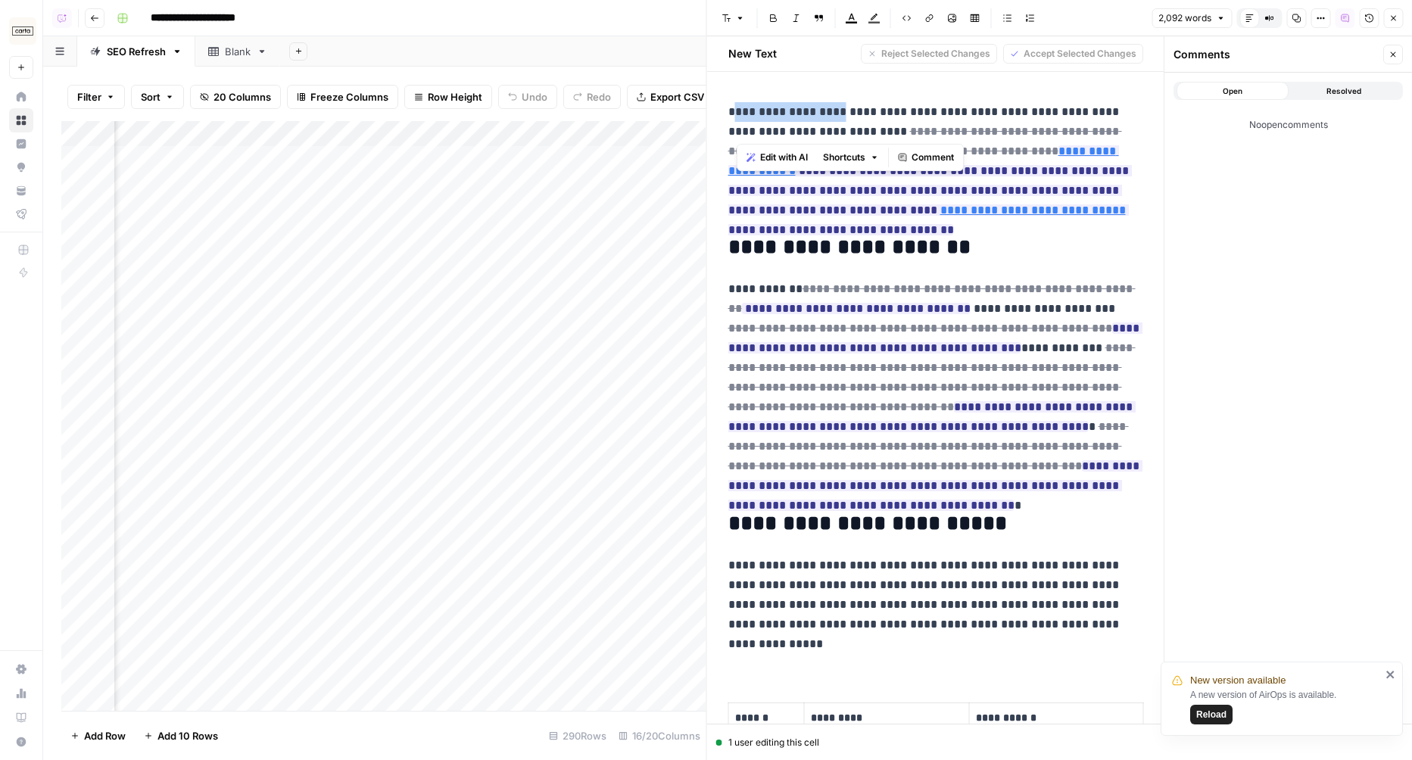
drag, startPoint x: 734, startPoint y: 116, endPoint x: 833, endPoint y: 120, distance: 100.0
click at [833, 120] on p "**********" at bounding box center [935, 161] width 415 height 118
click at [878, 115] on p "**********" at bounding box center [935, 161] width 415 height 118
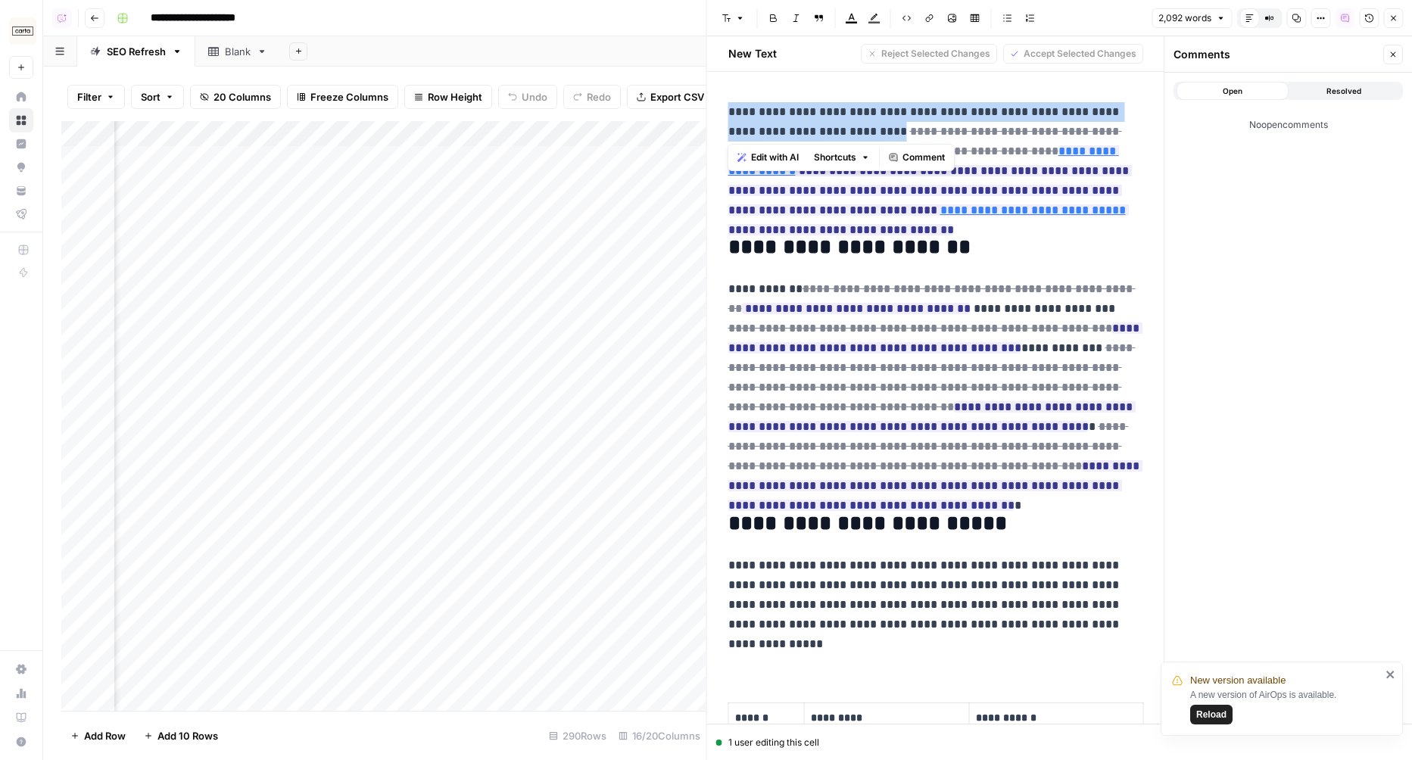
drag, startPoint x: 723, startPoint y: 108, endPoint x: 855, endPoint y: 127, distance: 133.1
click at [925, 113] on p "**********" at bounding box center [935, 161] width 415 height 118
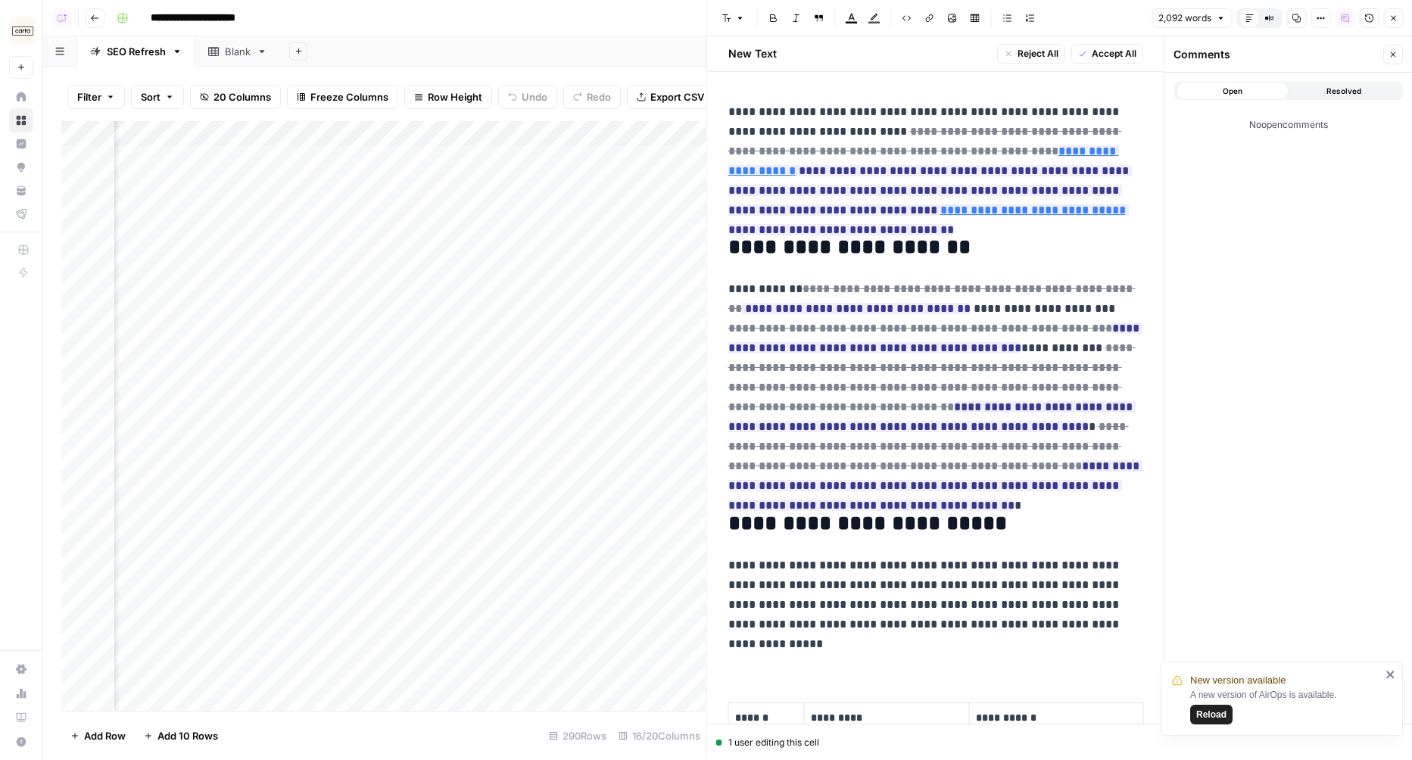
click at [1037, 218] on span "**********" at bounding box center [929, 180] width 403 height 119
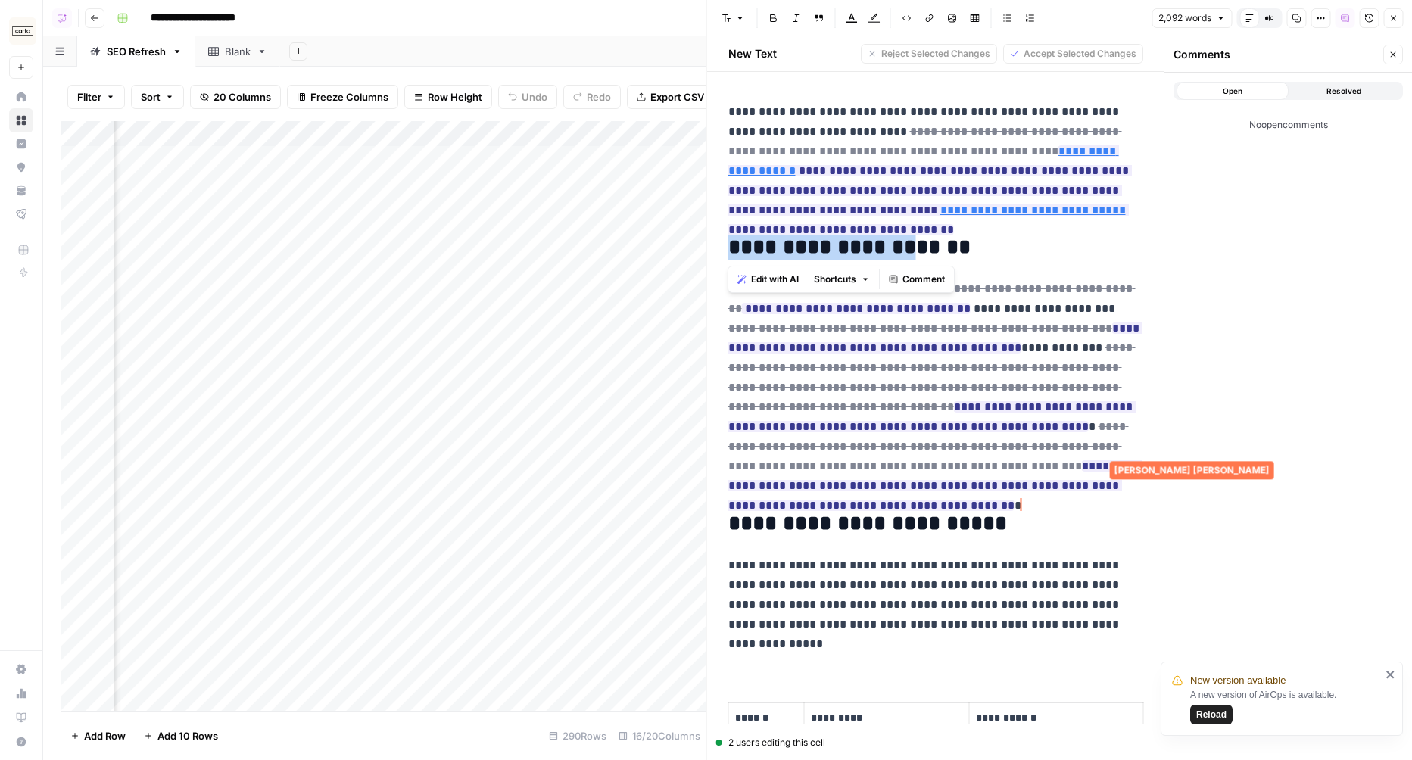
drag, startPoint x: 972, startPoint y: 233, endPoint x: 898, endPoint y: 251, distance: 76.4
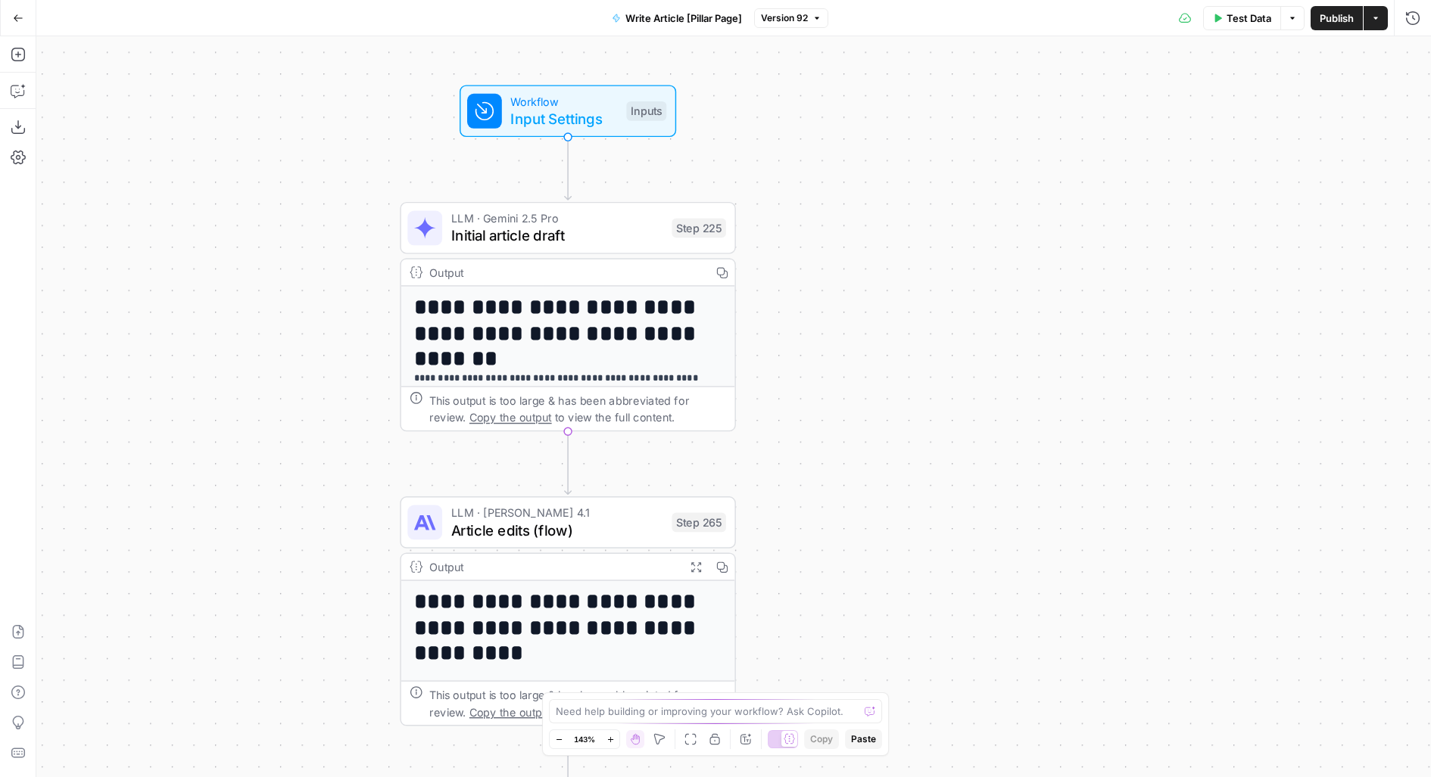
click at [1251, 24] on span "Test Data" at bounding box center [1248, 18] width 45 height 15
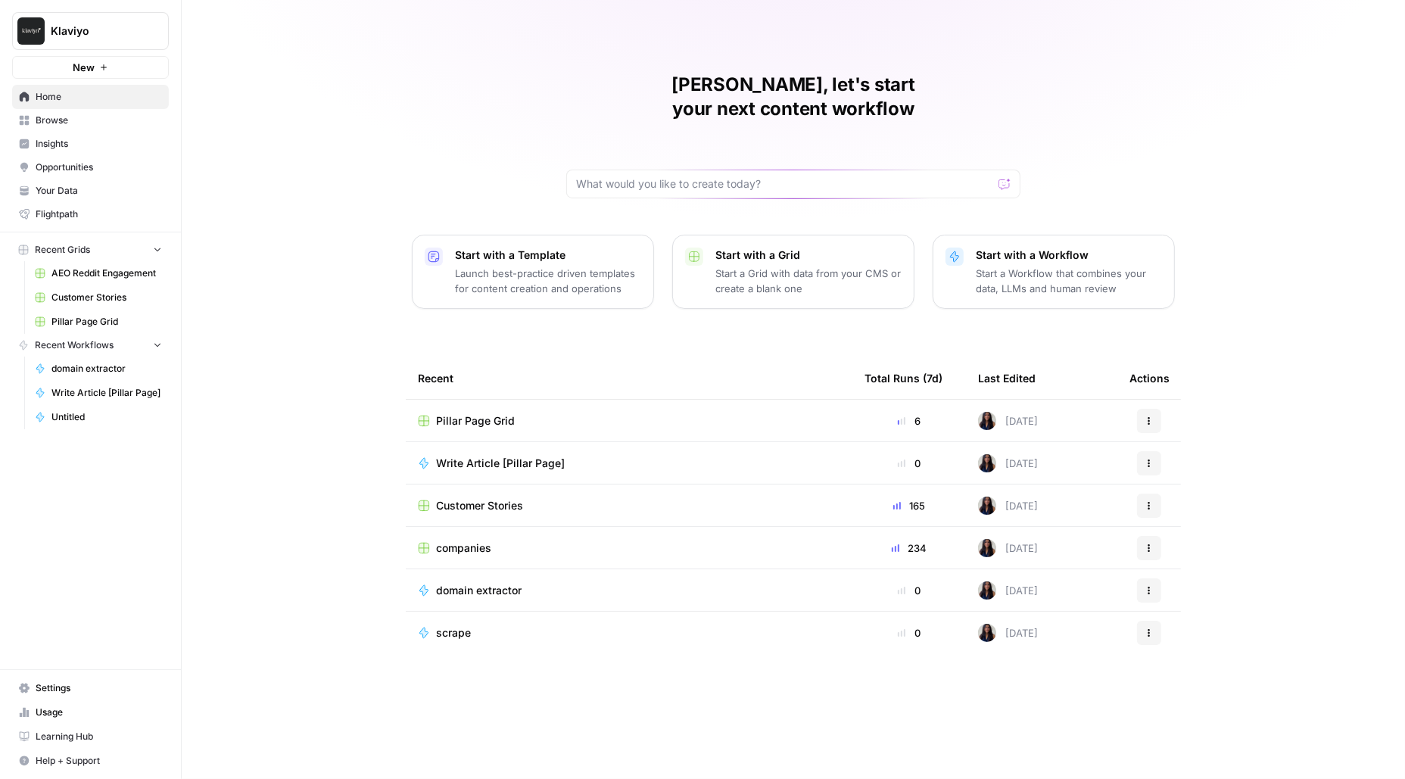
click at [101, 34] on span "Klaviyo" at bounding box center [97, 30] width 92 height 15
type input "upwork"
click button "Upwork" at bounding box center [137, 113] width 242 height 24
click at [534, 413] on div "Content creation" at bounding box center [629, 420] width 422 height 15
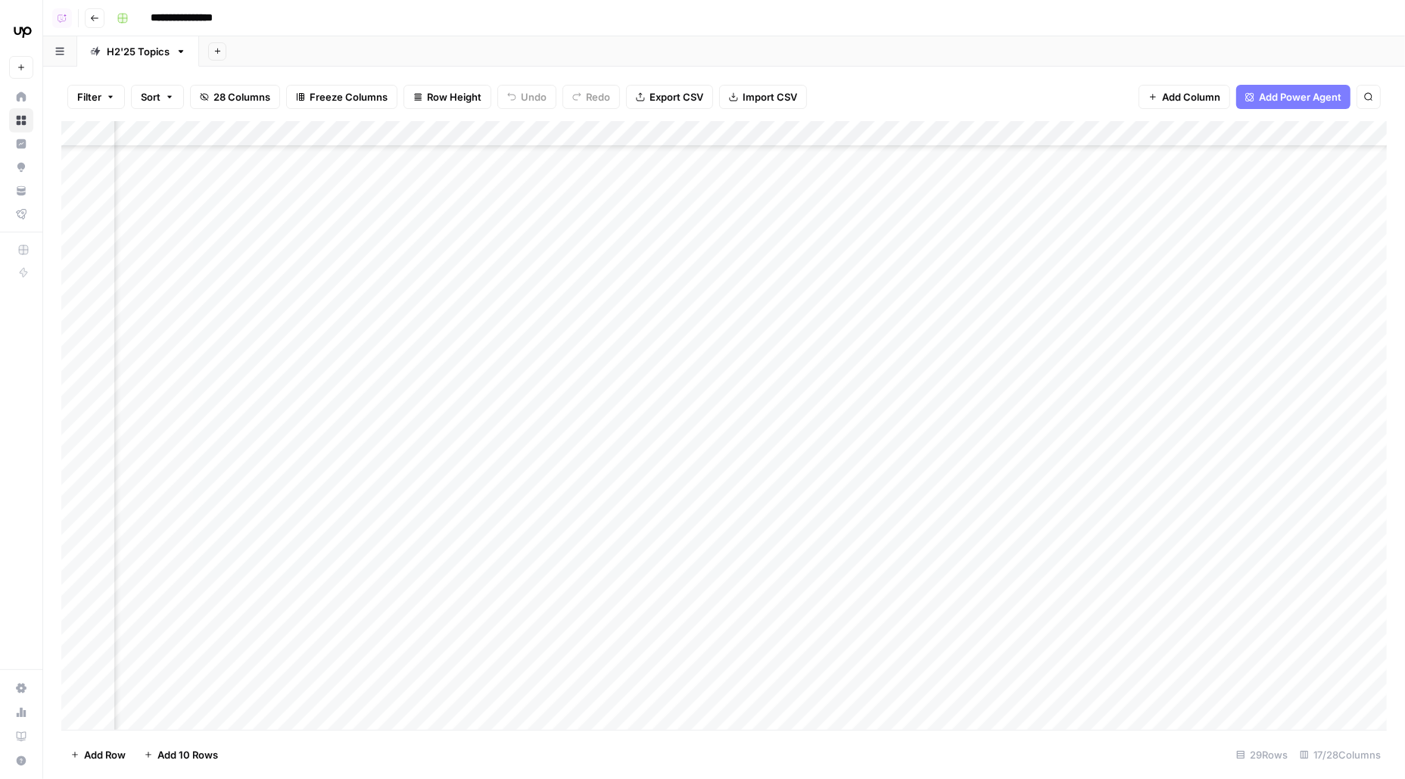
scroll to position [385, 683]
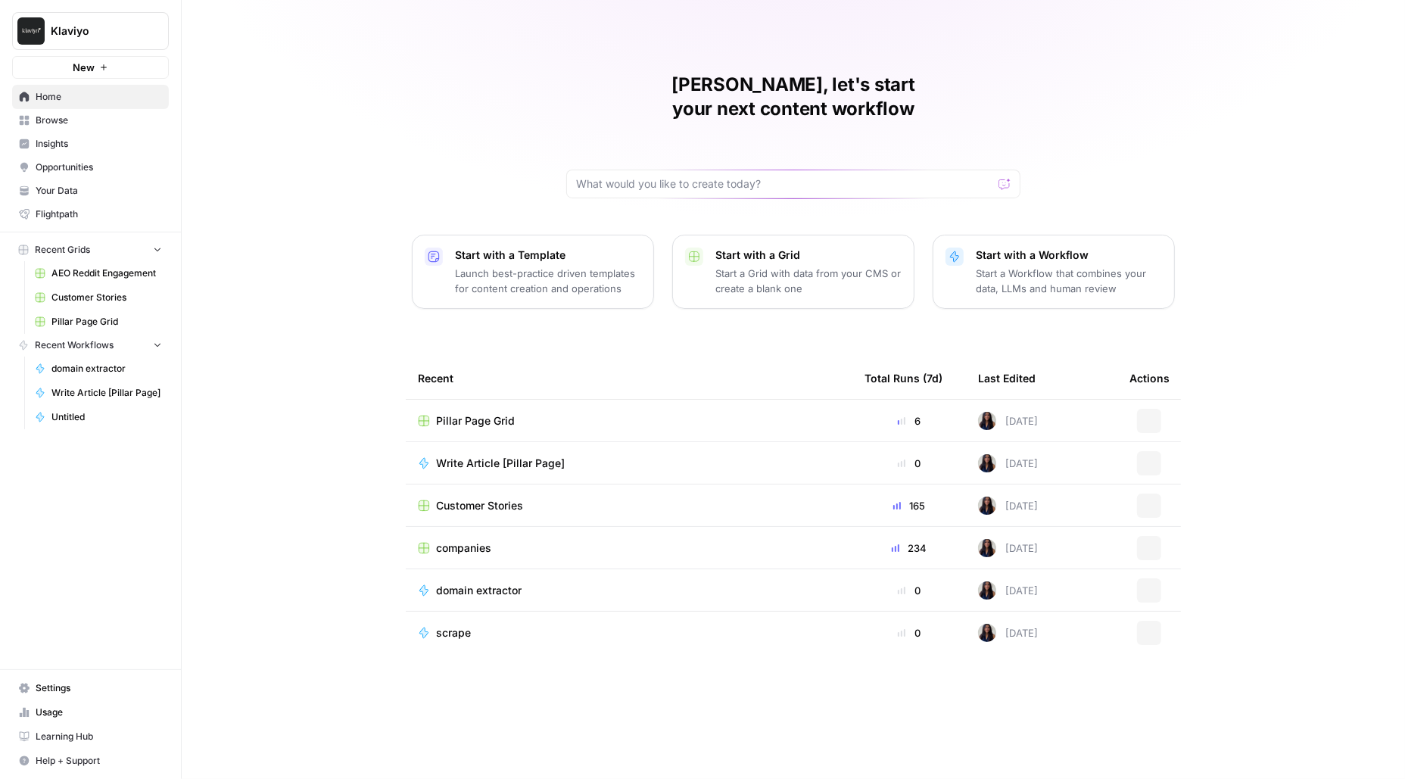
click at [61, 30] on span "Klaviyo" at bounding box center [97, 30] width 92 height 15
type input "upwork"
click button "Upwork" at bounding box center [137, 113] width 242 height 24
click at [83, 190] on span "Your Data" at bounding box center [99, 191] width 126 height 14
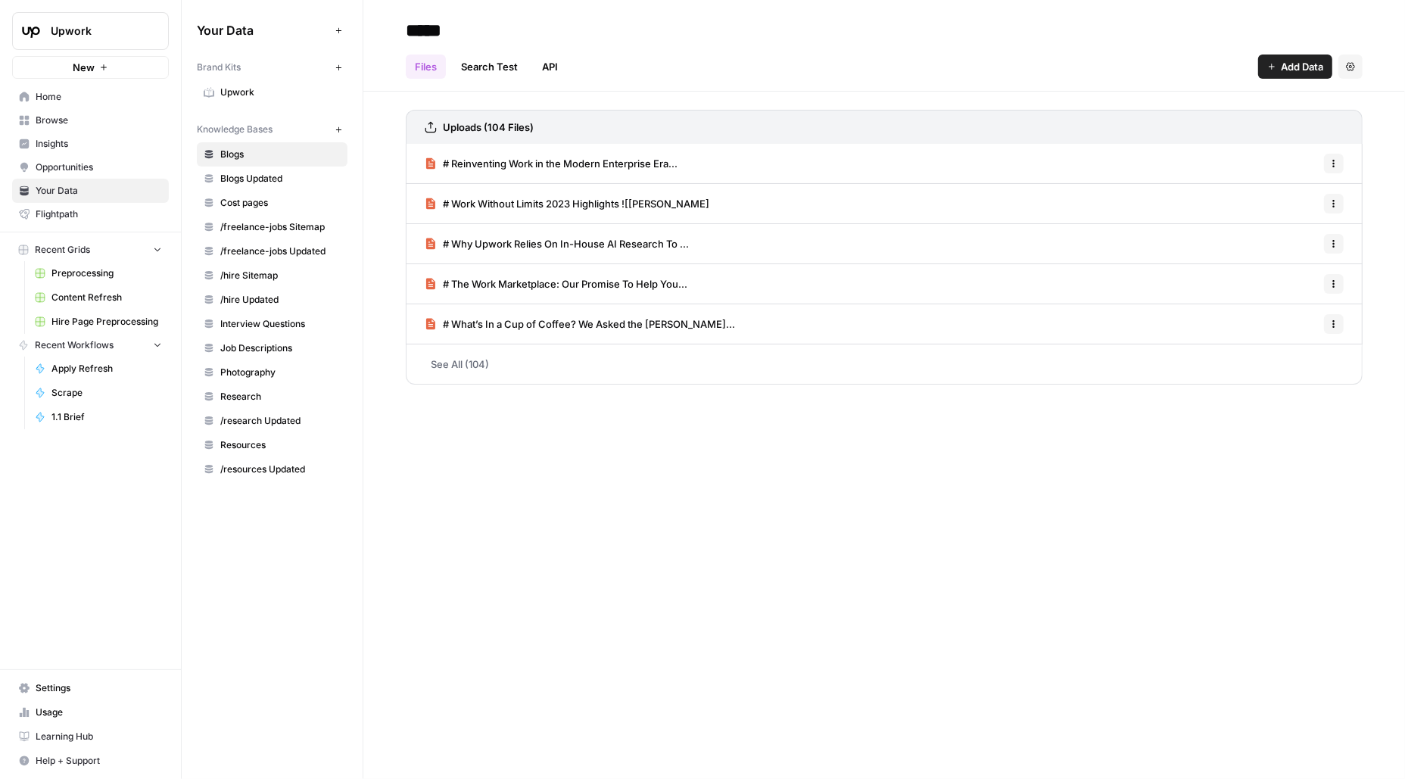
click at [264, 92] on span "Upwork" at bounding box center [280, 93] width 120 height 14
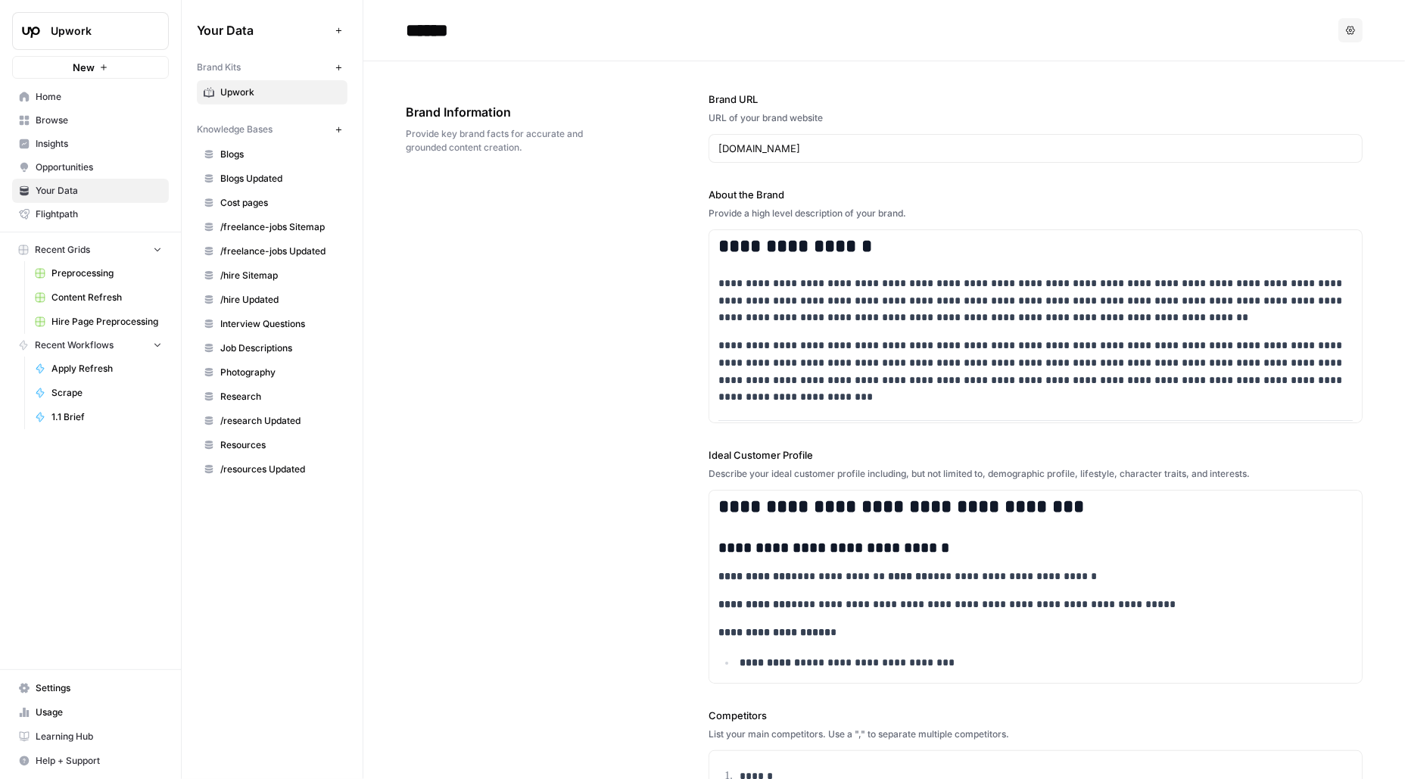
click at [121, 168] on span "Opportunities" at bounding box center [99, 167] width 126 height 14
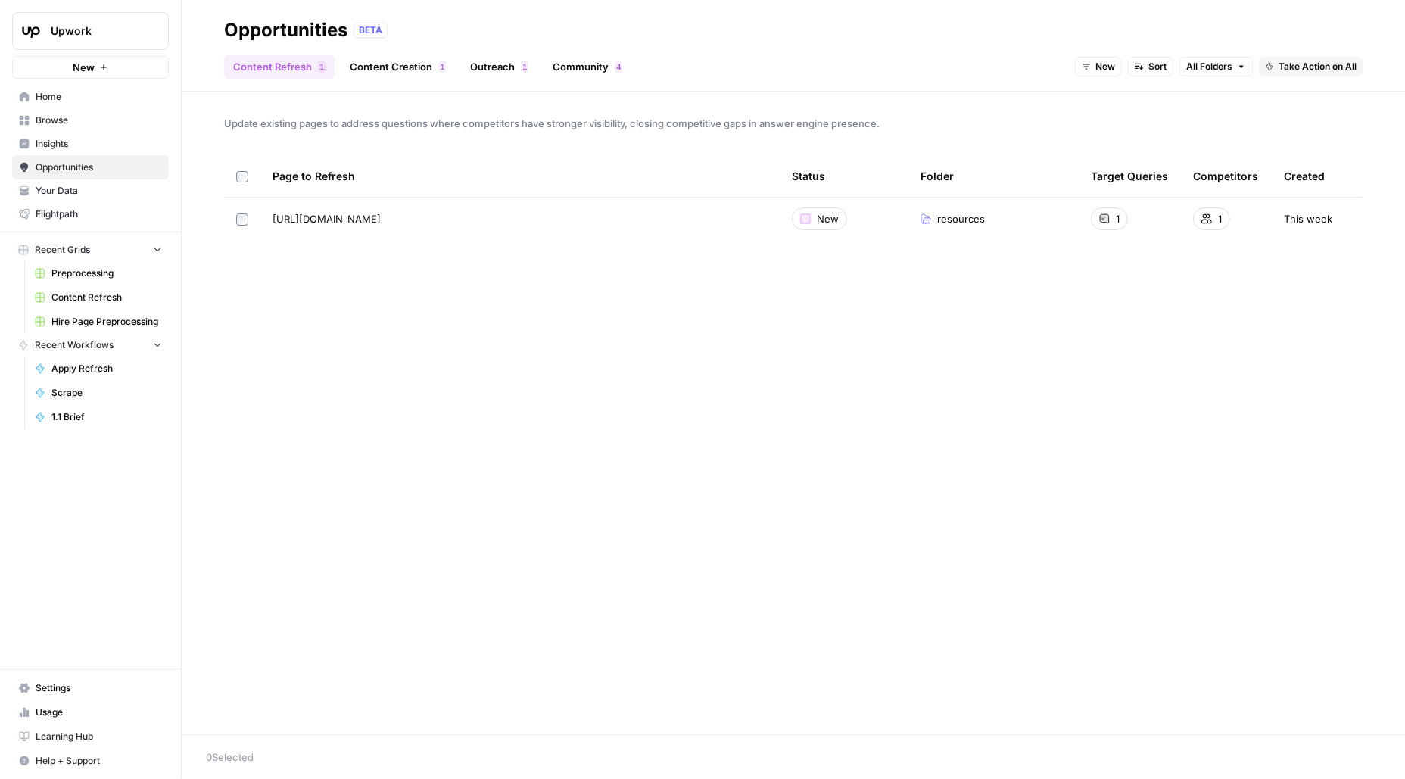
click at [76, 145] on span "Insights" at bounding box center [99, 144] width 126 height 14
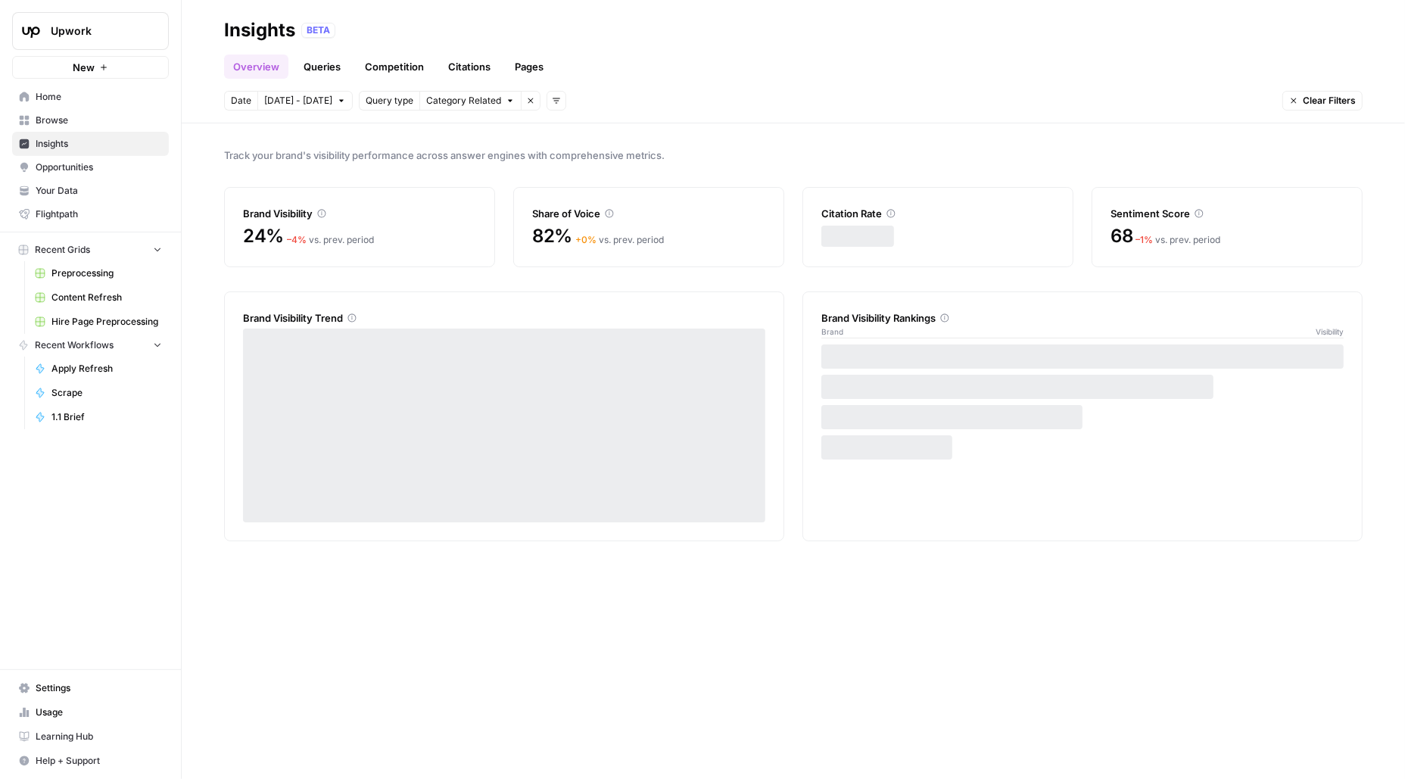
click at [102, 120] on span "Browse" at bounding box center [99, 121] width 126 height 14
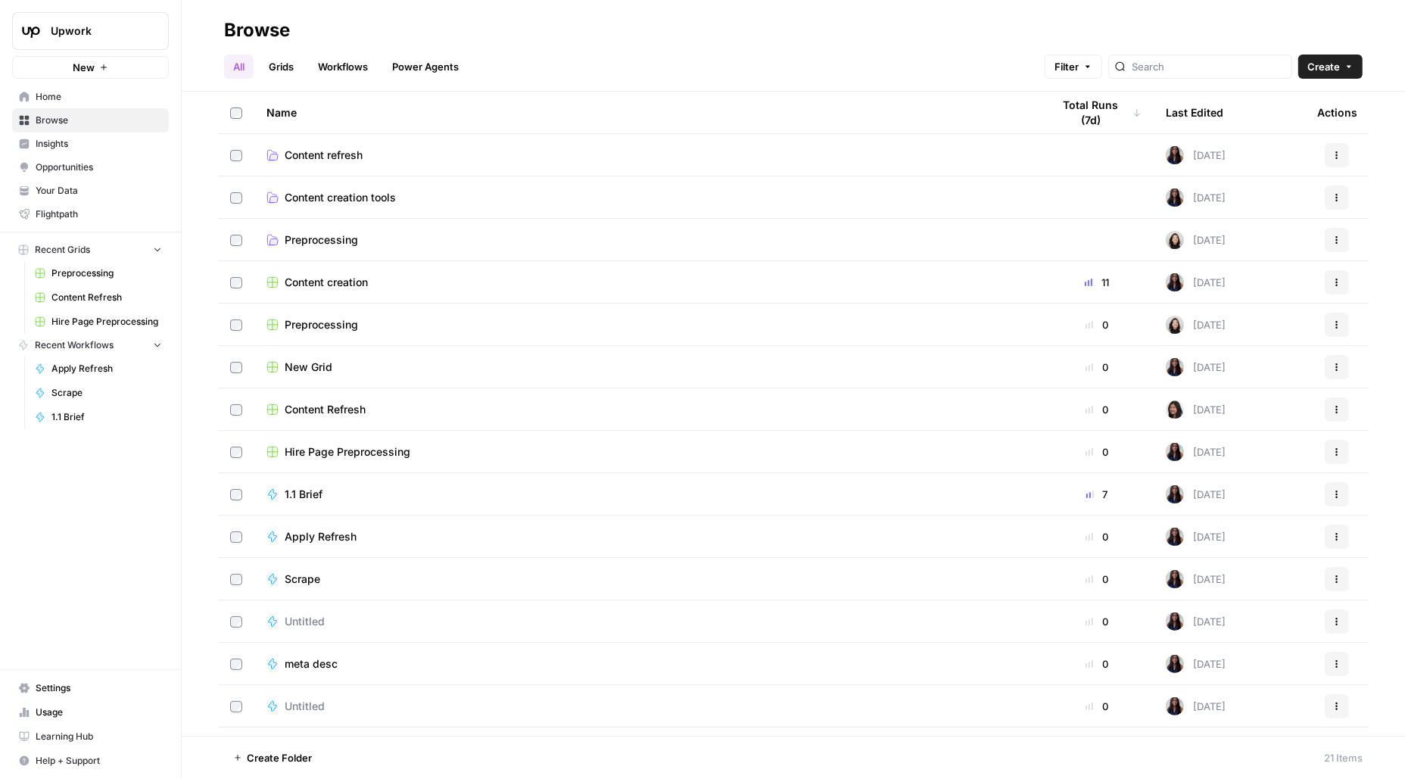
click at [70, 195] on span "Your Data" at bounding box center [99, 191] width 126 height 14
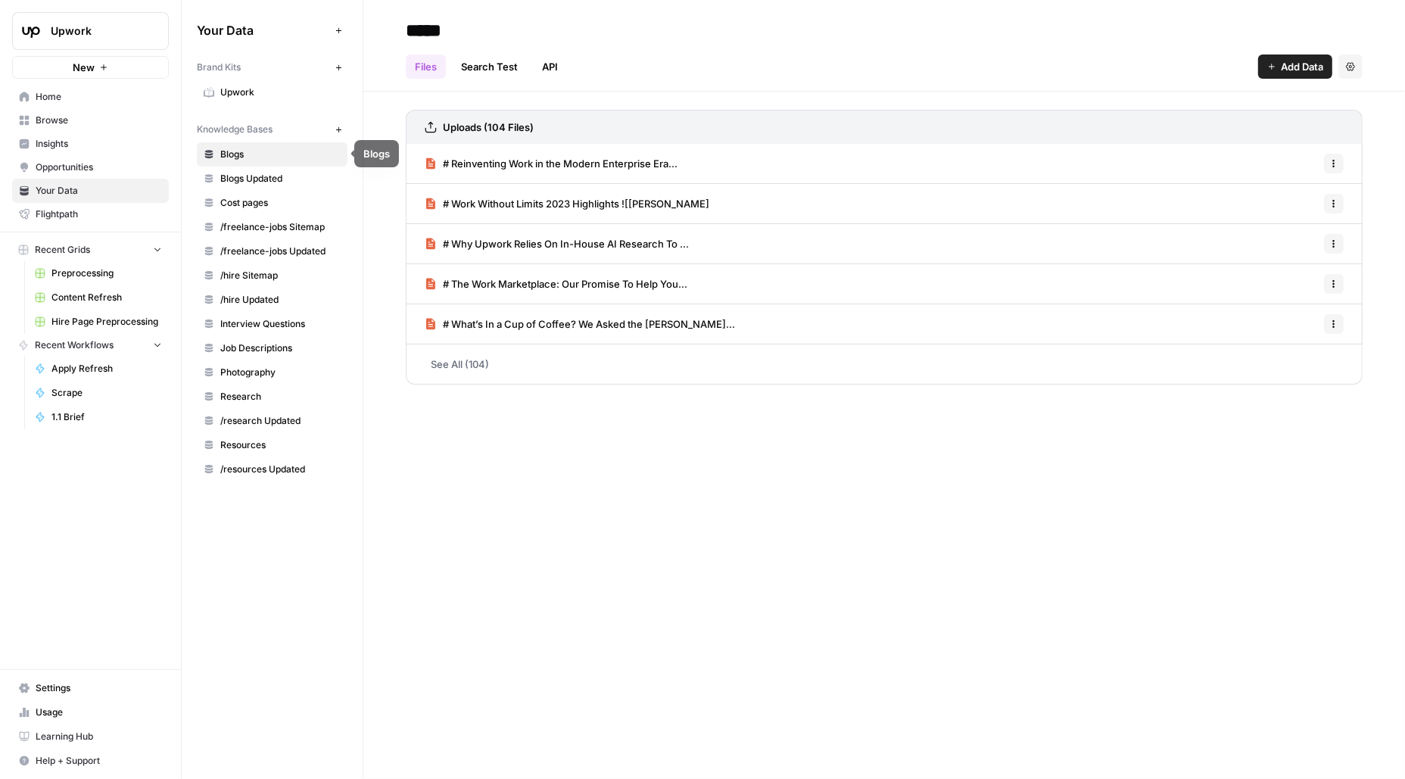
click at [274, 101] on link "Upwork" at bounding box center [272, 92] width 151 height 24
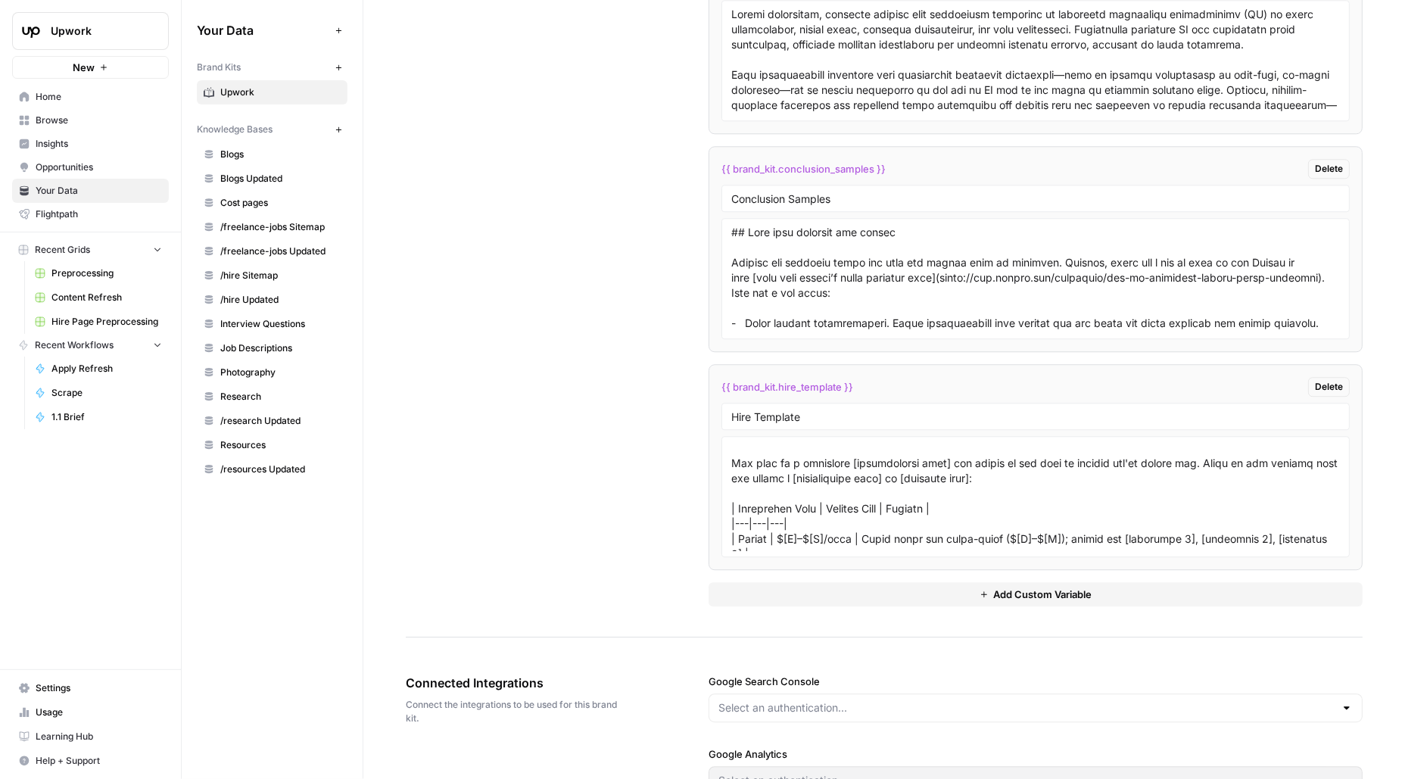
scroll to position [274, 0]
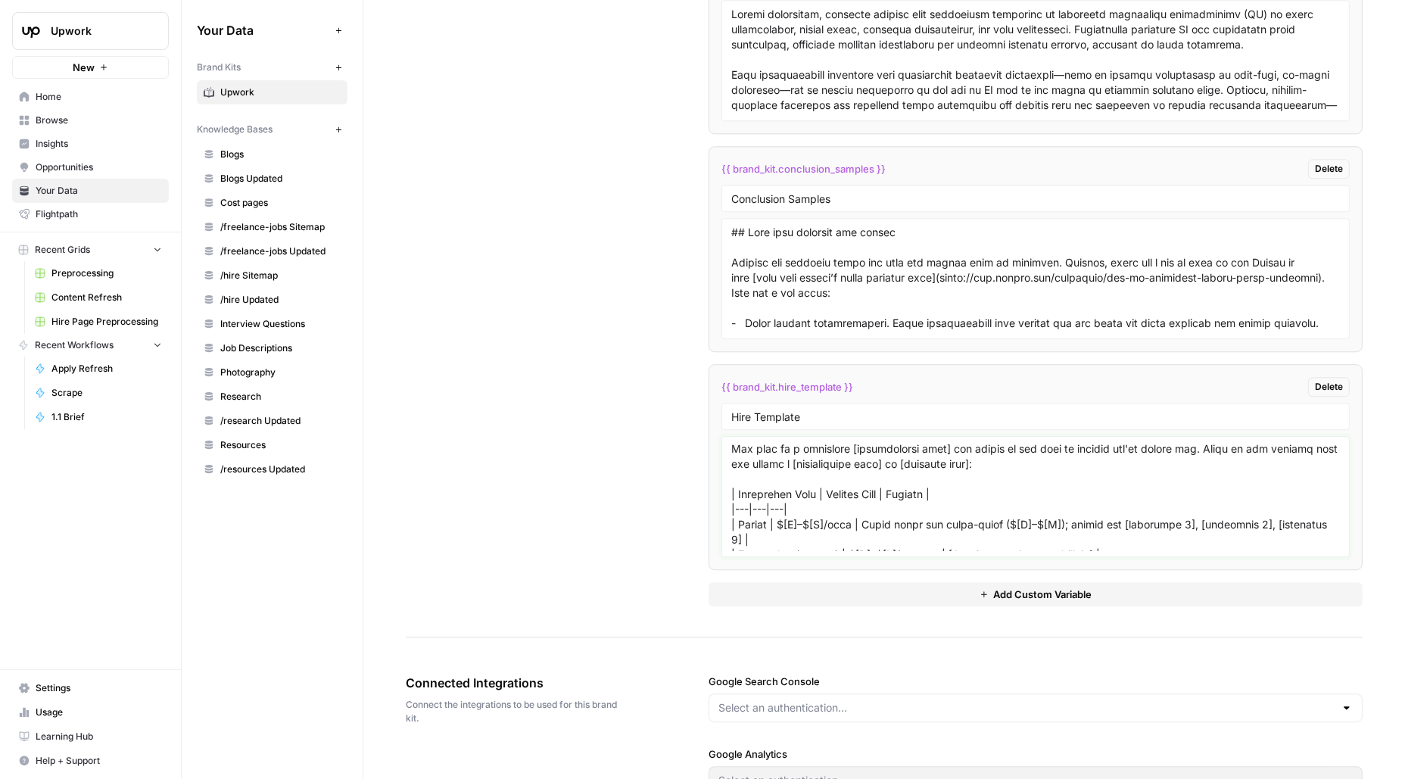
click at [893, 485] on textarea at bounding box center [1035, 496] width 609 height 107
click at [858, 497] on textarea at bounding box center [1035, 496] width 609 height 107
paste textarea "1. Craft a targeted job post Describe the project (e.g., "[specific project exa…"
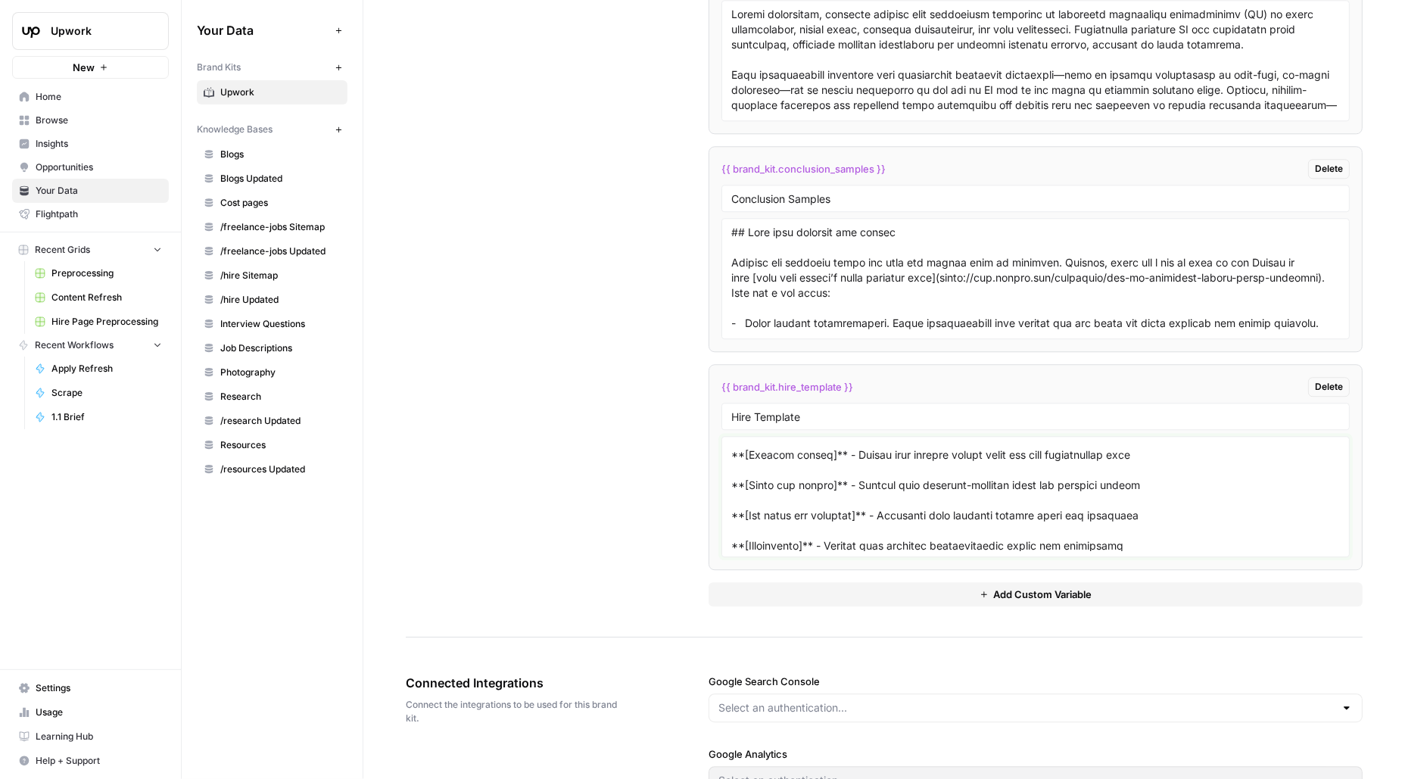
type textarea "# Lor Ip Dolo [SITAMETCONSE ADIP] ## Elit sedd e [temporincidi utla] et? [Dolor…"
click at [914, 477] on textarea at bounding box center [1035, 496] width 609 height 107
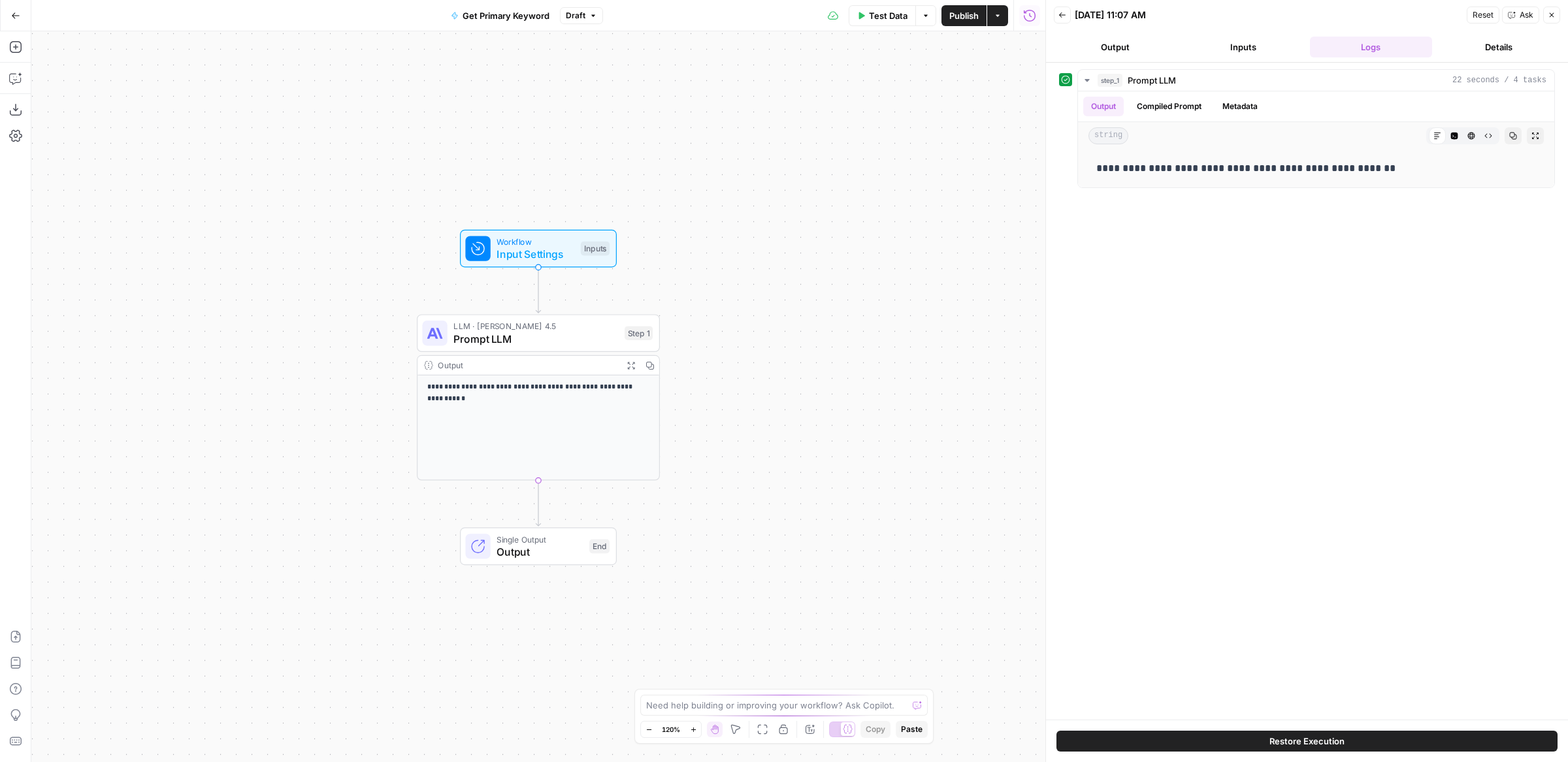
click at [593, 343] on span "Prompt LLM" at bounding box center [535, 339] width 165 height 16
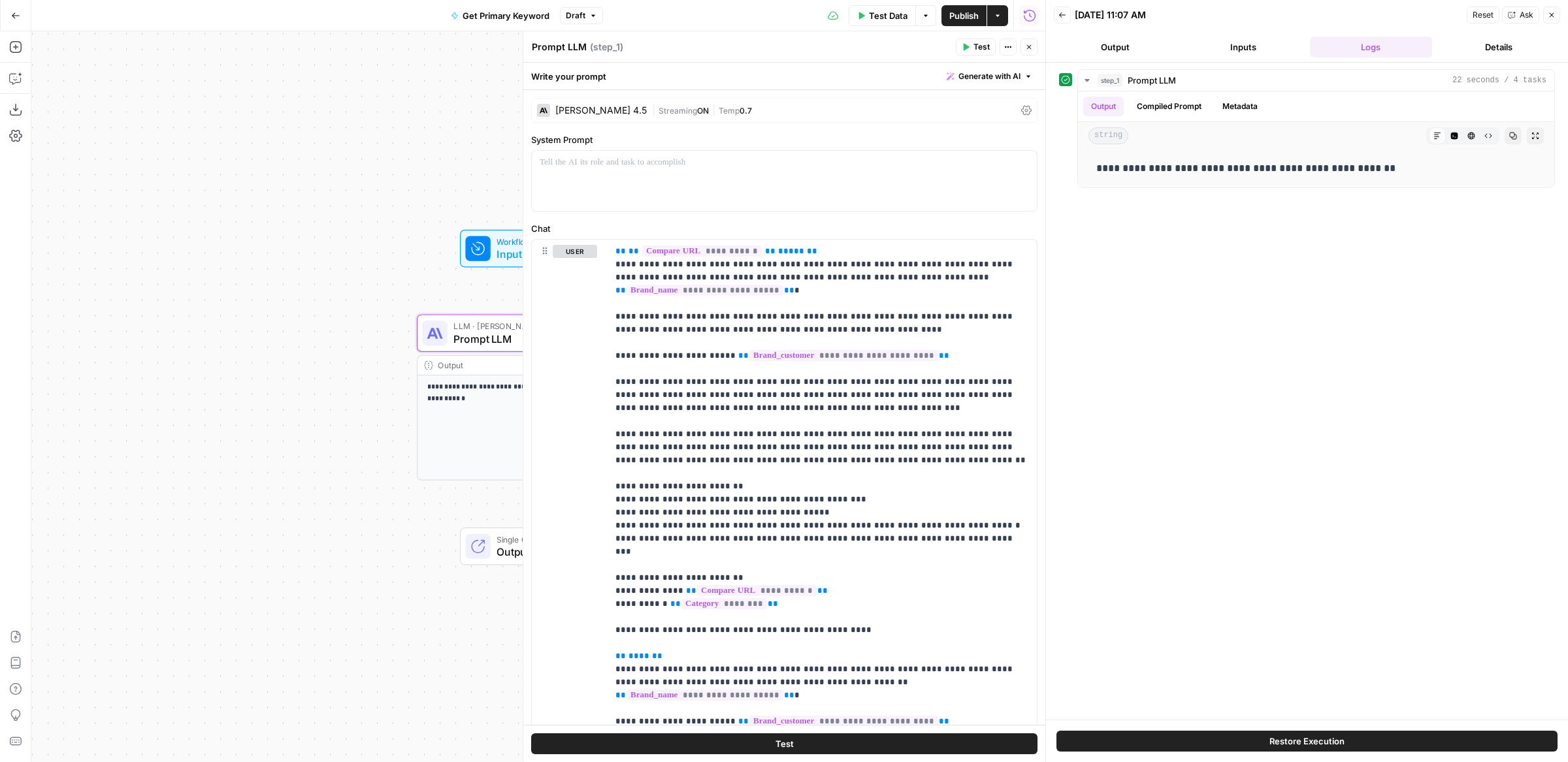
click at [889, 16] on span "Test Data" at bounding box center [888, 16] width 39 height 13
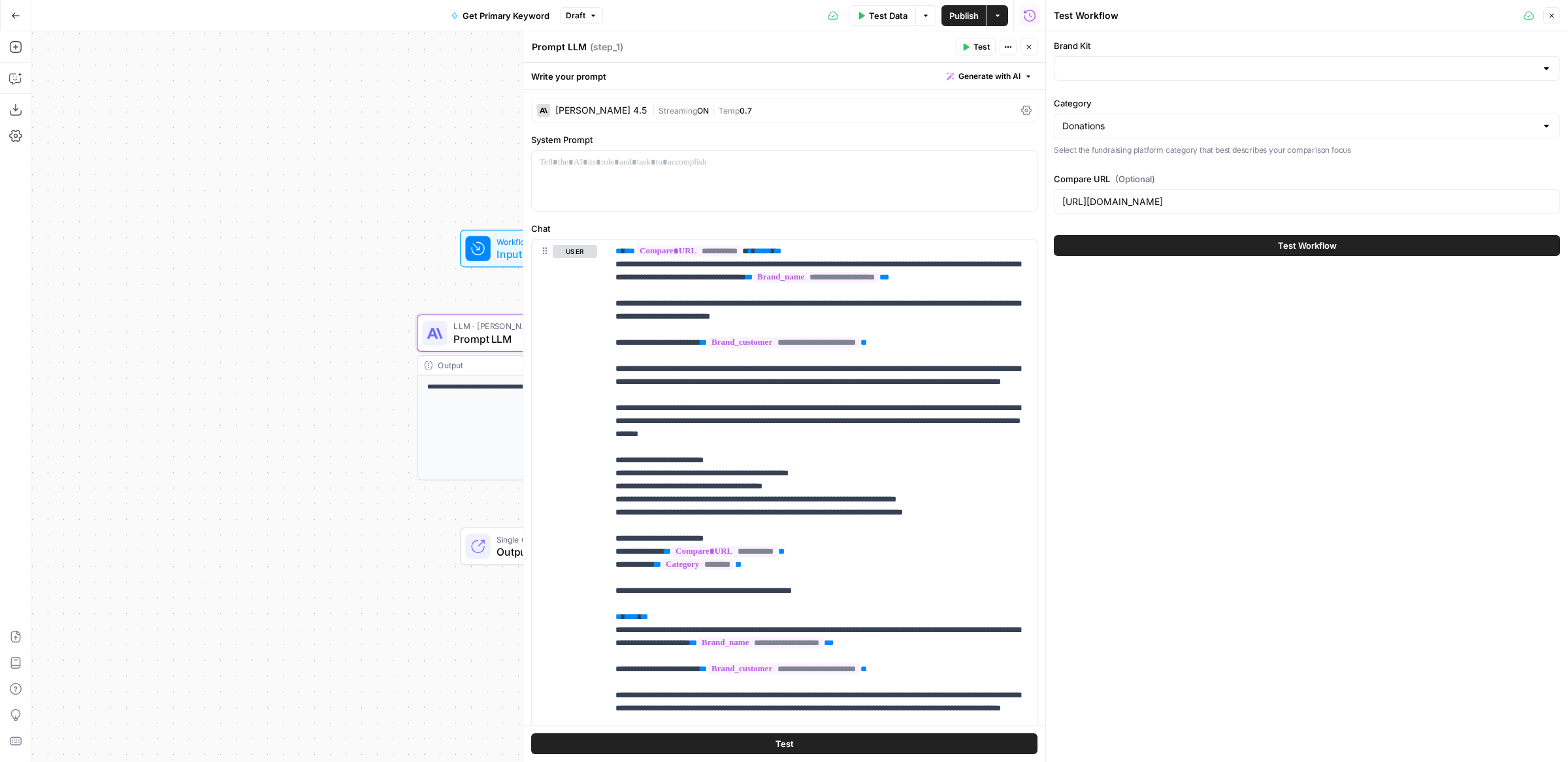
type input "Zeffy"
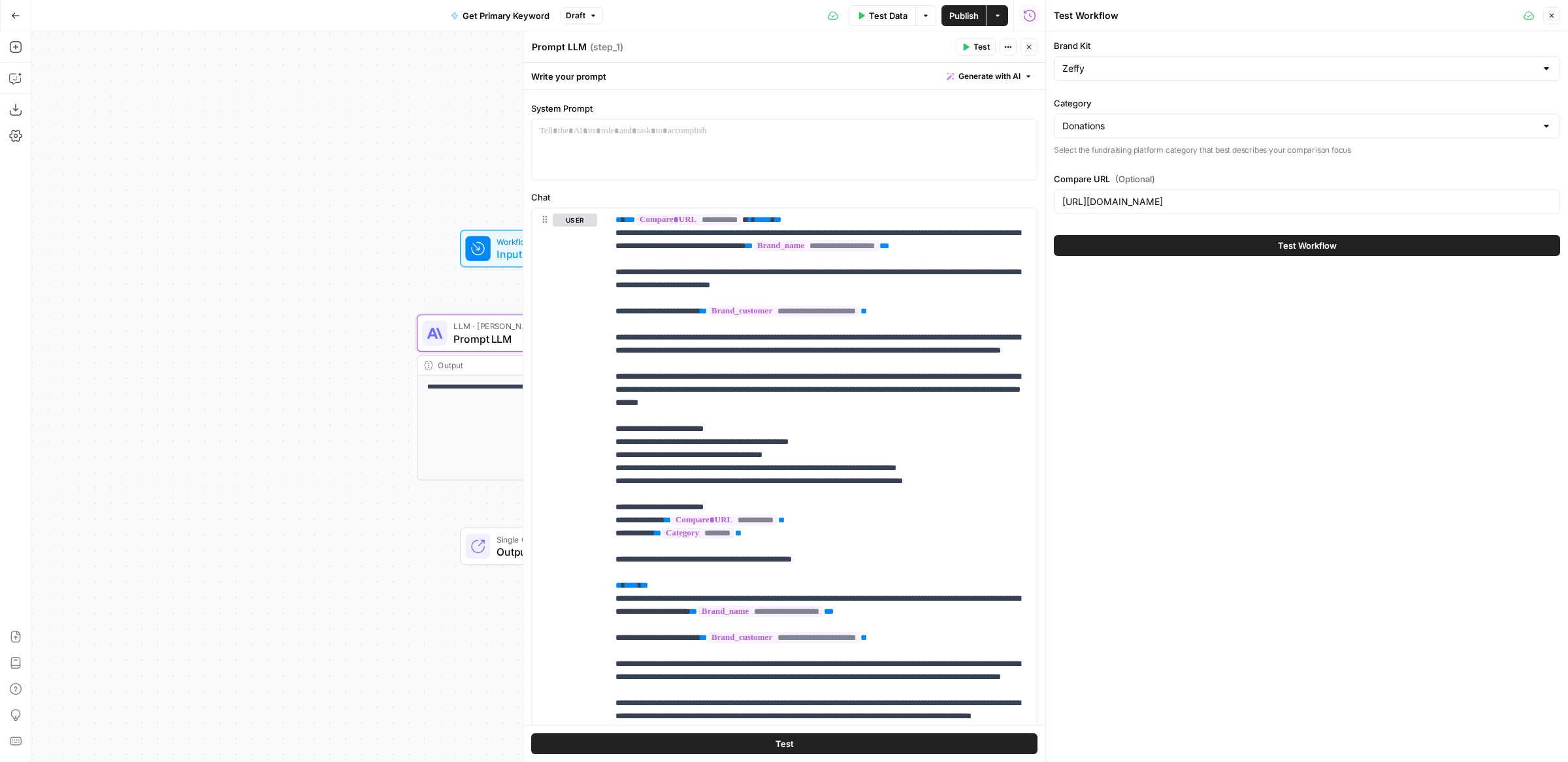
scroll to position [28, 0]
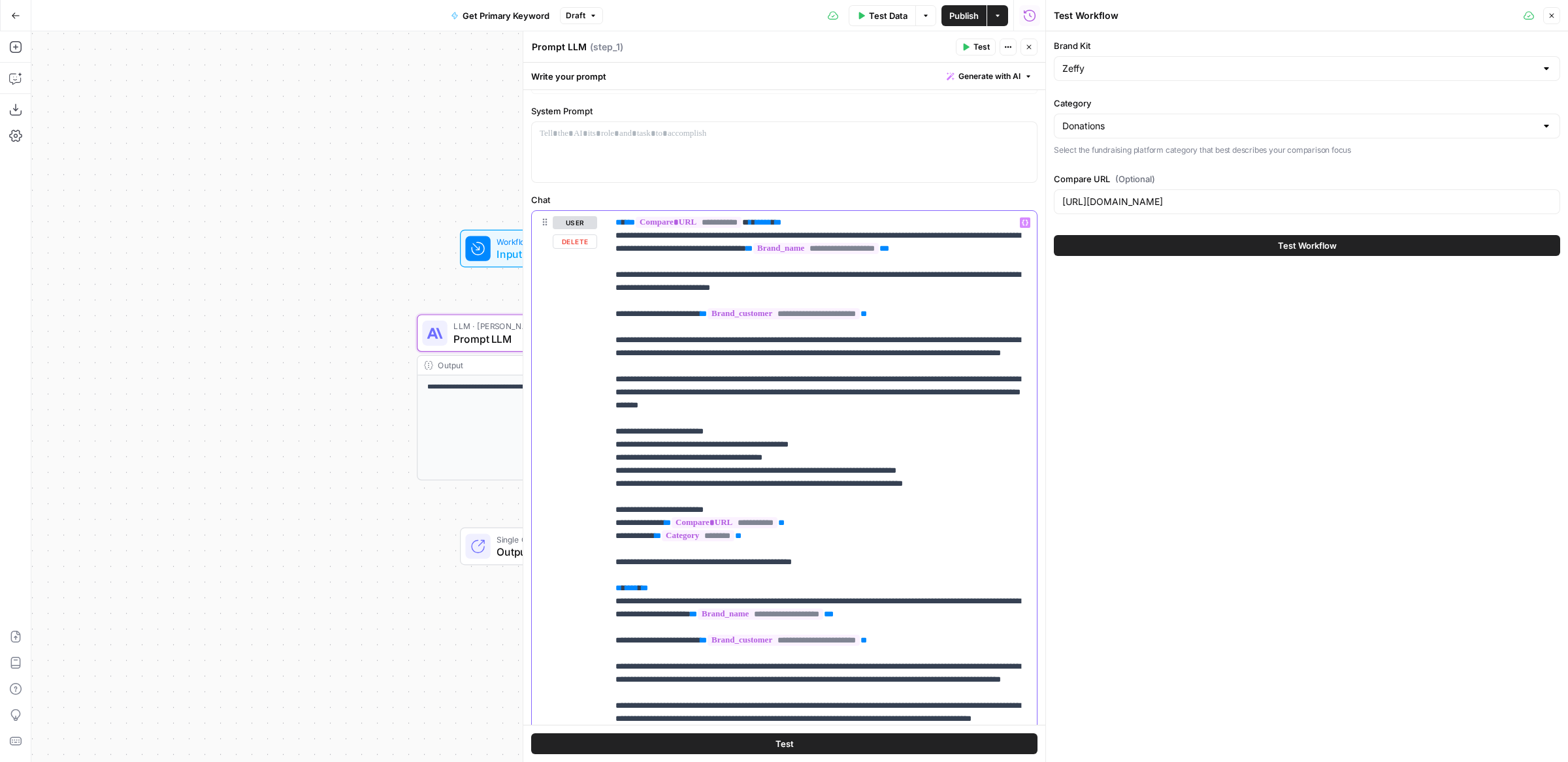
drag, startPoint x: 627, startPoint y: 406, endPoint x: 872, endPoint y: 407, distance: 245.0
click at [872, 407] on p "**********" at bounding box center [822, 576] width 414 height 719
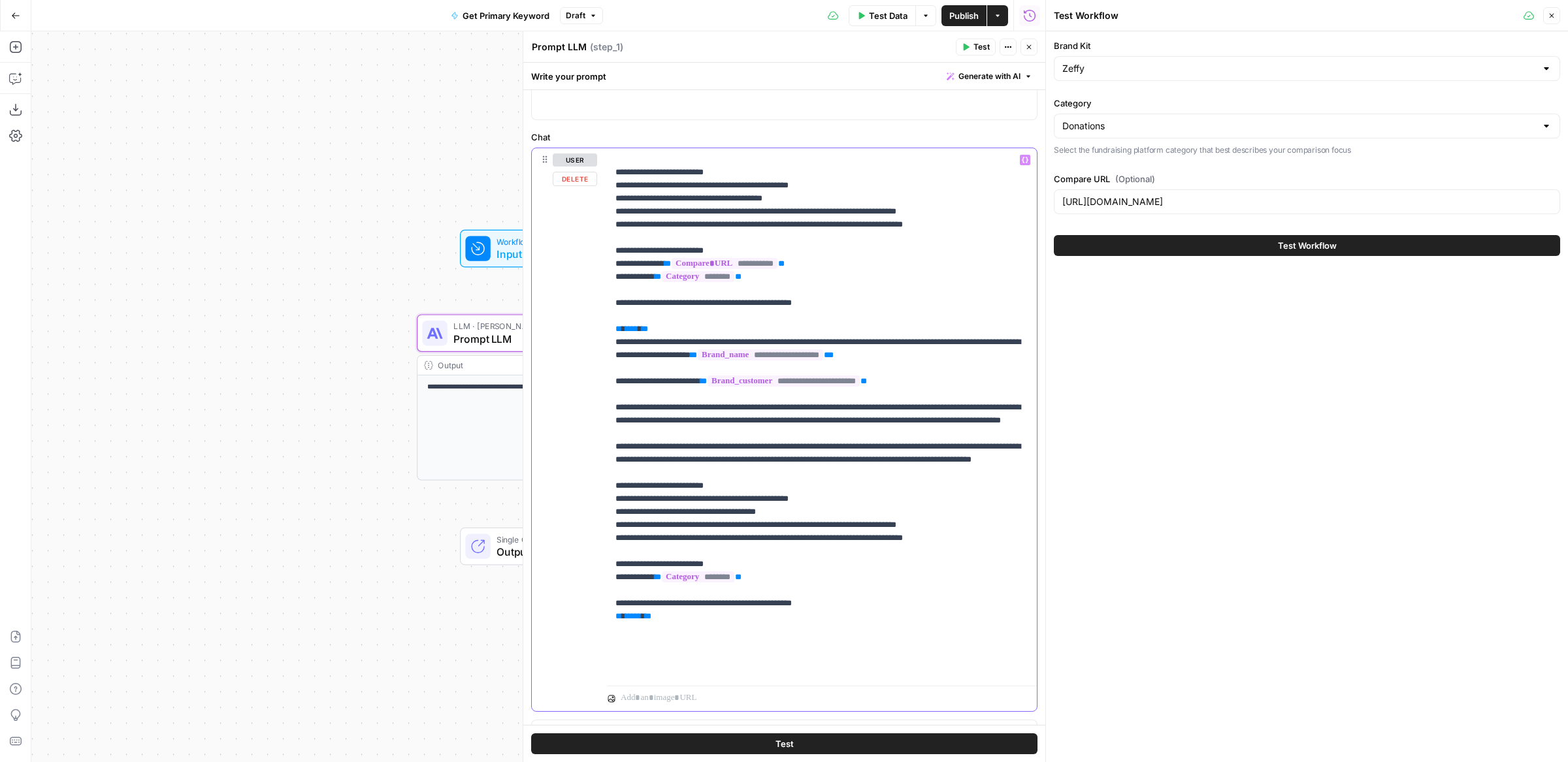
scroll to position [100, 0]
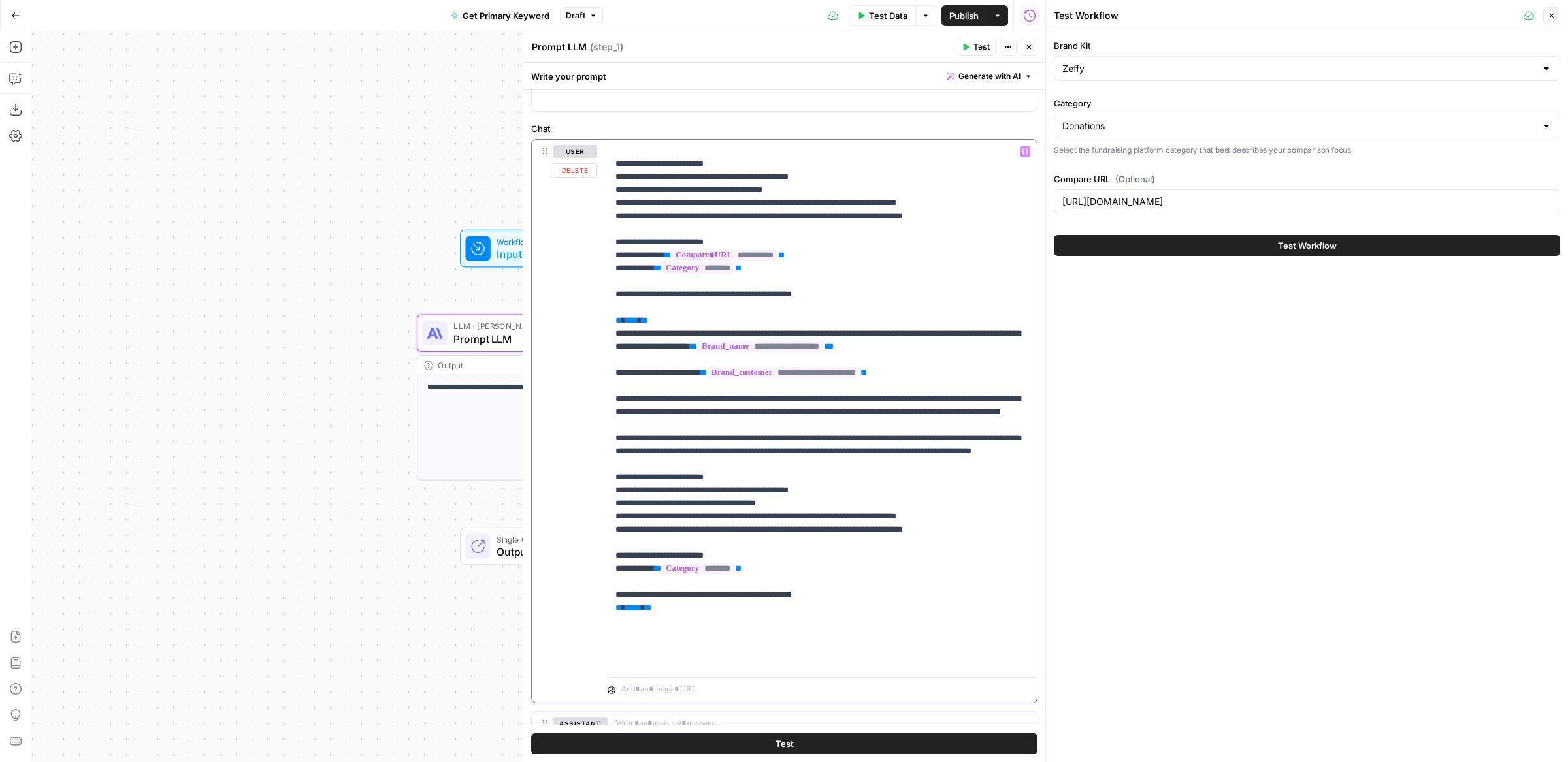
click at [867, 447] on p "**********" at bounding box center [822, 307] width 414 height 719
click at [868, 450] on p "**********" at bounding box center [822, 307] width 414 height 719
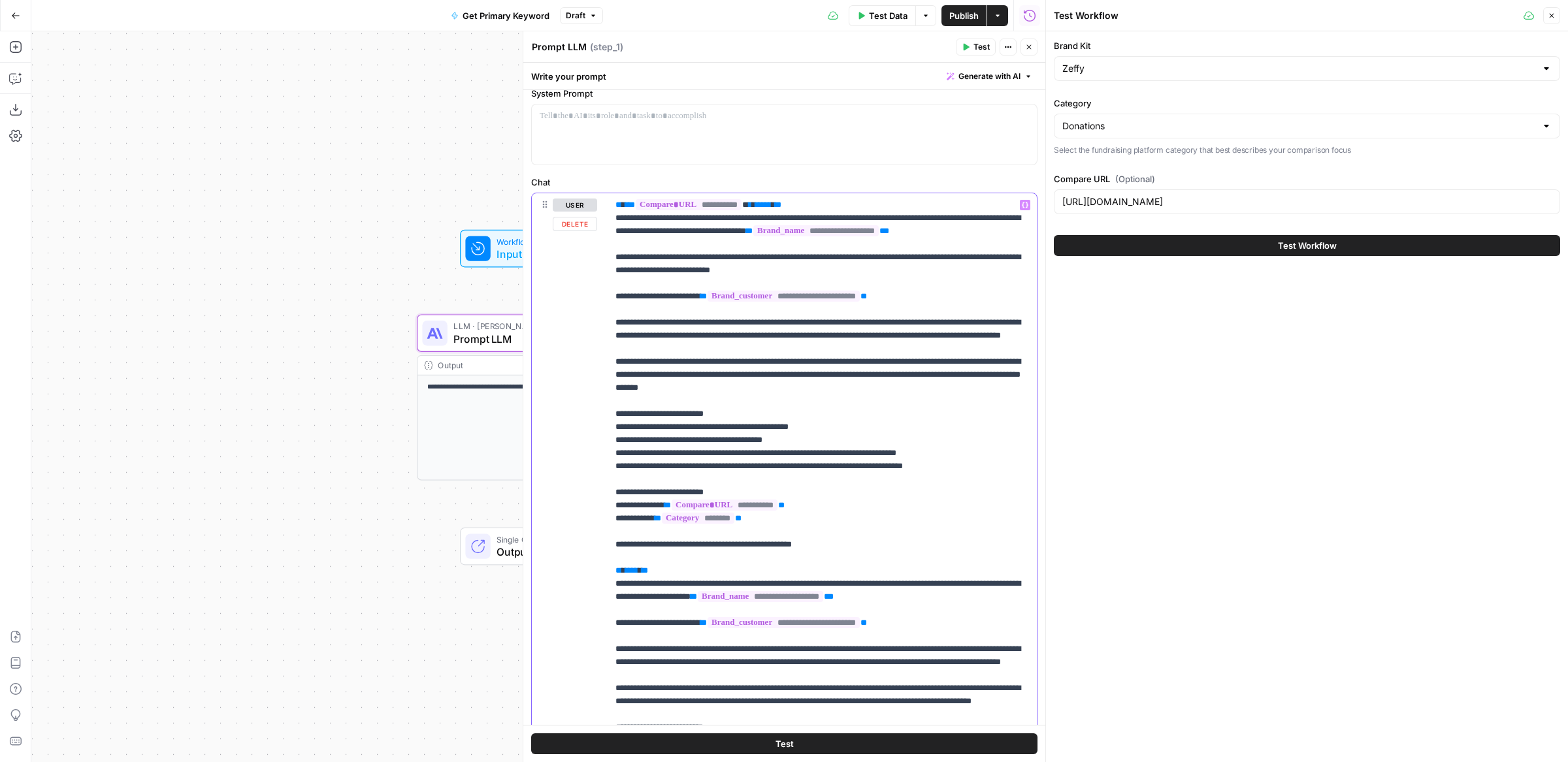
scroll to position [12, 0]
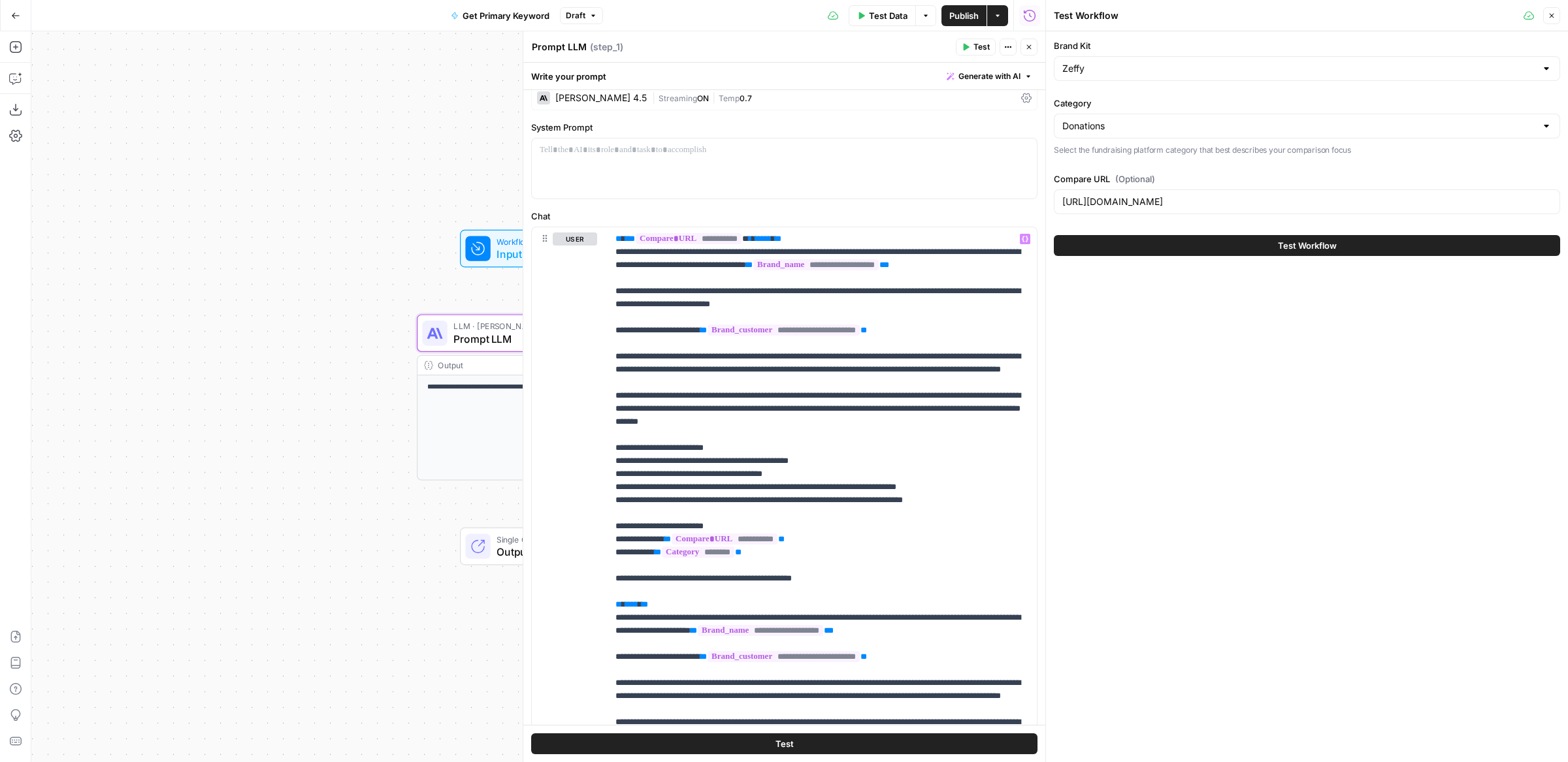
click at [776, 101] on div "| Streaming ON | Temp 0.7" at bounding box center [834, 98] width 364 height 12
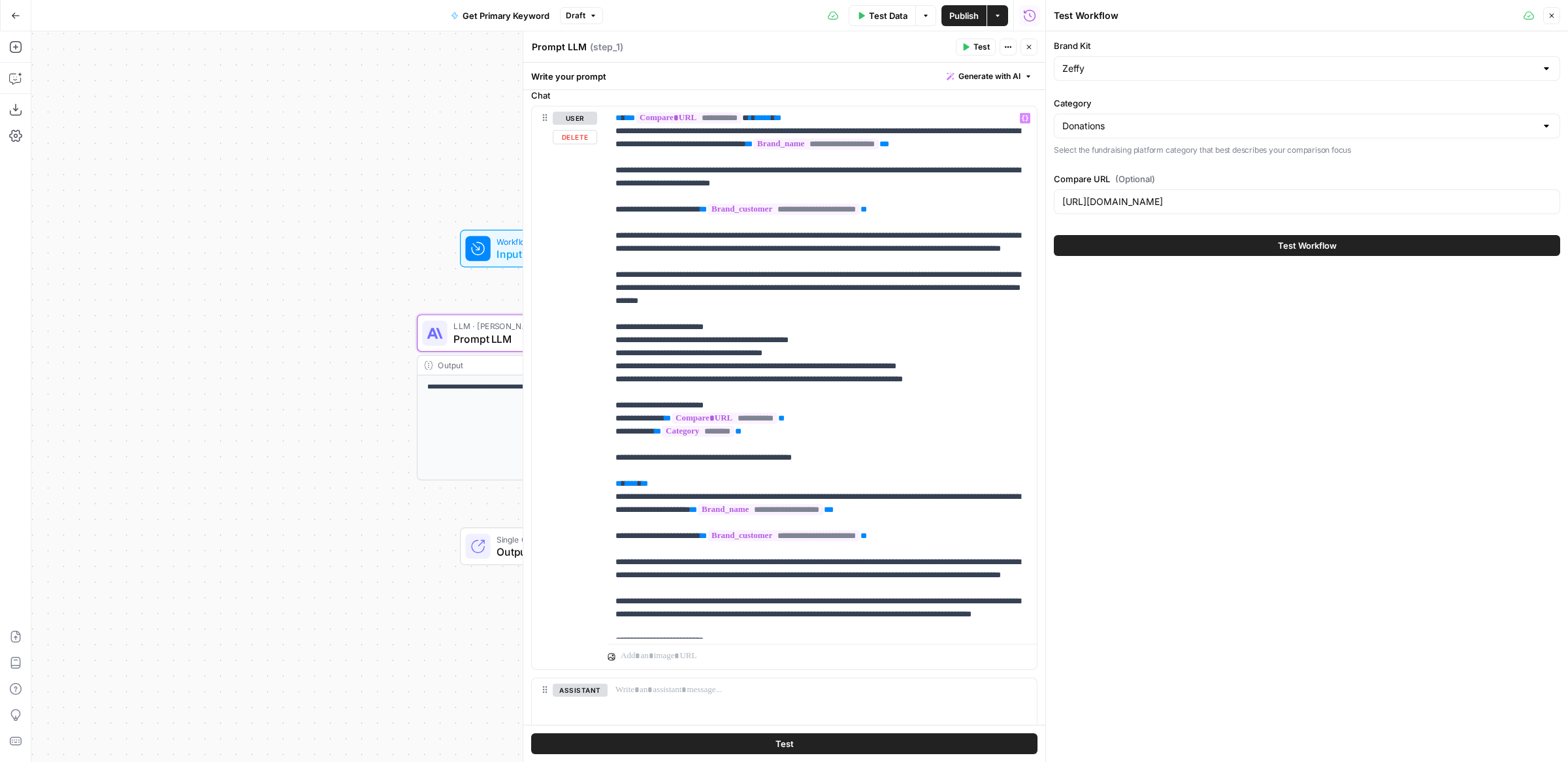
scroll to position [481, 0]
drag, startPoint x: 679, startPoint y: 313, endPoint x: 865, endPoint y: 321, distance: 186.2
click at [865, 321] on p "**********" at bounding box center [822, 472] width 414 height 719
click at [865, 323] on p "**********" at bounding box center [822, 472] width 414 height 719
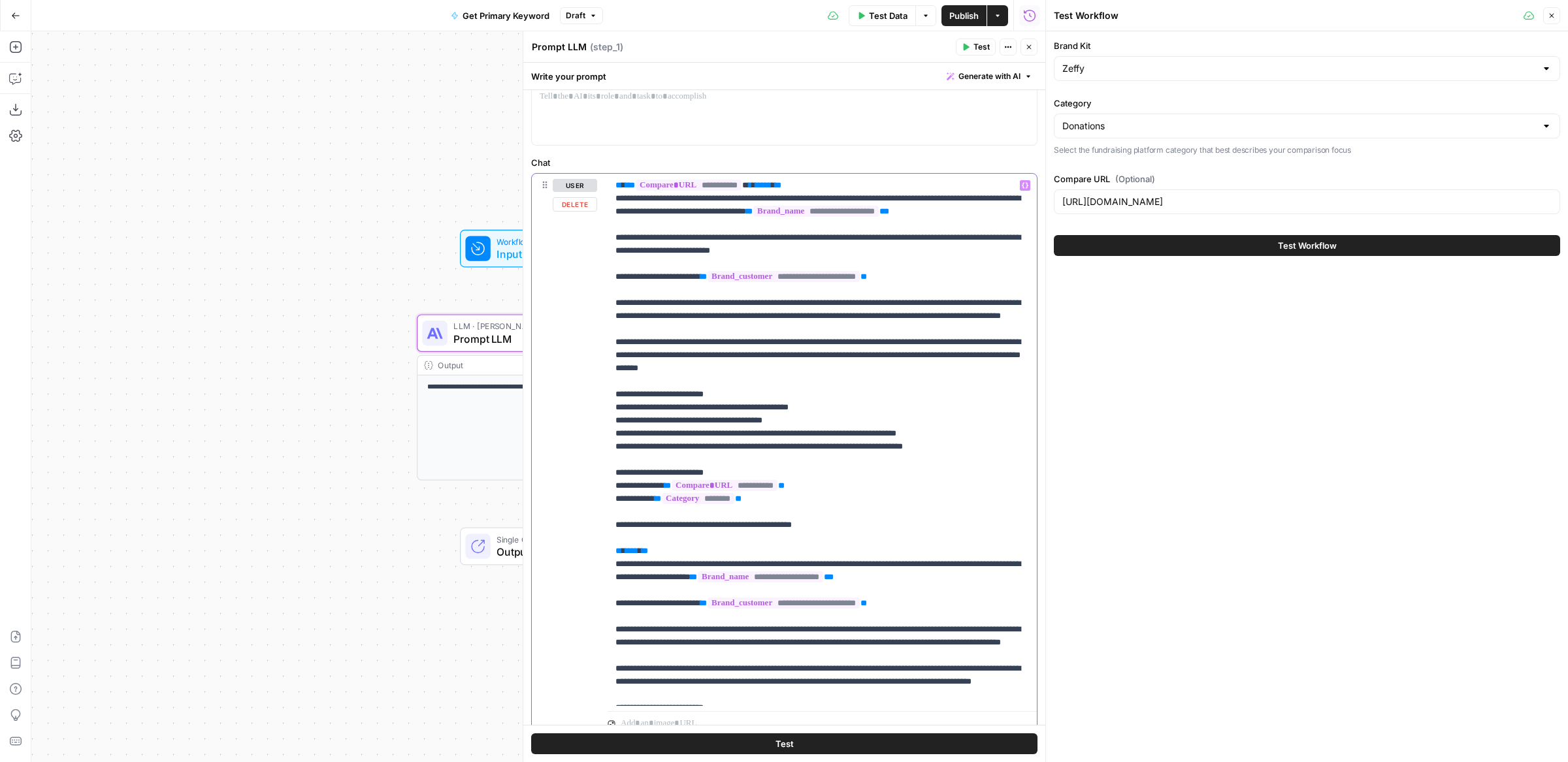
scroll to position [411, 0]
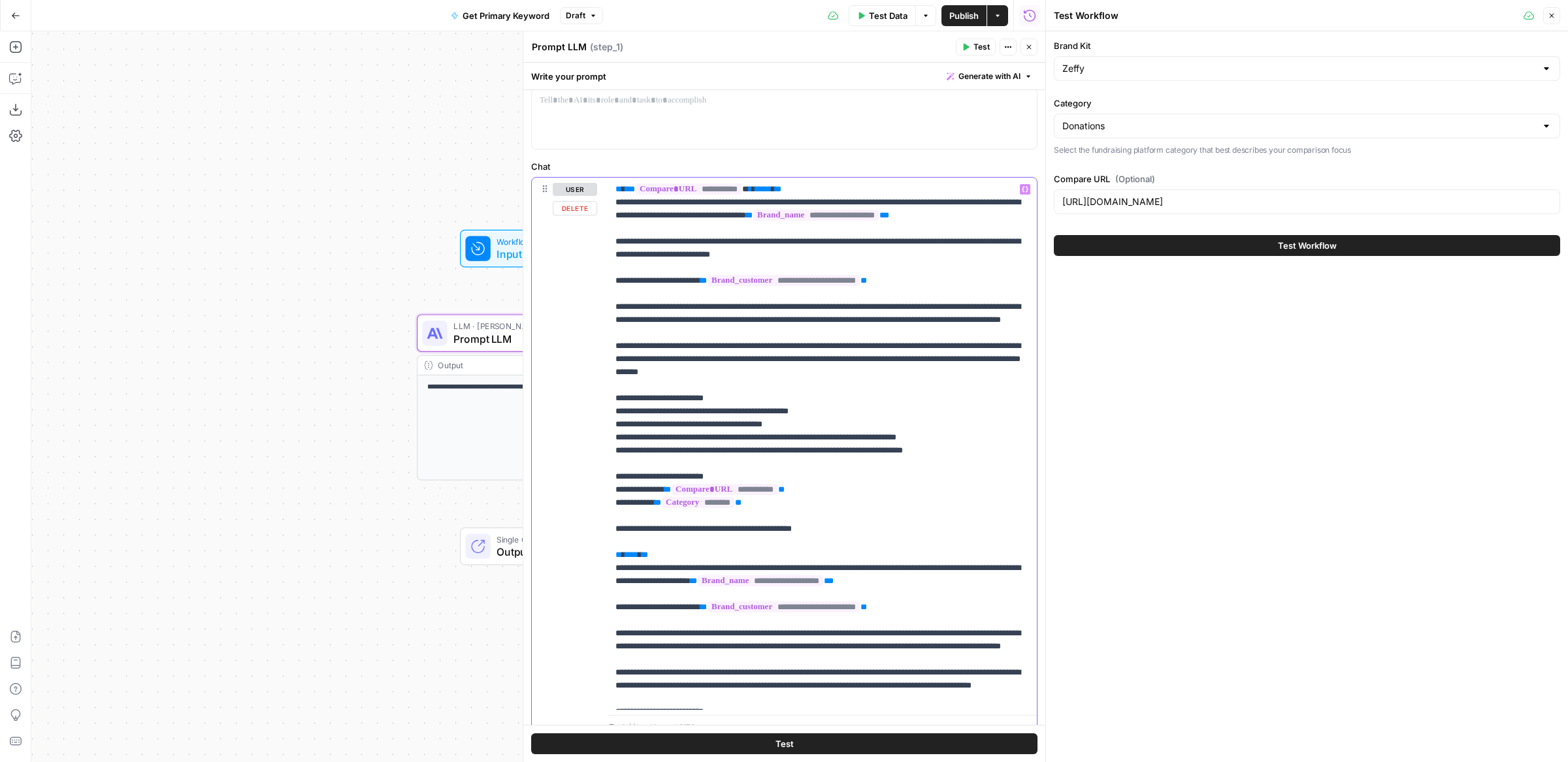
drag, startPoint x: 615, startPoint y: 373, endPoint x: 906, endPoint y: 401, distance: 292.3
click at [906, 401] on p "**********" at bounding box center [822, 542] width 414 height 719
click at [1338, 206] on input "[URL][DOMAIN_NAME]" at bounding box center [1307, 201] width 489 height 13
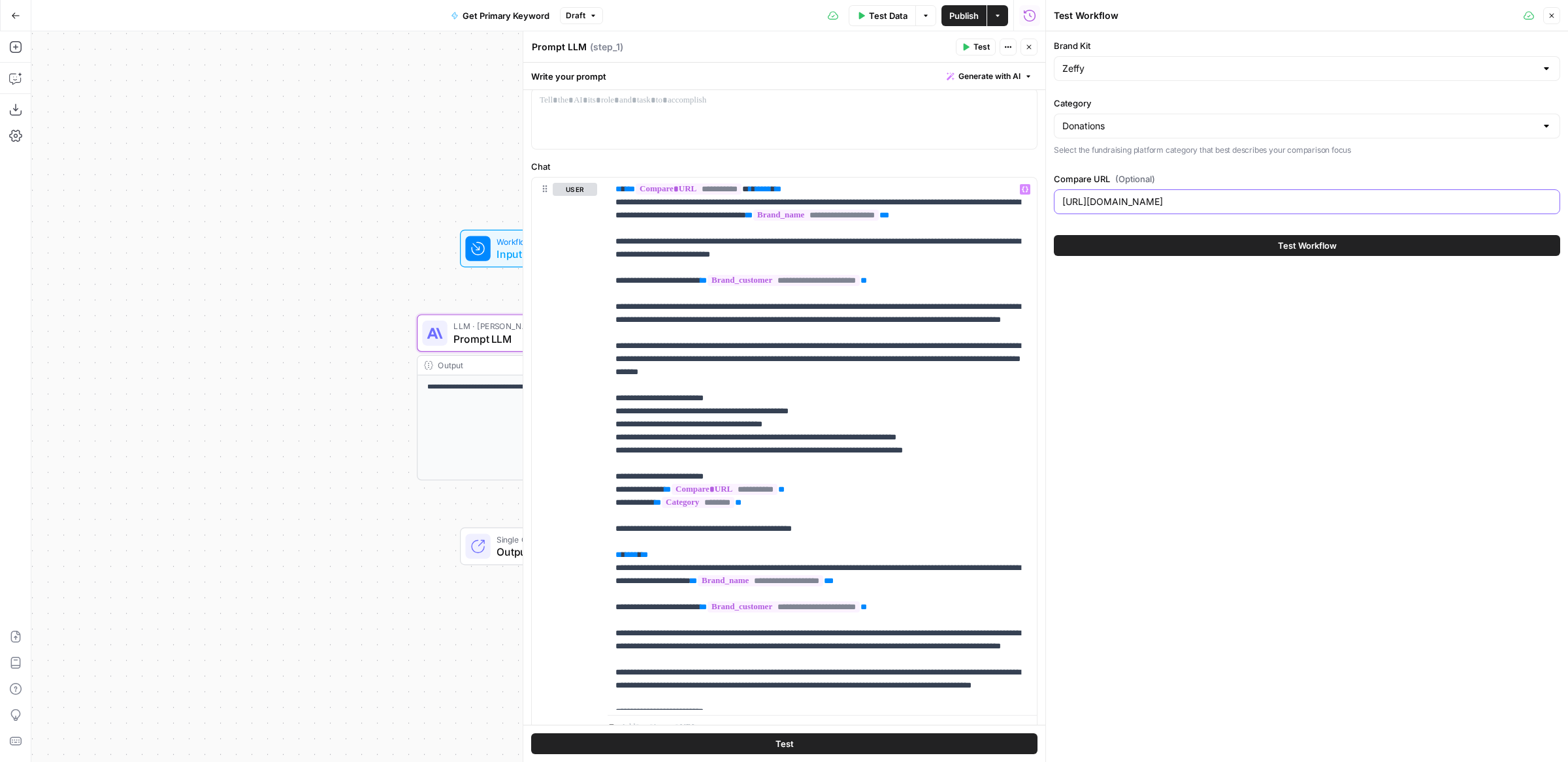
paste input "eventbrite-alternative?Event"
type input "[URL][DOMAIN_NAME]"
click at [1312, 246] on span "Test Workflow" at bounding box center [1307, 245] width 59 height 13
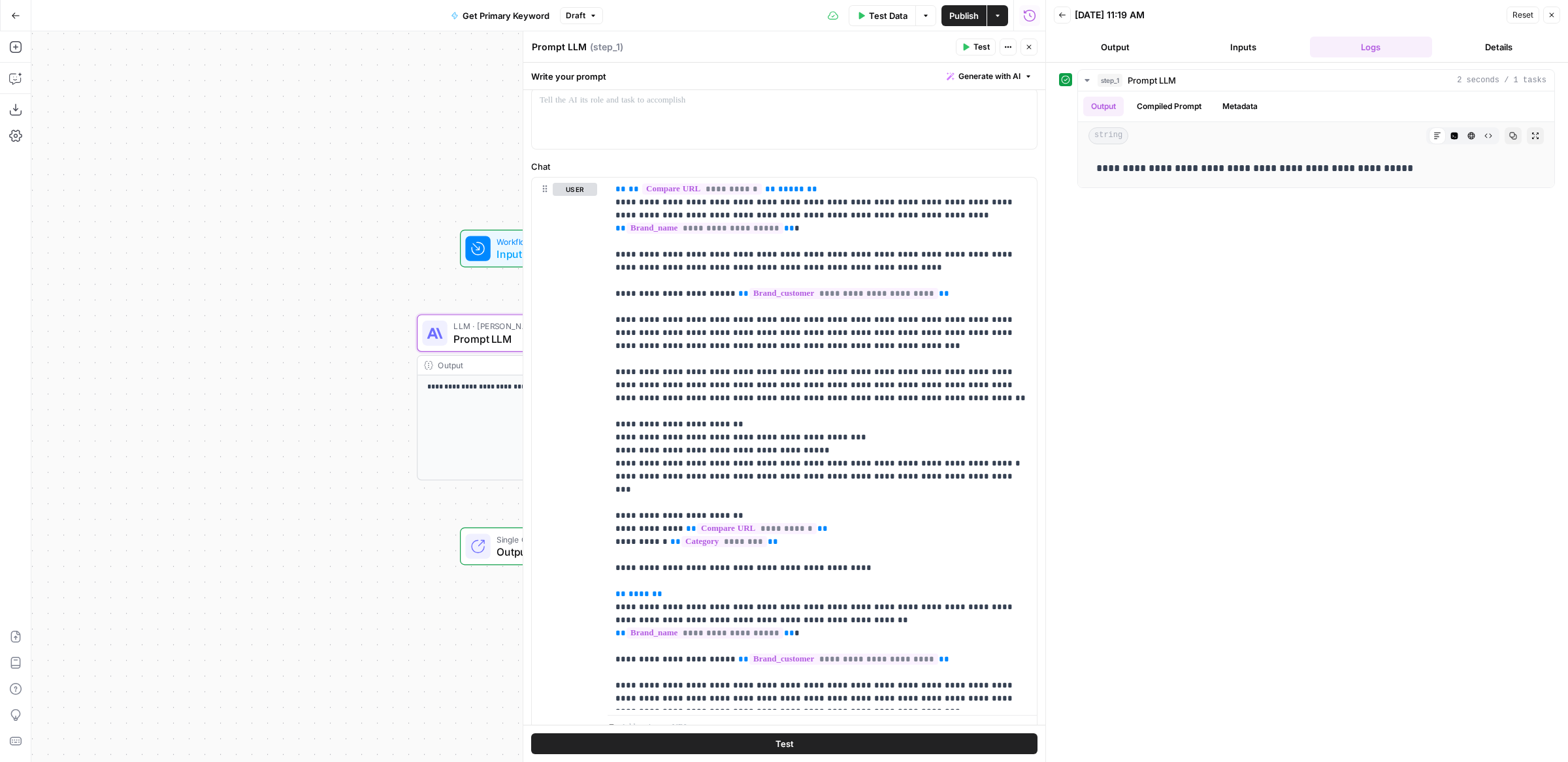
click at [1204, 166] on p "**********" at bounding box center [1316, 168] width 440 height 17
